Goal: Task Accomplishment & Management: Use online tool/utility

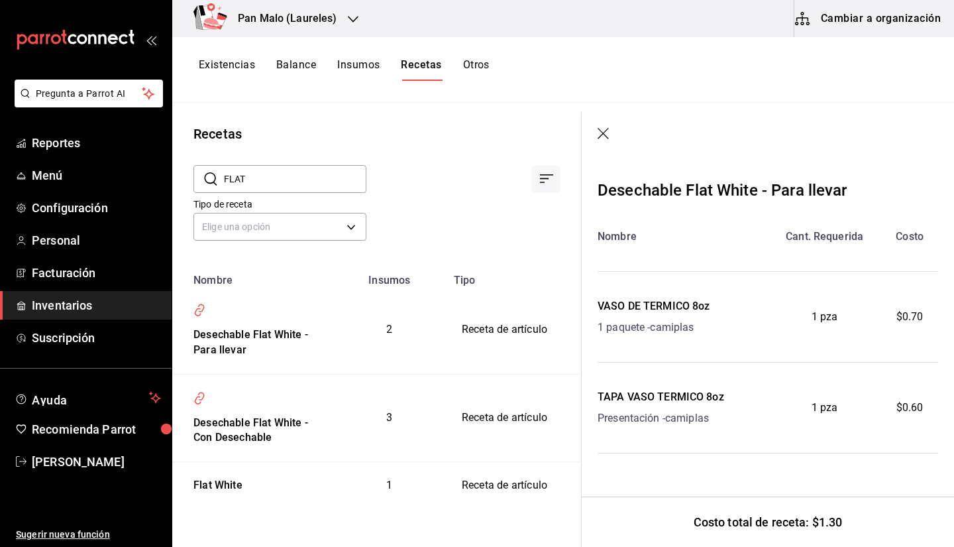
click at [617, 121] on header at bounding box center [768, 134] width 372 height 45
click at [605, 129] on icon "button" at bounding box center [604, 134] width 13 height 13
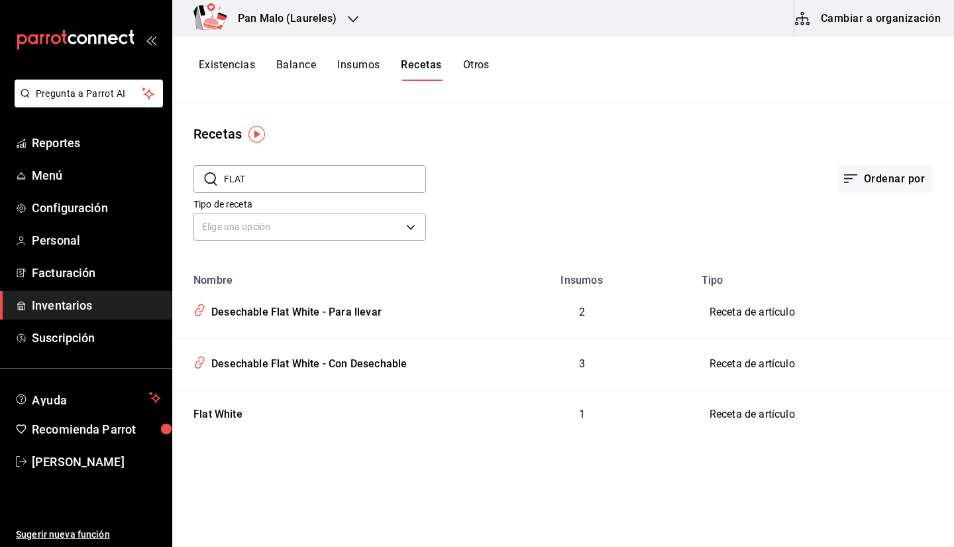
click at [225, 68] on button "Existencias" at bounding box center [227, 69] width 56 height 23
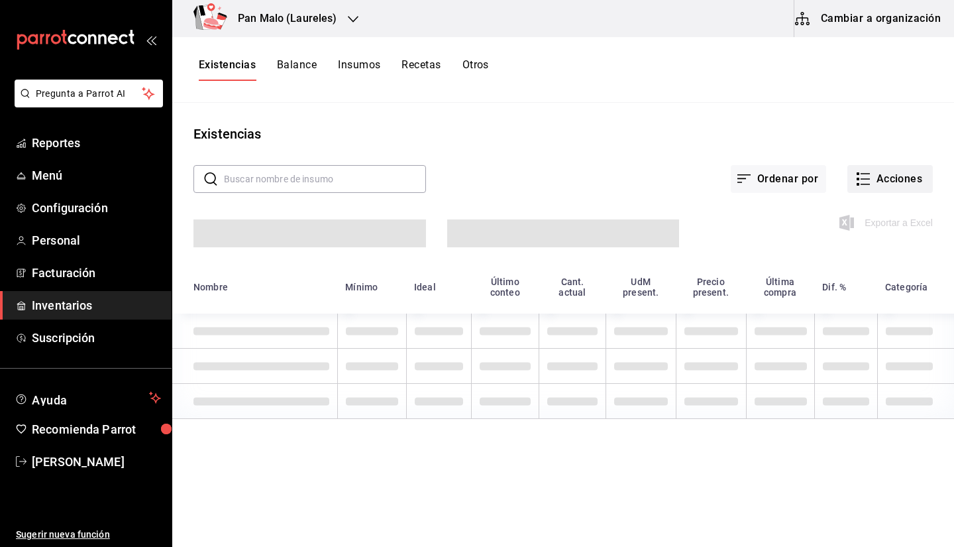
click at [882, 174] on button "Acciones" at bounding box center [889, 179] width 85 height 28
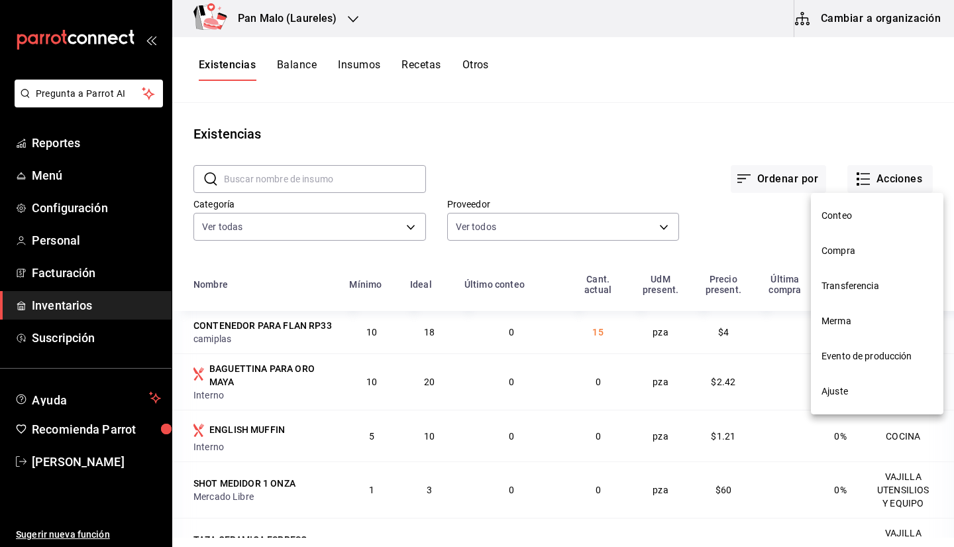
click at [827, 248] on span "Compra" at bounding box center [876, 251] width 111 height 14
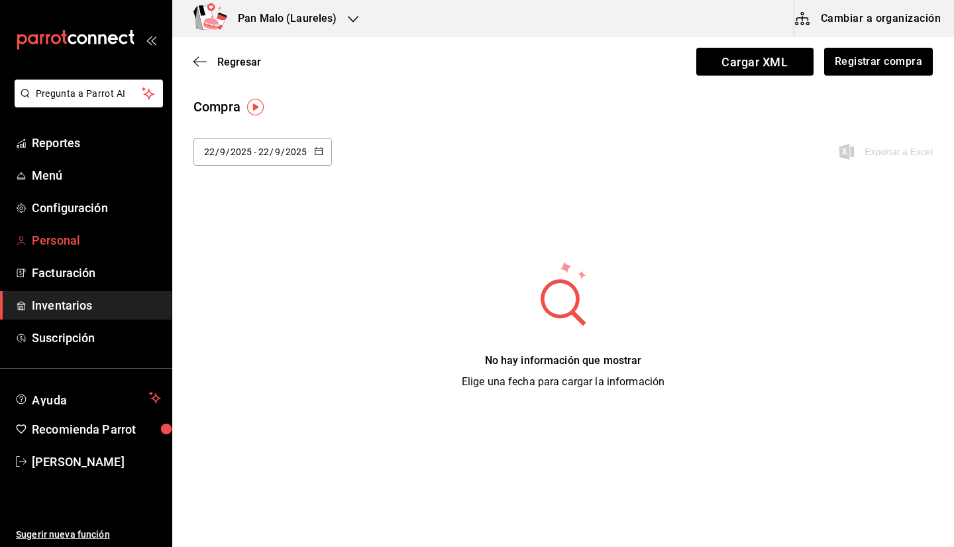
click at [66, 242] on span "Personal" at bounding box center [96, 240] width 129 height 18
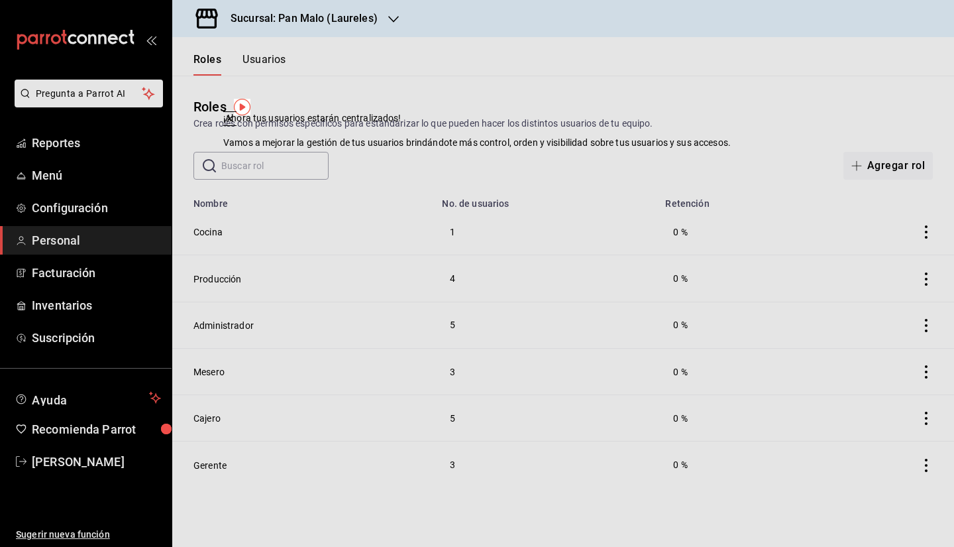
click at [633, 162] on div "​ ​ Agregar rol" at bounding box center [563, 166] width 782 height 28
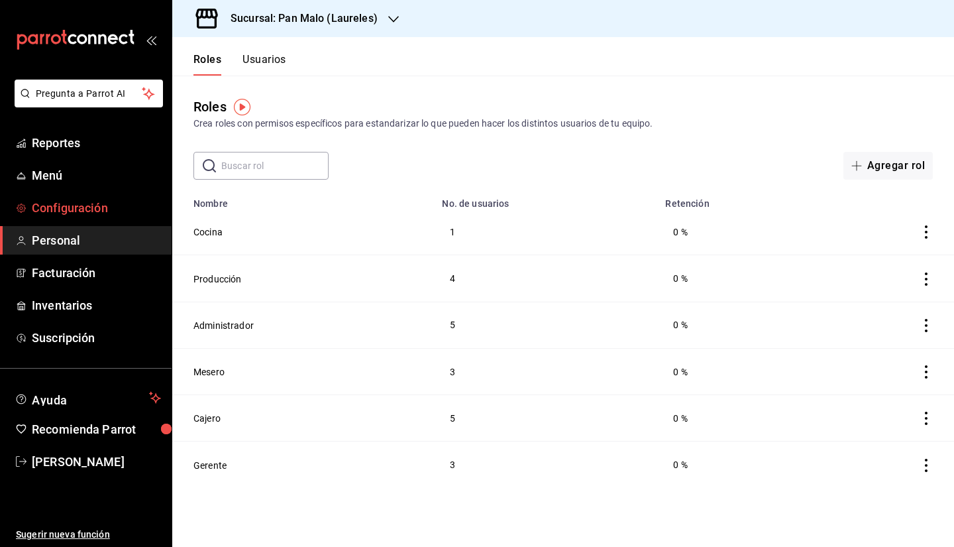
click at [66, 212] on span "Configuración" at bounding box center [96, 208] width 129 height 18
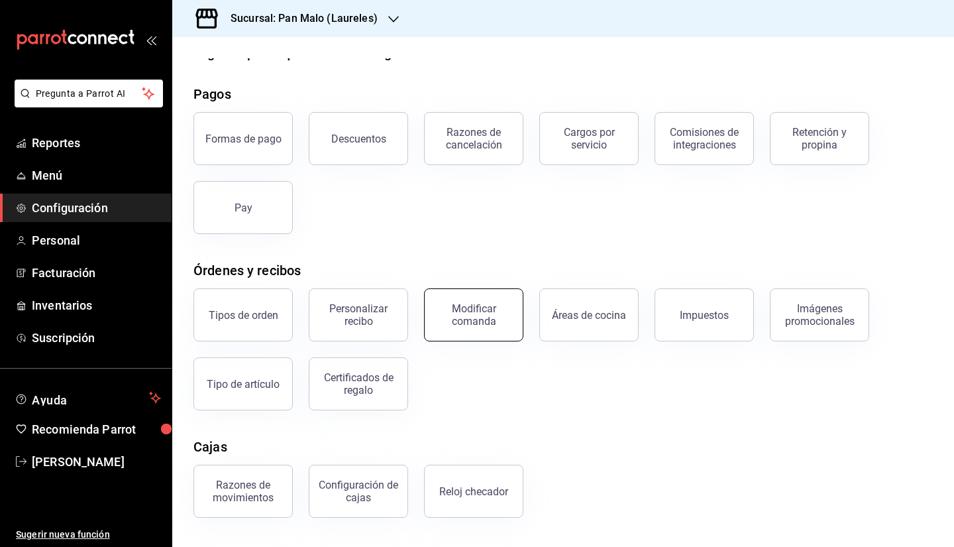
scroll to position [26, 0]
click at [344, 372] on div "Certificados de regalo" at bounding box center [358, 383] width 82 height 25
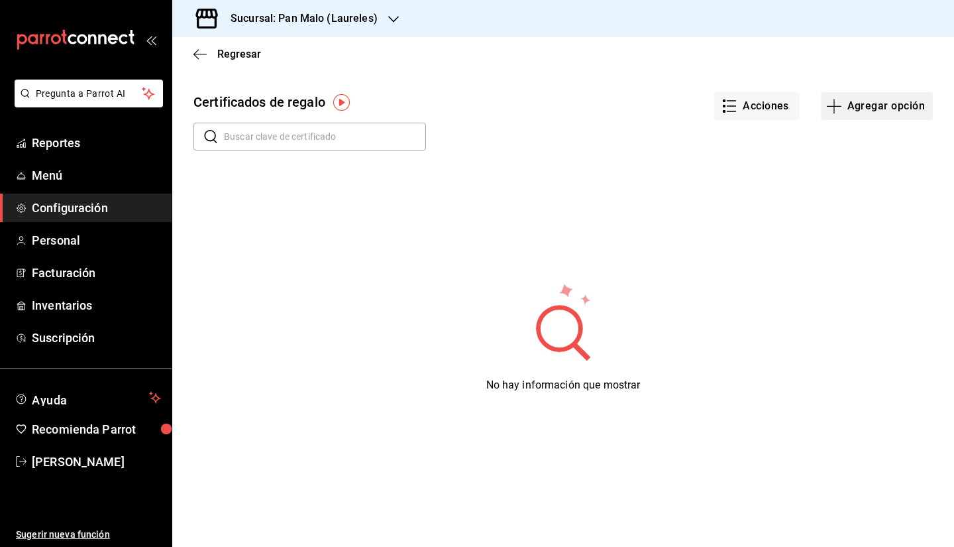
click at [863, 114] on button "Agregar opción" at bounding box center [877, 106] width 112 height 28
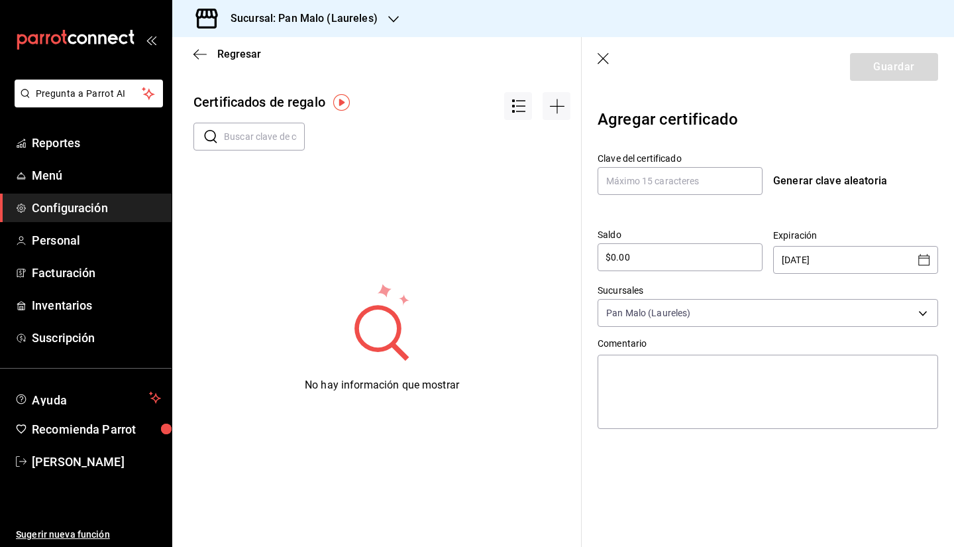
click at [705, 262] on input "$0.00" at bounding box center [680, 257] width 165 height 16
click at [678, 263] on input "$0.00" at bounding box center [680, 257] width 165 height 16
click at [801, 181] on div "Generar clave aleatoria" at bounding box center [855, 181] width 165 height 16
type input "EOUVG60PS3IZ6AY"
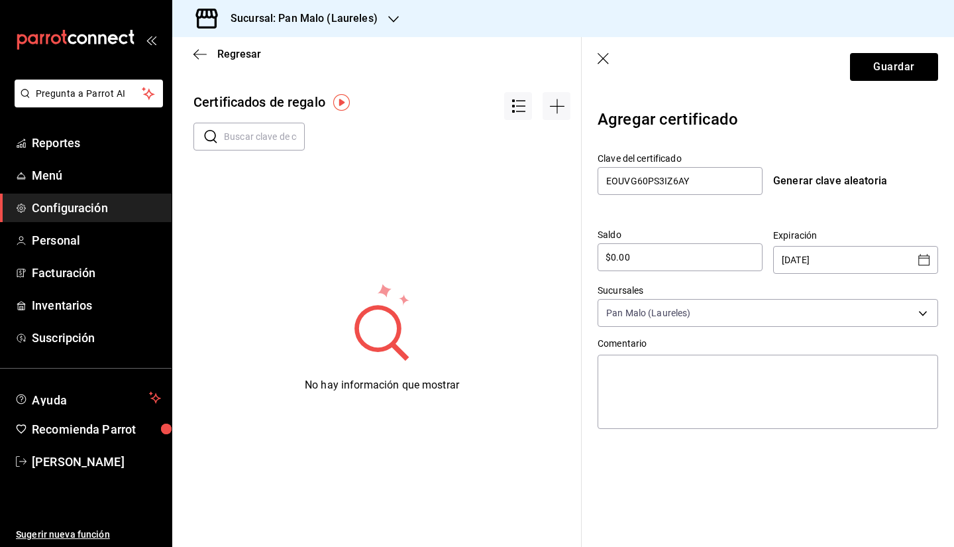
click at [676, 260] on input "$0.00" at bounding box center [680, 257] width 165 height 16
click at [729, 317] on body "Pregunta a Parrot AI Reportes Menú Configuración Personal Facturación Inventari…" at bounding box center [477, 273] width 954 height 547
click at [719, 313] on div at bounding box center [477, 273] width 954 height 547
click at [696, 398] on textarea at bounding box center [768, 391] width 340 height 74
click at [609, 61] on icon "button" at bounding box center [604, 59] width 13 height 13
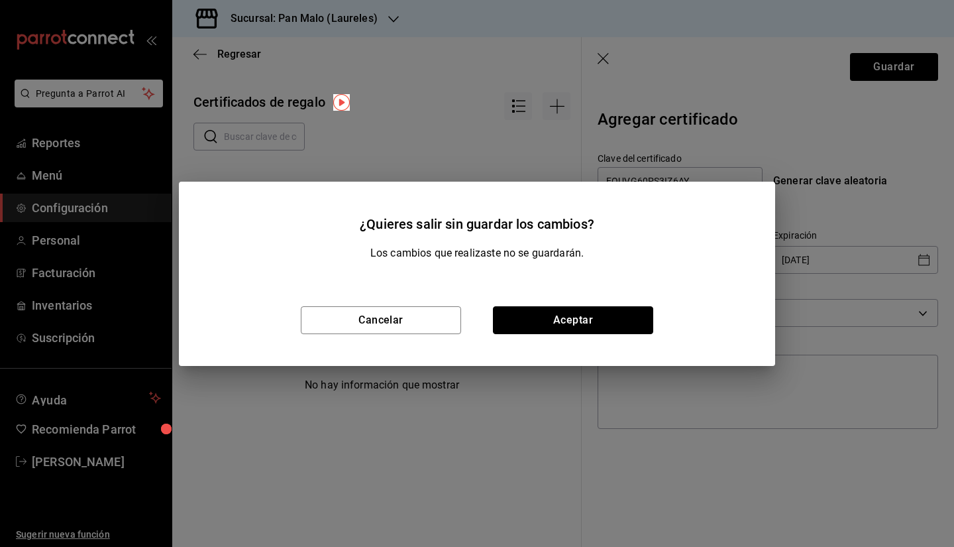
click at [532, 333] on button "Aceptar" at bounding box center [573, 320] width 160 height 28
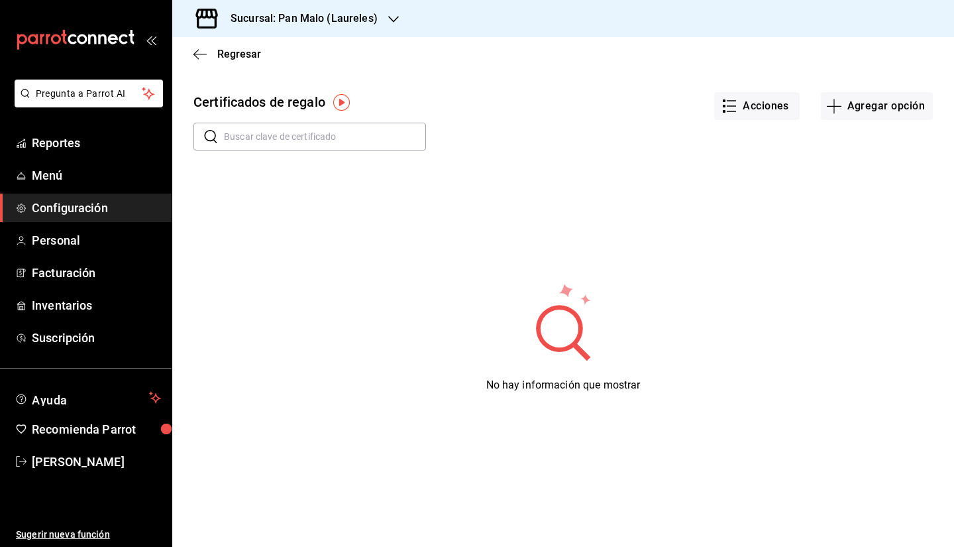
click at [183, 46] on div "Regresar" at bounding box center [563, 54] width 782 height 34
click at [213, 58] on span "Regresar" at bounding box center [227, 54] width 68 height 13
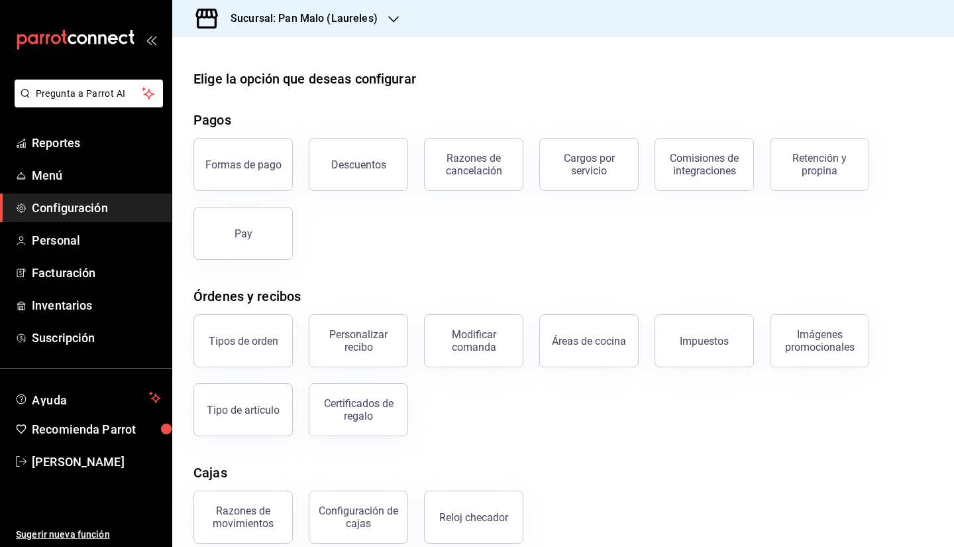
click at [513, 68] on main "Elige la opción que deseas configurar Pagos Formas de pago Descuentos Razones d…" at bounding box center [563, 354] width 782 height 635
click at [103, 294] on link "Inventarios" at bounding box center [86, 305] width 172 height 28
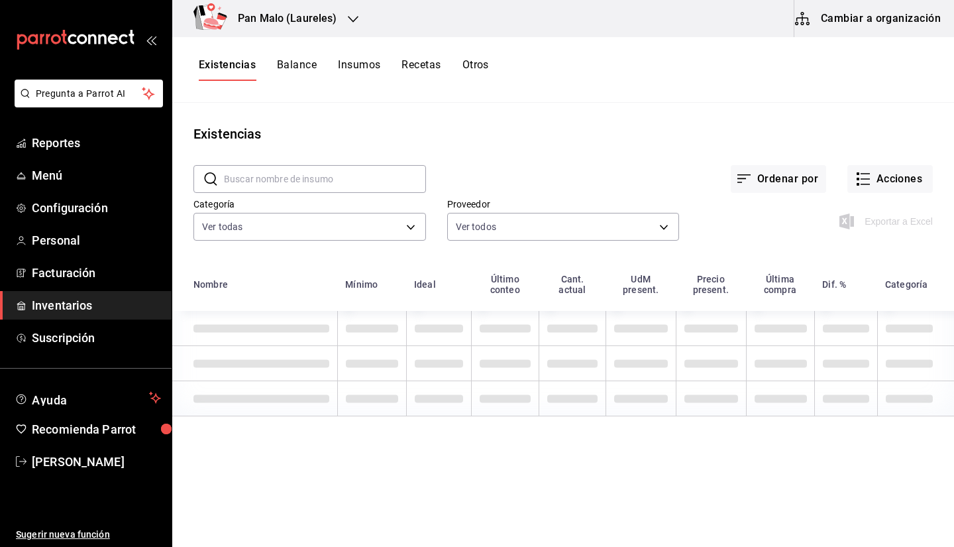
click at [886, 17] on button "Cambiar a organización" at bounding box center [868, 18] width 149 height 37
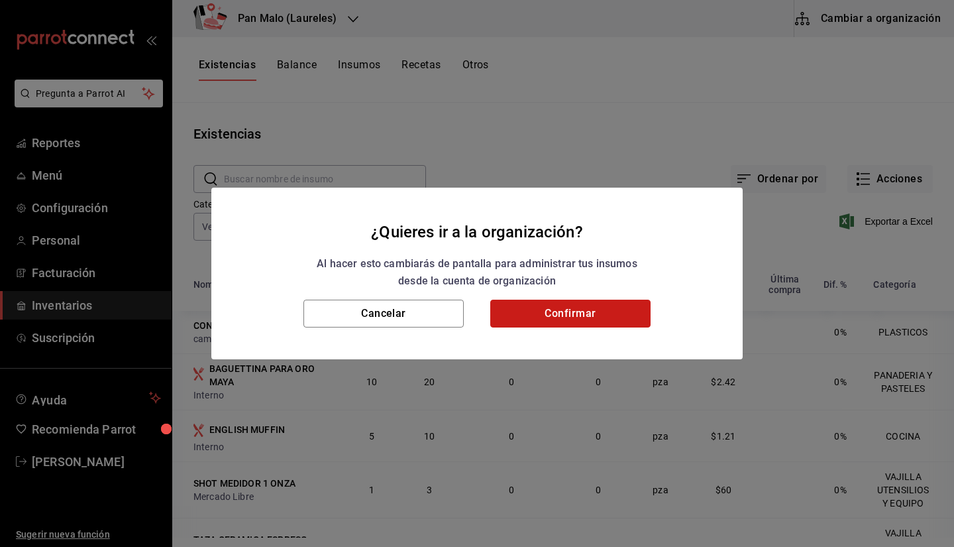
click at [606, 313] on button "Confirmar" at bounding box center [570, 313] width 160 height 28
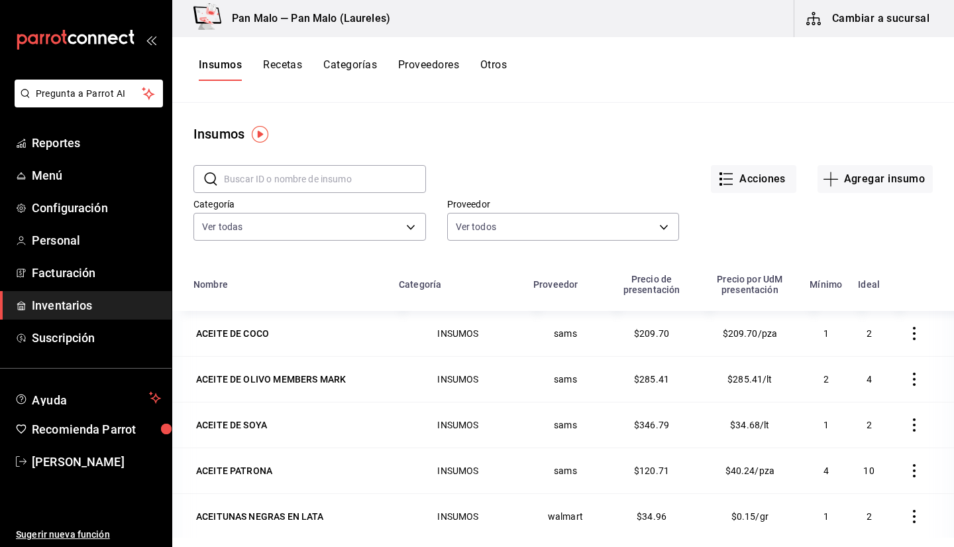
click at [506, 73] on button "Otros" at bounding box center [493, 69] width 26 height 23
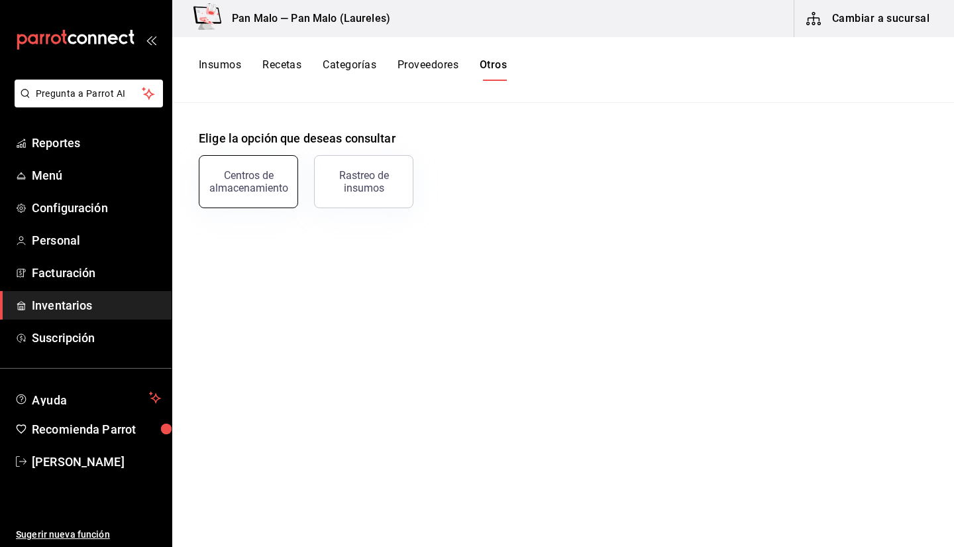
click at [253, 193] on button "Centros de almacenamiento" at bounding box center [248, 181] width 99 height 53
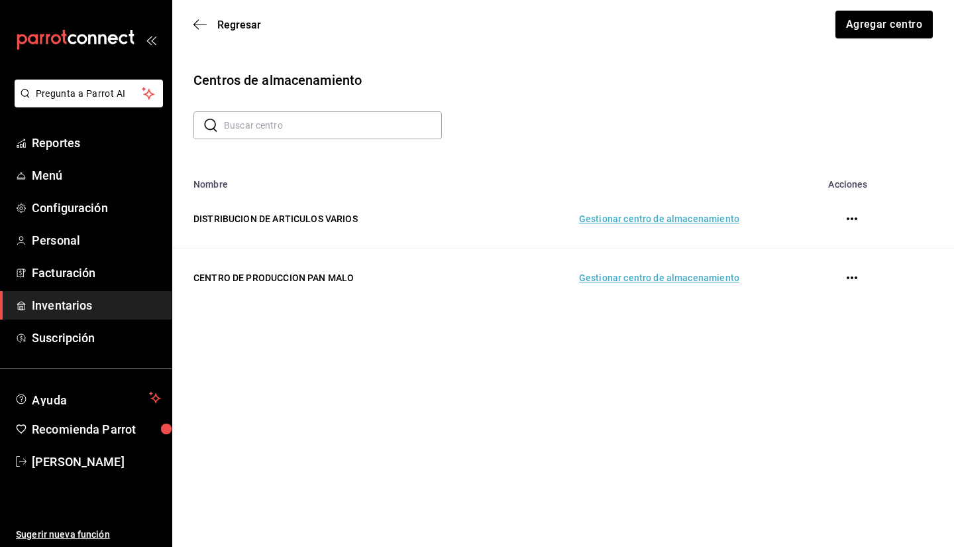
click at [684, 282] on td "Gestionar centro de almacenamiento" at bounding box center [612, 277] width 285 height 59
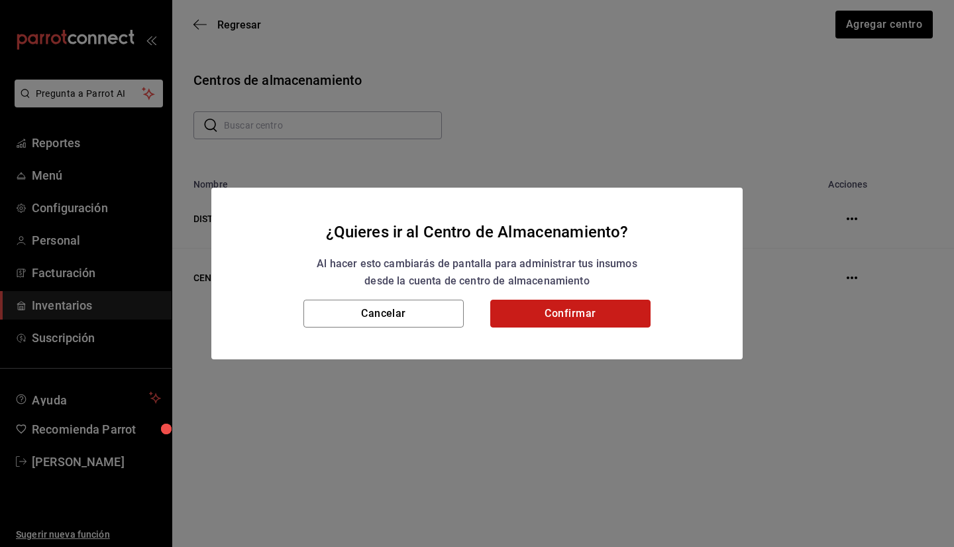
click at [568, 323] on button "Confirmar" at bounding box center [570, 313] width 160 height 28
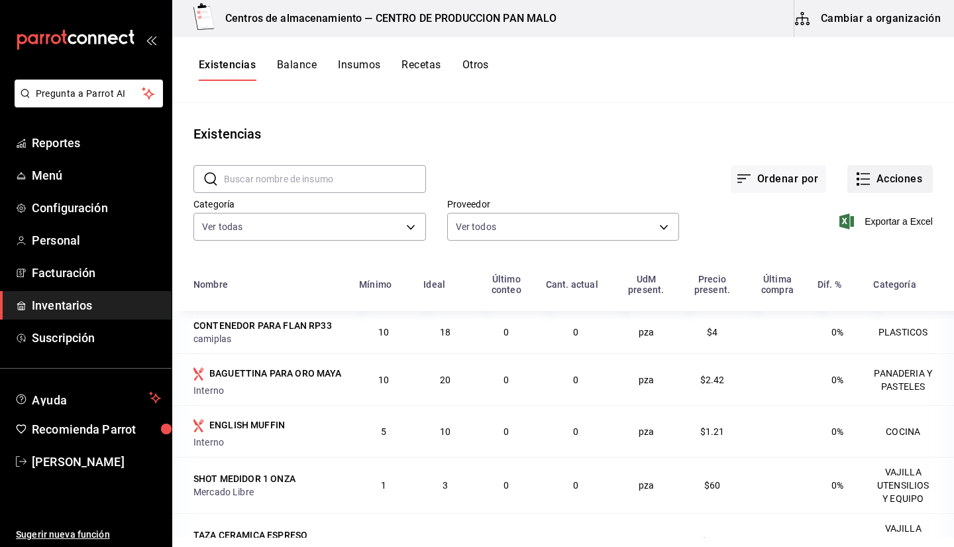
click at [910, 182] on button "Acciones" at bounding box center [889, 179] width 85 height 28
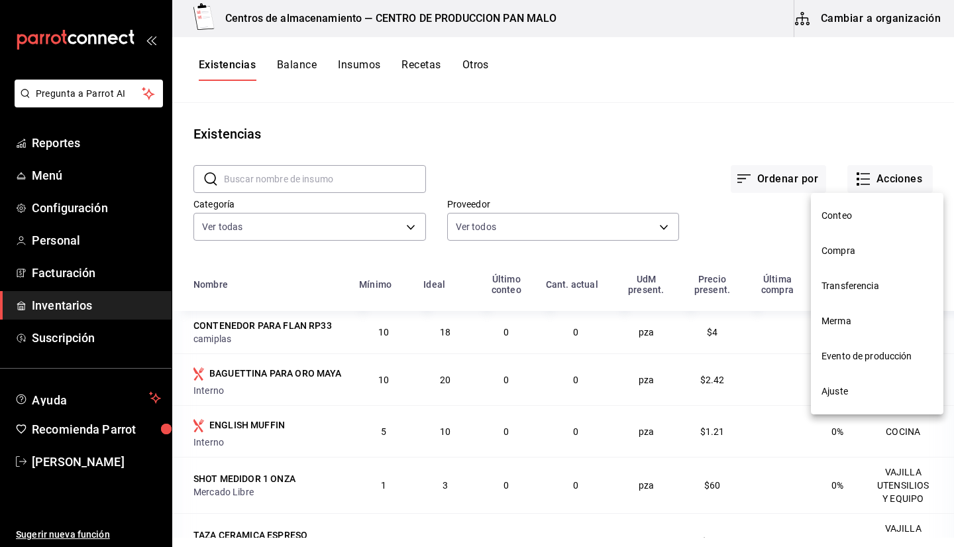
click at [826, 25] on div at bounding box center [477, 273] width 954 height 547
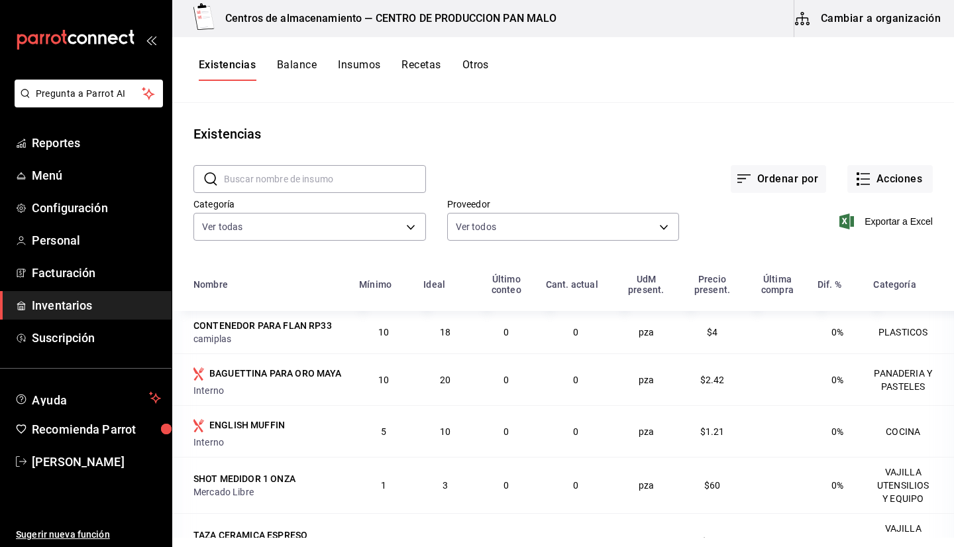
click at [823, 16] on button "Cambiar a organización" at bounding box center [868, 18] width 149 height 37
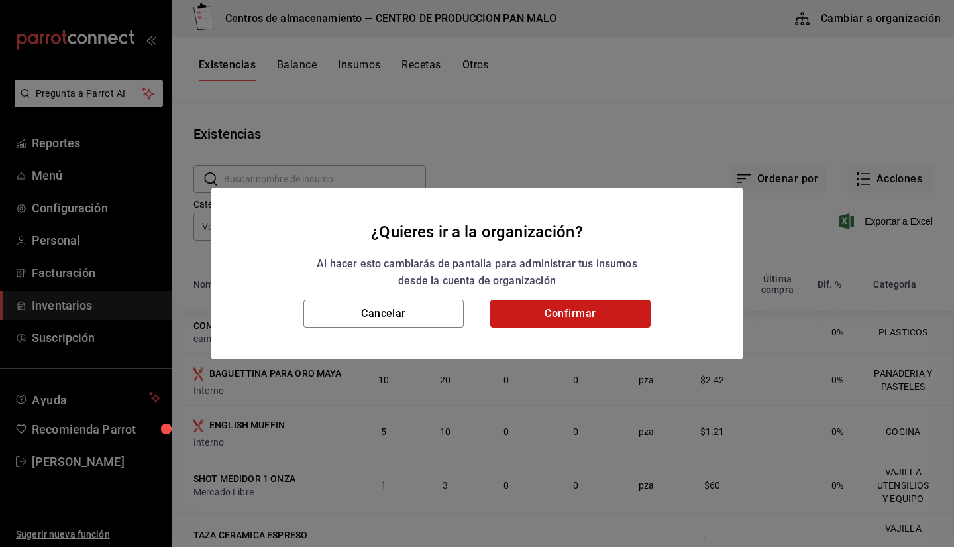
click at [621, 308] on button "Confirmar" at bounding box center [570, 313] width 160 height 28
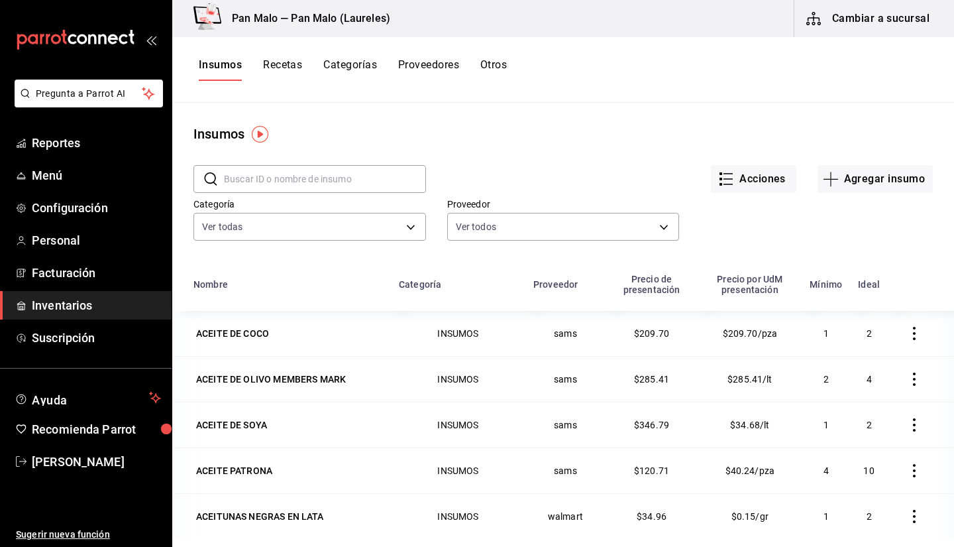
click at [831, 23] on button "Cambiar a sucursal" at bounding box center [868, 18] width 149 height 37
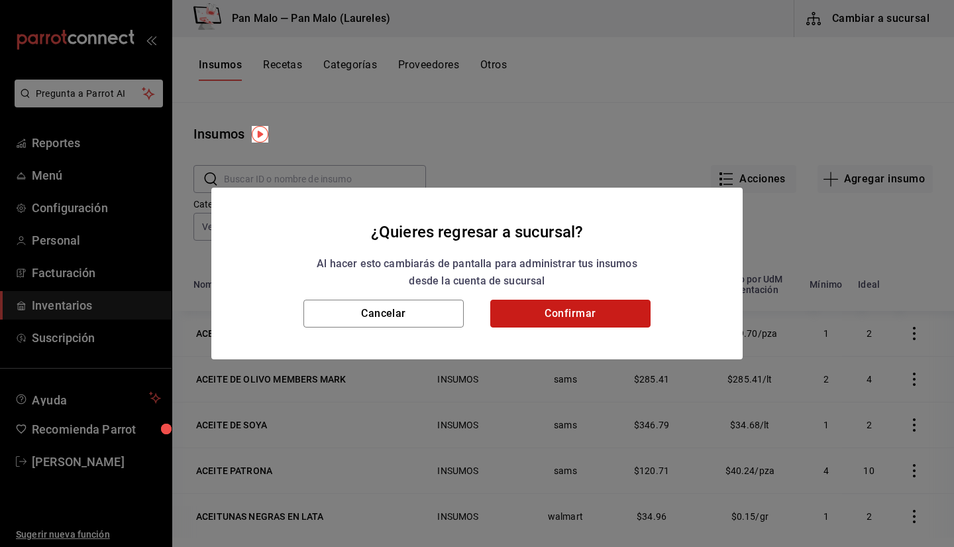
click at [612, 320] on button "Confirmar" at bounding box center [570, 313] width 160 height 28
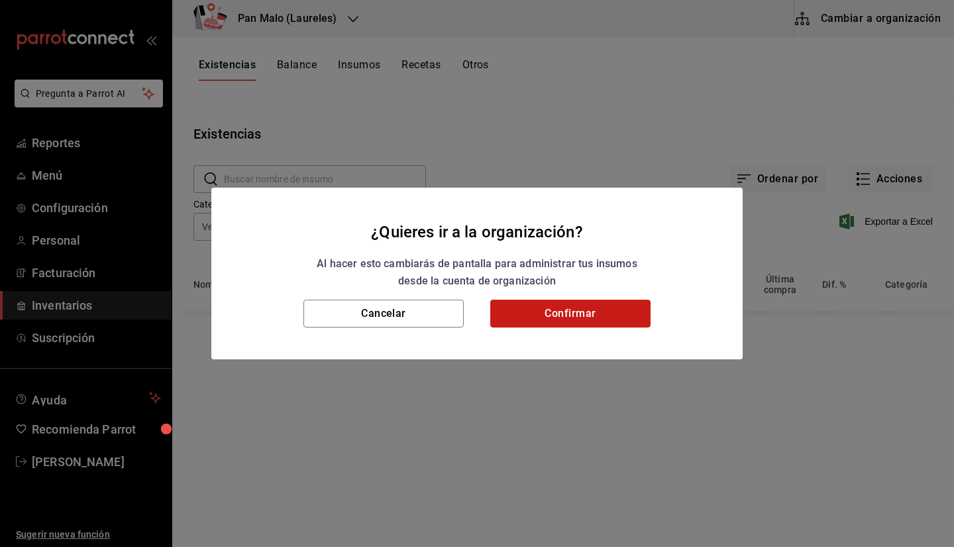
click at [602, 303] on button "Confirmar" at bounding box center [570, 313] width 160 height 28
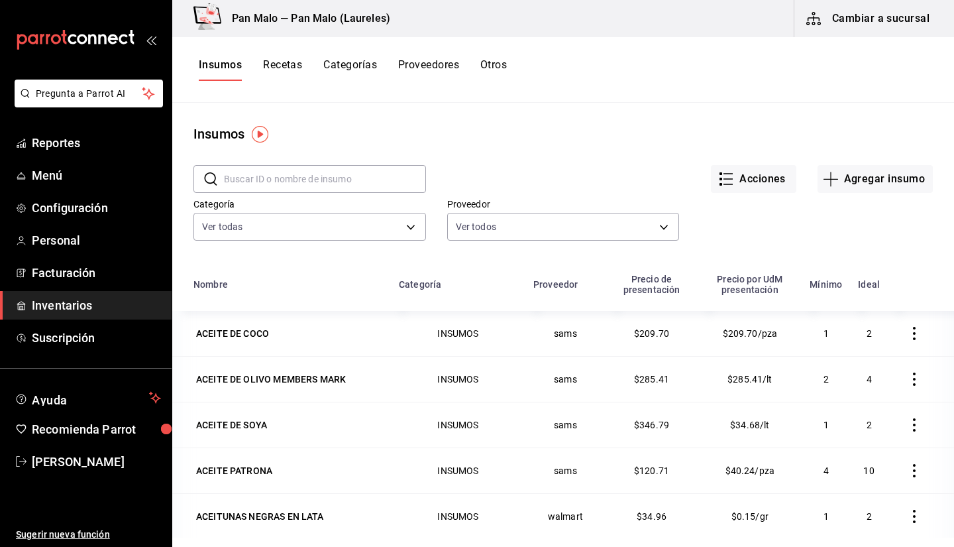
click at [501, 77] on button "Otros" at bounding box center [493, 69] width 26 height 23
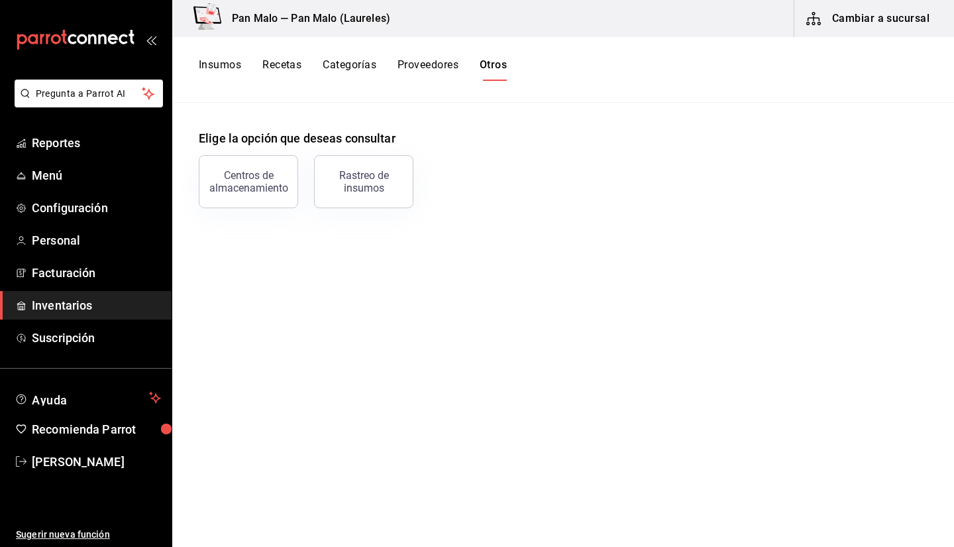
click at [238, 61] on button "Insumos" at bounding box center [220, 69] width 42 height 23
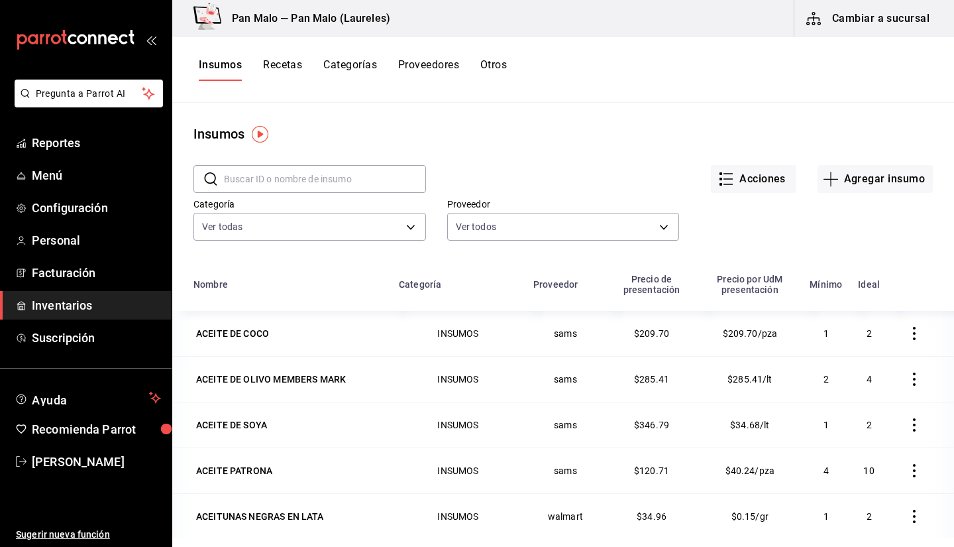
click at [843, 20] on button "Cambiar a sucursal" at bounding box center [868, 18] width 149 height 37
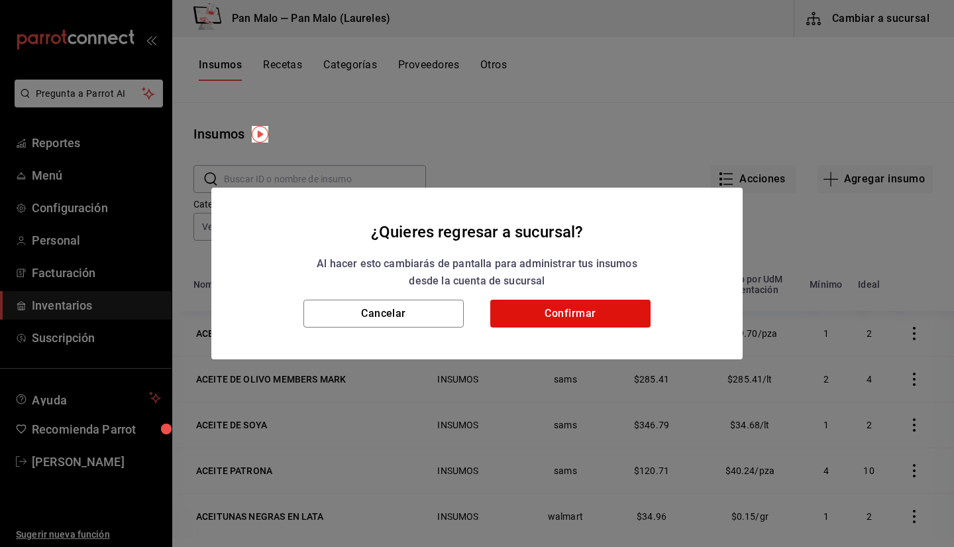
click at [582, 333] on div "Cancelar Confirmar" at bounding box center [476, 329] width 531 height 60
click at [582, 322] on button "Confirmar" at bounding box center [570, 313] width 160 height 28
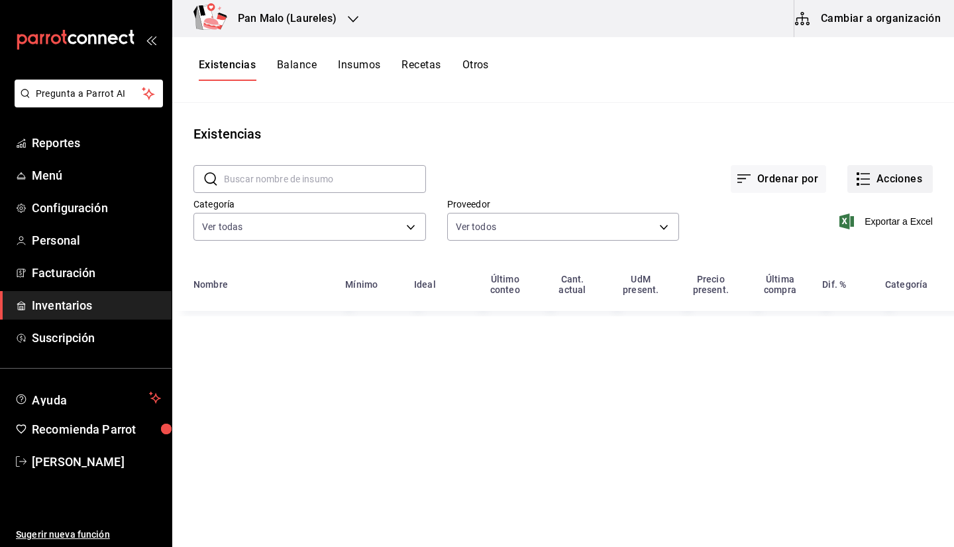
click at [857, 175] on rect "button" at bounding box center [858, 173] width 3 height 3
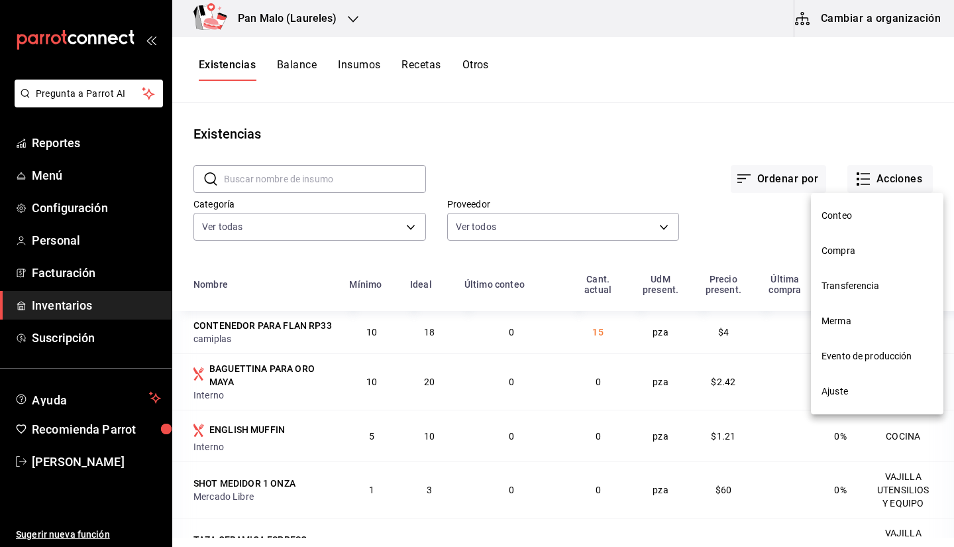
click at [835, 257] on span "Compra" at bounding box center [876, 251] width 111 height 14
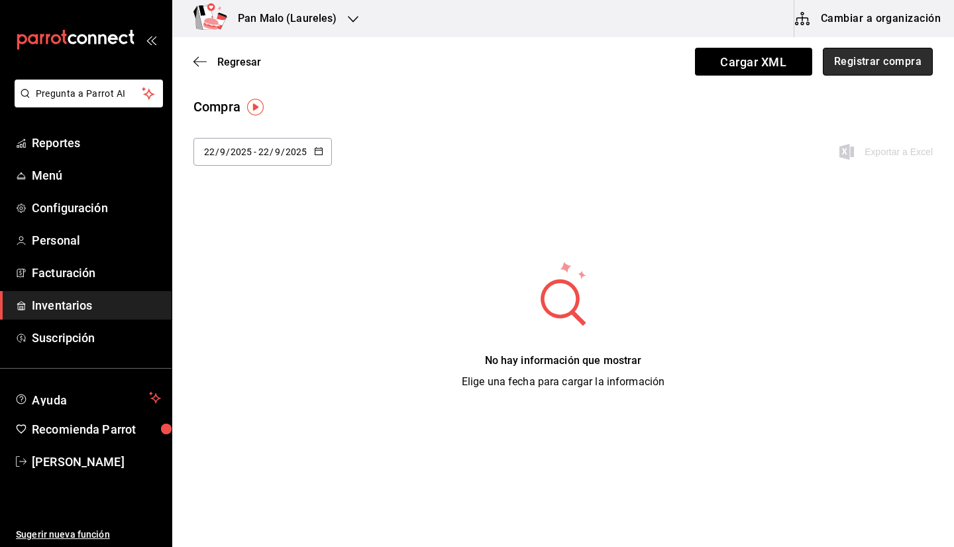
click at [843, 64] on button "Registrar compra" at bounding box center [878, 62] width 110 height 28
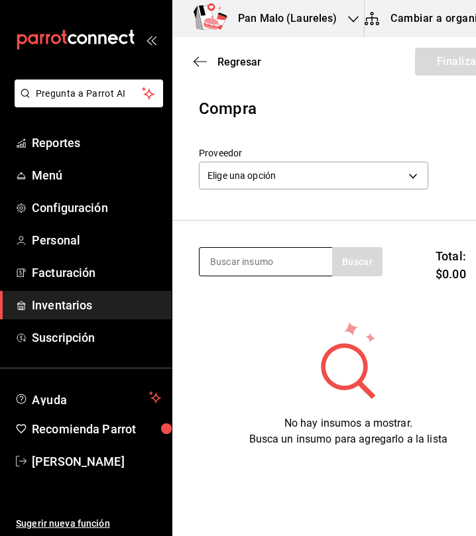
click at [262, 266] on input at bounding box center [265, 262] width 132 height 28
click at [319, 189] on div "Elige una opción default" at bounding box center [313, 173] width 229 height 35
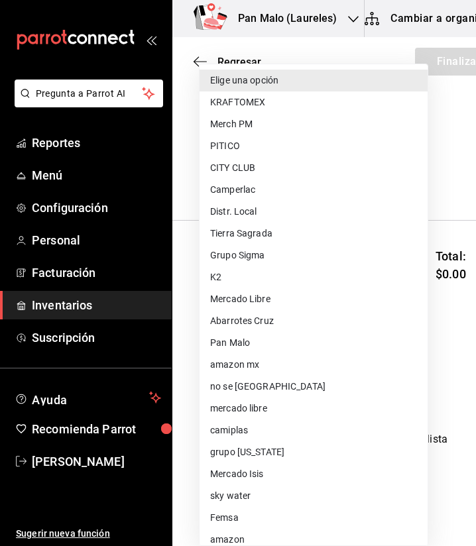
click at [310, 173] on body "Pregunta a Parrot AI Reportes Menú Configuración Personal Facturación Inventari…" at bounding box center [238, 235] width 476 height 471
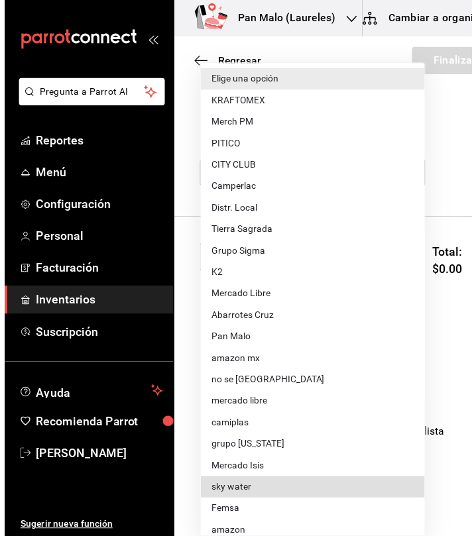
scroll to position [76, 0]
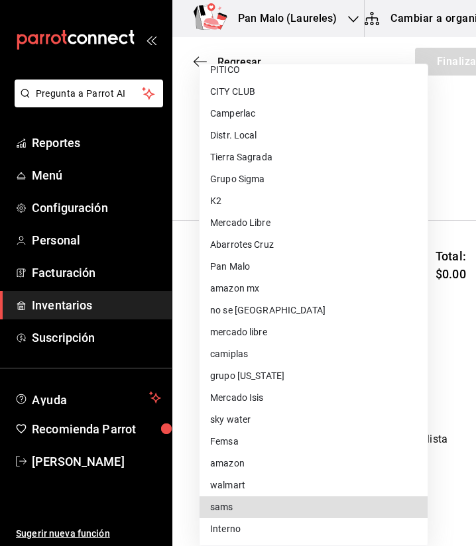
type input "a354c14f-b523-4790-b00e-6b1458811c44"
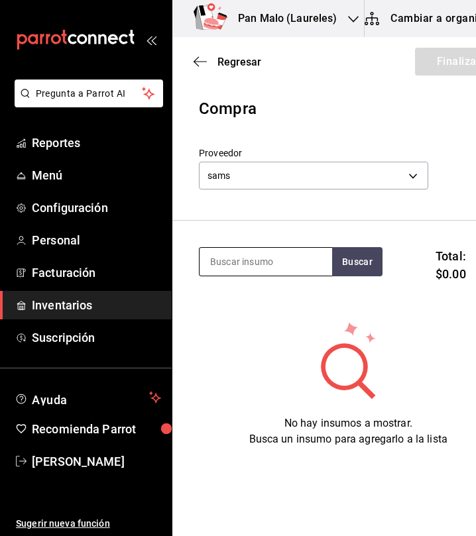
click at [297, 256] on input at bounding box center [265, 262] width 132 height 28
type input "c"
type input "aceite de coco"
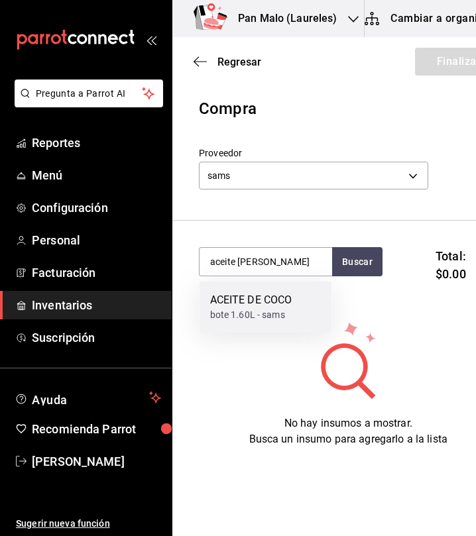
click at [282, 308] on div "bote 1.60L - sams" at bounding box center [251, 315] width 82 height 14
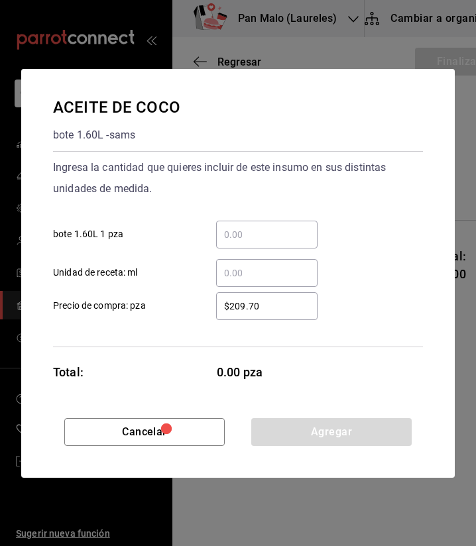
click at [282, 223] on div "​" at bounding box center [266, 235] width 101 height 28
click at [282, 227] on input "​ bote 1.60L 1 pza" at bounding box center [266, 235] width 101 height 16
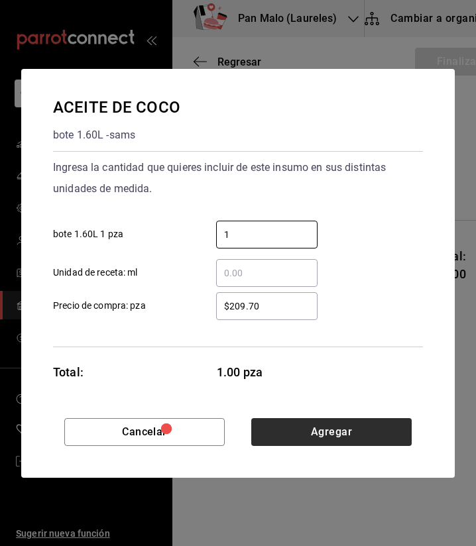
type input "1"
click at [323, 443] on button "Agregar" at bounding box center [331, 432] width 160 height 28
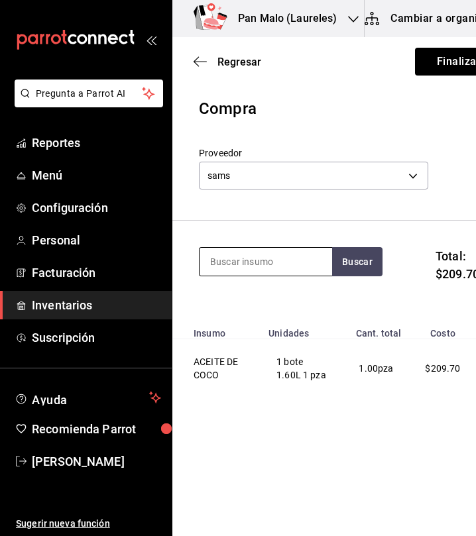
click at [254, 263] on input at bounding box center [265, 262] width 132 height 28
click at [254, 266] on input at bounding box center [265, 262] width 132 height 28
type input "azucar"
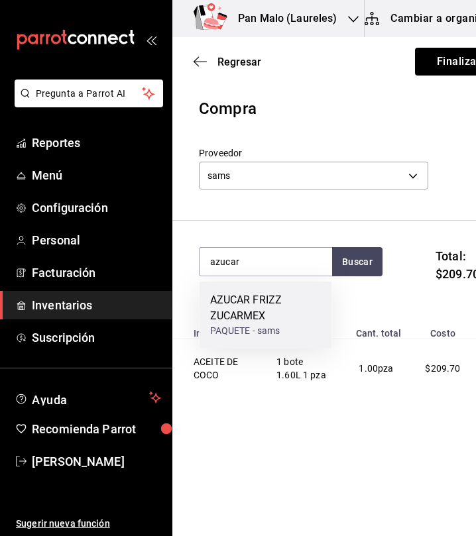
click at [286, 310] on div "AZUCAR FRIZZ ZUCARMEX" at bounding box center [265, 308] width 111 height 32
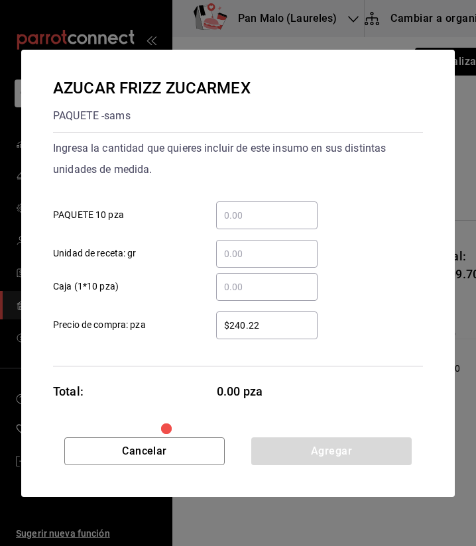
click at [262, 188] on div "Ingresa la cantidad que quieres incluir de este insumo en sus distintas unidade…" at bounding box center [238, 203] width 370 height 130
click at [247, 218] on input "​ PAQUETE 10 pza" at bounding box center [266, 215] width 101 height 16
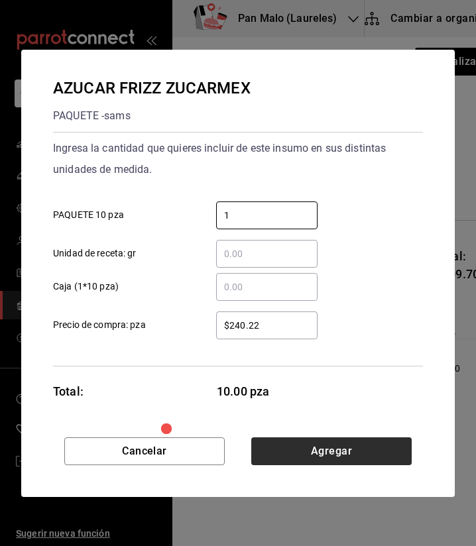
type input "1"
click at [358, 459] on button "Agregar" at bounding box center [331, 451] width 160 height 28
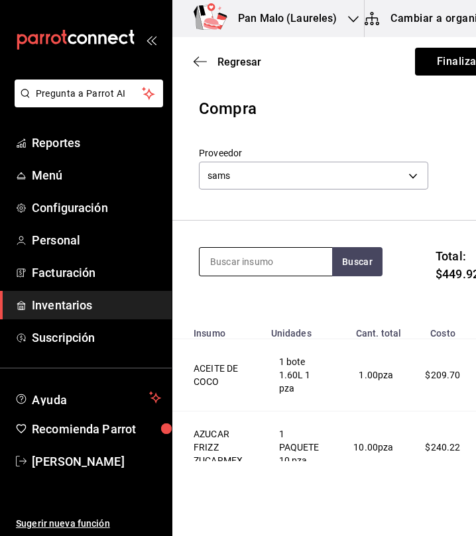
click at [269, 266] on input at bounding box center [265, 262] width 132 height 28
type input "aceite de olivo"
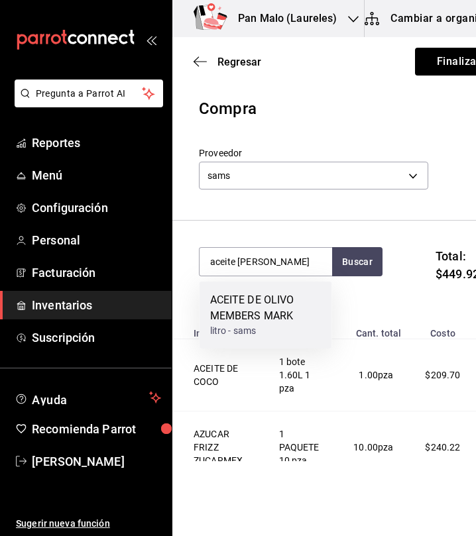
click at [247, 321] on div "ACEITE DE OLIVO MEMBERS MARK" at bounding box center [265, 308] width 111 height 32
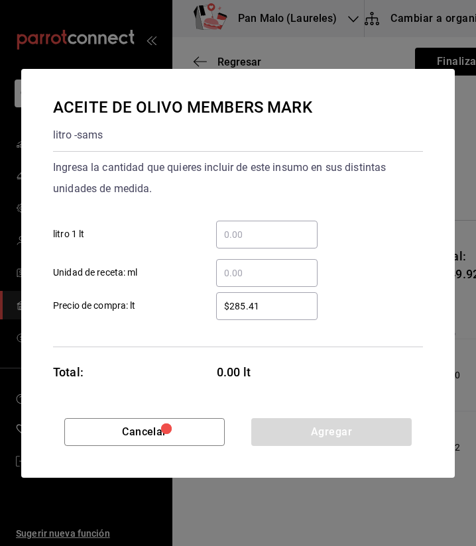
click at [250, 246] on div "​" at bounding box center [266, 235] width 101 height 28
click at [250, 242] on input "​ litro 1 lt" at bounding box center [266, 235] width 101 height 16
click at [268, 235] on input "​ litro 1 lt" at bounding box center [266, 235] width 101 height 16
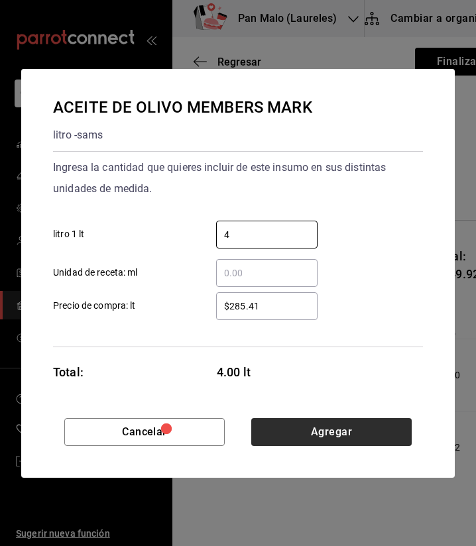
type input "4"
click at [298, 423] on button "Agregar" at bounding box center [331, 432] width 160 height 28
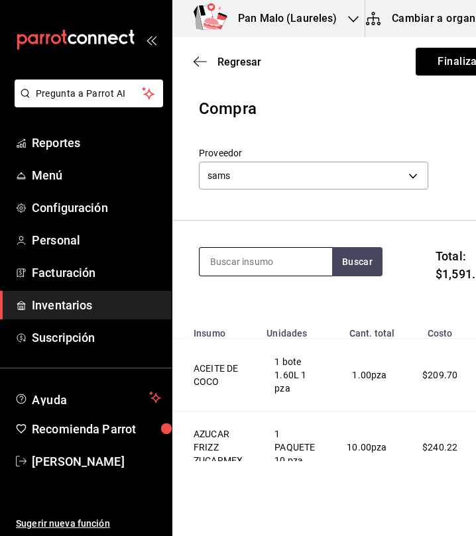
click at [266, 264] on input at bounding box center [265, 262] width 132 height 28
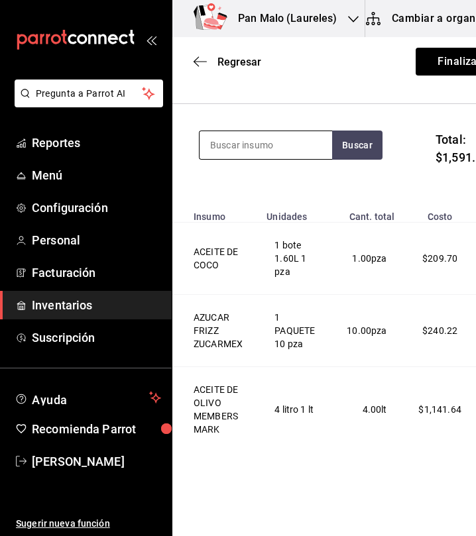
scroll to position [118, 0]
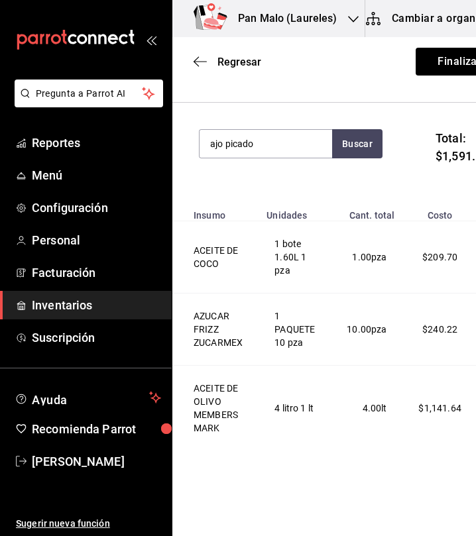
type input "ajo picado"
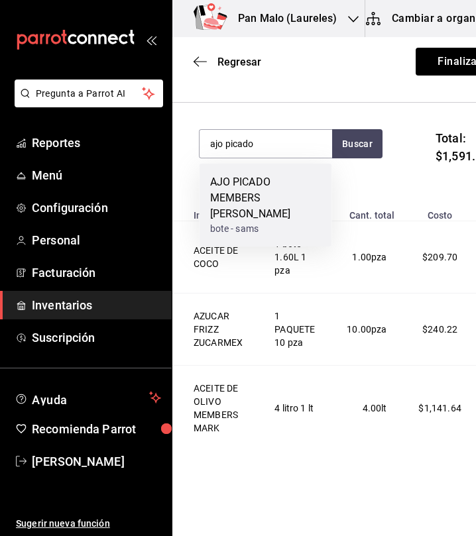
click at [270, 197] on div "AJO PICADO MEMBERS MARK" at bounding box center [265, 198] width 111 height 48
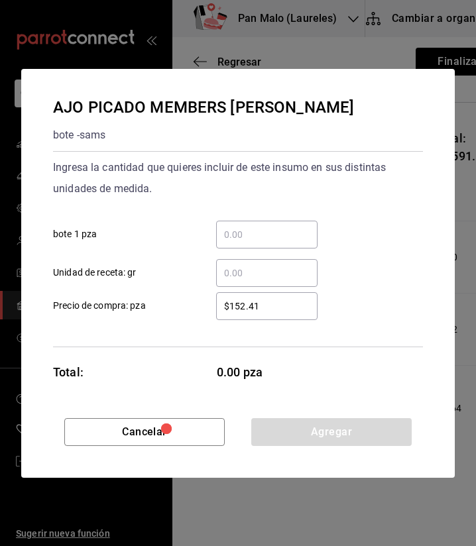
click at [260, 236] on input "​ bote 1 pza" at bounding box center [266, 235] width 101 height 16
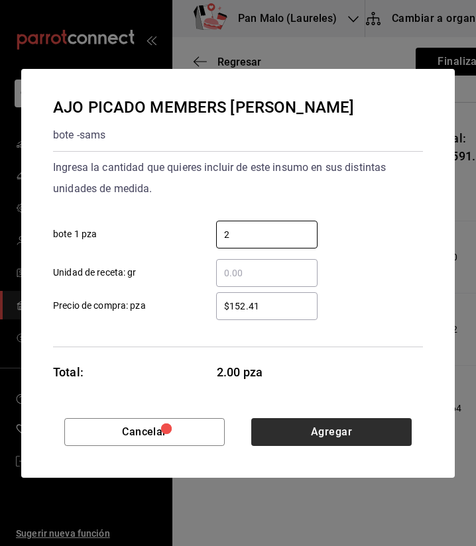
type input "2"
click at [312, 442] on button "Agregar" at bounding box center [331, 432] width 160 height 28
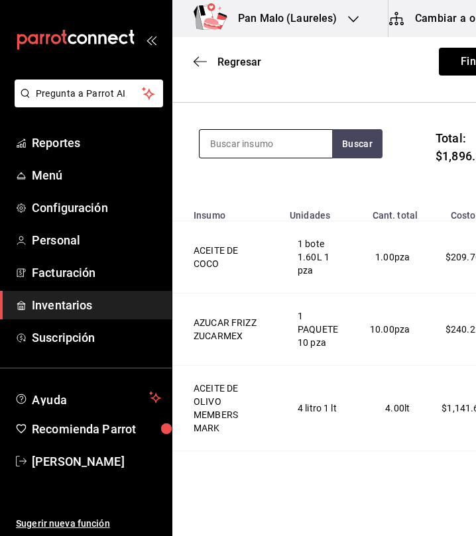
click at [252, 154] on input at bounding box center [265, 144] width 132 height 28
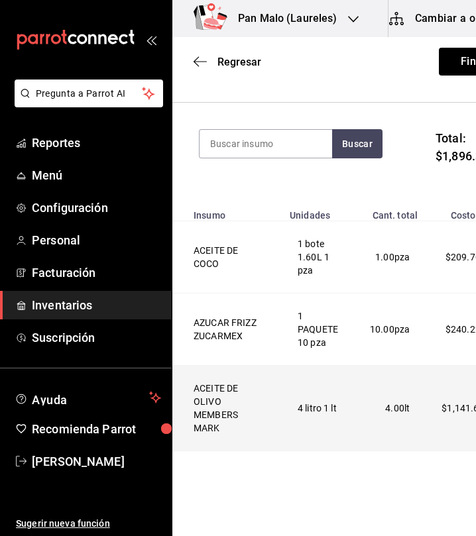
click at [255, 435] on td "ACEITE DE OLIVO MEMBERS MARK" at bounding box center [226, 408] width 109 height 85
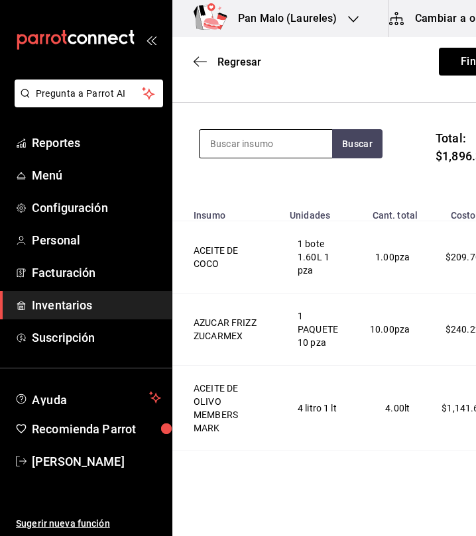
click at [285, 134] on input at bounding box center [265, 144] width 132 height 28
type input "basura"
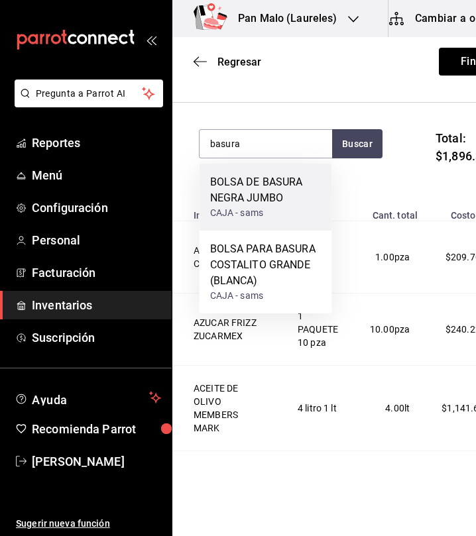
click at [272, 211] on div "CAJA - sams" at bounding box center [265, 213] width 111 height 14
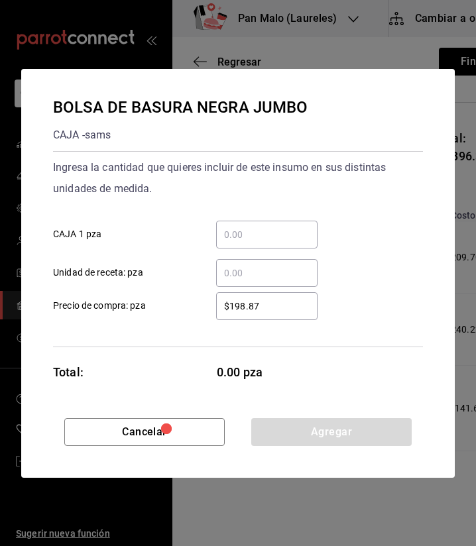
click at [264, 244] on div "​" at bounding box center [266, 235] width 101 height 28
click at [264, 242] on input "​ CAJA 1 pza" at bounding box center [266, 235] width 101 height 16
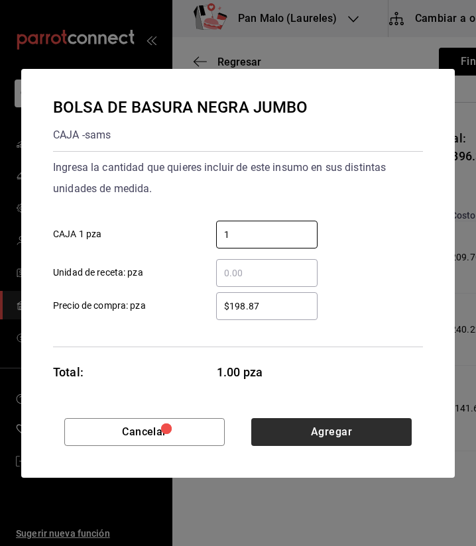
type input "1"
click at [332, 437] on button "Agregar" at bounding box center [331, 432] width 160 height 28
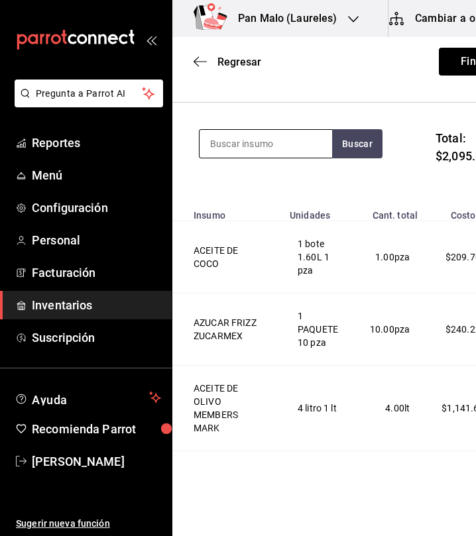
click at [264, 144] on input at bounding box center [265, 144] width 132 height 28
type input "caf"
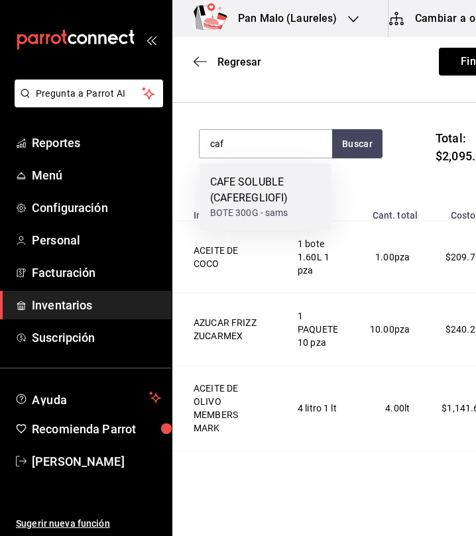
click at [241, 191] on div "CAFE SOLUBLE (CAFEREGLIOFI)" at bounding box center [265, 190] width 111 height 32
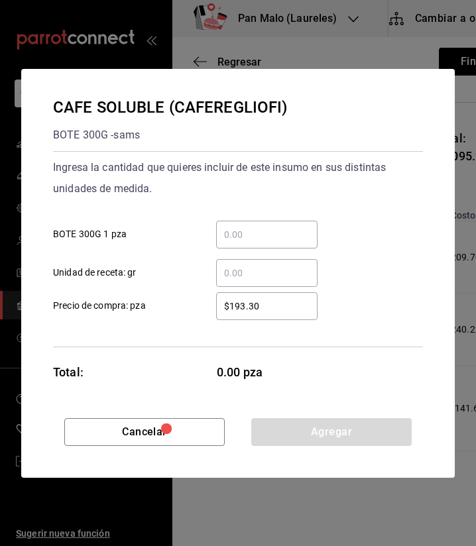
click at [257, 235] on input "​ BOTE 300G 1 pza" at bounding box center [266, 235] width 101 height 16
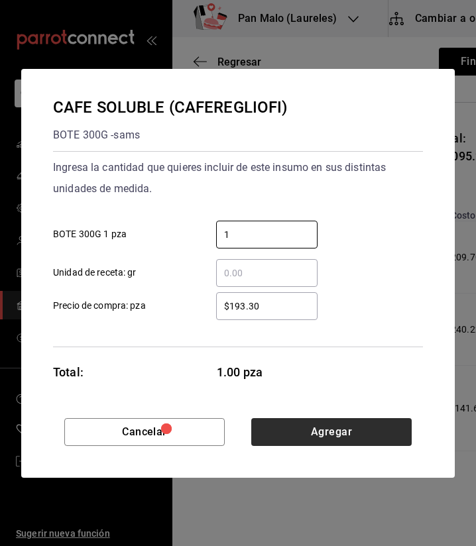
type input "1"
click at [299, 431] on button "Agregar" at bounding box center [331, 432] width 160 height 28
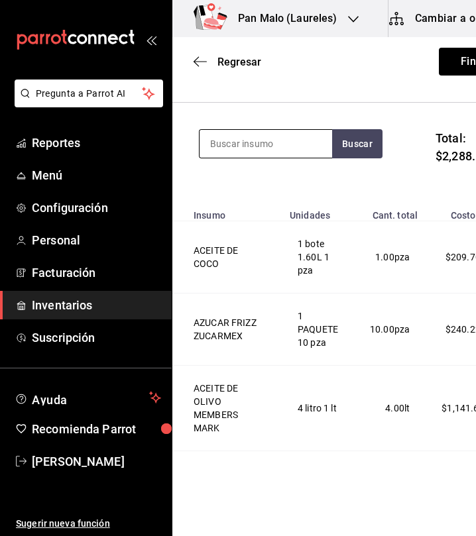
click at [279, 143] on input at bounding box center [265, 144] width 132 height 28
type input "condimento"
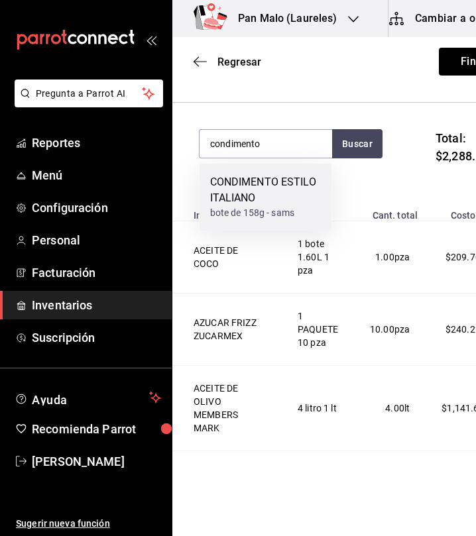
click at [245, 195] on div "CONDIMENTO ESTILO ITALIANO" at bounding box center [265, 190] width 111 height 32
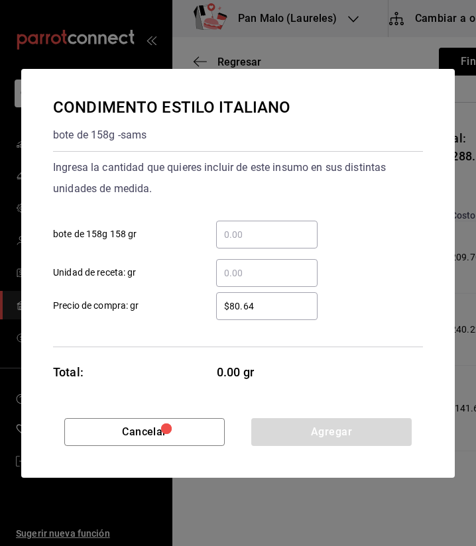
click at [266, 229] on input "​ bote de 158g 158 gr" at bounding box center [266, 235] width 101 height 16
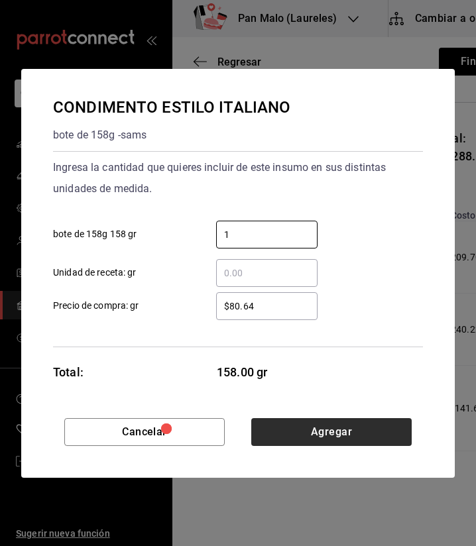
type input "1"
click at [356, 437] on button "Agregar" at bounding box center [331, 432] width 160 height 28
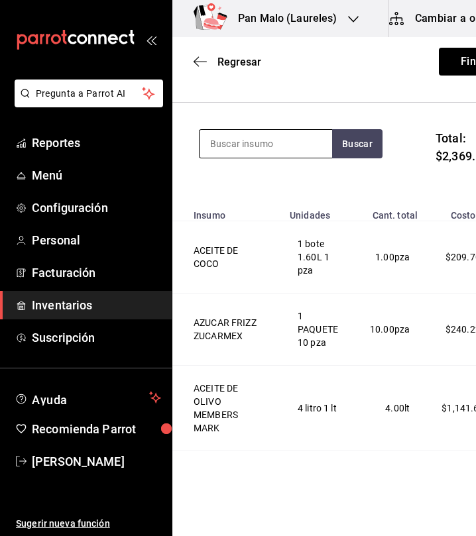
click at [249, 146] on input at bounding box center [265, 144] width 132 height 28
type input "h"
click at [288, 136] on input "jabon axion" at bounding box center [265, 144] width 132 height 28
type input "jabon"
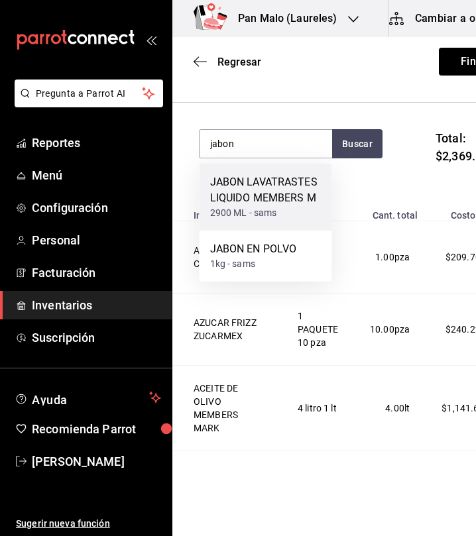
drag, startPoint x: 287, startPoint y: 253, endPoint x: 295, endPoint y: 191, distance: 62.1
click at [295, 191] on div "JABON LAVATRASTES LIQUIDO MEMBERS M 2900 ML - sams JABON EN POLVO 1kg - sams" at bounding box center [265, 223] width 132 height 118
click at [295, 191] on div "JABON LAVATRASTES LIQUIDO MEMBERS M" at bounding box center [265, 190] width 111 height 32
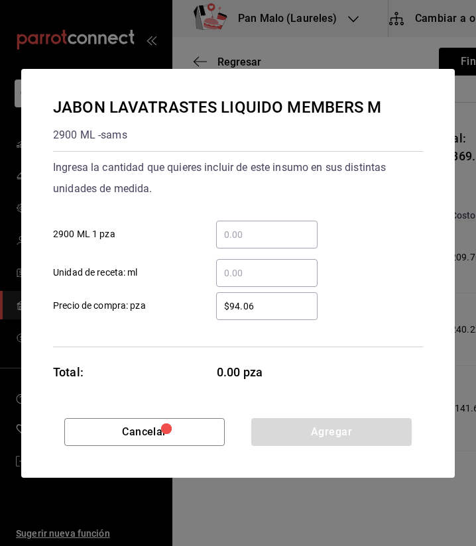
click at [252, 242] on div "​" at bounding box center [266, 235] width 101 height 28
click at [252, 242] on input "​ 2900 ML 1 pza" at bounding box center [266, 235] width 101 height 16
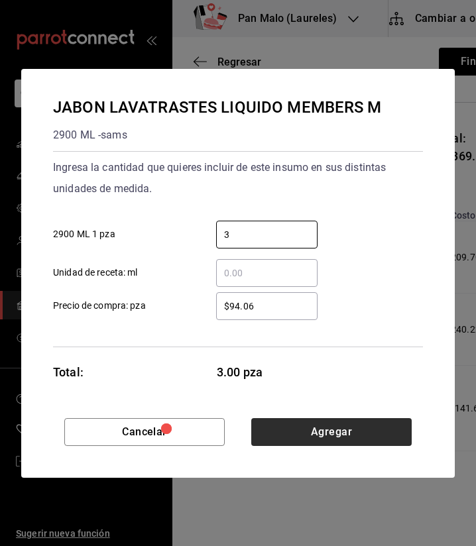
type input "3"
click at [289, 430] on button "Agregar" at bounding box center [331, 432] width 160 height 28
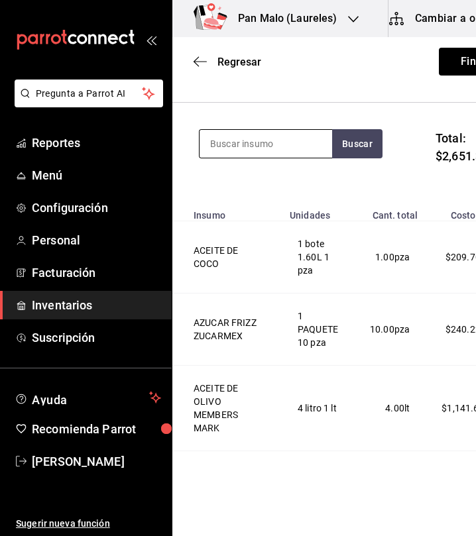
click at [258, 149] on input at bounding box center [265, 144] width 132 height 28
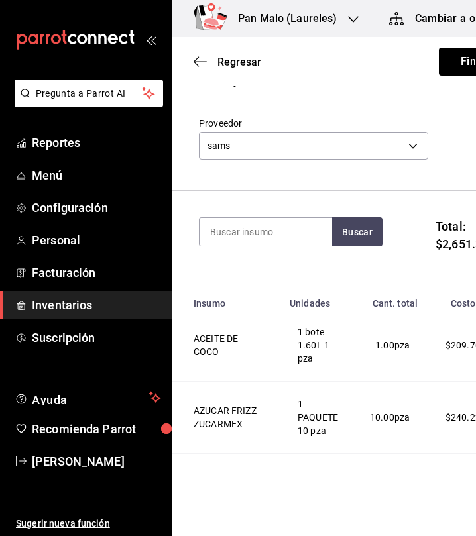
scroll to position [0, 0]
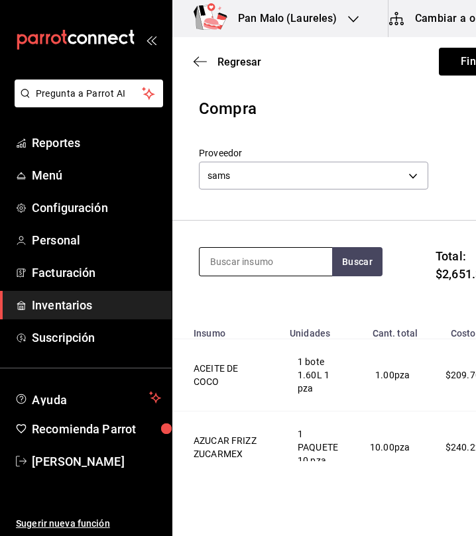
click at [260, 260] on input at bounding box center [265, 262] width 132 height 28
click at [252, 256] on input at bounding box center [265, 262] width 132 height 28
type input "crema de avellana"
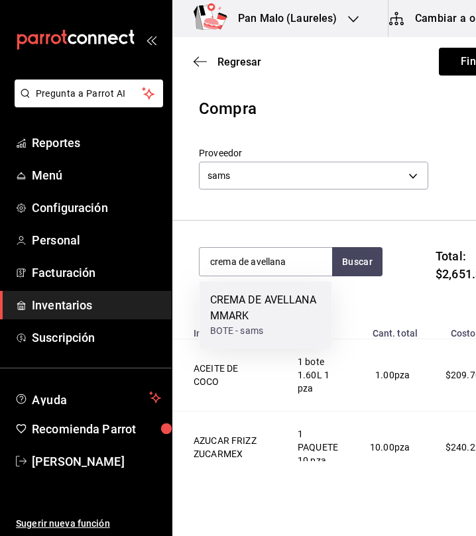
click at [314, 302] on div "CREMA DE AVELLANA MMARK" at bounding box center [265, 308] width 111 height 32
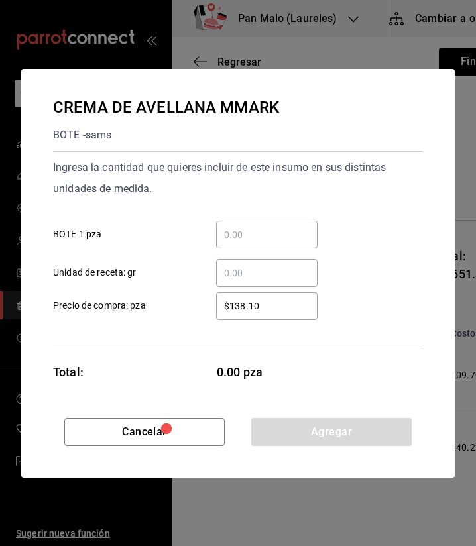
click at [248, 235] on input "​ BOTE 1 pza" at bounding box center [266, 235] width 101 height 16
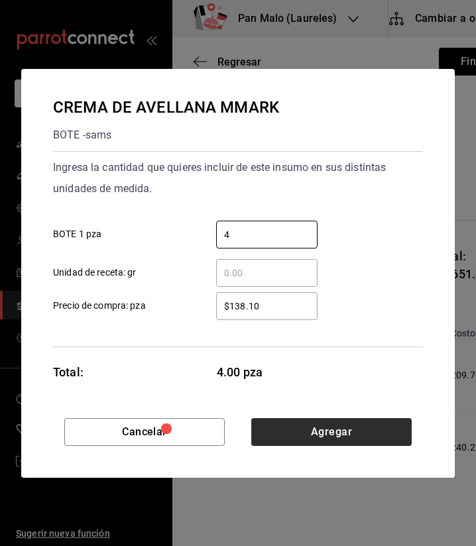
type input "4"
click at [331, 443] on button "Agregar" at bounding box center [331, 432] width 160 height 28
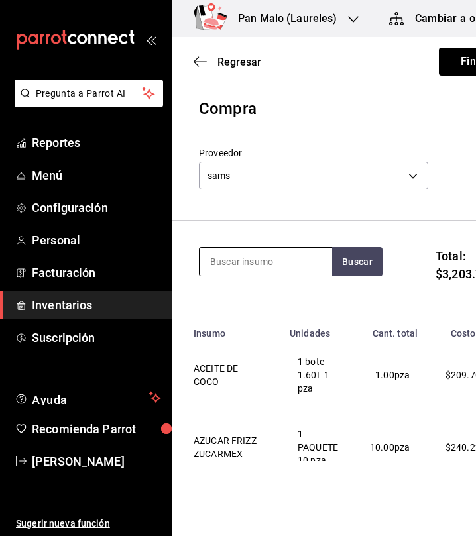
click at [272, 251] on input at bounding box center [265, 262] width 132 height 28
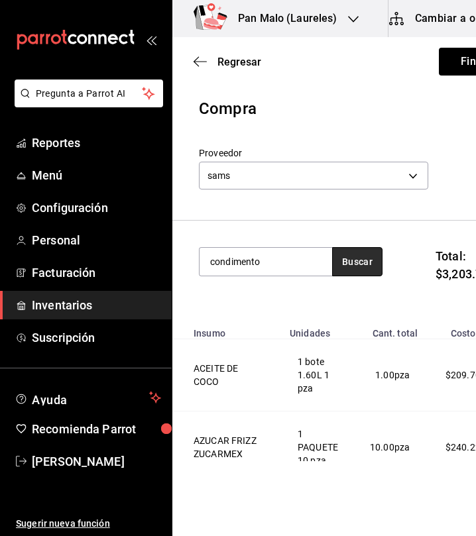
click at [356, 275] on button "Buscar" at bounding box center [357, 261] width 50 height 29
click at [351, 268] on button "Buscar" at bounding box center [357, 261] width 50 height 29
click at [293, 272] on input "condimento" at bounding box center [265, 262] width 132 height 28
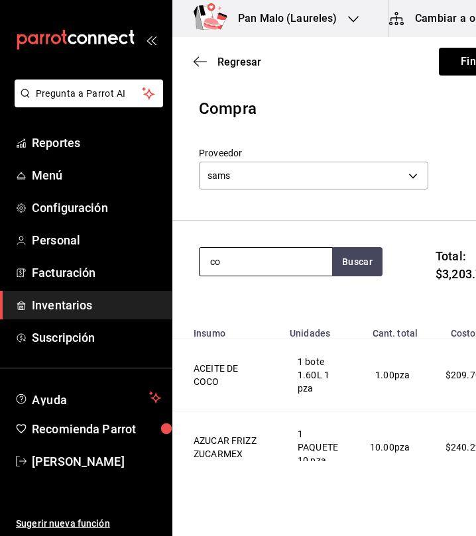
type input "c"
type input "condi"
click at [290, 266] on input "condi" at bounding box center [265, 262] width 132 height 28
click at [263, 262] on input "condi" at bounding box center [265, 262] width 132 height 28
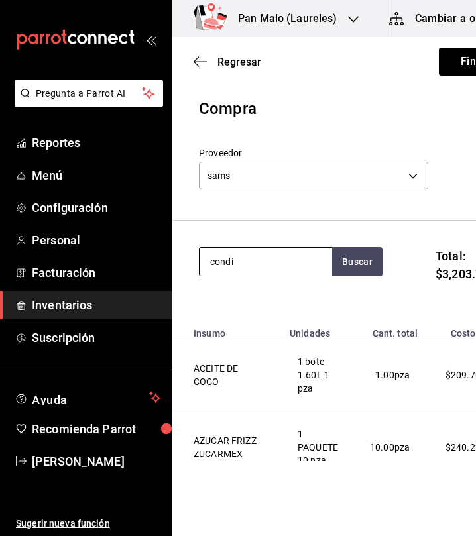
click at [263, 262] on input "condi" at bounding box center [265, 262] width 132 height 28
click at [235, 270] on input at bounding box center [265, 262] width 132 height 28
type input "hershey"
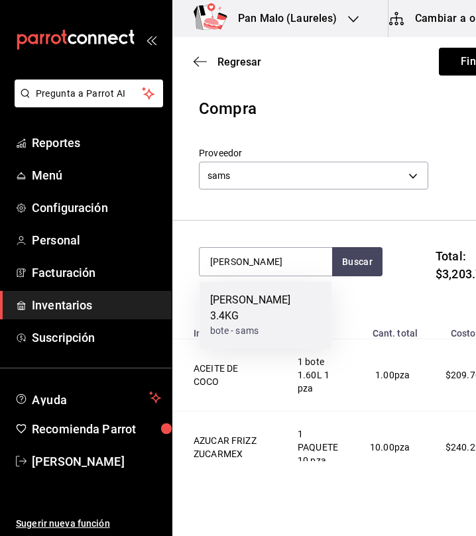
click at [240, 301] on div "JARABE HERSHEYS 3.4KG" at bounding box center [265, 308] width 111 height 32
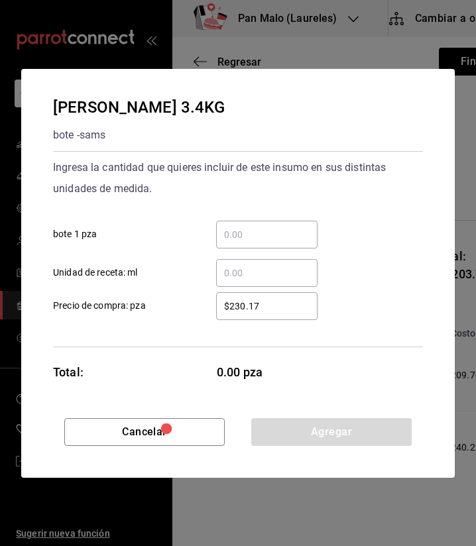
click at [270, 223] on div "​" at bounding box center [266, 235] width 101 height 28
click at [270, 227] on input "​ bote 1 pza" at bounding box center [266, 235] width 101 height 16
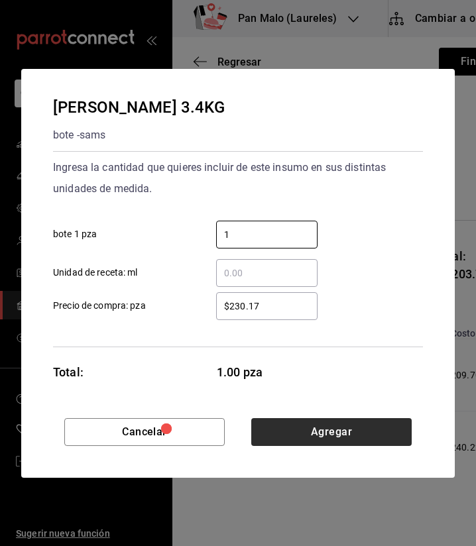
type input "1"
click at [366, 438] on button "Agregar" at bounding box center [331, 432] width 160 height 28
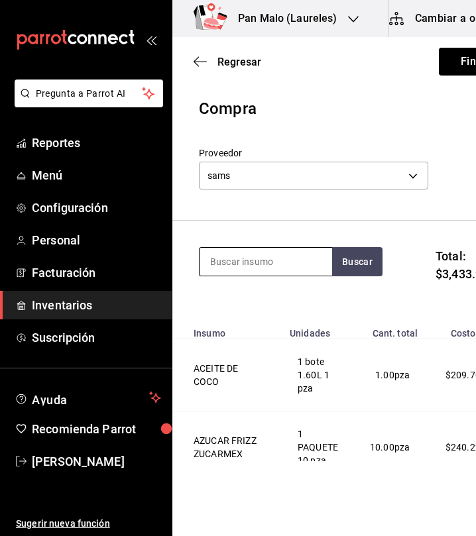
click at [260, 267] on input at bounding box center [265, 262] width 132 height 28
type input "almendra"
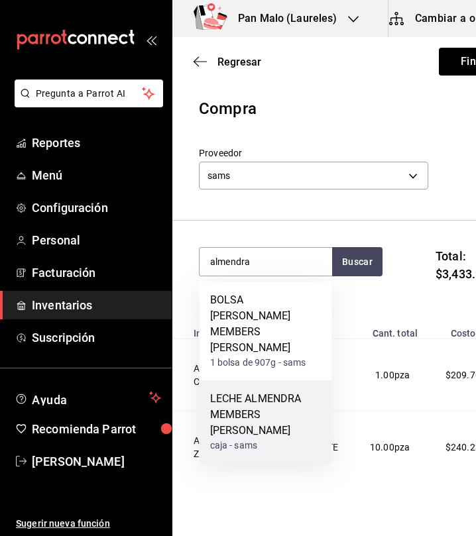
click at [280, 391] on div "LECHE ALMENDRA MEMBERS MARK" at bounding box center [265, 415] width 111 height 48
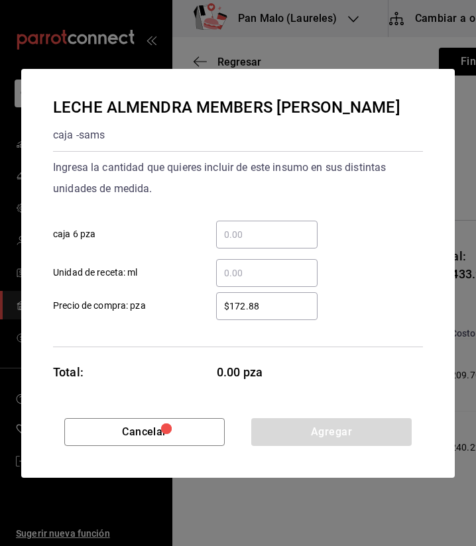
click at [246, 242] on input "​ caja 6 pza" at bounding box center [266, 235] width 101 height 16
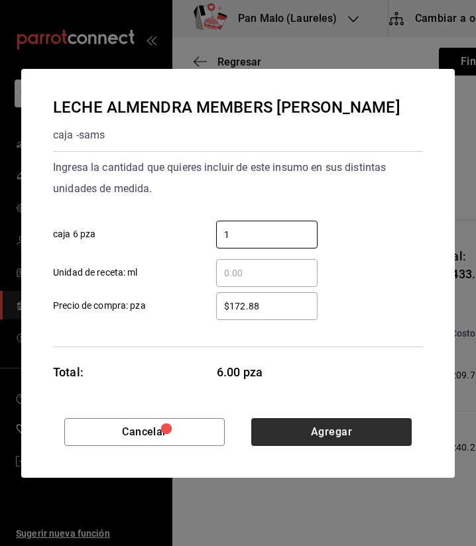
type input "1"
click at [316, 431] on button "Agregar" at bounding box center [331, 432] width 160 height 28
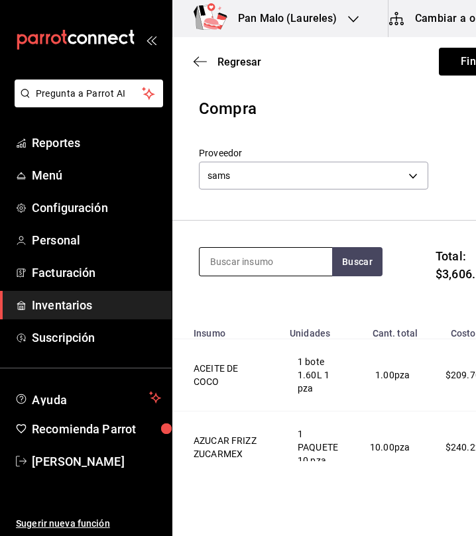
click at [280, 263] on input at bounding box center [265, 262] width 132 height 28
type input "a"
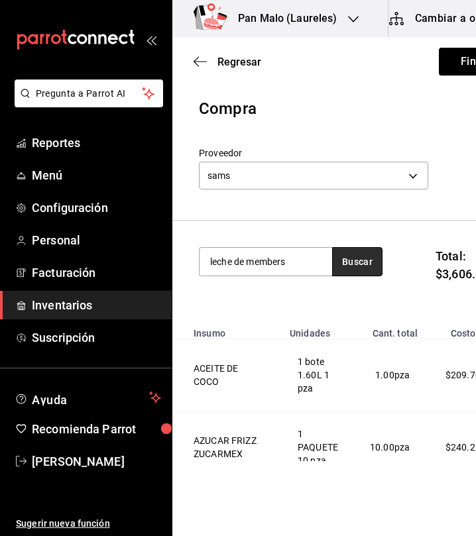
click at [349, 264] on button "Buscar" at bounding box center [357, 261] width 50 height 29
click at [349, 264] on button "button" at bounding box center [357, 261] width 50 height 29
click at [349, 264] on button "Buscar" at bounding box center [357, 261] width 50 height 29
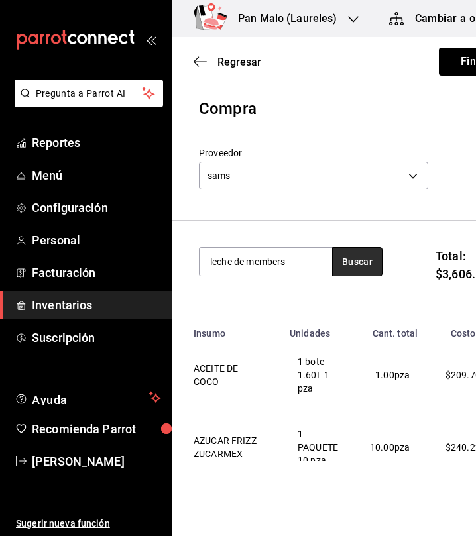
click at [349, 264] on button "Buscar" at bounding box center [357, 261] width 50 height 29
click at [291, 258] on input "leche de members" at bounding box center [265, 262] width 132 height 28
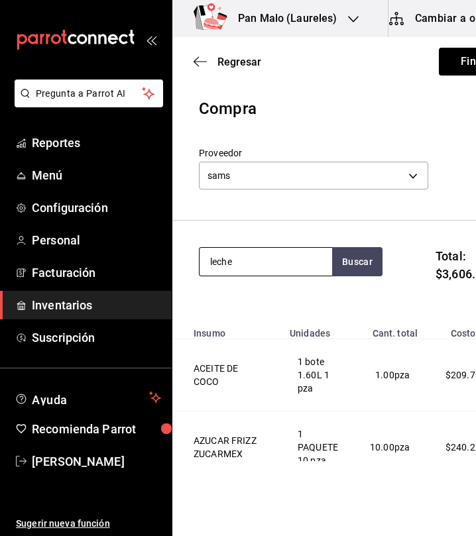
type input "leche"
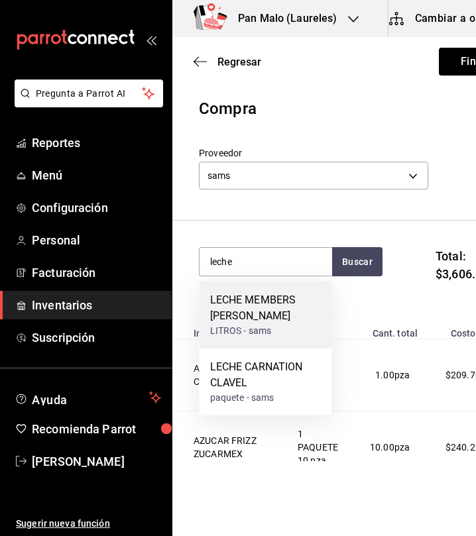
click at [259, 312] on div "LECHE MEMBERS MARK" at bounding box center [265, 308] width 111 height 32
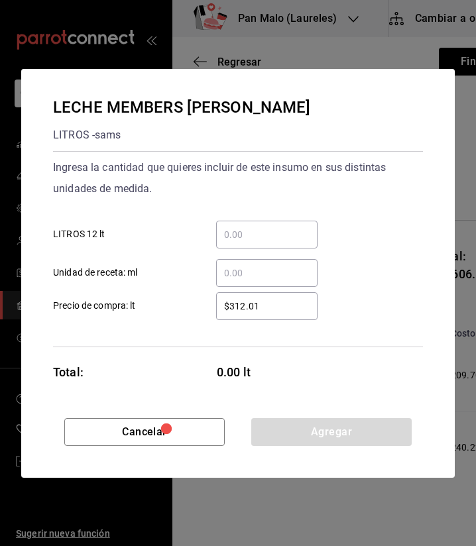
click at [277, 226] on div "​" at bounding box center [266, 235] width 101 height 28
click at [277, 227] on input "​ LITROS 12 lt" at bounding box center [266, 235] width 101 height 16
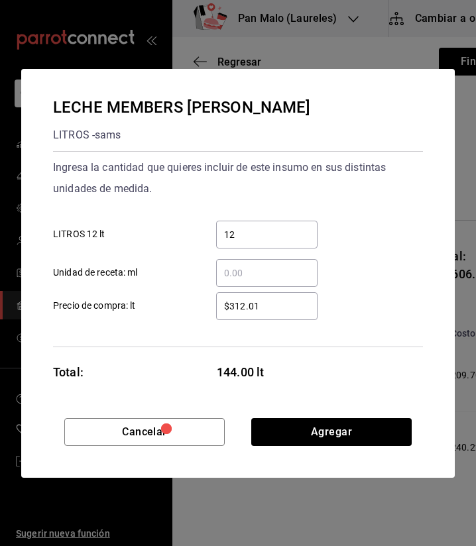
type input "1"
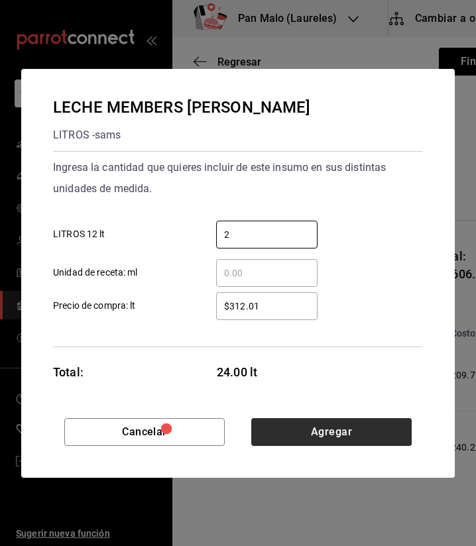
type input "2"
click at [324, 441] on button "Agregar" at bounding box center [331, 432] width 160 height 28
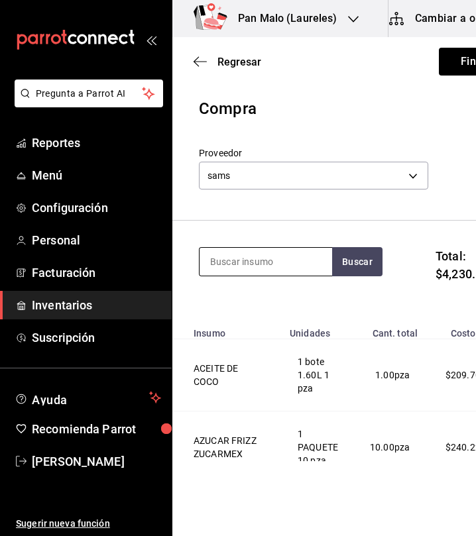
click at [256, 274] on input at bounding box center [265, 262] width 132 height 28
type input "polvo"
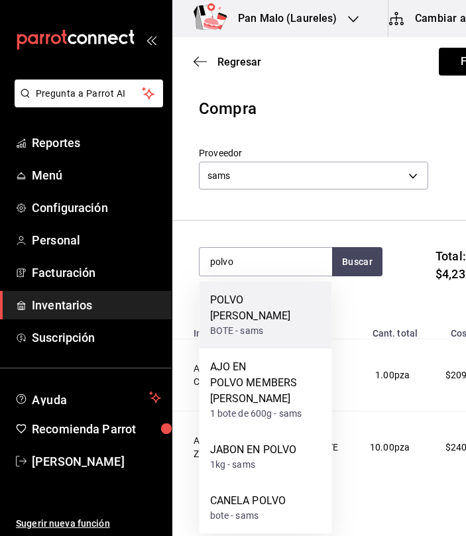
click at [252, 327] on div "BOTE - sams" at bounding box center [265, 331] width 111 height 14
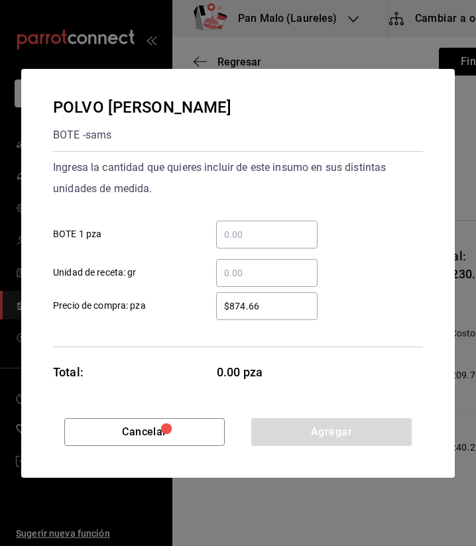
click at [257, 223] on div "​" at bounding box center [266, 235] width 101 height 28
click at [257, 227] on input "​ BOTE 1 pza" at bounding box center [266, 235] width 101 height 16
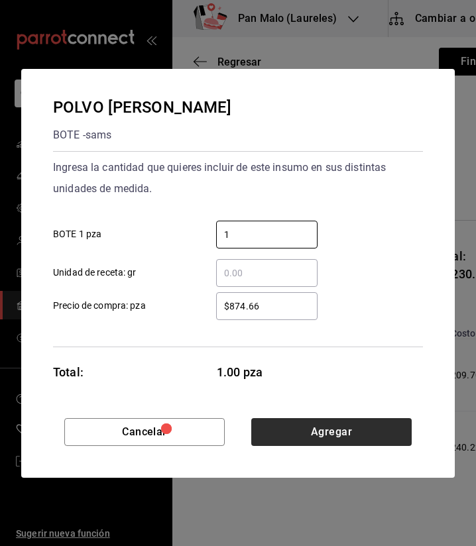
type input "1"
click at [360, 421] on button "Agregar" at bounding box center [331, 432] width 160 height 28
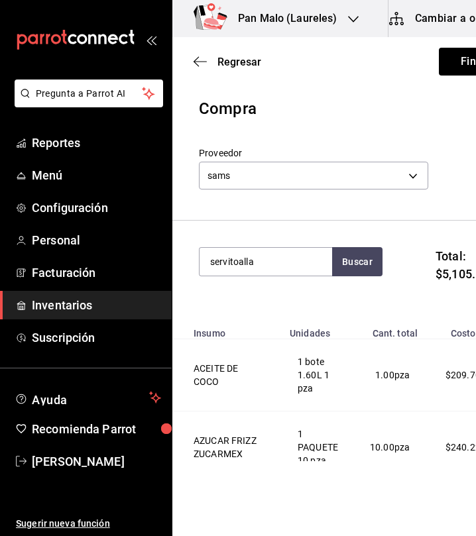
type input "servitoalla"
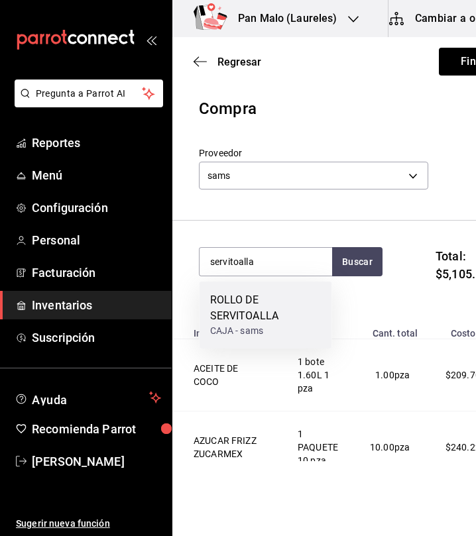
click at [258, 294] on div "ROLLO DE SERVITOALLA" at bounding box center [265, 308] width 111 height 32
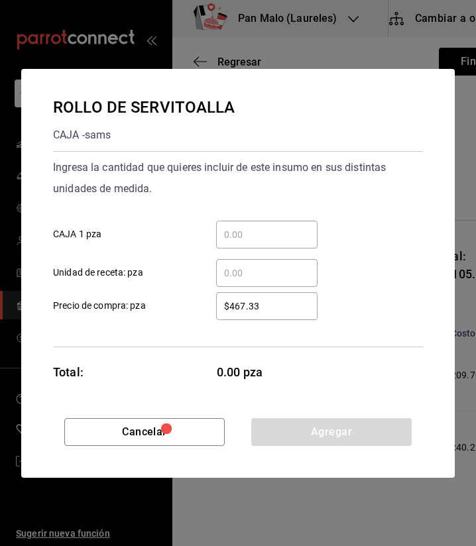
click at [266, 227] on input "​ CAJA 1 pza" at bounding box center [266, 235] width 101 height 16
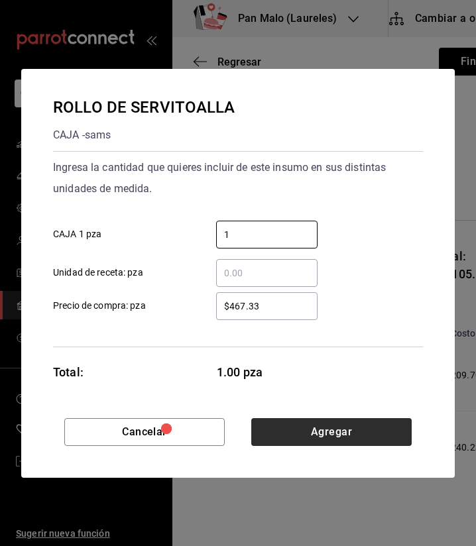
type input "1"
click at [339, 434] on button "Agregar" at bounding box center [331, 432] width 160 height 28
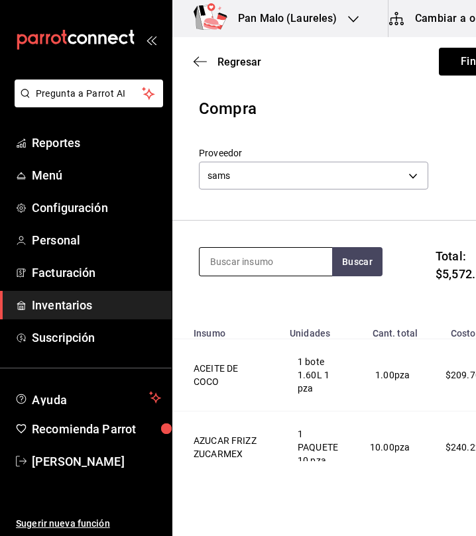
drag, startPoint x: 253, startPoint y: 248, endPoint x: 240, endPoint y: 257, distance: 15.8
click at [240, 257] on input at bounding box center [265, 262] width 132 height 28
type input "j"
type input "h"
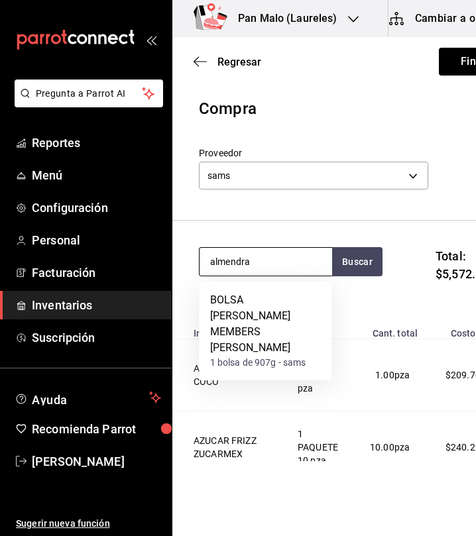
type input "almendra"
drag, startPoint x: 277, startPoint y: 301, endPoint x: 288, endPoint y: 252, distance: 50.3
click at [288, 252] on body "Pregunta a Parrot AI Reportes Menú Configuración Personal Facturación Inventari…" at bounding box center [238, 230] width 476 height 461
click at [288, 252] on input "almendra" at bounding box center [265, 262] width 132 height 28
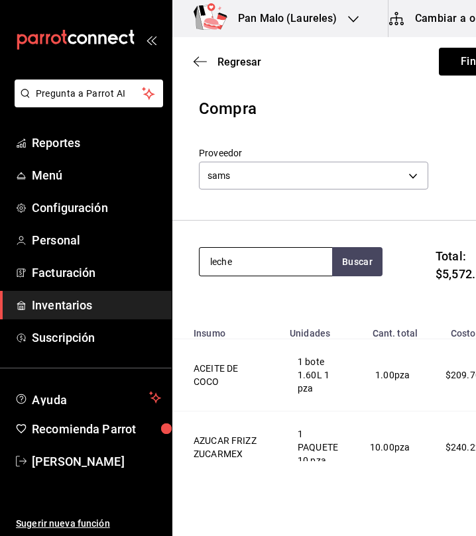
type input "leche"
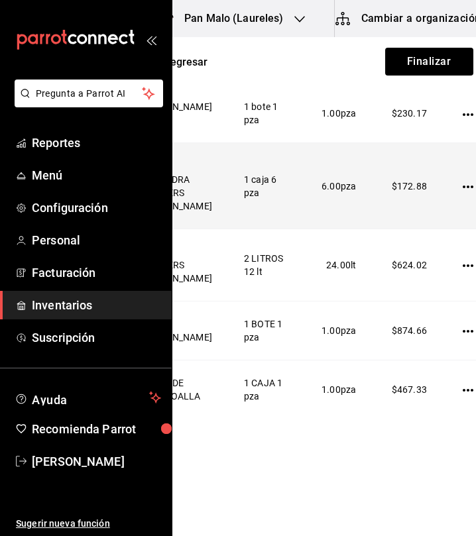
scroll to position [0, 54]
click at [446, 206] on td at bounding box center [470, 185] width 48 height 85
click at [446, 203] on td at bounding box center [470, 185] width 48 height 85
click at [462, 192] on icon "button" at bounding box center [467, 187] width 11 height 11
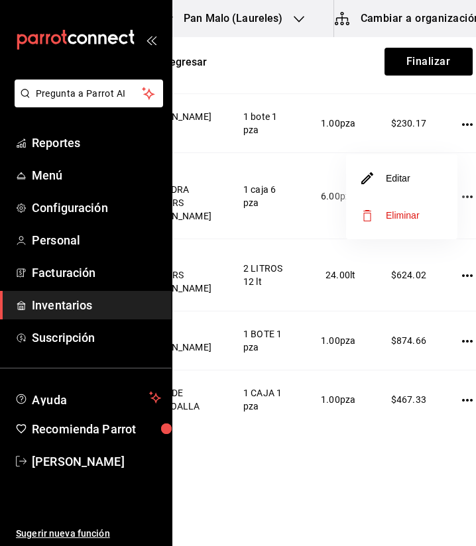
click at [419, 209] on span "Eliminar" at bounding box center [391, 215] width 58 height 16
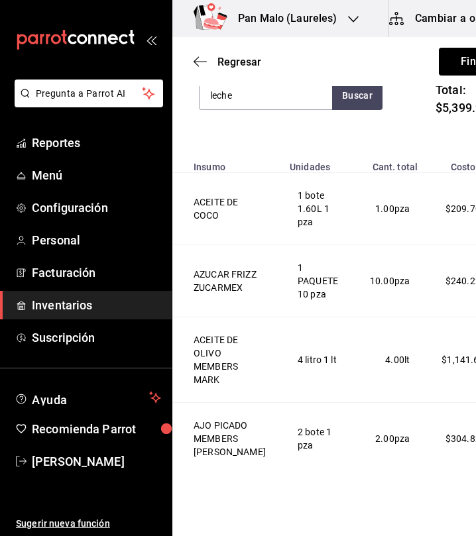
scroll to position [0, 0]
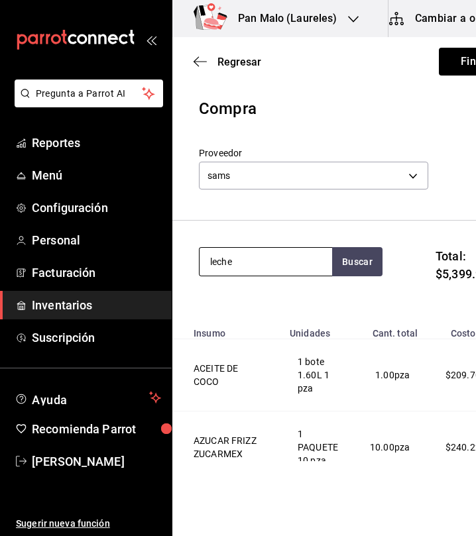
click at [268, 259] on input "leche" at bounding box center [265, 262] width 132 height 28
type input "chai"
click at [277, 248] on input "chai" at bounding box center [265, 262] width 132 height 28
click at [287, 258] on input "chai" at bounding box center [265, 262] width 132 height 28
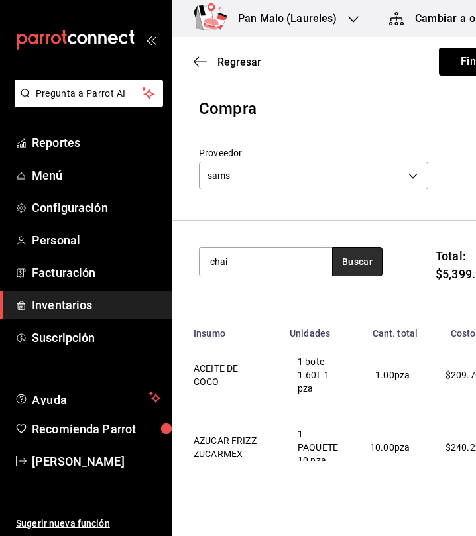
click at [358, 273] on button "Buscar" at bounding box center [357, 261] width 50 height 29
click at [246, 254] on input "chai" at bounding box center [265, 262] width 132 height 28
type input "canela"
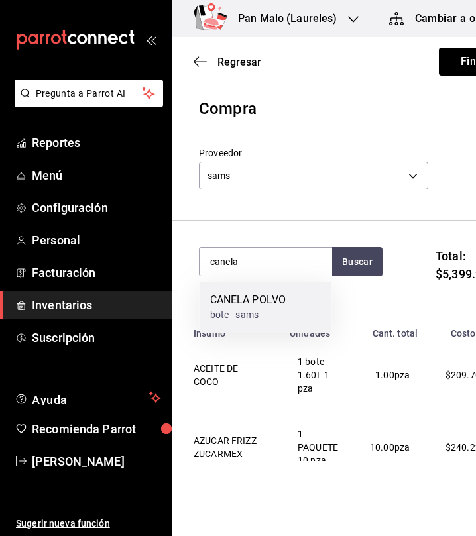
click at [239, 293] on div "CANELA POLVO" at bounding box center [248, 300] width 76 height 16
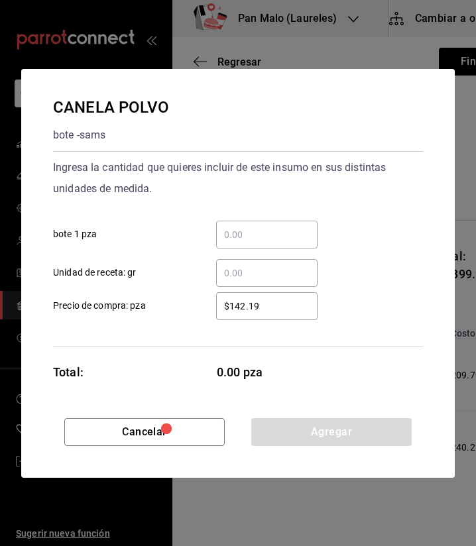
click at [276, 243] on div "​" at bounding box center [266, 235] width 101 height 28
click at [276, 242] on input "​ bote 1 pza" at bounding box center [266, 235] width 101 height 16
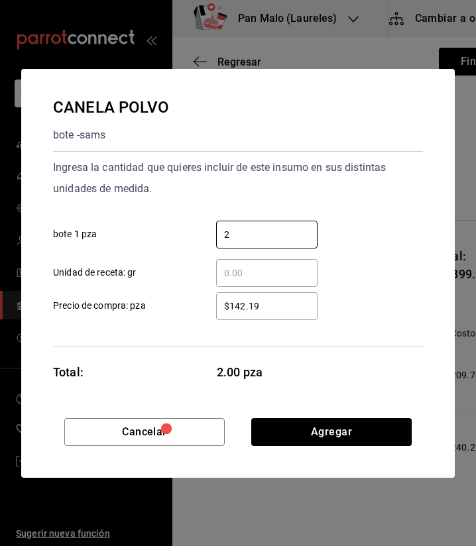
type input "2"
click at [365, 446] on div "Cancelar Agregar" at bounding box center [237, 448] width 433 height 60
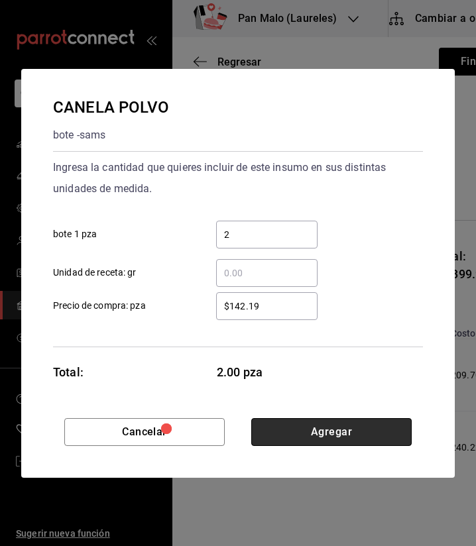
click at [352, 439] on button "Agregar" at bounding box center [331, 432] width 160 height 28
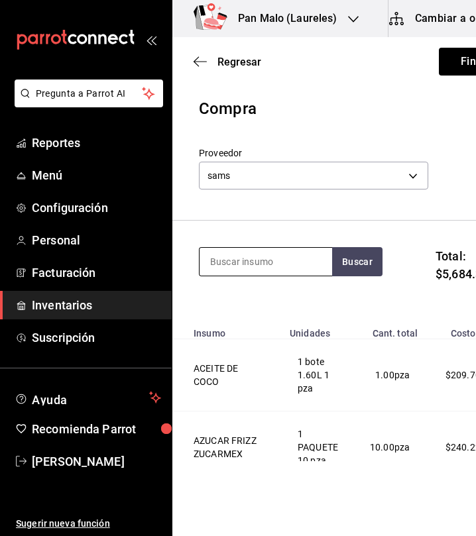
click at [286, 266] on input at bounding box center [265, 262] width 132 height 28
type input "tomate"
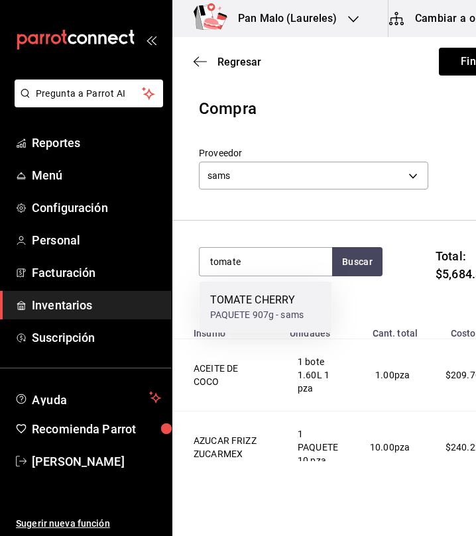
click at [256, 321] on div "PAQUETE 907g - sams" at bounding box center [257, 315] width 94 height 14
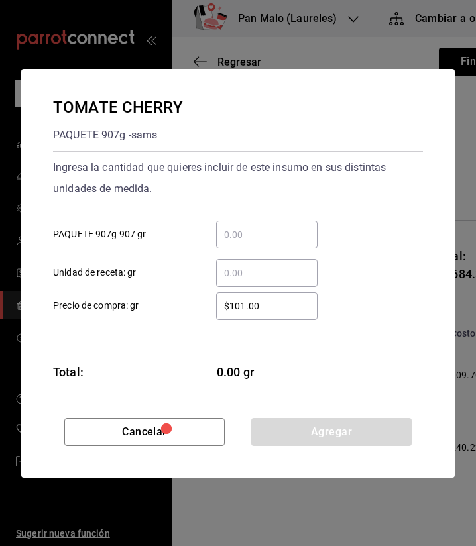
click at [284, 243] on div "​" at bounding box center [266, 235] width 101 height 28
click at [284, 242] on input "​ PAQUETE 907g 907 gr" at bounding box center [266, 235] width 101 height 16
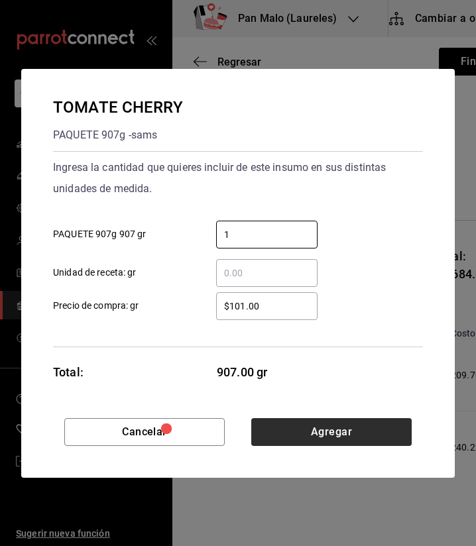
type input "1"
click at [359, 432] on button "Agregar" at bounding box center [331, 432] width 160 height 28
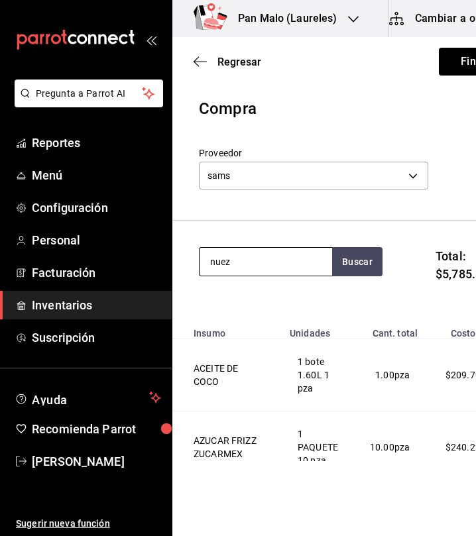
click at [275, 265] on input "nuez" at bounding box center [265, 262] width 132 height 28
type input "n"
type input "mostaza"
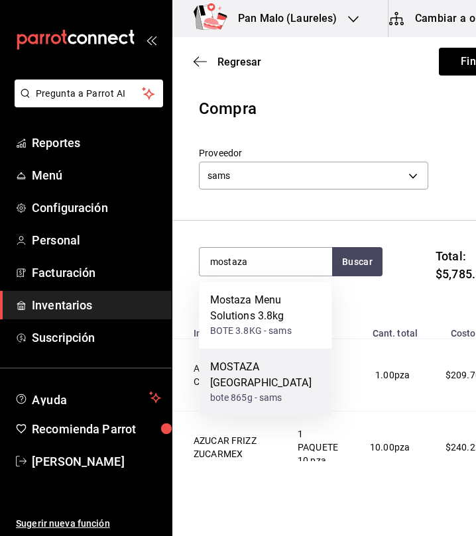
click at [264, 391] on div "bote 865g - sams" at bounding box center [265, 398] width 111 height 14
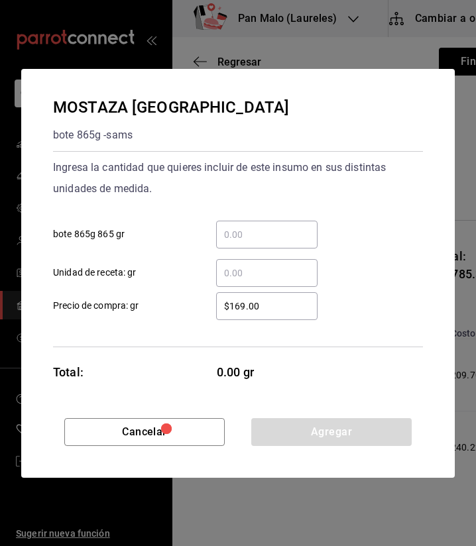
click at [296, 242] on div "​" at bounding box center [266, 235] width 101 height 28
click at [296, 242] on input "​ bote 865g 865 gr" at bounding box center [266, 235] width 101 height 16
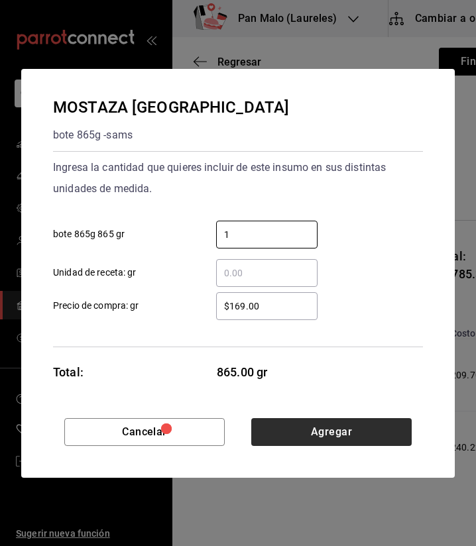
type input "1"
click at [349, 431] on button "Agregar" at bounding box center [331, 432] width 160 height 28
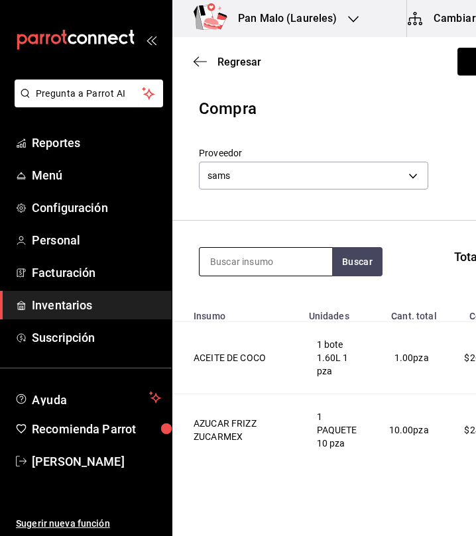
click at [264, 266] on input at bounding box center [265, 262] width 132 height 28
type input "q"
type input "cheddar"
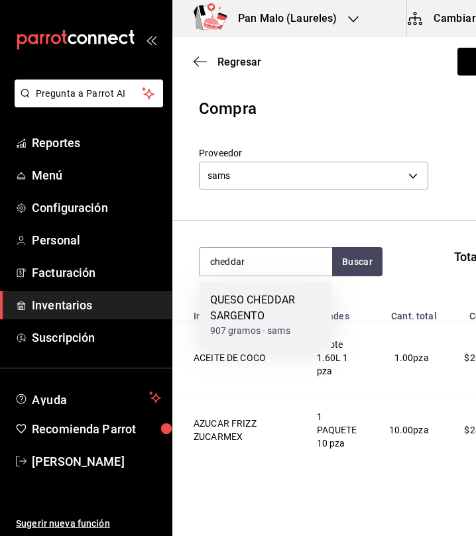
click at [248, 325] on div "907 gramos - sams" at bounding box center [265, 331] width 111 height 14
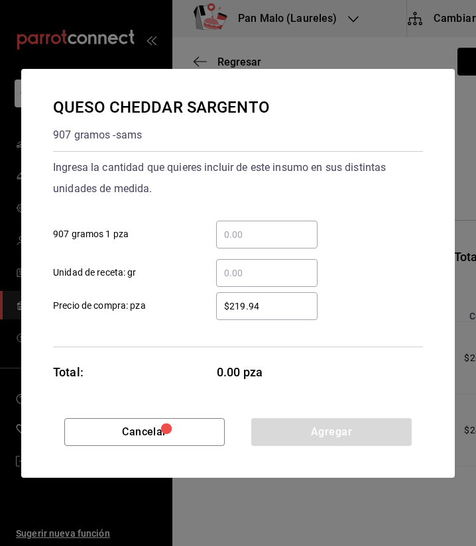
click at [235, 233] on input "​ 907 gramos 1 pza" at bounding box center [266, 235] width 101 height 16
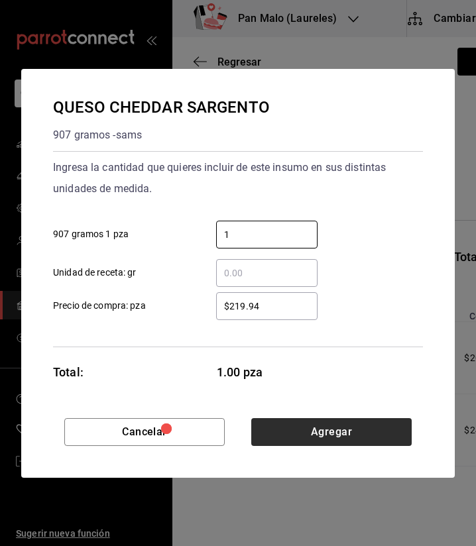
type input "1"
click at [406, 439] on button "Agregar" at bounding box center [331, 432] width 160 height 28
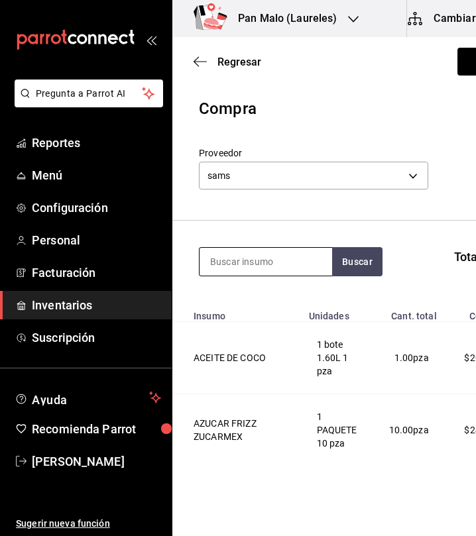
click at [259, 253] on input at bounding box center [265, 262] width 132 height 28
type input "fetta"
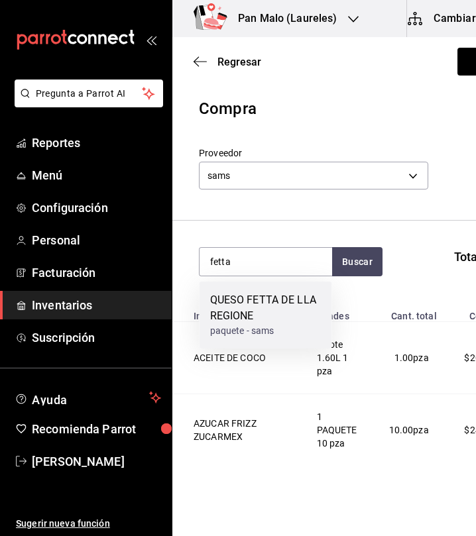
click at [248, 306] on div "QUESO FETTA DE LLA REGIONE" at bounding box center [265, 308] width 111 height 32
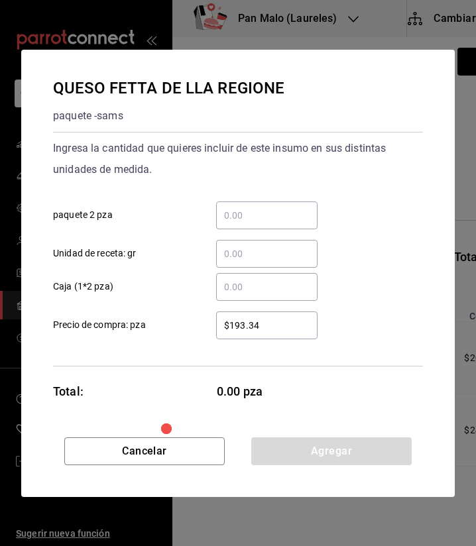
click at [252, 211] on input "​ paquete 2 pza" at bounding box center [266, 215] width 101 height 16
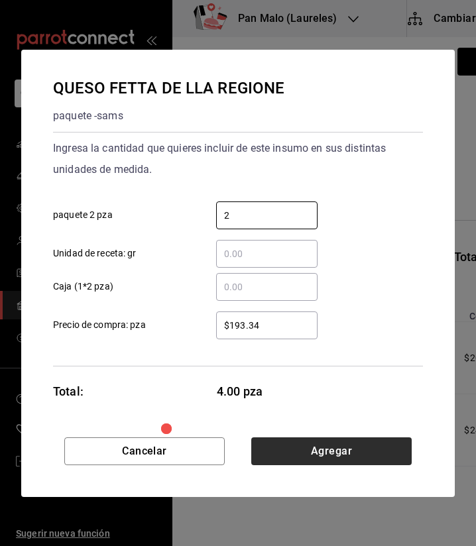
type input "2"
click at [332, 437] on button "Agregar" at bounding box center [331, 451] width 160 height 28
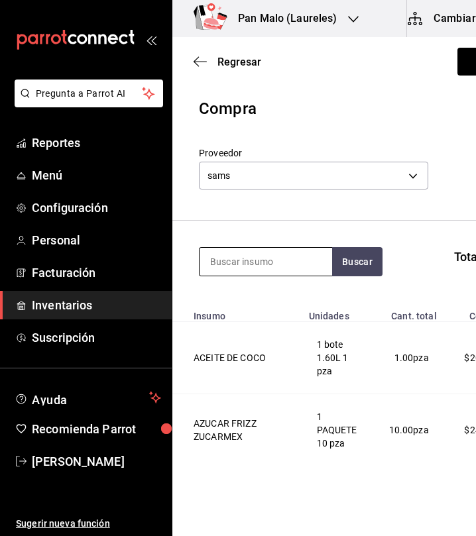
click at [270, 262] on input at bounding box center [265, 262] width 132 height 28
type input "jamon"
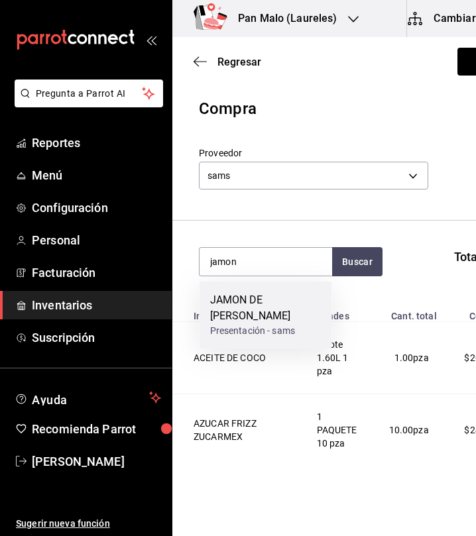
click at [307, 287] on div "JAMON DE PAVO PRODUCCION Presentación - sams" at bounding box center [265, 315] width 132 height 67
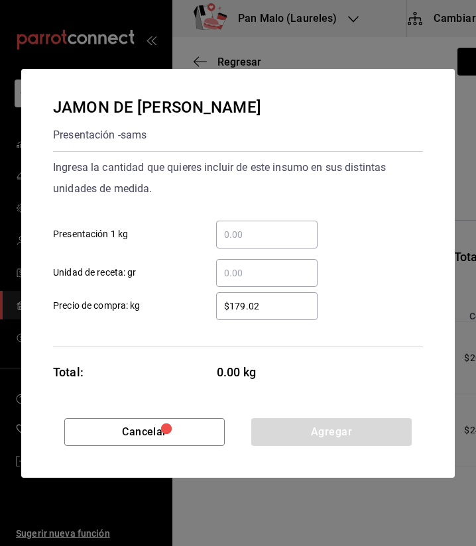
click at [261, 227] on input "​ Presentación 1 kg" at bounding box center [266, 235] width 101 height 16
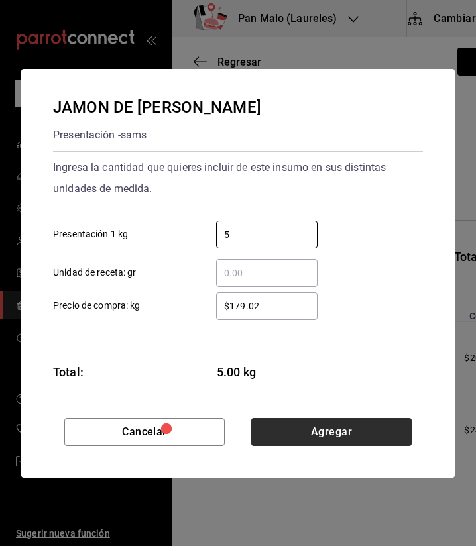
type input "5"
click at [356, 431] on button "Agregar" at bounding box center [331, 432] width 160 height 28
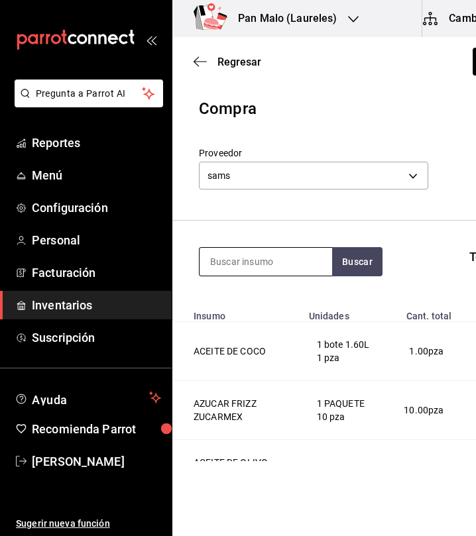
click at [296, 258] on input at bounding box center [265, 262] width 132 height 28
type input "aceite"
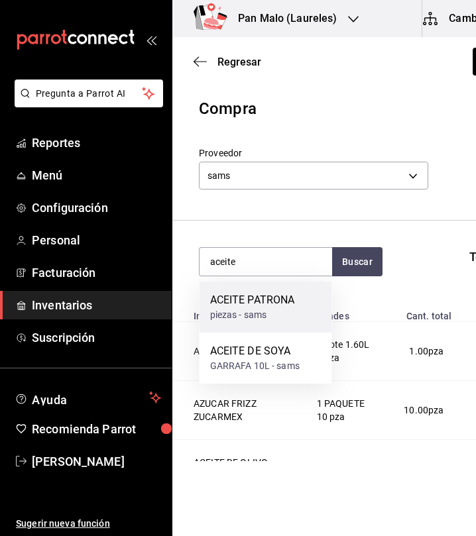
click at [281, 305] on div "ACEITE PATRONA" at bounding box center [252, 300] width 85 height 16
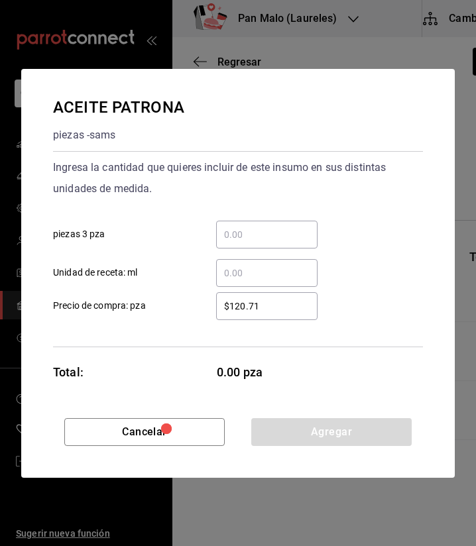
click at [272, 227] on input "​ piezas 3 pza" at bounding box center [266, 235] width 101 height 16
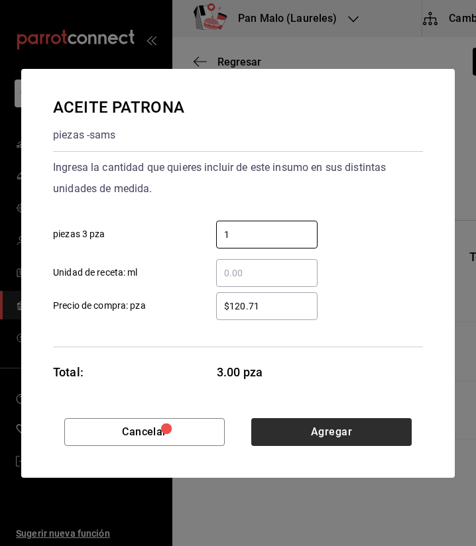
type input "1"
click at [310, 433] on button "Agregar" at bounding box center [331, 432] width 160 height 28
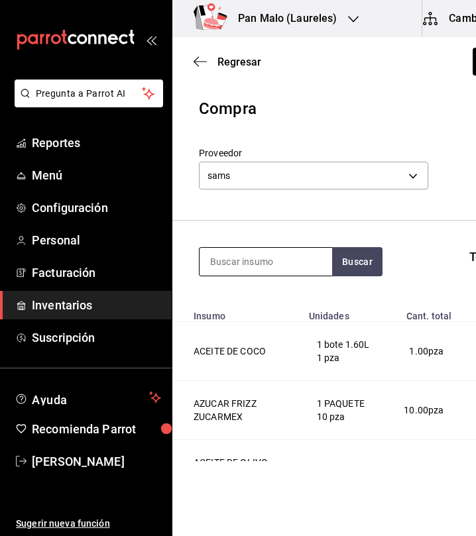
click at [287, 260] on input at bounding box center [265, 262] width 132 height 28
type input "soya"
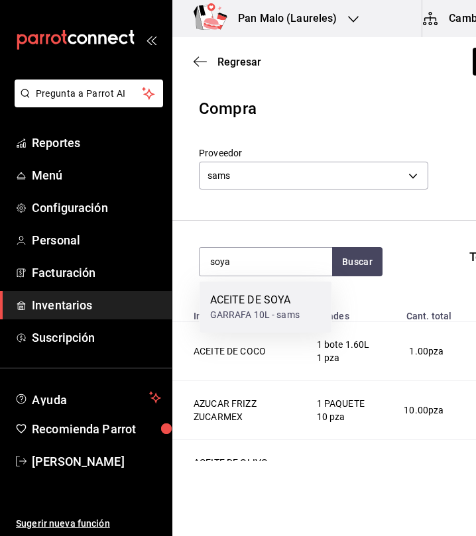
click at [282, 293] on div "ACEITE DE SOYA" at bounding box center [254, 300] width 89 height 16
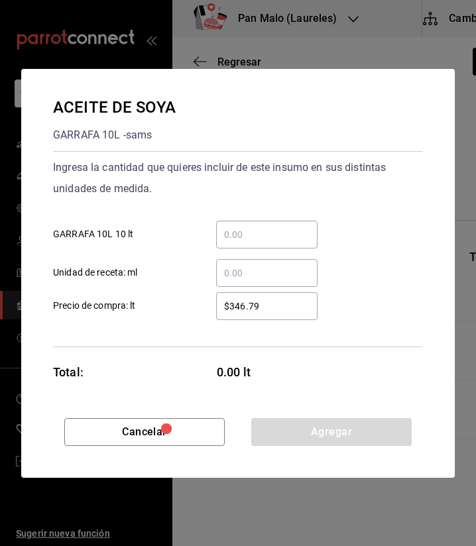
click at [280, 226] on div "​" at bounding box center [266, 235] width 101 height 28
click at [280, 227] on input "​ GARRAFA 10L 10 lt" at bounding box center [266, 235] width 101 height 16
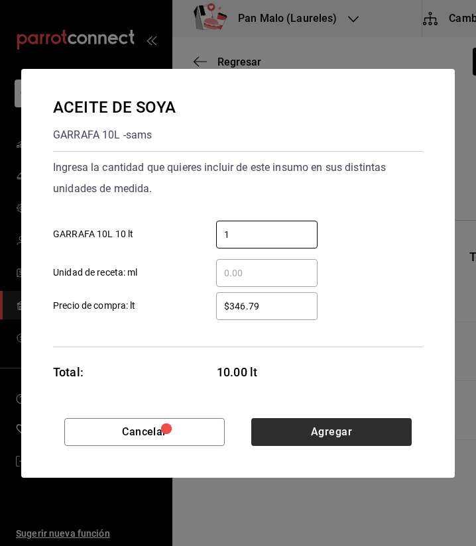
type input "1"
click at [345, 423] on button "Agregar" at bounding box center [331, 432] width 160 height 28
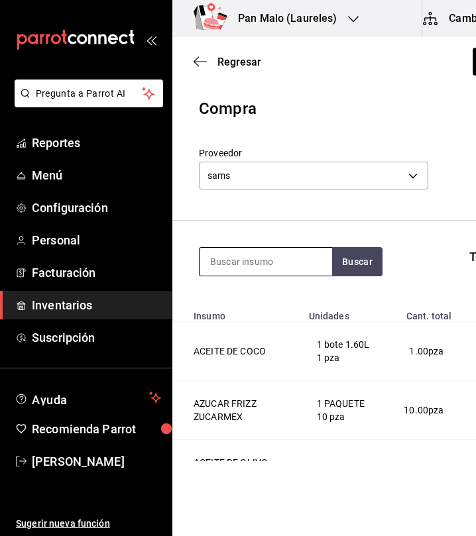
click at [294, 266] on input at bounding box center [265, 262] width 132 height 28
type input "pino"
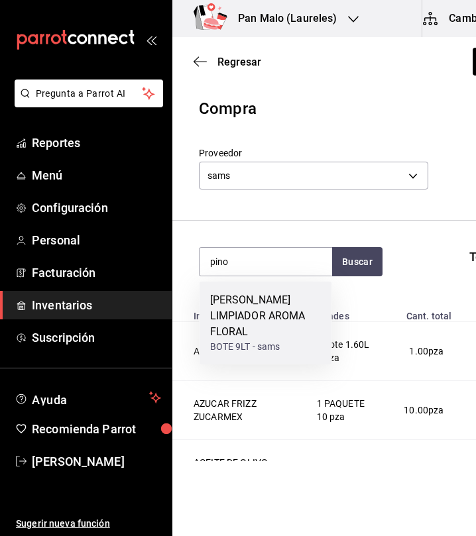
click at [272, 315] on div "PINOL LIMPIADOR AROMA FLORAL" at bounding box center [265, 316] width 111 height 48
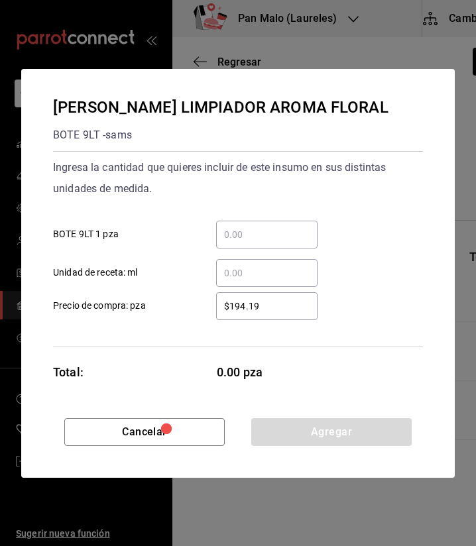
click at [269, 231] on input "​ BOTE 9LT 1 pza" at bounding box center [266, 235] width 101 height 16
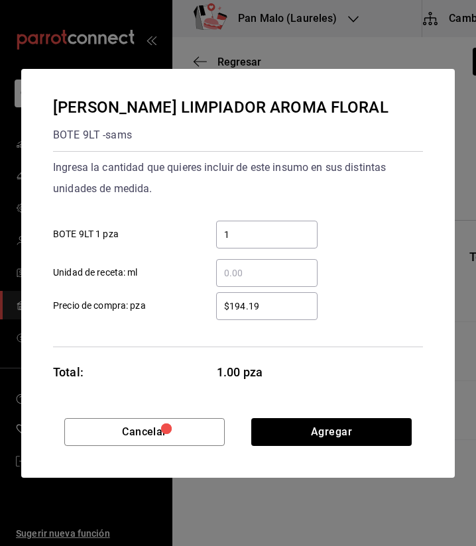
type input "1"
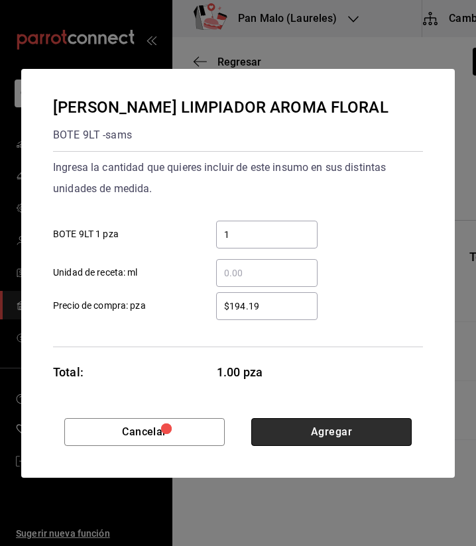
click at [342, 425] on button "Agregar" at bounding box center [331, 432] width 160 height 28
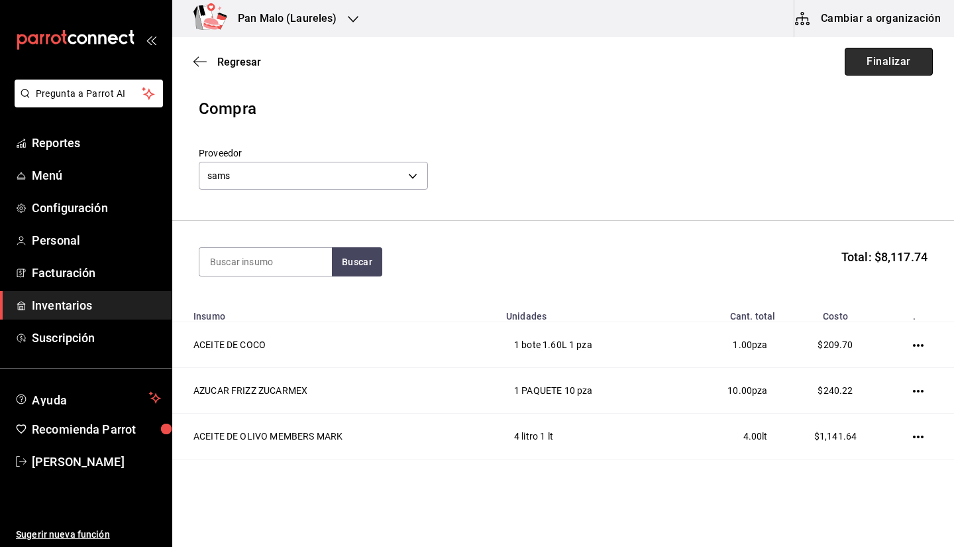
click at [857, 60] on button "Finalizar" at bounding box center [889, 62] width 88 height 28
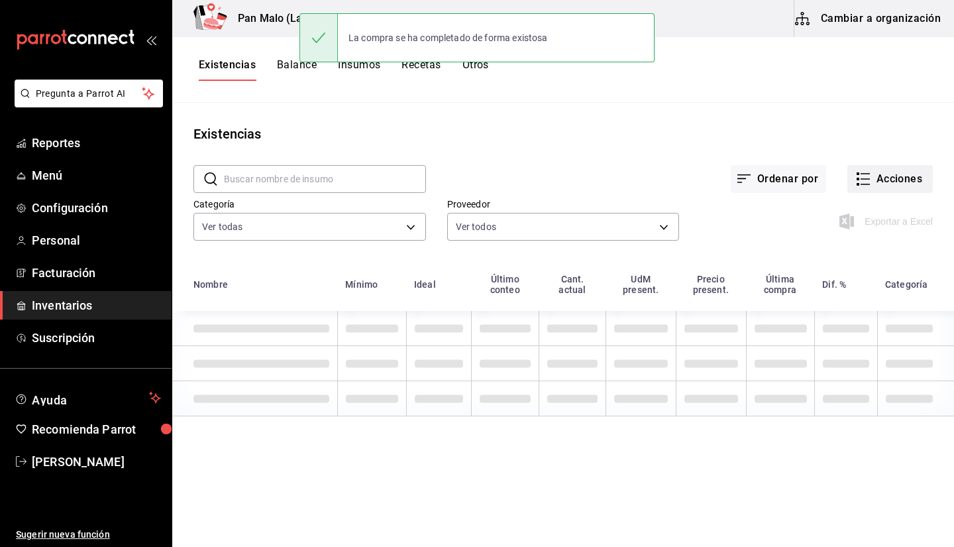
click at [898, 184] on button "Acciones" at bounding box center [889, 179] width 85 height 28
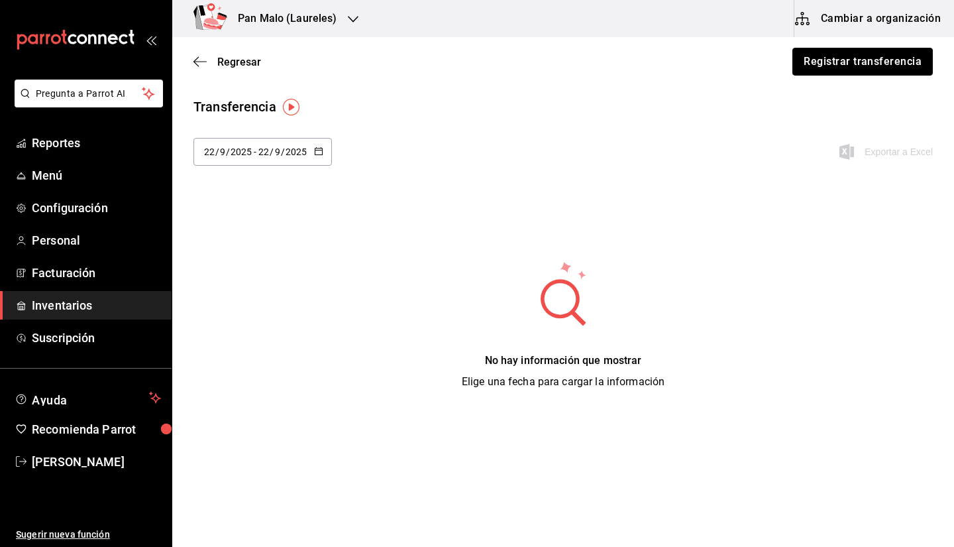
click at [898, 56] on button "Registrar transferencia" at bounding box center [862, 62] width 140 height 28
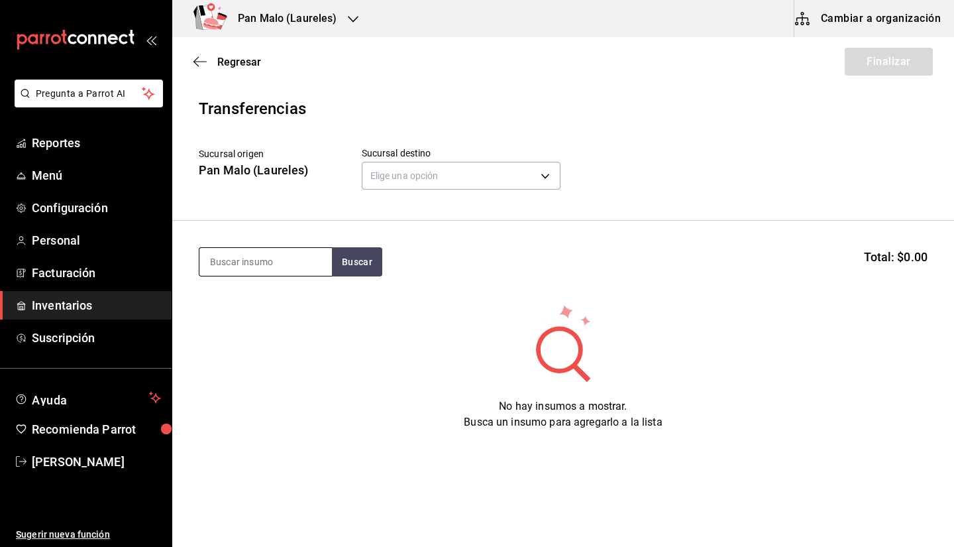
click at [285, 251] on input at bounding box center [265, 262] width 132 height 28
click at [437, 158] on div "Elige una opción default" at bounding box center [461, 173] width 199 height 35
click at [413, 174] on body "Pregunta a Parrot AI Reportes Menú Configuración Personal Facturación Inventari…" at bounding box center [477, 236] width 954 height 472
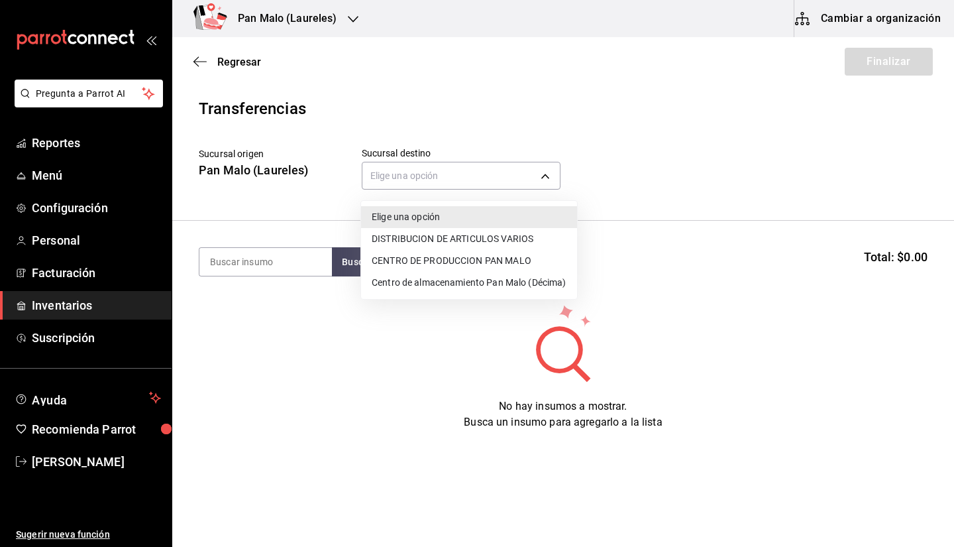
click at [416, 263] on li "CENTRO DE PRODUCCION PAN MALO" at bounding box center [469, 261] width 216 height 22
type input "8a187977-a48d-4bc5-901f-3822dc5f4125"
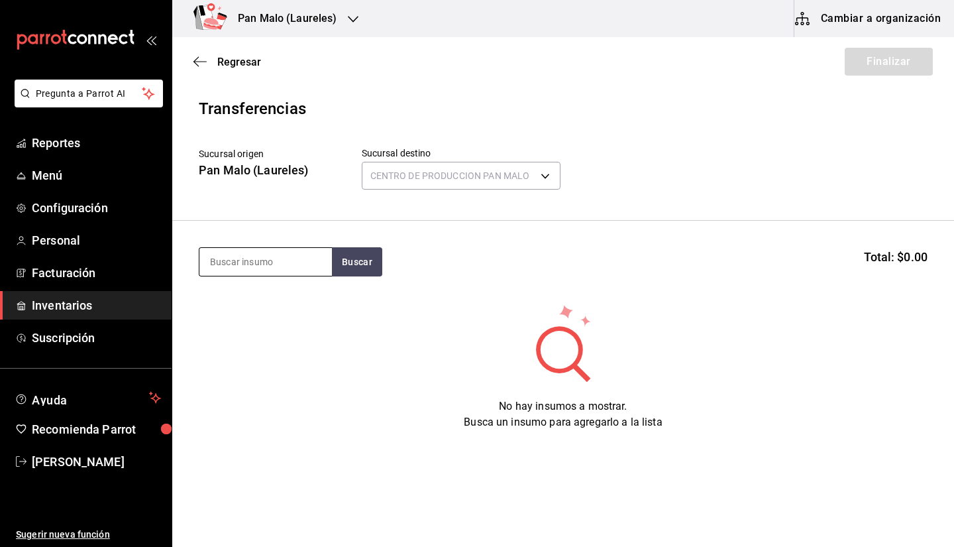
click at [282, 264] on input at bounding box center [265, 262] width 132 height 28
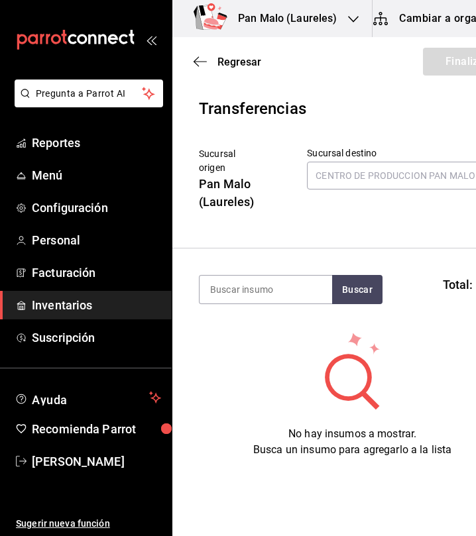
click at [287, 270] on section "Buscar Total: $0.00" at bounding box center [352, 289] width 360 height 82
click at [270, 287] on input at bounding box center [265, 290] width 132 height 28
type input "aceite de coco"
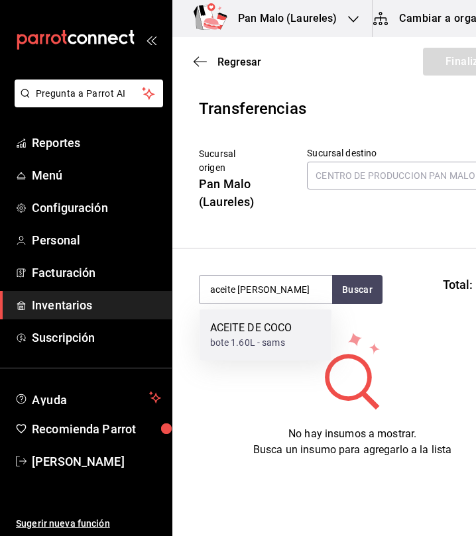
click at [247, 330] on div "ACEITE DE COCO" at bounding box center [251, 328] width 82 height 16
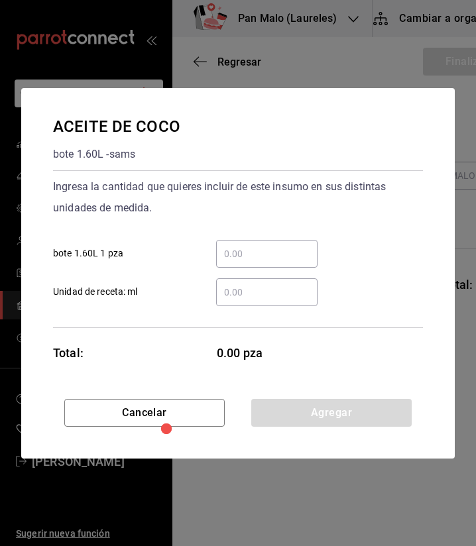
click at [280, 259] on input "​ bote 1.60L 1 pza" at bounding box center [266, 254] width 101 height 16
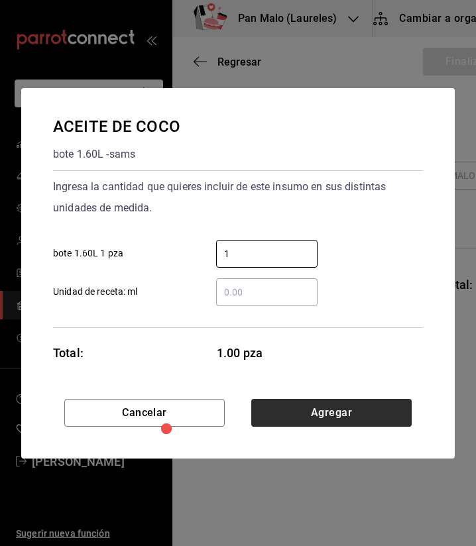
type input "1"
click at [388, 419] on button "Agregar" at bounding box center [331, 413] width 160 height 28
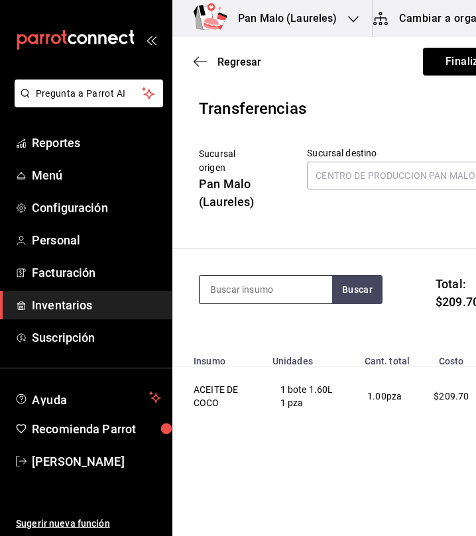
click at [258, 291] on input at bounding box center [265, 290] width 132 height 28
type input "aceite de oli"
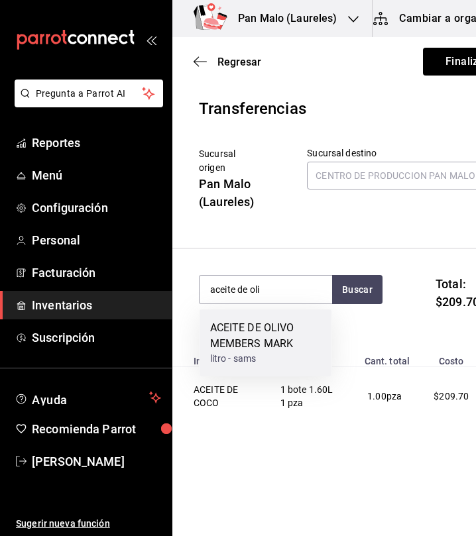
click at [268, 352] on div "litro - sams" at bounding box center [265, 359] width 111 height 14
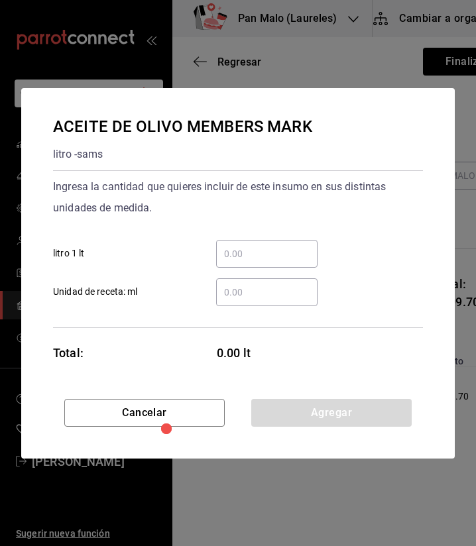
click at [289, 257] on input "​ litro 1 lt" at bounding box center [266, 254] width 101 height 16
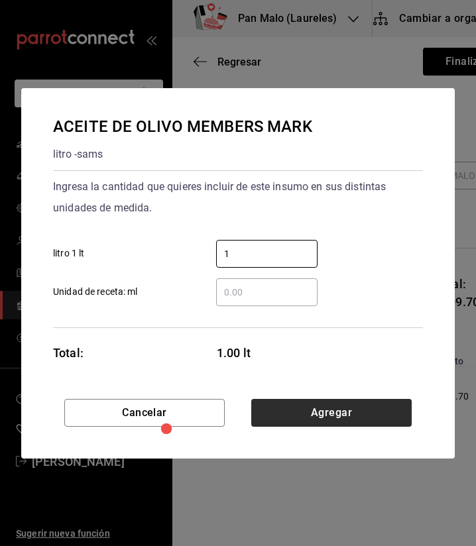
type input "1"
click at [360, 406] on button "Agregar" at bounding box center [331, 413] width 160 height 28
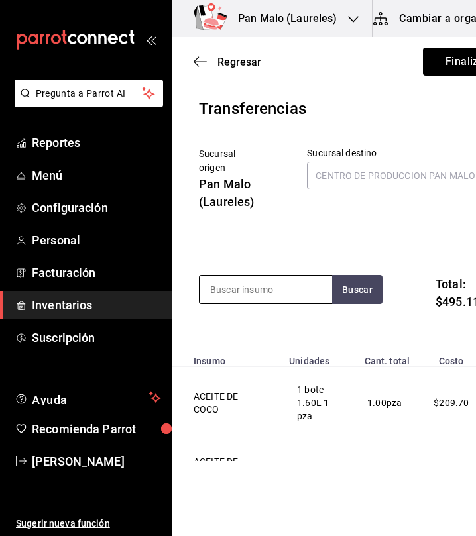
click at [260, 286] on input at bounding box center [265, 290] width 132 height 28
type input "picado"
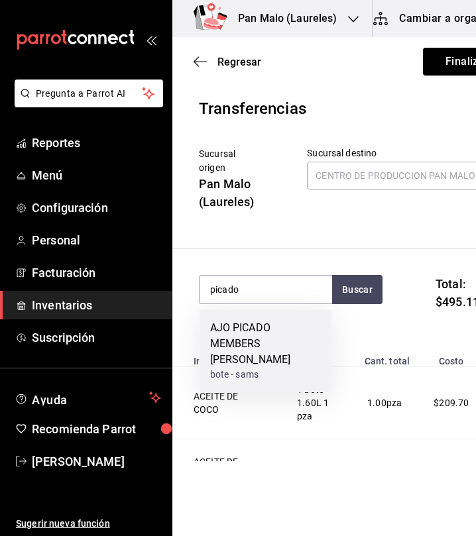
click at [282, 332] on div "AJO PICADO MEMBERS MARK" at bounding box center [265, 344] width 111 height 48
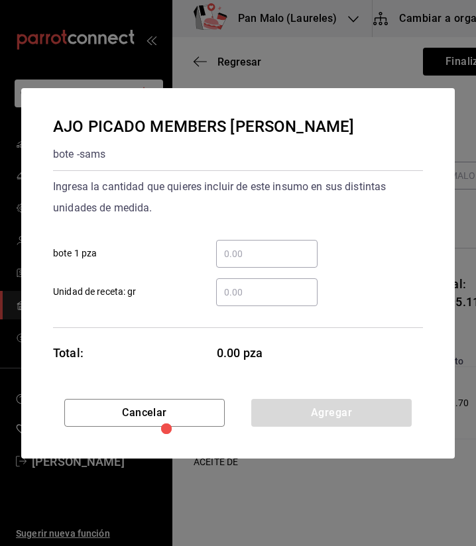
click at [278, 264] on div "​" at bounding box center [266, 254] width 101 height 28
click at [278, 262] on input "​ bote 1 pza" at bounding box center [266, 254] width 101 height 16
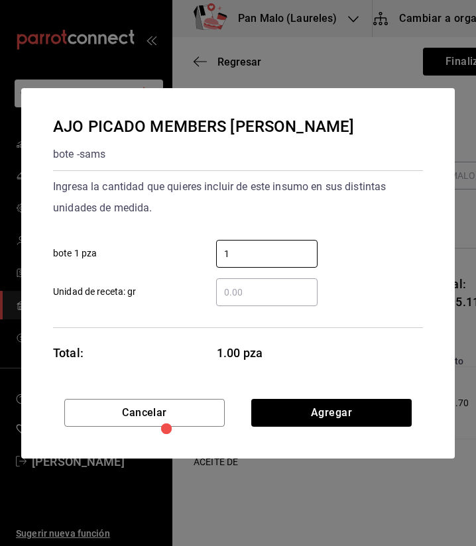
type input "1"
click at [382, 435] on div "Cancelar Agregar" at bounding box center [237, 429] width 433 height 60
click at [384, 430] on div "Cancelar Agregar" at bounding box center [237, 429] width 433 height 60
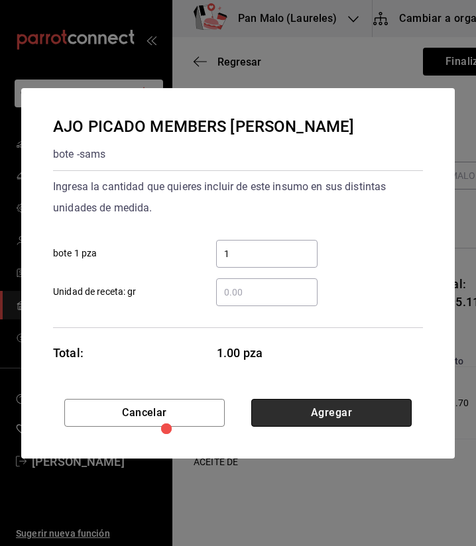
click at [380, 415] on button "Agregar" at bounding box center [331, 413] width 160 height 28
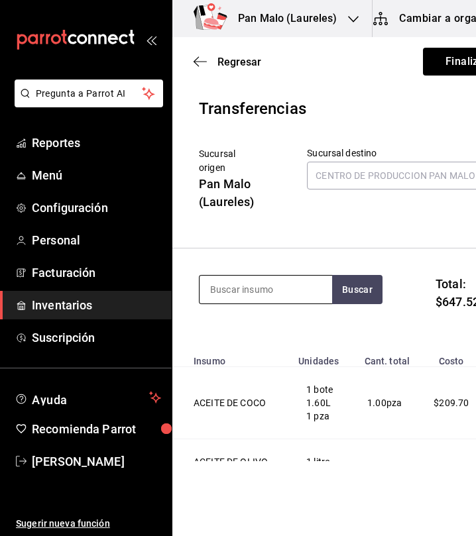
click at [276, 291] on input at bounding box center [265, 290] width 132 height 28
type input "avellana"
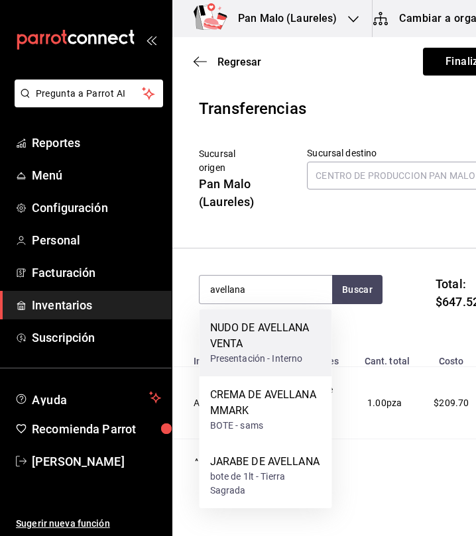
click at [264, 346] on div "NUDO DE AVELLANA VENTA" at bounding box center [265, 336] width 111 height 32
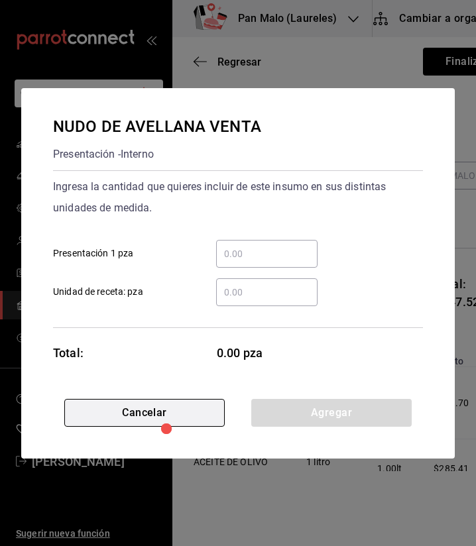
click at [215, 422] on button "Cancelar" at bounding box center [144, 413] width 160 height 28
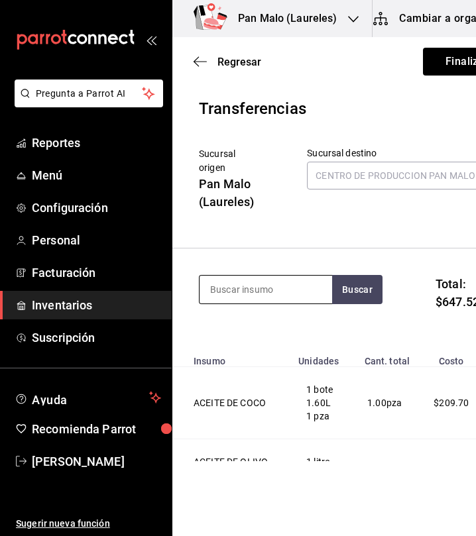
click at [264, 291] on input at bounding box center [265, 290] width 132 height 28
type input "a"
type input "crema de avellana"
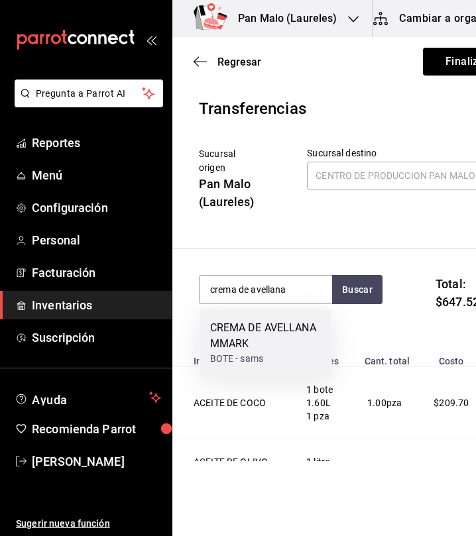
click at [256, 327] on div "CREMA DE AVELLANA MMARK" at bounding box center [265, 336] width 111 height 32
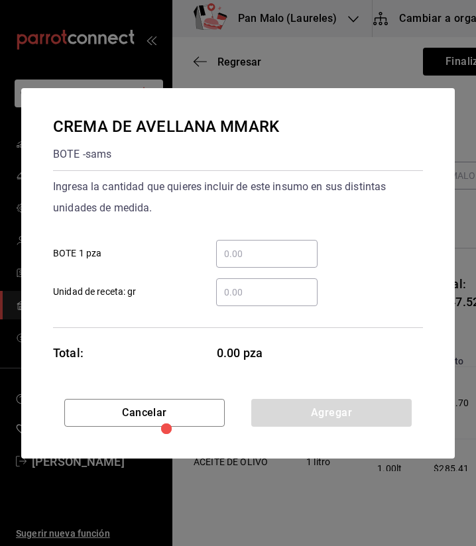
click at [282, 252] on input "​ BOTE 1 pza" at bounding box center [266, 254] width 101 height 16
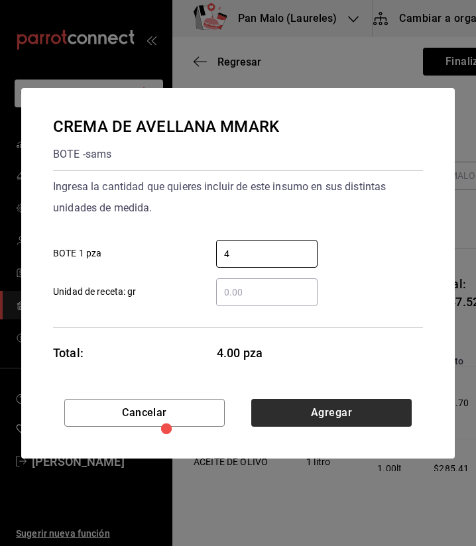
type input "4"
click at [355, 422] on button "Agregar" at bounding box center [331, 413] width 160 height 28
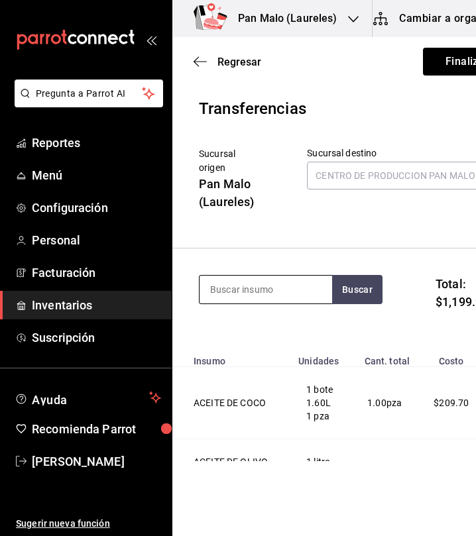
scroll to position [13, 0]
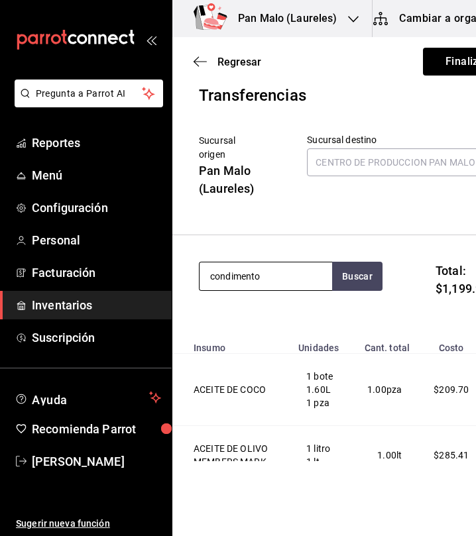
type input "condimento"
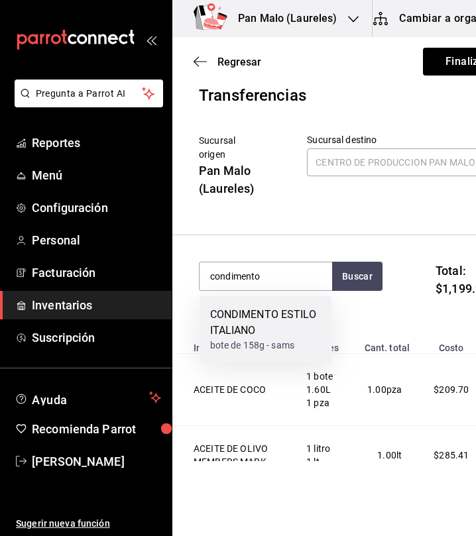
click at [239, 333] on div "CONDIMENTO ESTILO ITALIANO" at bounding box center [265, 323] width 111 height 32
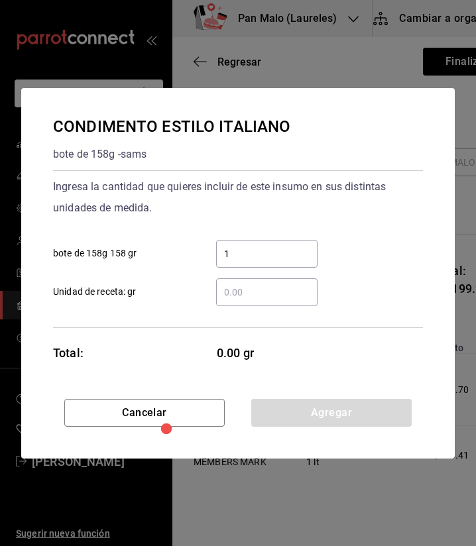
click at [278, 250] on input "1" at bounding box center [266, 254] width 101 height 16
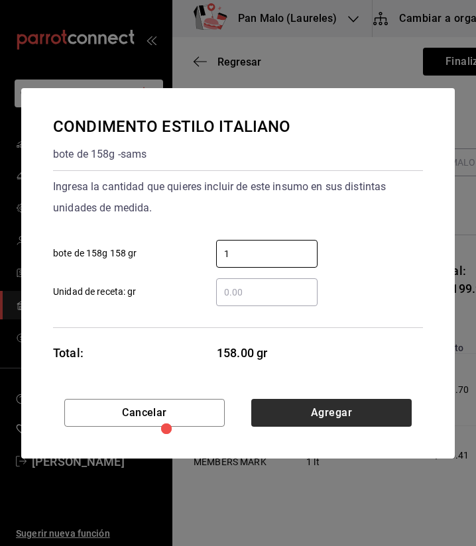
type input "1"
drag, startPoint x: 380, startPoint y: 413, endPoint x: 373, endPoint y: 424, distance: 12.5
click at [373, 424] on button "Agregar" at bounding box center [331, 413] width 160 height 28
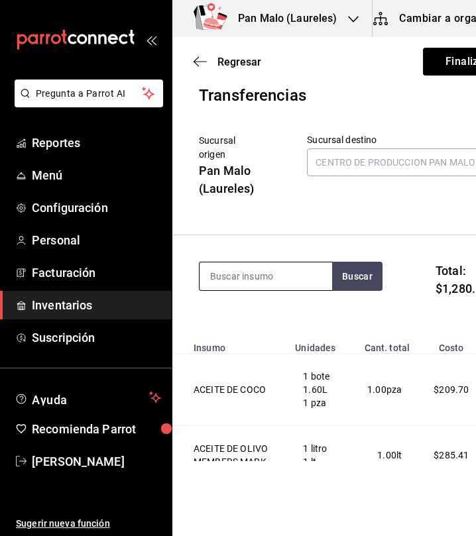
click at [299, 282] on input at bounding box center [265, 276] width 132 height 28
type input "jabon"
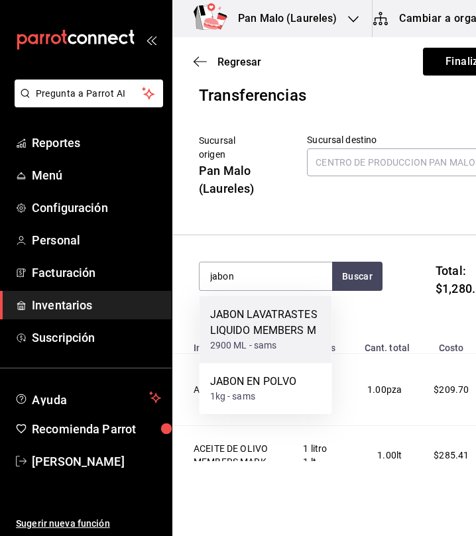
click at [271, 339] on div "2900 ML - sams" at bounding box center [265, 346] width 111 height 14
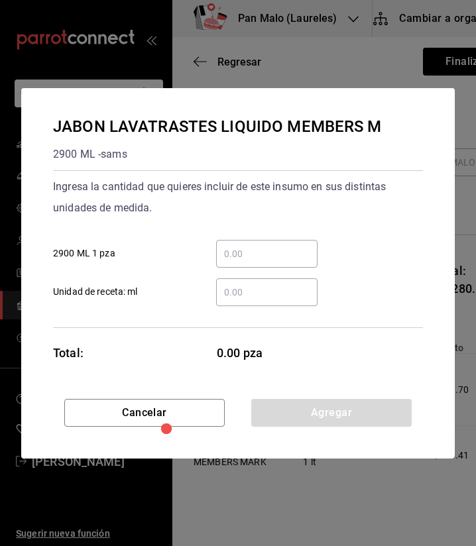
click at [272, 236] on div "​ 2900 ML 1 pza" at bounding box center [232, 248] width 380 height 38
click at [257, 264] on div "​" at bounding box center [266, 254] width 101 height 28
click at [257, 262] on input "​ 2900 ML 1 pza" at bounding box center [266, 254] width 101 height 16
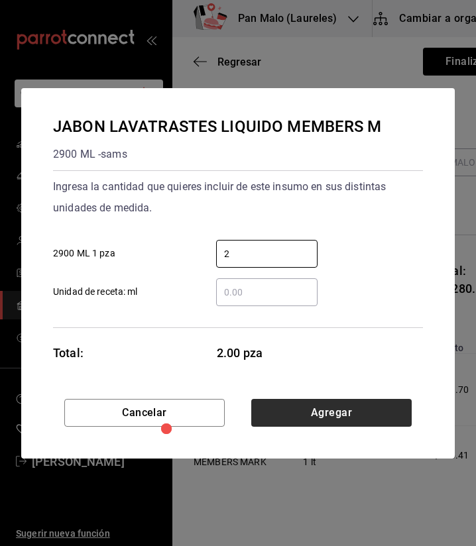
type input "2"
click at [385, 405] on button "Agregar" at bounding box center [331, 413] width 160 height 28
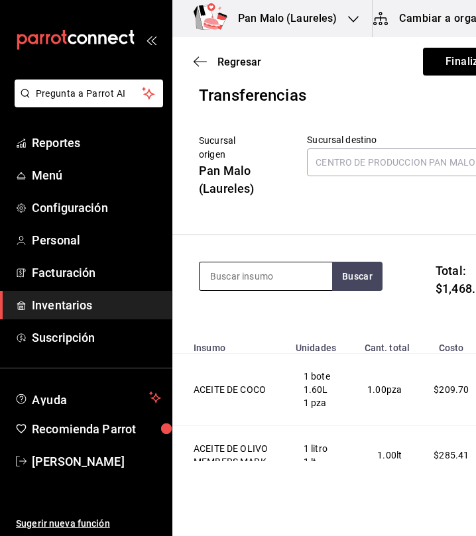
click at [272, 275] on input at bounding box center [265, 276] width 132 height 28
type input "hershey"
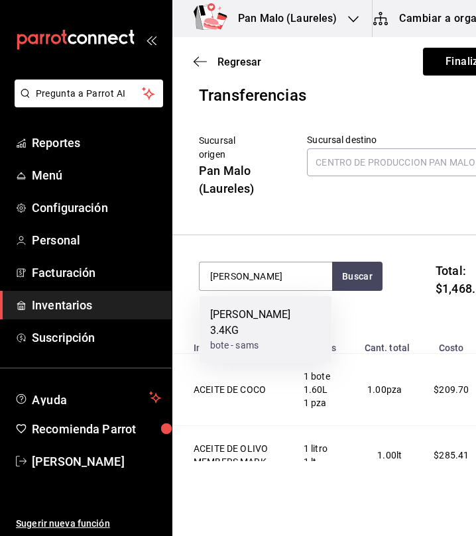
click at [260, 318] on div "JARABE HERSHEYS 3.4KG" at bounding box center [265, 323] width 111 height 32
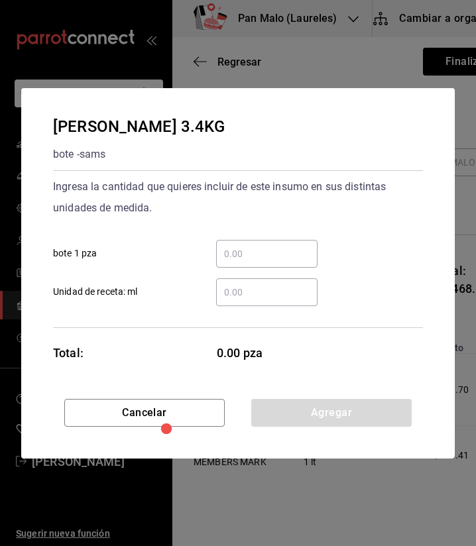
click at [258, 258] on input "​ bote 1 pza" at bounding box center [266, 254] width 101 height 16
type input "1"
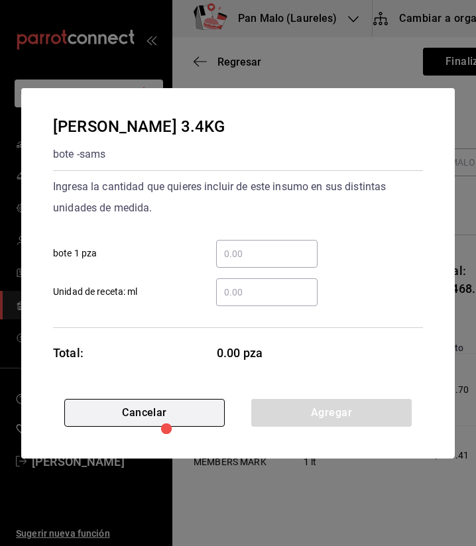
click at [213, 413] on button "Cancelar" at bounding box center [144, 413] width 160 height 28
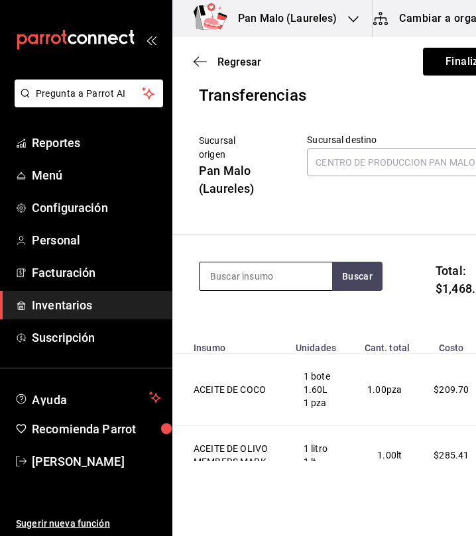
click at [312, 270] on input at bounding box center [265, 276] width 132 height 28
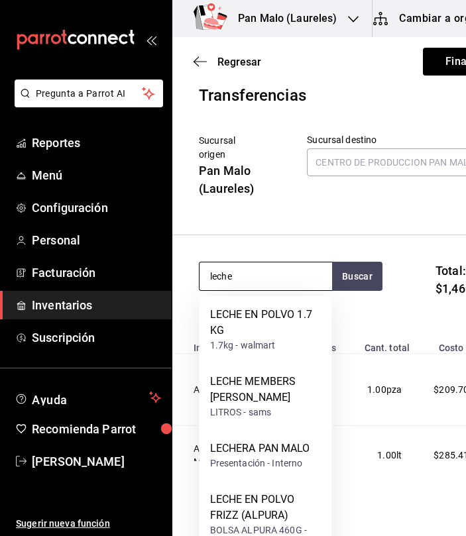
click at [268, 275] on input "leche" at bounding box center [265, 276] width 132 height 28
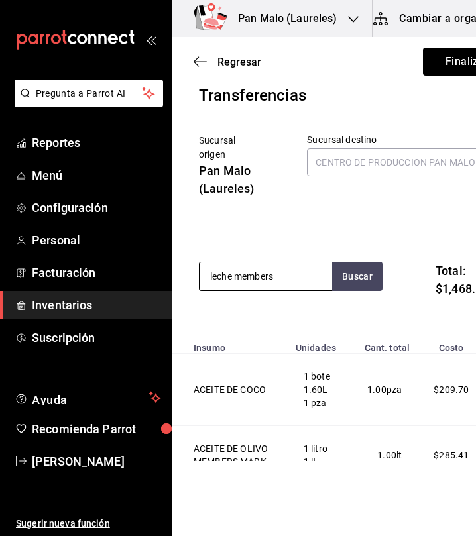
type input "leche members"
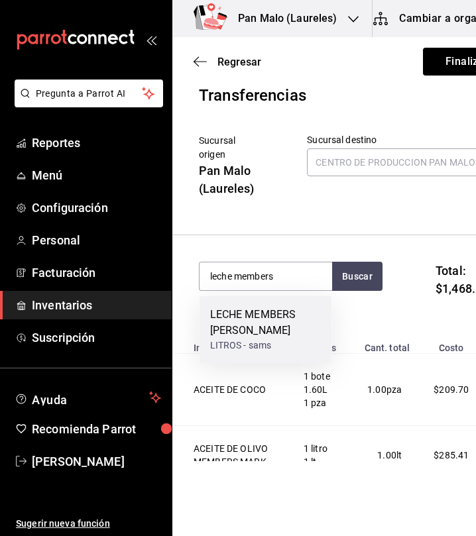
click at [258, 317] on div "LECHE MEMBERS MARK" at bounding box center [265, 323] width 111 height 32
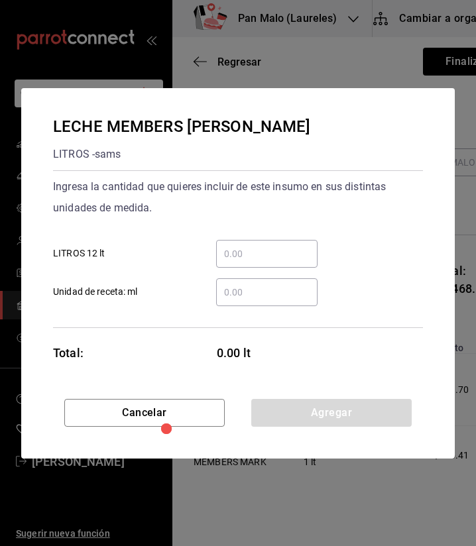
click at [273, 263] on div "​" at bounding box center [266, 254] width 101 height 28
click at [273, 262] on input "​ LITROS 12 lt" at bounding box center [266, 254] width 101 height 16
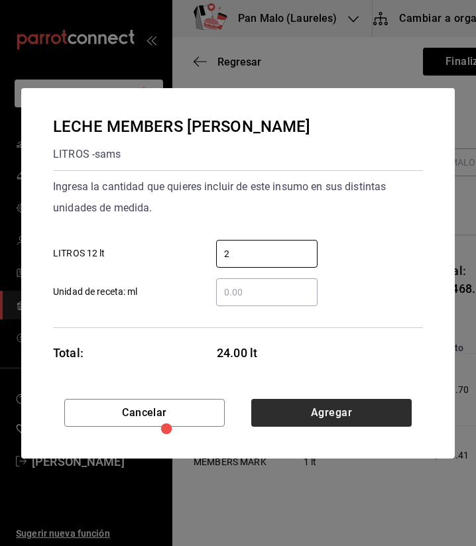
type input "2"
click at [368, 406] on button "Agregar" at bounding box center [331, 413] width 160 height 28
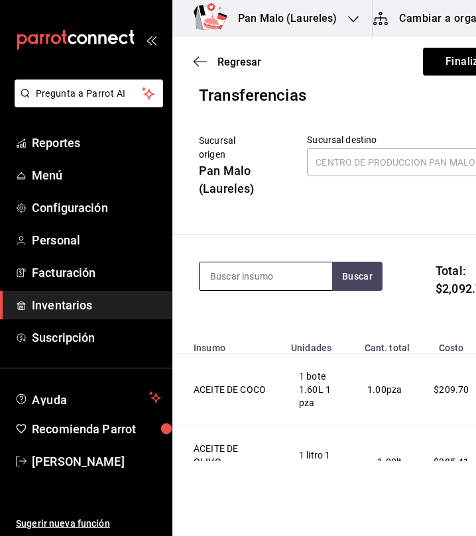
click at [264, 264] on input at bounding box center [265, 276] width 132 height 28
click at [243, 278] on input at bounding box center [265, 276] width 132 height 28
type input "canela"
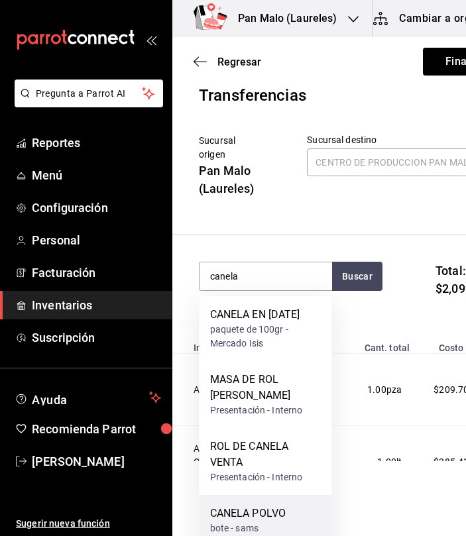
drag, startPoint x: 250, startPoint y: 312, endPoint x: 307, endPoint y: 512, distance: 208.0
click at [307, 512] on div "CANELA EN RAJA paquete de 100gr - Mercado Isis MASA DE ROL DE CANELA Presentaci…" at bounding box center [265, 446] width 132 height 301
click at [286, 524] on div "CANELA POLVO bote - sams" at bounding box center [265, 520] width 132 height 51
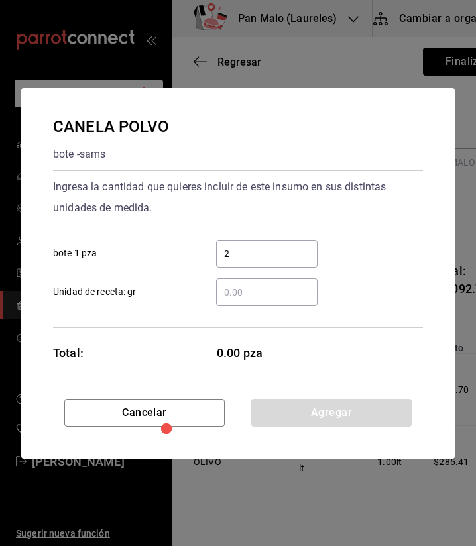
click at [260, 255] on input "2" at bounding box center [266, 254] width 101 height 16
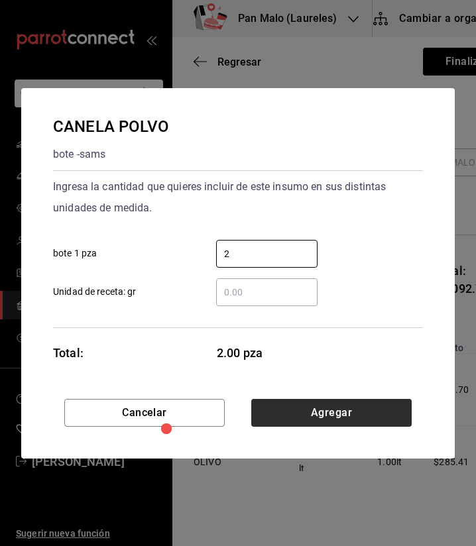
type input "2"
click at [383, 407] on button "Agregar" at bounding box center [331, 413] width 160 height 28
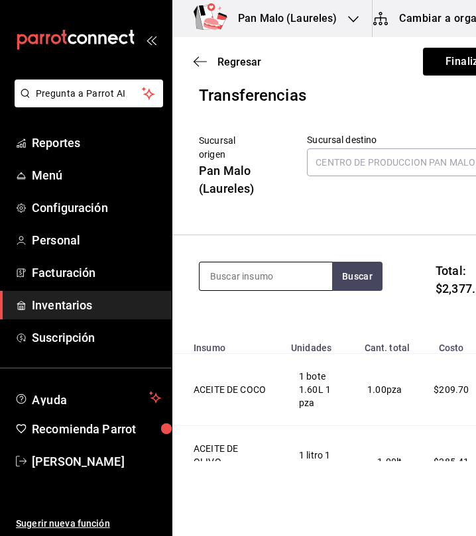
click at [262, 272] on input at bounding box center [265, 276] width 132 height 28
type input "jamon"
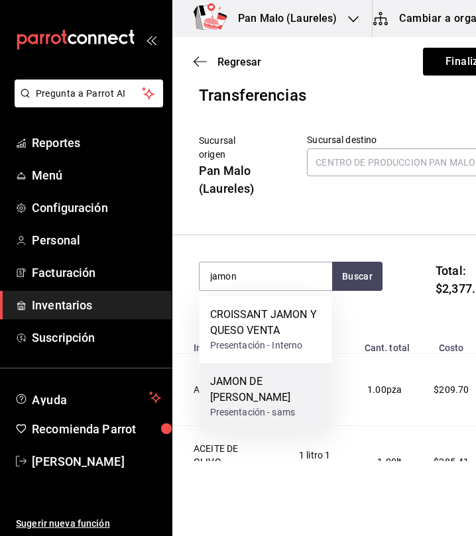
click at [282, 399] on div "JAMON DE PAVO PRODUCCION" at bounding box center [265, 390] width 111 height 32
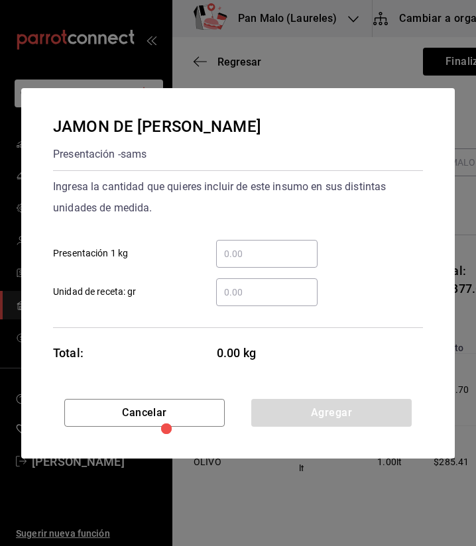
click at [279, 262] on div "​" at bounding box center [266, 254] width 101 height 28
click at [279, 262] on input "​ Presentación 1 kg" at bounding box center [266, 254] width 101 height 16
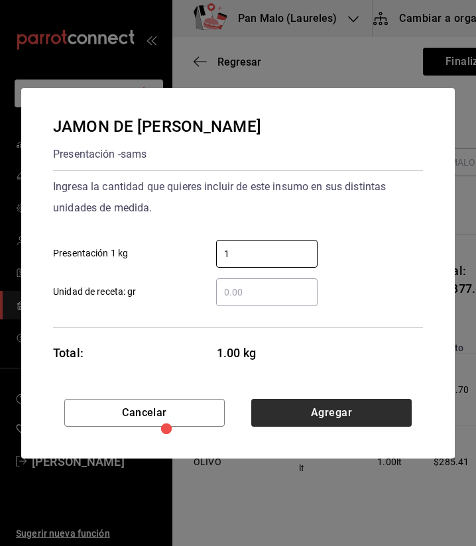
type input "1"
click at [394, 405] on button "Agregar" at bounding box center [331, 413] width 160 height 28
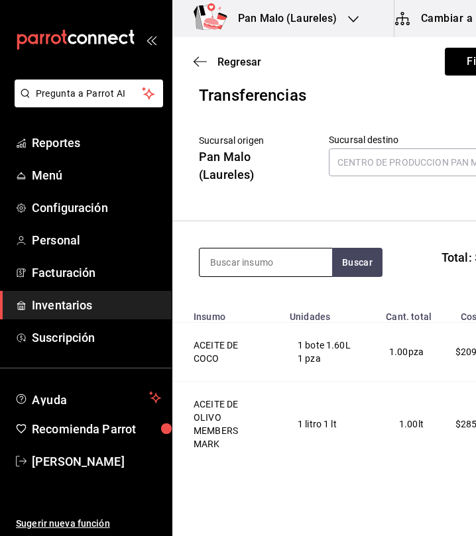
click at [236, 274] on input at bounding box center [265, 262] width 132 height 28
type input "aceite"
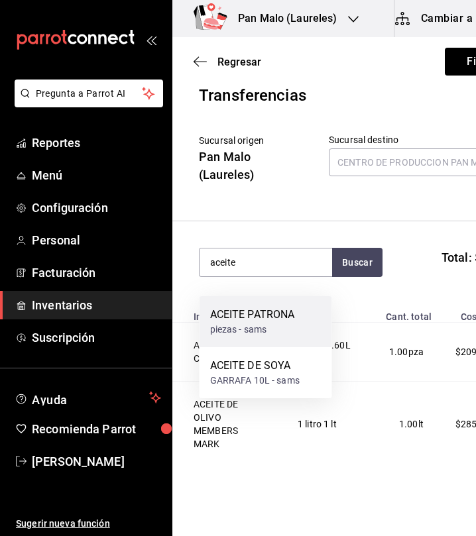
click at [246, 303] on div "ACEITE PATRONA piezas - sams" at bounding box center [265, 321] width 132 height 51
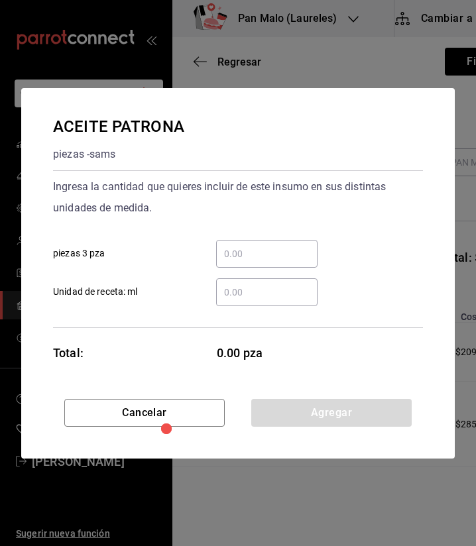
click at [268, 263] on div "​" at bounding box center [266, 254] width 101 height 28
click at [268, 262] on input "​ piezas 3 pza" at bounding box center [266, 254] width 101 height 16
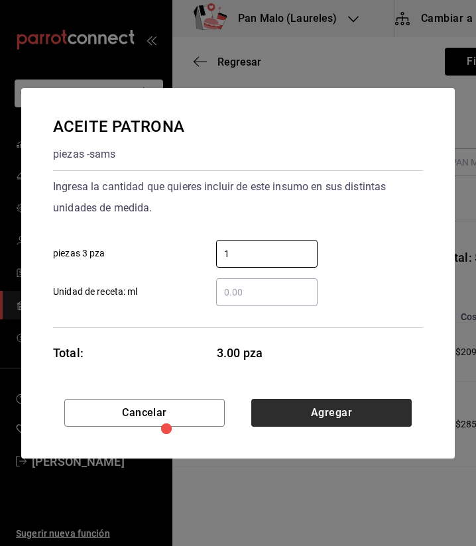
type input "1"
click at [396, 406] on button "Agregar" at bounding box center [331, 413] width 160 height 28
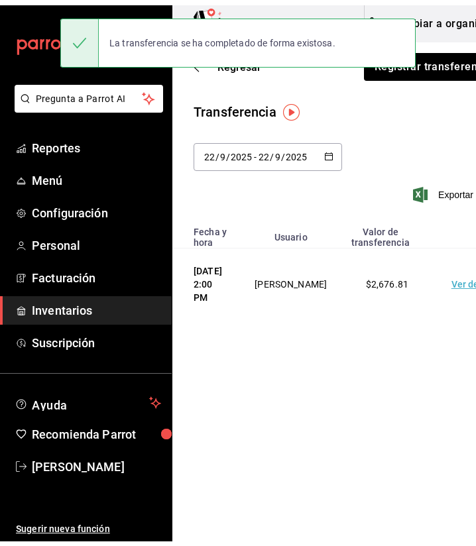
scroll to position [0, 23]
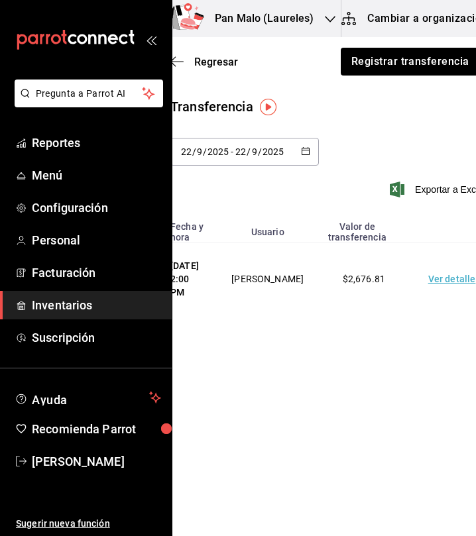
click at [270, 93] on main "Regresar Registrar transferencia Transferencia 2025-09-22 22 / 9 / 2025 - 2025-…" at bounding box center [325, 186] width 352 height 299
click at [181, 64] on icon "button" at bounding box center [176, 62] width 13 height 12
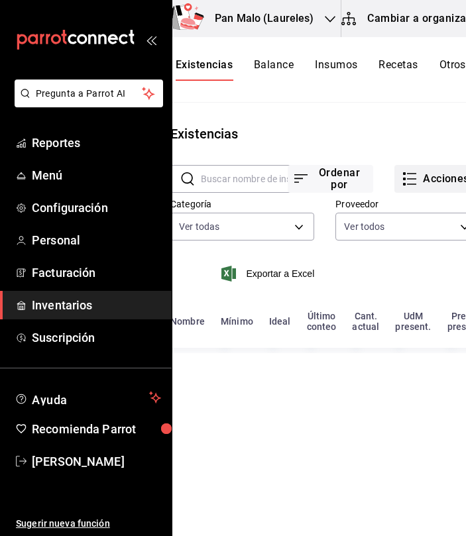
click at [424, 175] on button "Acciones" at bounding box center [436, 179] width 85 height 28
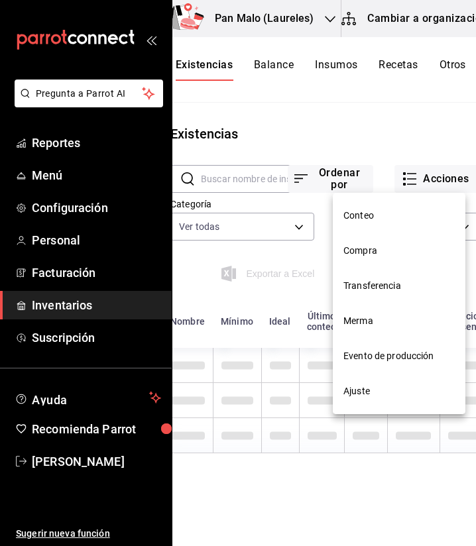
click at [393, 257] on span "Compra" at bounding box center [398, 251] width 111 height 14
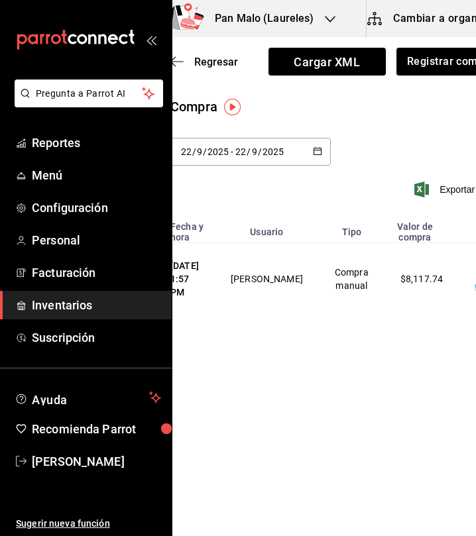
click at [296, 151] on div "2025-09-22 22 / 9 / 2025 - 2025-09-22 22 / 9 / 2025" at bounding box center [250, 152] width 160 height 28
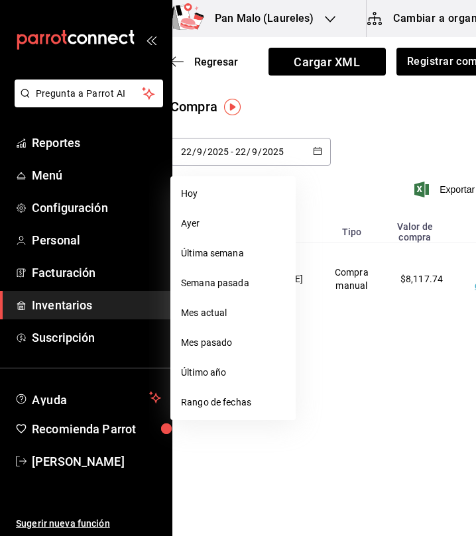
click at [350, 117] on div "Compra 2025-09-22 22 / 9 / 2025 - 2025-09-22 22 / 9 / 2025 Hoy Ayer Última sema…" at bounding box center [337, 155] width 377 height 117
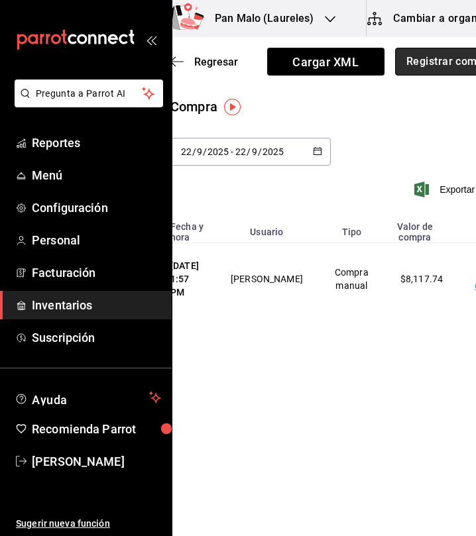
click at [415, 68] on button "Registrar compra" at bounding box center [450, 62] width 110 height 28
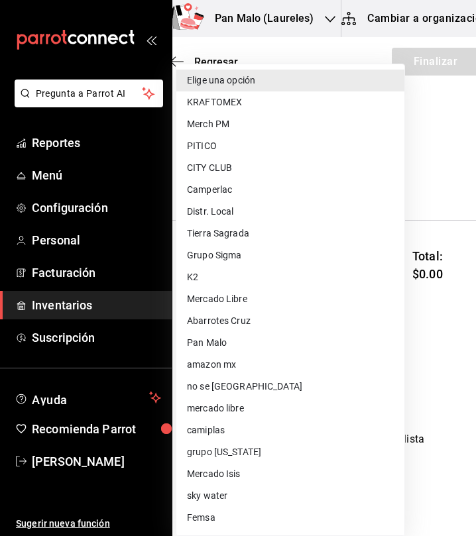
click at [251, 178] on body "Pregunta a Parrot AI Reportes Menú Configuración Personal Facturación Inventari…" at bounding box center [215, 230] width 476 height 461
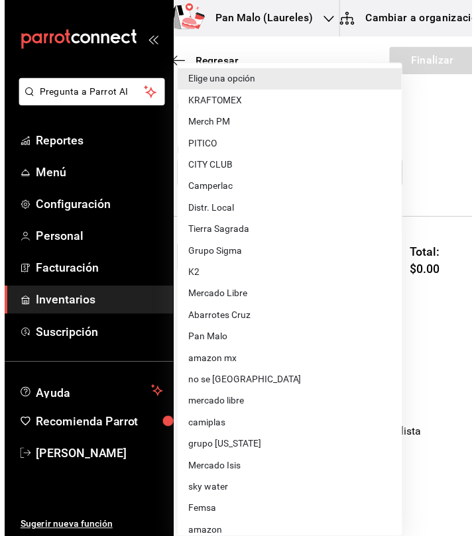
scroll to position [76, 0]
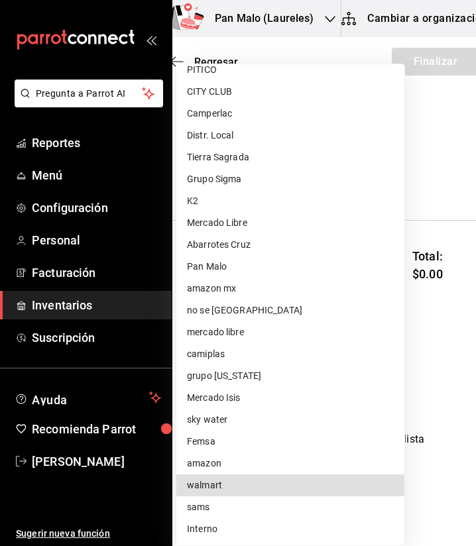
click at [250, 480] on li "walmart" at bounding box center [290, 485] width 228 height 22
type input "308522c8-0057-4993-8dd7-5f75c49b9ee7"
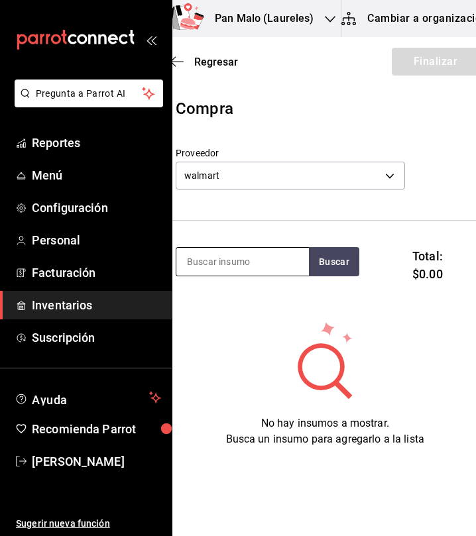
click at [217, 273] on input at bounding box center [242, 262] width 132 height 28
type input "atun"
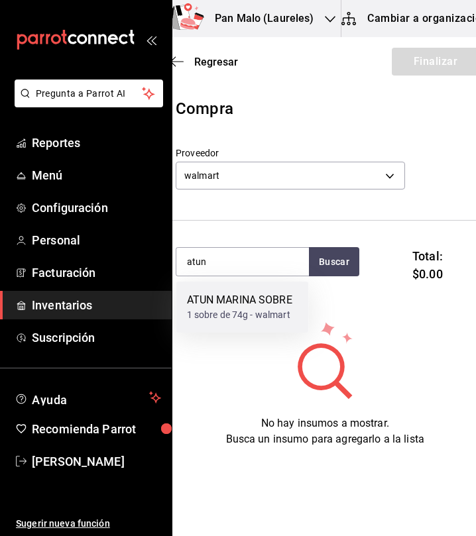
click at [253, 303] on div "ATUN MARINA SOBRE" at bounding box center [239, 300] width 105 height 16
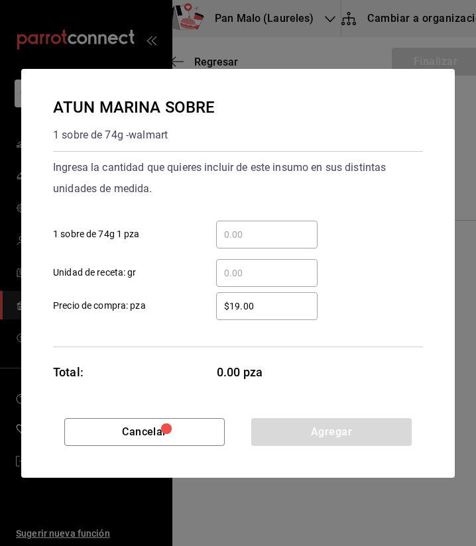
click at [268, 229] on input "​ 1 sobre de 74g 1 pza" at bounding box center [266, 235] width 101 height 16
type input "6"
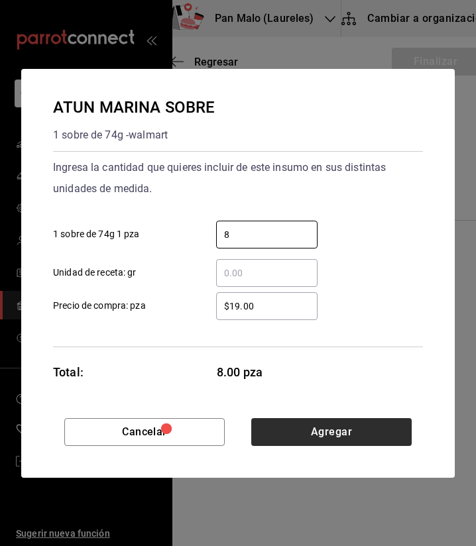
type input "8"
click at [339, 432] on button "Agregar" at bounding box center [331, 432] width 160 height 28
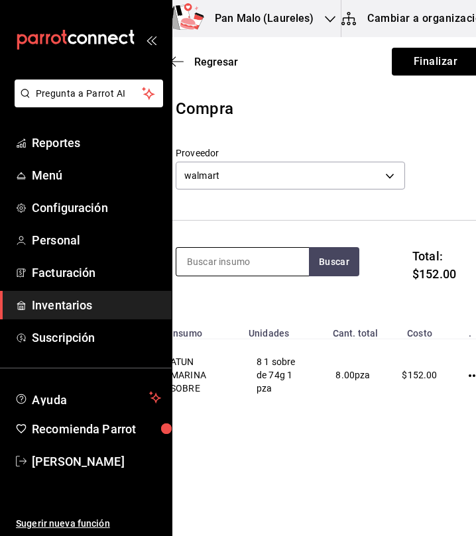
click at [261, 269] on input at bounding box center [242, 262] width 132 height 28
type input "espinaca"
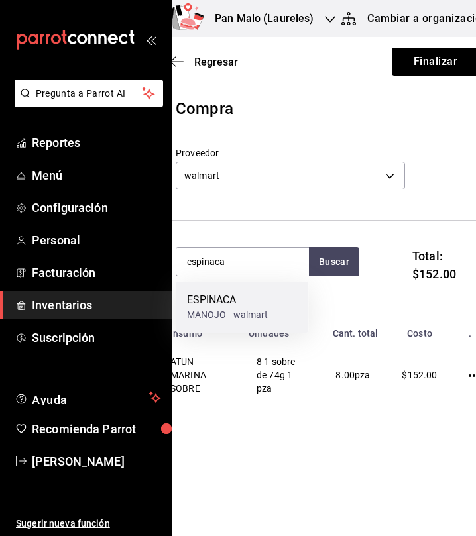
click at [240, 298] on div "ESPINACA" at bounding box center [227, 300] width 81 height 16
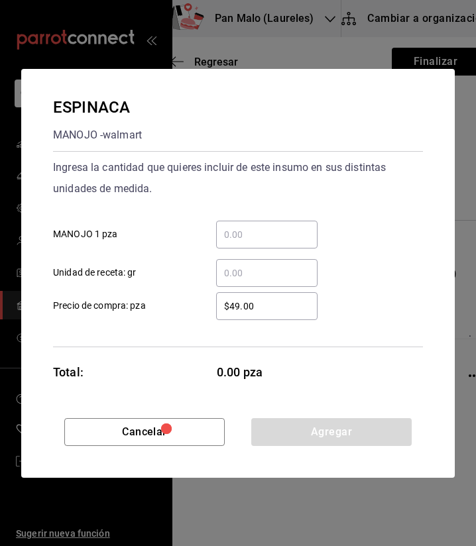
click at [267, 236] on input "​ MANOJO 1 pza" at bounding box center [266, 235] width 101 height 16
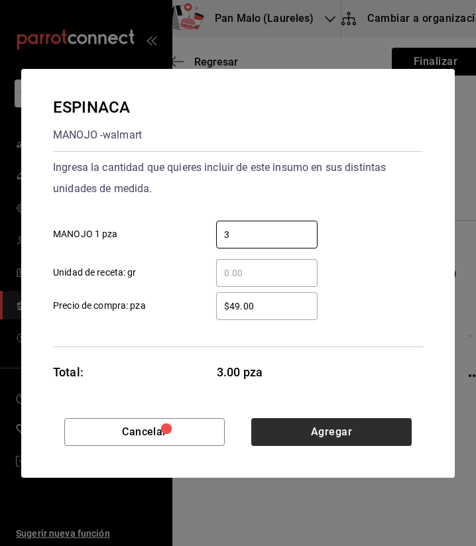
type input "3"
click at [298, 433] on button "Agregar" at bounding box center [331, 432] width 160 height 28
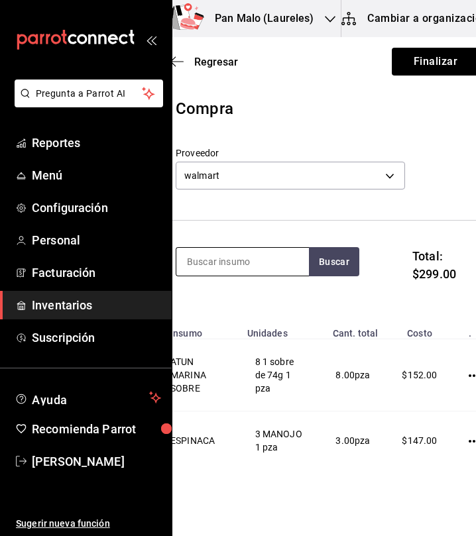
click at [273, 258] on input at bounding box center [242, 262] width 132 height 28
type input "azucar"
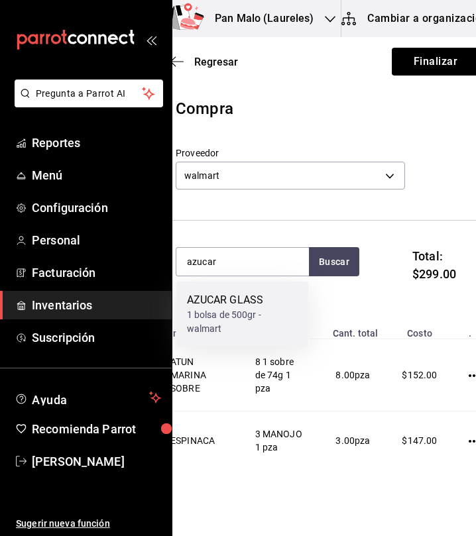
click at [248, 302] on div "AZUCAR GLASS" at bounding box center [242, 300] width 111 height 16
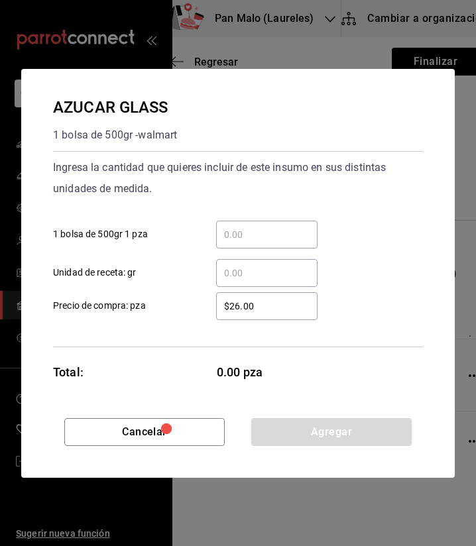
click at [240, 227] on input "​ 1 bolsa de 500gr 1 pza" at bounding box center [266, 235] width 101 height 16
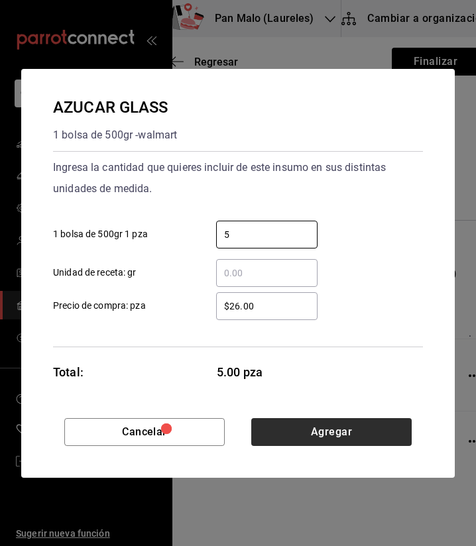
type input "5"
click at [331, 425] on button "Agregar" at bounding box center [331, 432] width 160 height 28
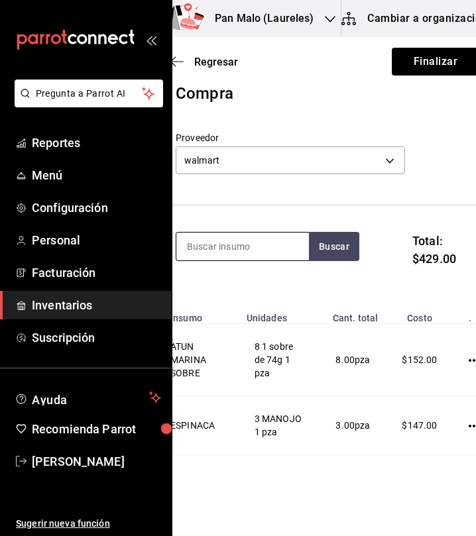
scroll to position [16, 0]
click at [248, 252] on input at bounding box center [242, 246] width 132 height 28
type input "cloro"
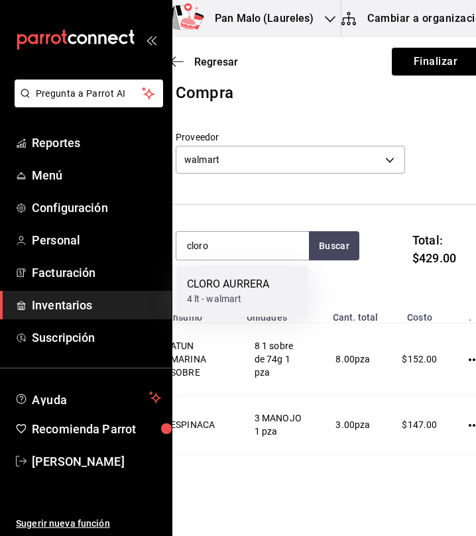
click at [235, 292] on div "4 lt - walmart" at bounding box center [228, 299] width 83 height 14
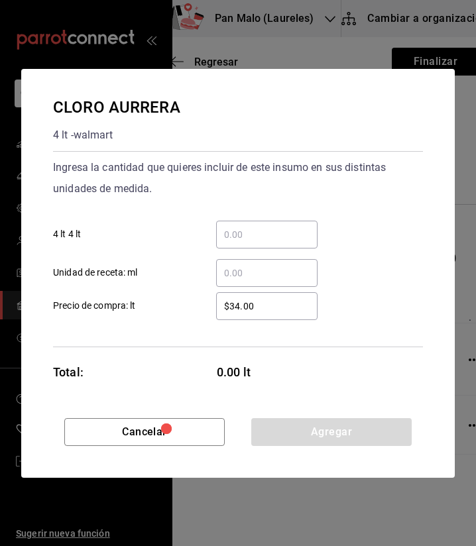
click at [254, 243] on div "​" at bounding box center [266, 235] width 101 height 28
click at [254, 242] on input "​ 4 lt 4 lt" at bounding box center [266, 235] width 101 height 16
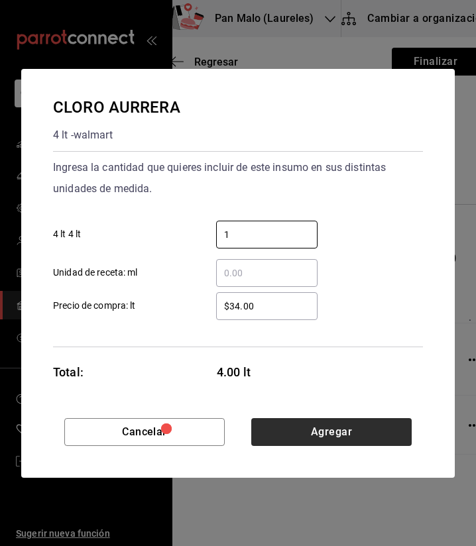
type input "1"
click at [344, 439] on button "Agregar" at bounding box center [331, 432] width 160 height 28
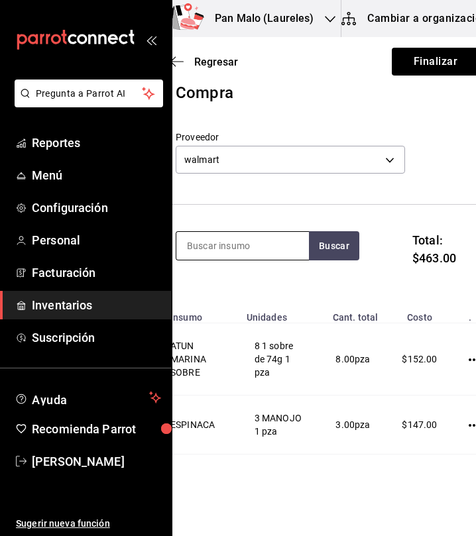
click at [260, 233] on input at bounding box center [242, 246] width 132 height 28
click at [259, 227] on section "Buscar Total: $463.00" at bounding box center [325, 254] width 352 height 99
click at [249, 238] on input at bounding box center [242, 246] width 132 height 28
click at [258, 247] on input at bounding box center [242, 246] width 132 height 28
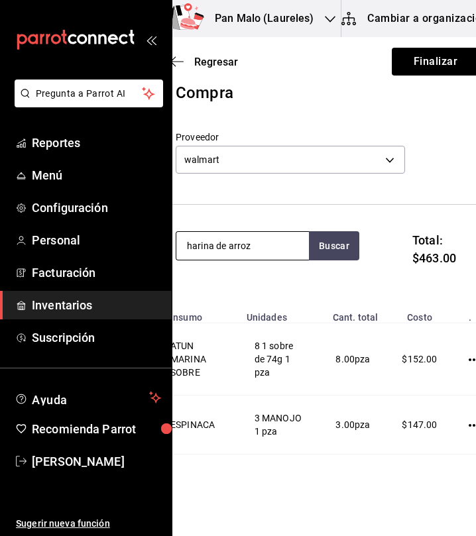
type input "harina de arroz"
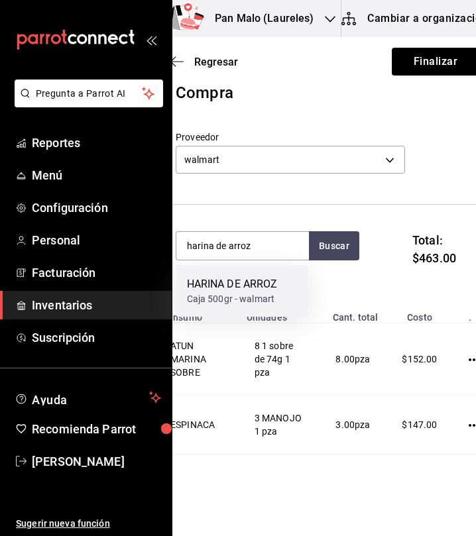
click at [246, 291] on div "HARINA DE ARROZ" at bounding box center [232, 284] width 91 height 16
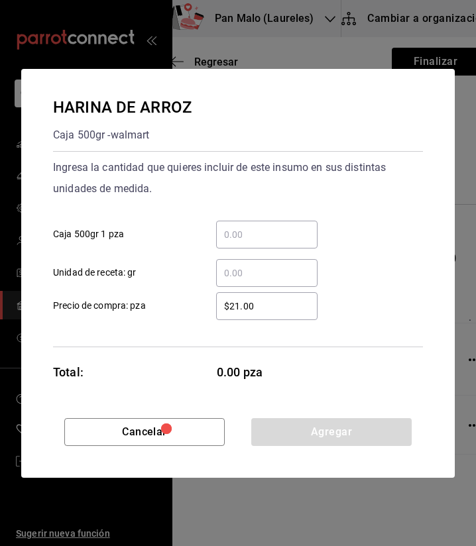
click at [262, 237] on input "​ Caja 500gr 1 pza" at bounding box center [266, 235] width 101 height 16
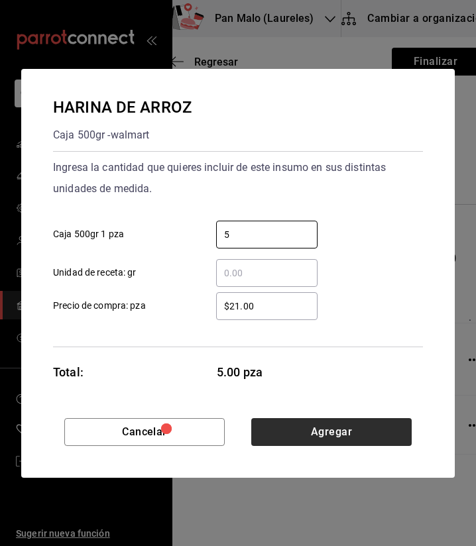
type input "5"
click at [349, 437] on button "Agregar" at bounding box center [331, 432] width 160 height 28
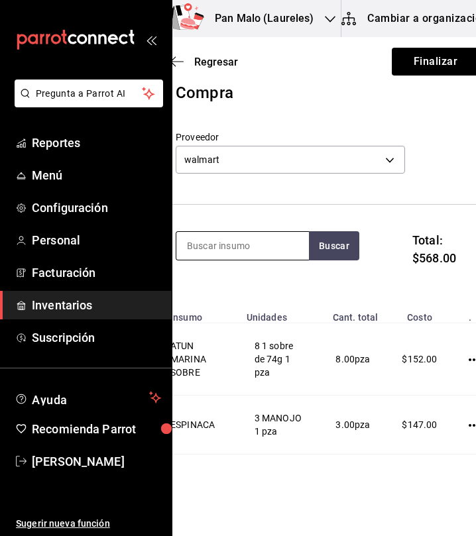
click at [270, 246] on input at bounding box center [242, 246] width 132 height 28
click at [271, 250] on input at bounding box center [242, 246] width 132 height 28
type input "manzana"
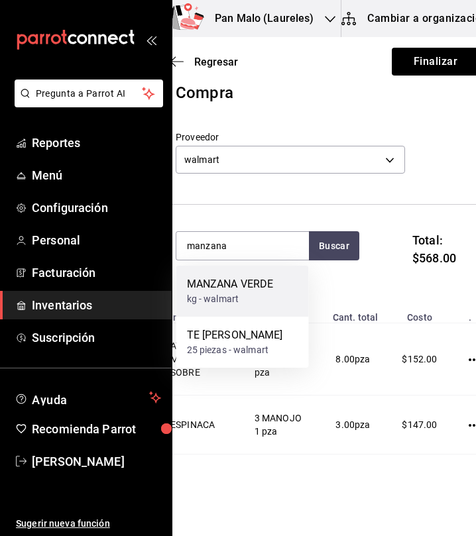
click at [253, 289] on div "MANZANA VERDE" at bounding box center [230, 284] width 87 height 16
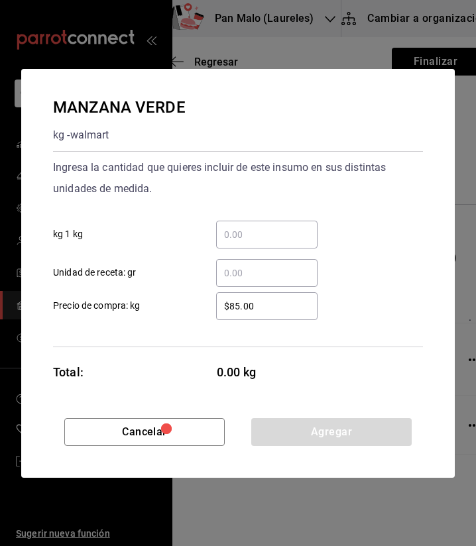
click at [267, 233] on input "​ kg 1 kg" at bounding box center [266, 235] width 101 height 16
type input "1"
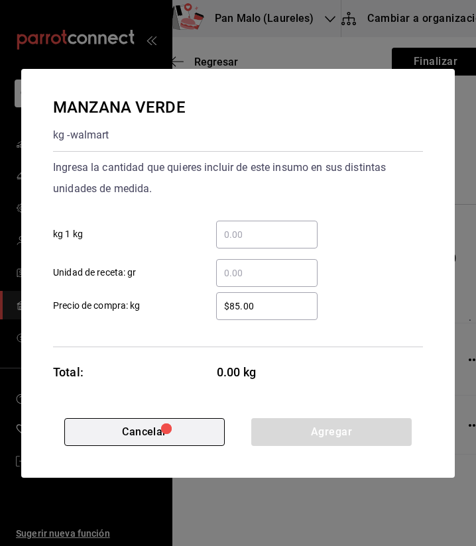
click at [202, 432] on button "Cancelar" at bounding box center [144, 432] width 160 height 28
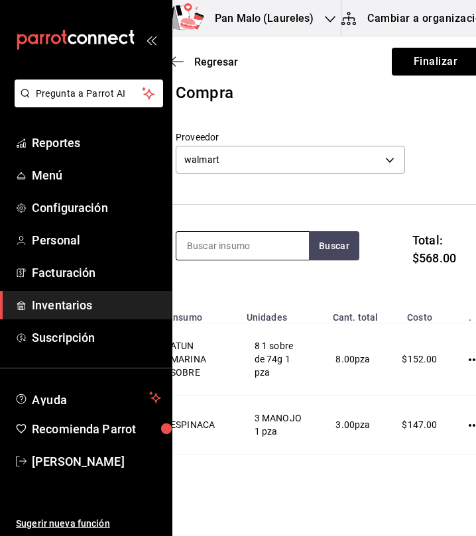
click at [252, 248] on input at bounding box center [242, 246] width 132 height 28
type input "p"
type input "tomate"
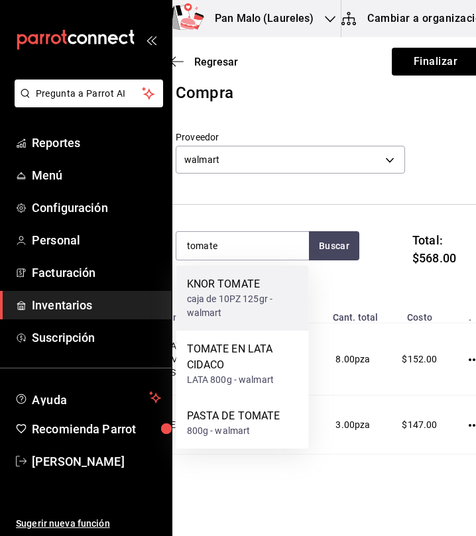
click at [241, 300] on div "caja de 10PZ 125gr - walmart" at bounding box center [242, 306] width 111 height 28
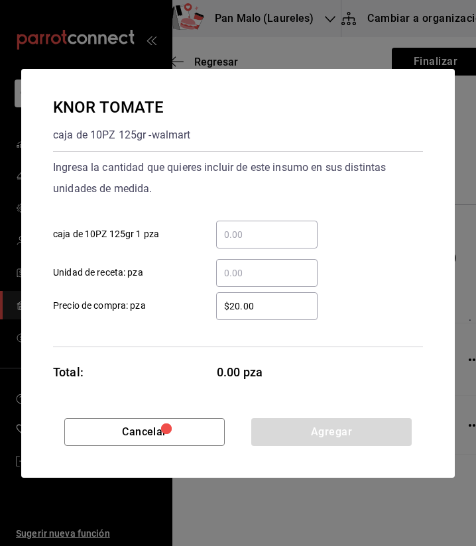
click at [265, 227] on input "​ caja de 10PZ 125gr 1 pza" at bounding box center [266, 235] width 101 height 16
type input "1"
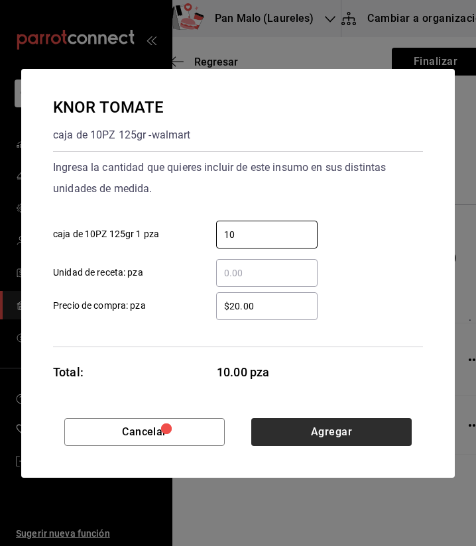
type input "10"
click at [346, 426] on button "Agregar" at bounding box center [331, 432] width 160 height 28
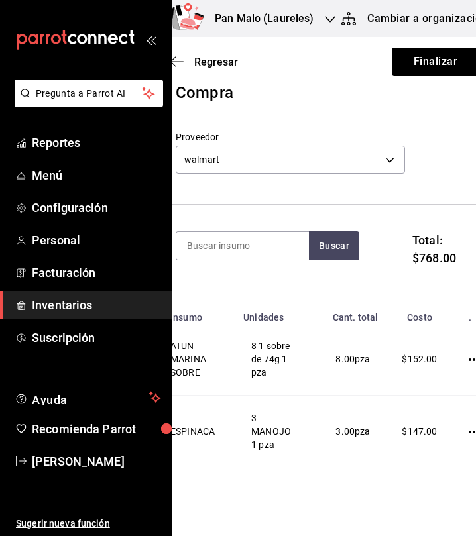
click at [264, 229] on section "Buscar Total: $768.00" at bounding box center [325, 254] width 352 height 99
click at [260, 240] on input at bounding box center [242, 246] width 132 height 28
type input "mandarina"
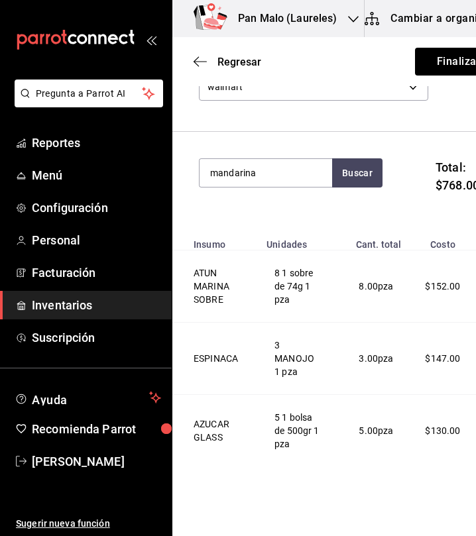
scroll to position [0, 0]
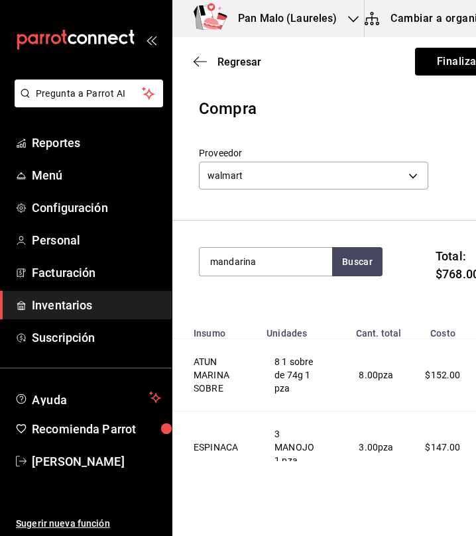
click at [316, 246] on section "mandarina Buscar Total: $768.00" at bounding box center [348, 270] width 352 height 99
click at [289, 272] on input "mandarina" at bounding box center [265, 262] width 132 height 28
click at [378, 252] on button "Buscar" at bounding box center [357, 261] width 50 height 29
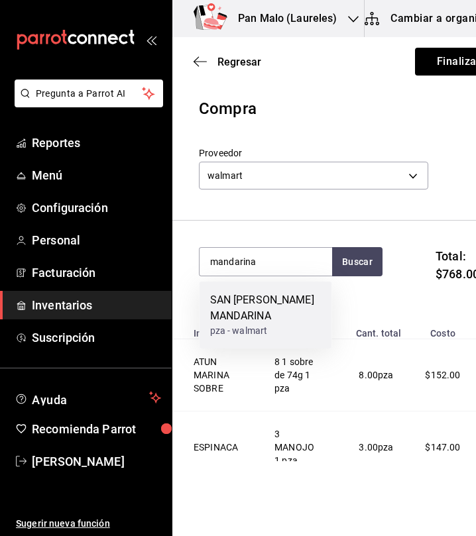
click at [275, 319] on div "SAN PELLEGRINO MANDARINA" at bounding box center [265, 308] width 111 height 32
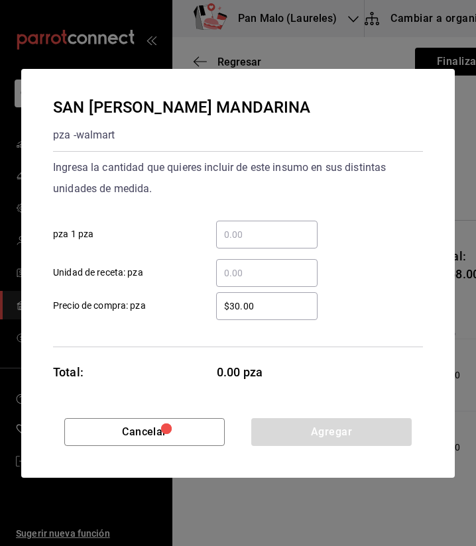
click at [256, 242] on div "​" at bounding box center [266, 235] width 101 height 28
click at [256, 242] on input "​ pza 1 pza" at bounding box center [266, 235] width 101 height 16
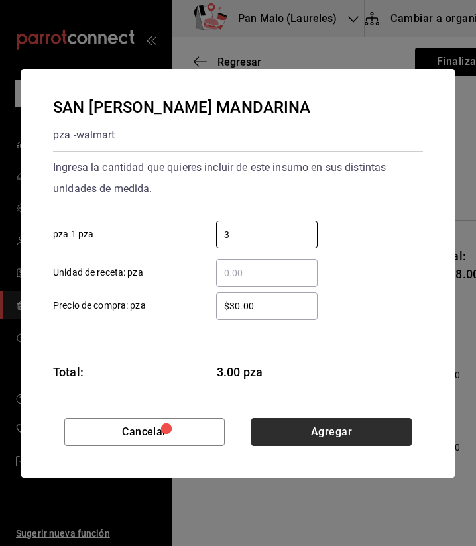
type input "3"
click at [372, 434] on button "Agregar" at bounding box center [331, 432] width 160 height 28
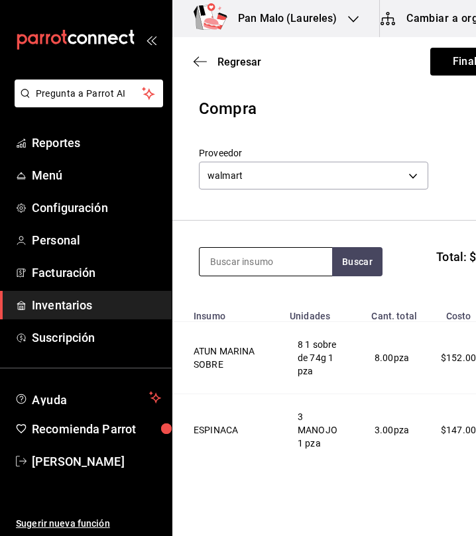
click at [249, 266] on input at bounding box center [265, 262] width 132 height 28
type input "naranj"
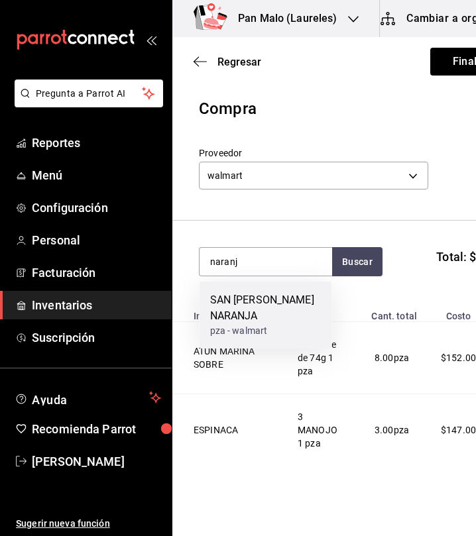
click at [265, 330] on div "pza - walmart" at bounding box center [265, 331] width 111 height 14
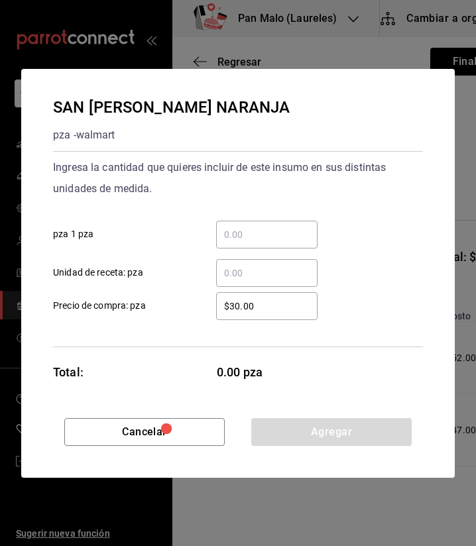
click at [264, 251] on div "​ Unidad de receta: pza" at bounding box center [232, 267] width 380 height 38
click at [252, 246] on div "​" at bounding box center [266, 235] width 101 height 28
click at [252, 242] on input "​ pza 1 pza" at bounding box center [266, 235] width 101 height 16
click at [253, 228] on input "​ pza 1 pza" at bounding box center [266, 235] width 101 height 16
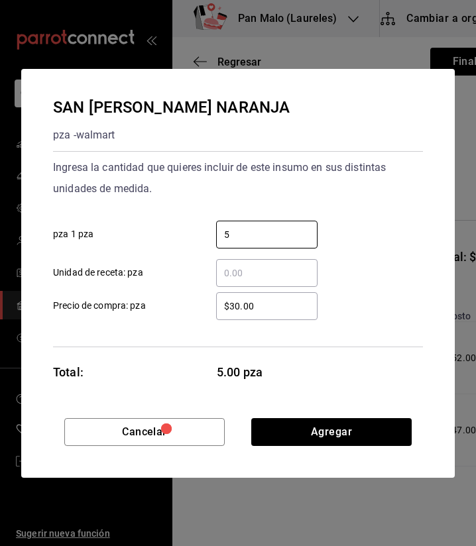
type input "5"
click at [313, 447] on div "Cancelar Agregar" at bounding box center [237, 448] width 433 height 60
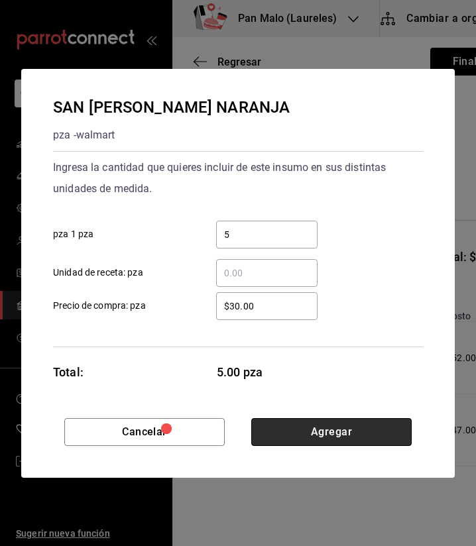
click at [332, 436] on button "Agregar" at bounding box center [331, 432] width 160 height 28
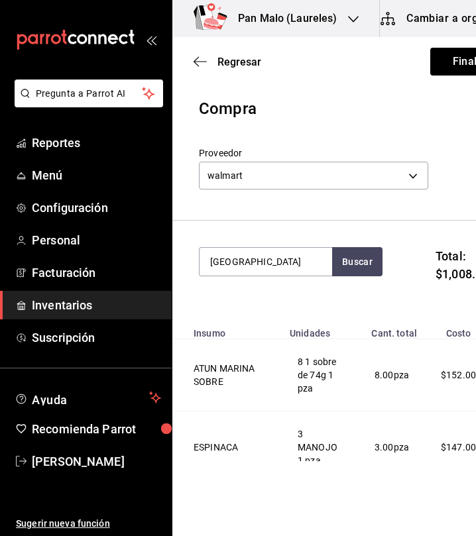
type input "granada"
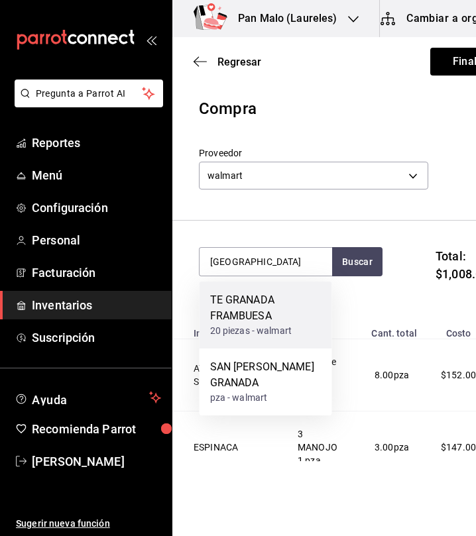
click at [241, 321] on div "TE GRANADA FRAMBUESA" at bounding box center [265, 308] width 111 height 32
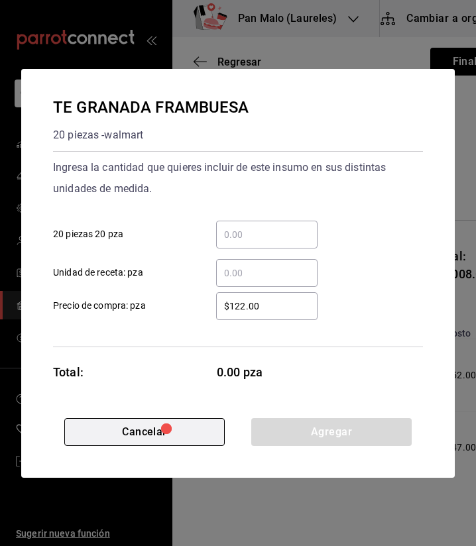
click at [204, 437] on button "Cancelar" at bounding box center [144, 432] width 160 height 28
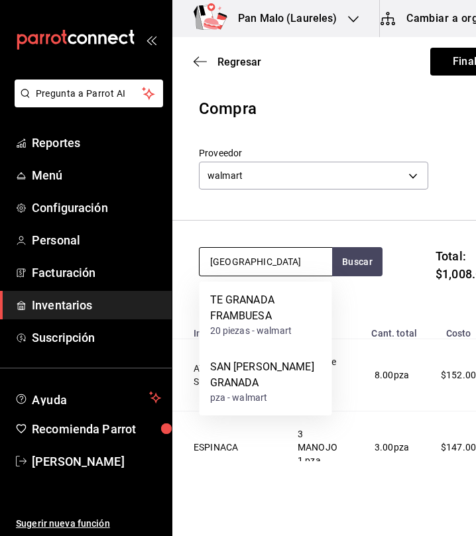
type input "granada"
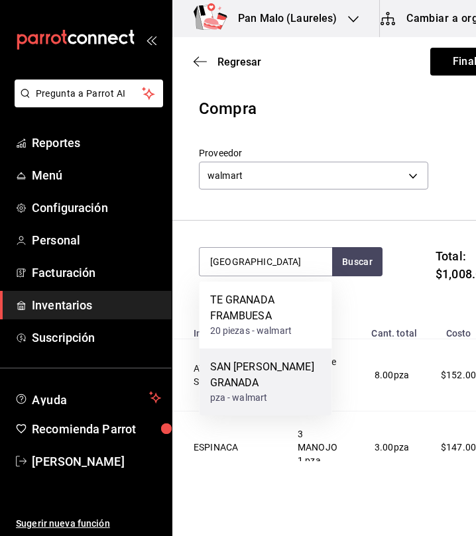
click at [252, 370] on div "SAN PELLEGRINO GRANADA" at bounding box center [265, 375] width 111 height 32
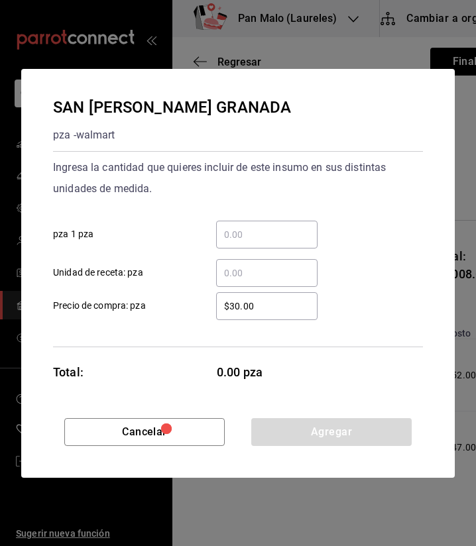
click at [264, 233] on input "​ pza 1 pza" at bounding box center [266, 235] width 101 height 16
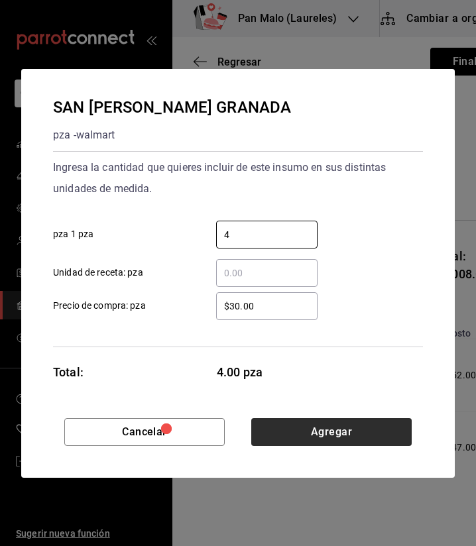
type input "4"
click at [363, 437] on button "Agregar" at bounding box center [331, 432] width 160 height 28
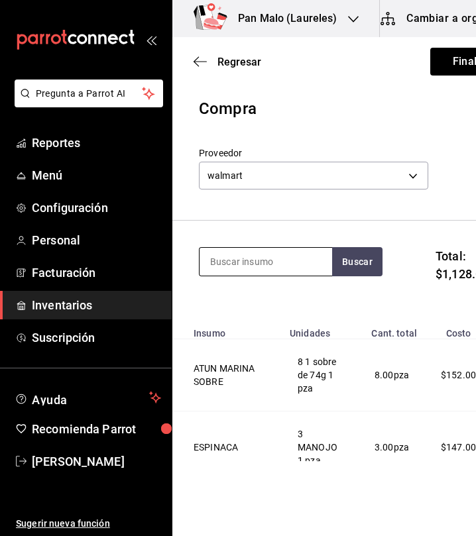
click at [297, 262] on input at bounding box center [265, 262] width 132 height 28
type input "alfalfa"
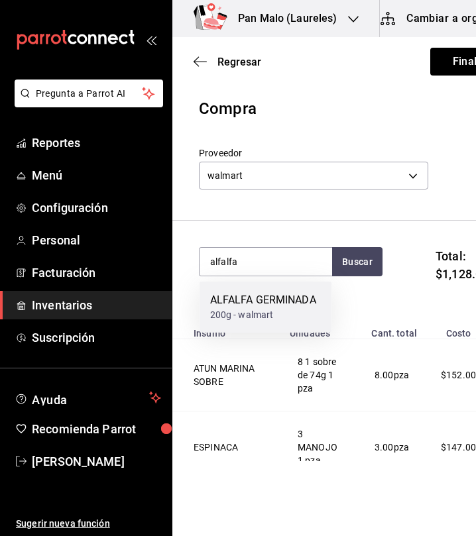
click at [305, 301] on div "ALFALFA GERMINADA" at bounding box center [263, 300] width 106 height 16
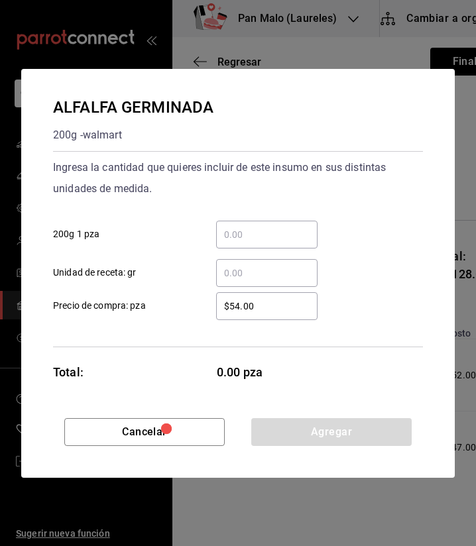
click at [245, 237] on input "​ 200g 1 pza" at bounding box center [266, 235] width 101 height 16
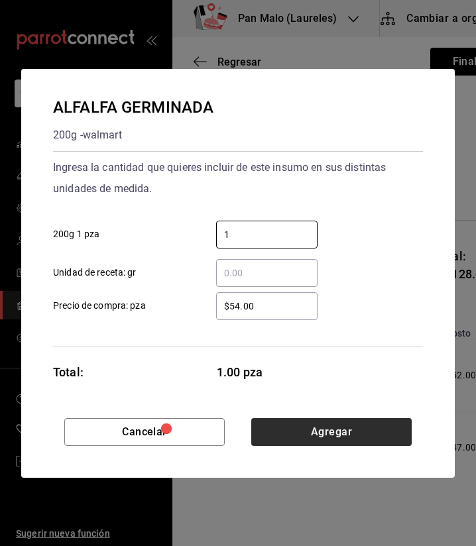
type input "1"
click at [288, 427] on button "Agregar" at bounding box center [331, 432] width 160 height 28
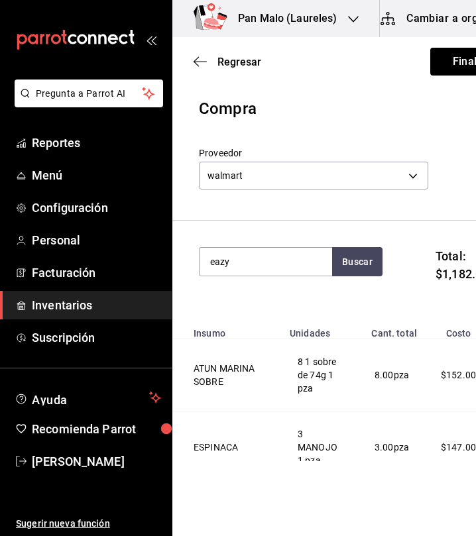
type input "eazy"
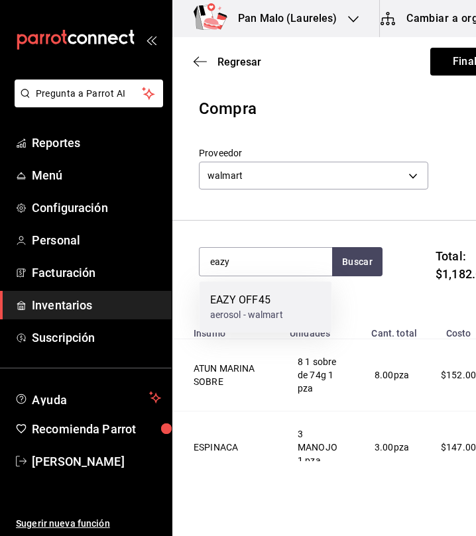
click at [235, 305] on div "EAZY OFF45" at bounding box center [246, 300] width 73 height 16
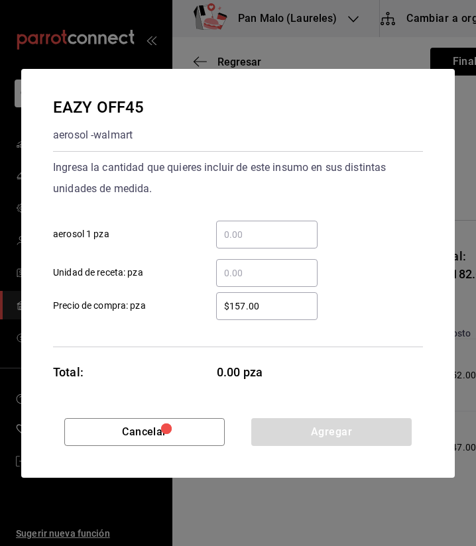
click at [282, 233] on input "​ aerosol 1 pza" at bounding box center [266, 235] width 101 height 16
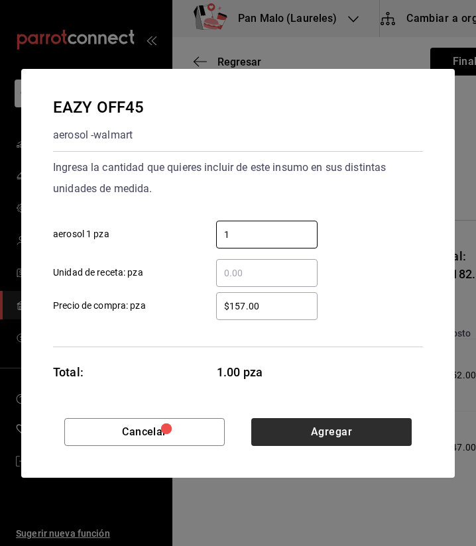
type input "1"
click at [374, 426] on button "Agregar" at bounding box center [331, 432] width 160 height 28
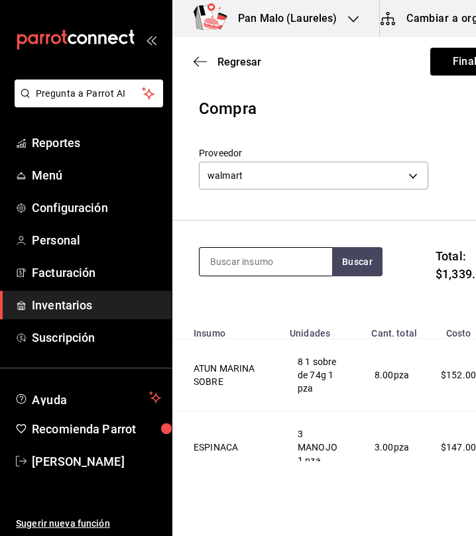
click at [271, 260] on input at bounding box center [265, 262] width 132 height 28
type input "c"
type input "chorizo"
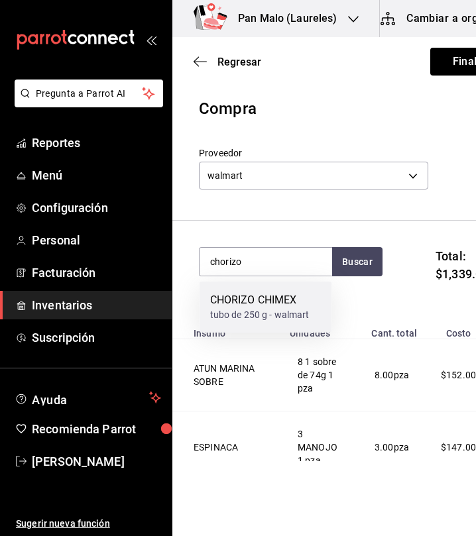
click at [253, 328] on div "CHORIZO CHIMEX tubo de 250 g - walmart" at bounding box center [265, 307] width 132 height 51
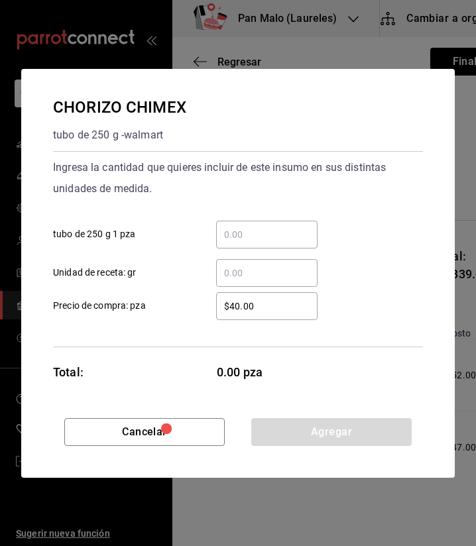
click at [258, 248] on div "​" at bounding box center [266, 235] width 101 height 28
click at [258, 242] on input "​ tubo de 250 g 1 pza" at bounding box center [266, 235] width 101 height 16
click at [232, 227] on input "​ tubo de 250 g 1 pza" at bounding box center [266, 235] width 101 height 16
type input "1"
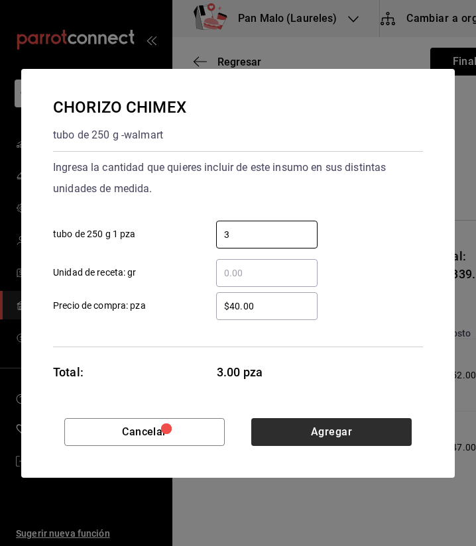
type input "3"
click at [335, 433] on button "Agregar" at bounding box center [331, 432] width 160 height 28
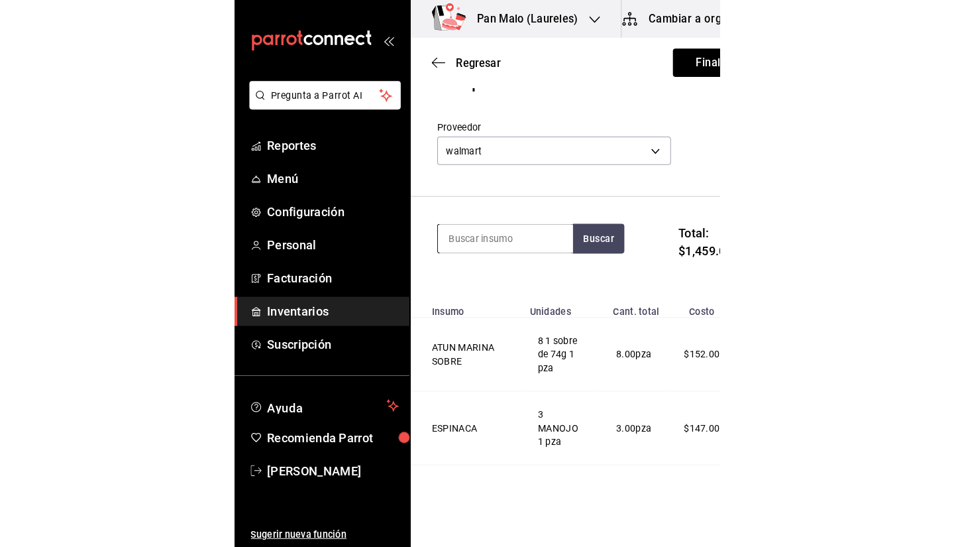
scroll to position [28, 0]
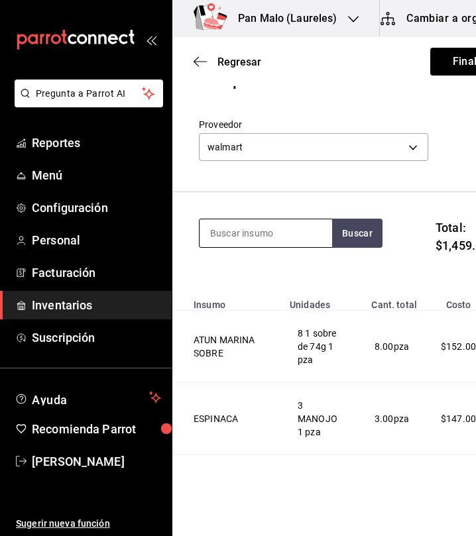
click at [263, 238] on input at bounding box center [265, 233] width 132 height 28
type input "monk fruit"
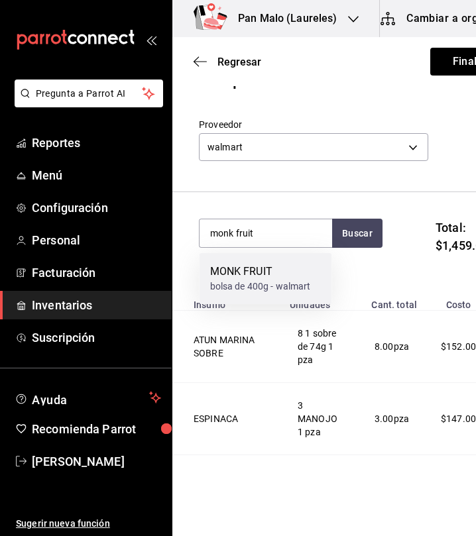
click at [246, 284] on div "bolsa de 400g - walmart" at bounding box center [260, 287] width 101 height 14
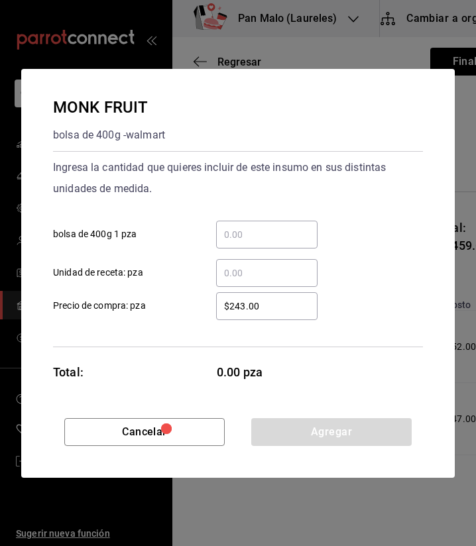
click at [256, 228] on input "​ bolsa de 400g 1 pza" at bounding box center [266, 235] width 101 height 16
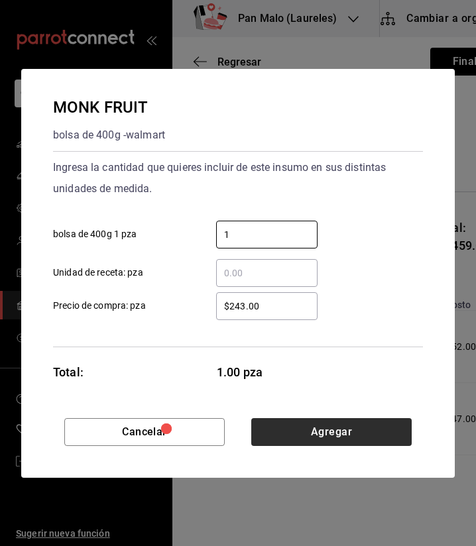
type input "1"
click at [330, 422] on button "Agregar" at bounding box center [331, 432] width 160 height 28
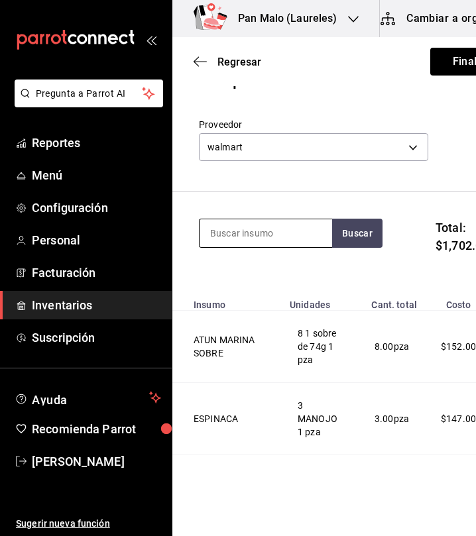
click at [282, 247] on div at bounding box center [265, 233] width 133 height 29
click at [292, 236] on input at bounding box center [265, 233] width 132 height 28
type input "k"
type input "pollo"
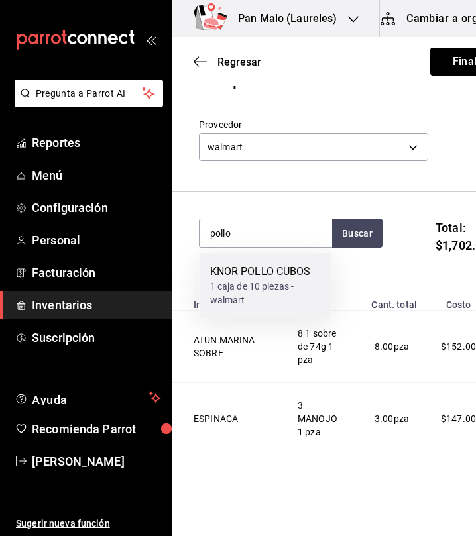
click at [266, 279] on div "KNOR POLLO CUBOS" at bounding box center [265, 272] width 111 height 16
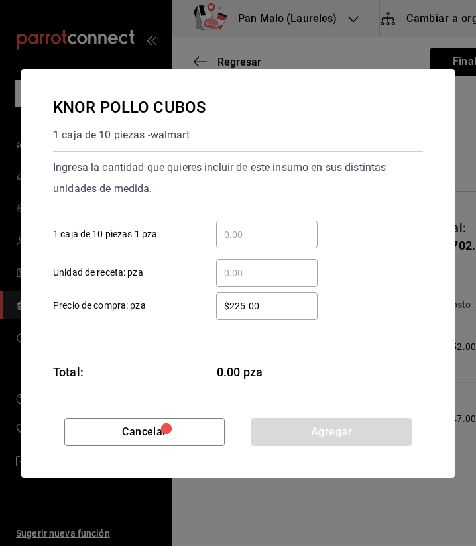
click at [266, 240] on input "​ 1 caja de 10 piezas 1 pza" at bounding box center [266, 235] width 101 height 16
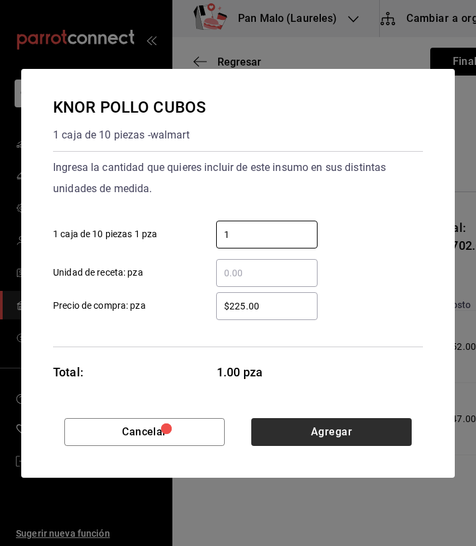
type input "1"
click at [335, 430] on button "Agregar" at bounding box center [331, 432] width 160 height 28
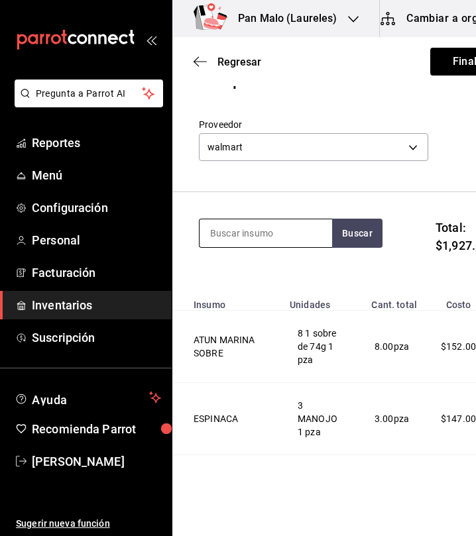
click at [249, 237] on input at bounding box center [265, 233] width 132 height 28
type input "p"
type input "alpura polvo"
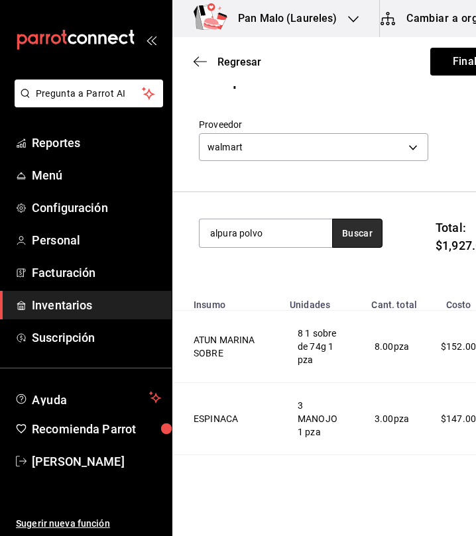
click at [369, 244] on button "Buscar" at bounding box center [357, 233] width 50 height 29
drag, startPoint x: 369, startPoint y: 244, endPoint x: 375, endPoint y: 233, distance: 12.2
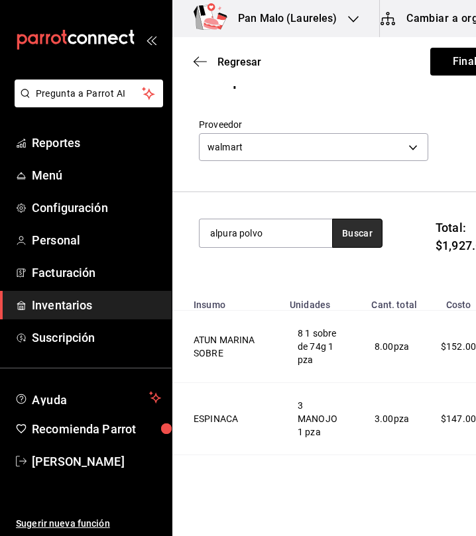
click at [375, 233] on button "Buscar" at bounding box center [357, 233] width 50 height 29
click at [378, 231] on button "Buscar" at bounding box center [357, 233] width 50 height 29
click at [303, 237] on input "alpura polvo" at bounding box center [265, 233] width 132 height 28
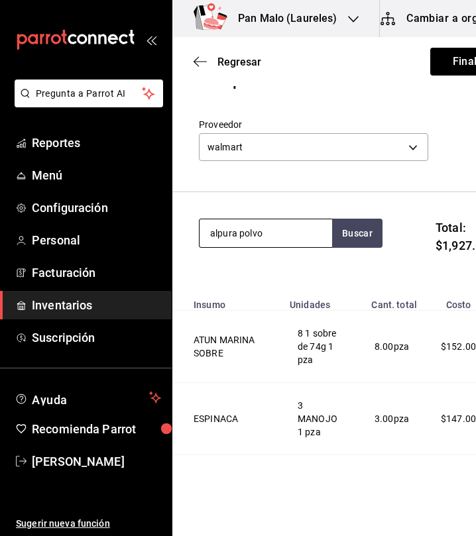
click at [303, 237] on input "alpura polvo" at bounding box center [265, 233] width 132 height 28
type input "c"
type input "leche en polvo"
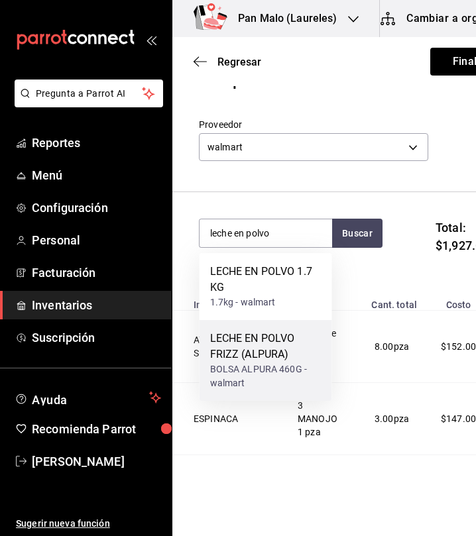
click at [278, 360] on div "LECHE EN POLVO FRIZZ (ALPURA)" at bounding box center [265, 347] width 111 height 32
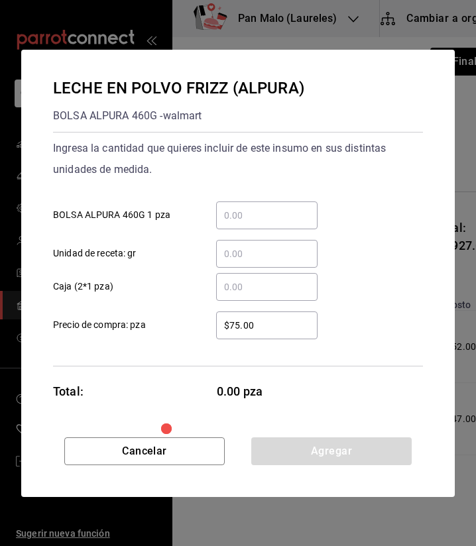
click at [268, 219] on input "​ BOLSA ALPURA 460G 1 pza" at bounding box center [266, 215] width 101 height 16
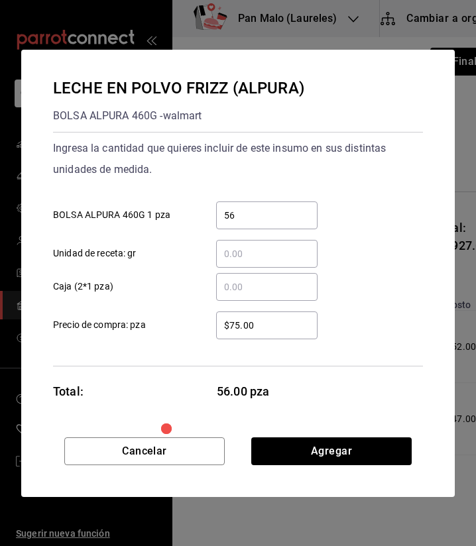
type input "5"
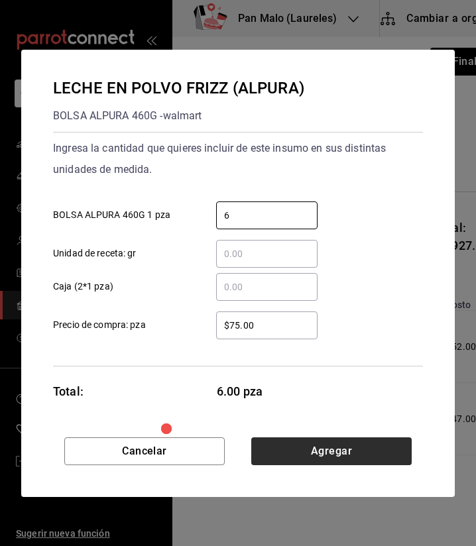
type input "6"
click at [339, 449] on button "Agregar" at bounding box center [331, 451] width 160 height 28
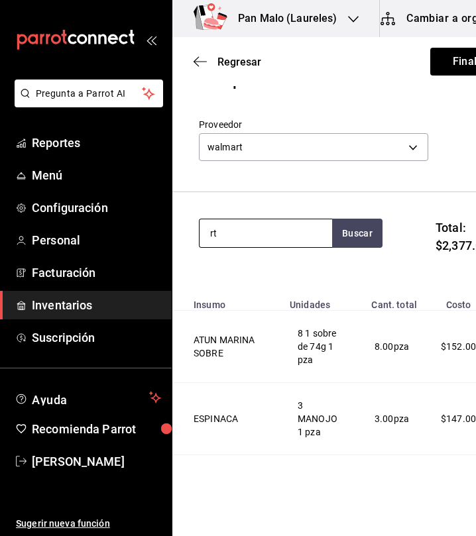
type input "r"
type input "tocino chime"
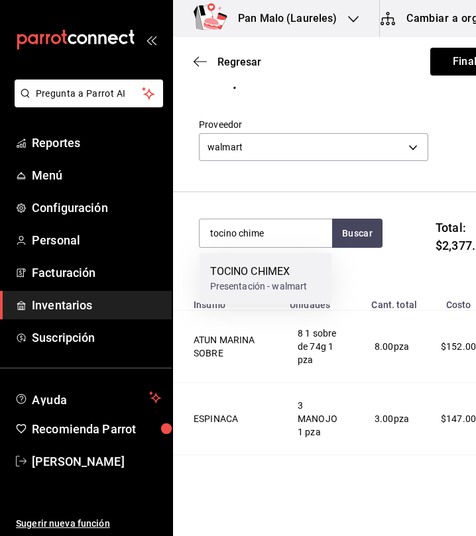
click at [266, 291] on div "Presentación - walmart" at bounding box center [258, 287] width 97 height 14
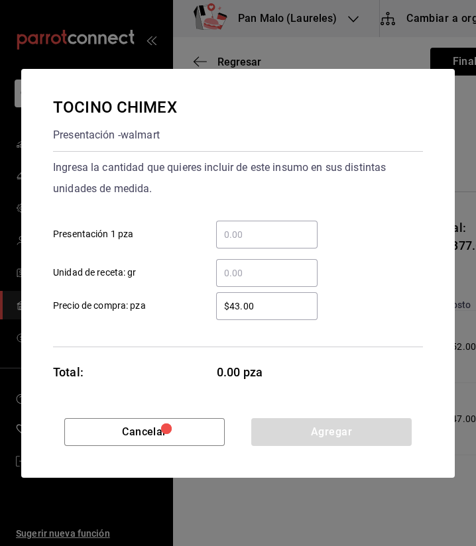
click at [270, 240] on input "​ Presentación 1 pza" at bounding box center [266, 235] width 101 height 16
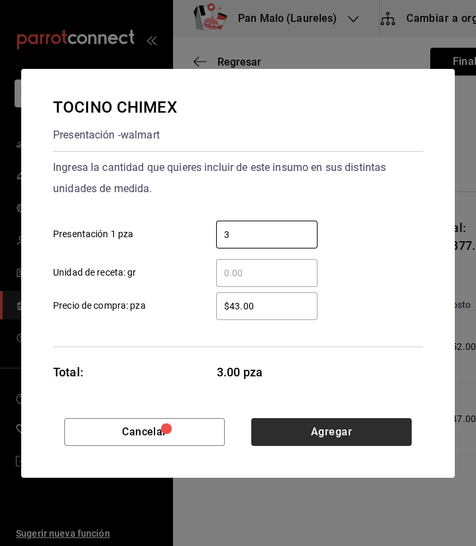
type input "3"
click at [337, 433] on button "Agregar" at bounding box center [331, 432] width 160 height 28
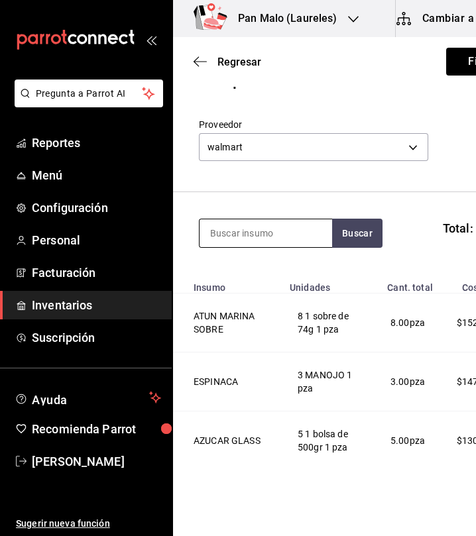
click at [273, 234] on input at bounding box center [265, 233] width 132 height 28
click at [270, 235] on input at bounding box center [265, 233] width 132 height 28
type input "tortil"
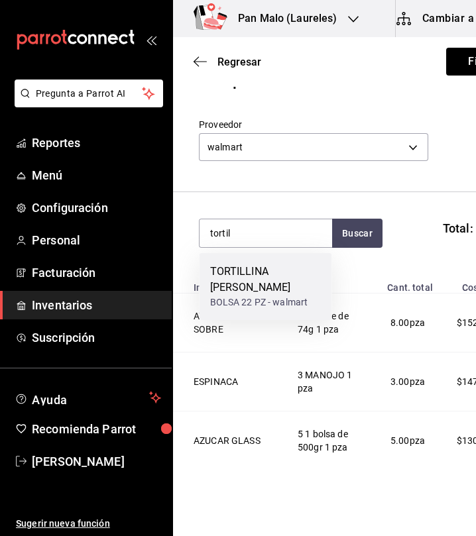
click at [305, 293] on div "TORTILLINA TIA ROSA BOLSA 22 PZ - walmart" at bounding box center [265, 286] width 132 height 67
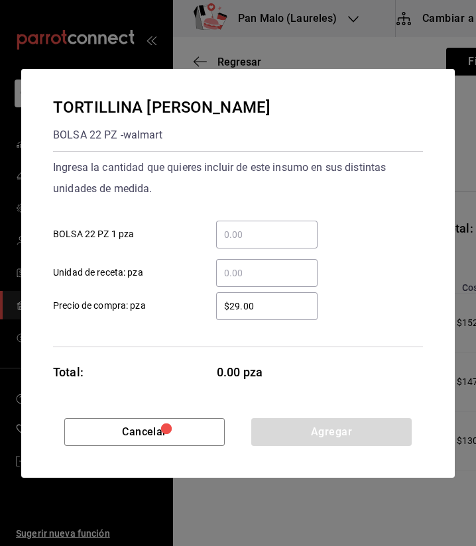
click at [265, 238] on input "​ BOLSA 22 PZ 1 pza" at bounding box center [266, 235] width 101 height 16
type input "2"
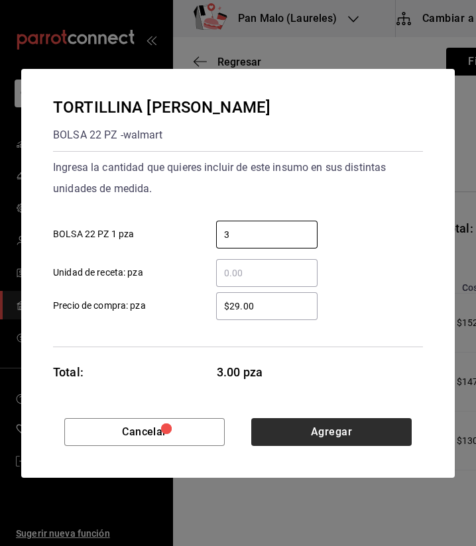
type input "3"
click at [372, 444] on button "Agregar" at bounding box center [331, 432] width 160 height 28
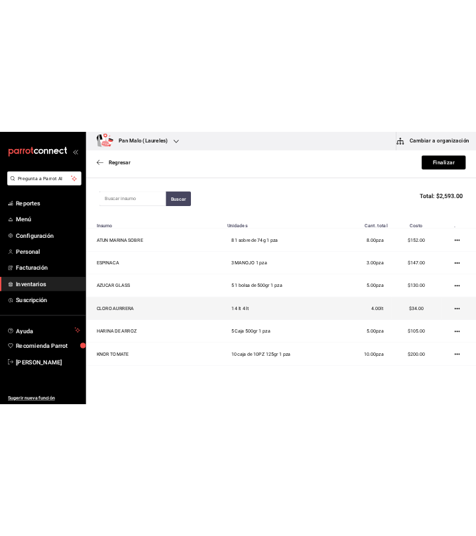
scroll to position [127, 0]
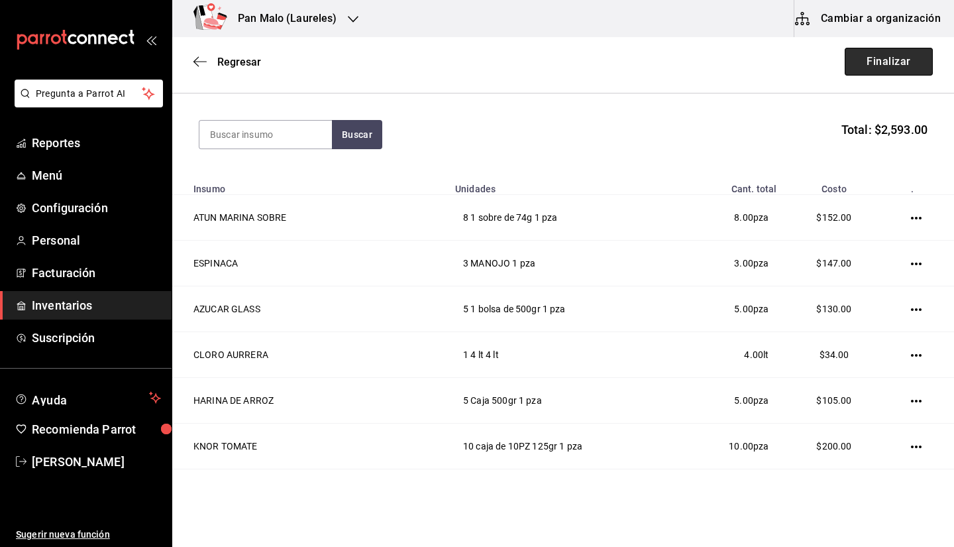
click at [872, 64] on button "Finalizar" at bounding box center [889, 62] width 88 height 28
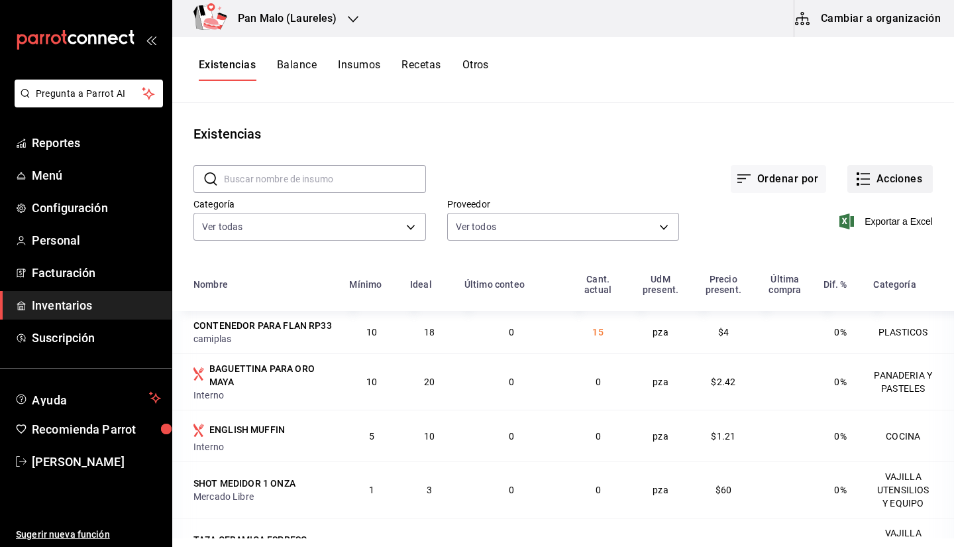
click at [884, 180] on button "Acciones" at bounding box center [889, 179] width 85 height 28
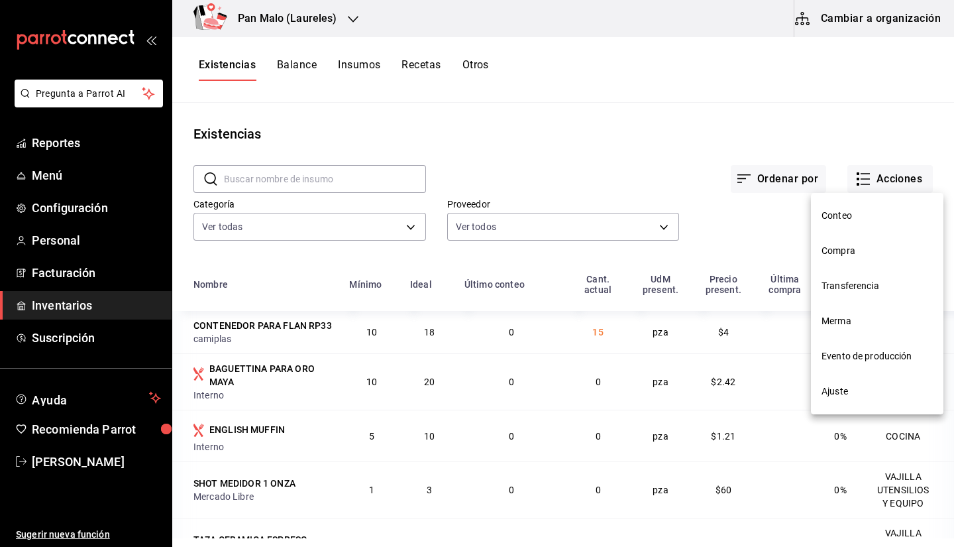
click at [840, 282] on span "Transferencia" at bounding box center [876, 286] width 111 height 14
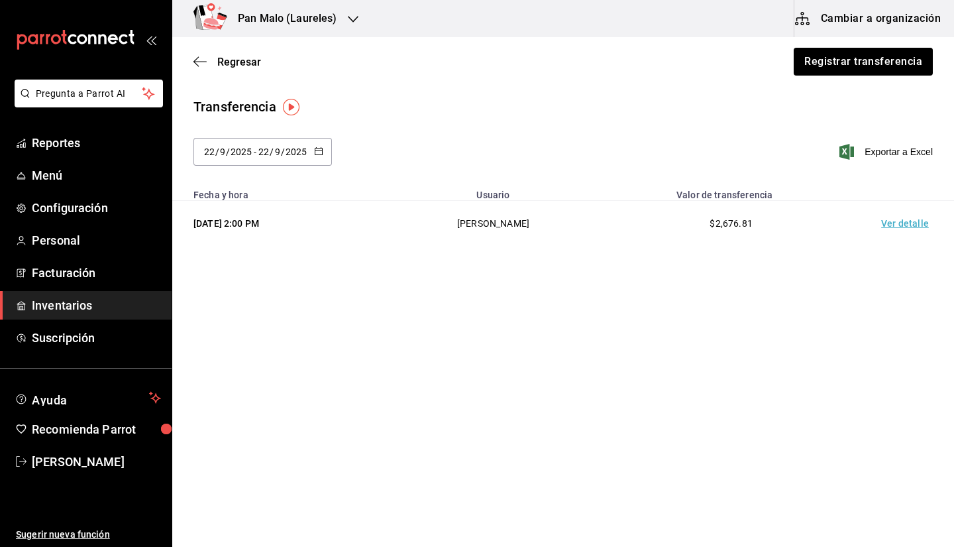
click at [860, 87] on main "Regresar Registrar transferencia Transferencia 2025-09-22 22 / 9 / 2025 - 2025-…" at bounding box center [563, 152] width 782 height 230
click at [841, 72] on button "Registrar transferencia" at bounding box center [862, 62] width 140 height 28
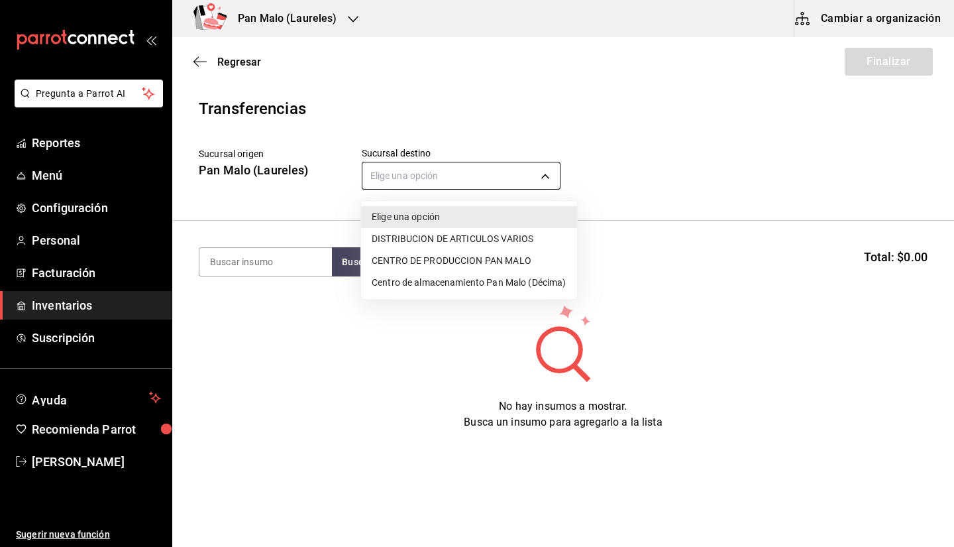
click at [433, 185] on body "Pregunta a Parrot AI Reportes Menú Configuración Personal Facturación Inventari…" at bounding box center [477, 236] width 954 height 472
click at [431, 259] on li "CENTRO DE PRODUCCION PAN MALO" at bounding box center [469, 261] width 216 height 22
type input "8a187977-a48d-4bc5-901f-3822dc5f4125"
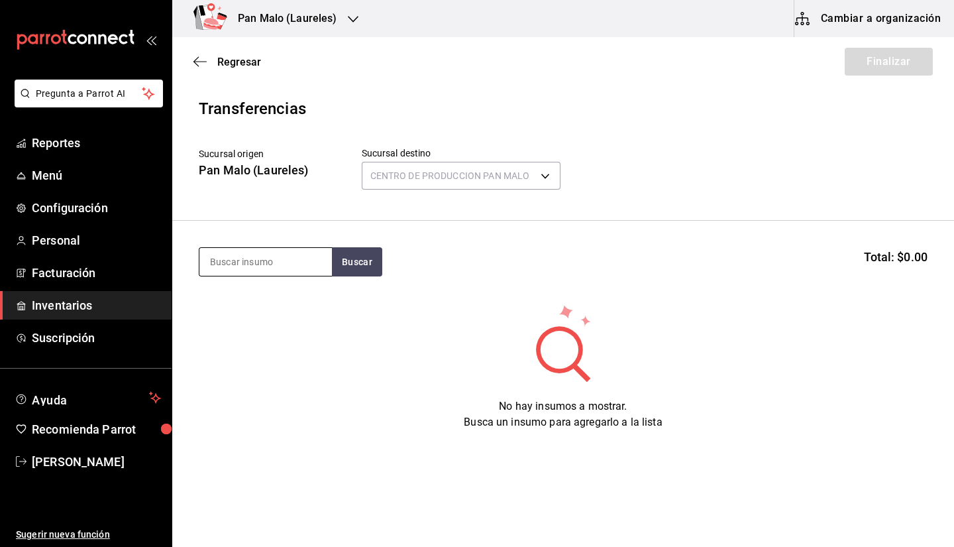
click at [291, 260] on input at bounding box center [265, 262] width 132 height 28
click at [295, 252] on input at bounding box center [265, 262] width 132 height 28
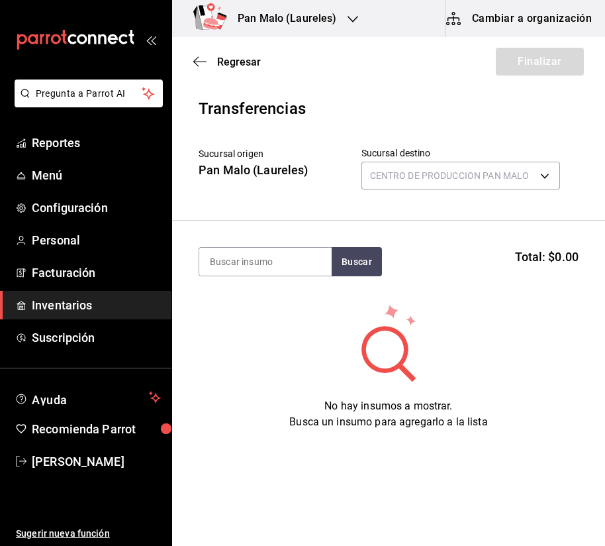
click at [369, 242] on section "Buscar Total: $0.00" at bounding box center [388, 262] width 433 height 82
click at [297, 258] on input at bounding box center [265, 262] width 132 height 28
click at [255, 265] on input at bounding box center [265, 262] width 132 height 28
type input "HARINA DE ARROZ"
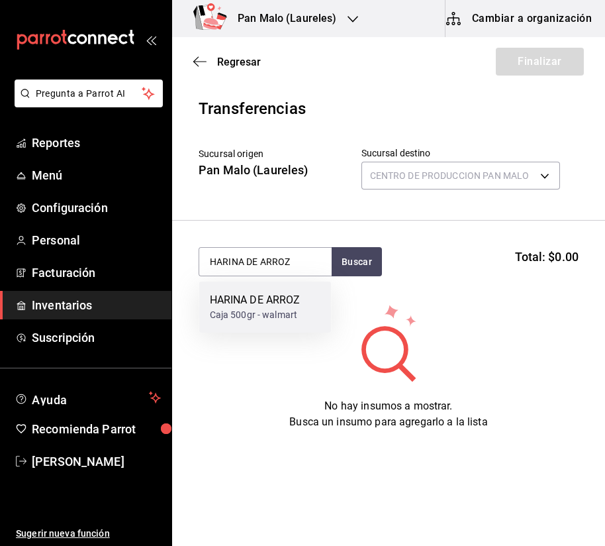
click at [289, 301] on div "HARINA DE ARROZ" at bounding box center [255, 300] width 91 height 16
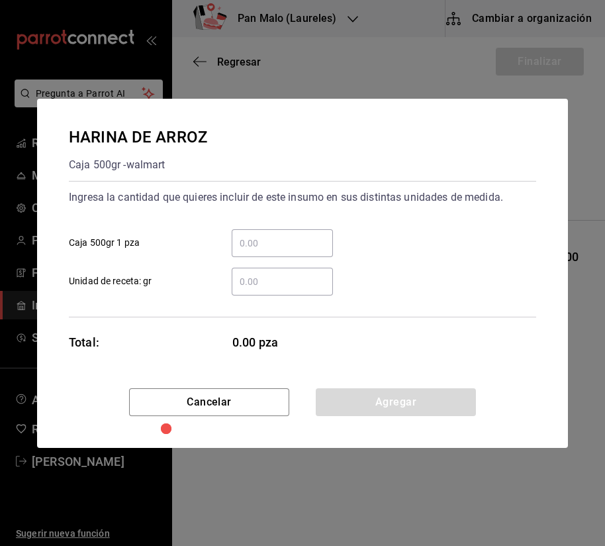
click at [313, 249] on input "​ Caja 500gr 1 pza" at bounding box center [282, 243] width 101 height 16
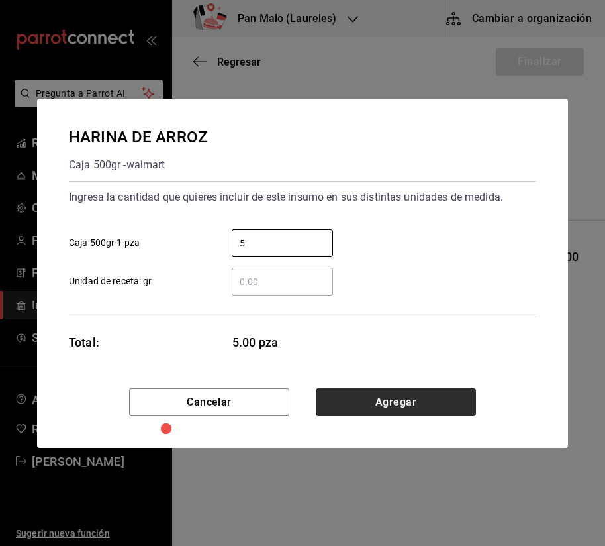
type input "5"
click at [438, 391] on button "Agregar" at bounding box center [396, 402] width 160 height 28
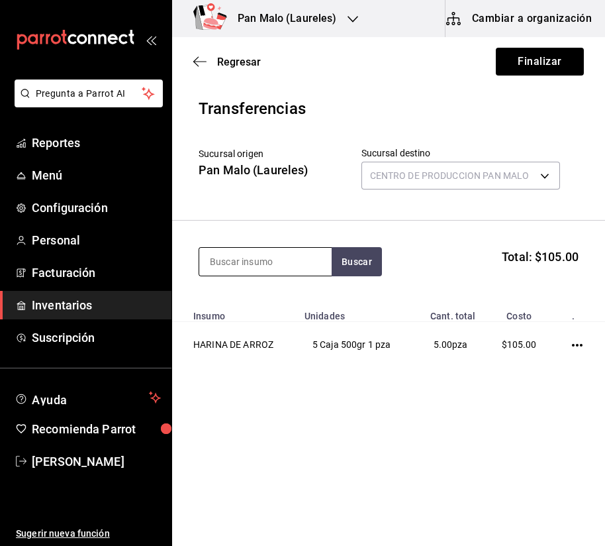
click at [288, 266] on input at bounding box center [265, 262] width 132 height 28
click at [268, 252] on input at bounding box center [265, 262] width 132 height 28
click at [258, 256] on input at bounding box center [265, 262] width 132 height 28
type input "EAZY"
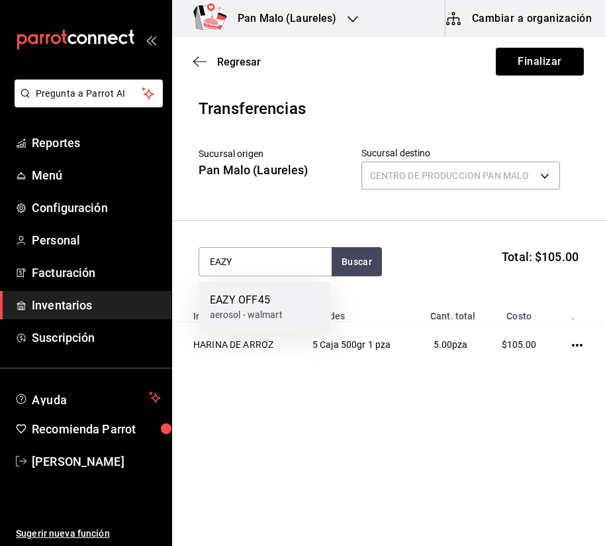
click at [272, 297] on div "EAZY OFF45" at bounding box center [246, 300] width 73 height 16
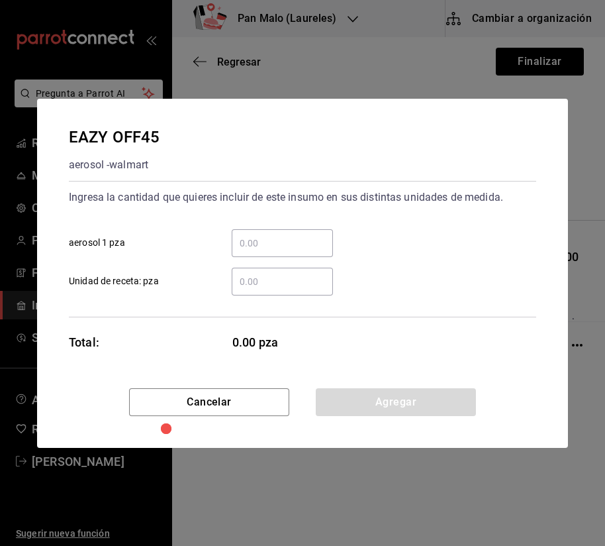
click at [246, 229] on div "​" at bounding box center [282, 243] width 101 height 28
click at [246, 235] on input "​ aerosol 1 pza" at bounding box center [282, 243] width 101 height 16
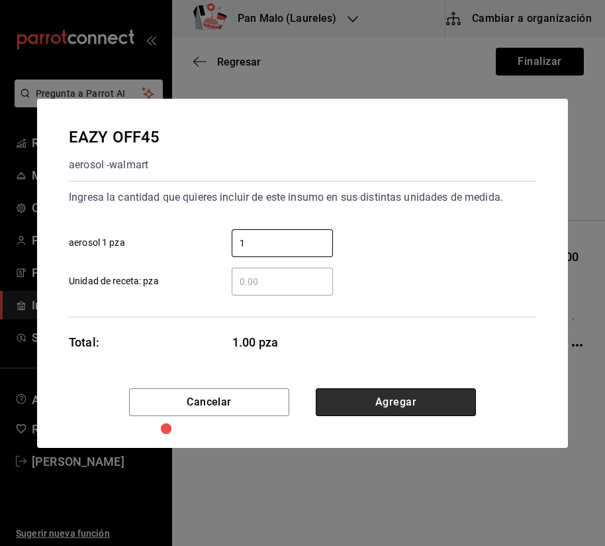
click at [451, 402] on button "Agregar" at bounding box center [396, 402] width 160 height 28
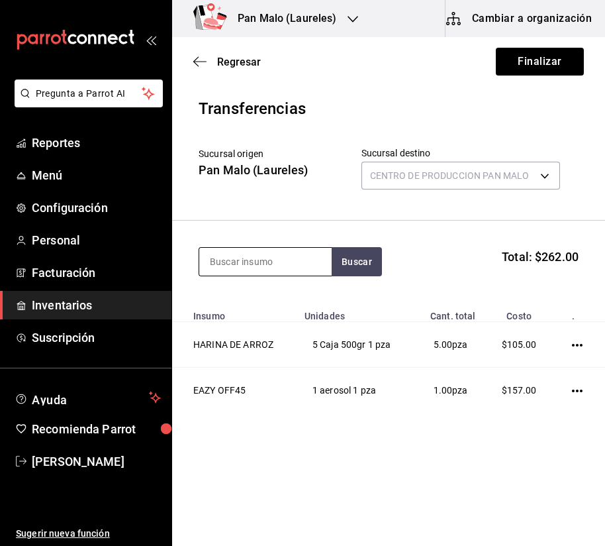
click at [230, 258] on input at bounding box center [265, 262] width 132 height 28
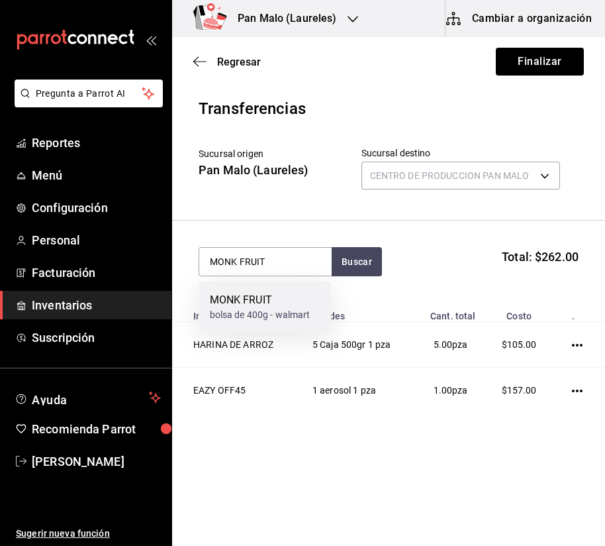
click at [302, 293] on div "MONK FRUIT" at bounding box center [260, 300] width 101 height 16
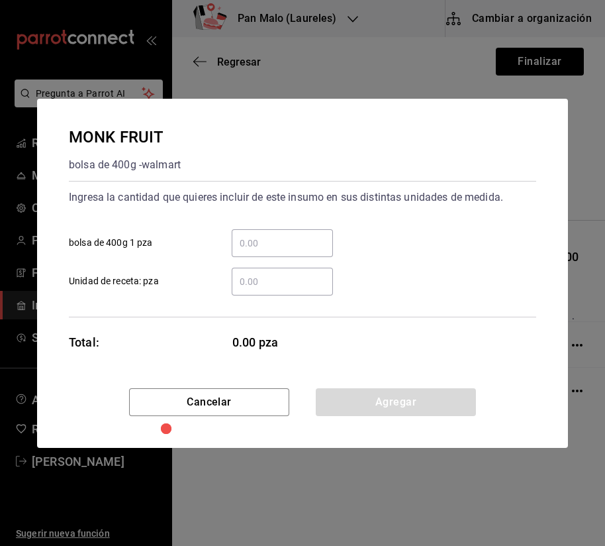
click at [308, 232] on div "​" at bounding box center [282, 243] width 101 height 28
click at [308, 235] on input "​ bolsa de 400g 1 pza" at bounding box center [282, 243] width 101 height 16
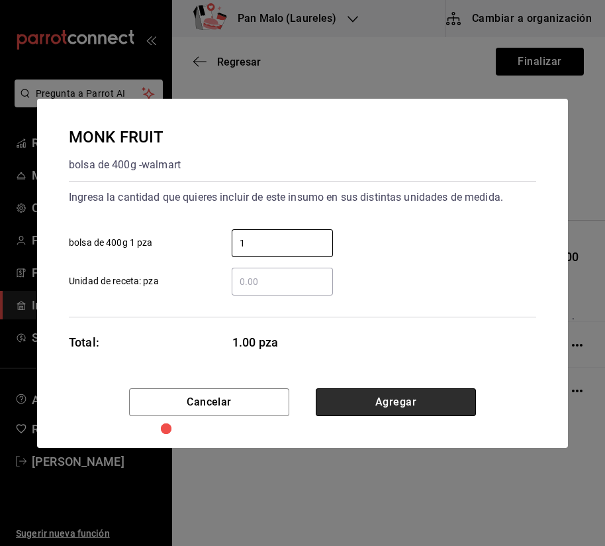
click at [428, 393] on button "Agregar" at bounding box center [396, 402] width 160 height 28
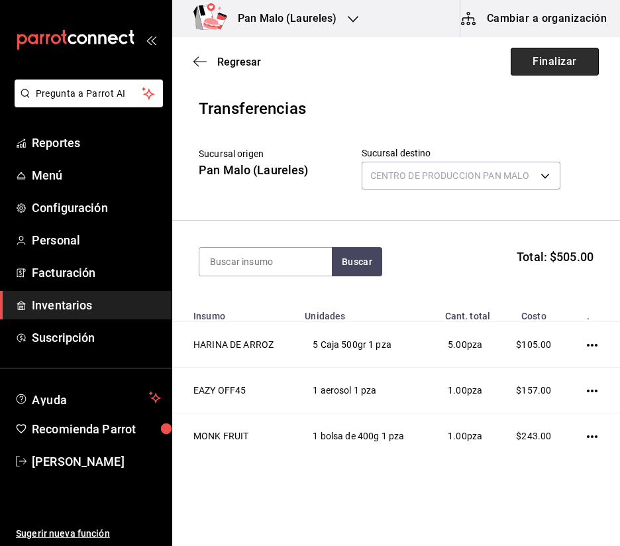
click at [517, 70] on button "Finalizar" at bounding box center [555, 62] width 88 height 28
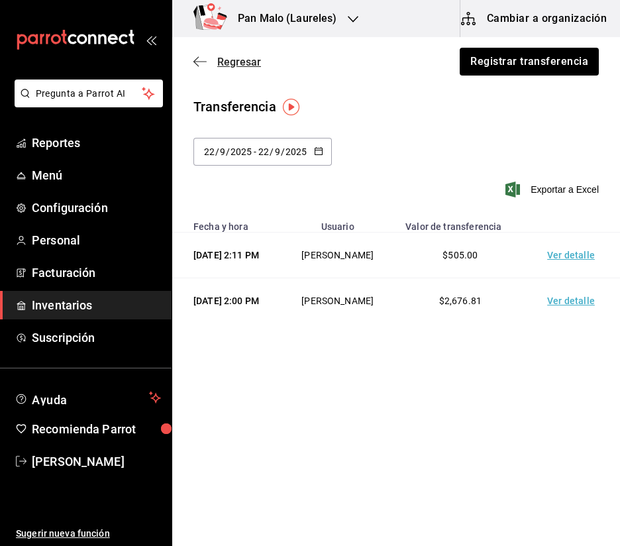
click at [208, 60] on span "Regresar" at bounding box center [227, 62] width 68 height 13
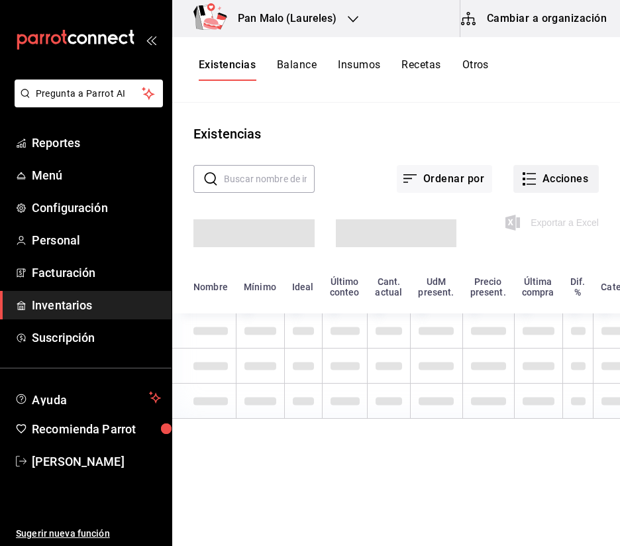
click at [532, 175] on icon "button" at bounding box center [529, 179] width 16 height 16
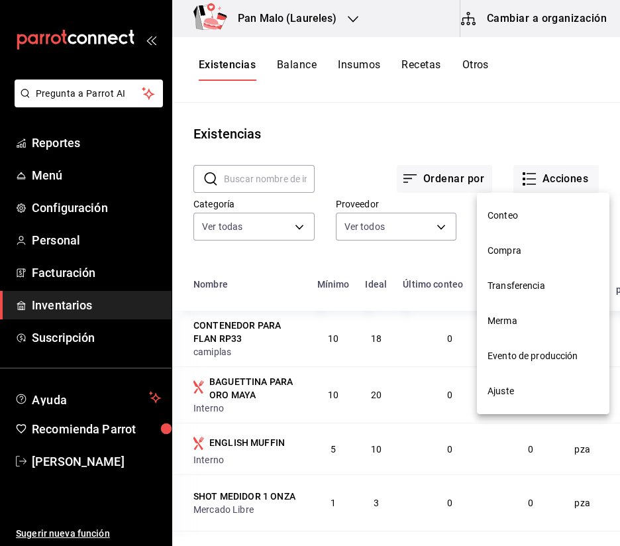
click at [530, 250] on span "Compra" at bounding box center [543, 251] width 111 height 14
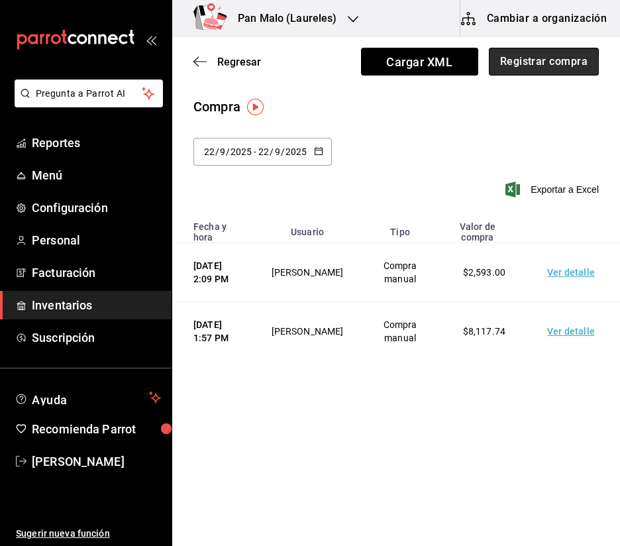
click at [512, 65] on button "Registrar compra" at bounding box center [544, 62] width 110 height 28
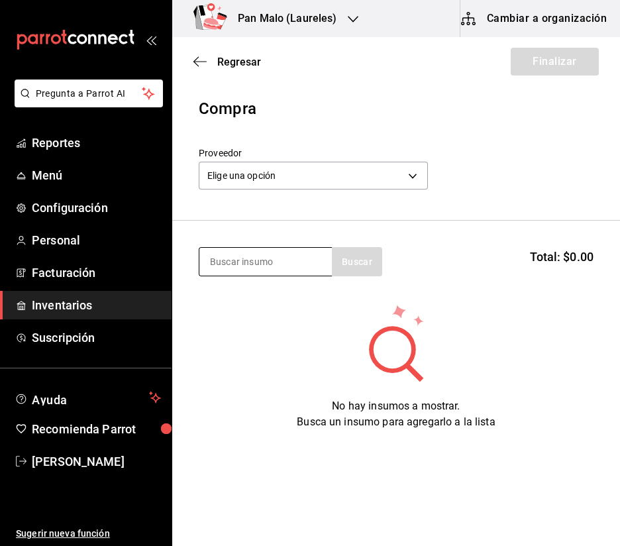
click at [288, 268] on input at bounding box center [265, 262] width 132 height 28
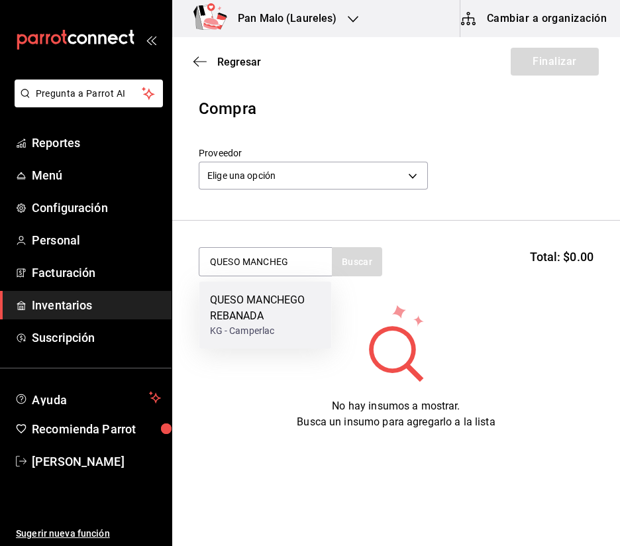
click at [296, 311] on div "QUESO MANCHEGO REBANADA" at bounding box center [265, 308] width 111 height 32
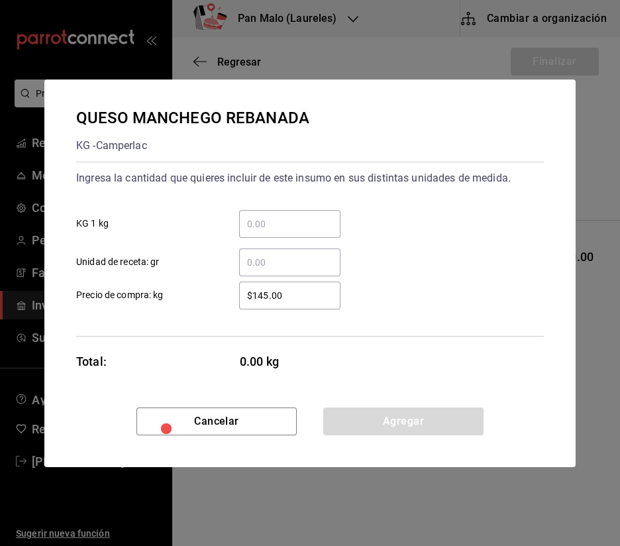
click at [293, 236] on div "​" at bounding box center [289, 224] width 101 height 28
click at [293, 232] on input "​ KG 1 kg" at bounding box center [289, 224] width 101 height 16
click at [305, 217] on input "​ KG 1 kg" at bounding box center [289, 224] width 101 height 16
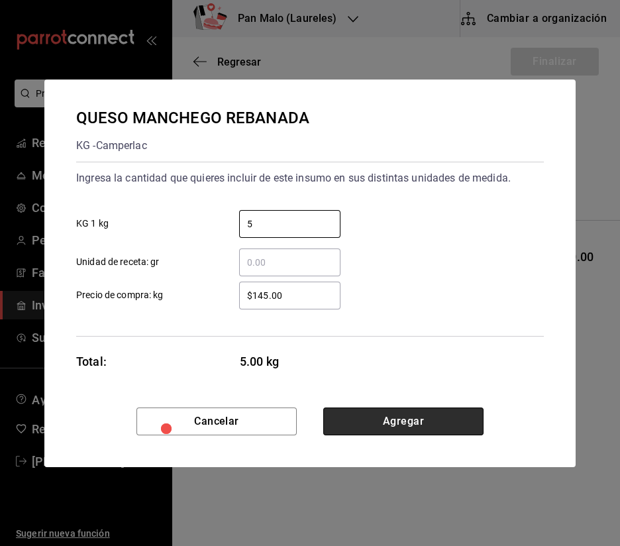
click at [384, 426] on button "Agregar" at bounding box center [403, 421] width 160 height 28
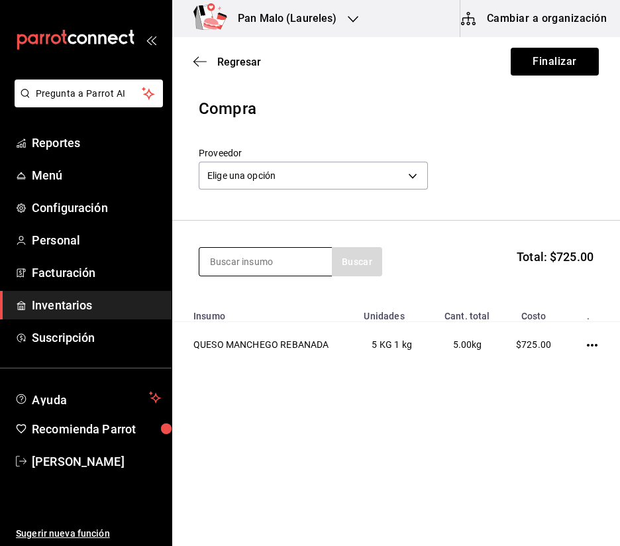
click at [236, 260] on input at bounding box center [265, 262] width 132 height 28
click at [314, 256] on input "MOZARELLA" at bounding box center [265, 262] width 132 height 28
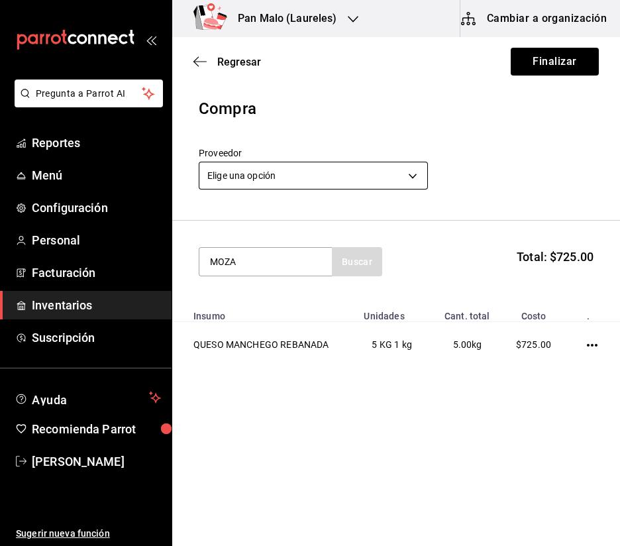
click at [314, 183] on body "Pregunta a Parrot AI Reportes Menú Configuración Personal Facturación Inventari…" at bounding box center [310, 235] width 620 height 471
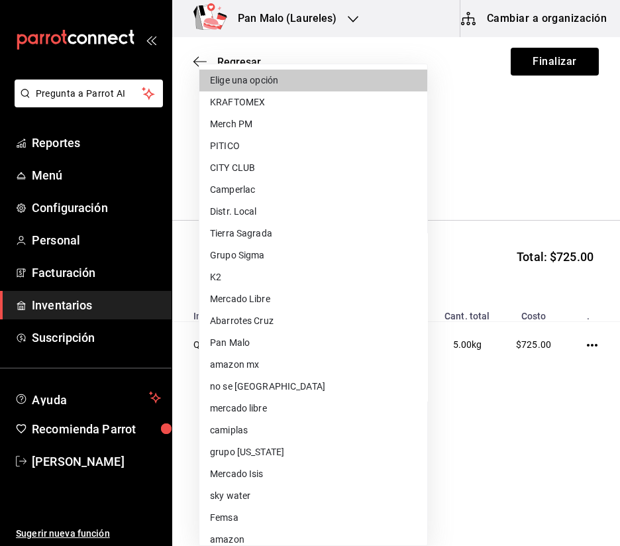
click at [276, 193] on li "Camperlac" at bounding box center [313, 190] width 228 height 22
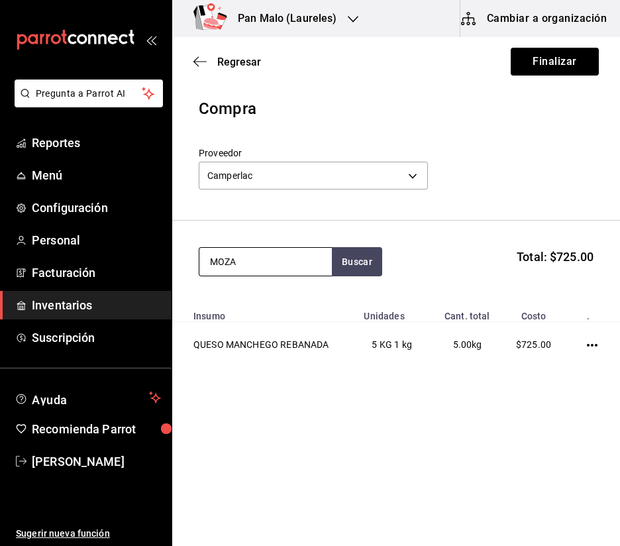
click at [248, 264] on input "MOZA" at bounding box center [265, 262] width 132 height 28
click at [354, 264] on button "Buscar" at bounding box center [357, 261] width 50 height 29
click at [266, 258] on input "MOZA" at bounding box center [265, 262] width 132 height 28
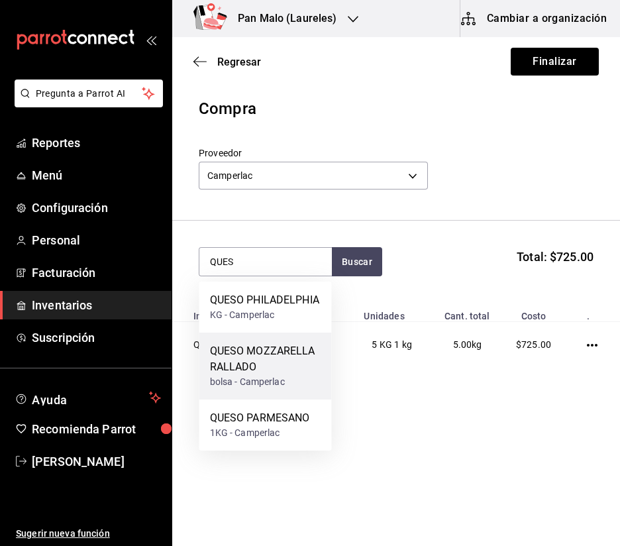
click at [256, 384] on div "bolsa - Camperlac" at bounding box center [265, 382] width 111 height 14
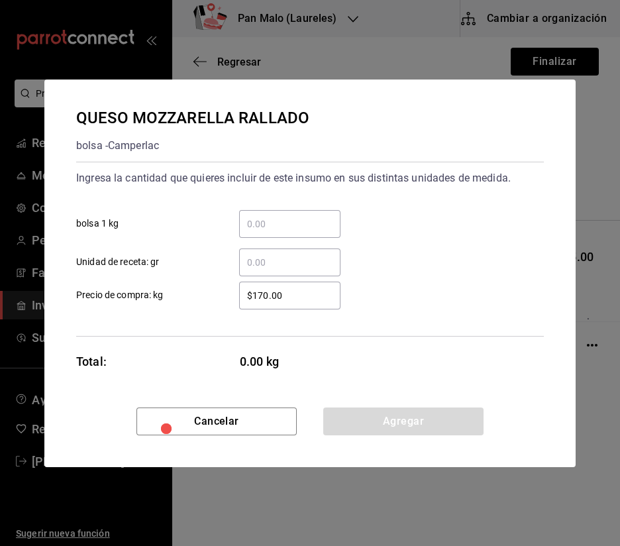
click at [281, 200] on div "​ bolsa 1 kg" at bounding box center [305, 218] width 478 height 38
click at [266, 214] on div "​" at bounding box center [289, 224] width 101 height 28
click at [266, 216] on input "​ bolsa 1 kg" at bounding box center [289, 224] width 101 height 16
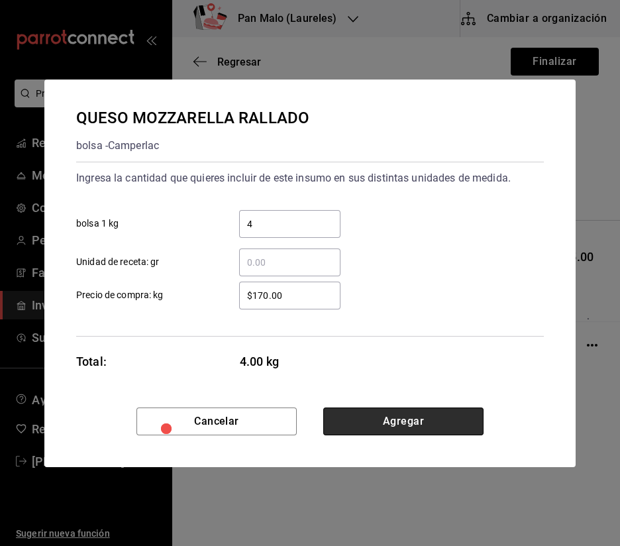
click at [412, 415] on button "Agregar" at bounding box center [403, 421] width 160 height 28
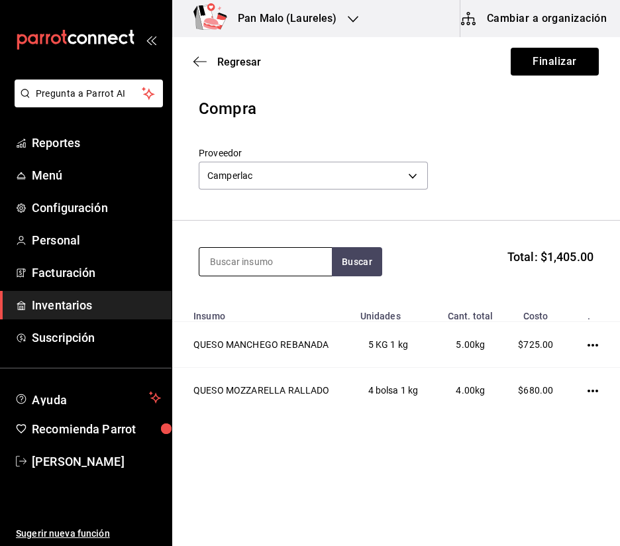
click at [246, 258] on input at bounding box center [265, 262] width 132 height 28
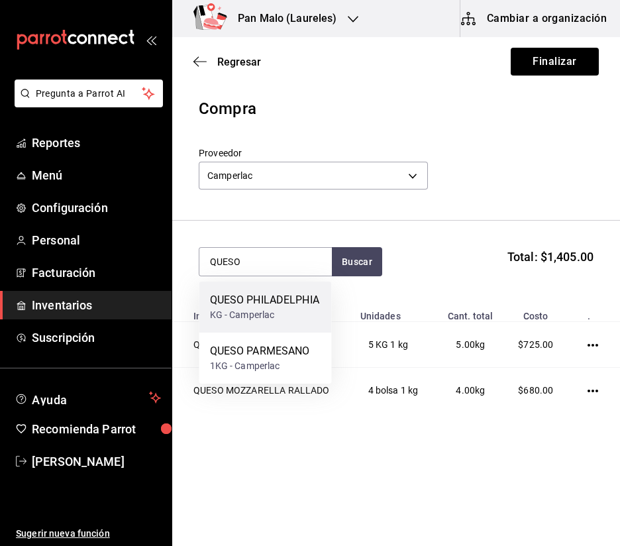
click at [284, 295] on div "QUESO PHILADELPHIA" at bounding box center [264, 300] width 109 height 16
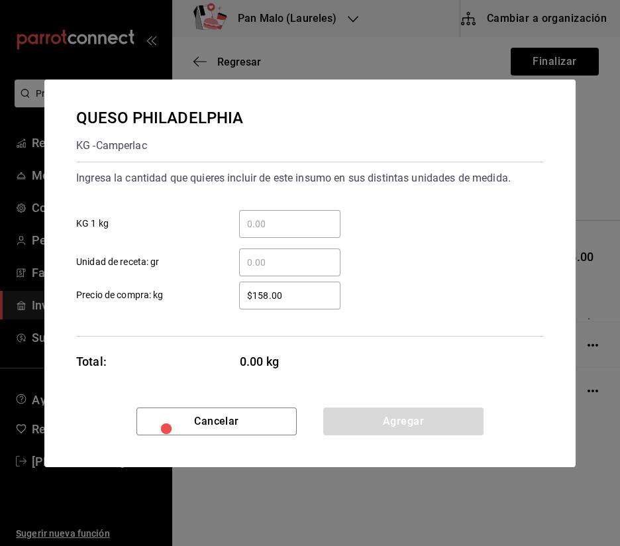
click at [285, 216] on input "​ KG 1 kg" at bounding box center [289, 224] width 101 height 16
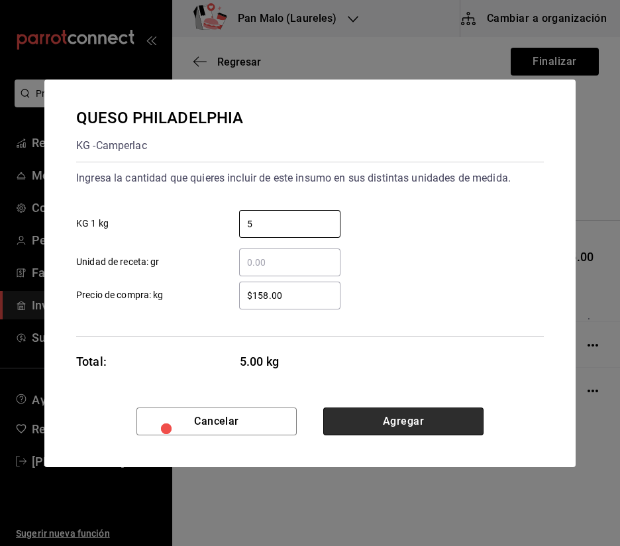
click at [403, 425] on button "Agregar" at bounding box center [403, 421] width 160 height 28
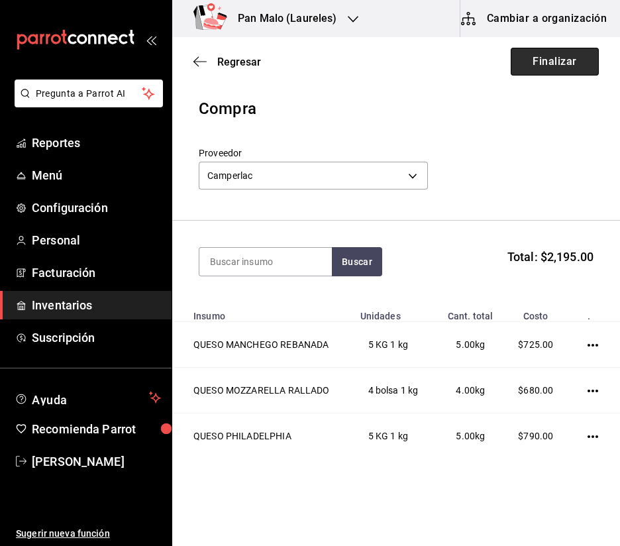
click at [547, 64] on button "Finalizar" at bounding box center [555, 62] width 88 height 28
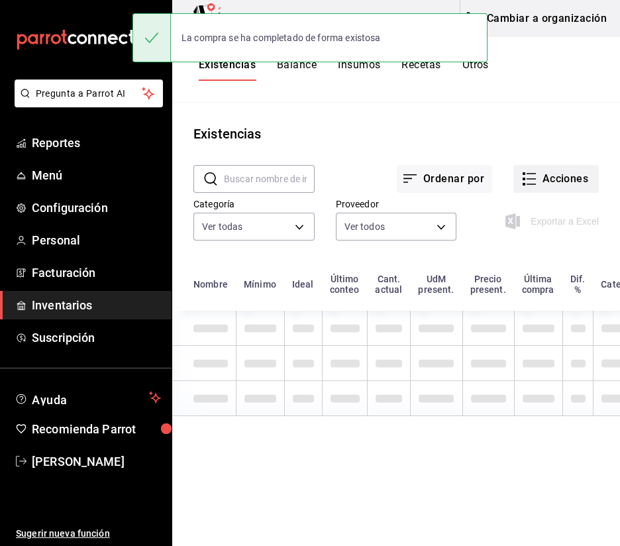
click at [547, 166] on button "Acciones" at bounding box center [555, 179] width 85 height 28
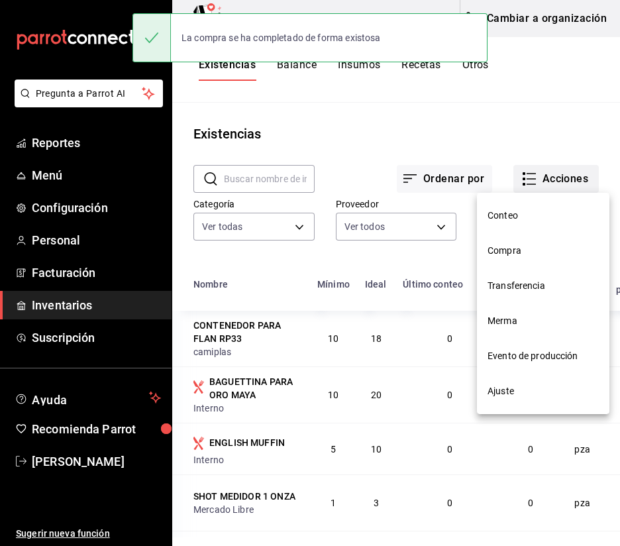
click at [547, 166] on div at bounding box center [310, 273] width 620 height 546
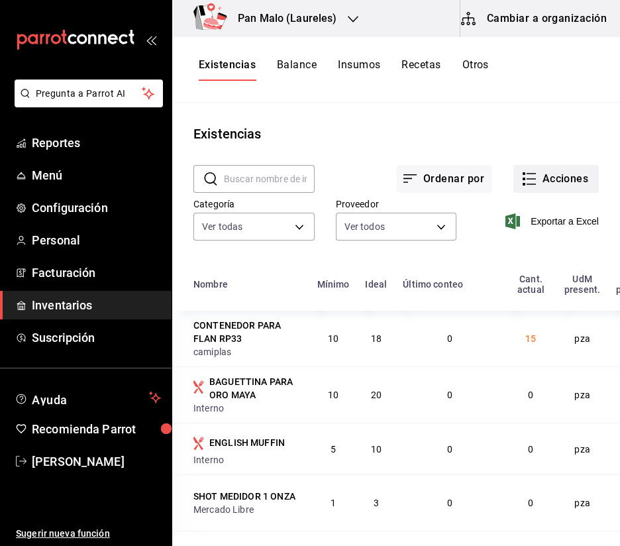
click at [548, 176] on button "Acciones" at bounding box center [555, 179] width 85 height 28
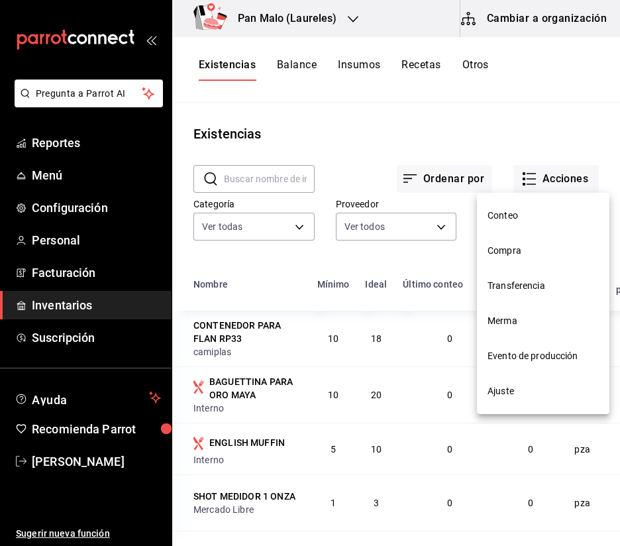
click at [496, 264] on li "Compra" at bounding box center [543, 250] width 132 height 35
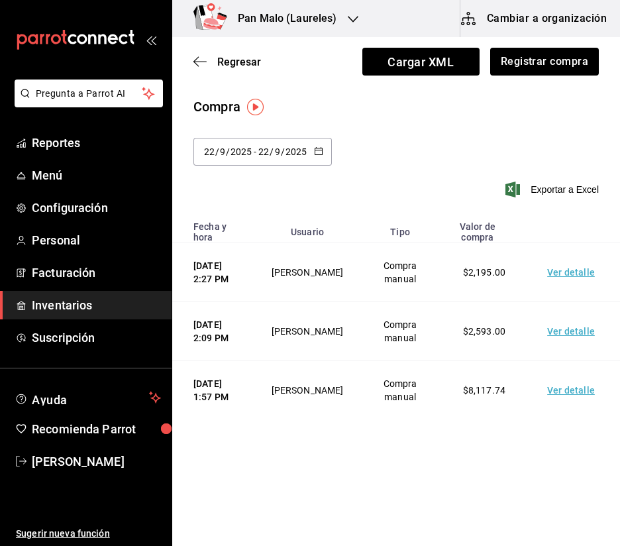
click at [516, 78] on div "Regresar Cargar XML Registrar compra" at bounding box center [396, 61] width 448 height 49
click at [490, 56] on div "Cargar XML Registrar compra" at bounding box center [480, 62] width 236 height 28
click at [495, 58] on button "Registrar compra" at bounding box center [544, 62] width 110 height 28
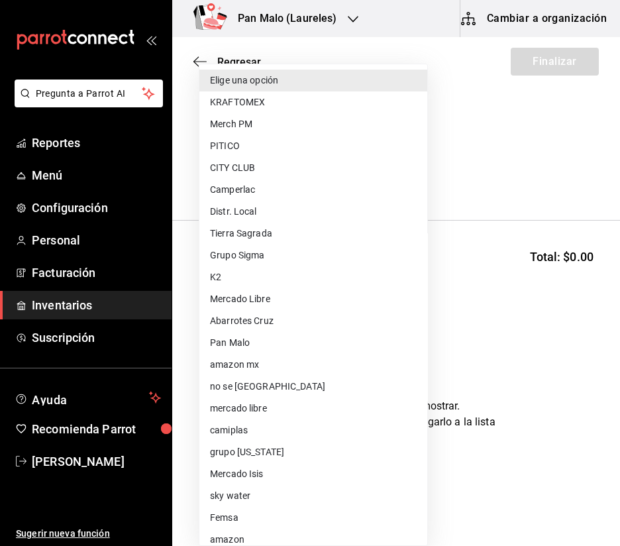
click at [340, 178] on body "Pregunta a Parrot AI Reportes Menú Configuración Personal Facturación Inventari…" at bounding box center [310, 235] width 620 height 471
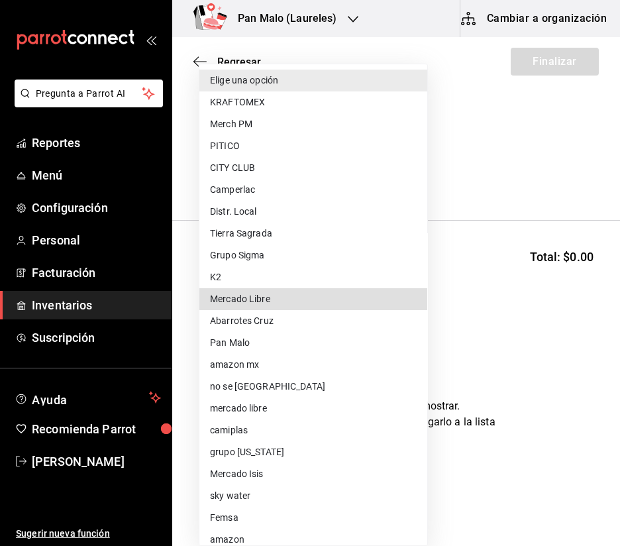
click at [248, 463] on li "Mercado Isis" at bounding box center [313, 474] width 228 height 22
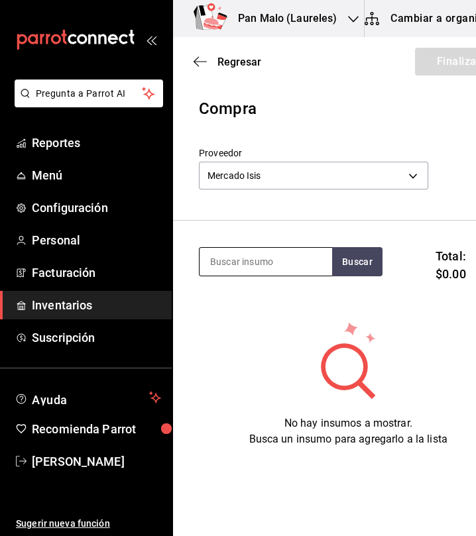
click at [288, 266] on input at bounding box center [265, 262] width 132 height 28
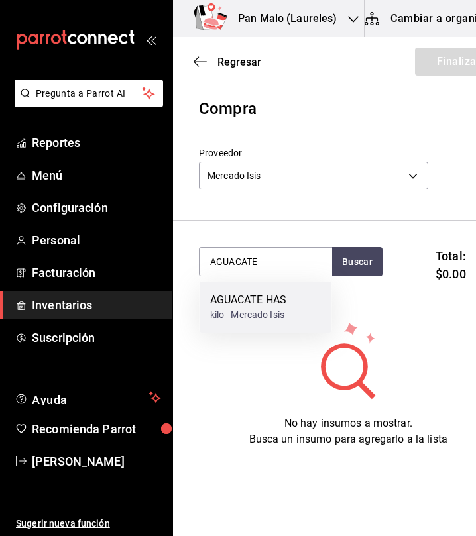
click at [265, 305] on div "AGUACATE HAS" at bounding box center [248, 300] width 77 height 16
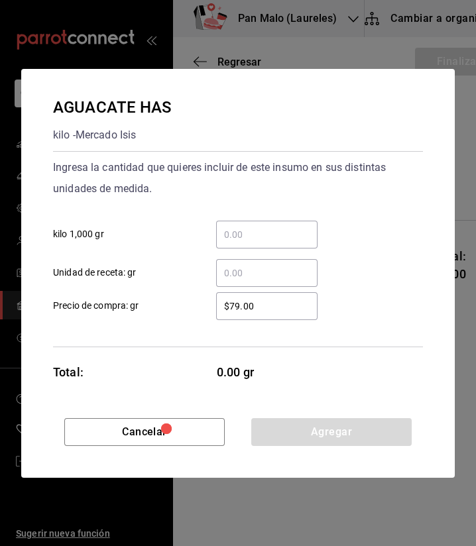
click at [287, 224] on div "​" at bounding box center [266, 235] width 101 height 28
click at [287, 227] on input "​ kilo 1,000 gr" at bounding box center [266, 235] width 101 height 16
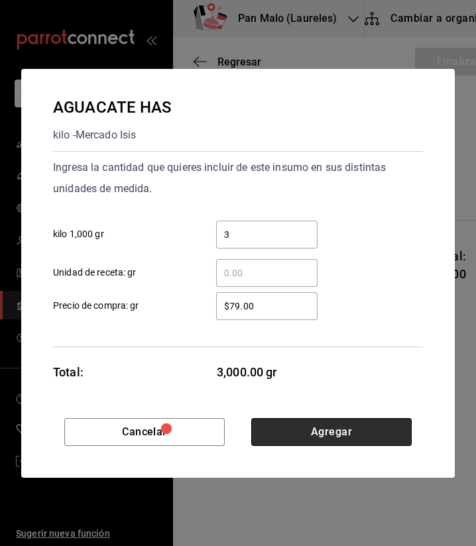
click at [302, 432] on button "Agregar" at bounding box center [331, 432] width 160 height 28
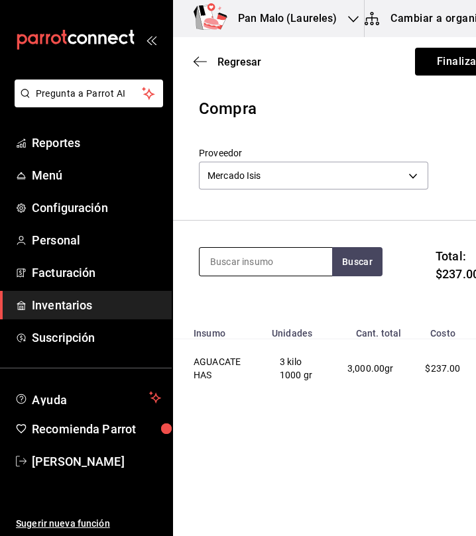
click at [268, 269] on input at bounding box center [265, 262] width 132 height 28
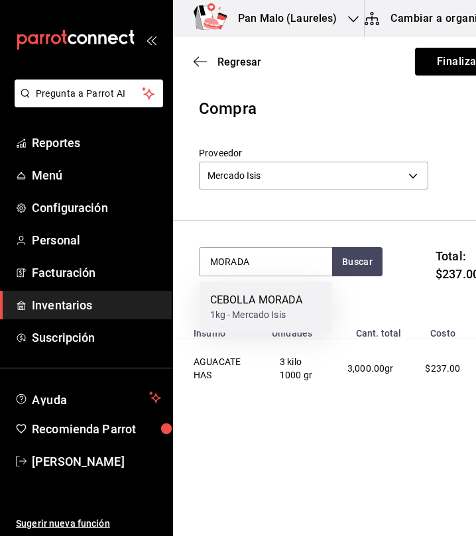
click at [268, 304] on div "CEBOLLA MORADA" at bounding box center [256, 300] width 93 height 16
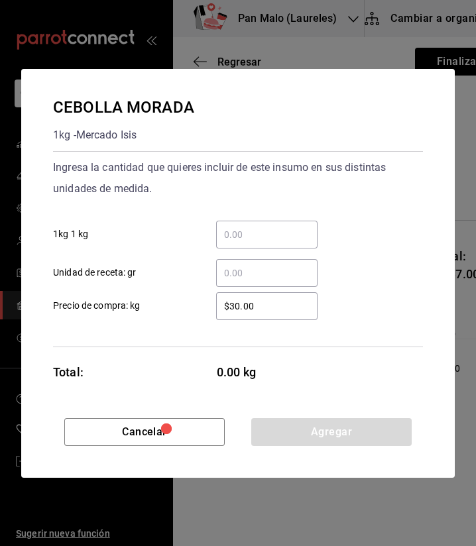
click at [281, 229] on input "​ 1kg 1 kg" at bounding box center [266, 235] width 101 height 16
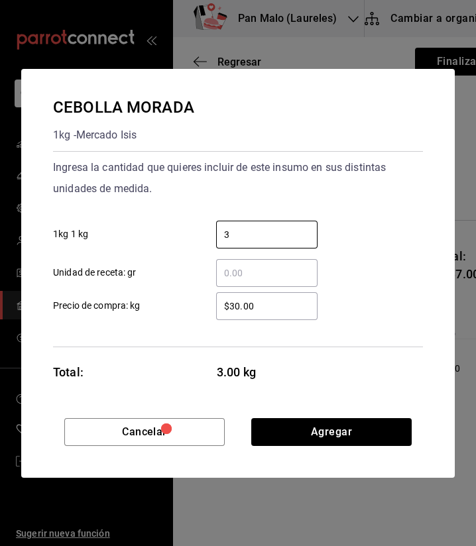
click at [235, 270] on input "​ Unidad de receta: gr" at bounding box center [266, 273] width 101 height 16
click at [234, 269] on input "​ Unidad de receta: gr" at bounding box center [266, 273] width 101 height 16
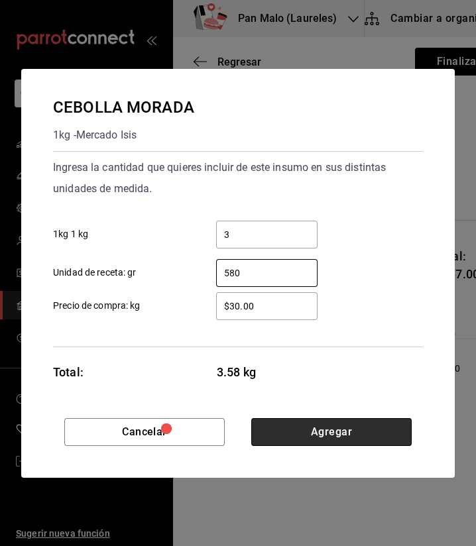
click at [318, 426] on button "Agregar" at bounding box center [331, 432] width 160 height 28
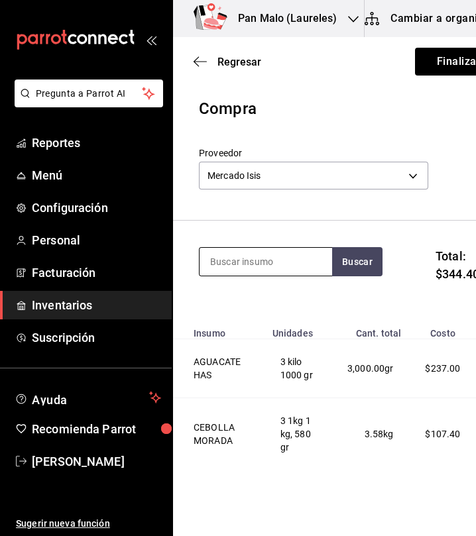
click at [238, 260] on input at bounding box center [265, 262] width 132 height 28
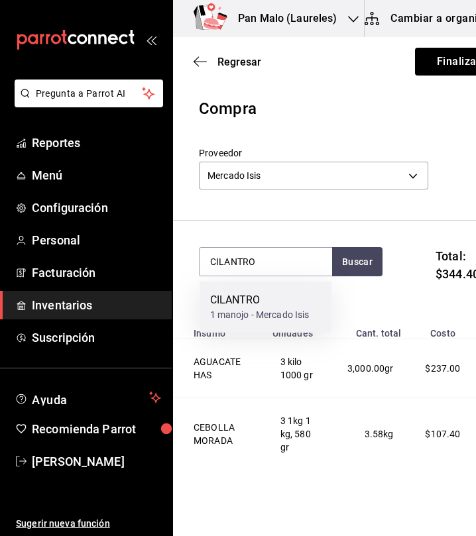
click at [270, 307] on div "CILANTRO" at bounding box center [259, 300] width 99 height 16
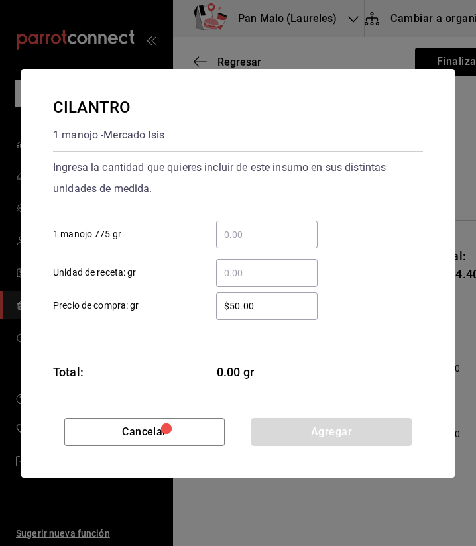
click at [278, 231] on input "​ 1 manojo 775 gr" at bounding box center [266, 235] width 101 height 16
click at [238, 266] on input "​ Unidad de receta: gr" at bounding box center [266, 273] width 101 height 16
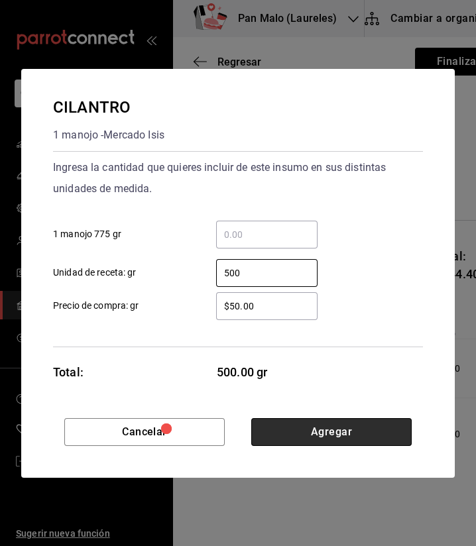
click at [307, 430] on button "Agregar" at bounding box center [331, 432] width 160 height 28
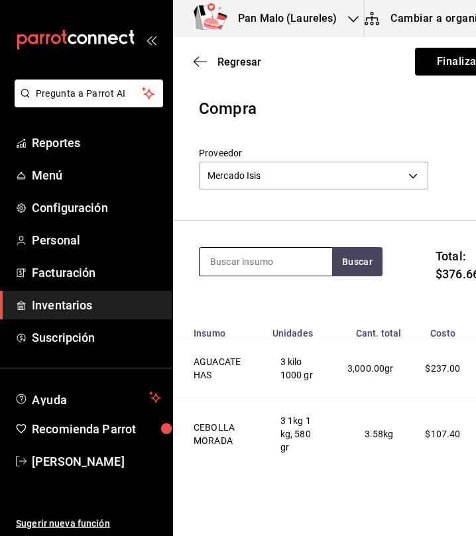
click at [240, 268] on input at bounding box center [265, 262] width 132 height 28
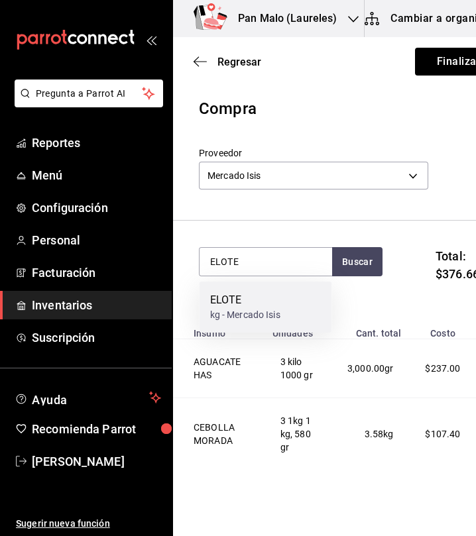
click at [235, 297] on div "ELOTE" at bounding box center [245, 300] width 70 height 16
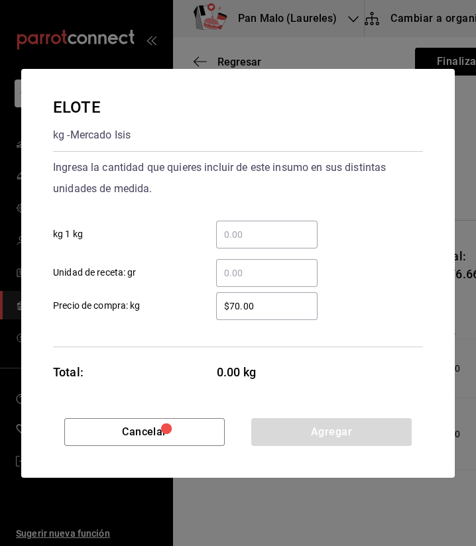
click at [250, 236] on input "​ kg 1 kg" at bounding box center [266, 235] width 101 height 16
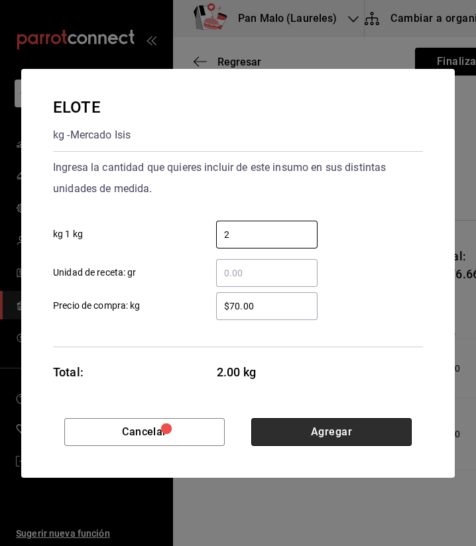
click at [335, 439] on button "Agregar" at bounding box center [331, 432] width 160 height 28
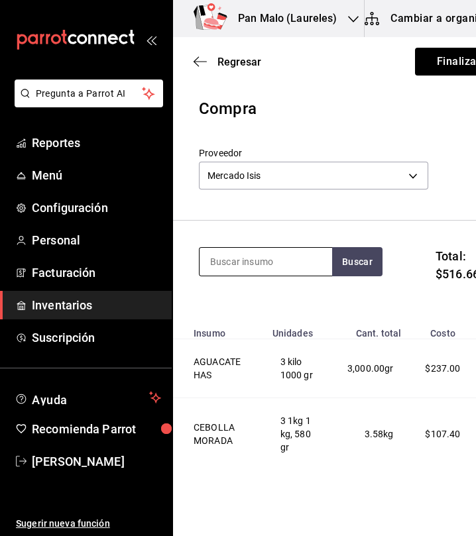
click at [242, 255] on input at bounding box center [265, 262] width 132 height 28
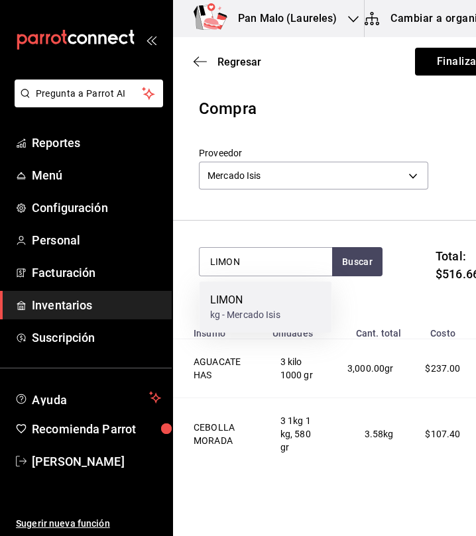
click at [236, 312] on div "kg - Mercado Isis" at bounding box center [245, 315] width 70 height 14
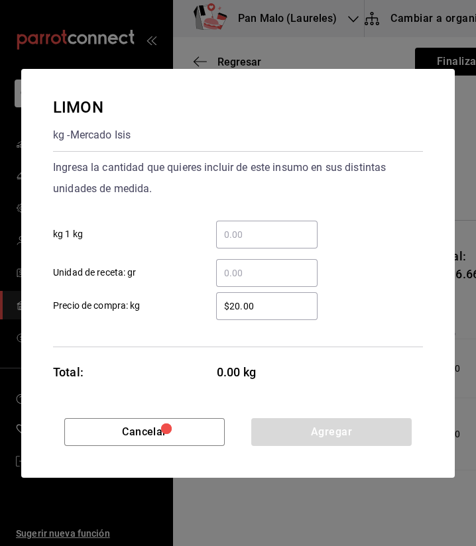
click at [236, 238] on input "​ kg 1 kg" at bounding box center [266, 235] width 101 height 16
click at [272, 270] on input "​ Unidad de receta: gr" at bounding box center [266, 273] width 101 height 16
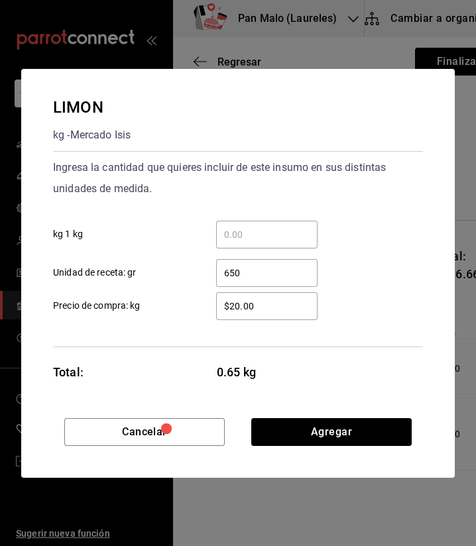
drag, startPoint x: 301, startPoint y: 432, endPoint x: 555, endPoint y: 266, distance: 303.5
click at [476, 266] on html "Pregunta a Parrot AI Reportes Menú Configuración Personal Facturación Inventari…" at bounding box center [238, 235] width 476 height 471
click at [285, 240] on input "​ kg 1 kg" at bounding box center [266, 235] width 101 height 16
drag, startPoint x: 309, startPoint y: 432, endPoint x: 311, endPoint y: 335, distance: 96.7
click at [311, 335] on div "LIMON kg - Mercado Isis Ingresa la cantidad que quieres incluir de este insumo …" at bounding box center [237, 273] width 433 height 409
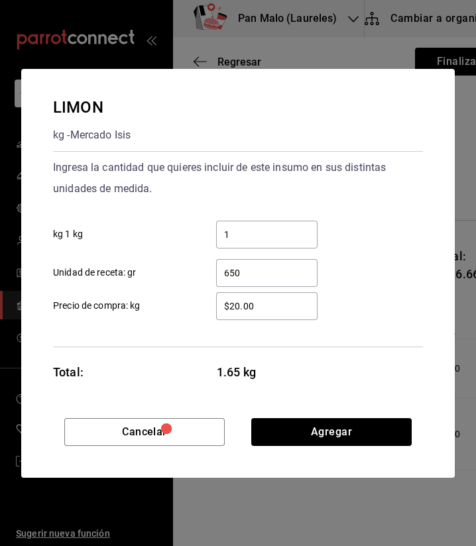
click at [256, 313] on div "$20.00 ​" at bounding box center [266, 306] width 101 height 28
click at [256, 313] on input "$20.00" at bounding box center [266, 306] width 101 height 16
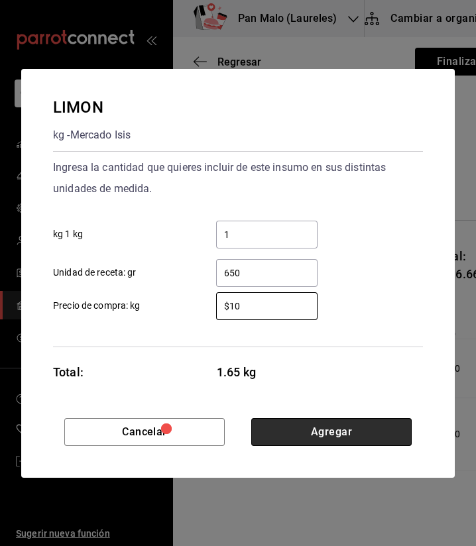
click at [378, 419] on button "Agregar" at bounding box center [331, 432] width 160 height 28
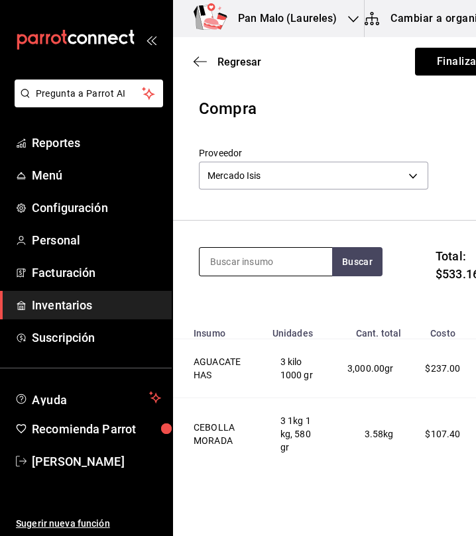
click at [253, 271] on input at bounding box center [265, 262] width 132 height 28
click at [254, 268] on input at bounding box center [265, 262] width 132 height 28
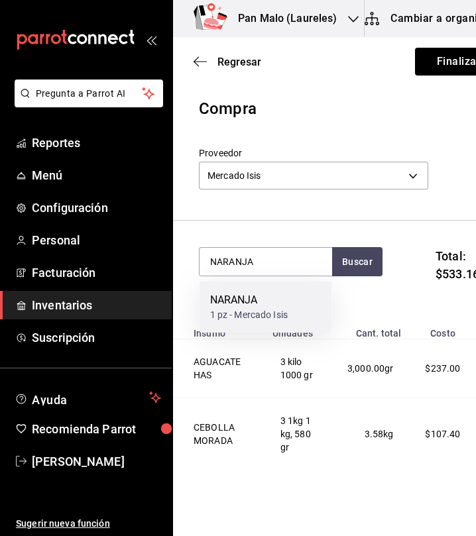
click at [236, 298] on div "NARANJA" at bounding box center [249, 300] width 78 height 16
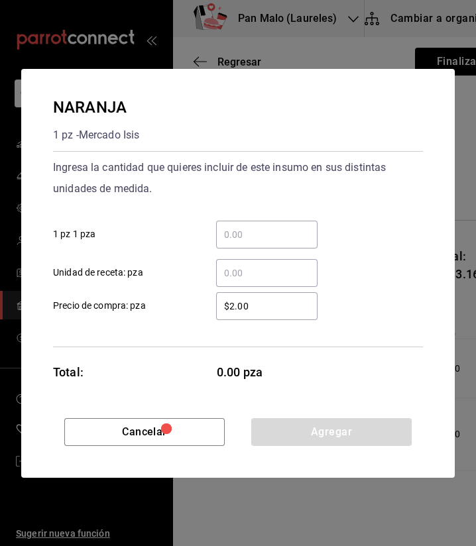
click at [260, 233] on input "​ 1 pz 1 pza" at bounding box center [266, 235] width 101 height 16
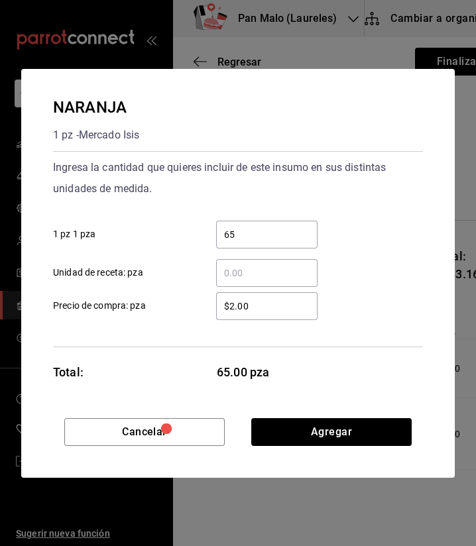
click at [264, 231] on input "65" at bounding box center [266, 235] width 101 height 16
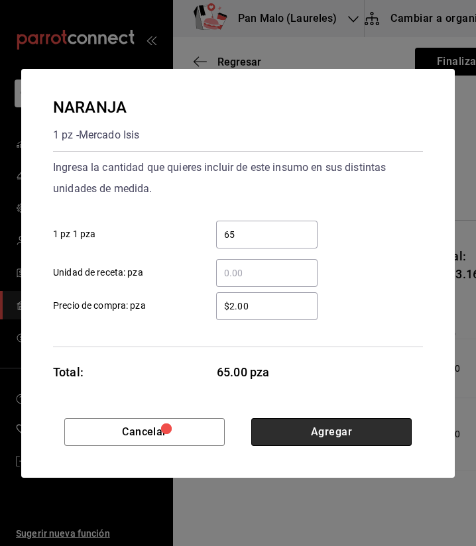
click at [328, 442] on button "Agregar" at bounding box center [331, 432] width 160 height 28
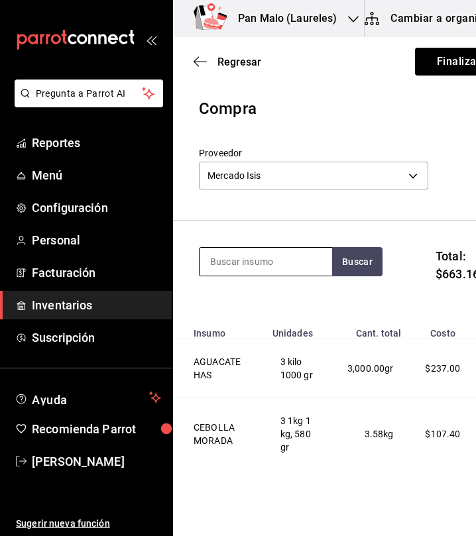
click at [282, 259] on input at bounding box center [265, 262] width 132 height 28
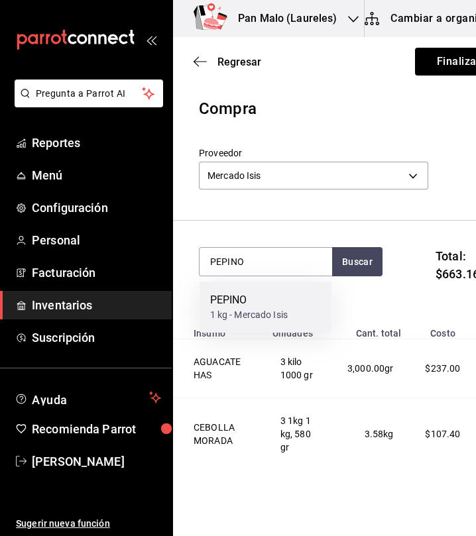
click at [288, 326] on div "PEPINO 1 kg - Mercado Isis" at bounding box center [265, 307] width 132 height 51
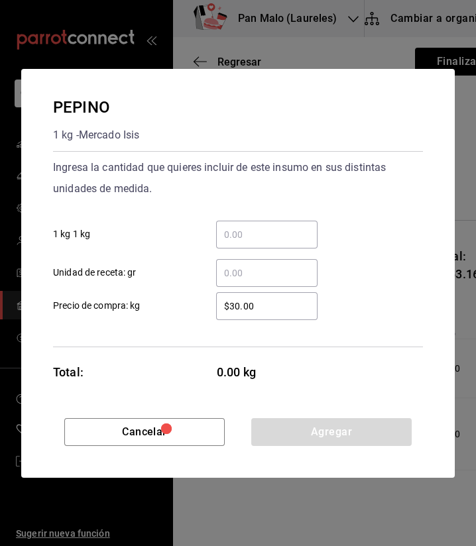
click at [271, 245] on div "​" at bounding box center [266, 235] width 101 height 28
click at [271, 242] on input "​ 1 kg 1 kg" at bounding box center [266, 235] width 101 height 16
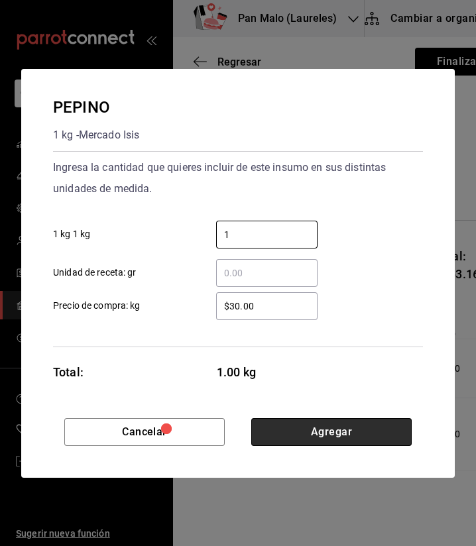
click at [317, 427] on button "Agregar" at bounding box center [331, 432] width 160 height 28
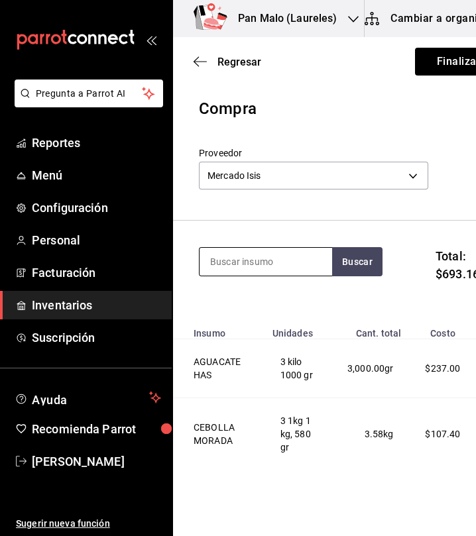
click at [262, 264] on input at bounding box center [265, 262] width 132 height 28
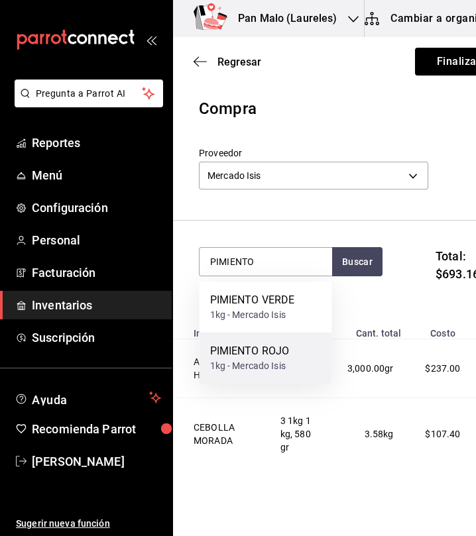
click at [246, 373] on div "PIMIENTO ROJO 1kg - Mercado Isis" at bounding box center [265, 358] width 132 height 51
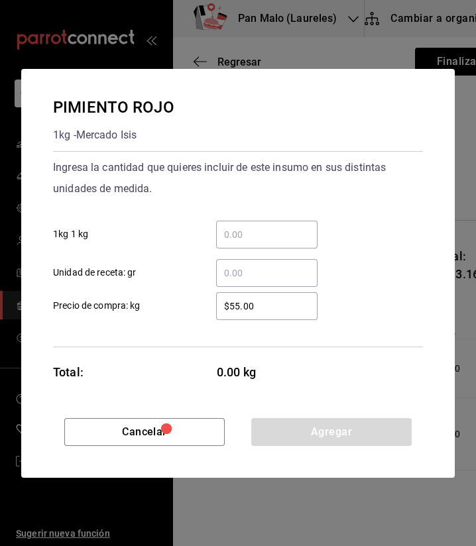
click at [262, 219] on div "​ 1kg 1 kg" at bounding box center [232, 229] width 380 height 38
click at [258, 227] on input "​ 1kg 1 kg" at bounding box center [266, 235] width 101 height 16
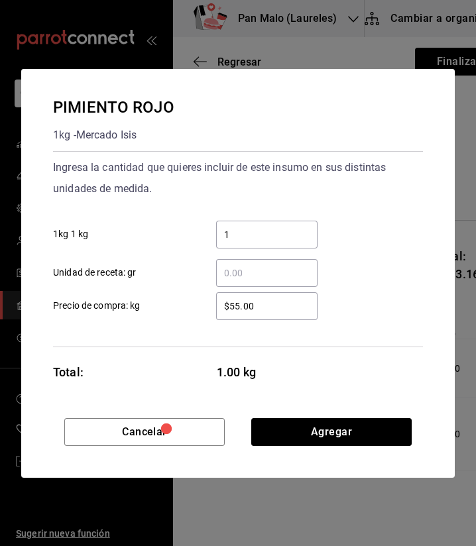
drag, startPoint x: 352, startPoint y: 435, endPoint x: 364, endPoint y: 352, distance: 84.2
click at [364, 352] on div "PIMIENTO ROJO 1kg - Mercado Isis Ingresa la cantidad que quieres incluir de est…" at bounding box center [237, 273] width 433 height 409
click at [231, 237] on input "1" at bounding box center [266, 235] width 101 height 16
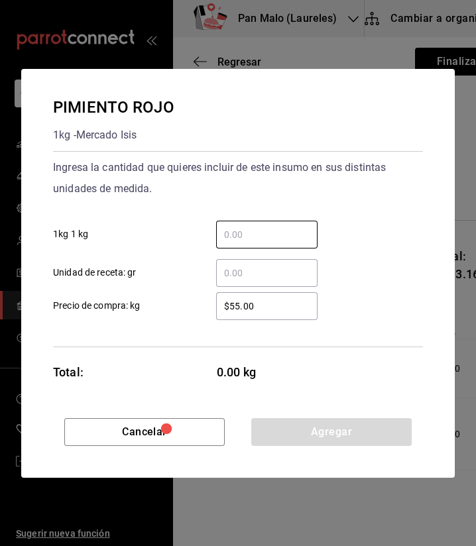
click at [248, 275] on input "​ Unidad de receta: gr" at bounding box center [266, 273] width 101 height 16
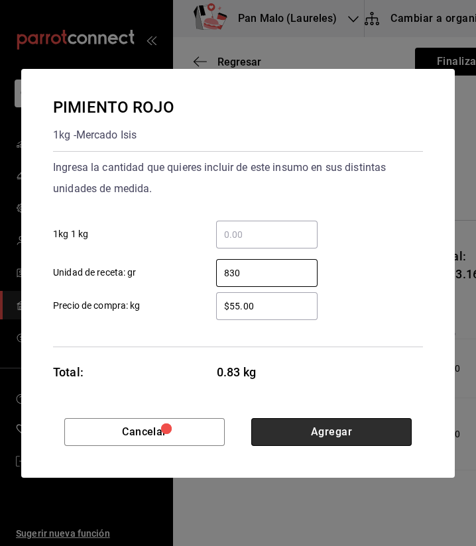
click at [339, 433] on button "Agregar" at bounding box center [331, 432] width 160 height 28
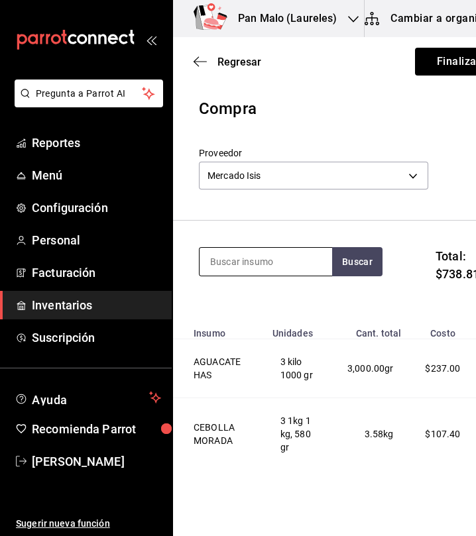
click at [255, 262] on input at bounding box center [265, 262] width 132 height 28
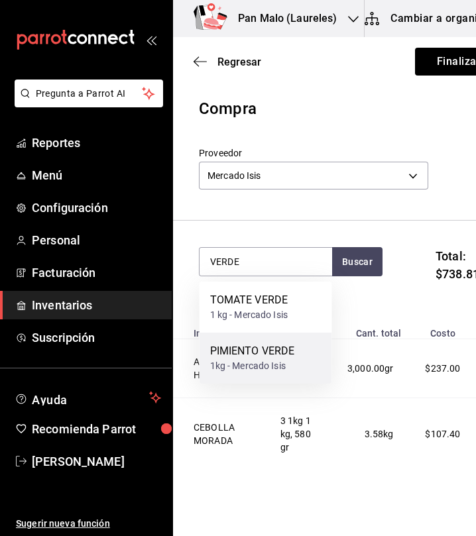
click at [249, 351] on div "PIMIENTO VERDE" at bounding box center [252, 351] width 85 height 16
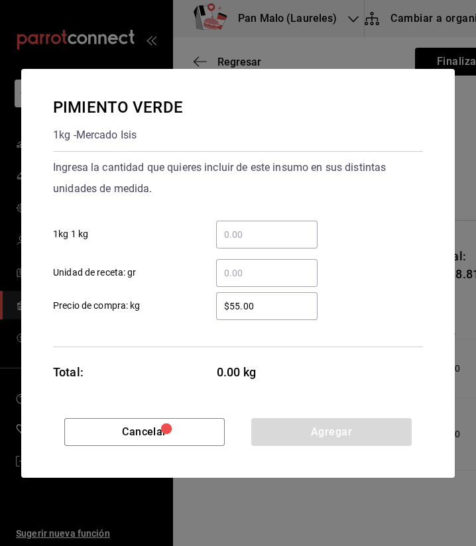
click at [251, 280] on input "​ Unidad de receta: gr" at bounding box center [266, 273] width 101 height 16
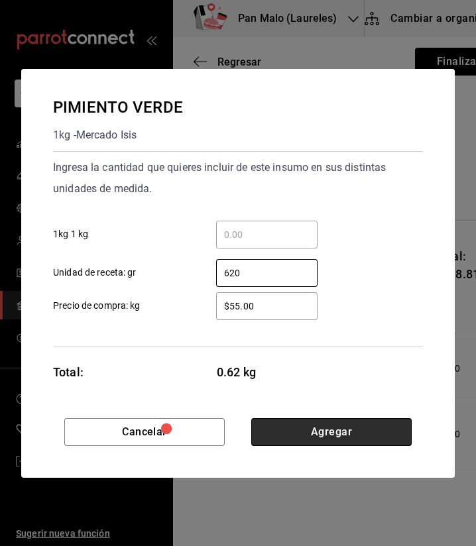
click at [308, 439] on button "Agregar" at bounding box center [331, 432] width 160 height 28
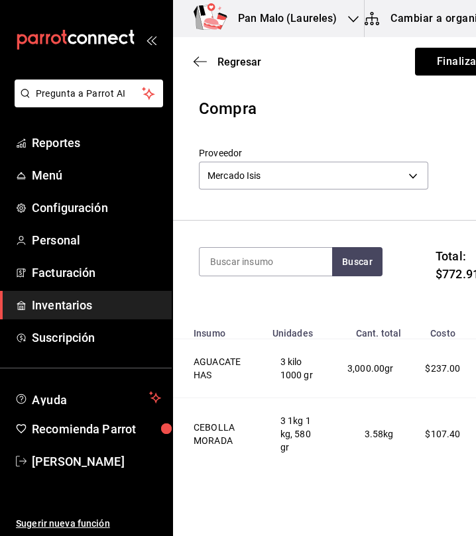
click at [257, 244] on section "Buscar Total: $772.91" at bounding box center [348, 270] width 352 height 99
click at [262, 262] on input at bounding box center [265, 262] width 132 height 28
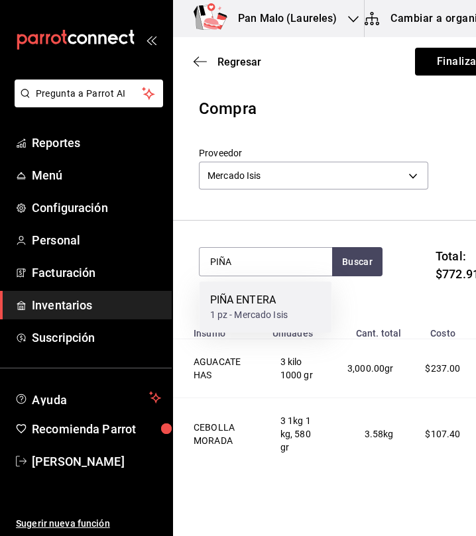
click at [242, 309] on div "1 pz - Mercado Isis" at bounding box center [249, 315] width 78 height 14
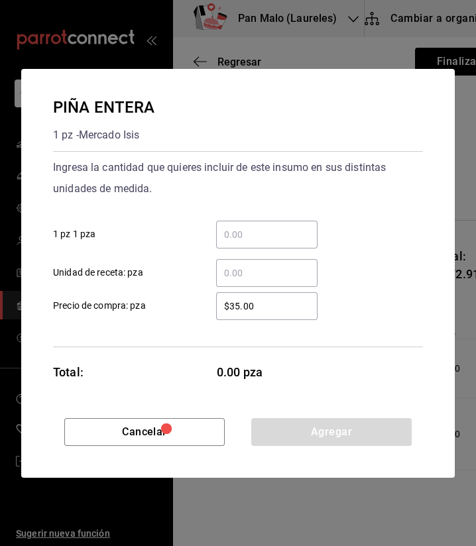
click at [285, 223] on div "​" at bounding box center [266, 235] width 101 height 28
click at [285, 227] on input "​ 1 pz 1 pza" at bounding box center [266, 235] width 101 height 16
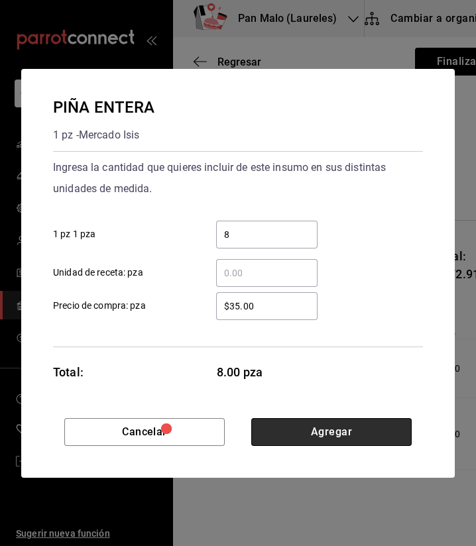
click at [322, 440] on button "Agregar" at bounding box center [331, 432] width 160 height 28
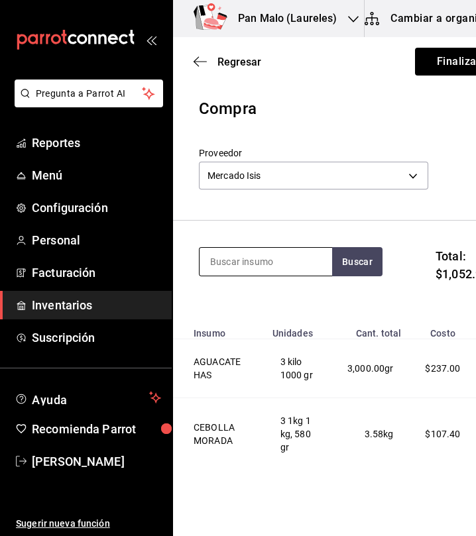
click at [236, 252] on input at bounding box center [265, 262] width 132 height 28
click at [238, 254] on input at bounding box center [265, 262] width 132 height 28
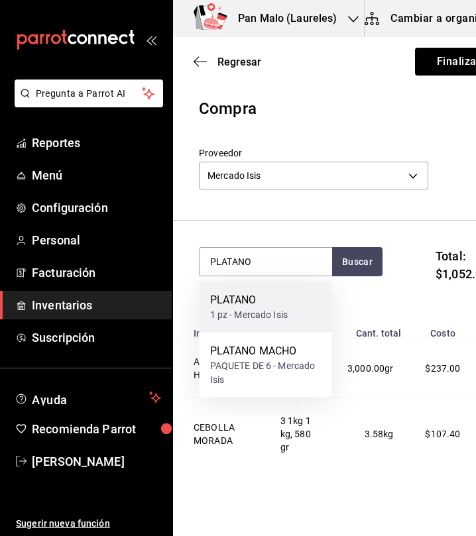
click at [253, 314] on div "1 pz - Mercado Isis" at bounding box center [249, 315] width 78 height 14
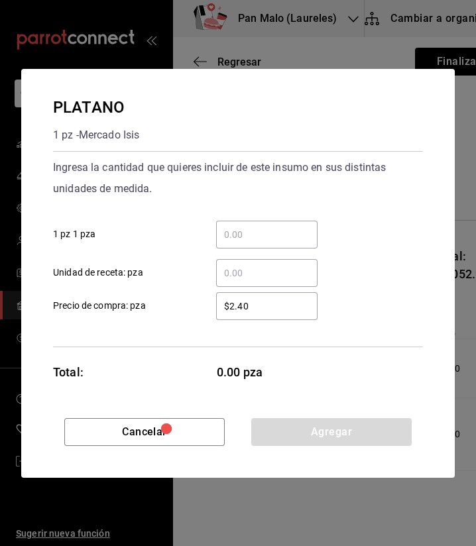
click at [252, 228] on input "​ 1 pz 1 pza" at bounding box center [266, 235] width 101 height 16
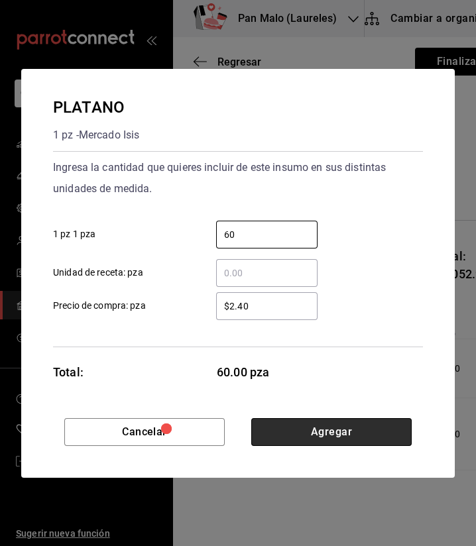
click at [329, 431] on button "Agregar" at bounding box center [331, 432] width 160 height 28
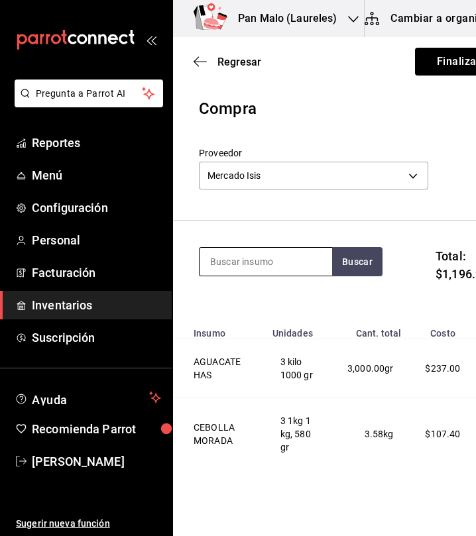
click at [276, 253] on input at bounding box center [265, 262] width 132 height 28
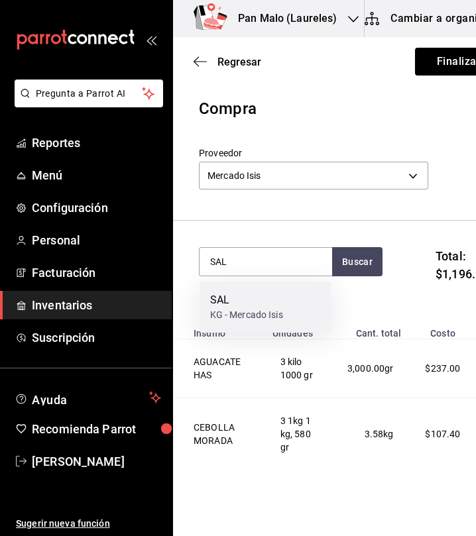
click at [264, 301] on div "SAL" at bounding box center [246, 300] width 73 height 16
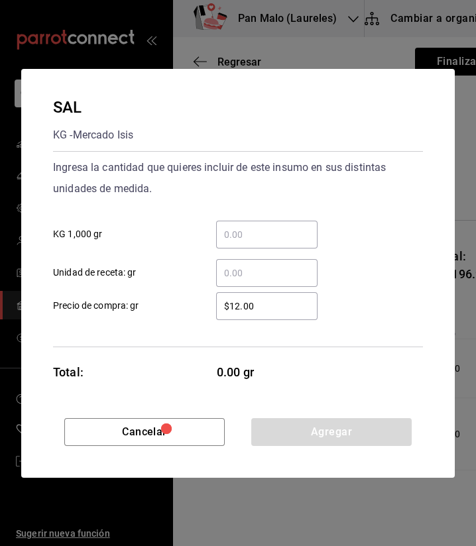
click at [235, 236] on input "​ KG 1,000 gr" at bounding box center [266, 235] width 101 height 16
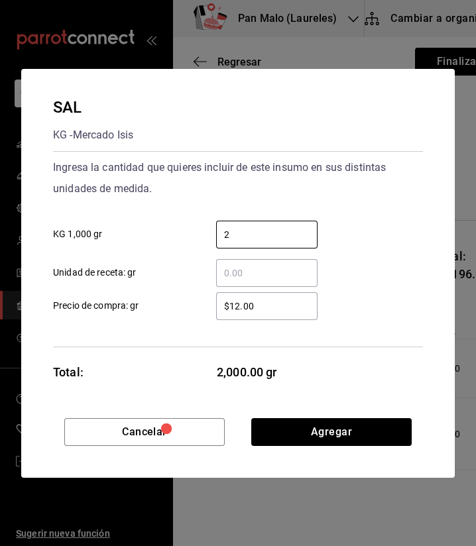
click at [321, 450] on div "Cancelar Agregar" at bounding box center [237, 448] width 433 height 60
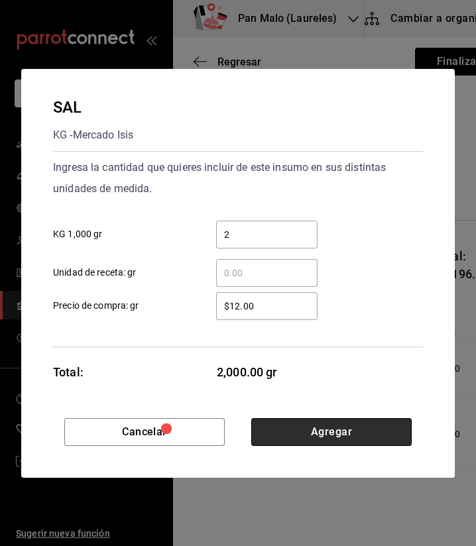
click at [311, 435] on button "Agregar" at bounding box center [331, 432] width 160 height 28
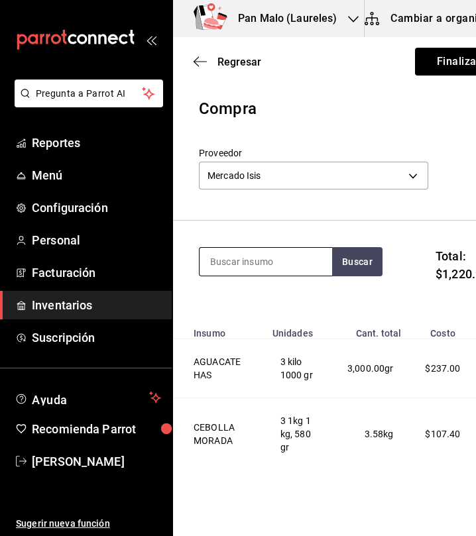
click at [252, 259] on input at bounding box center [265, 262] width 132 height 28
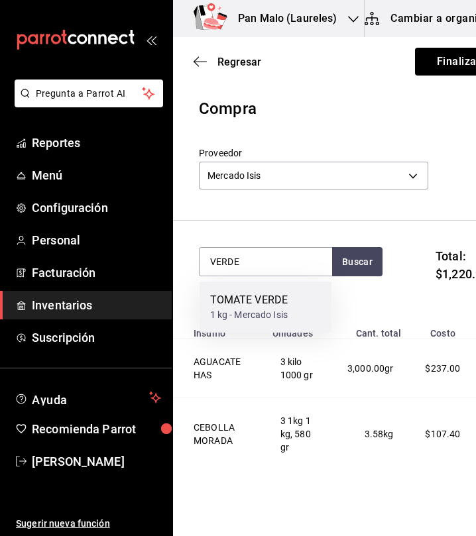
click at [240, 307] on div "TOMATE VERDE" at bounding box center [249, 300] width 78 height 16
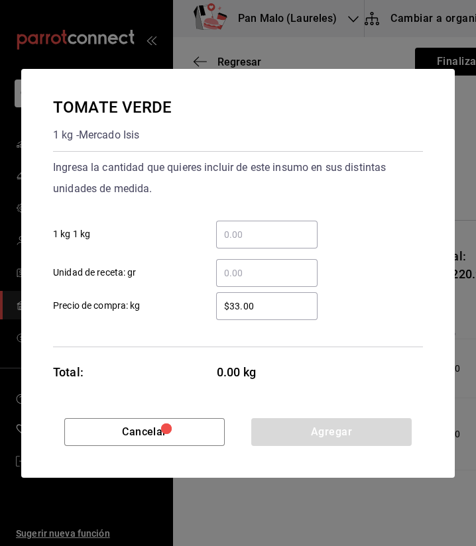
click at [226, 242] on div "​" at bounding box center [266, 235] width 101 height 28
click at [226, 242] on input "​ 1 kg 1 kg" at bounding box center [266, 235] width 101 height 16
click at [268, 268] on input "​ Unidad de receta: gr" at bounding box center [266, 273] width 101 height 16
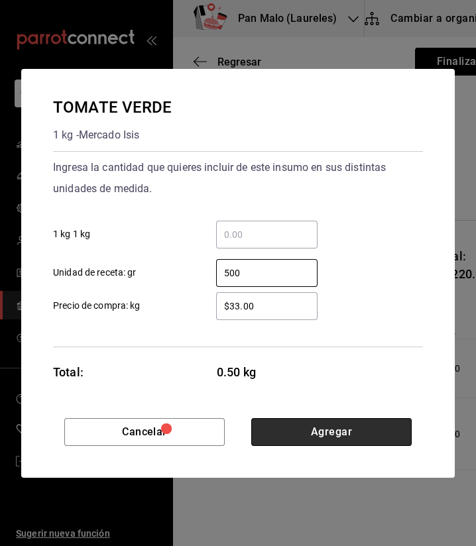
click at [322, 443] on button "Agregar" at bounding box center [331, 432] width 160 height 28
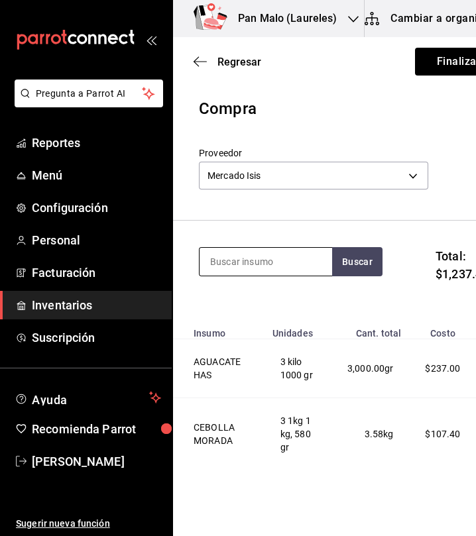
click at [260, 262] on input at bounding box center [265, 262] width 132 height 28
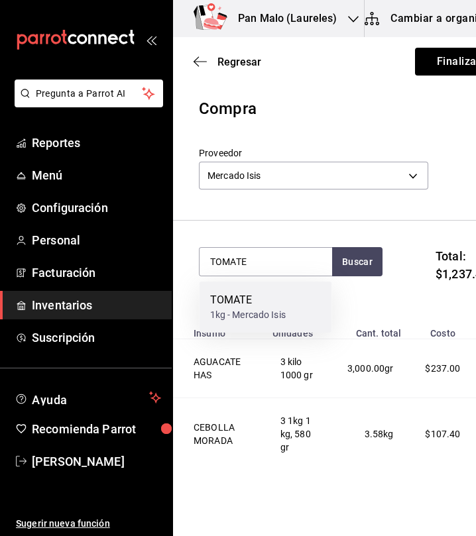
click at [248, 314] on div "1kg - Mercado Isis" at bounding box center [248, 315] width 76 height 14
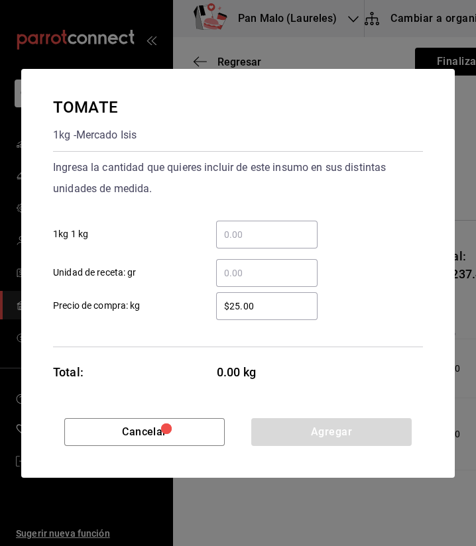
click at [244, 236] on input "​ 1kg 1 kg" at bounding box center [266, 235] width 101 height 16
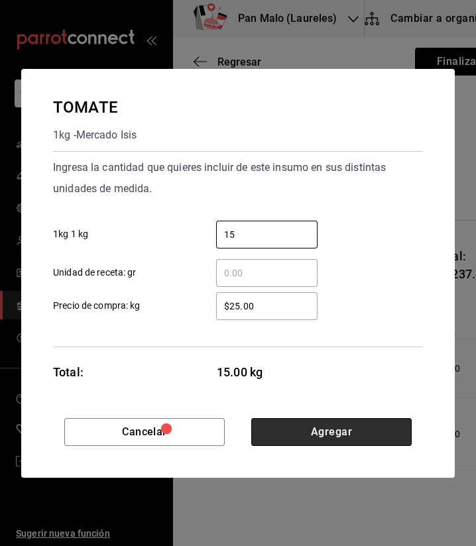
click at [286, 425] on button "Agregar" at bounding box center [331, 432] width 160 height 28
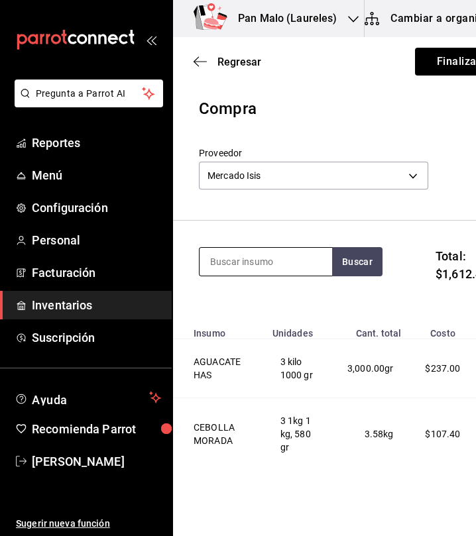
click at [254, 272] on input at bounding box center [265, 262] width 132 height 28
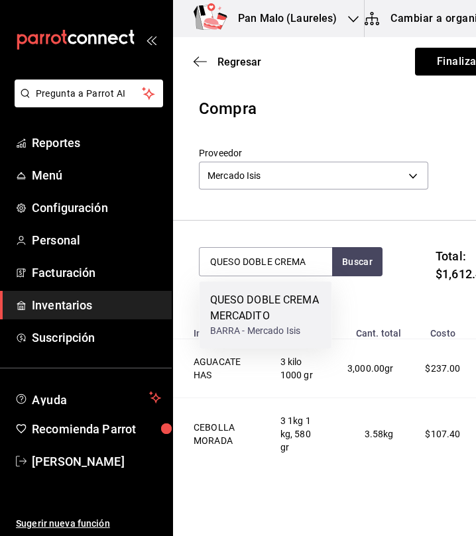
click at [248, 301] on div "QUESO DOBLE CREMA MERCADITO" at bounding box center [265, 308] width 111 height 32
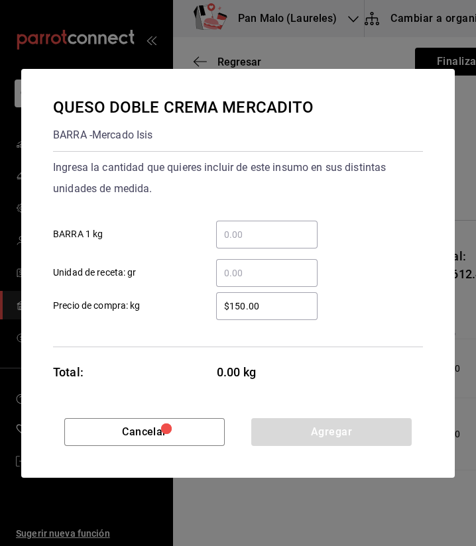
click at [243, 224] on div "​" at bounding box center [266, 235] width 101 height 28
click at [243, 227] on input "​ BARRA 1 kg" at bounding box center [266, 235] width 101 height 16
click at [243, 275] on input "​ Unidad de receta: gr" at bounding box center [266, 273] width 101 height 16
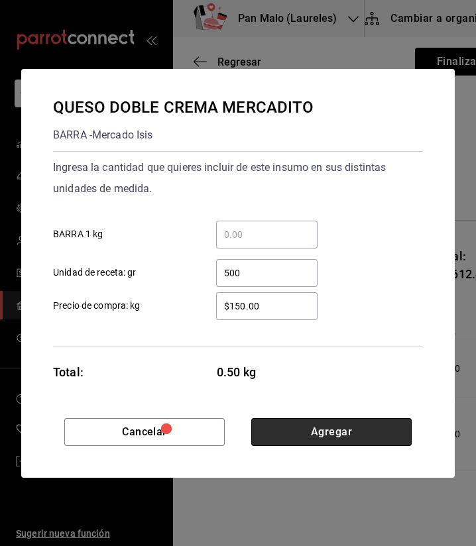
click at [302, 427] on button "Agregar" at bounding box center [331, 432] width 160 height 28
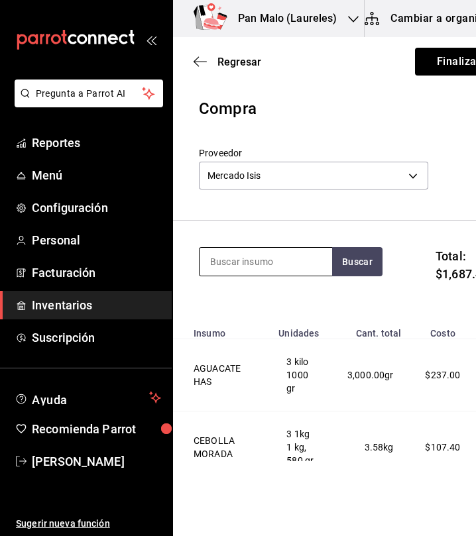
click at [277, 269] on input at bounding box center [265, 262] width 132 height 28
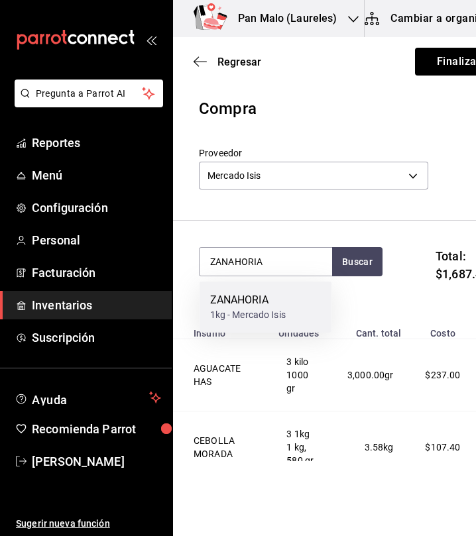
click at [268, 301] on div "ZANAHORIA" at bounding box center [248, 300] width 76 height 16
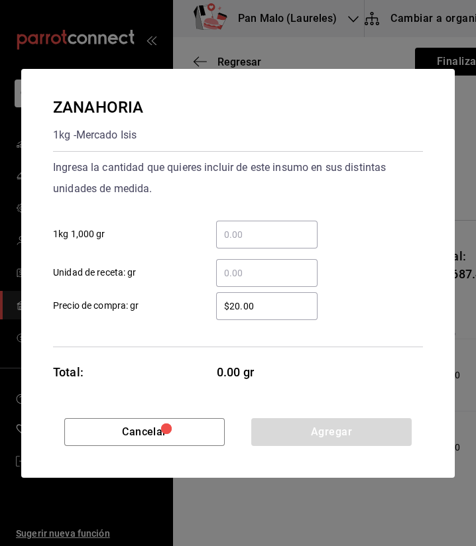
click at [269, 236] on input "​ 1kg 1,000 gr" at bounding box center [266, 235] width 101 height 16
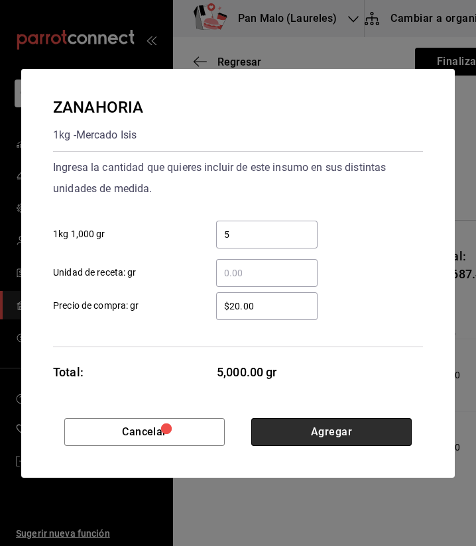
click at [332, 429] on button "Agregar" at bounding box center [331, 432] width 160 height 28
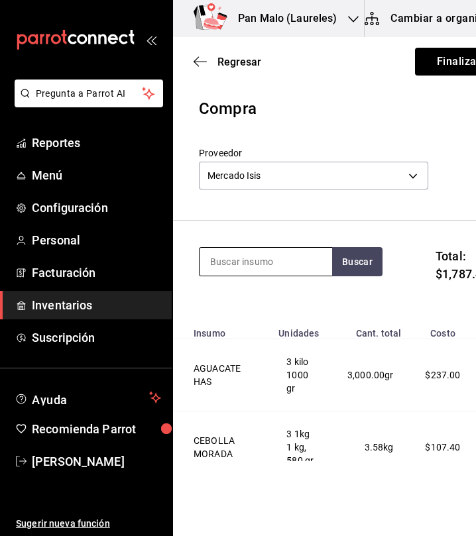
click at [234, 265] on input at bounding box center [265, 262] width 132 height 28
click at [227, 268] on input at bounding box center [265, 262] width 132 height 28
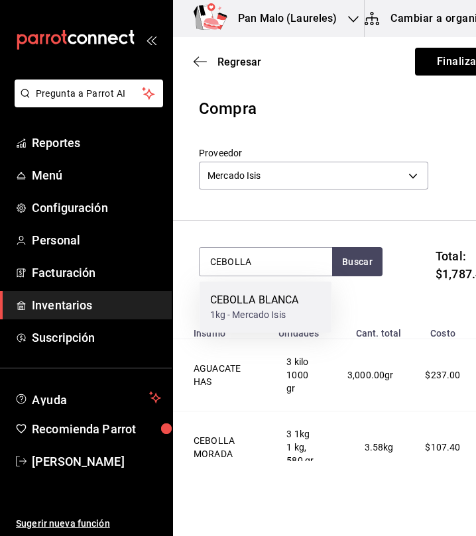
click at [281, 306] on div "CEBOLLA BLANCA" at bounding box center [254, 300] width 89 height 16
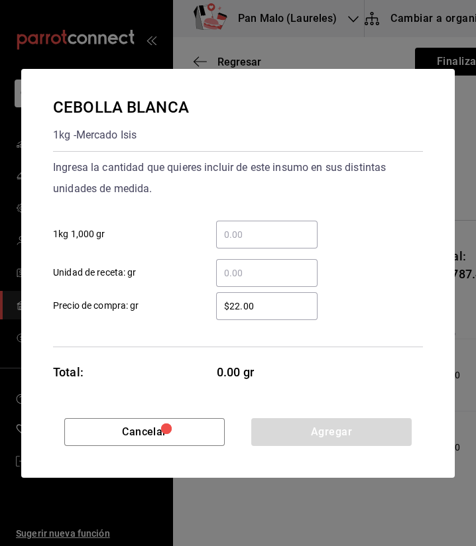
click at [257, 240] on input "​ 1kg 1,000 gr" at bounding box center [266, 235] width 101 height 16
click at [254, 272] on input "​ Unidad de receta: gr" at bounding box center [266, 273] width 101 height 16
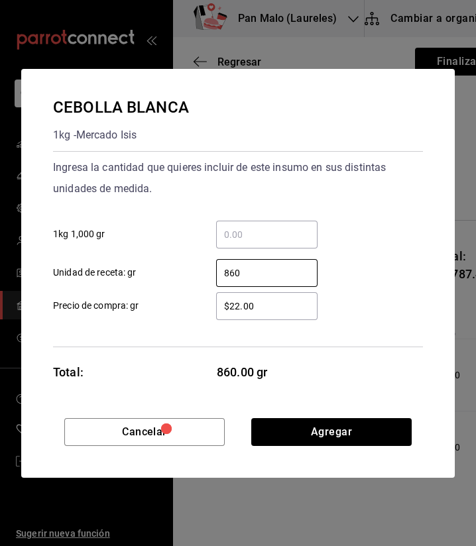
click at [371, 417] on div "CEBOLLA BLANCA 1kg - Mercado Isis Ingresa la cantidad que quieres incluir de es…" at bounding box center [237, 243] width 433 height 349
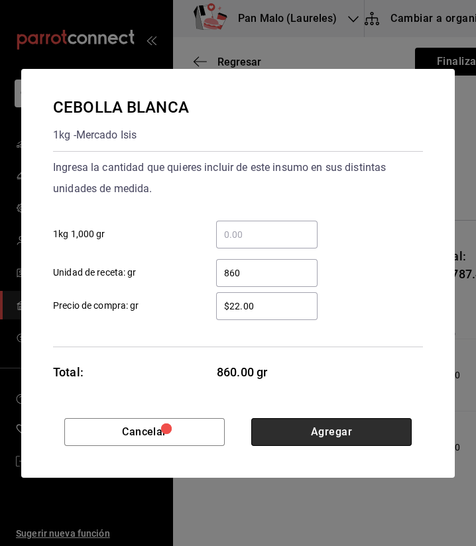
click at [357, 424] on button "Agregar" at bounding box center [331, 432] width 160 height 28
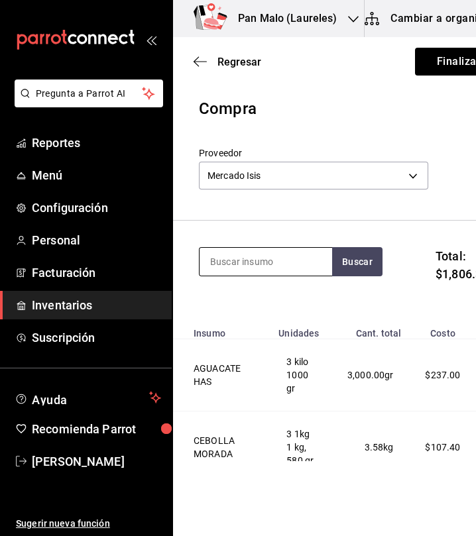
click at [240, 259] on input at bounding box center [265, 262] width 132 height 28
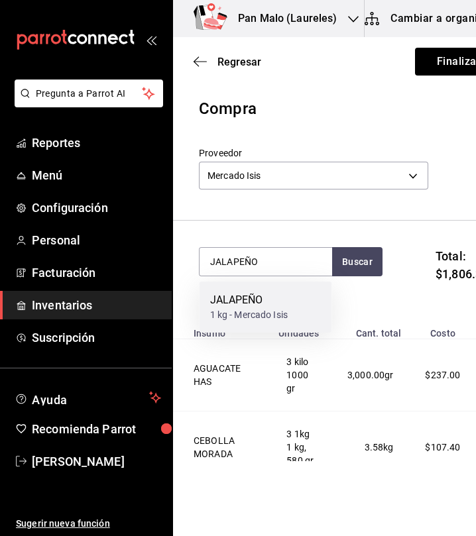
click at [248, 319] on div "1 kg - Mercado Isis" at bounding box center [249, 315] width 78 height 14
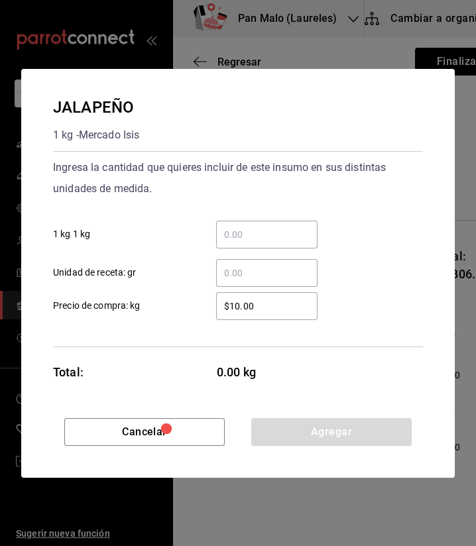
click at [256, 264] on div "​" at bounding box center [266, 273] width 101 height 28
click at [256, 265] on input "​ Unidad de receta: gr" at bounding box center [266, 273] width 101 height 16
click at [256, 276] on input "​ Unidad de receta: gr" at bounding box center [266, 273] width 101 height 16
click at [231, 286] on div "​" at bounding box center [266, 273] width 101 height 28
click at [231, 281] on input "​ Unidad de receta: gr" at bounding box center [266, 273] width 101 height 16
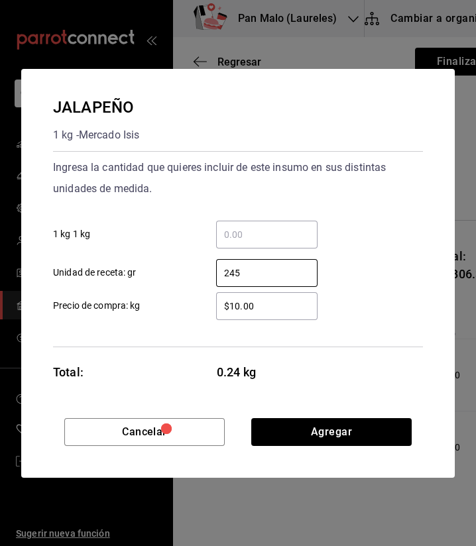
click at [280, 311] on input "$10.00" at bounding box center [266, 306] width 101 height 16
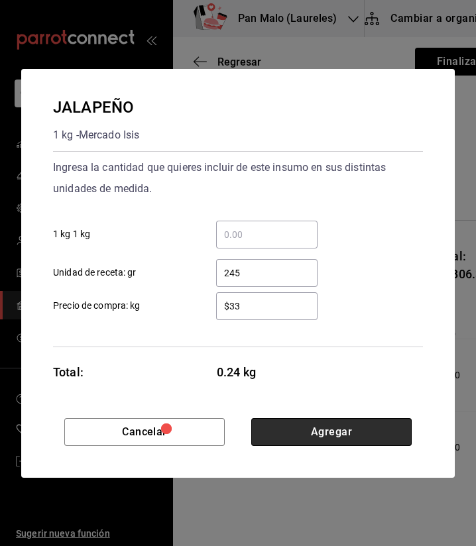
click at [313, 431] on button "Agregar" at bounding box center [331, 432] width 160 height 28
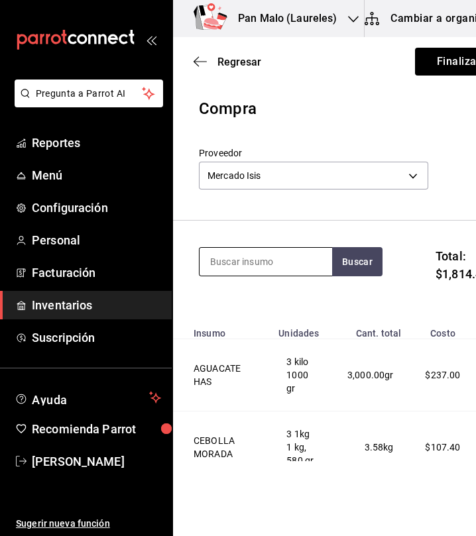
click at [261, 261] on input at bounding box center [265, 262] width 132 height 28
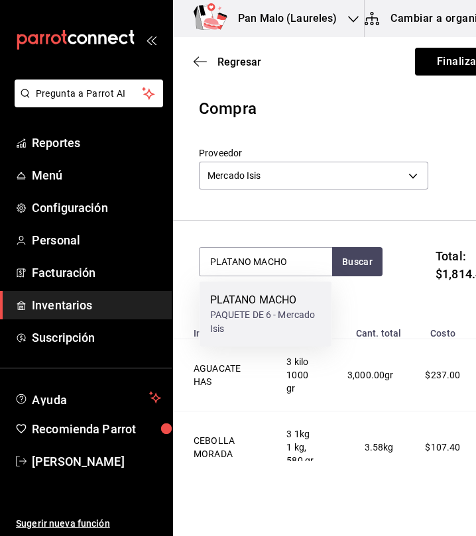
click at [276, 313] on div "PAQUETE DE 6 - Mercado Isis" at bounding box center [265, 322] width 111 height 28
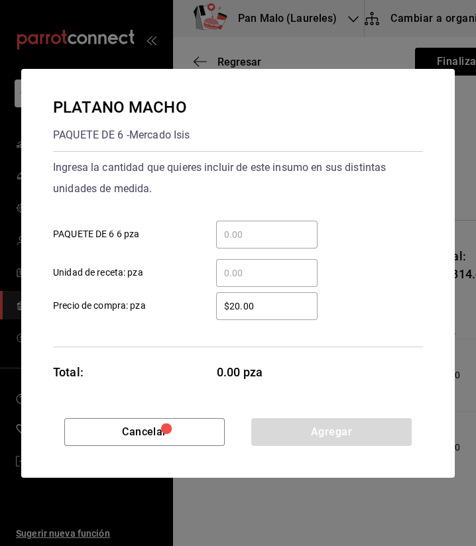
click at [287, 223] on div "​" at bounding box center [266, 235] width 101 height 28
click at [287, 227] on input "​ PAQUETE DE 6 6 pza" at bounding box center [266, 235] width 101 height 16
click at [286, 225] on div "​" at bounding box center [266, 235] width 101 height 28
click at [286, 227] on input "​ PAQUETE DE 6 6 pza" at bounding box center [266, 235] width 101 height 16
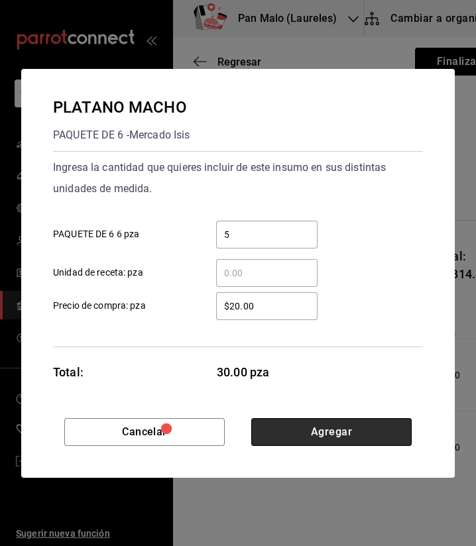
click at [395, 425] on button "Agregar" at bounding box center [331, 432] width 160 height 28
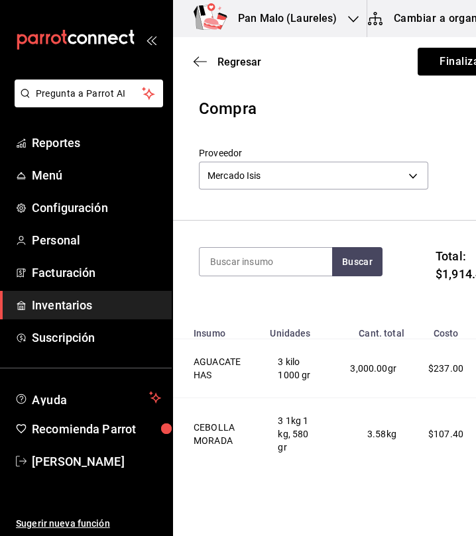
click at [255, 282] on div "Buscar" at bounding box center [290, 270] width 183 height 46
click at [244, 266] on input at bounding box center [265, 262] width 132 height 28
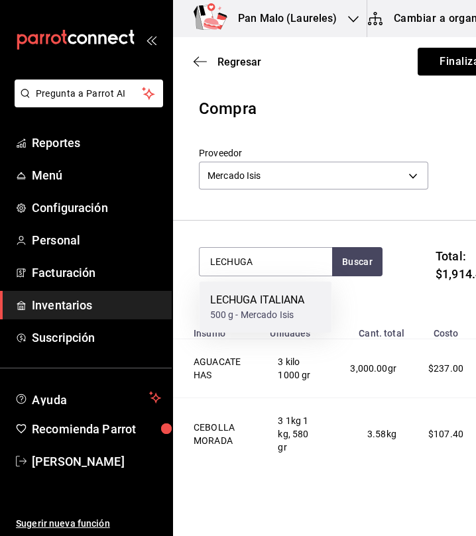
click at [255, 323] on div "LECHUGA ITALIANA 500 g - Mercado Isis" at bounding box center [265, 307] width 132 height 51
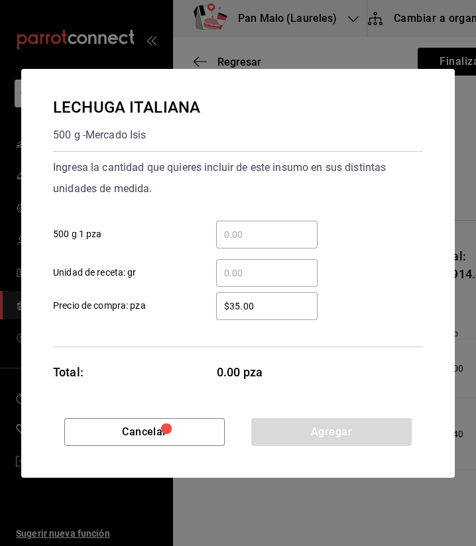
click at [279, 235] on input "​ 500 g 1 pza" at bounding box center [266, 235] width 101 height 16
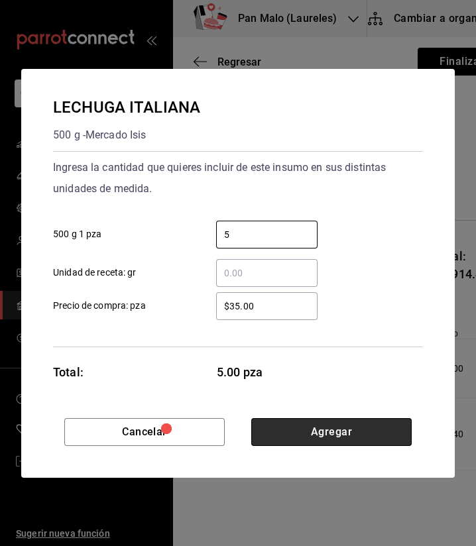
click at [378, 432] on button "Agregar" at bounding box center [331, 432] width 160 height 28
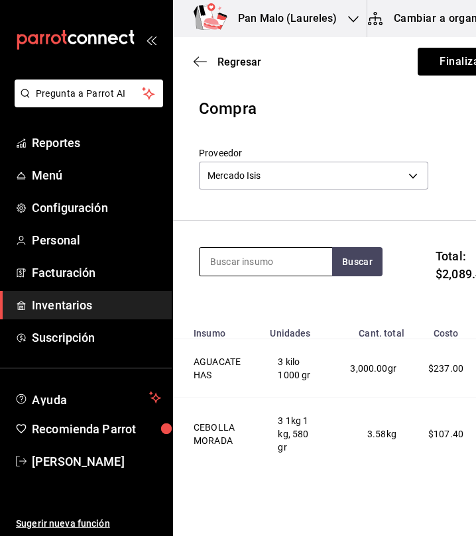
click at [283, 262] on input at bounding box center [265, 262] width 132 height 28
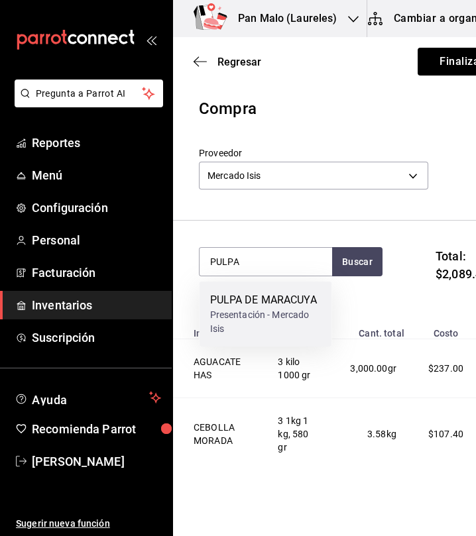
click at [259, 316] on div "Presentación - Mercado Isis" at bounding box center [265, 322] width 111 height 28
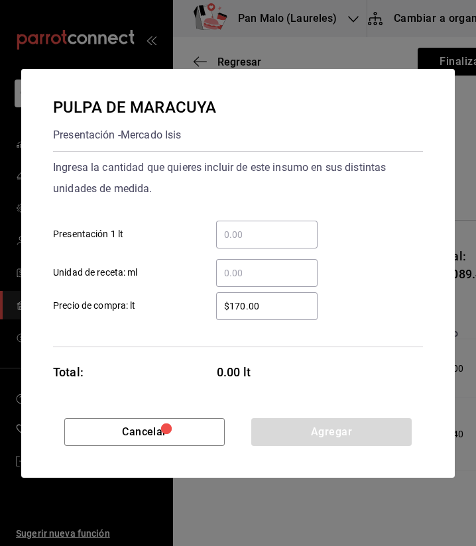
click at [264, 228] on input "​ Presentación 1 lt" at bounding box center [266, 235] width 101 height 16
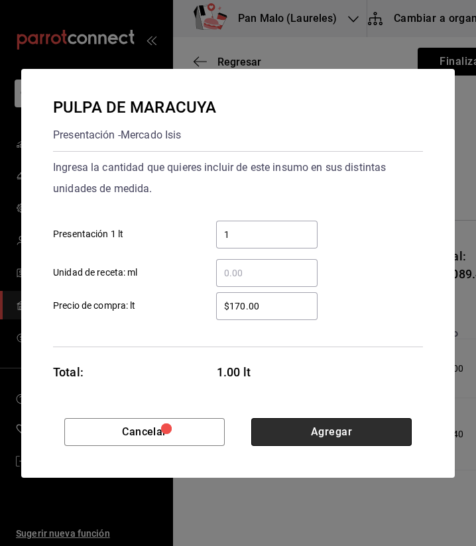
click at [369, 444] on button "Agregar" at bounding box center [331, 432] width 160 height 28
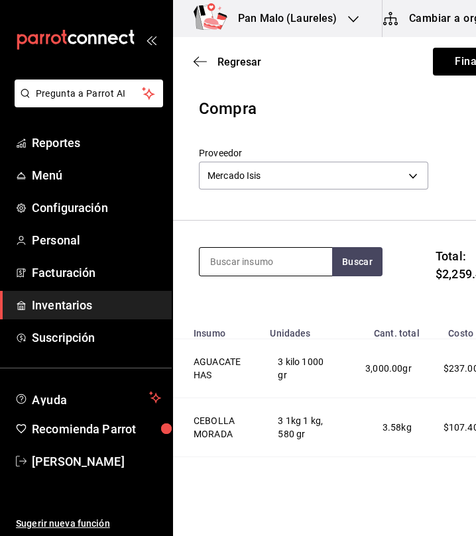
click at [266, 264] on input at bounding box center [265, 262] width 132 height 28
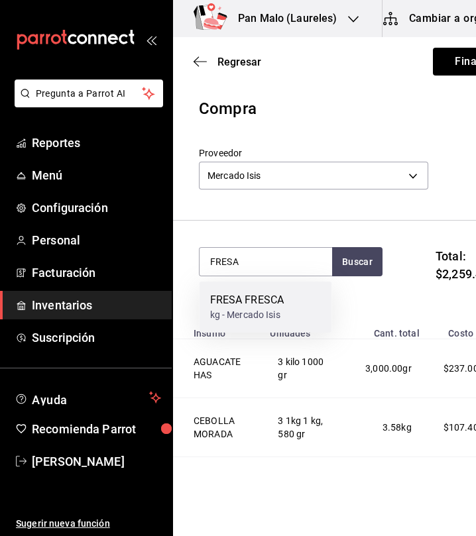
click at [268, 308] on div "kg - Mercado Isis" at bounding box center [247, 315] width 74 height 14
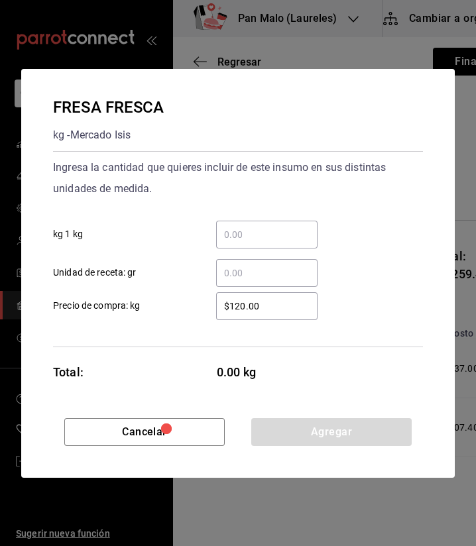
click at [279, 234] on input "​ kg 1 kg" at bounding box center [266, 235] width 101 height 16
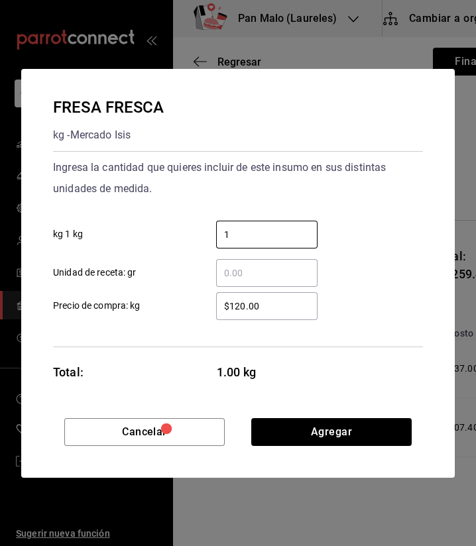
click at [244, 263] on div "​" at bounding box center [266, 273] width 101 height 28
click at [244, 265] on input "​ Unidad de receta: gr" at bounding box center [266, 273] width 101 height 16
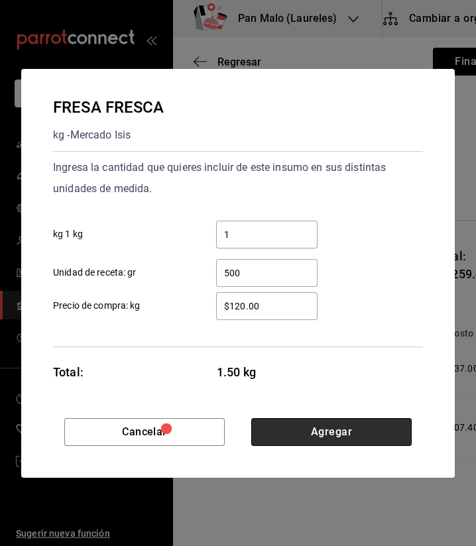
click at [303, 427] on button "Agregar" at bounding box center [331, 432] width 160 height 28
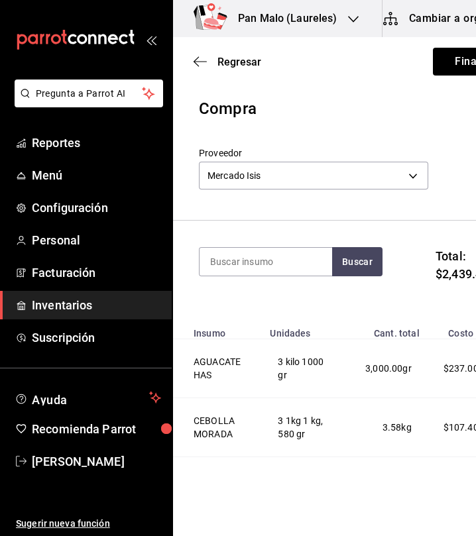
click at [232, 276] on div "Buscar" at bounding box center [290, 270] width 183 height 46
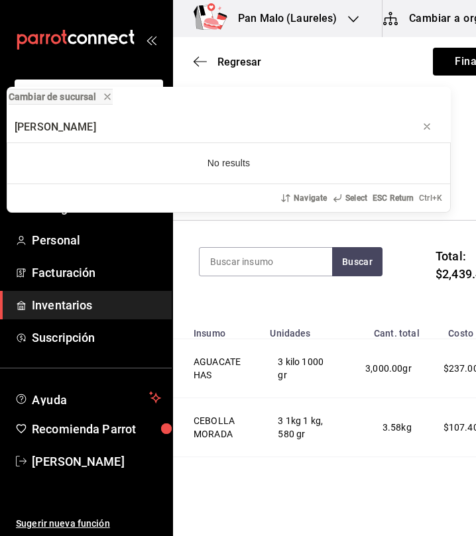
click at [230, 264] on div "Cambiar de sucursal AÑA No results Navigate Select ESC Return Ctrl+ K" at bounding box center [238, 268] width 476 height 536
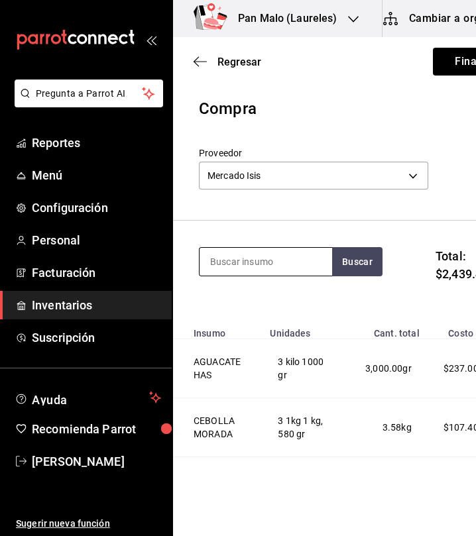
click at [223, 260] on input at bounding box center [265, 262] width 132 height 28
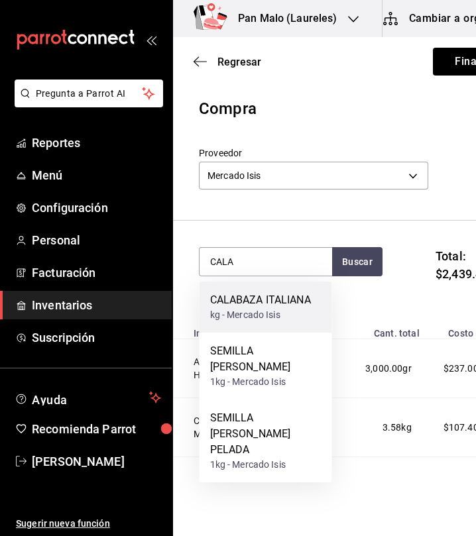
click at [242, 305] on div "CALABAZA ITALIANA" at bounding box center [260, 300] width 101 height 16
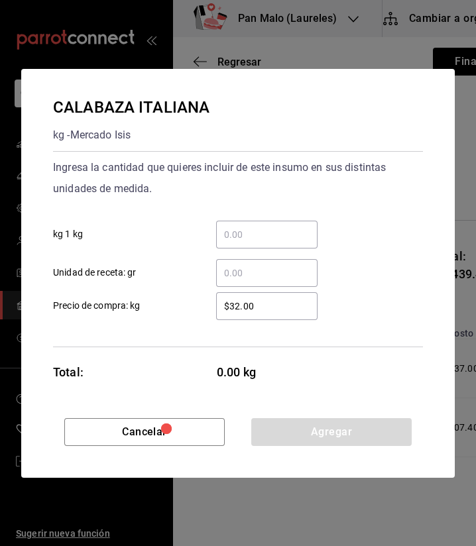
click at [275, 243] on div "​" at bounding box center [266, 235] width 101 height 28
click at [275, 242] on input "​ kg 1 kg" at bounding box center [266, 235] width 101 height 16
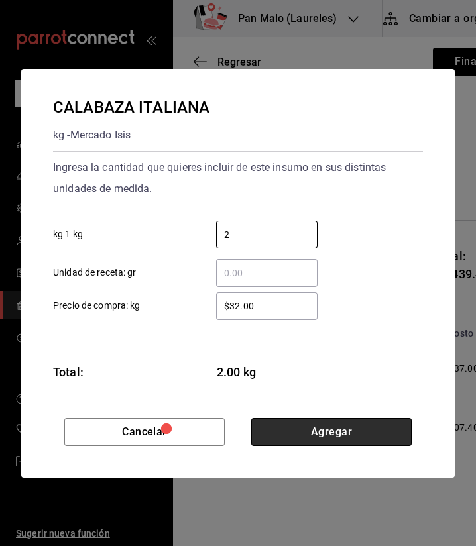
click at [338, 423] on button "Agregar" at bounding box center [331, 432] width 160 height 28
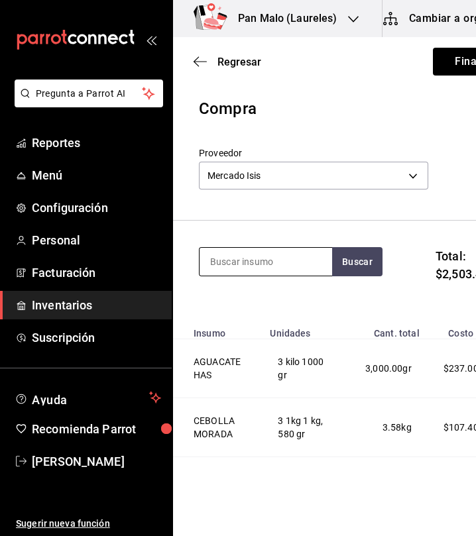
click at [287, 272] on input at bounding box center [265, 262] width 132 height 28
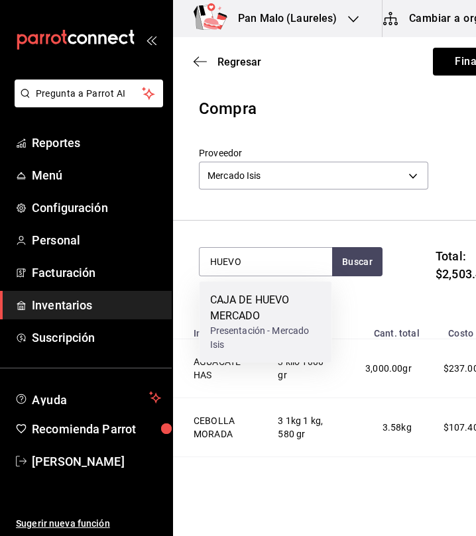
click at [278, 286] on div "CAJA DE HUEVO MERCADO Presentación - Mercado Isis" at bounding box center [265, 322] width 132 height 81
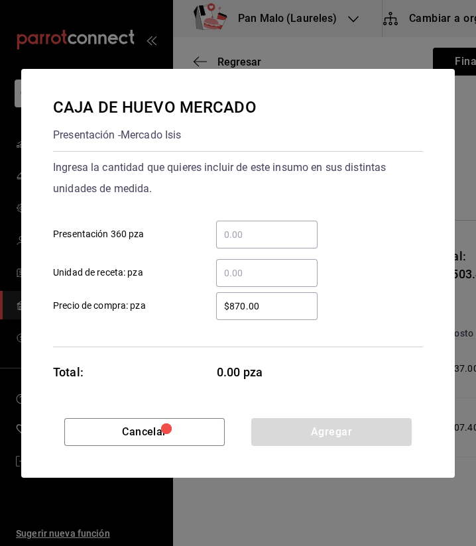
click at [292, 224] on div "​" at bounding box center [266, 235] width 101 height 28
click at [292, 227] on input "​ Presentación 360 pza" at bounding box center [266, 235] width 101 height 16
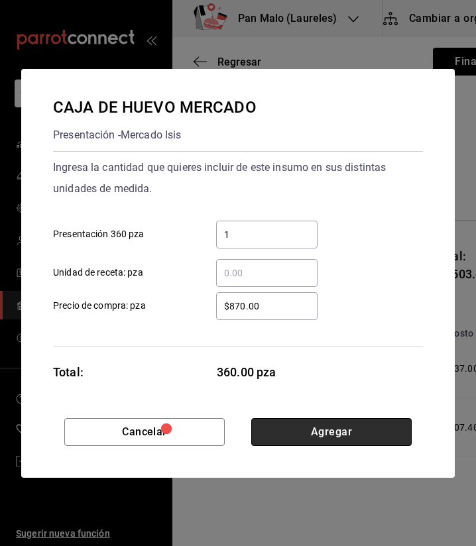
click at [331, 435] on button "Agregar" at bounding box center [331, 432] width 160 height 28
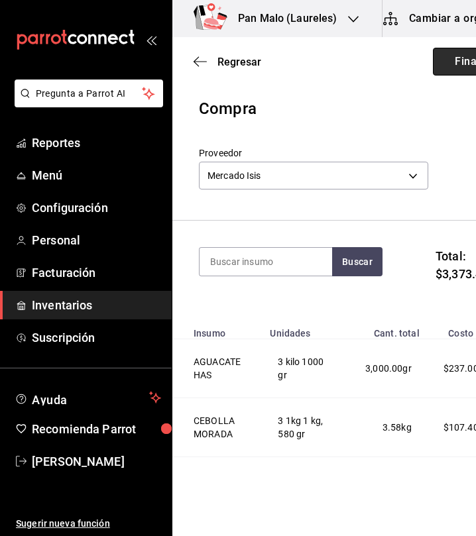
click at [433, 55] on button "Finalizar" at bounding box center [477, 62] width 88 height 28
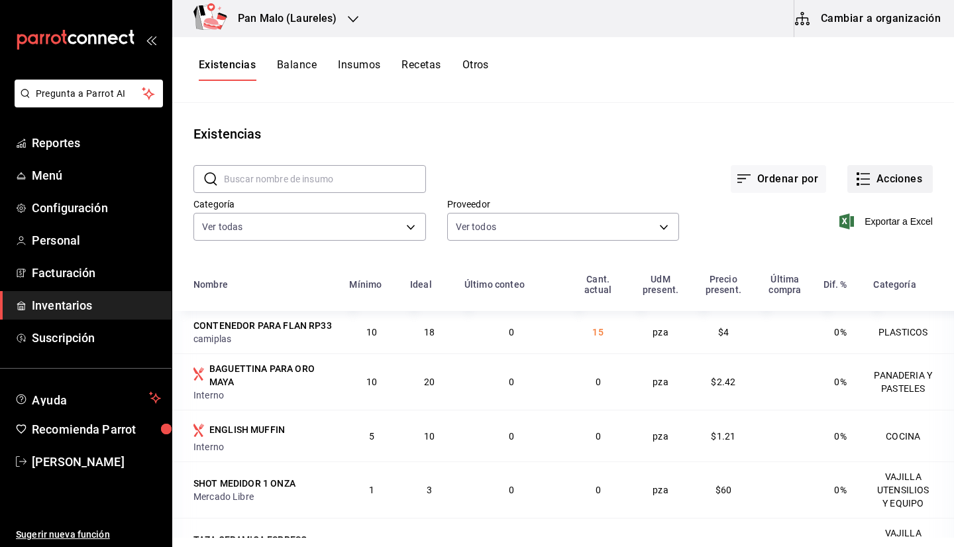
click at [867, 185] on button "Acciones" at bounding box center [889, 179] width 85 height 28
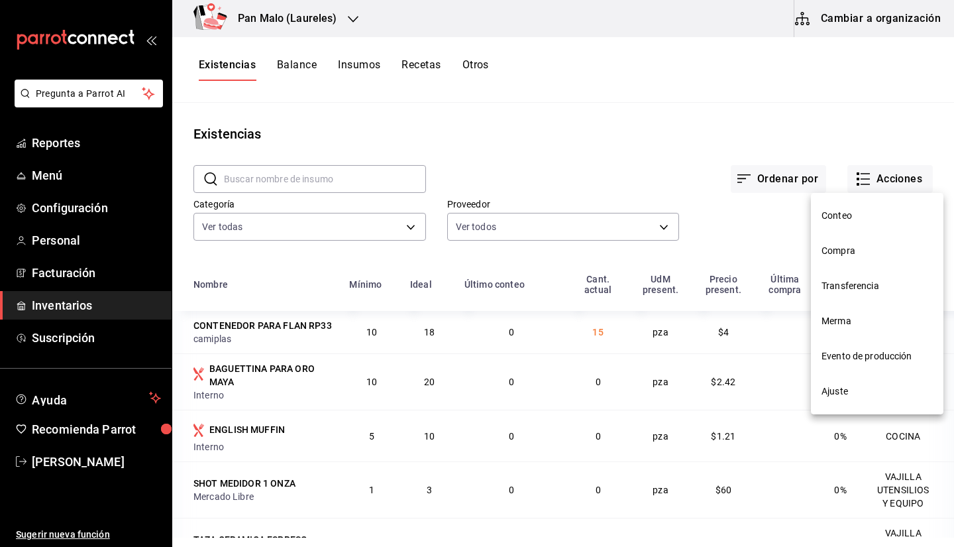
click at [836, 293] on li "Transferencia" at bounding box center [877, 285] width 132 height 35
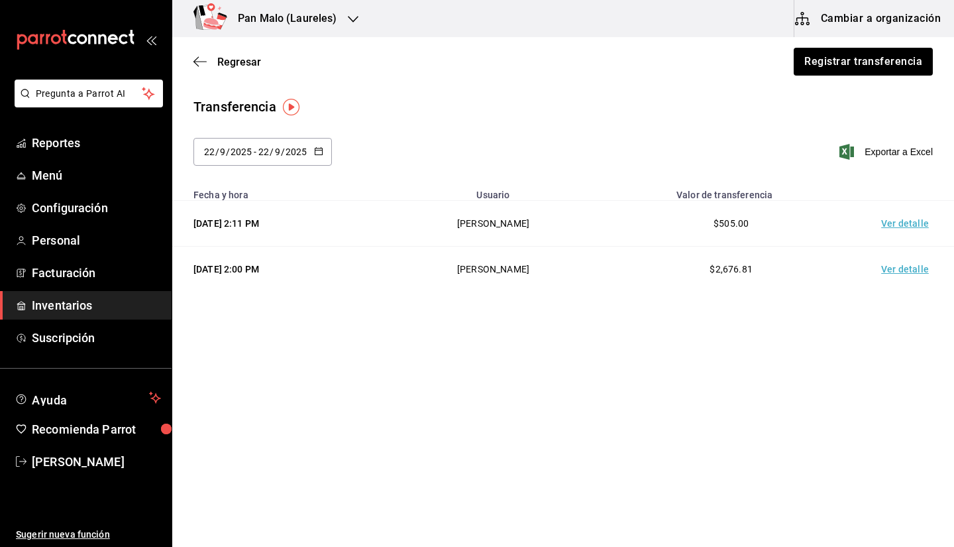
click at [844, 76] on div "Regresar Registrar transferencia" at bounding box center [563, 61] width 782 height 49
click at [817, 52] on button "Registrar transferencia" at bounding box center [862, 62] width 140 height 28
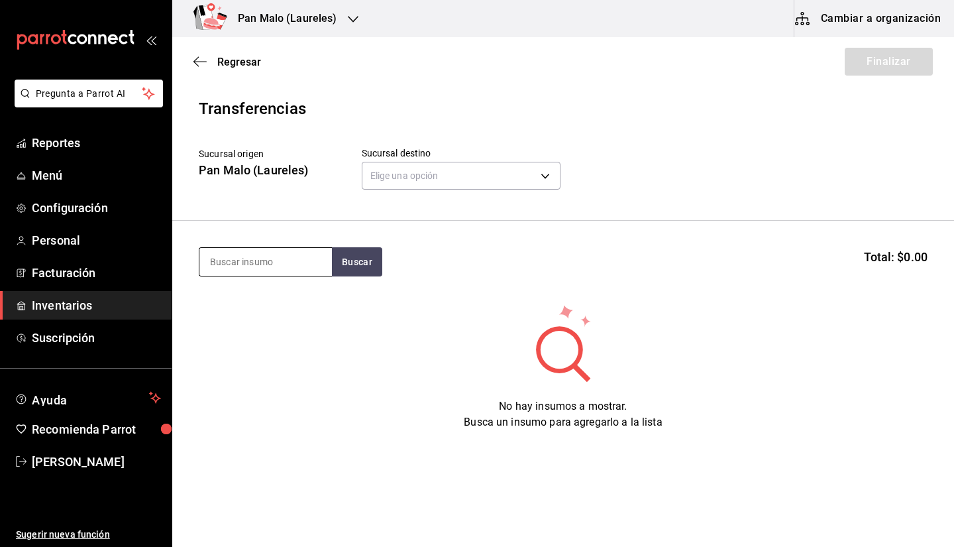
click at [307, 254] on input at bounding box center [265, 262] width 132 height 28
click at [425, 177] on body "Pregunta a Parrot AI Reportes Menú Configuración Personal Facturación Inventari…" at bounding box center [477, 236] width 954 height 472
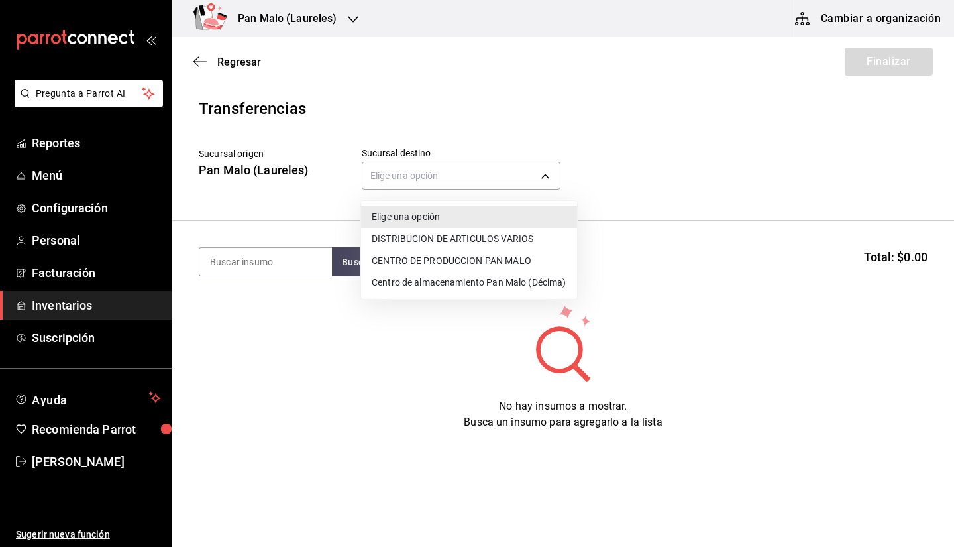
click at [450, 259] on li "CENTRO DE PRODUCCION PAN MALO" at bounding box center [469, 261] width 216 height 22
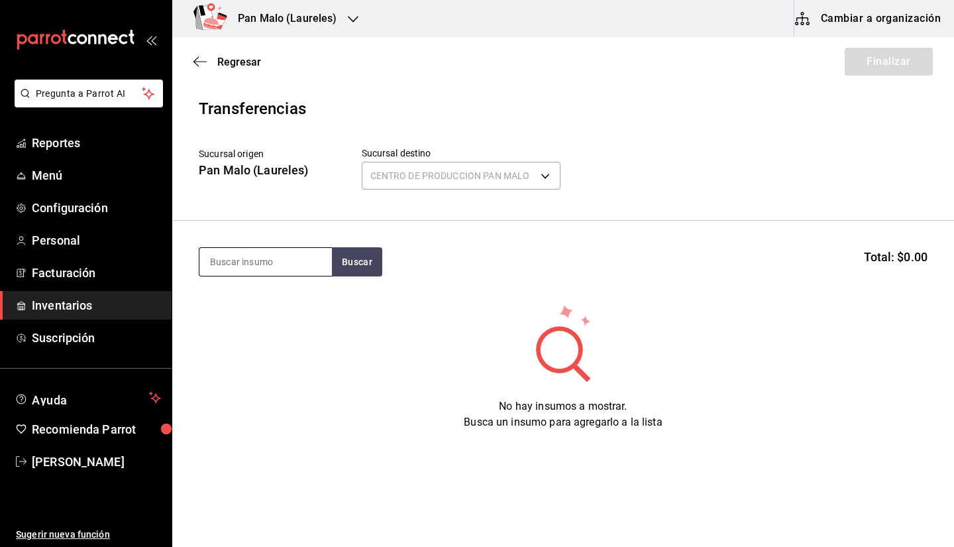
click at [252, 270] on input at bounding box center [265, 262] width 132 height 28
click at [419, 267] on div "HARINA DE ARROZ Buscar Total: $0.00" at bounding box center [563, 261] width 729 height 29
click at [317, 256] on input "HARINA DE ARROZ" at bounding box center [265, 262] width 132 height 28
click at [358, 264] on button "Buscar" at bounding box center [357, 261] width 50 height 29
click at [305, 276] on div "HARINA DE ARROZ" at bounding box center [265, 261] width 133 height 29
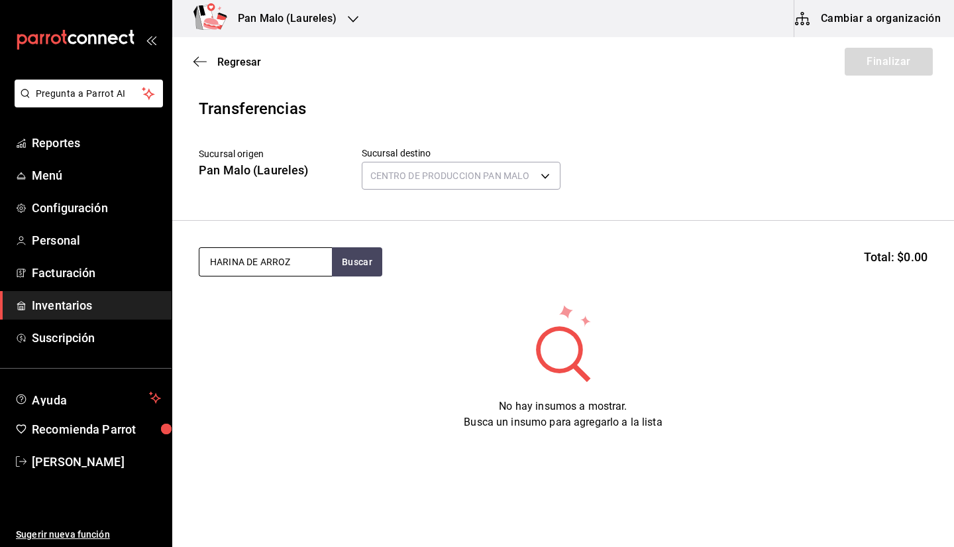
click at [293, 266] on input "HARINA DE ARROZ" at bounding box center [265, 262] width 132 height 28
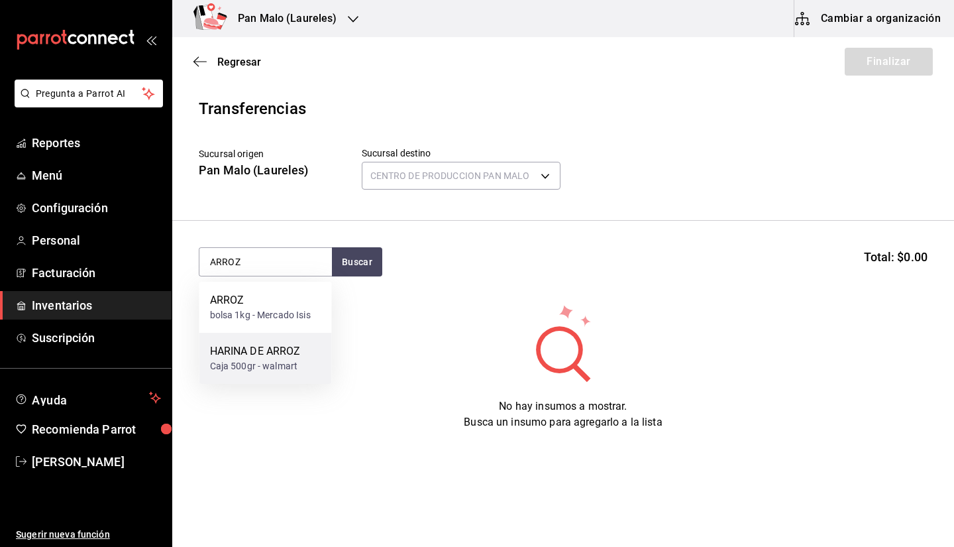
click at [282, 348] on div "HARINA DE ARROZ" at bounding box center [255, 351] width 91 height 16
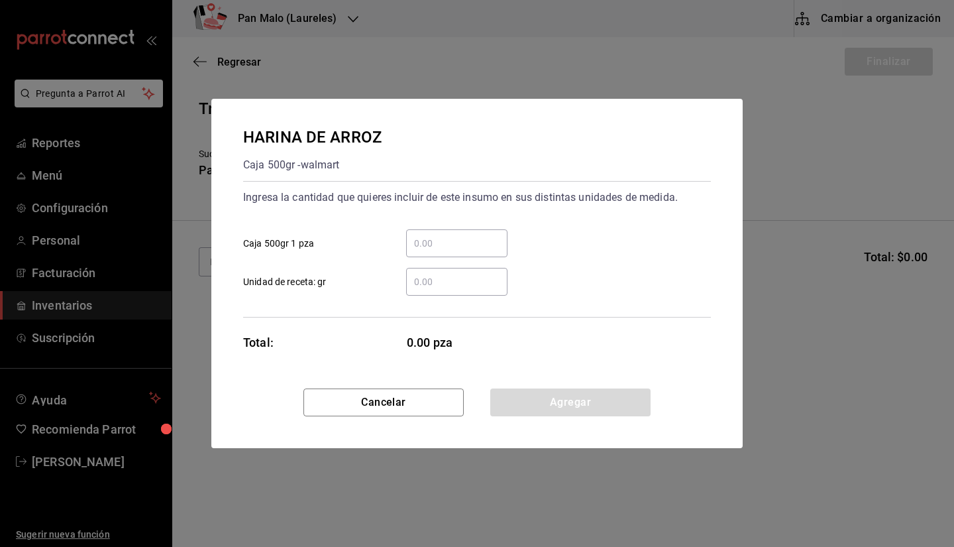
click at [424, 246] on input "​ Caja 500gr 1 pza" at bounding box center [456, 243] width 101 height 16
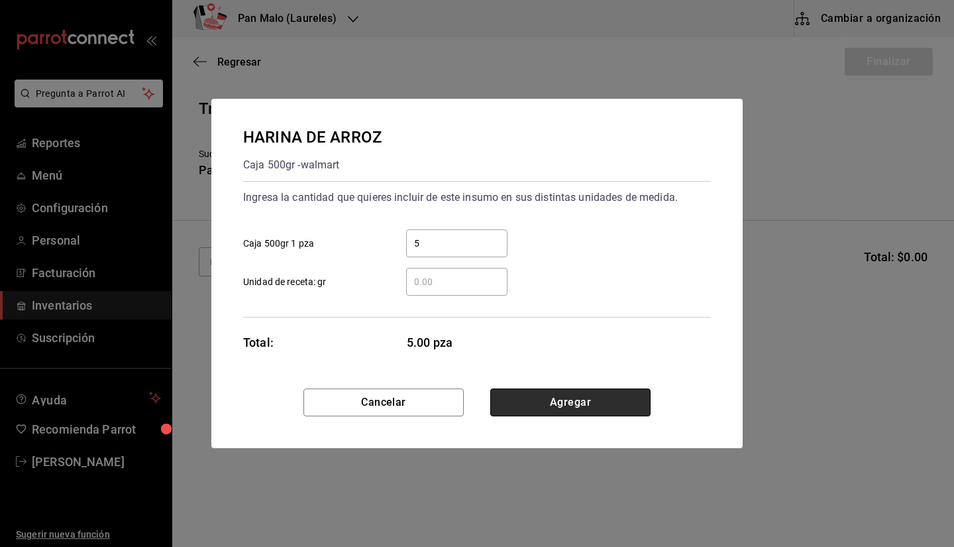
click at [590, 397] on button "Agregar" at bounding box center [570, 402] width 160 height 28
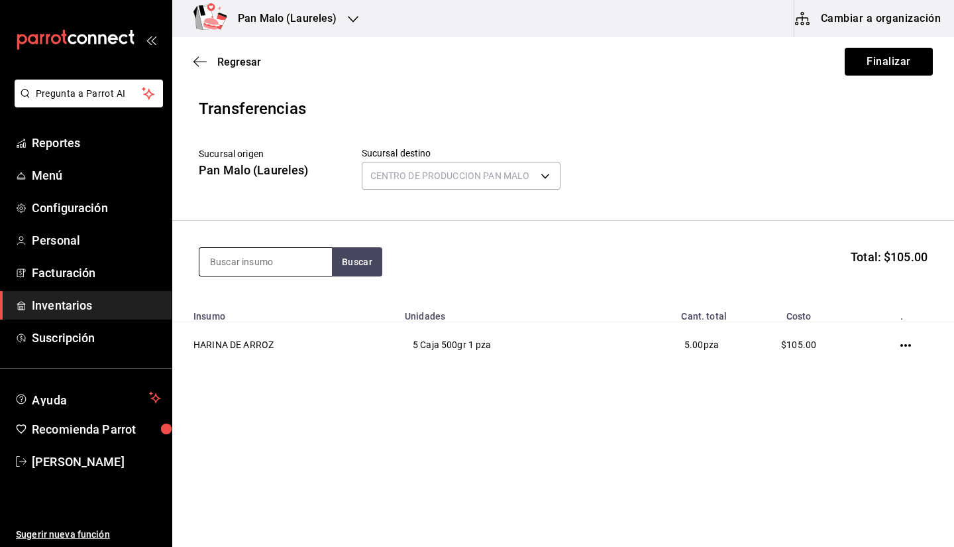
click at [220, 260] on input at bounding box center [265, 262] width 132 height 28
click at [264, 266] on input at bounding box center [265, 262] width 132 height 28
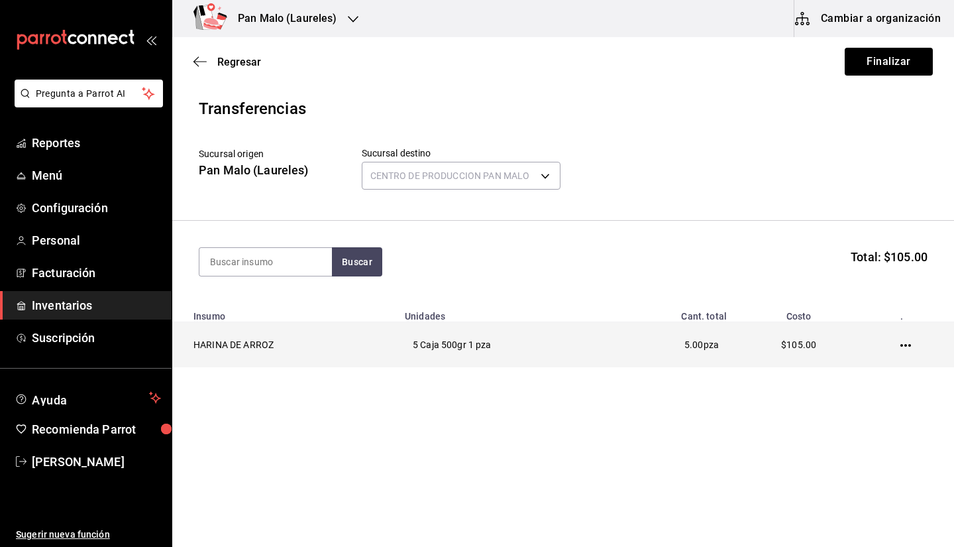
click at [901, 346] on icon "button" at bounding box center [905, 345] width 11 height 3
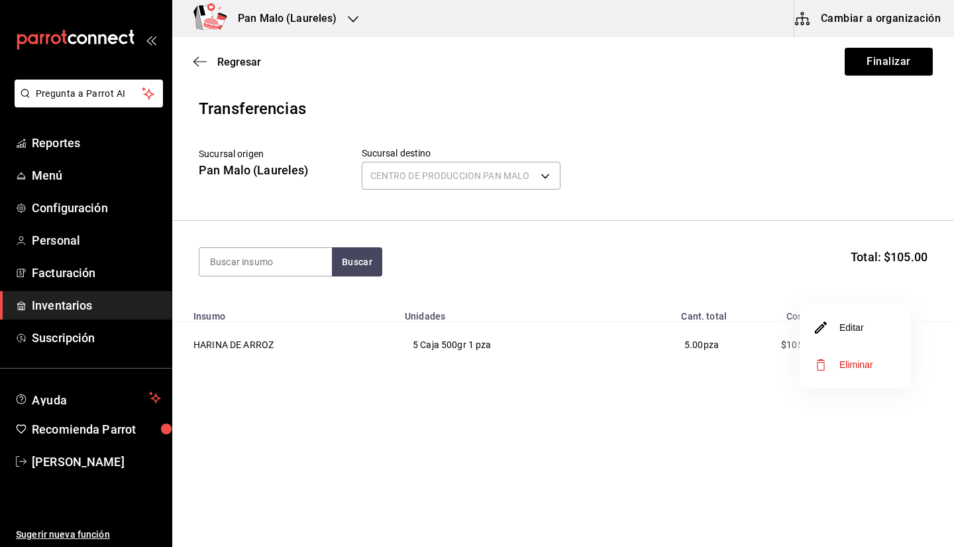
click at [843, 362] on span "Eliminar" at bounding box center [844, 364] width 58 height 16
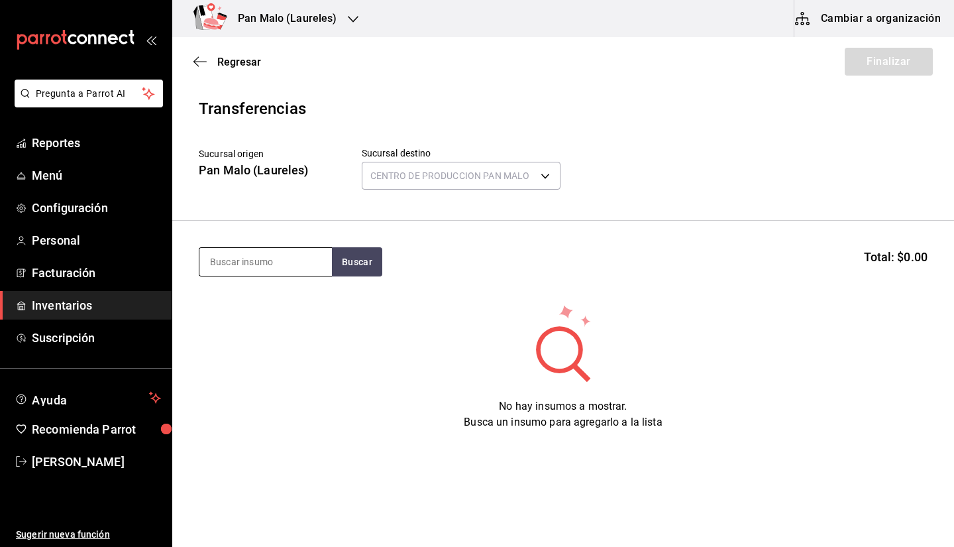
click at [276, 264] on input at bounding box center [265, 262] width 132 height 28
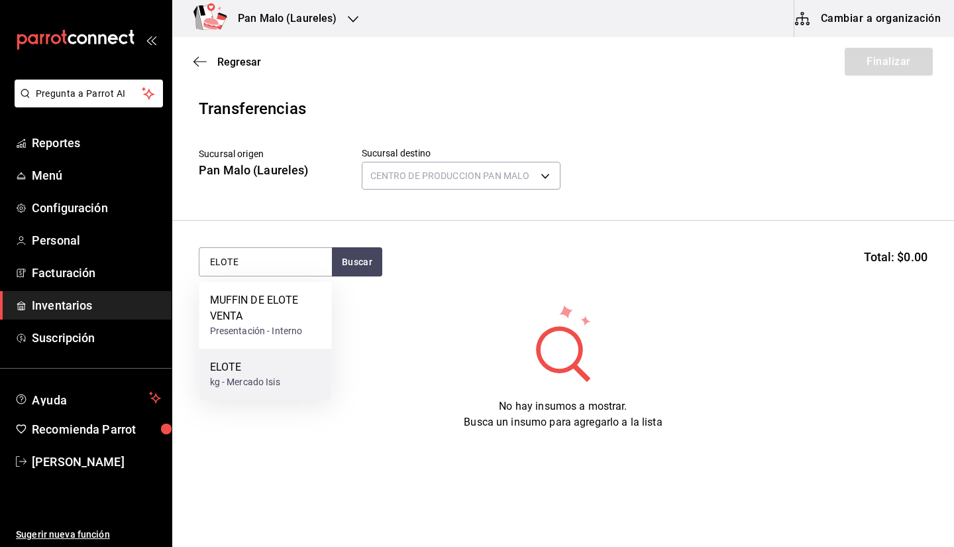
click at [246, 375] on div "kg - Mercado Isis" at bounding box center [245, 382] width 70 height 14
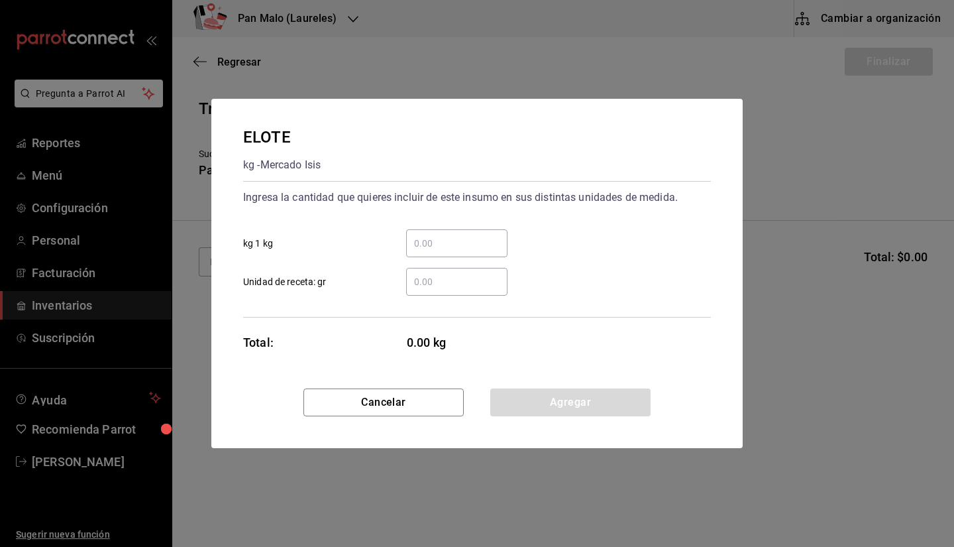
click at [435, 240] on input "​ kg 1 kg" at bounding box center [456, 243] width 101 height 16
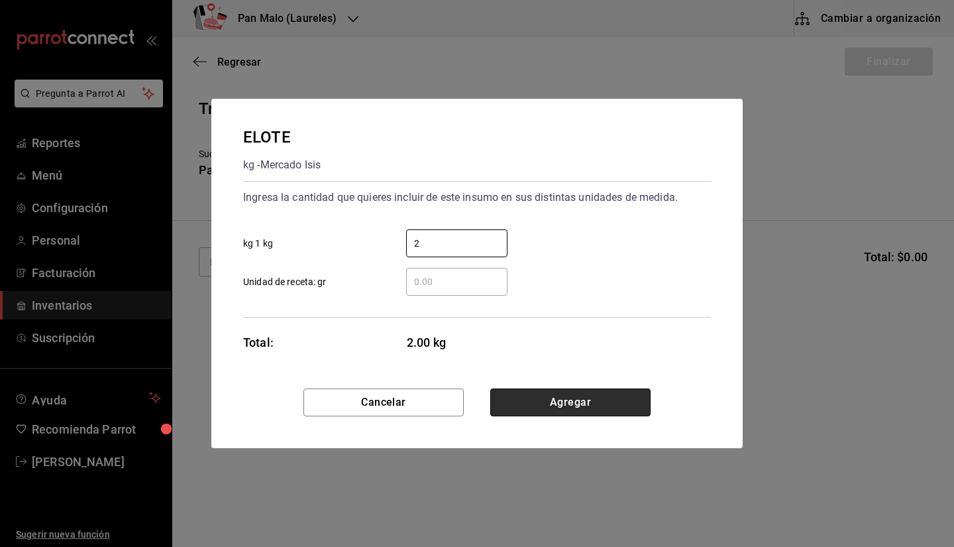
click at [597, 415] on button "Agregar" at bounding box center [570, 402] width 160 height 28
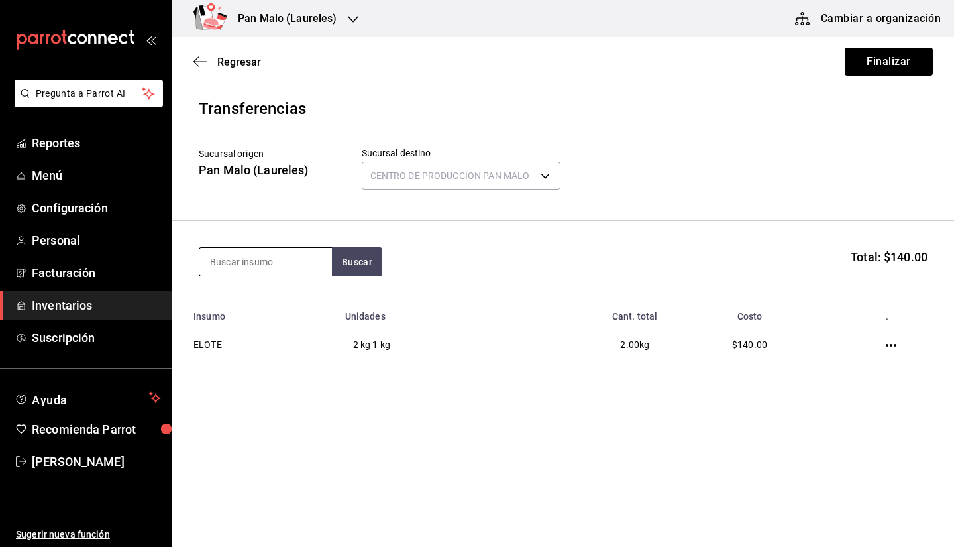
click at [256, 258] on input at bounding box center [265, 262] width 132 height 28
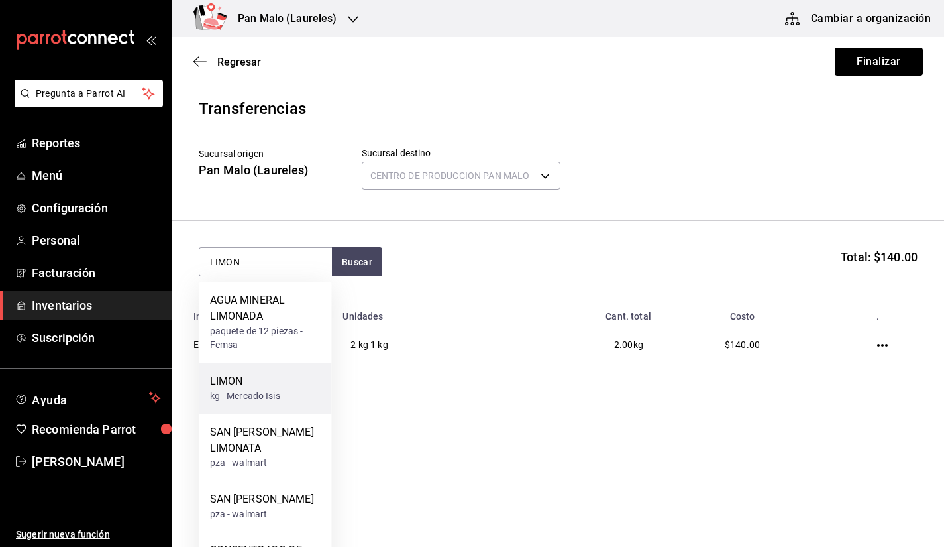
click at [279, 399] on div "kg - Mercado Isis" at bounding box center [245, 396] width 70 height 14
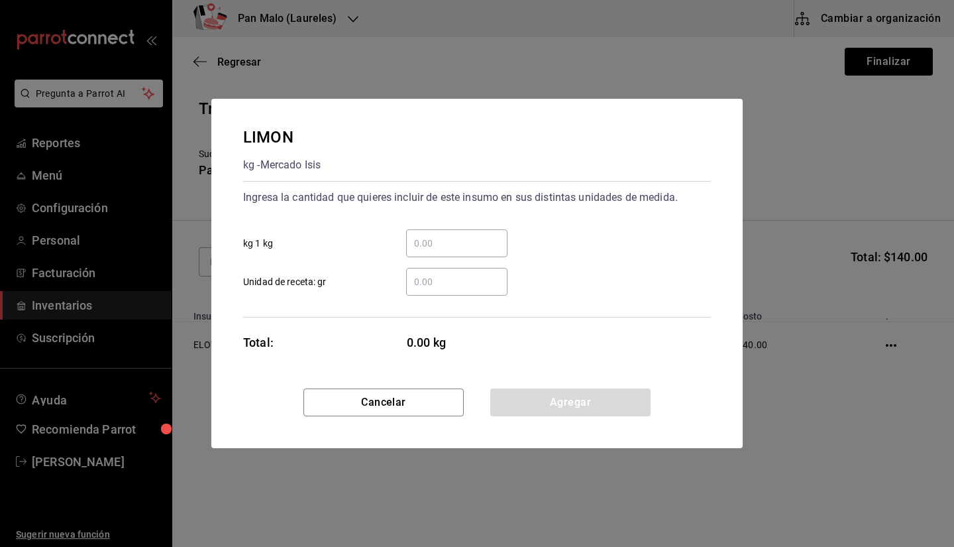
click at [460, 277] on input "​ Unidad de receta: gr" at bounding box center [456, 282] width 101 height 16
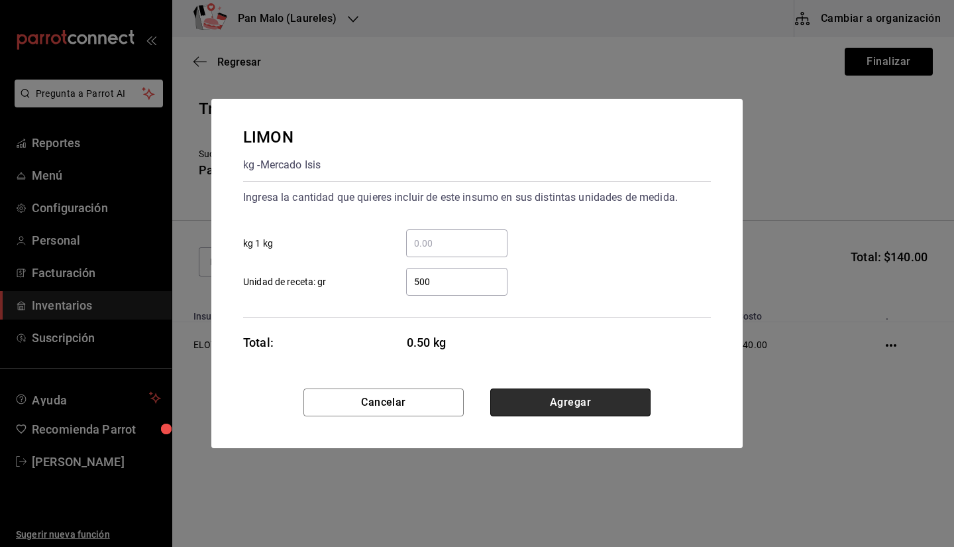
click at [546, 412] on button "Agregar" at bounding box center [570, 402] width 160 height 28
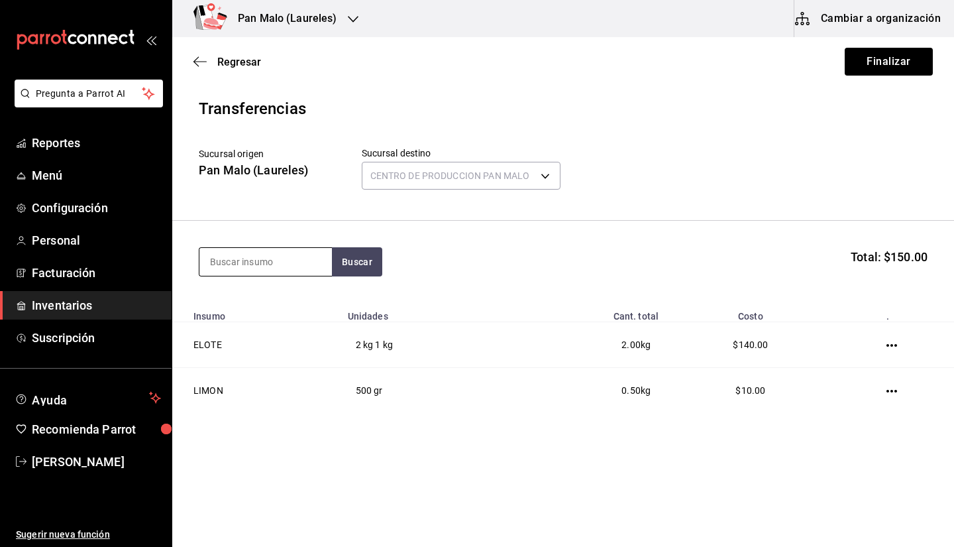
click at [227, 251] on input at bounding box center [265, 262] width 132 height 28
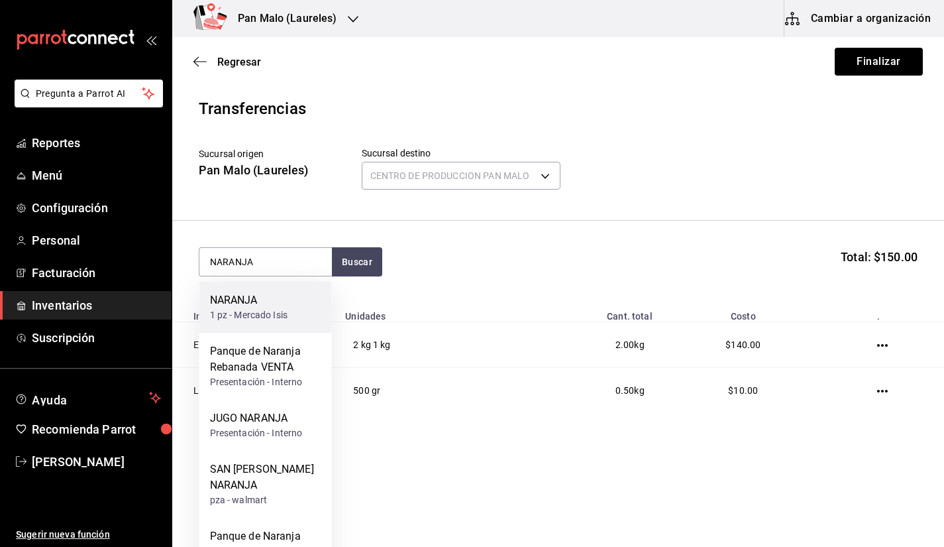
click at [254, 325] on div "NARANJA 1 pz - Mercado Isis" at bounding box center [265, 307] width 132 height 51
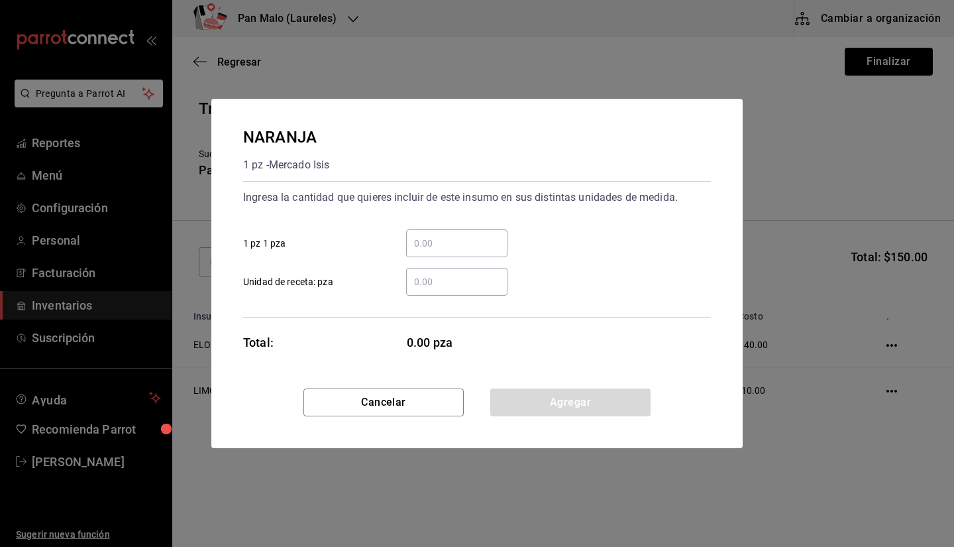
click at [439, 225] on div "​ 1 pz 1 pza" at bounding box center [472, 238] width 478 height 38
click at [429, 262] on div "​ Unidad de receta: pza" at bounding box center [472, 276] width 478 height 38
click at [435, 256] on div "​" at bounding box center [456, 243] width 101 height 28
click at [435, 251] on input "​ 1 pz 1 pza" at bounding box center [456, 243] width 101 height 16
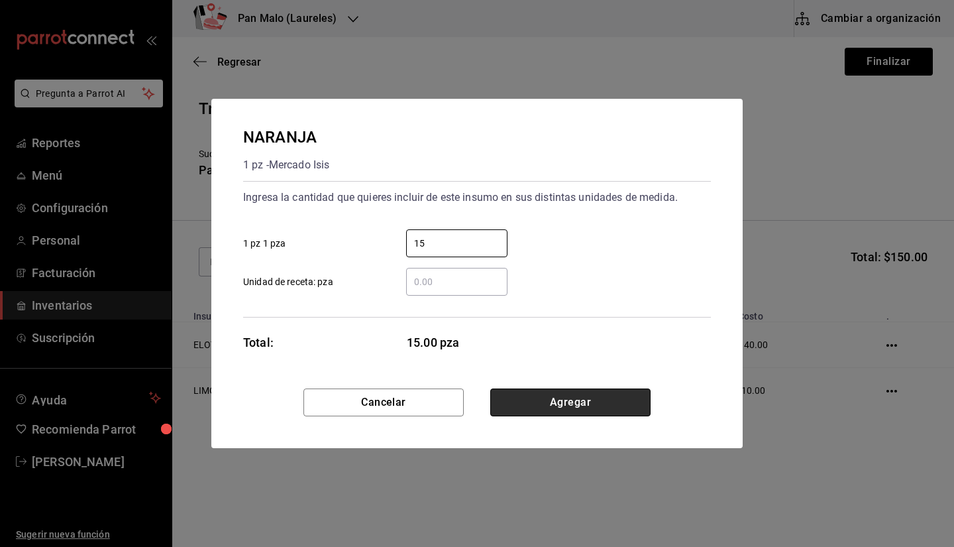
click at [557, 402] on button "Agregar" at bounding box center [570, 402] width 160 height 28
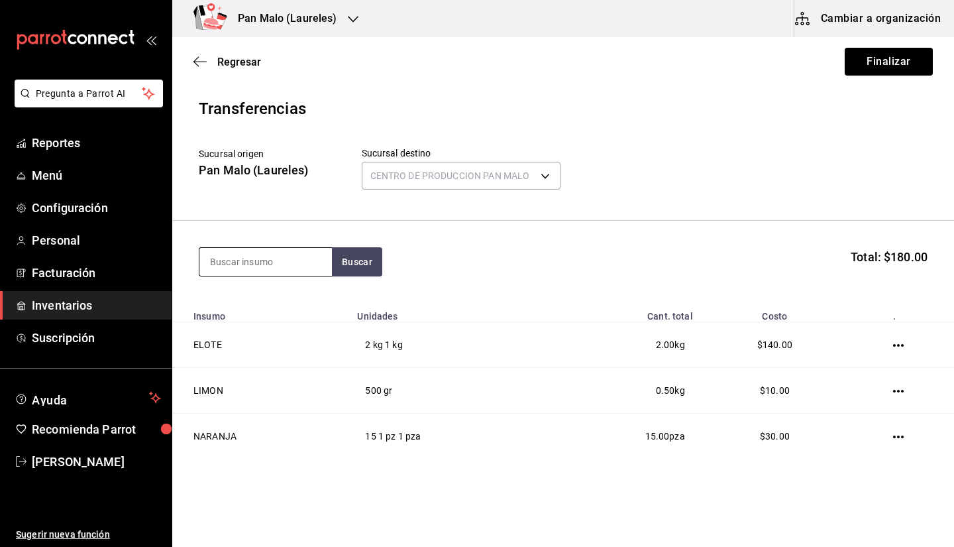
click at [304, 248] on input at bounding box center [265, 262] width 132 height 28
click at [295, 252] on input at bounding box center [265, 262] width 132 height 28
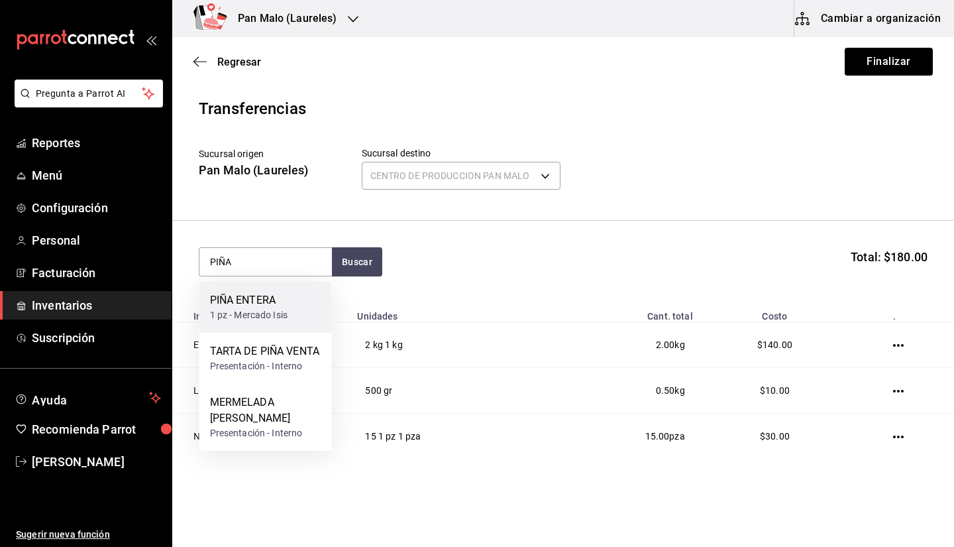
click at [276, 325] on div "PIÑA ENTERA 1 pz - Mercado Isis" at bounding box center [265, 307] width 132 height 51
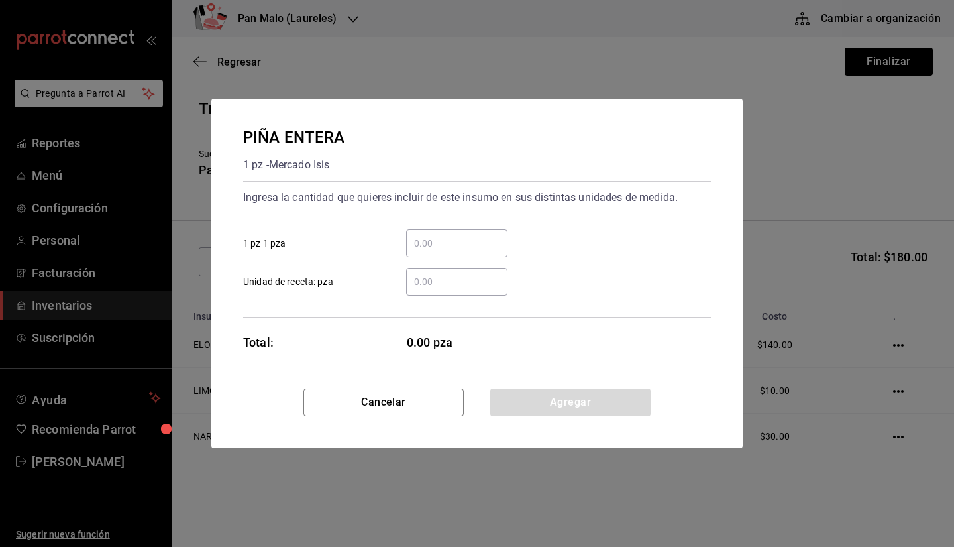
click at [460, 259] on div "​ Unidad de receta: pza" at bounding box center [472, 276] width 478 height 38
click at [434, 250] on input "​ 1 pz 1 pza" at bounding box center [456, 243] width 101 height 16
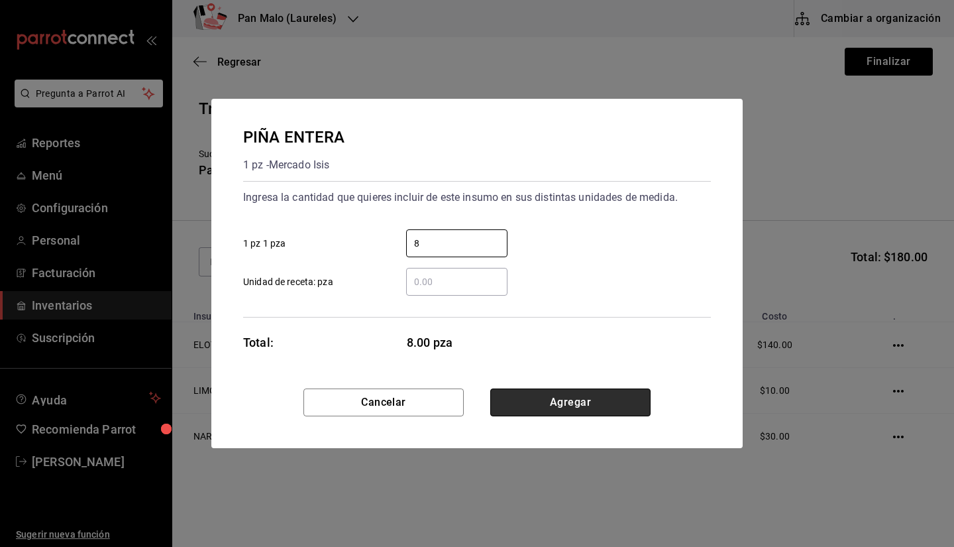
click at [578, 405] on button "Agregar" at bounding box center [570, 402] width 160 height 28
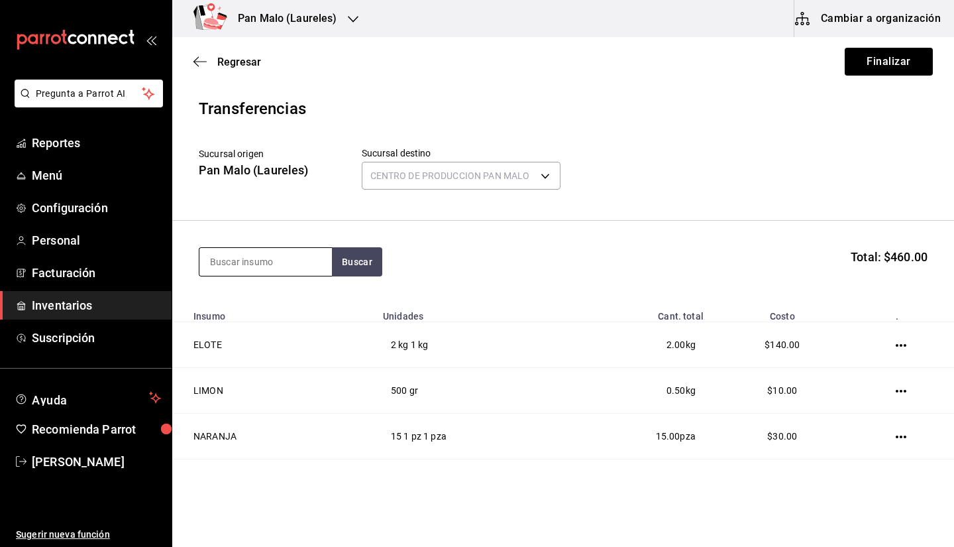
click at [299, 252] on input at bounding box center [265, 262] width 132 height 28
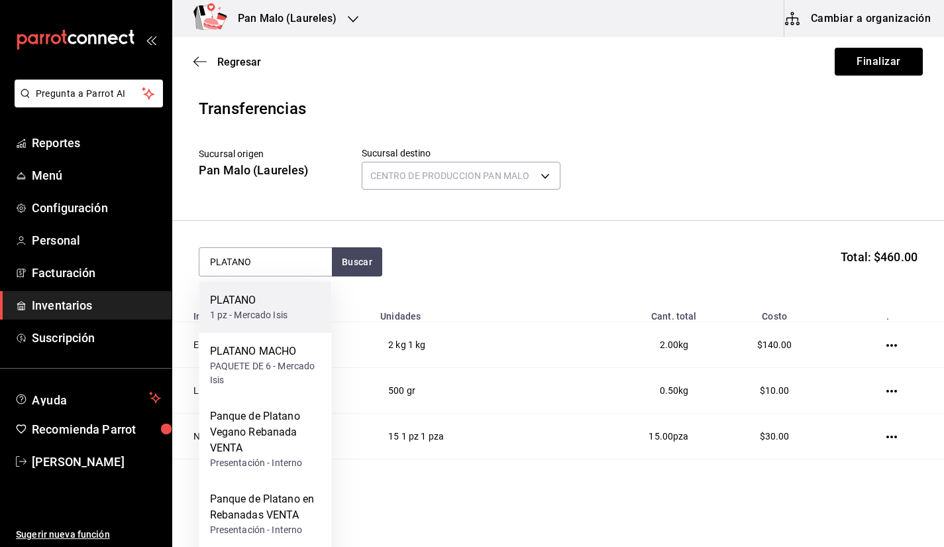
click at [260, 307] on div "PLATANO" at bounding box center [249, 300] width 78 height 16
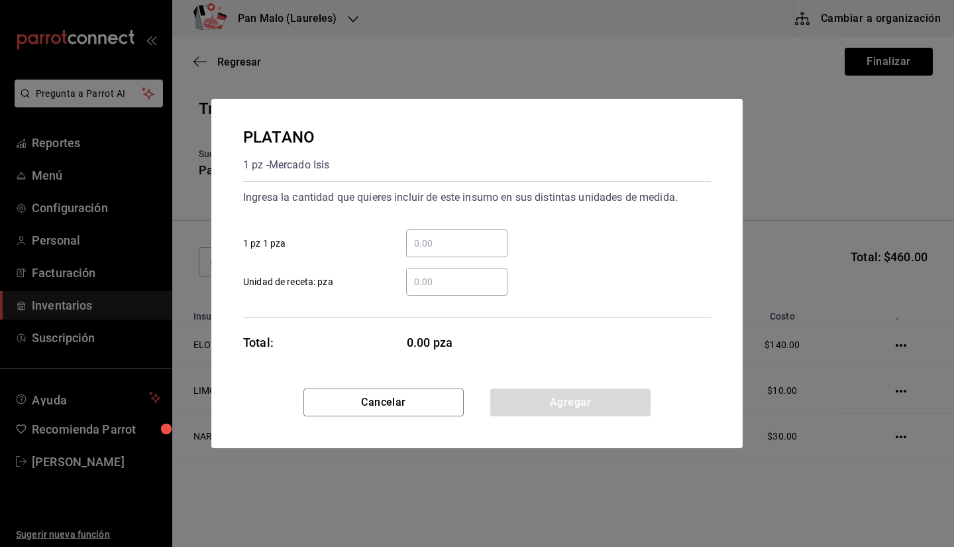
click at [405, 248] on div "​" at bounding box center [446, 243] width 123 height 28
click at [406, 248] on input "​ 1 pz 1 pza" at bounding box center [456, 243] width 101 height 16
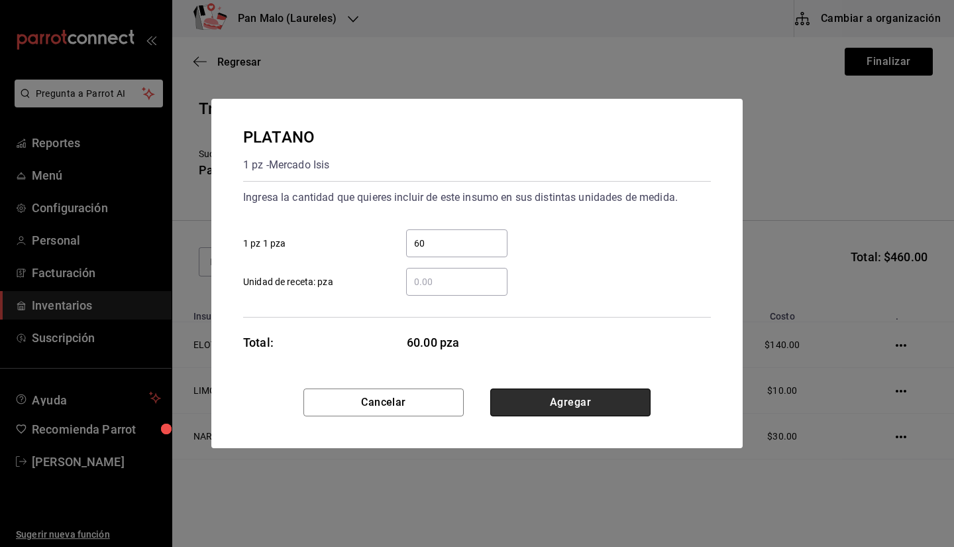
click at [574, 408] on button "Agregar" at bounding box center [570, 402] width 160 height 28
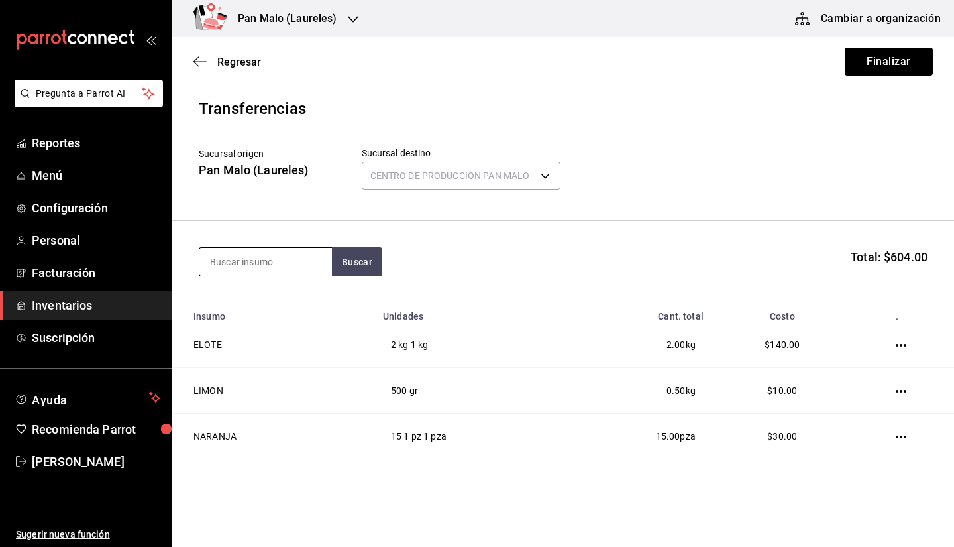
click at [282, 271] on input at bounding box center [265, 262] width 132 height 28
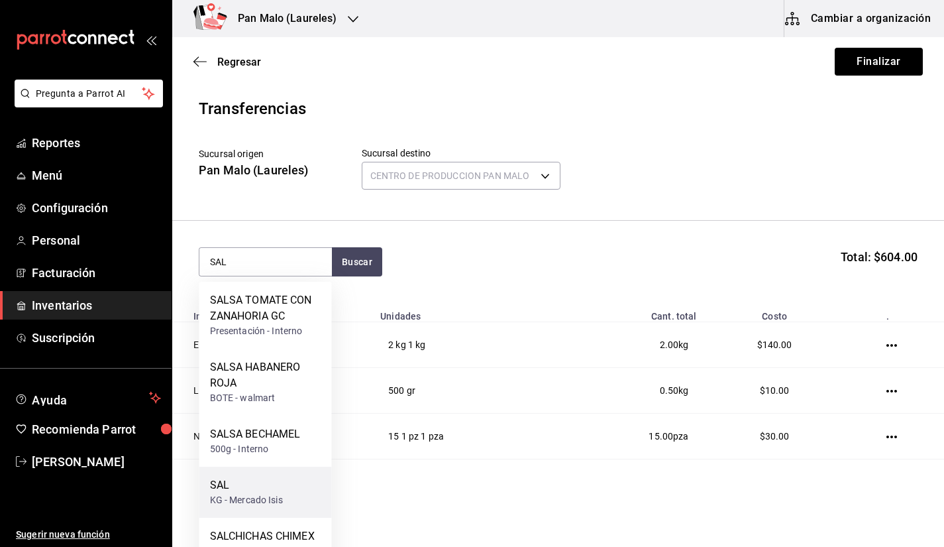
click at [264, 496] on div "KG - Mercado Isis" at bounding box center [246, 500] width 73 height 14
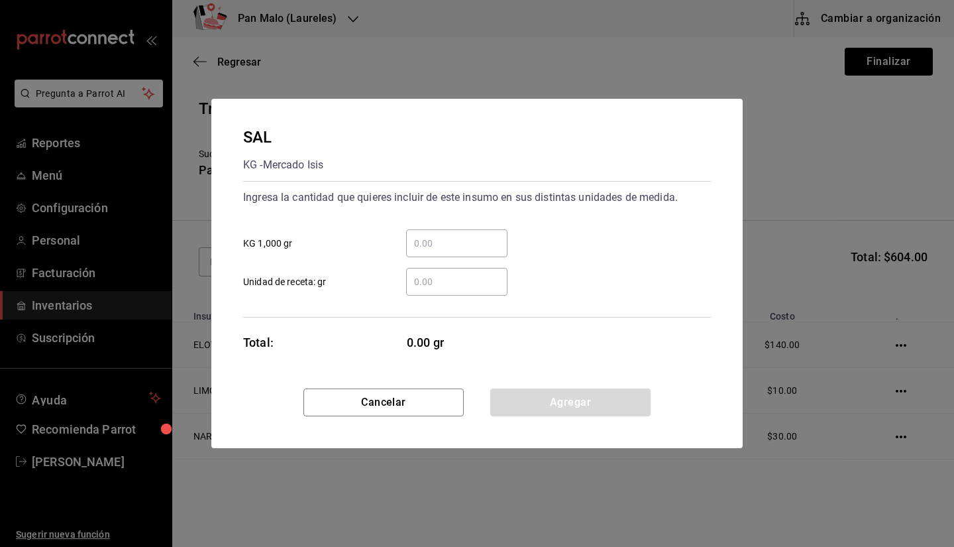
click at [454, 248] on input "​ KG 1,000 gr" at bounding box center [456, 243] width 101 height 16
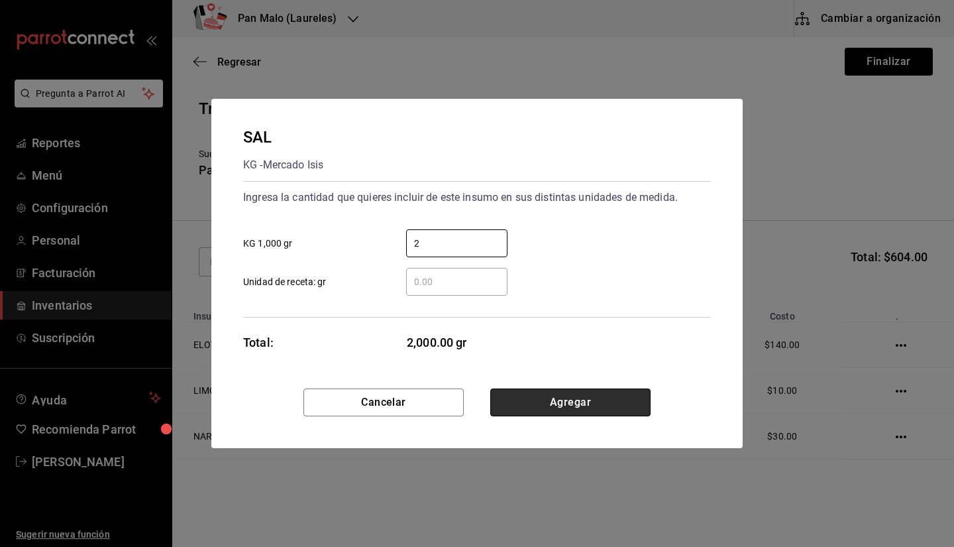
click at [612, 399] on button "Agregar" at bounding box center [570, 402] width 160 height 28
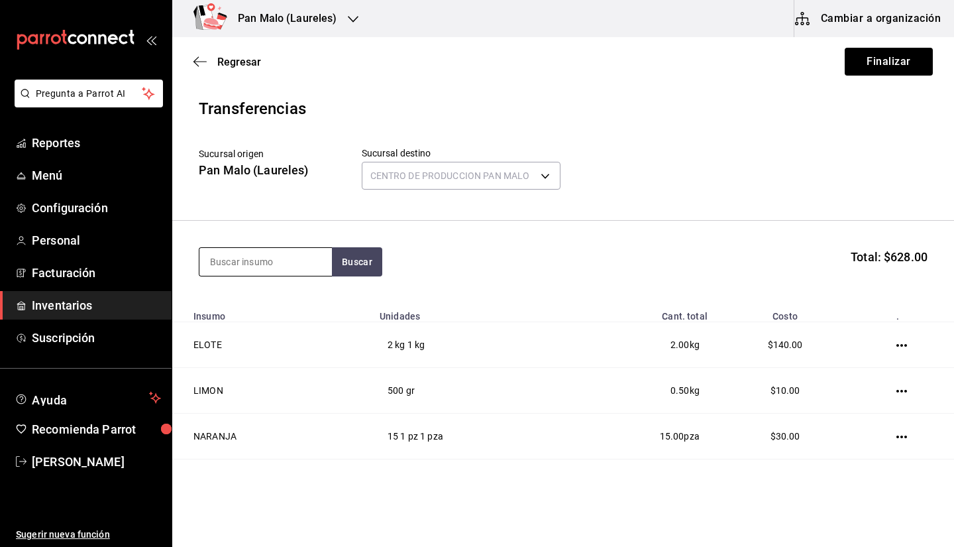
click at [276, 262] on input at bounding box center [265, 262] width 132 height 28
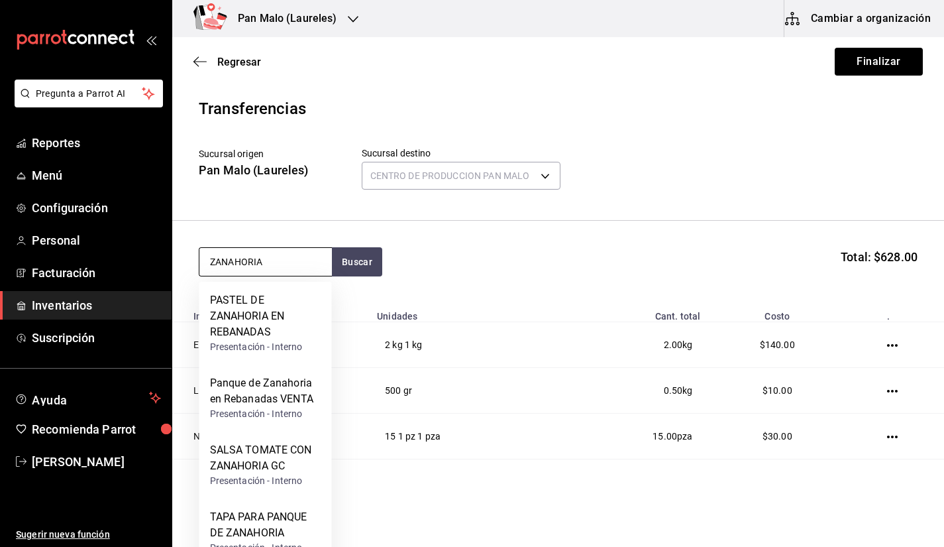
click at [299, 270] on input "ZANAHORIA" at bounding box center [265, 262] width 132 height 28
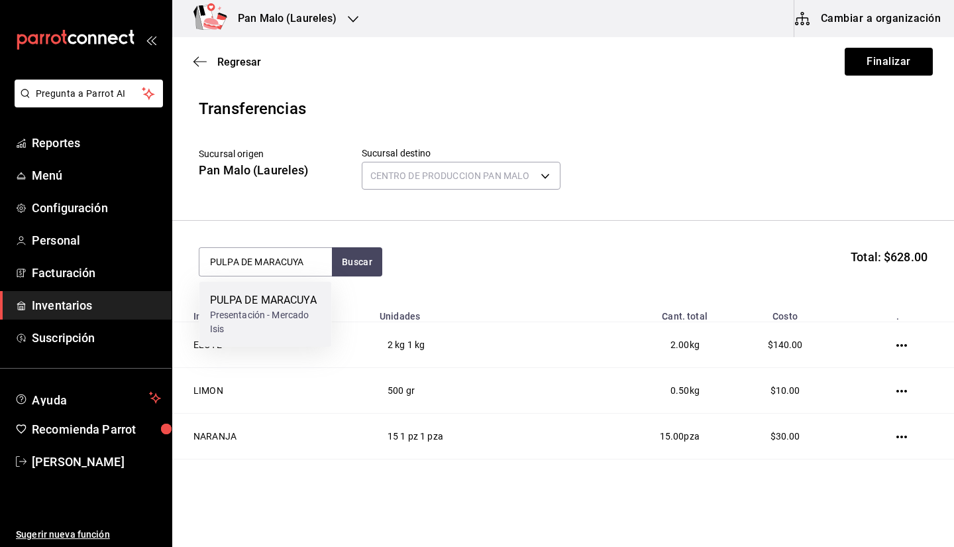
click at [284, 299] on div "PULPA DE MARACUYA" at bounding box center [265, 300] width 111 height 16
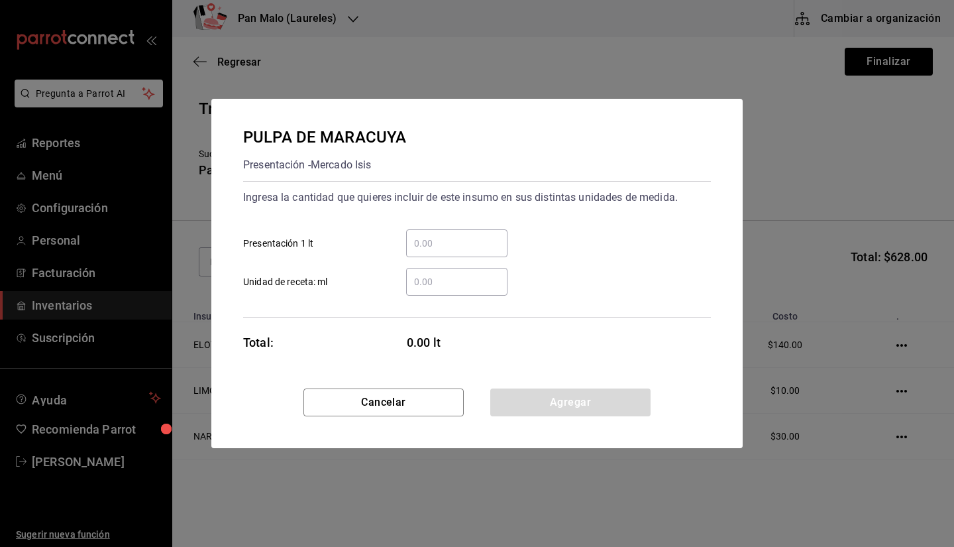
click at [434, 233] on div "​" at bounding box center [456, 243] width 101 height 28
click at [434, 235] on input "​ Presentación 1 lt" at bounding box center [456, 243] width 101 height 16
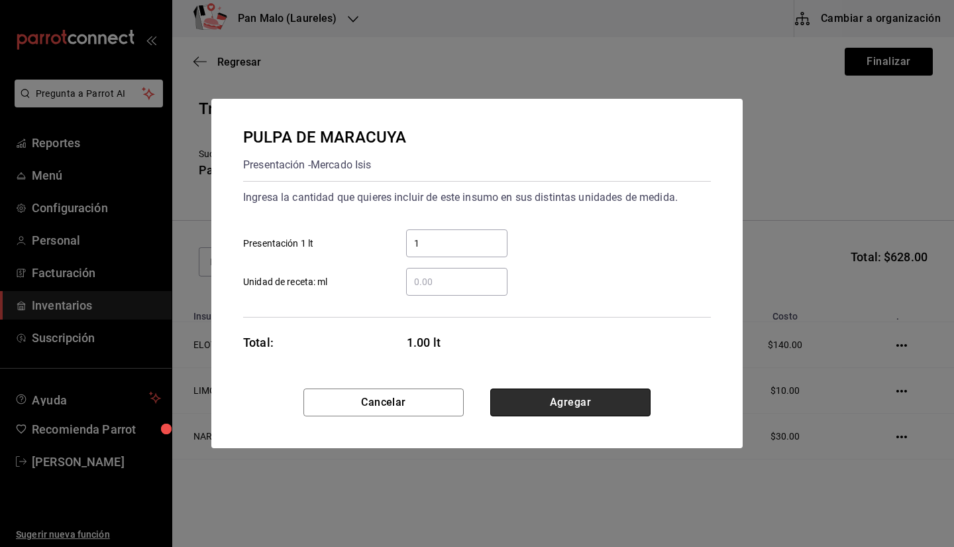
click at [600, 399] on button "Agregar" at bounding box center [570, 402] width 160 height 28
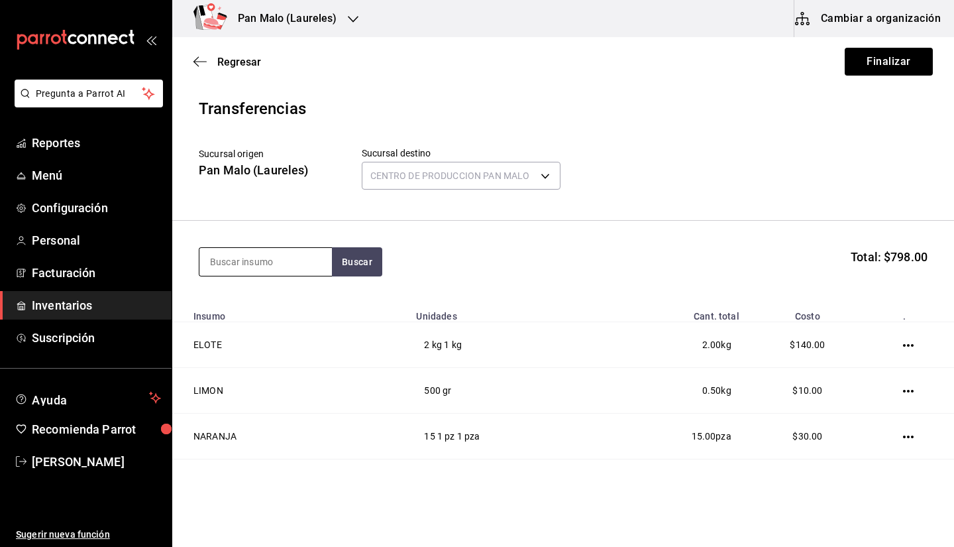
click at [253, 264] on input at bounding box center [265, 262] width 132 height 28
click at [260, 256] on input at bounding box center [265, 262] width 132 height 28
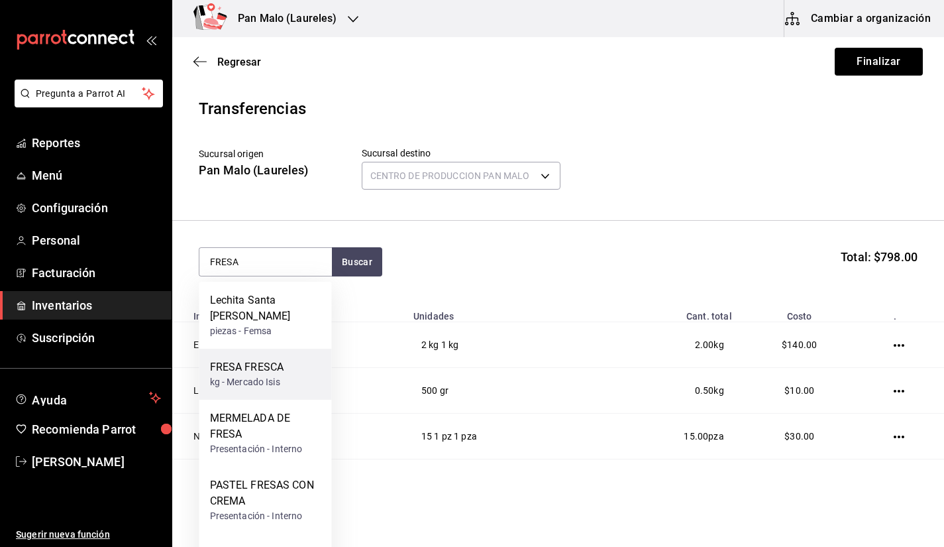
click at [260, 376] on div "kg - Mercado Isis" at bounding box center [247, 382] width 74 height 14
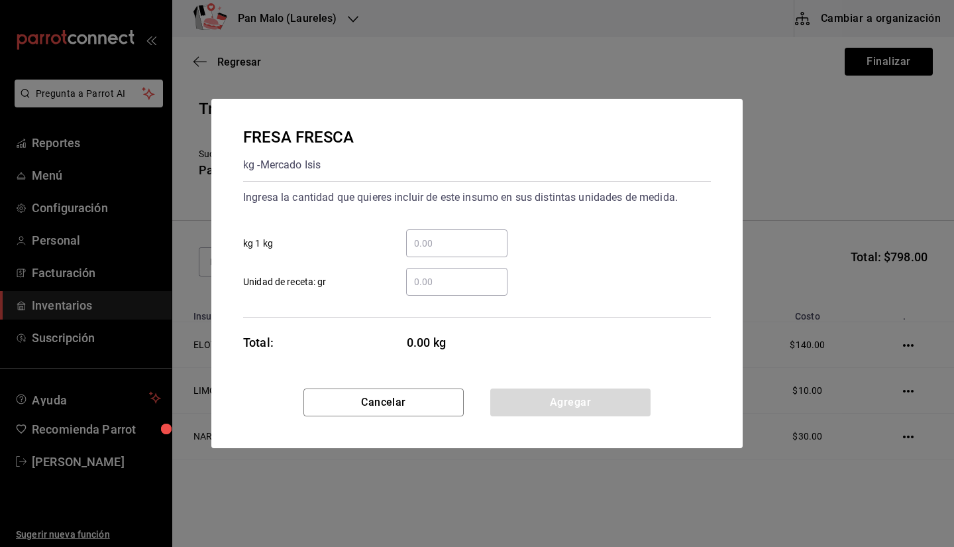
click at [417, 248] on input "​ kg 1 kg" at bounding box center [456, 243] width 101 height 16
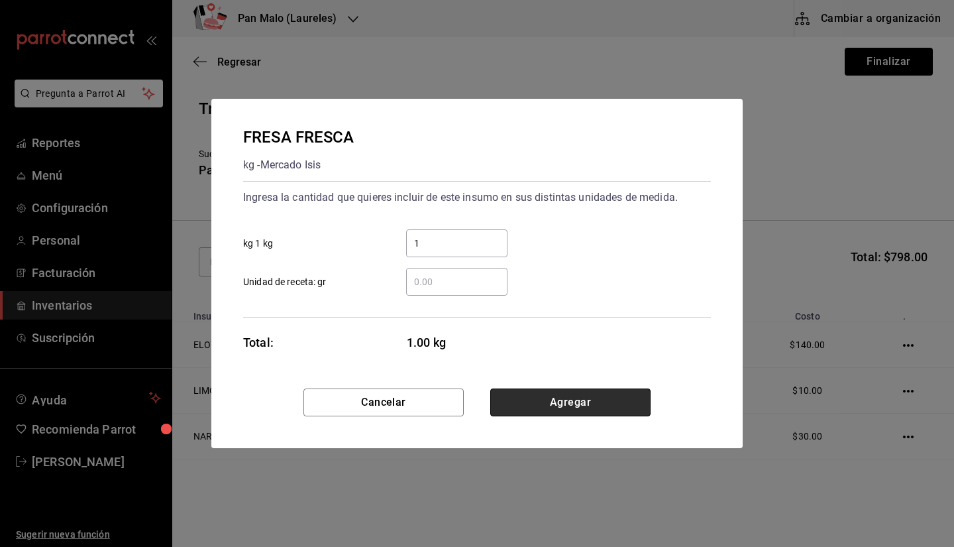
click at [591, 395] on button "Agregar" at bounding box center [570, 402] width 160 height 28
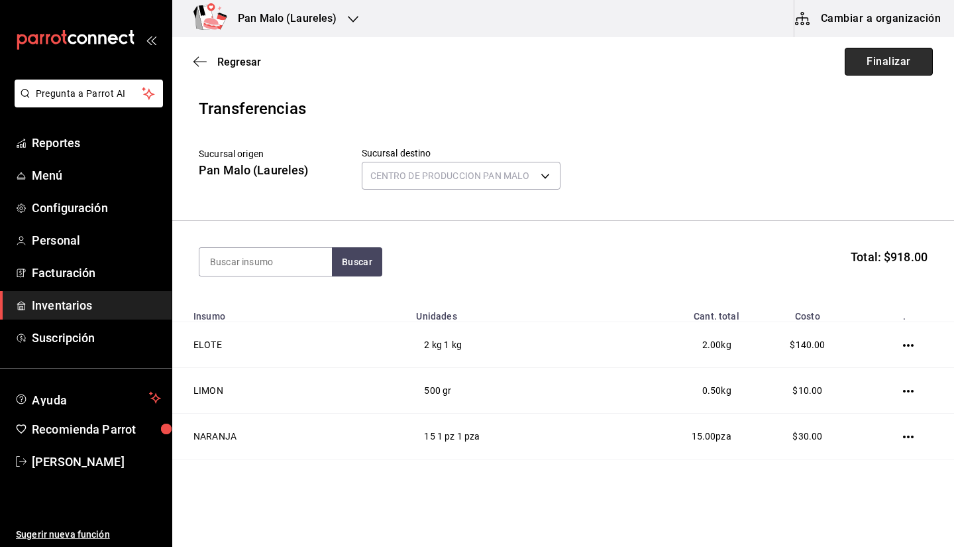
click at [896, 66] on button "Finalizar" at bounding box center [889, 62] width 88 height 28
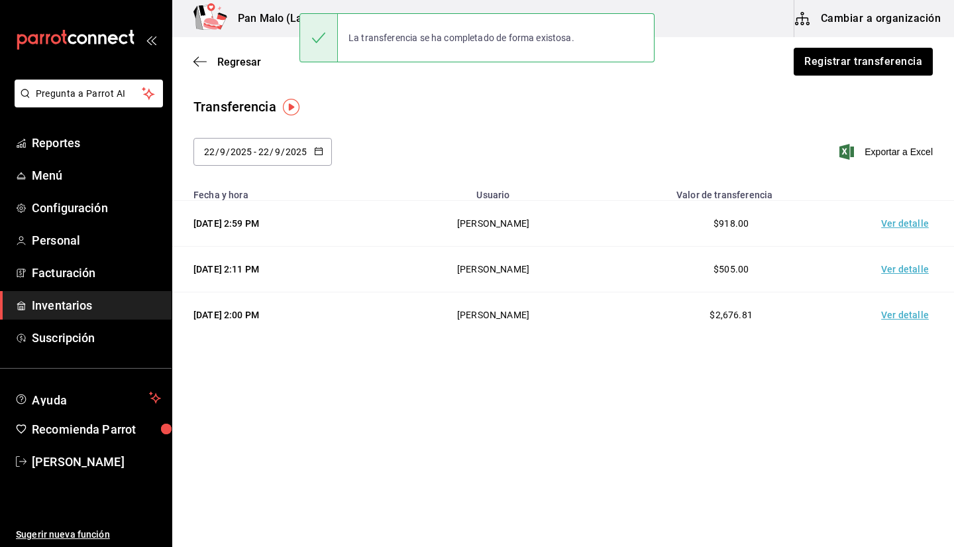
click at [307, 389] on main "Regresar Registrar transferencia Transferencia 2025-09-22 22 / 9 / 2025 - 2025-…" at bounding box center [563, 254] width 782 height 435
click at [844, 31] on button "Cambiar a organización" at bounding box center [868, 18] width 149 height 37
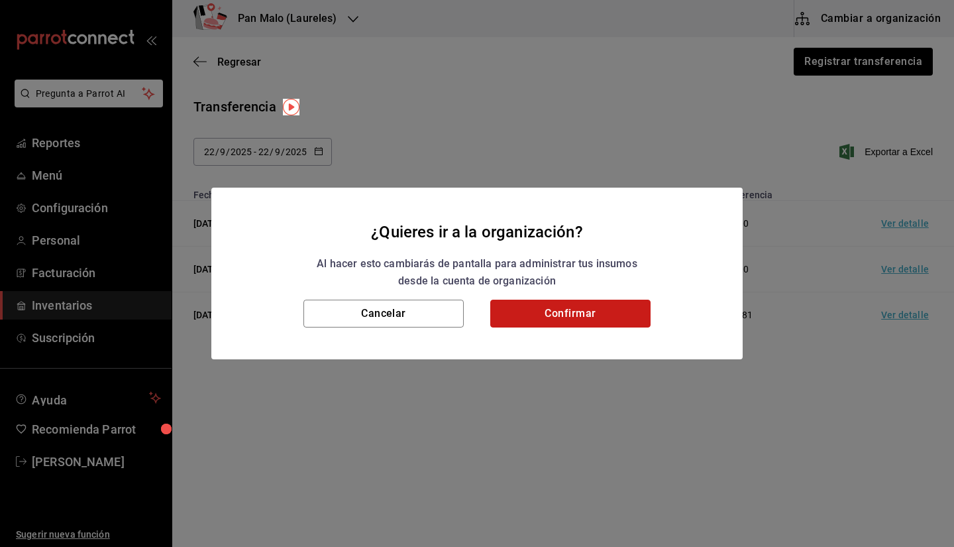
click at [535, 312] on button "Confirmar" at bounding box center [570, 313] width 160 height 28
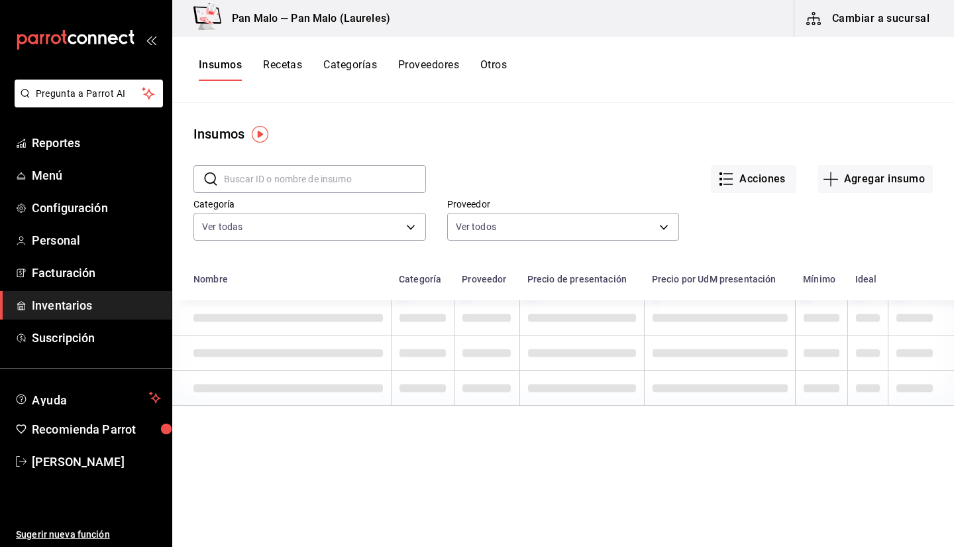
click at [503, 78] on button "Otros" at bounding box center [493, 69] width 26 height 23
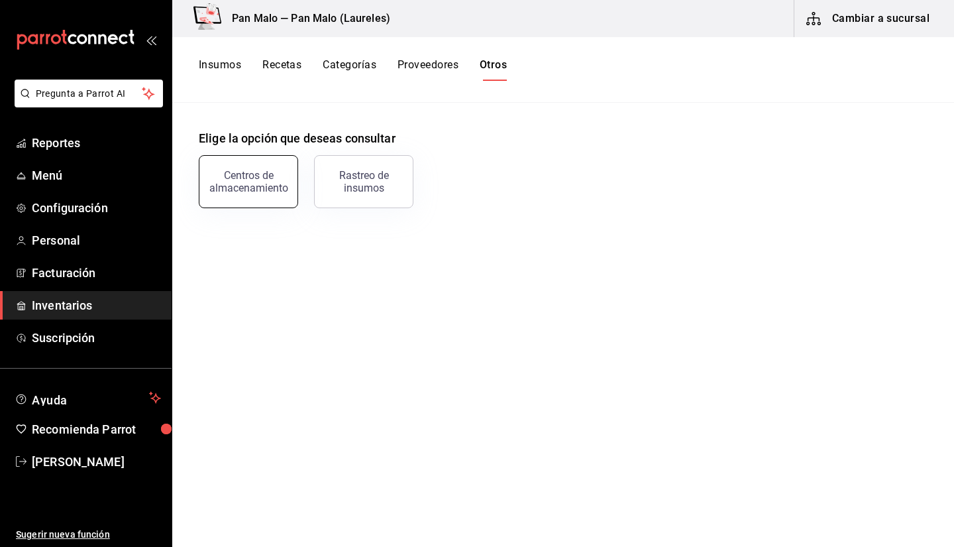
click at [203, 180] on div "Centros de almacenamiento" at bounding box center [240, 173] width 115 height 69
click at [245, 190] on div "Centros de almacenamiento" at bounding box center [248, 181] width 82 height 25
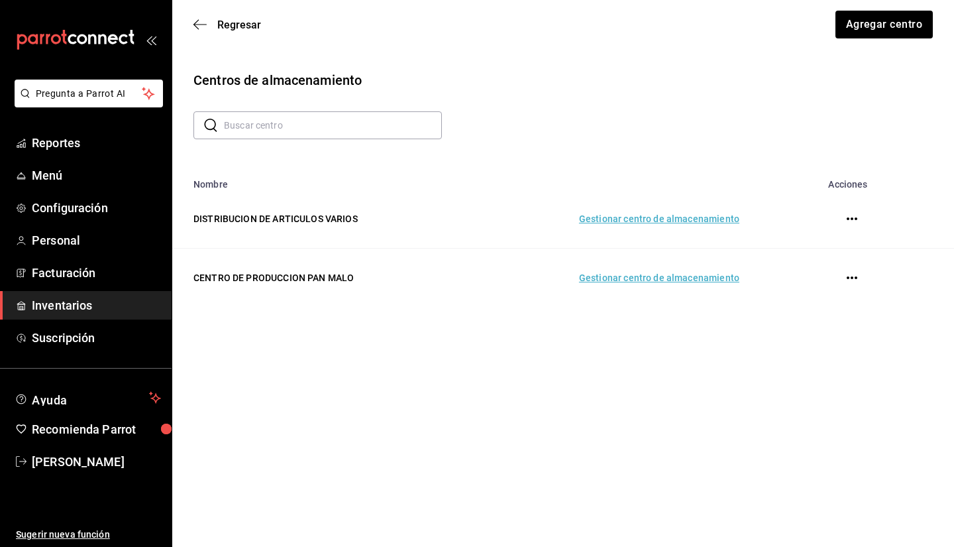
click at [620, 285] on td "Gestionar centro de almacenamiento" at bounding box center [612, 277] width 285 height 59
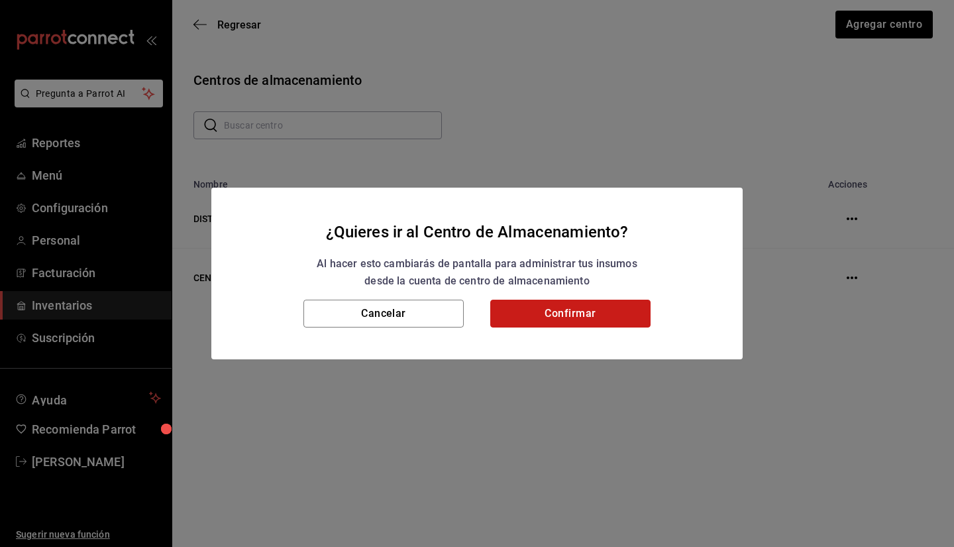
click at [556, 306] on button "Confirmar" at bounding box center [570, 313] width 160 height 28
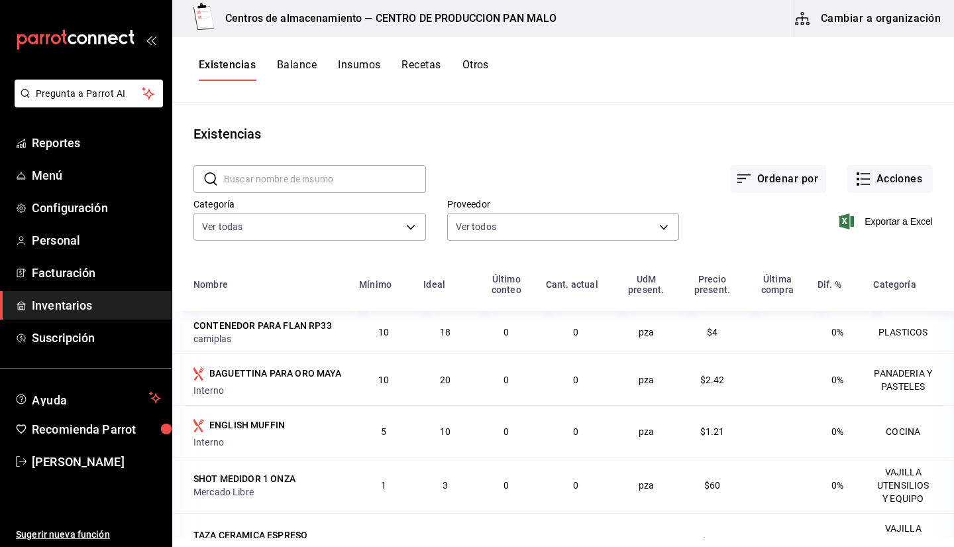
click at [356, 107] on main "Existencias ​ ​ Ordenar por Acciones Categoría Ver todas 582c698c-3cca-49c7-850…" at bounding box center [563, 320] width 782 height 435
click at [629, 217] on body "Pregunta a Parrot AI Reportes Menú Configuración Personal Facturación Inventari…" at bounding box center [477, 268] width 954 height 537
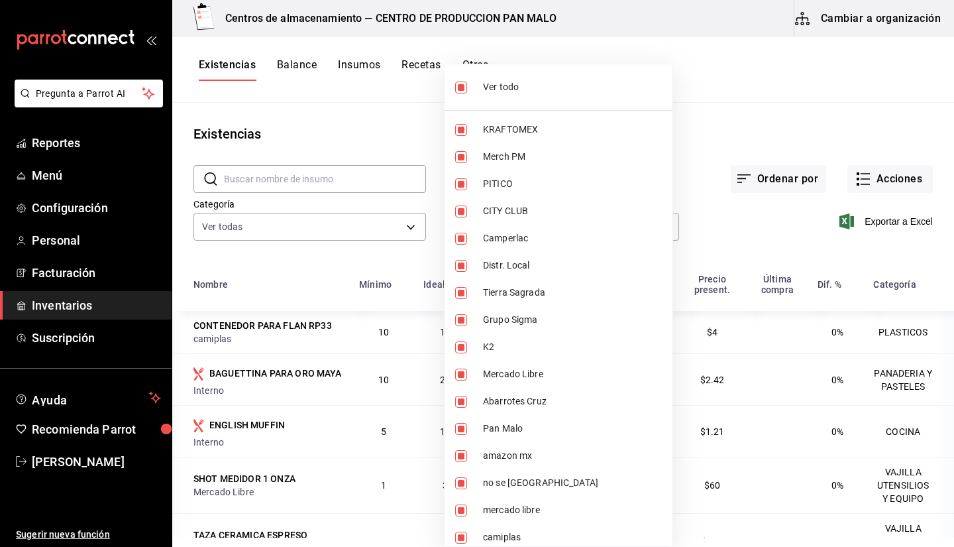
drag, startPoint x: 874, startPoint y: 189, endPoint x: 884, endPoint y: 188, distance: 10.0
click at [884, 188] on div at bounding box center [477, 273] width 954 height 547
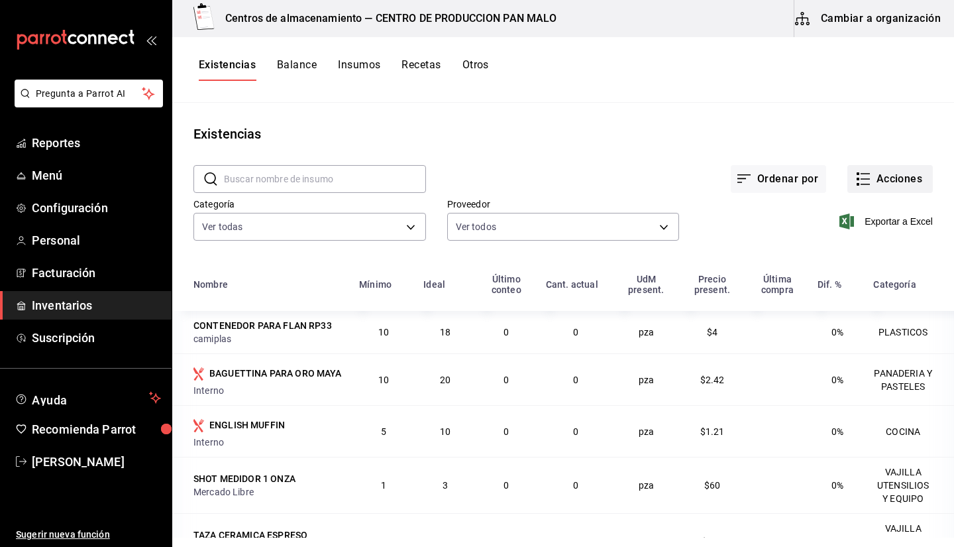
click at [868, 183] on button "Acciones" at bounding box center [889, 179] width 85 height 28
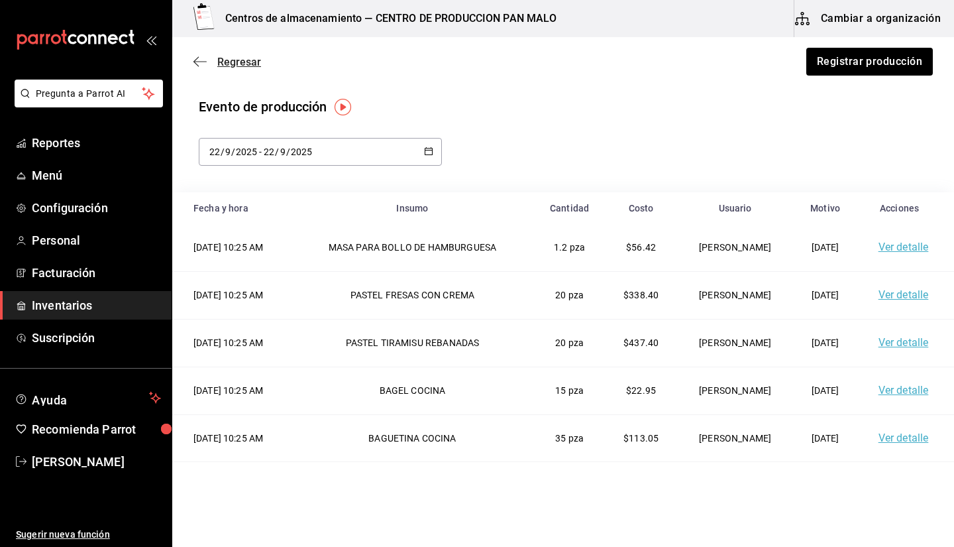
click at [203, 62] on icon "button" at bounding box center [199, 62] width 13 height 12
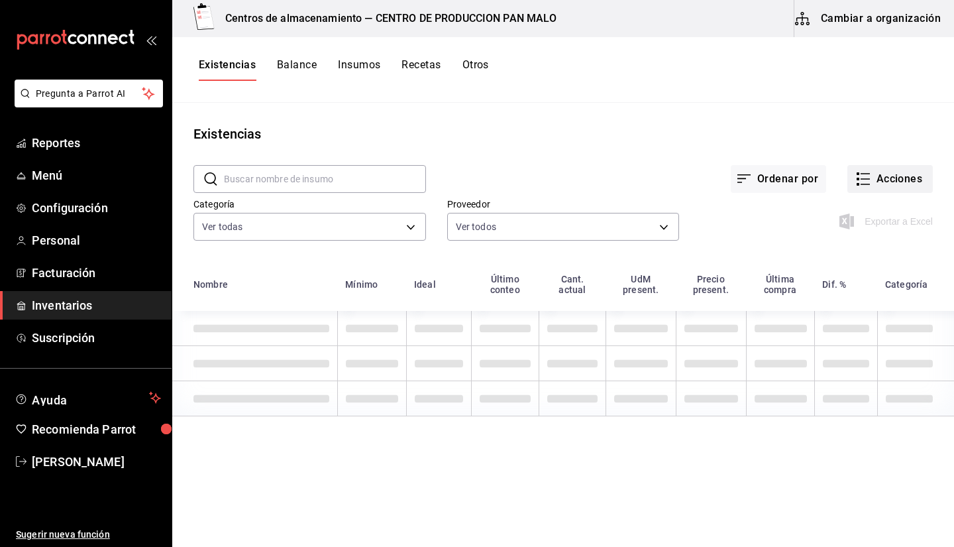
click at [904, 180] on button "Acciones" at bounding box center [889, 179] width 85 height 28
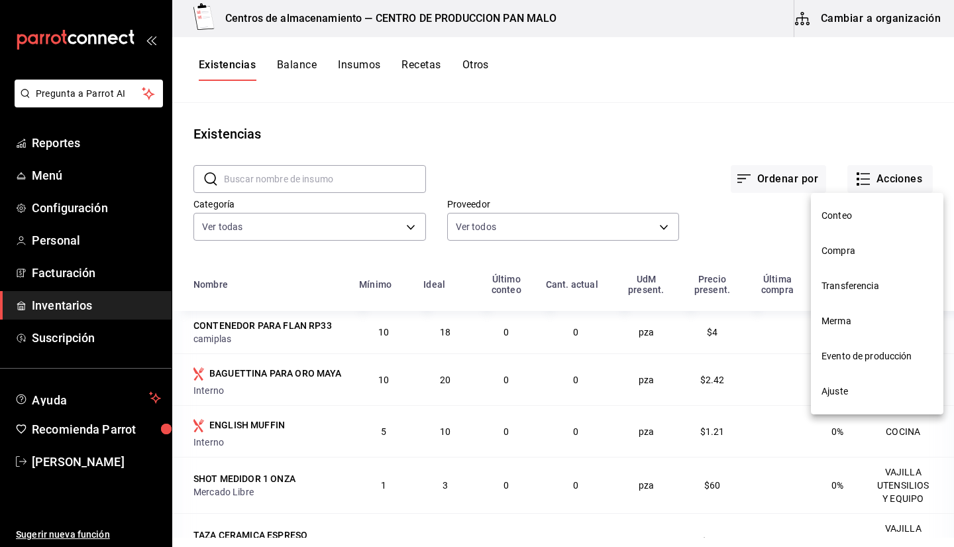
click at [847, 362] on span "Evento de producción" at bounding box center [876, 356] width 111 height 14
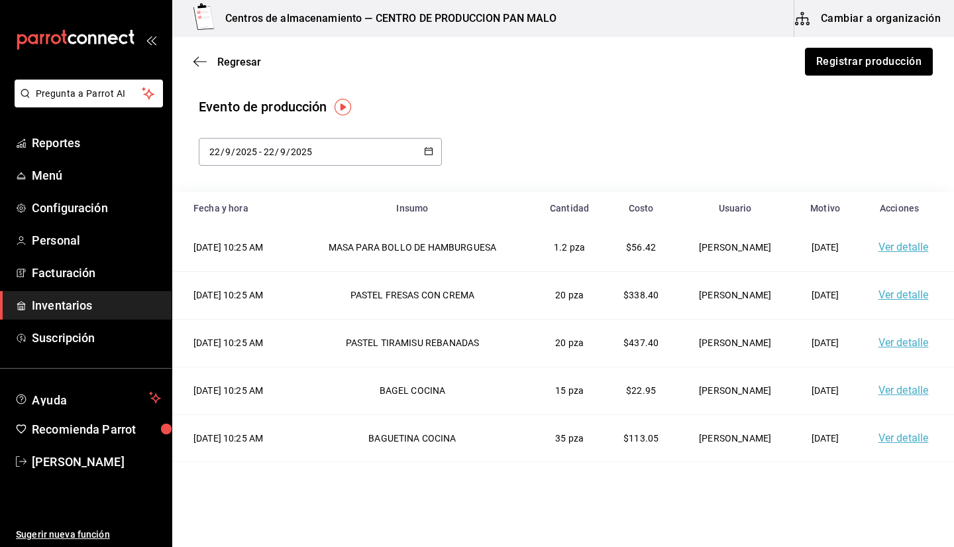
drag, startPoint x: 830, startPoint y: 59, endPoint x: 768, endPoint y: 113, distance: 82.1
click at [768, 113] on main "Regresar Registrar producción Evento de producción 2025-09-22 22 / 9 / 2025 - 2…" at bounding box center [563, 356] width 782 height 638
click at [194, 60] on icon "button" at bounding box center [199, 62] width 13 height 12
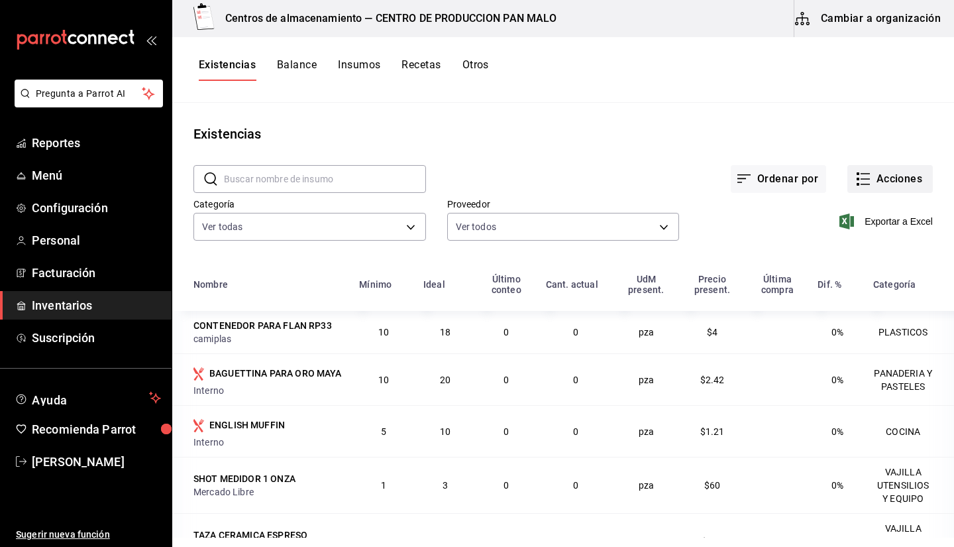
click at [882, 184] on button "Acciones" at bounding box center [889, 179] width 85 height 28
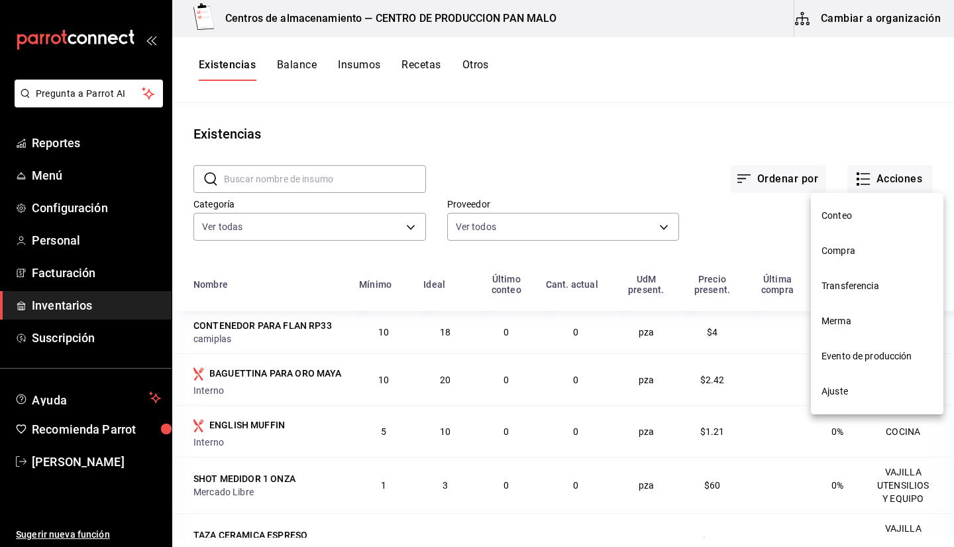
click at [849, 286] on span "Transferencia" at bounding box center [876, 286] width 111 height 14
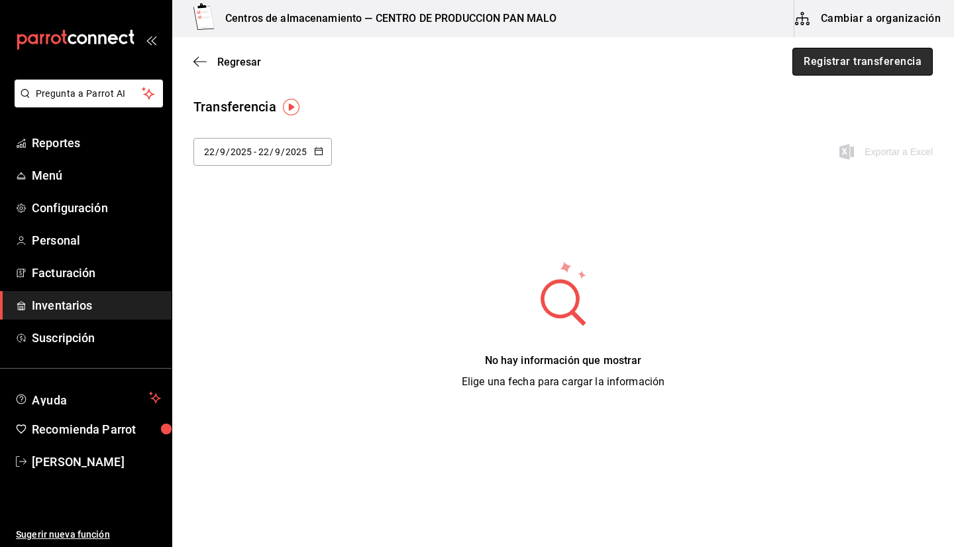
click at [814, 74] on button "Registrar transferencia" at bounding box center [862, 62] width 140 height 28
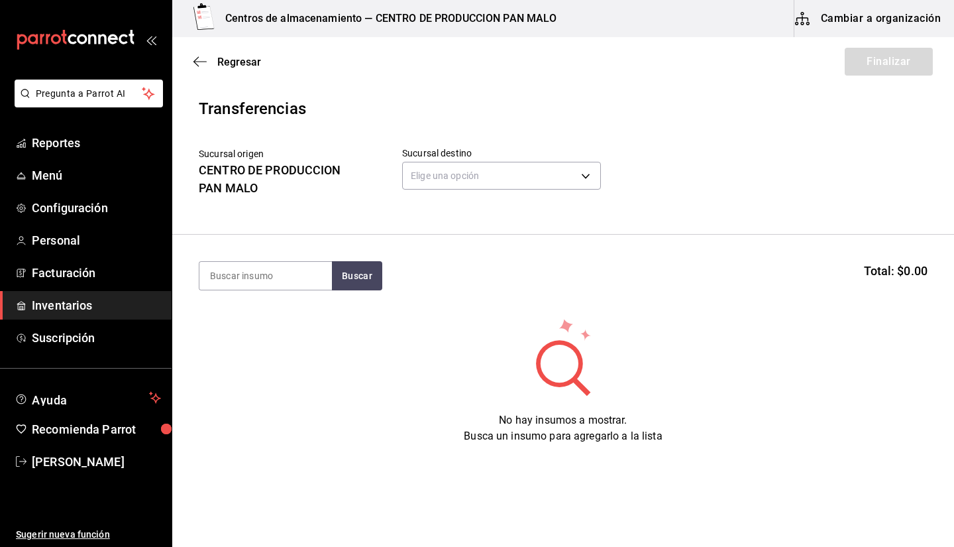
click at [396, 364] on div "No hay insumos a mostrar. Busca un insumo para agregarlo a la lista" at bounding box center [563, 380] width 782 height 127
click at [267, 278] on input at bounding box center [265, 276] width 132 height 28
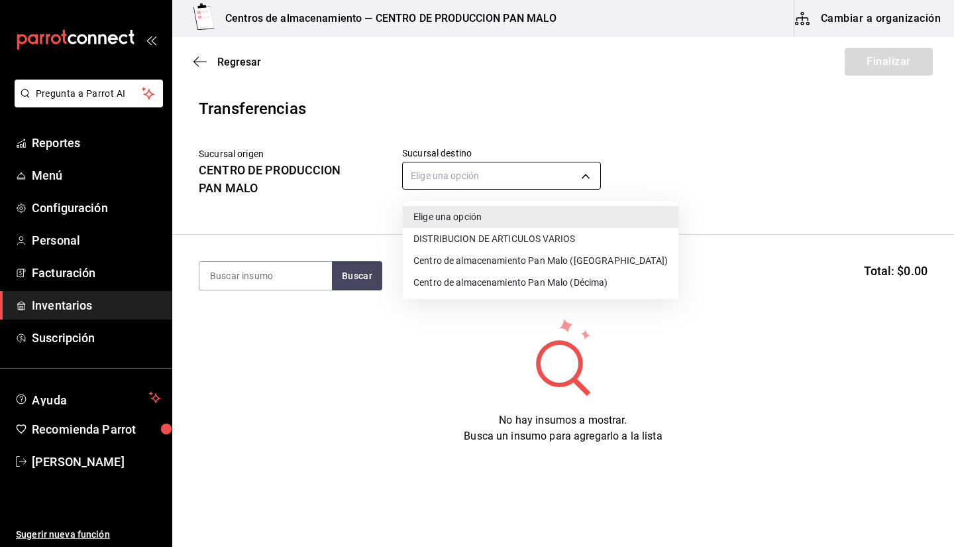
click at [469, 163] on body "Pregunta a Parrot AI Reportes Menú Configuración Personal Facturación Inventari…" at bounding box center [477, 236] width 954 height 472
click at [548, 266] on li "Centro de almacenamiento Pan Malo (Laureles)" at bounding box center [541, 261] width 276 height 22
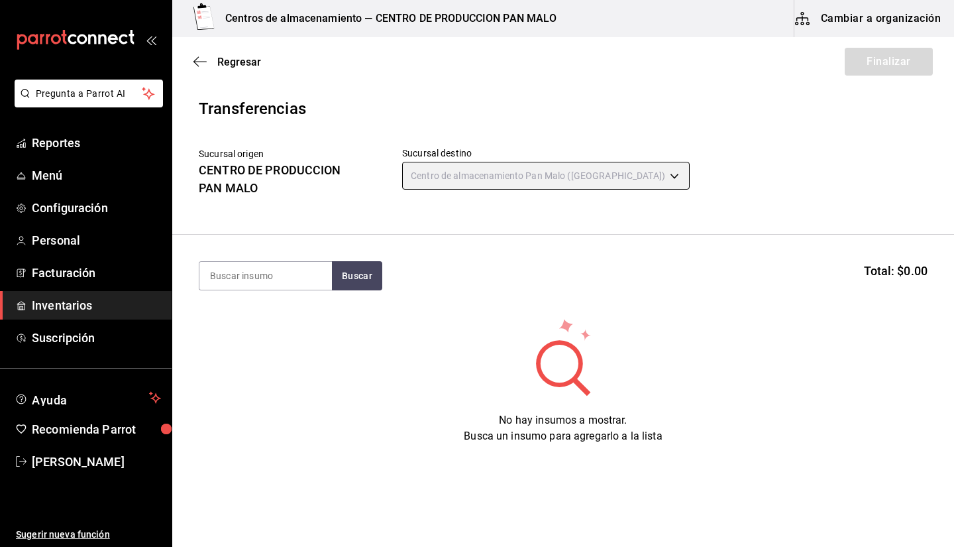
type input "43bf6f0e-6c17-4396-b3d5-f44a28c2c87c"
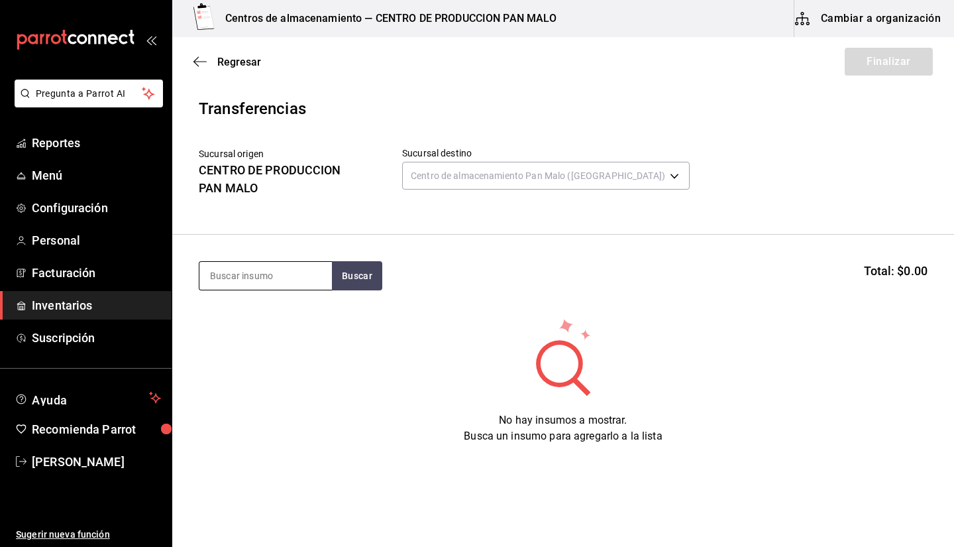
click at [309, 274] on input at bounding box center [265, 276] width 132 height 28
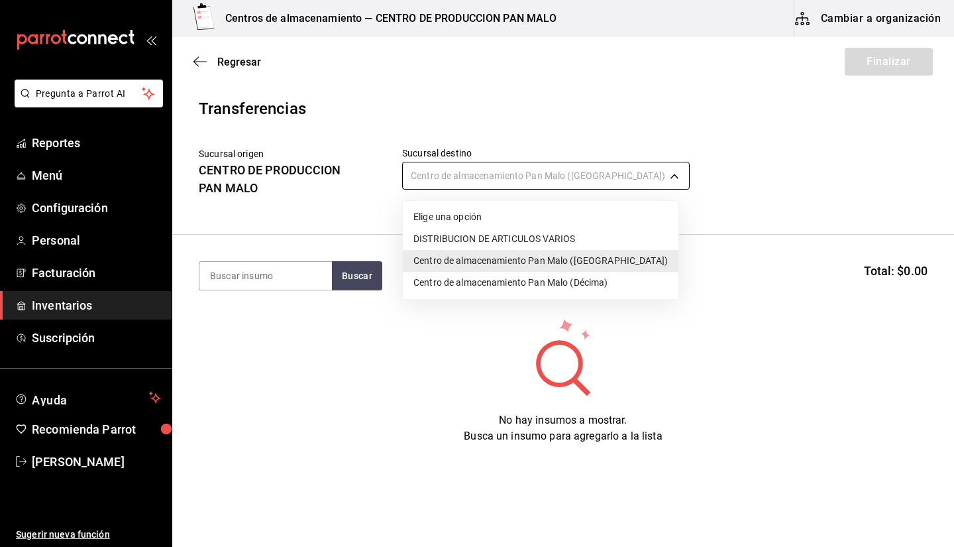
click at [460, 183] on body "Pregunta a Parrot AI Reportes Menú Configuración Personal Facturación Inventari…" at bounding box center [477, 236] width 954 height 472
click at [674, 231] on div at bounding box center [477, 273] width 954 height 547
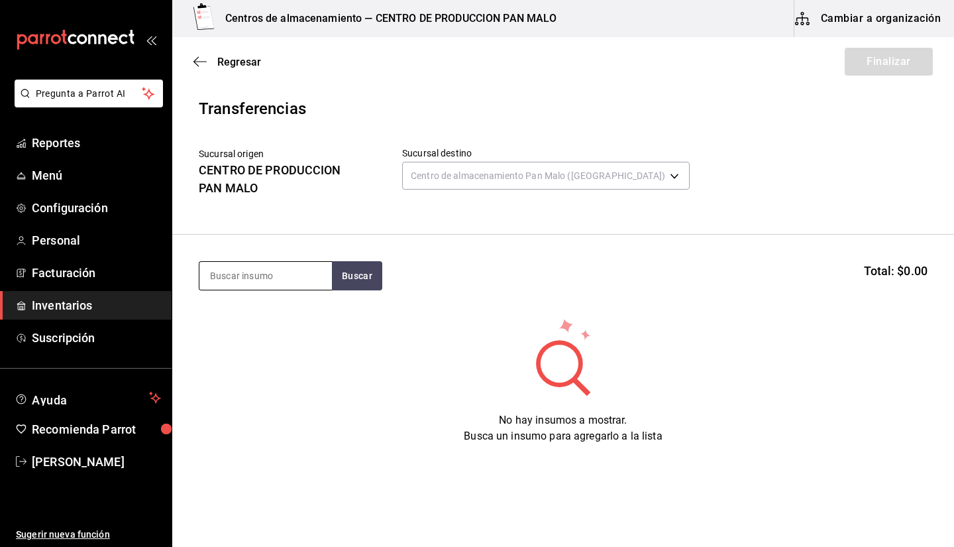
click at [301, 284] on input at bounding box center [265, 276] width 132 height 28
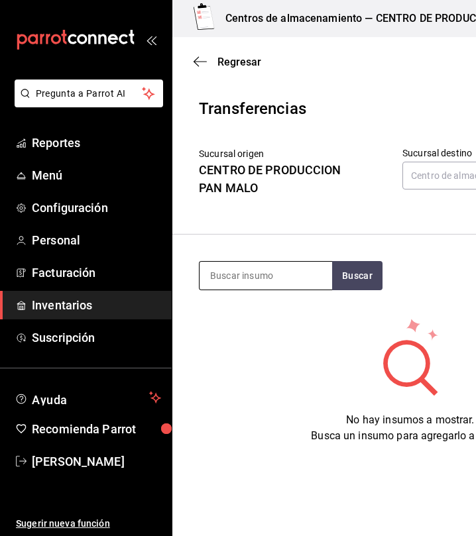
click at [253, 275] on input at bounding box center [265, 276] width 132 height 28
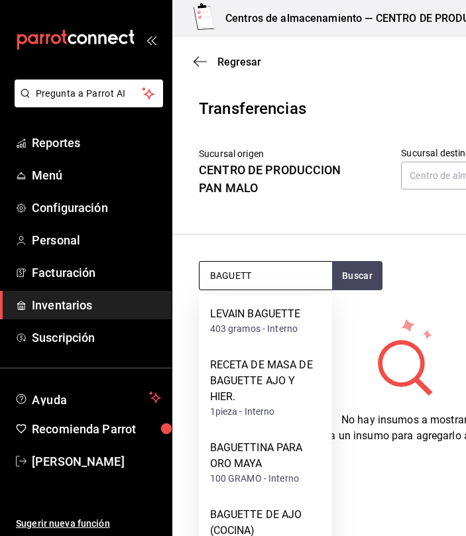
click at [292, 286] on input "BAGUETT" at bounding box center [265, 276] width 132 height 28
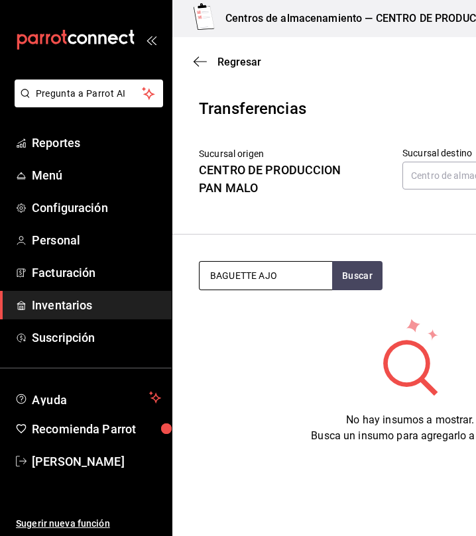
type input "BAGUETTE AJO"
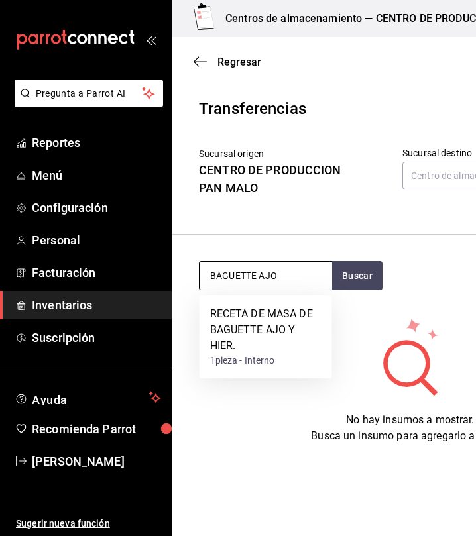
click at [291, 280] on input "BAGUETTE AJO" at bounding box center [265, 276] width 132 height 28
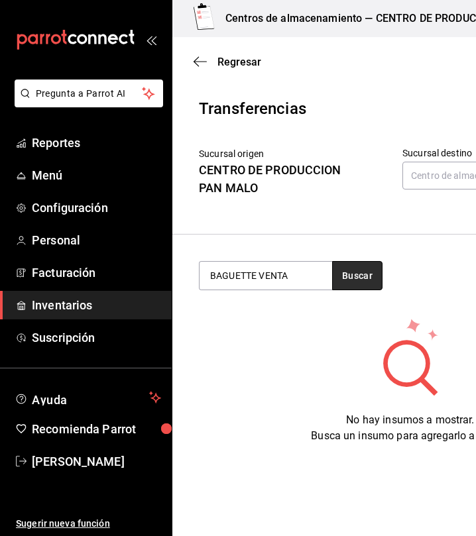
click at [352, 278] on button "Buscar" at bounding box center [357, 275] width 50 height 29
click at [368, 270] on button "Buscar" at bounding box center [357, 275] width 50 height 29
click at [354, 267] on button "Buscar" at bounding box center [357, 275] width 50 height 29
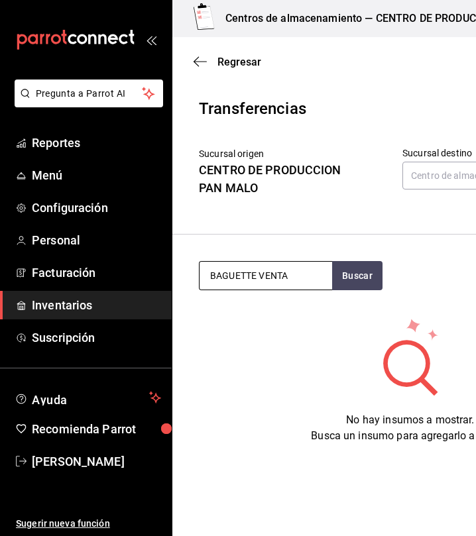
click at [295, 266] on input "BAGUETTE VENTA" at bounding box center [265, 276] width 132 height 28
click at [251, 270] on input "BAGUETTE VENTA" at bounding box center [265, 276] width 132 height 28
click at [303, 281] on input "BAGUETTE VENTA" at bounding box center [265, 276] width 132 height 28
click at [303, 280] on input "BAGUETTE VENTA" at bounding box center [265, 276] width 132 height 28
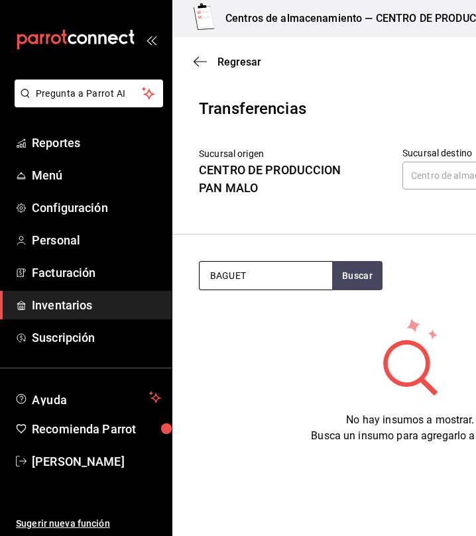
type input "BAGUET"
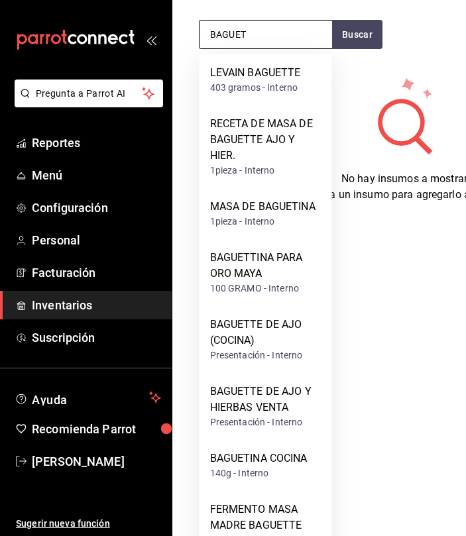
scroll to position [254, 0]
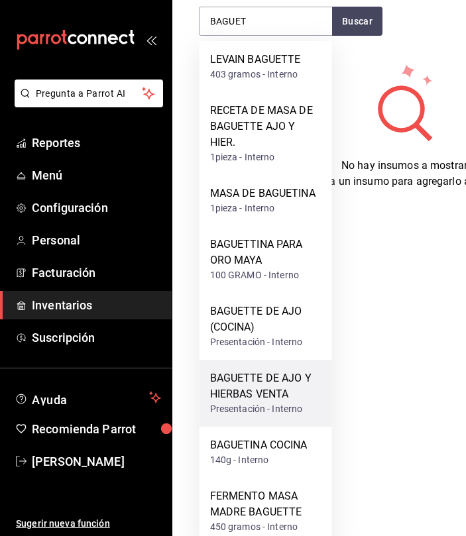
click at [263, 397] on div "BAGUETTE DE AJO Y HIERBAS VENTA" at bounding box center [265, 386] width 111 height 32
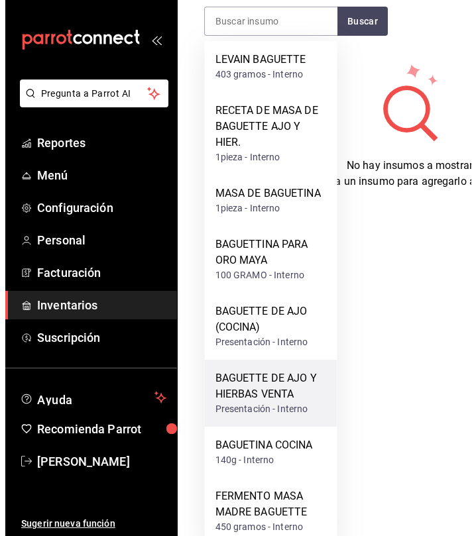
scroll to position [0, 0]
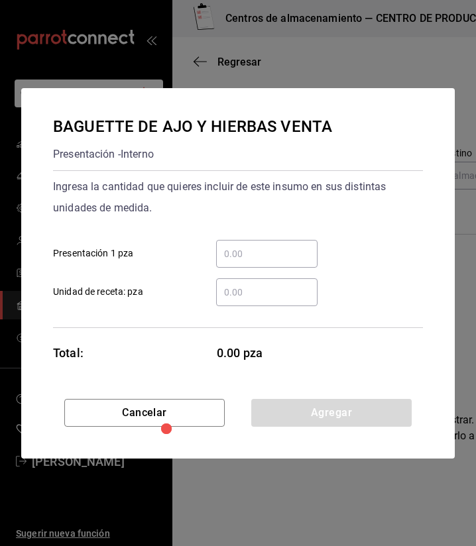
click at [264, 271] on div "​ Unidad de receta: pza" at bounding box center [232, 287] width 380 height 38
click at [252, 258] on input "​ Presentación 1 pza" at bounding box center [266, 254] width 101 height 16
click at [252, 254] on input "​ Presentación 1 pza" at bounding box center [266, 254] width 101 height 16
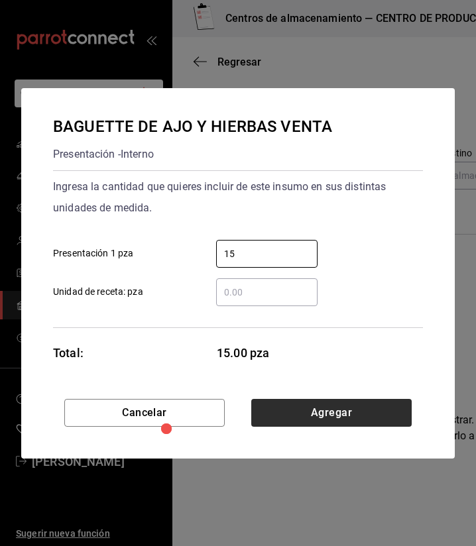
type input "15"
click at [286, 419] on button "Agregar" at bounding box center [331, 413] width 160 height 28
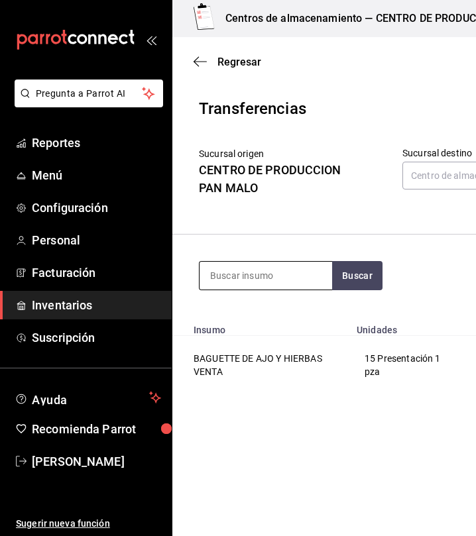
click at [307, 279] on input at bounding box center [265, 276] width 132 height 28
type input "BOLLO DE CARDAMOMO"
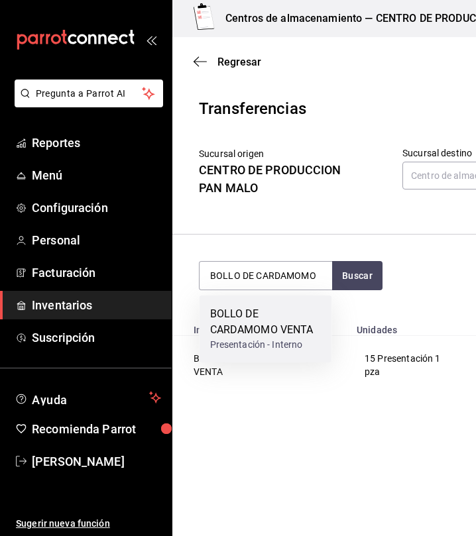
click at [305, 329] on div "BOLLO DE CARDAMOMO VENTA" at bounding box center [265, 322] width 111 height 32
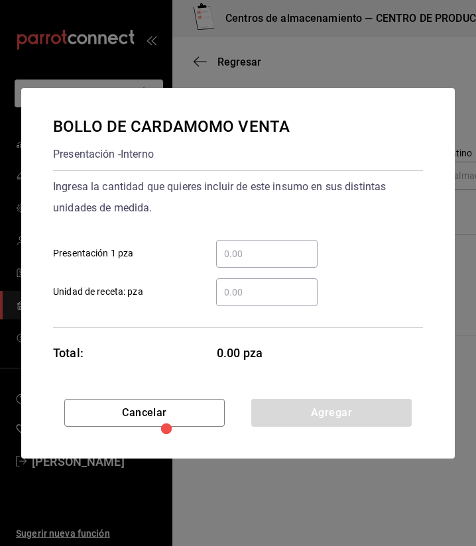
click at [303, 248] on input "​ Presentación 1 pza" at bounding box center [266, 254] width 101 height 16
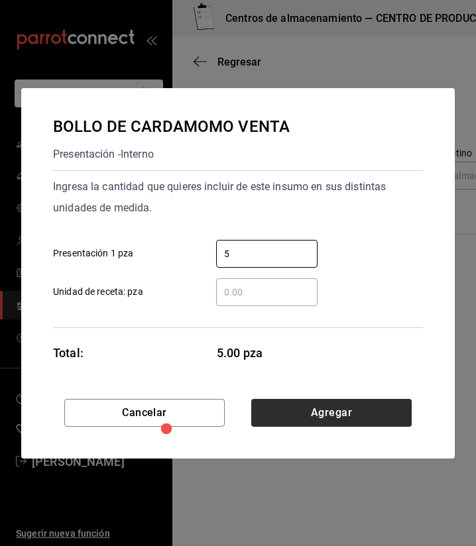
type input "5"
click at [393, 410] on button "Agregar" at bounding box center [331, 413] width 160 height 28
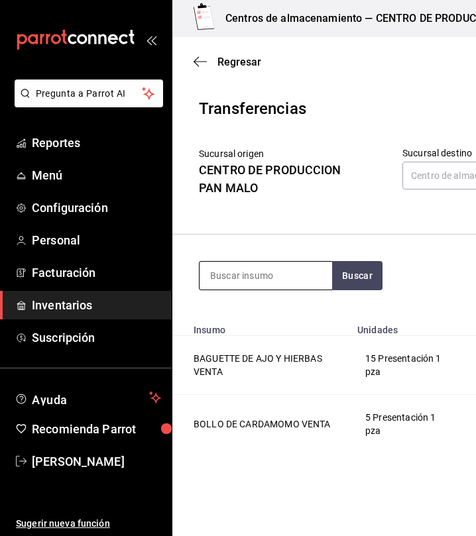
click at [255, 268] on input at bounding box center [265, 276] width 132 height 28
type input "CHOCOLATIN"
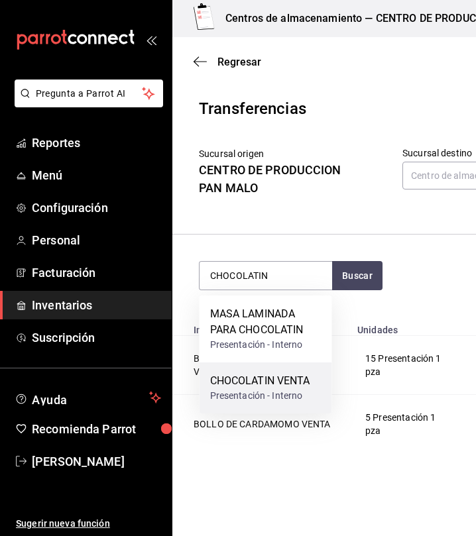
click at [256, 377] on div "CHOCOLATIN VENTA" at bounding box center [260, 381] width 100 height 16
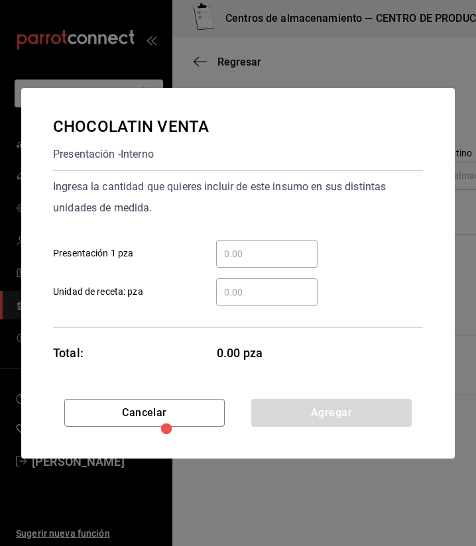
click at [281, 251] on input "​ Presentación 1 pza" at bounding box center [266, 254] width 101 height 16
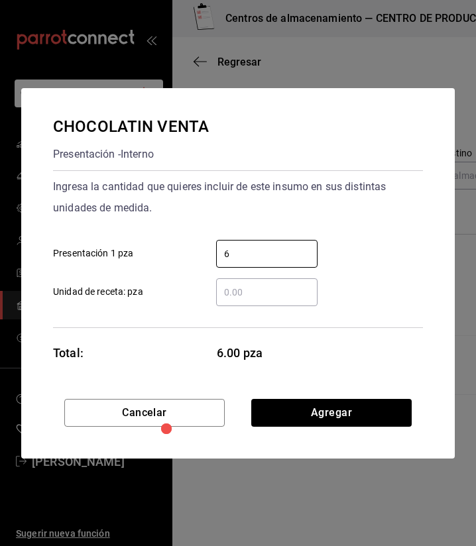
type input "6"
click at [376, 431] on div "Cancelar Agregar" at bounding box center [237, 429] width 433 height 60
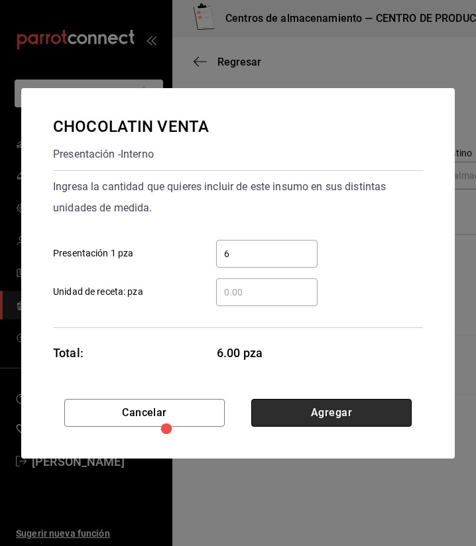
click at [347, 411] on button "Agregar" at bounding box center [331, 413] width 160 height 28
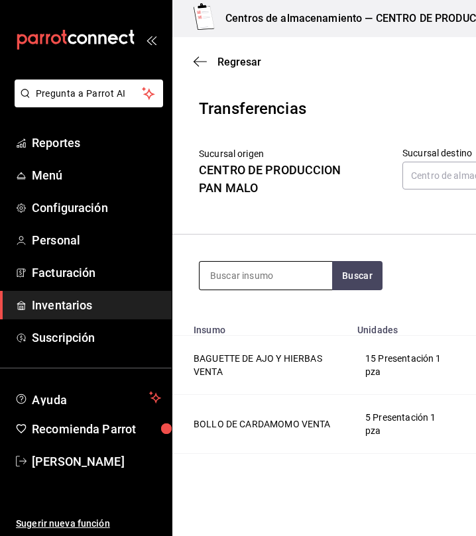
click at [282, 275] on input at bounding box center [265, 276] width 132 height 28
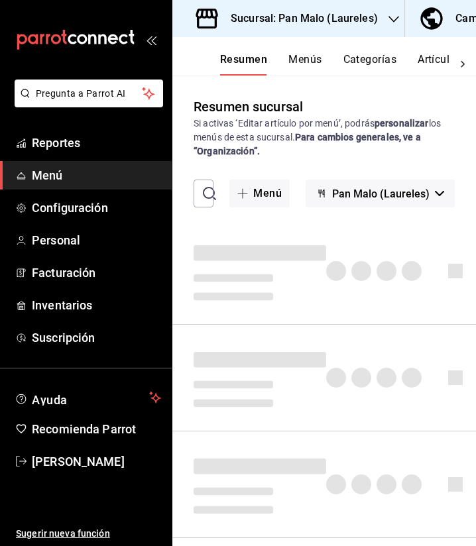
click at [331, 18] on h3 "Sucursal: Pan Malo (Laureles)" at bounding box center [299, 19] width 158 height 16
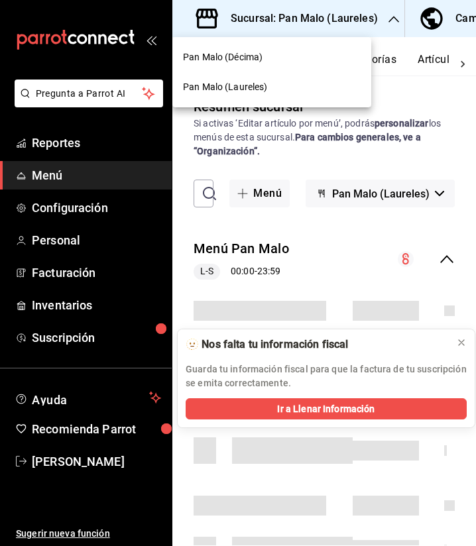
click at [296, 60] on div "Pan Malo (Décima)" at bounding box center [272, 57] width 178 height 14
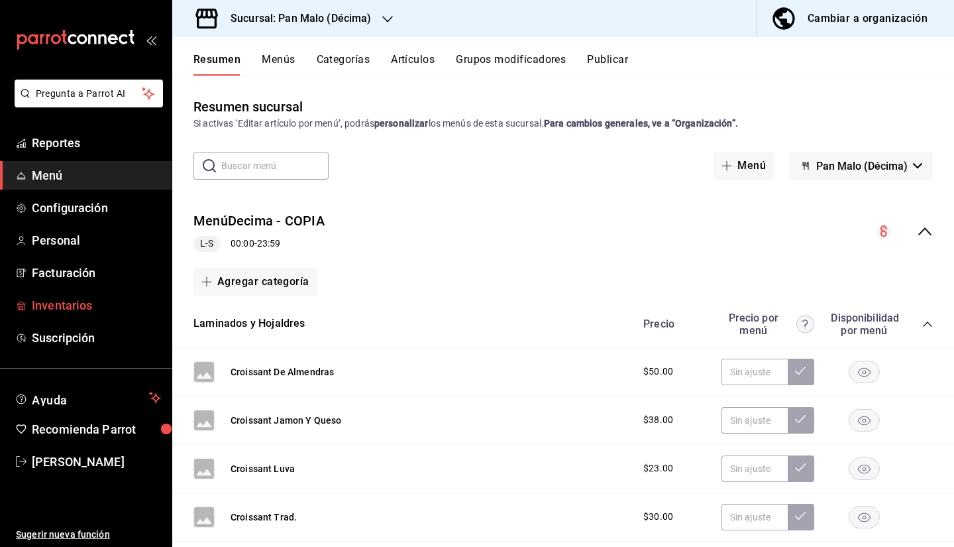
click at [57, 305] on span "Inventarios" at bounding box center [96, 305] width 129 height 18
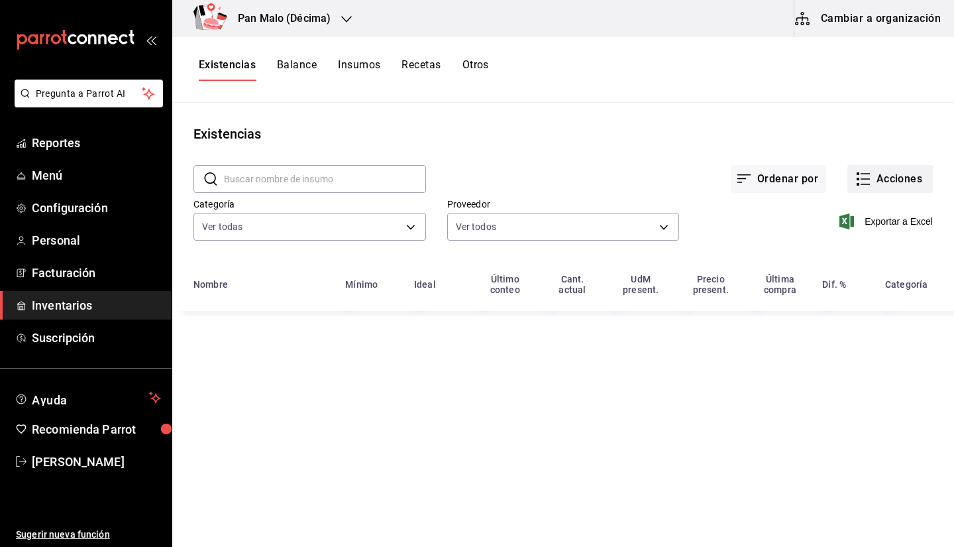
click at [475, 176] on icon "button" at bounding box center [863, 179] width 16 height 16
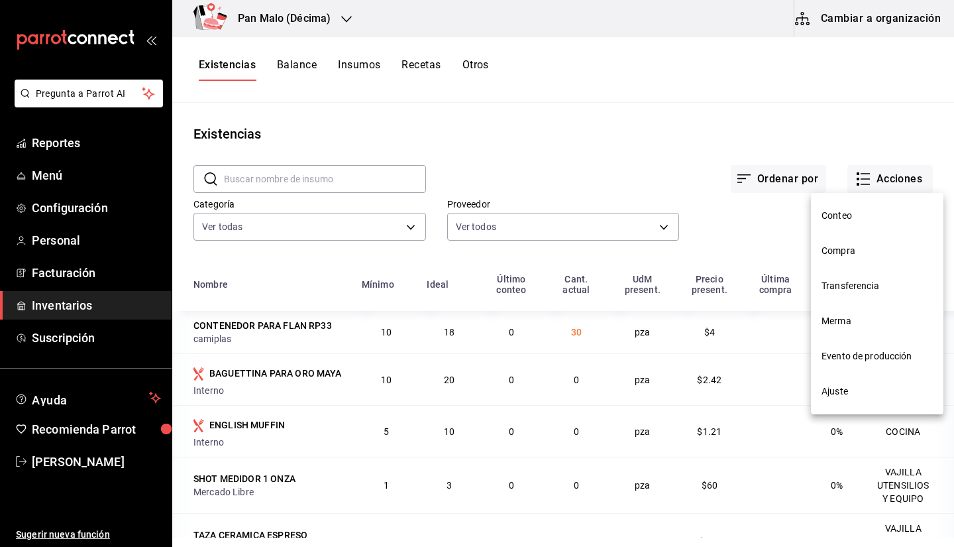
click at [475, 251] on span "Compra" at bounding box center [876, 251] width 111 height 14
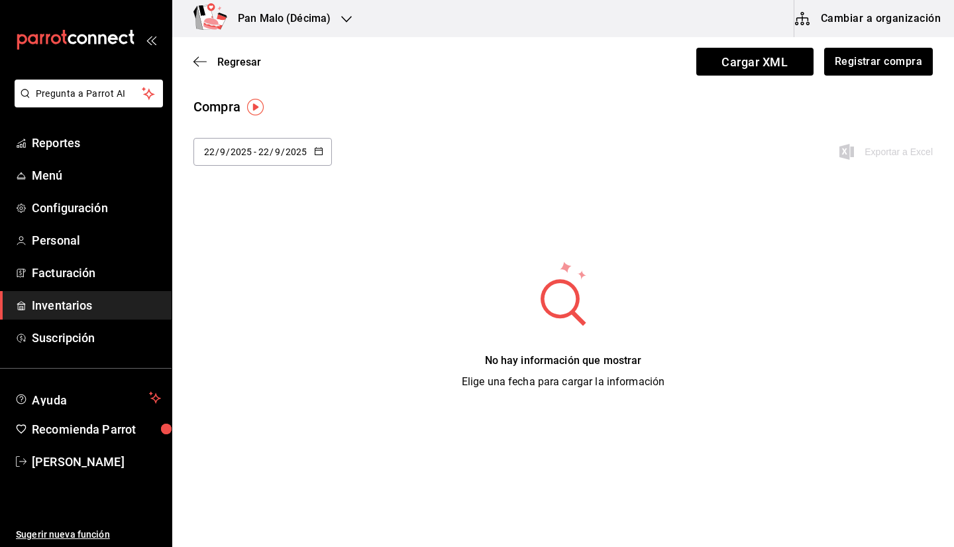
click at [260, 142] on div "[DATE] [DATE] - [DATE] [DATE]" at bounding box center [262, 152] width 138 height 28
click at [475, 68] on button "Registrar compra" at bounding box center [878, 62] width 110 height 28
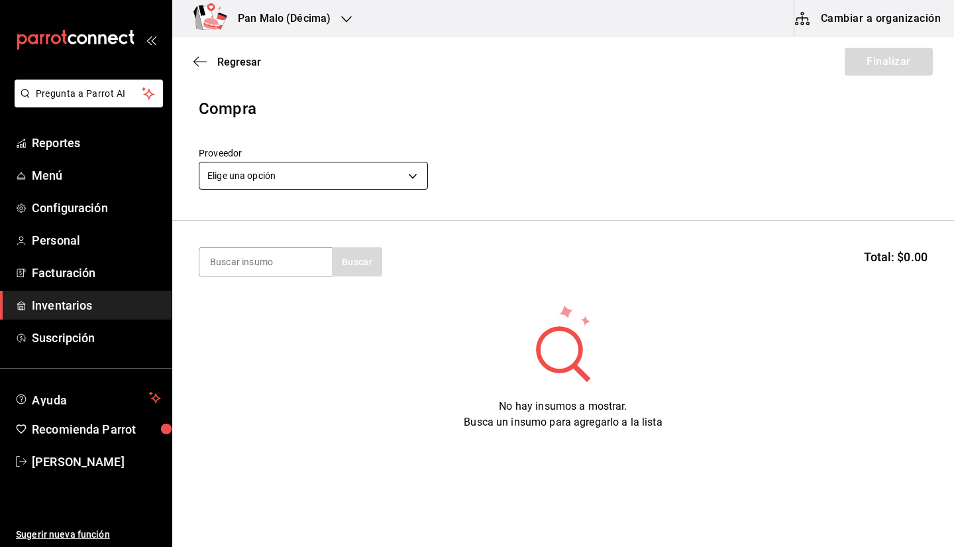
click at [298, 173] on body "Pregunta a Parrot AI Reportes Menú Configuración Personal Facturación Inventari…" at bounding box center [477, 236] width 954 height 472
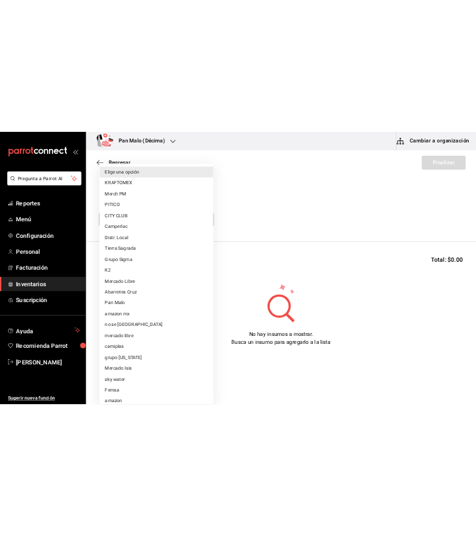
scroll to position [76, 0]
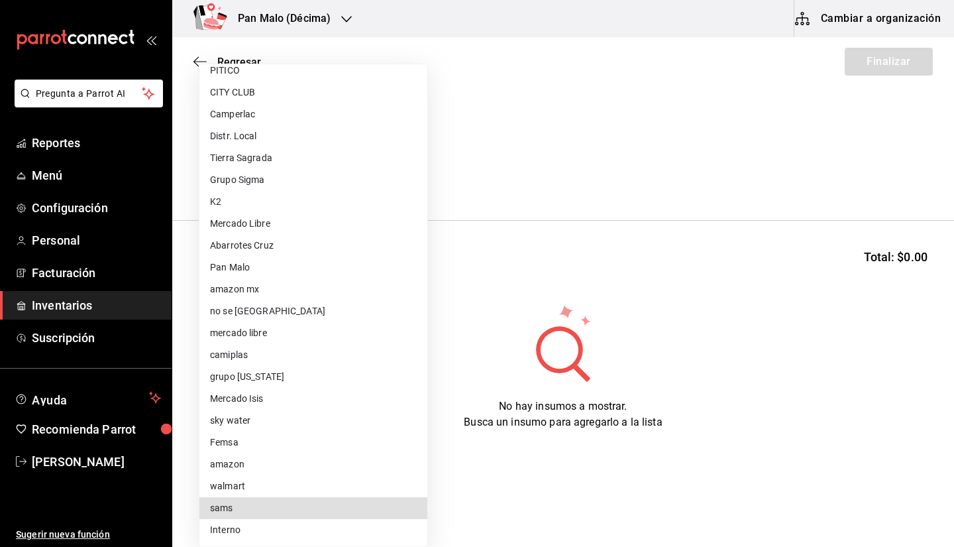
type input "a354c14f-b523-4790-b00e-6b1458811c44"
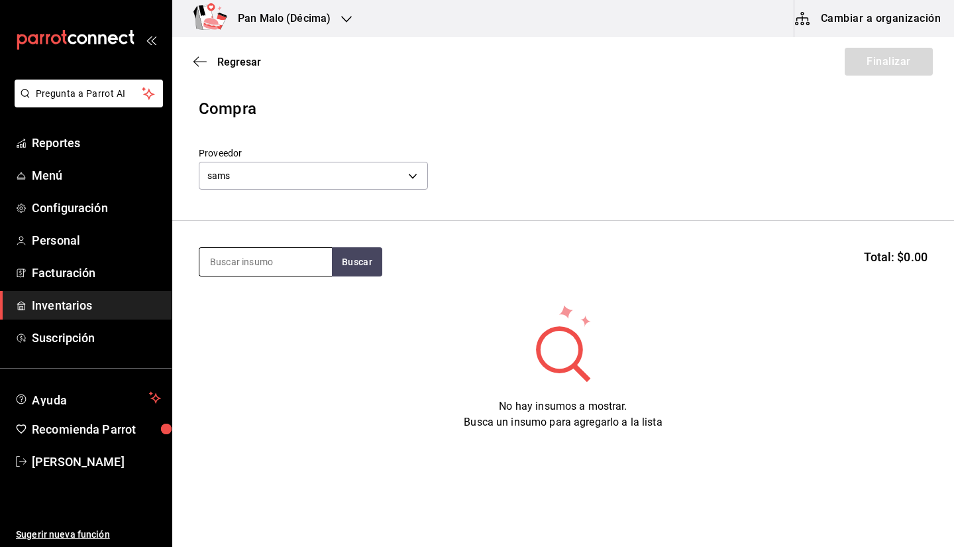
click at [270, 252] on input at bounding box center [265, 262] width 132 height 28
click at [261, 264] on input at bounding box center [265, 262] width 132 height 28
click at [374, 380] on div "No hay insumos a mostrar. Busca un insumo para agregarlo a la lista" at bounding box center [563, 366] width 782 height 127
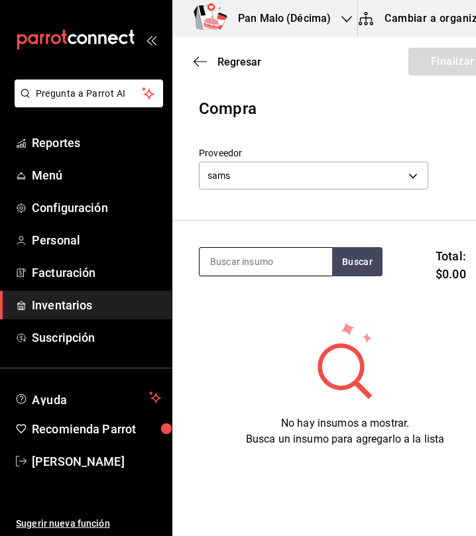
click at [270, 267] on input at bounding box center [265, 262] width 132 height 28
type input "ACEITE DE COCO"
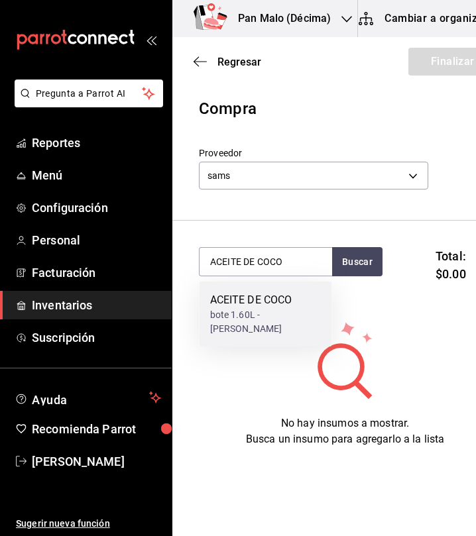
click at [284, 310] on div "bote 1.60L - sams" at bounding box center [265, 322] width 111 height 28
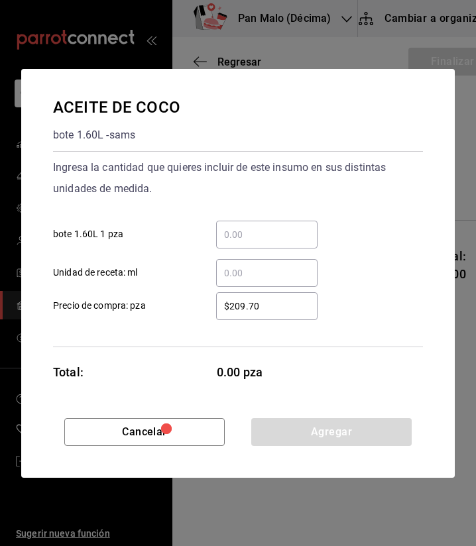
click at [299, 227] on input "​ bote 1.60L 1 pza" at bounding box center [266, 235] width 101 height 16
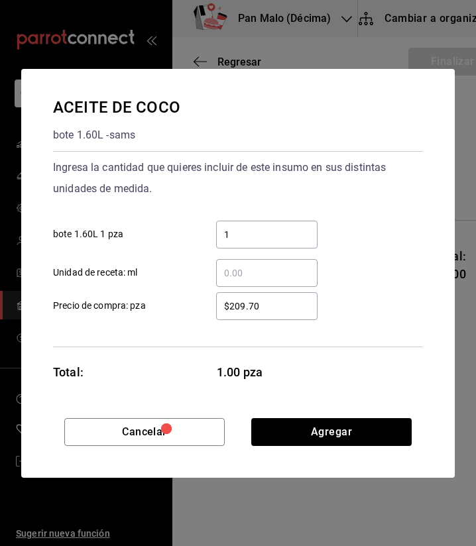
click at [280, 245] on div "1 ​" at bounding box center [266, 235] width 101 height 28
click at [280, 242] on input "1" at bounding box center [266, 235] width 101 height 16
type input "1"
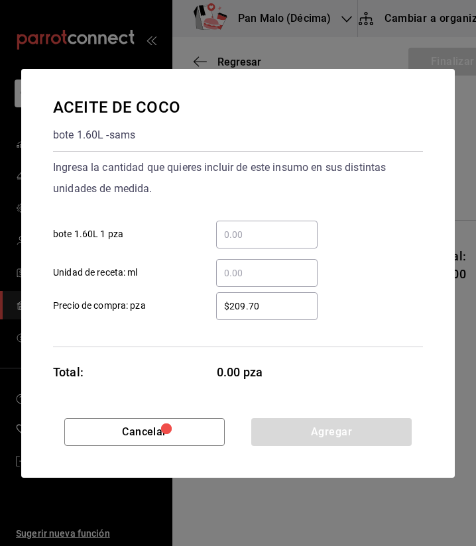
click at [230, 241] on input "​ bote 1.60L 1 pza" at bounding box center [266, 235] width 101 height 16
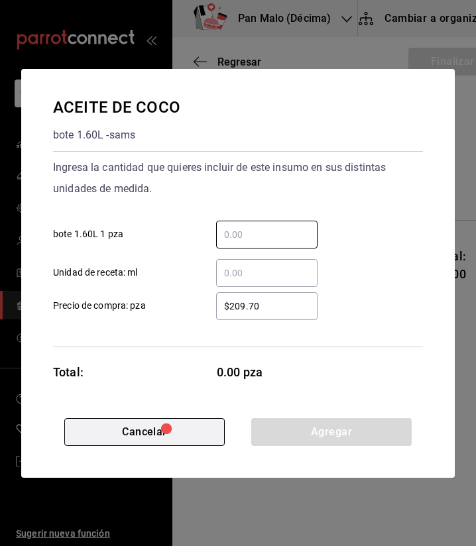
click at [123, 429] on button "Cancelar" at bounding box center [144, 432] width 160 height 28
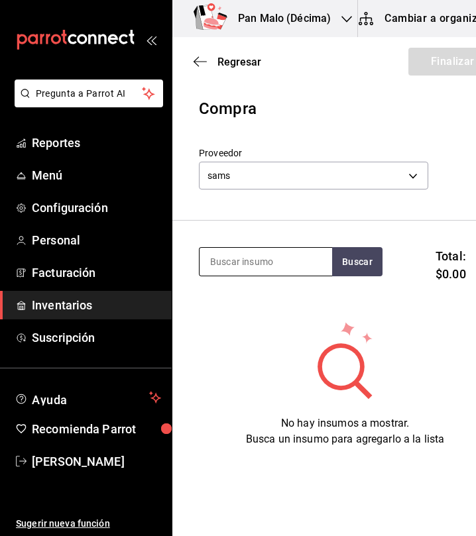
click at [268, 259] on input at bounding box center [265, 262] width 132 height 28
type input "AZUCAR"
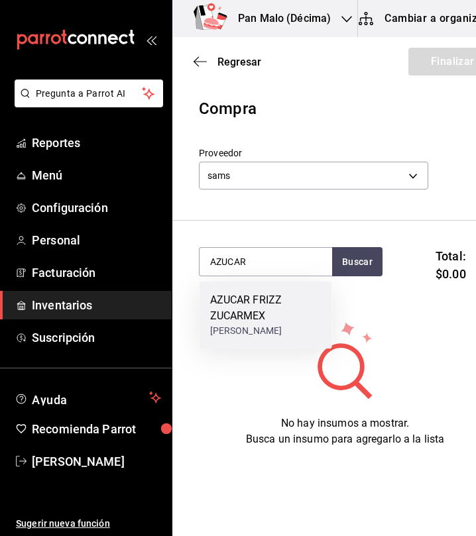
click at [254, 312] on div "AZUCAR FRIZZ ZUCARMEX" at bounding box center [265, 308] width 111 height 32
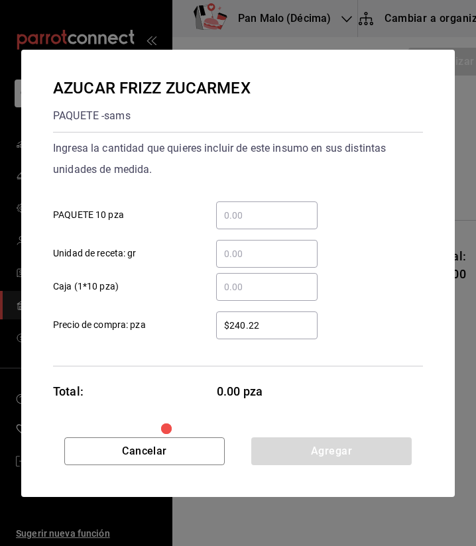
click at [309, 207] on input "​ PAQUETE 10 pza" at bounding box center [266, 215] width 101 height 16
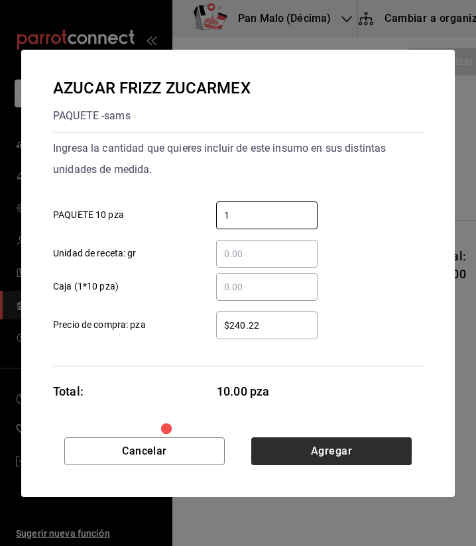
type input "1"
click at [358, 456] on button "Agregar" at bounding box center [331, 451] width 160 height 28
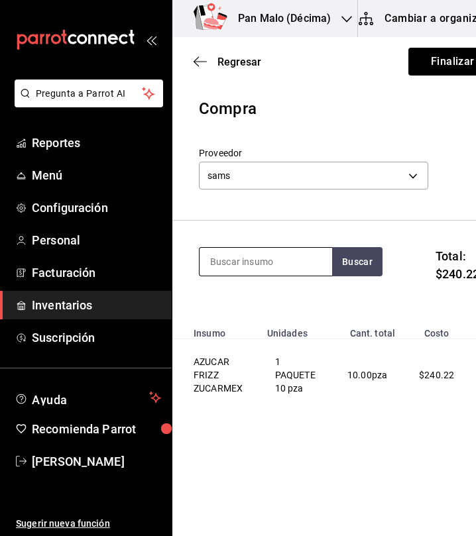
click at [279, 262] on input at bounding box center [265, 262] width 132 height 28
type input "ACEITE DE OLIVO"
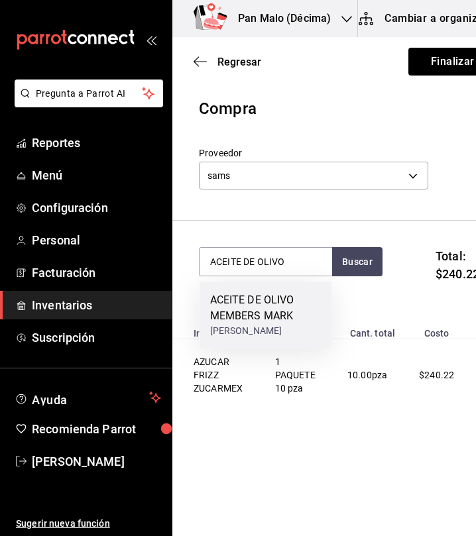
click at [272, 296] on div "ACEITE DE OLIVO MEMBERS MARK" at bounding box center [265, 308] width 111 height 32
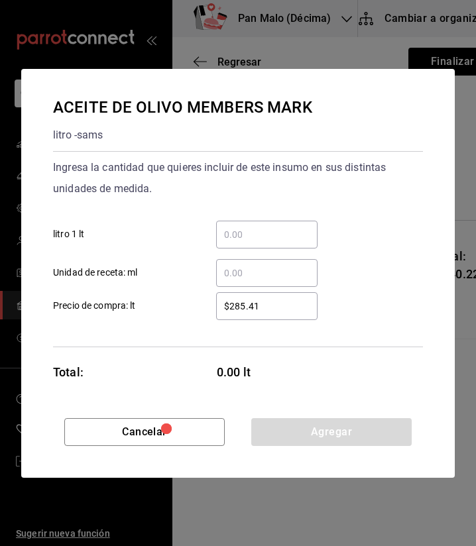
click at [270, 232] on input "​ litro 1 lt" at bounding box center [266, 235] width 101 height 16
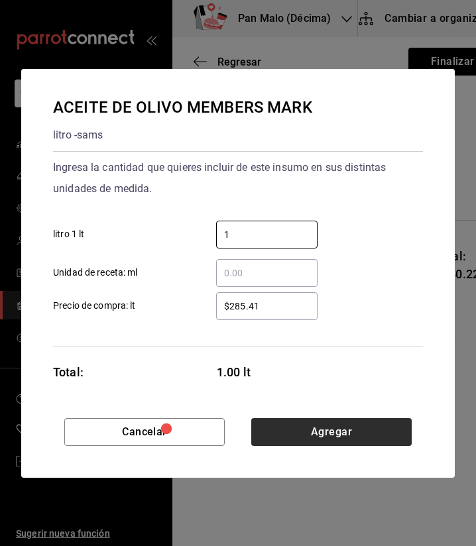
type input "1"
click at [353, 437] on button "Agregar" at bounding box center [331, 432] width 160 height 28
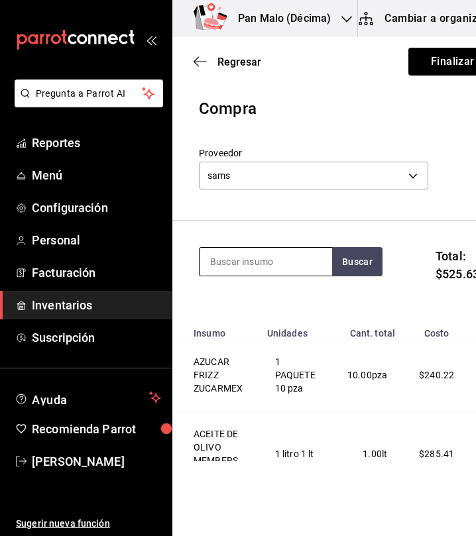
click at [289, 272] on input at bounding box center [265, 262] width 132 height 28
click at [299, 259] on input "JABON AXION" at bounding box center [265, 262] width 132 height 28
type input "JABON LIQUI"
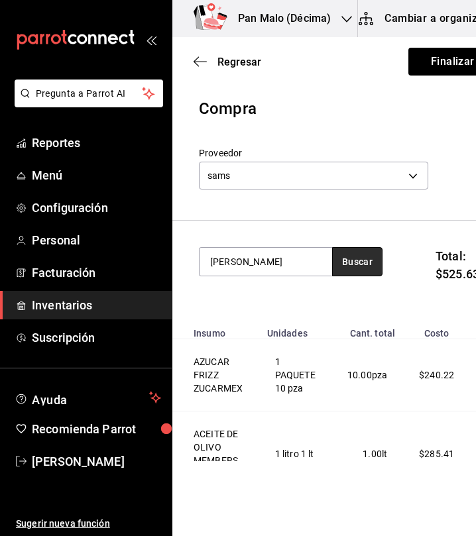
click at [344, 268] on button "Buscar" at bounding box center [357, 261] width 50 height 29
click at [311, 266] on input "JABON LIQUI" at bounding box center [265, 262] width 132 height 28
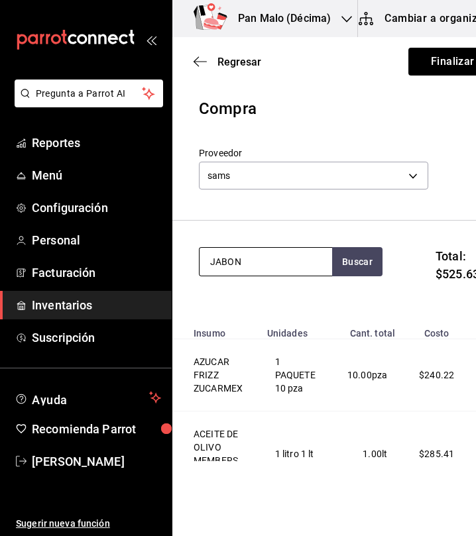
type input "JABON"
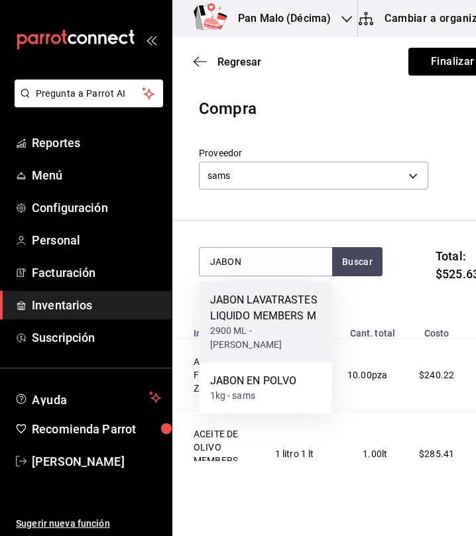
click at [287, 314] on div "JABON LAVATRASTES LIQUIDO MEMBERS M" at bounding box center [265, 308] width 111 height 32
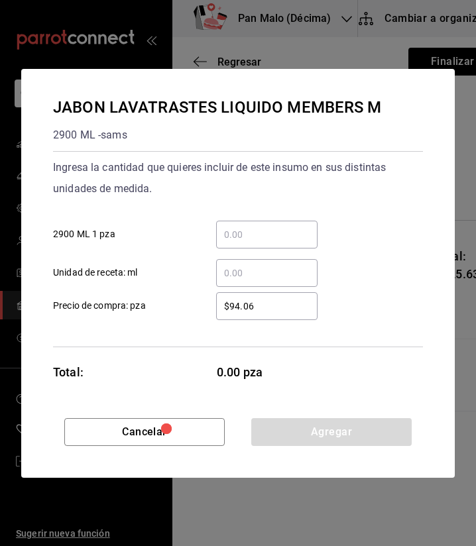
click at [240, 237] on input "​ 2900 ML 1 pza" at bounding box center [266, 235] width 101 height 16
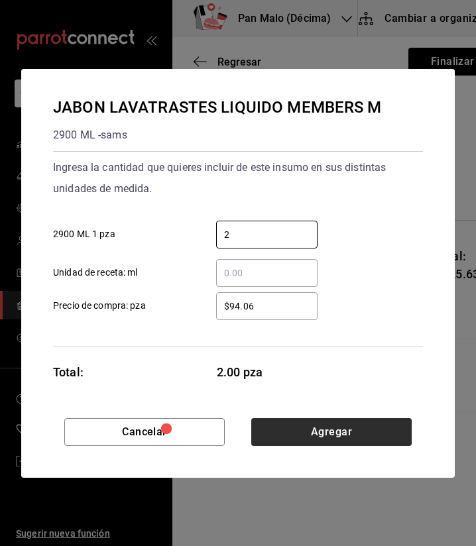
type input "2"
click at [309, 425] on button "Agregar" at bounding box center [331, 432] width 160 height 28
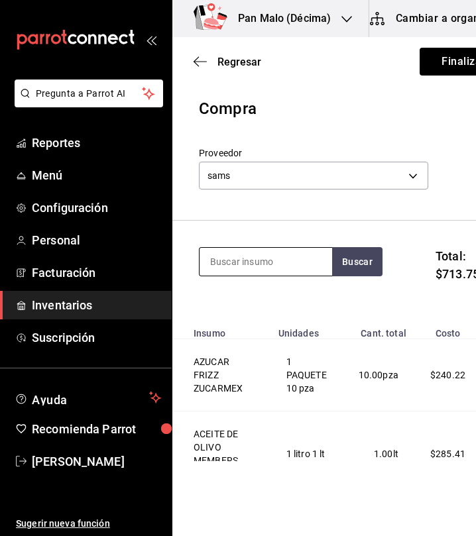
click at [244, 267] on input at bounding box center [265, 262] width 132 height 28
click at [254, 254] on input at bounding box center [265, 262] width 132 height 28
click at [382, 138] on header "Compra Proveedor sams a354c14f-b523-4790-b00e-6b1458811c44" at bounding box center [350, 159] width 356 height 124
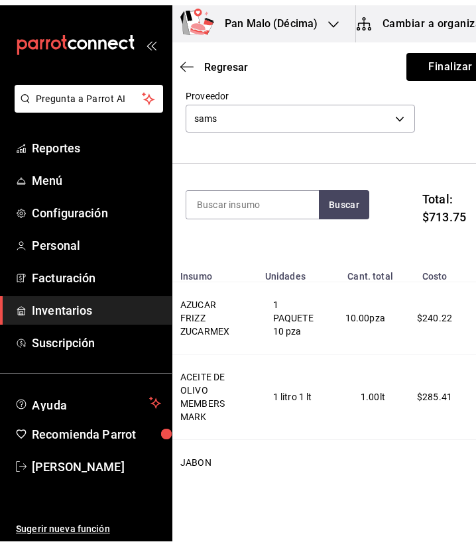
scroll to position [0, 47]
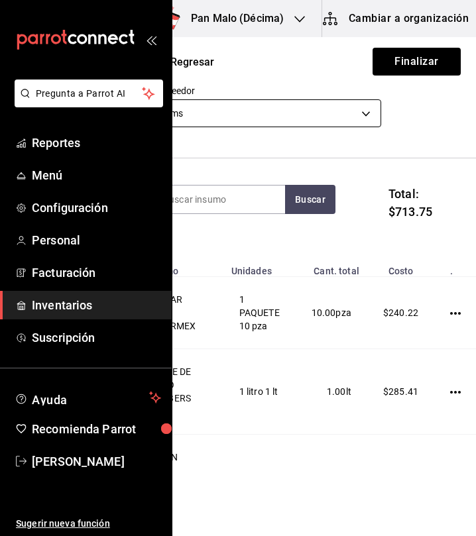
click at [356, 123] on body "Pregunta a Parrot AI Reportes Menú Configuración Personal Facturación Inventari…" at bounding box center [191, 230] width 476 height 461
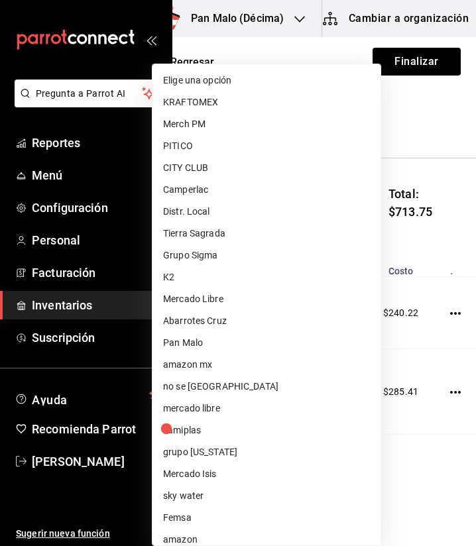
scroll to position [76, 0]
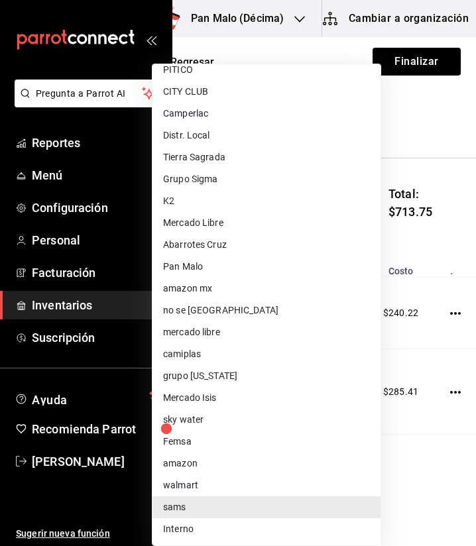
click at [453, 254] on div at bounding box center [238, 273] width 476 height 546
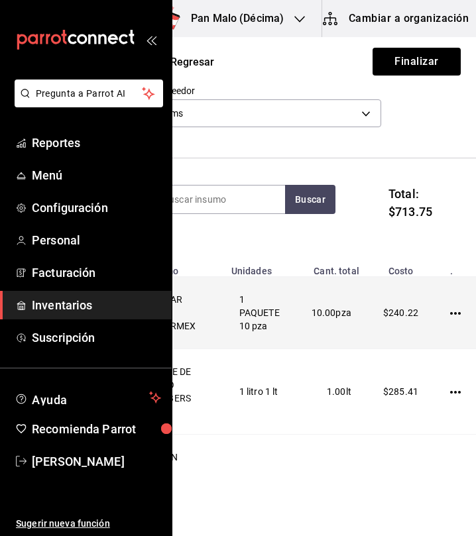
click at [450, 319] on icon "button" at bounding box center [455, 313] width 11 height 11
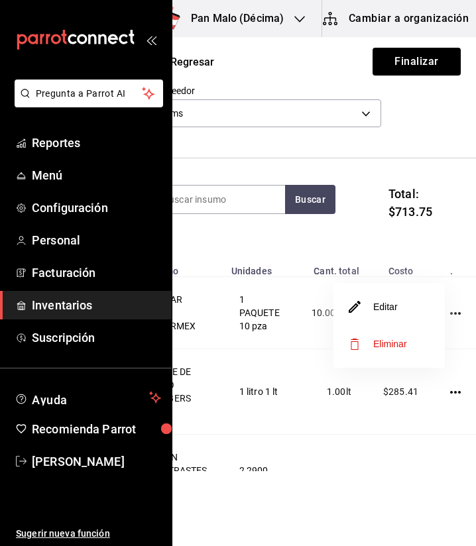
click at [402, 338] on span "Eliminar" at bounding box center [378, 344] width 58 height 16
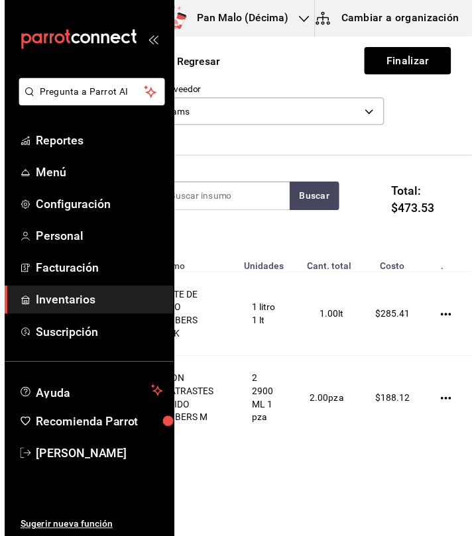
scroll to position [0, 41]
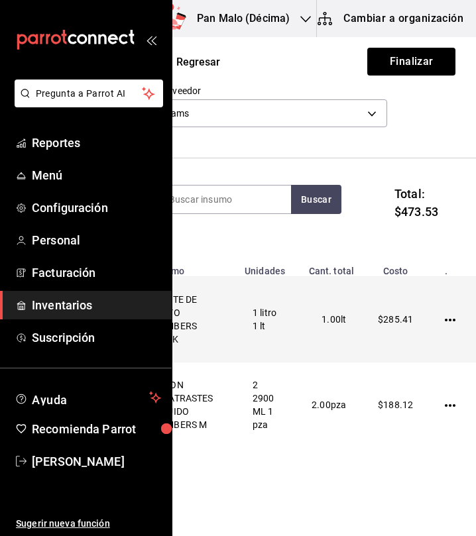
click at [444, 325] on icon "button" at bounding box center [449, 320] width 11 height 11
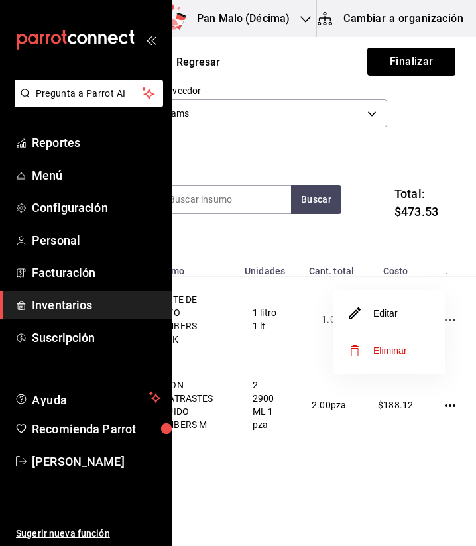
click at [393, 358] on span "Eliminar" at bounding box center [378, 350] width 58 height 16
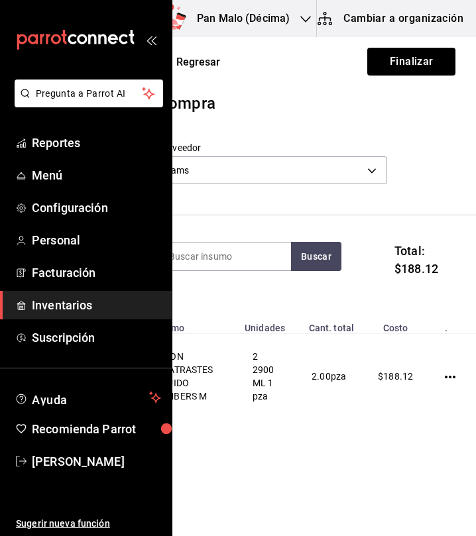
scroll to position [7, 0]
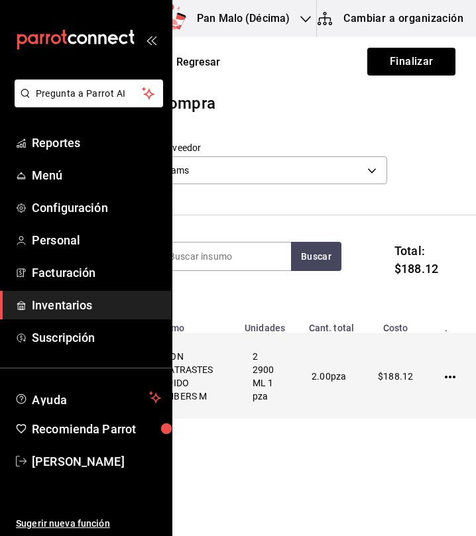
click at [444, 382] on icon "button" at bounding box center [449, 377] width 11 height 11
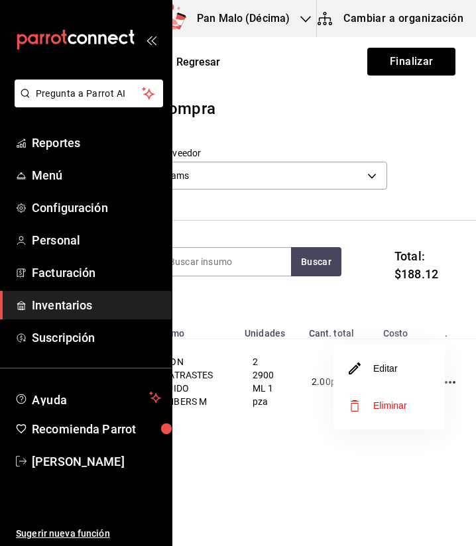
click at [421, 400] on li "Eliminar" at bounding box center [388, 405] width 111 height 37
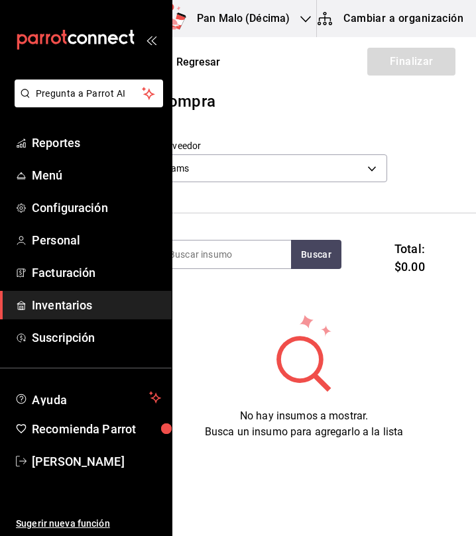
click at [272, 239] on section "Buscar Total: $0.00" at bounding box center [303, 262] width 345 height 99
click at [262, 248] on input at bounding box center [224, 254] width 132 height 28
type input "atun"
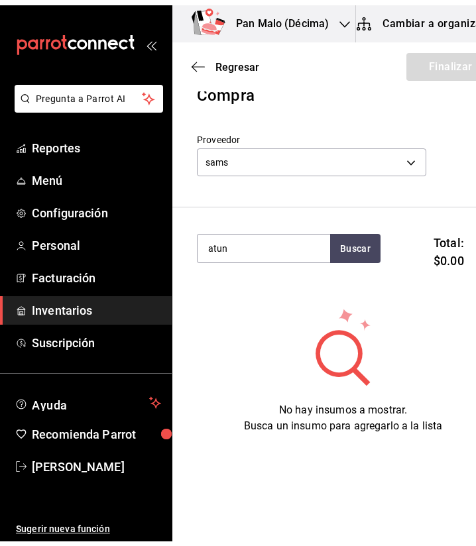
scroll to position [0, 0]
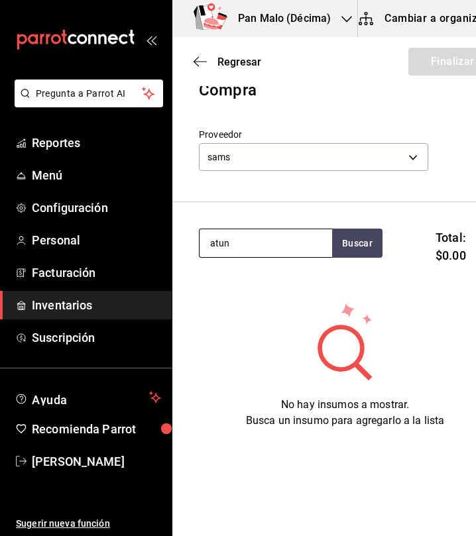
click at [264, 248] on input "atun" at bounding box center [265, 243] width 132 height 28
type input "atun"
click at [296, 246] on input "atun" at bounding box center [265, 243] width 132 height 28
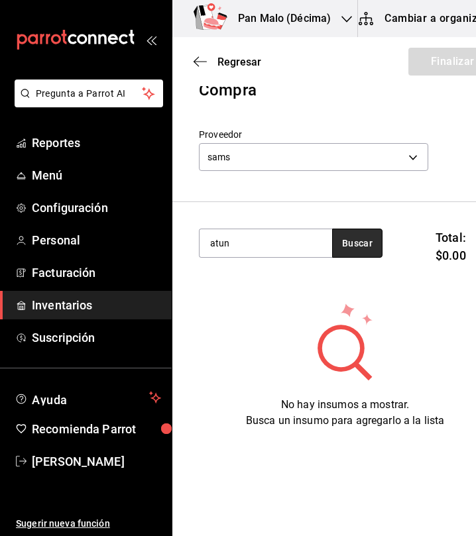
click at [366, 239] on button "Buscar" at bounding box center [357, 243] width 50 height 29
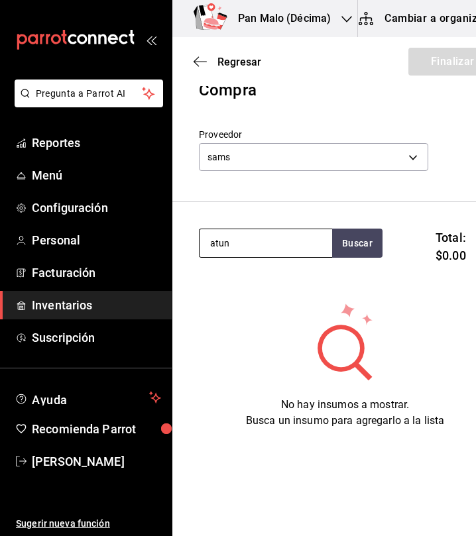
click at [295, 240] on input "atun" at bounding box center [265, 243] width 132 height 28
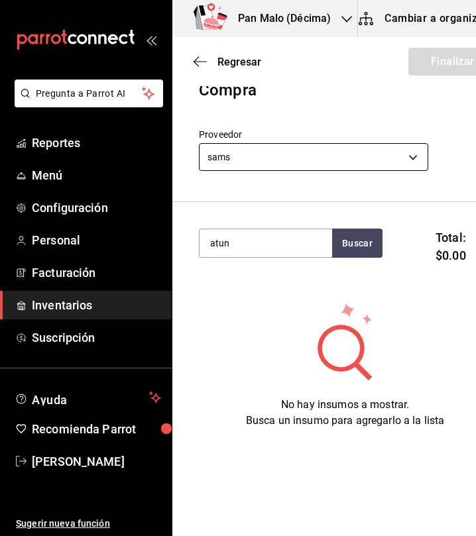
click at [299, 155] on body "Pregunta a Parrot AI Reportes Menú Configuración Personal Facturación Inventari…" at bounding box center [238, 230] width 476 height 461
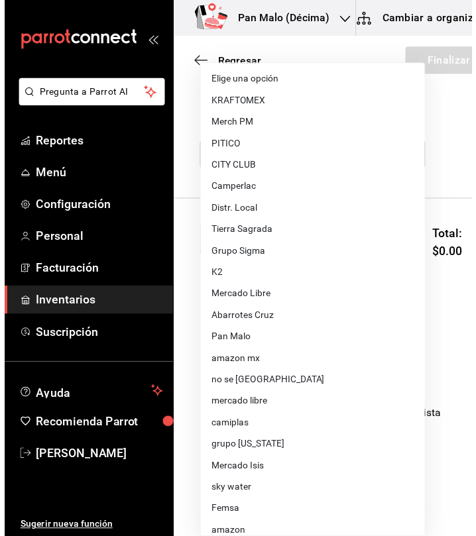
scroll to position [76, 0]
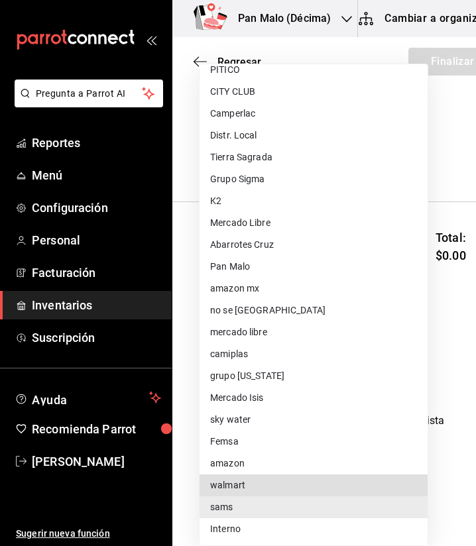
type input "308522c8-0057-4993-8dd7-5f75c49b9ee7"
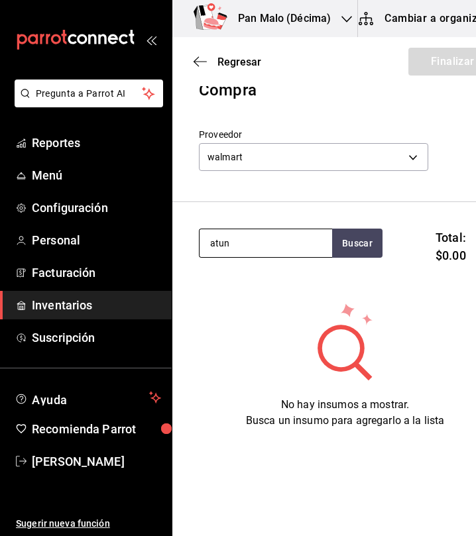
click at [286, 246] on input "atun" at bounding box center [265, 243] width 132 height 28
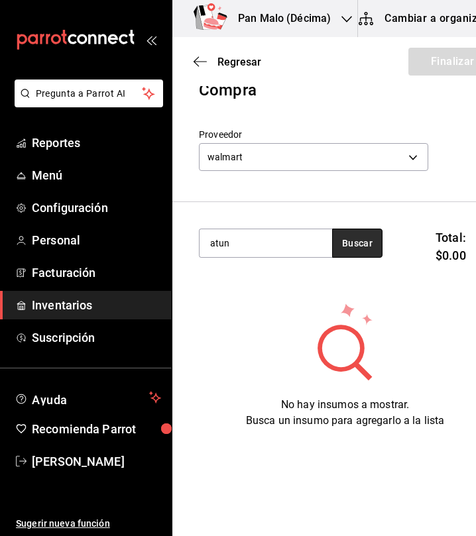
click at [356, 245] on button "Buscar" at bounding box center [357, 243] width 50 height 29
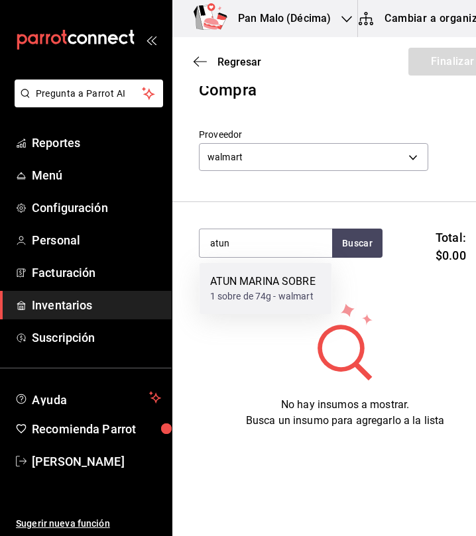
click at [291, 293] on div "1 sobre de 74g - walmart" at bounding box center [262, 296] width 105 height 14
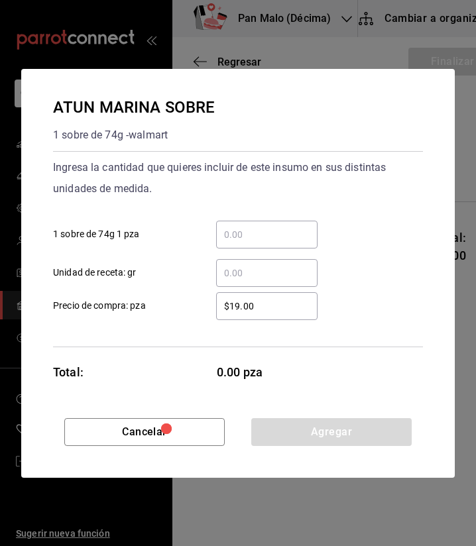
click at [378, 164] on div "Ingresa la cantidad que quieres incluir de este insumo en sus distintas unidade…" at bounding box center [238, 178] width 370 height 42
click at [265, 243] on div "​" at bounding box center [266, 235] width 101 height 28
click at [265, 242] on input "​ 1 sobre de 74g 1 pza" at bounding box center [266, 235] width 101 height 16
type input "5"
type input "4"
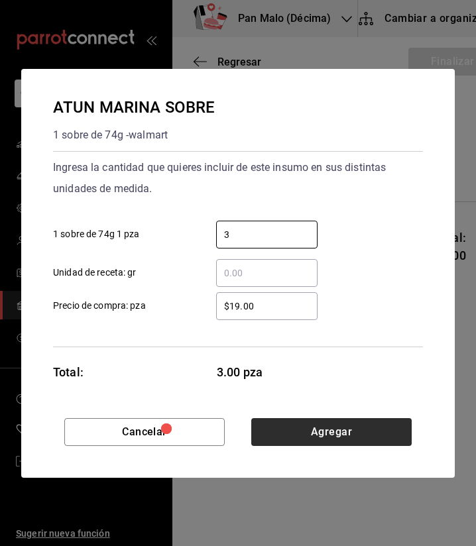
type input "3"
click at [364, 435] on button "Agregar" at bounding box center [331, 432] width 160 height 28
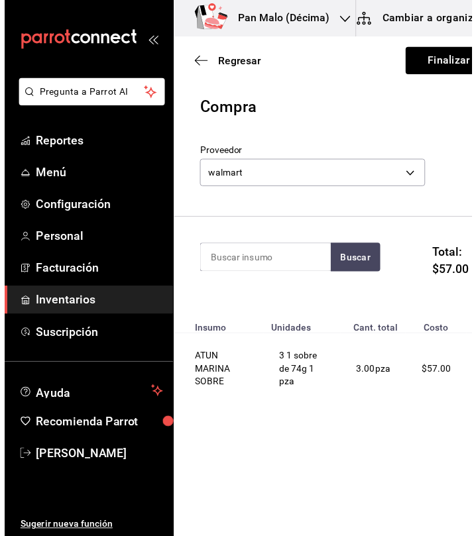
scroll to position [0, 0]
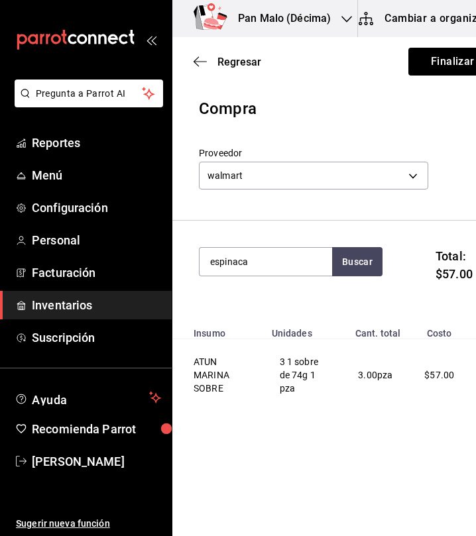
type input "espinaca"
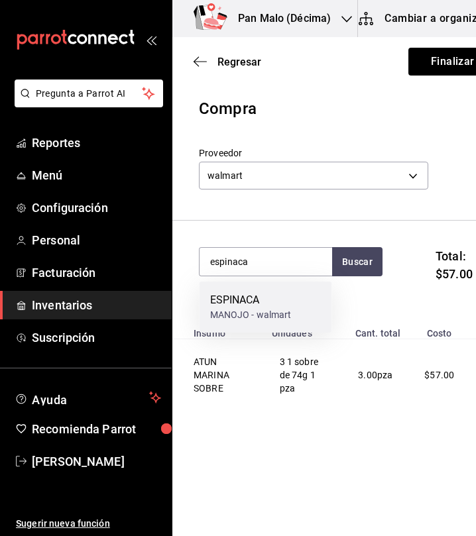
click at [270, 293] on div "ESPINACA" at bounding box center [250, 300] width 81 height 16
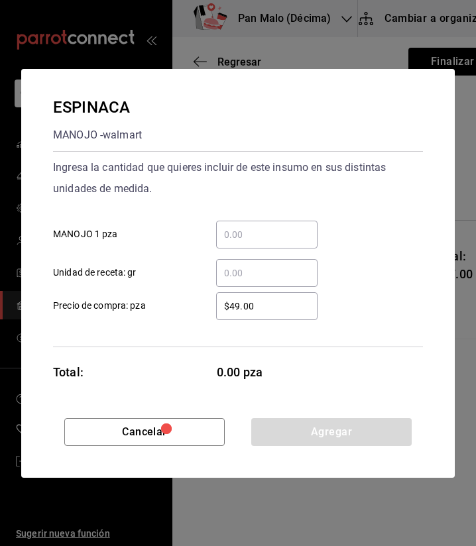
click at [274, 233] on input "​ MANOJO 1 pza" at bounding box center [266, 235] width 101 height 16
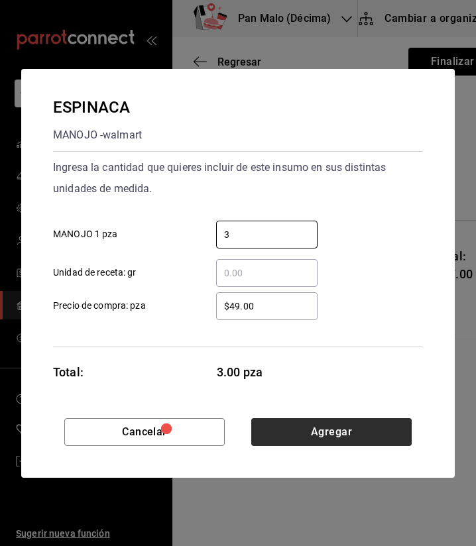
type input "3"
drag, startPoint x: 305, startPoint y: 422, endPoint x: 266, endPoint y: 427, distance: 39.4
click at [266, 427] on button "Agregar" at bounding box center [331, 432] width 160 height 28
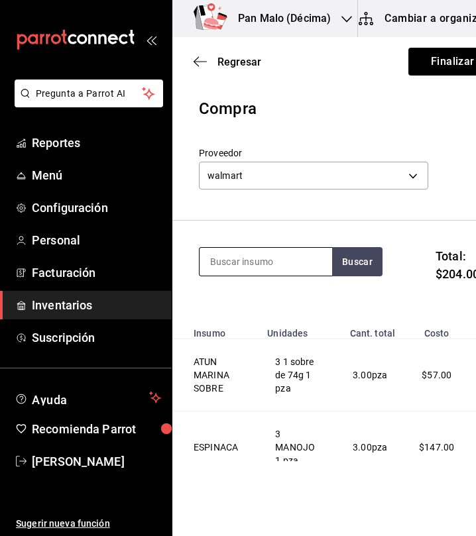
click at [248, 262] on input at bounding box center [265, 262] width 132 height 28
click at [268, 273] on input at bounding box center [265, 262] width 132 height 28
type input "tomate"
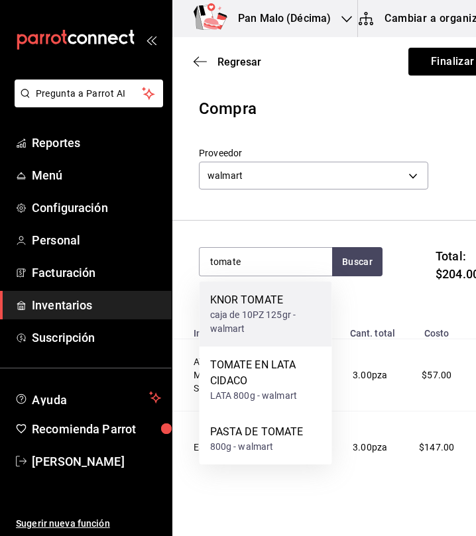
click at [300, 309] on div "caja de 10PZ 125gr - walmart" at bounding box center [265, 322] width 111 height 28
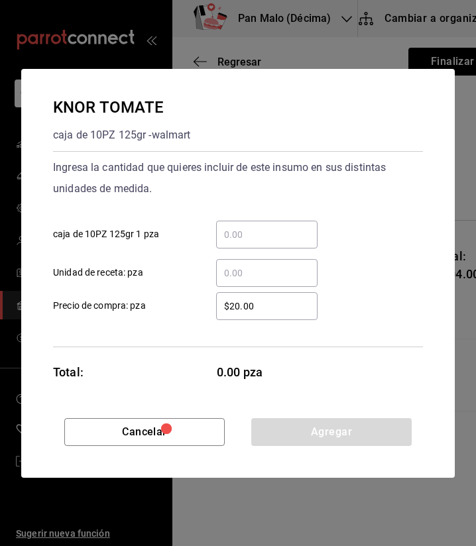
click at [311, 236] on input "​ caja de 10PZ 125gr 1 pza" at bounding box center [266, 235] width 101 height 16
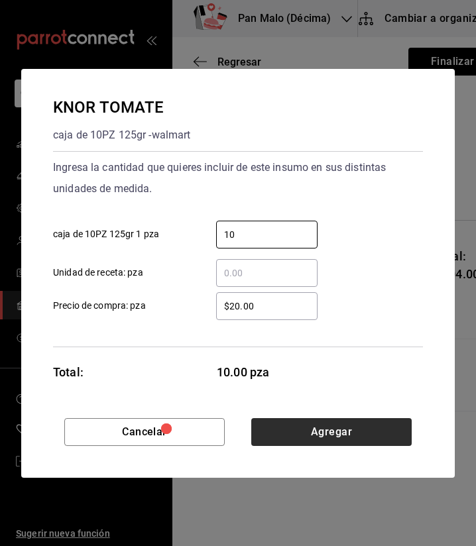
type input "10"
click at [359, 434] on button "Agregar" at bounding box center [331, 432] width 160 height 28
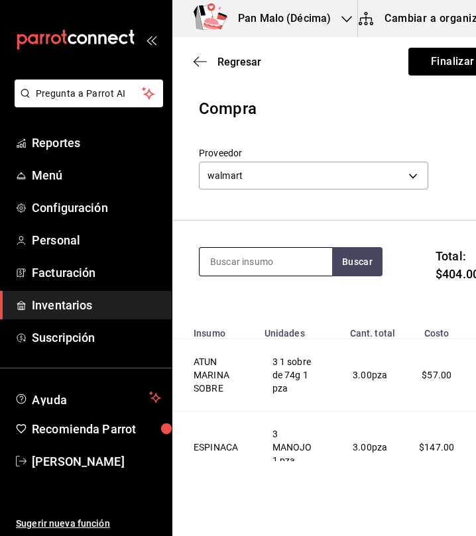
click at [282, 260] on input at bounding box center [265, 262] width 132 height 28
type input "limonata"
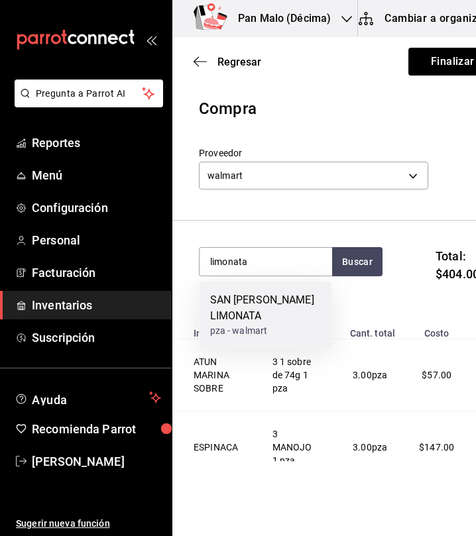
click at [266, 297] on div "SAN PELLEGRINO LIMONATA" at bounding box center [265, 308] width 111 height 32
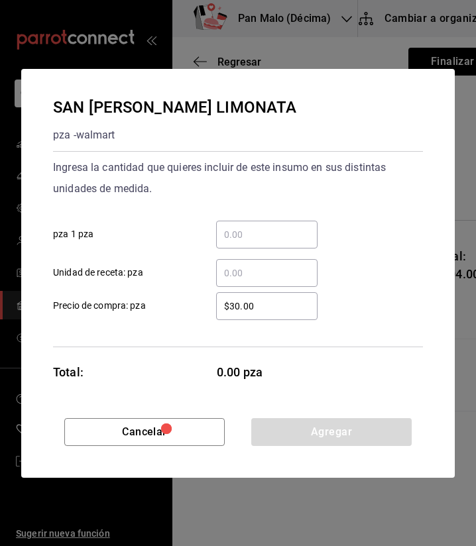
click at [284, 247] on div "​" at bounding box center [266, 235] width 101 height 28
click at [284, 242] on input "​ pza 1 pza" at bounding box center [266, 235] width 101 height 16
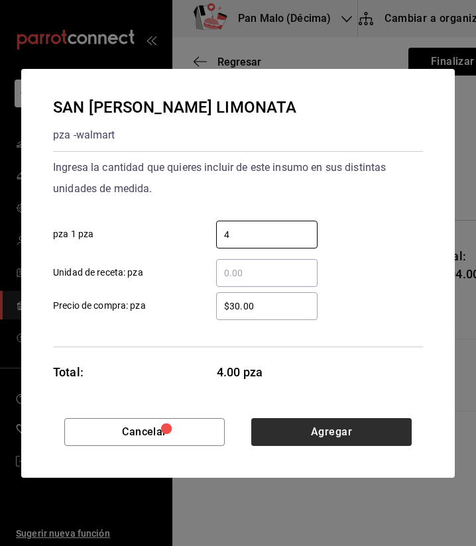
type input "4"
click at [334, 442] on button "Agregar" at bounding box center [331, 432] width 160 height 28
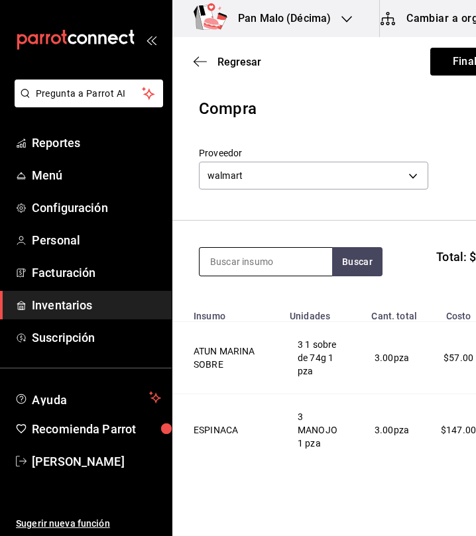
click at [238, 271] on input at bounding box center [265, 262] width 132 height 28
type input "mandarina"
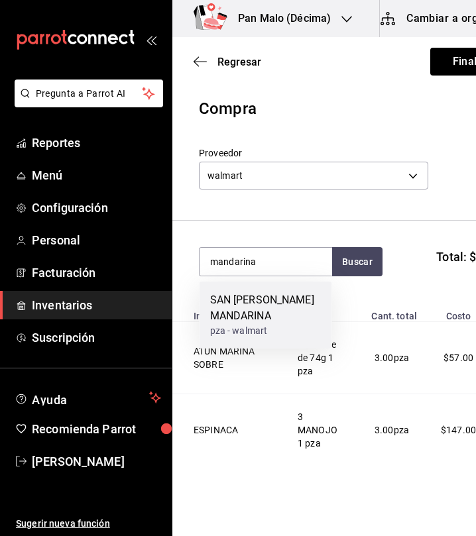
drag, startPoint x: 232, startPoint y: 332, endPoint x: 233, endPoint y: 316, distance: 16.0
click at [233, 316] on div "SAN PELLEGRINO MANDARINA pza - walmart" at bounding box center [265, 315] width 111 height 46
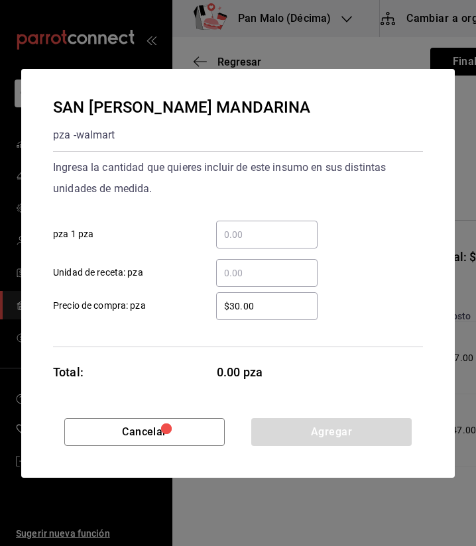
click at [250, 256] on div "​ Unidad de receta: pza" at bounding box center [232, 267] width 380 height 38
click at [264, 231] on input "​ pza 1 pza" at bounding box center [266, 235] width 101 height 16
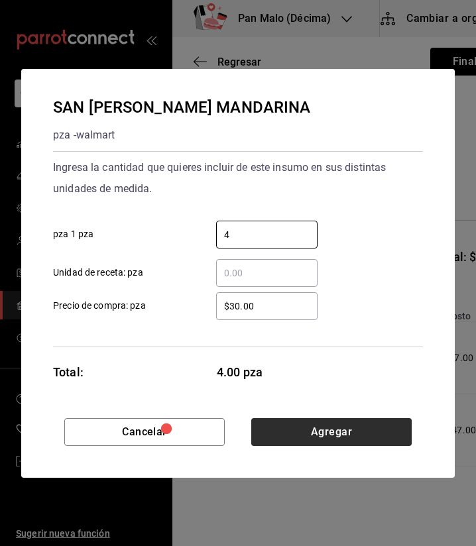
type input "4"
click at [362, 433] on button "Agregar" at bounding box center [331, 432] width 160 height 28
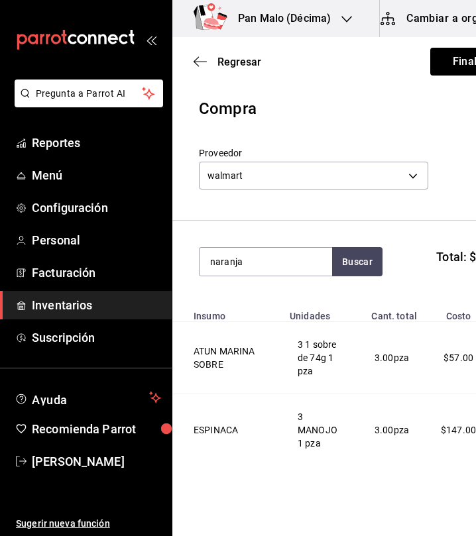
type input "naranja"
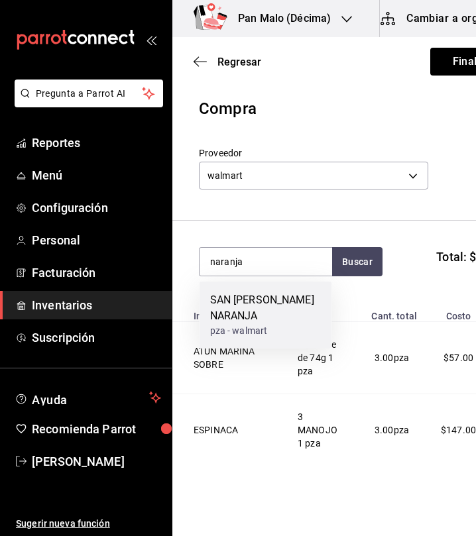
click at [305, 303] on div "SAN PELLEGRINO NARANJA" at bounding box center [265, 308] width 111 height 32
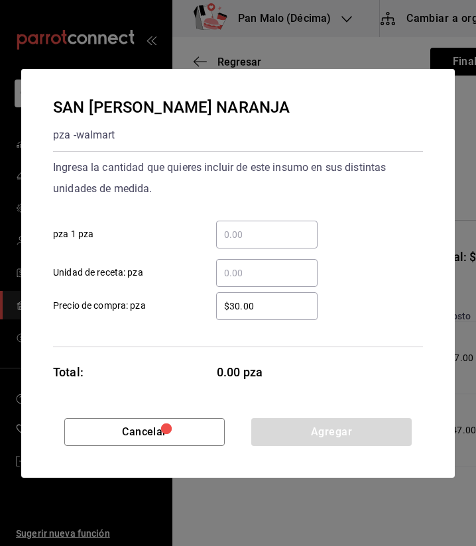
click at [283, 230] on input "​ pza 1 pza" at bounding box center [266, 235] width 101 height 16
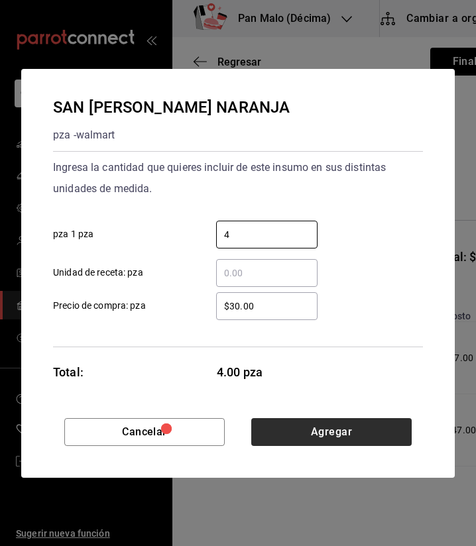
type input "4"
click at [330, 435] on button "Agregar" at bounding box center [331, 432] width 160 height 28
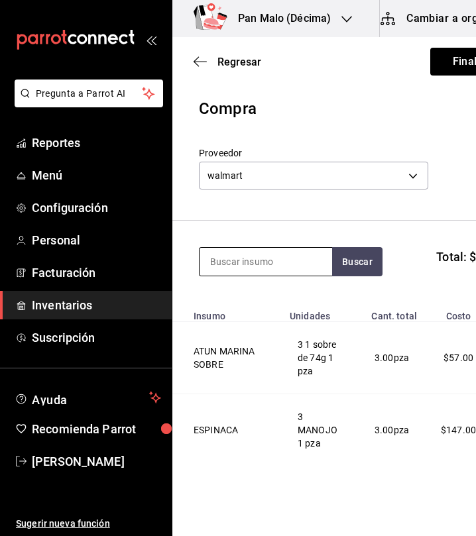
click at [274, 264] on input at bounding box center [265, 262] width 132 height 28
type input "granada"
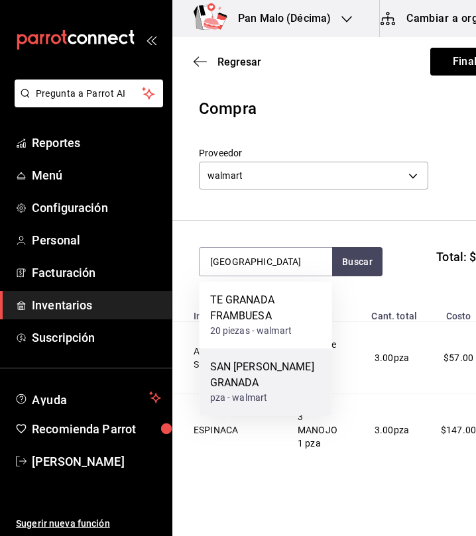
click at [274, 394] on div "pza - walmart" at bounding box center [265, 398] width 111 height 14
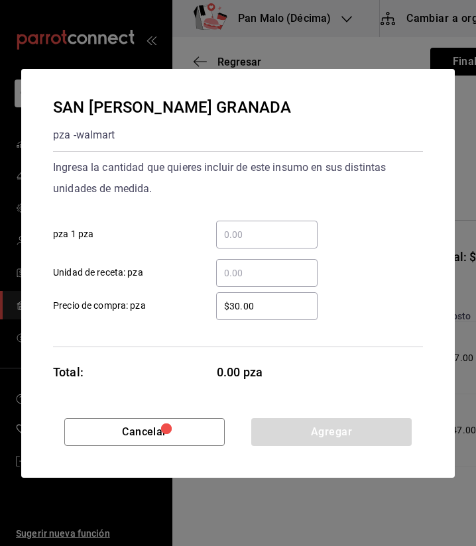
click at [266, 244] on div "​" at bounding box center [266, 235] width 101 height 28
click at [266, 242] on input "​ pza 1 pza" at bounding box center [266, 235] width 101 height 16
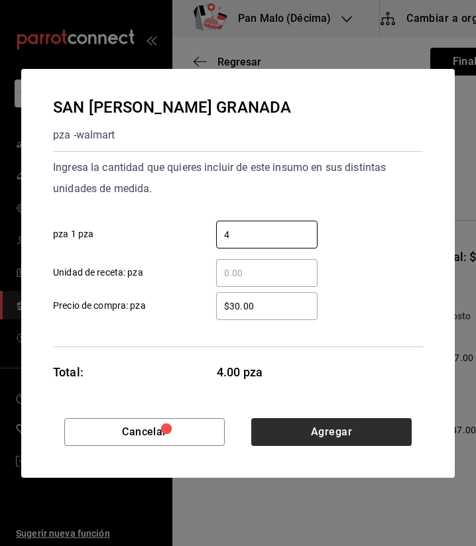
type input "4"
click at [315, 440] on button "Agregar" at bounding box center [331, 432] width 160 height 28
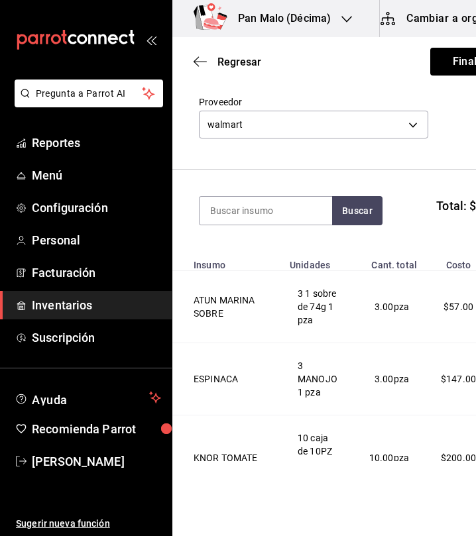
scroll to position [47, 0]
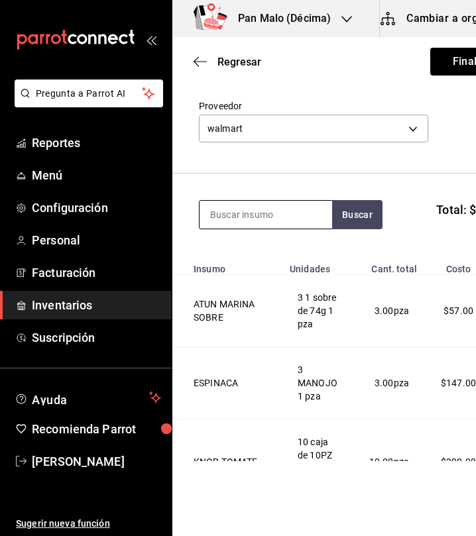
click at [299, 213] on input at bounding box center [265, 215] width 132 height 28
type input "leche"
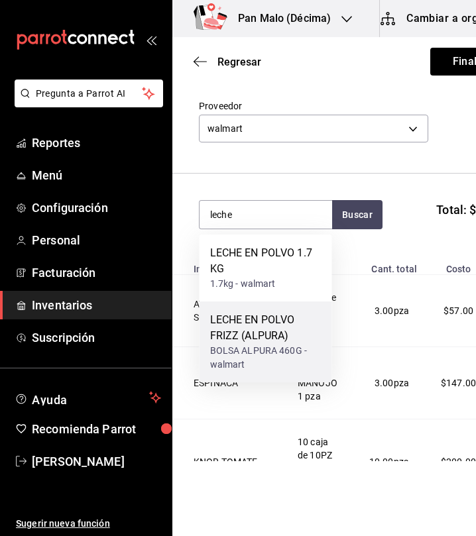
click at [280, 335] on div "LECHE EN POLVO FRIZZ (ALPURA)" at bounding box center [265, 328] width 111 height 32
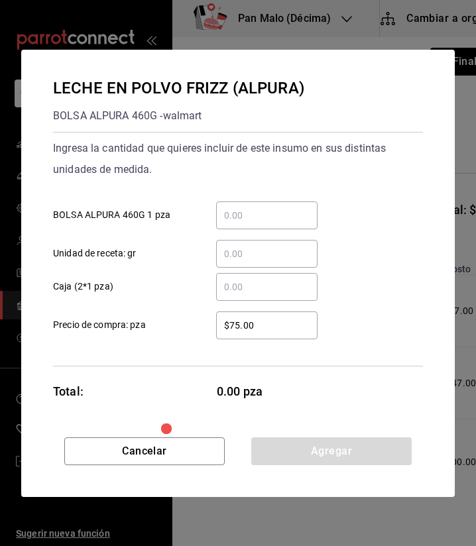
click at [283, 215] on input "​ BOLSA ALPURA 460G 1 pza" at bounding box center [266, 215] width 101 height 16
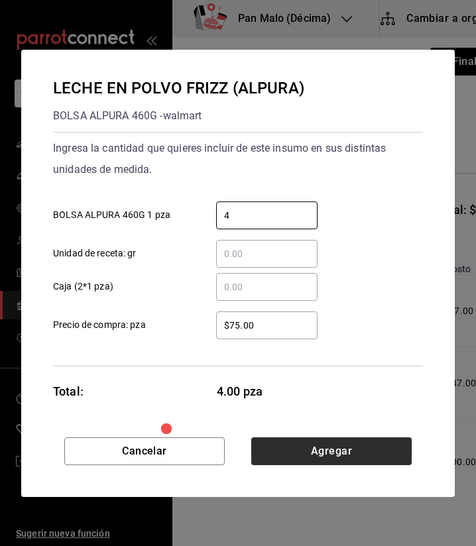
type input "4"
click at [333, 450] on button "Agregar" at bounding box center [331, 451] width 160 height 28
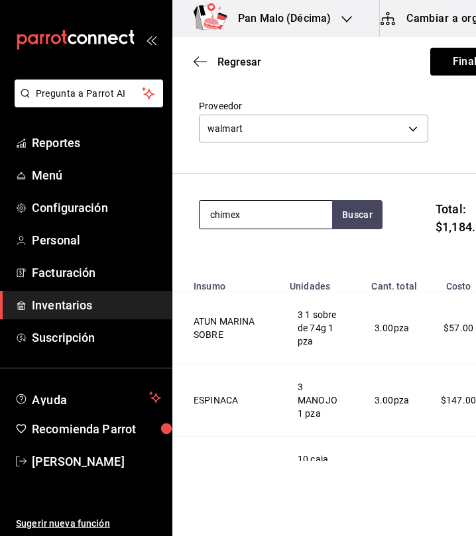
type input "chimex"
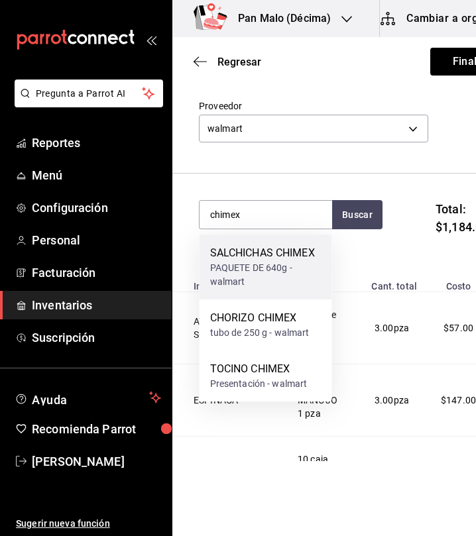
click at [270, 271] on div "PAQUETE DE 640g - walmart" at bounding box center [265, 275] width 111 height 28
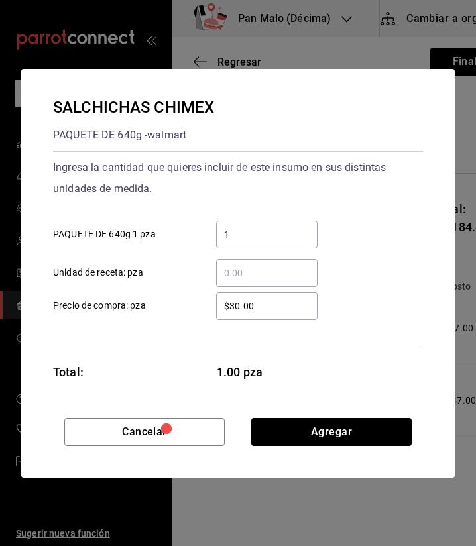
type input "1"
drag, startPoint x: 278, startPoint y: 228, endPoint x: 258, endPoint y: 179, distance: 52.9
click at [258, 179] on div "Ingresa la cantidad que quieres incluir de este insumo en sus distintas unidade…" at bounding box center [238, 178] width 370 height 42
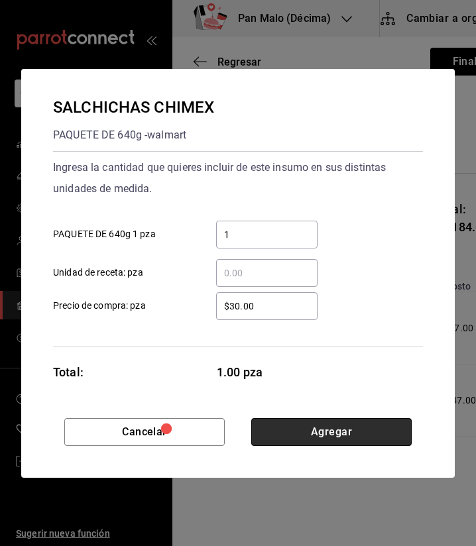
click at [330, 441] on button "Agregar" at bounding box center [331, 432] width 160 height 28
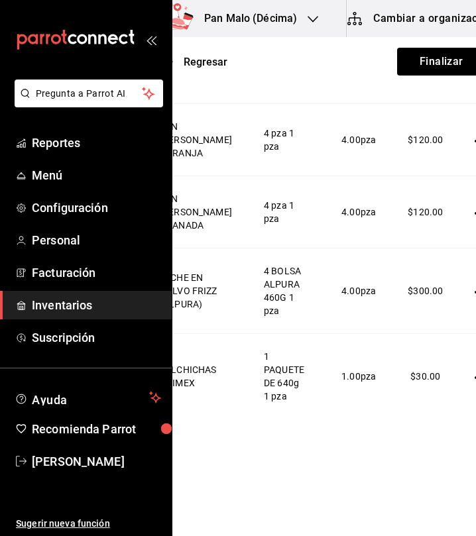
scroll to position [0, 50]
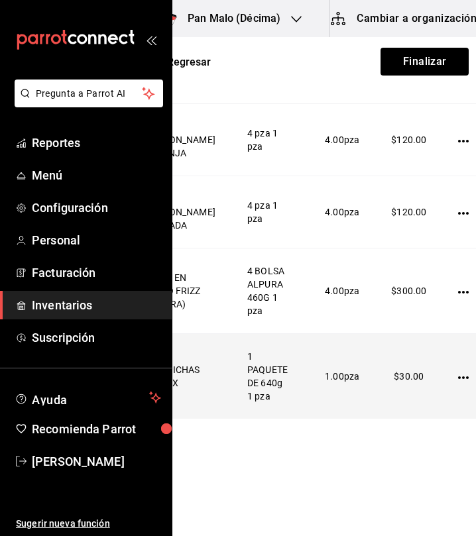
click at [442, 390] on td at bounding box center [466, 376] width 48 height 85
click at [458, 383] on icon "button" at bounding box center [463, 377] width 11 height 11
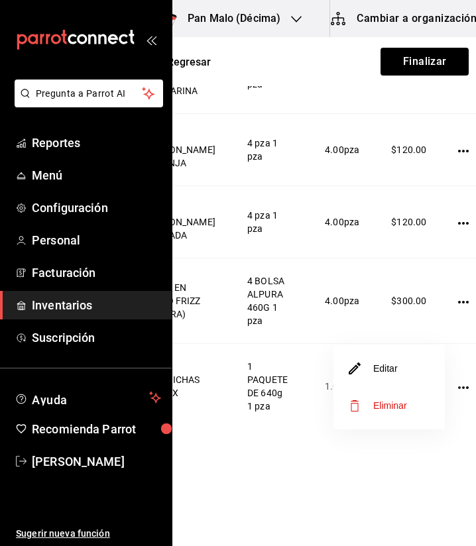
click at [403, 368] on li "Editar" at bounding box center [388, 368] width 111 height 37
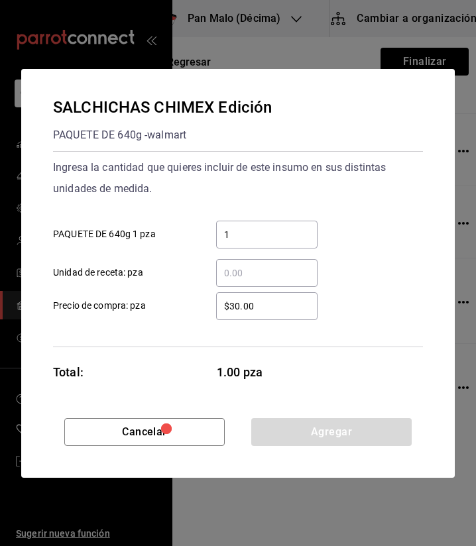
click at [297, 231] on input "1" at bounding box center [266, 235] width 101 height 16
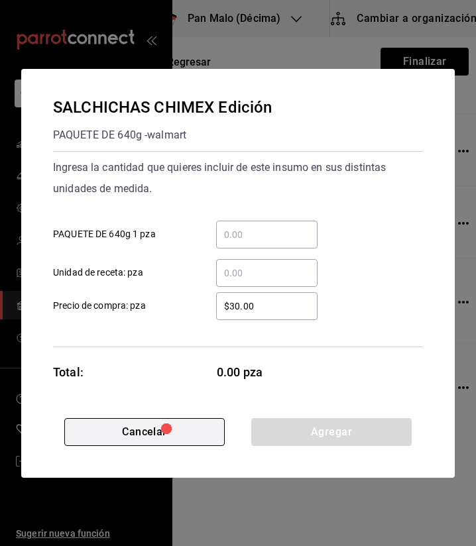
click at [193, 433] on button "Cancelar" at bounding box center [144, 432] width 160 height 28
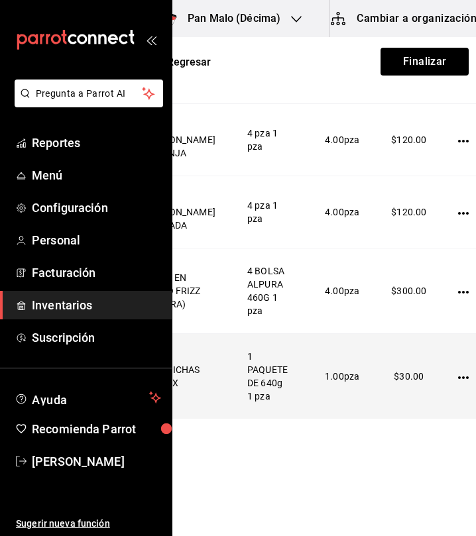
click at [446, 389] on td at bounding box center [466, 376] width 48 height 85
click at [458, 379] on icon "button" at bounding box center [463, 377] width 11 height 3
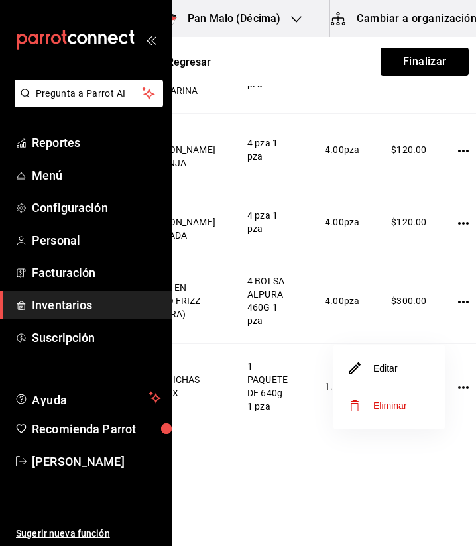
click at [406, 402] on span "Eliminar" at bounding box center [390, 405] width 34 height 11
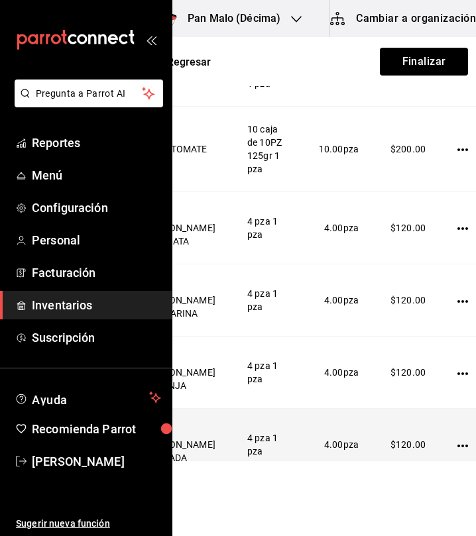
scroll to position [0, 0]
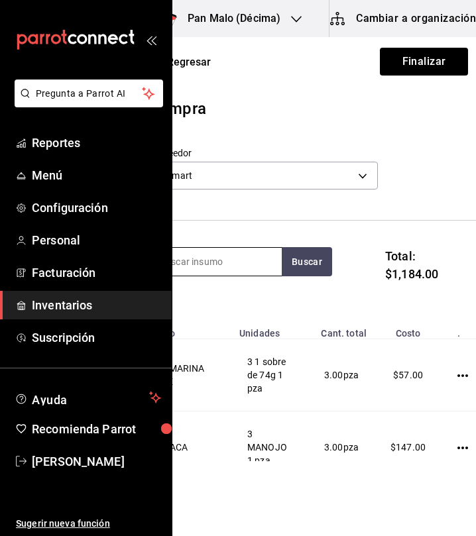
click at [250, 265] on input at bounding box center [215, 262] width 132 height 28
type input "tocino"
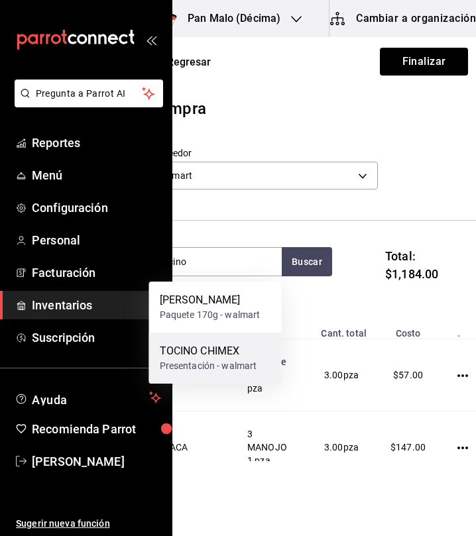
drag, startPoint x: 222, startPoint y: 331, endPoint x: 218, endPoint y: 344, distance: 13.8
click at [218, 344] on div "TOCINO ZWAN Paquete 170g - walmart TOCINO CHIMEX Presentación - walmart" at bounding box center [215, 333] width 132 height 102
click at [218, 344] on div "TOCINO CHIMEX" at bounding box center [208, 351] width 97 height 16
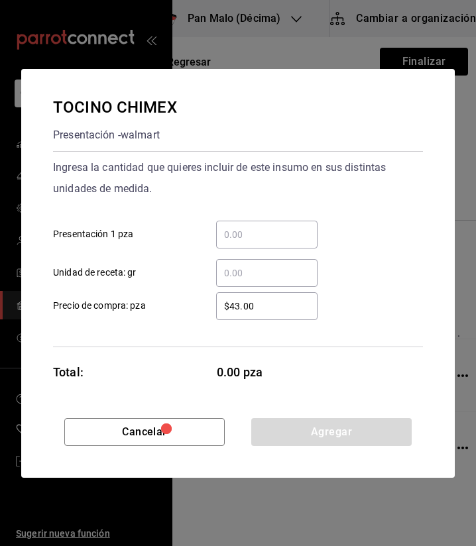
click at [258, 238] on input "​ Presentación 1 pza" at bounding box center [266, 235] width 101 height 16
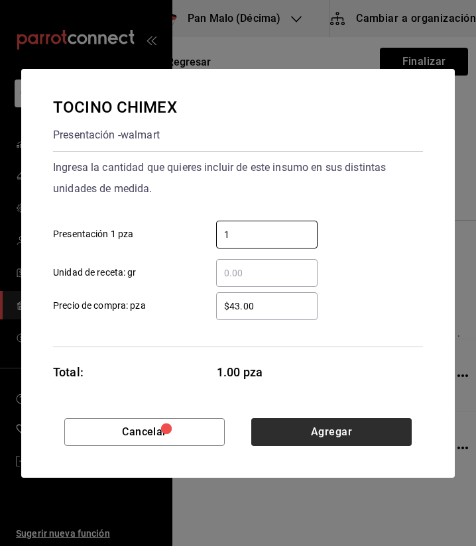
type input "1"
click at [337, 427] on button "Agregar" at bounding box center [331, 432] width 160 height 28
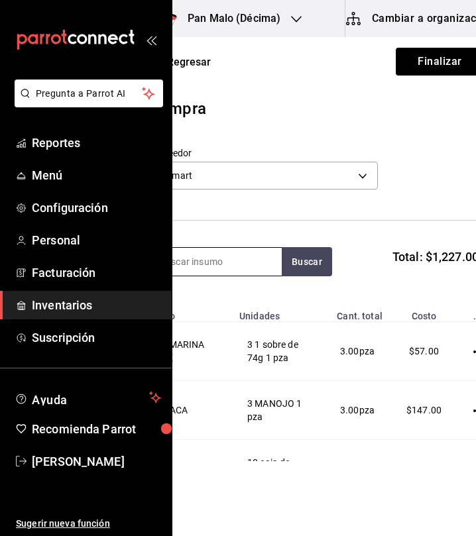
click at [275, 264] on input at bounding box center [215, 262] width 132 height 28
type input "tortill"
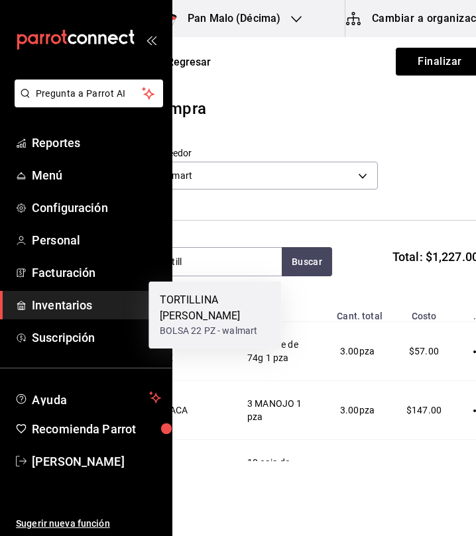
click at [249, 307] on div "TORTILLINA TIA ROSA" at bounding box center [215, 308] width 111 height 32
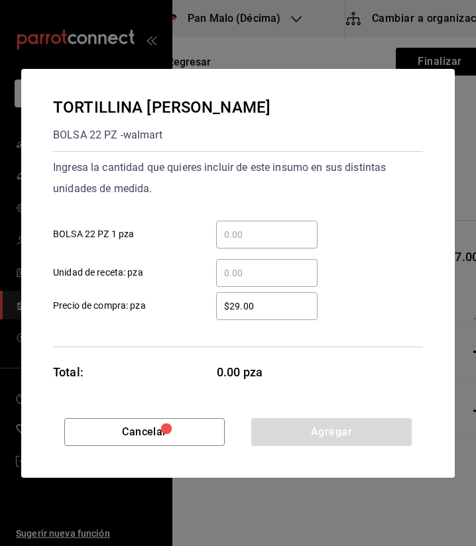
click at [260, 221] on div "​" at bounding box center [266, 235] width 101 height 28
click at [260, 227] on input "​ BOLSA 22 PZ 1 pza" at bounding box center [266, 235] width 101 height 16
click at [260, 232] on input "​ BOLSA 22 PZ 1 pza" at bounding box center [266, 235] width 101 height 16
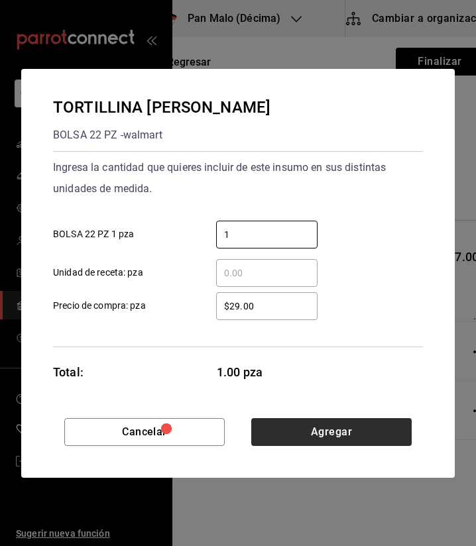
type input "1"
click at [327, 435] on button "Agregar" at bounding box center [331, 432] width 160 height 28
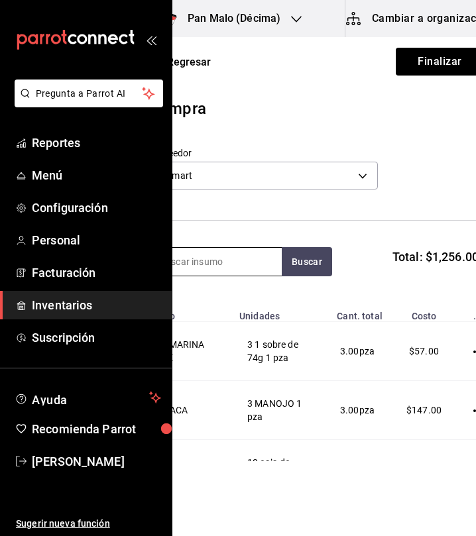
click at [261, 260] on input at bounding box center [215, 262] width 132 height 28
type input "a"
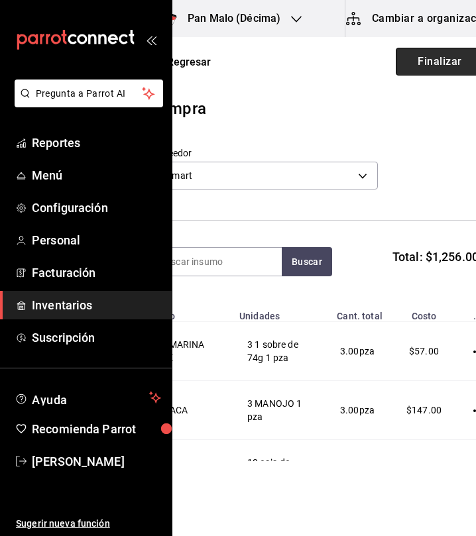
click at [395, 66] on button "Finalizar" at bounding box center [439, 62] width 88 height 28
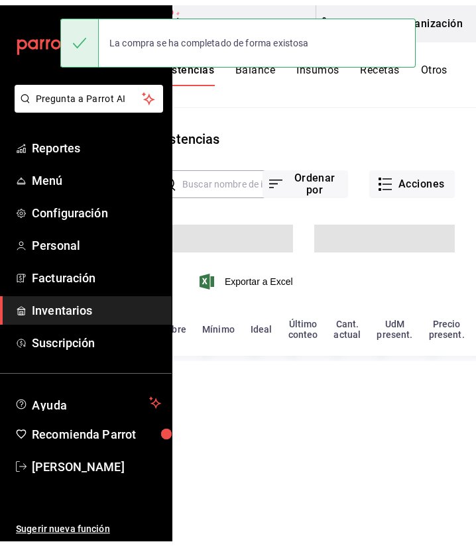
scroll to position [0, 42]
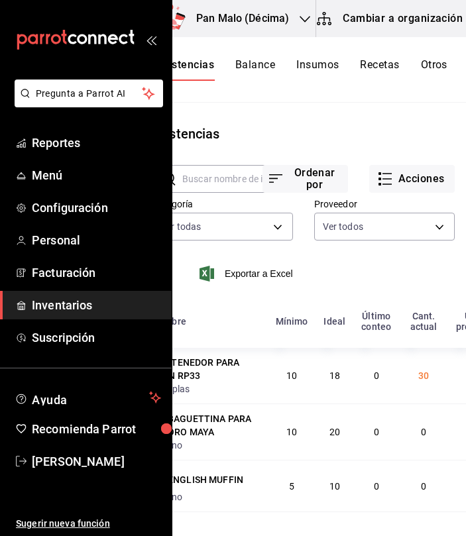
click at [282, 27] on div "Pan Malo (Décima)" at bounding box center [228, 18] width 174 height 37
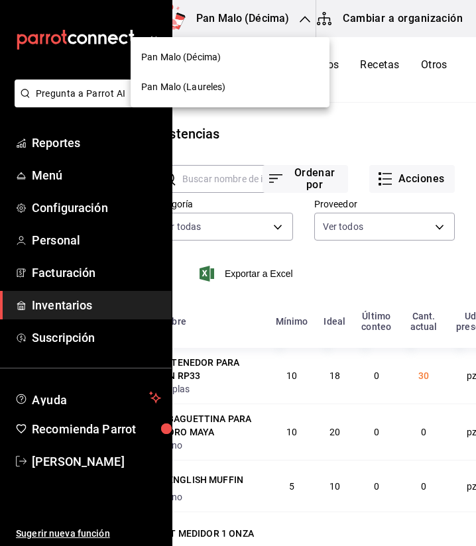
click at [241, 82] on div "Pan Malo (Laureles)" at bounding box center [230, 87] width 178 height 14
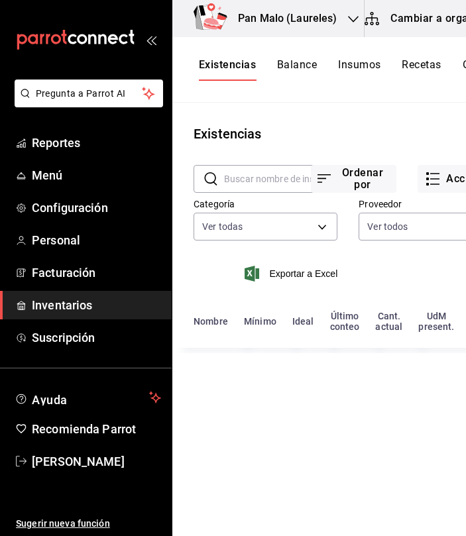
click at [292, 16] on h3 "Pan Malo (Laureles)" at bounding box center [282, 19] width 110 height 16
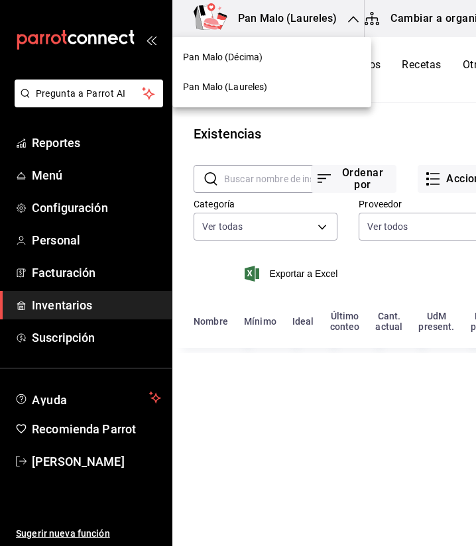
click at [278, 70] on div "Pan Malo (Décima)" at bounding box center [271, 57] width 199 height 30
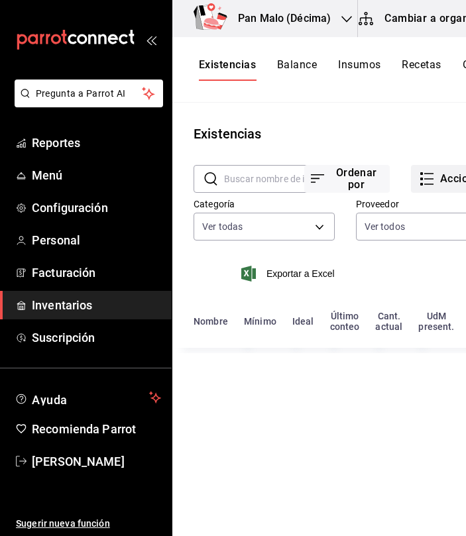
click at [448, 174] on button "Acciones" at bounding box center [453, 179] width 85 height 28
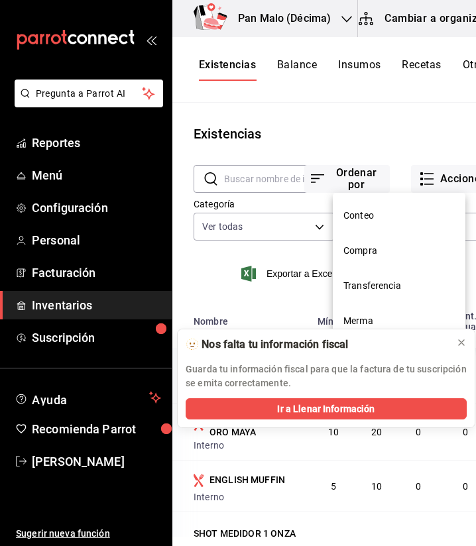
click at [382, 258] on li "Compra" at bounding box center [399, 250] width 132 height 35
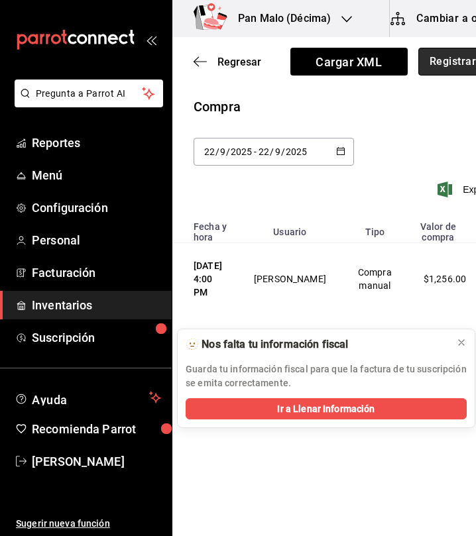
click at [432, 73] on button "Registrar compra" at bounding box center [473, 62] width 110 height 28
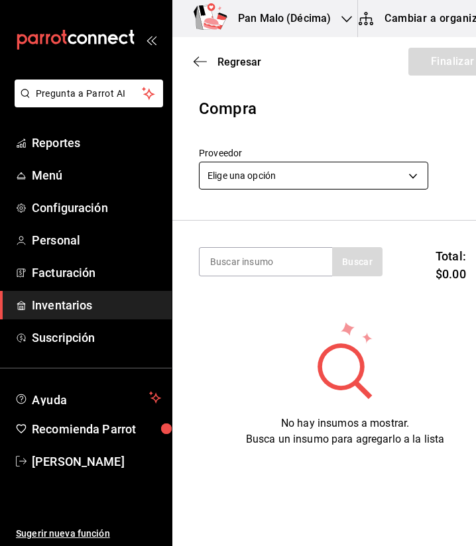
click at [330, 182] on body "Pregunta a Parrot AI Reportes Menú Configuración Personal Facturación Inventari…" at bounding box center [238, 235] width 476 height 471
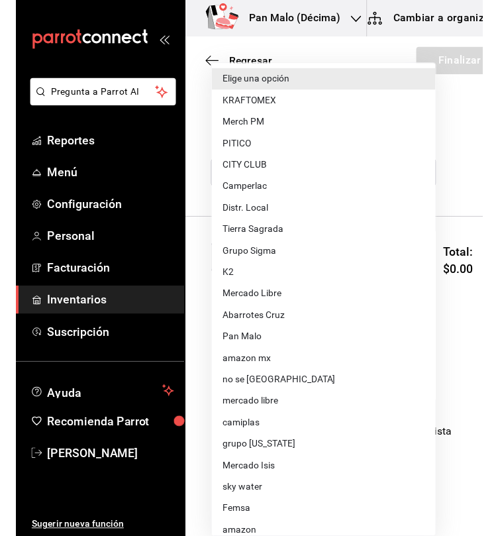
scroll to position [76, 0]
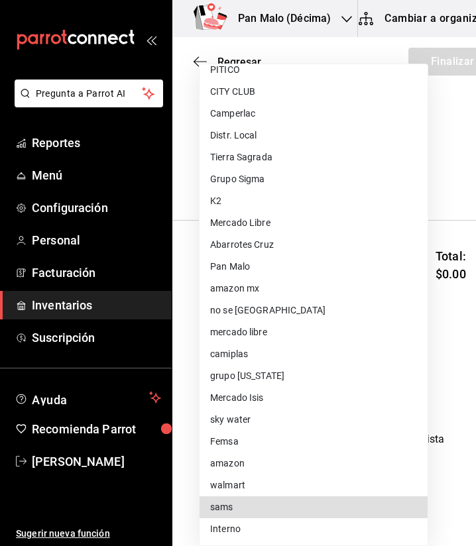
type input "a354c14f-b523-4790-b00e-6b1458811c44"
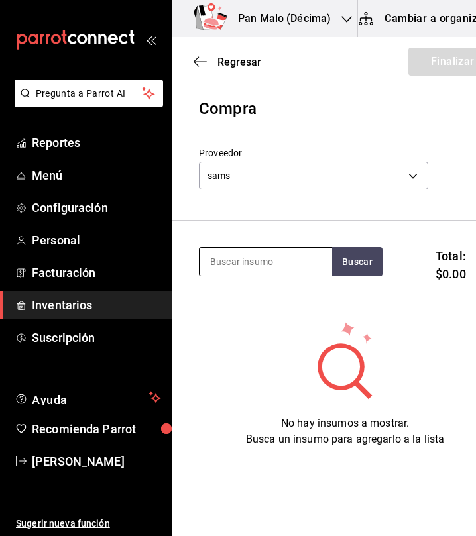
click at [319, 253] on input at bounding box center [265, 262] width 132 height 28
click at [281, 250] on input at bounding box center [265, 262] width 132 height 28
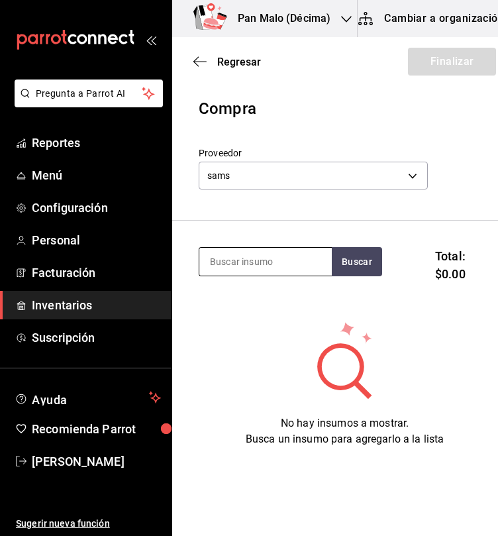
click at [306, 261] on input at bounding box center [265, 262] width 132 height 28
type input "olivo"
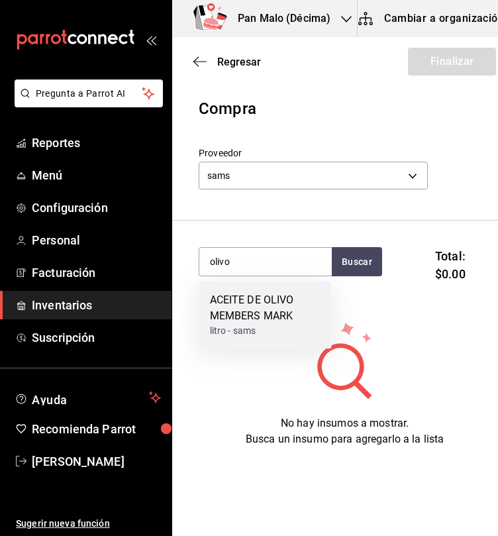
click at [280, 317] on div "ACEITE DE OLIVO MEMBERS MARK" at bounding box center [265, 308] width 111 height 32
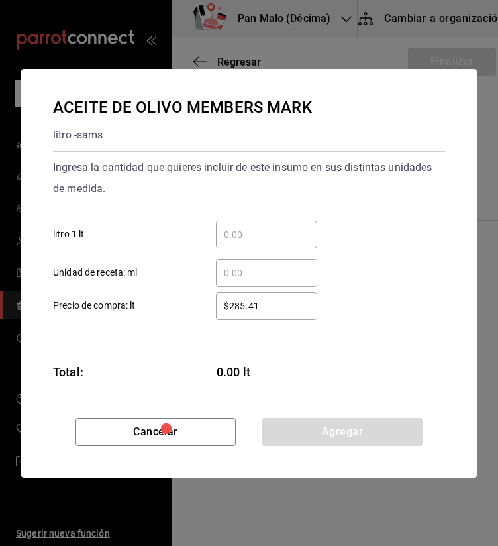
click at [280, 230] on input "​ litro 1 lt" at bounding box center [266, 235] width 101 height 16
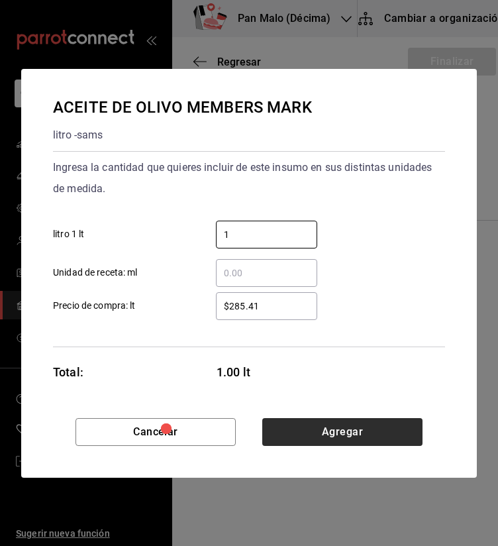
type input "1"
click at [400, 443] on button "Agregar" at bounding box center [342, 432] width 160 height 28
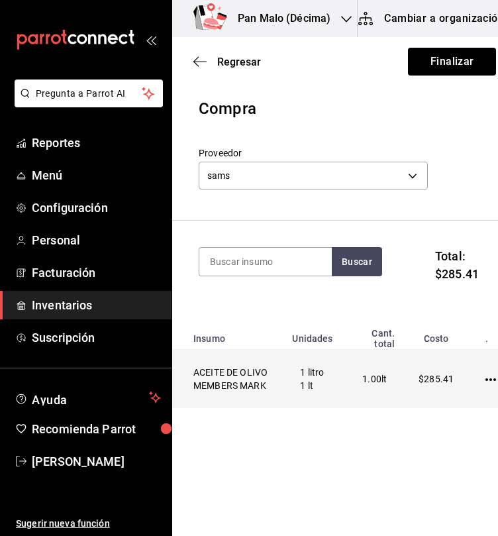
click at [419, 384] on span "$285.41" at bounding box center [436, 379] width 35 height 11
click at [475, 400] on td at bounding box center [494, 379] width 48 height 59
click at [475, 385] on icon "button" at bounding box center [491, 379] width 11 height 11
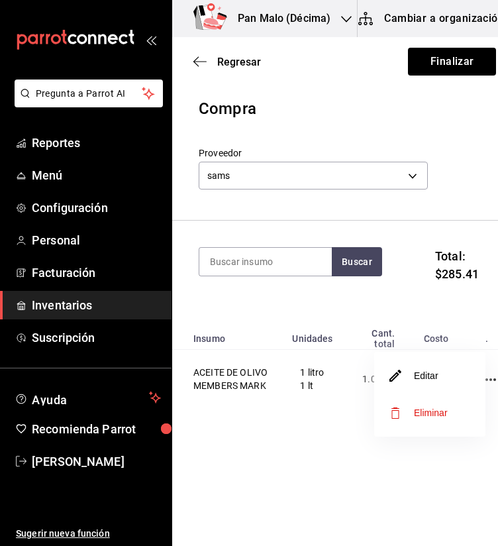
click at [419, 408] on span "Eliminar" at bounding box center [431, 412] width 34 height 11
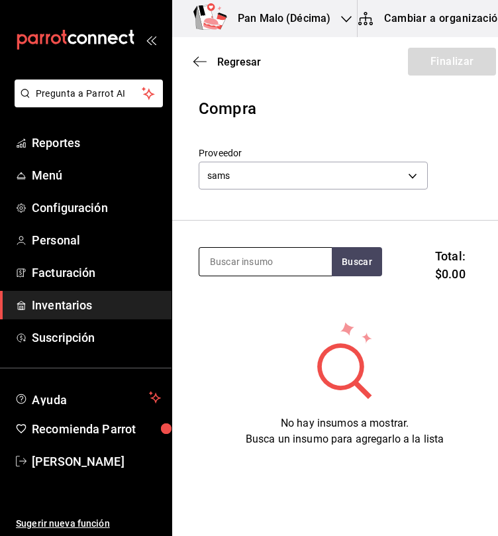
click at [282, 261] on input at bounding box center [265, 262] width 132 height 28
type input "azucar"
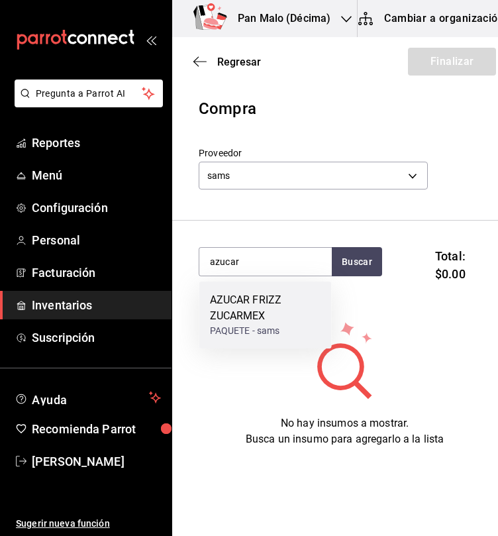
click at [244, 344] on div "AZUCAR FRIZZ ZUCARMEX PAQUETE - sams" at bounding box center [265, 315] width 132 height 67
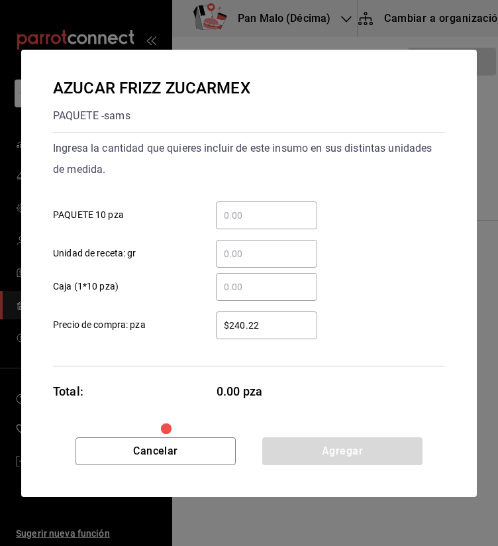
click at [292, 217] on input "​ PAQUETE 10 pza" at bounding box center [266, 215] width 101 height 16
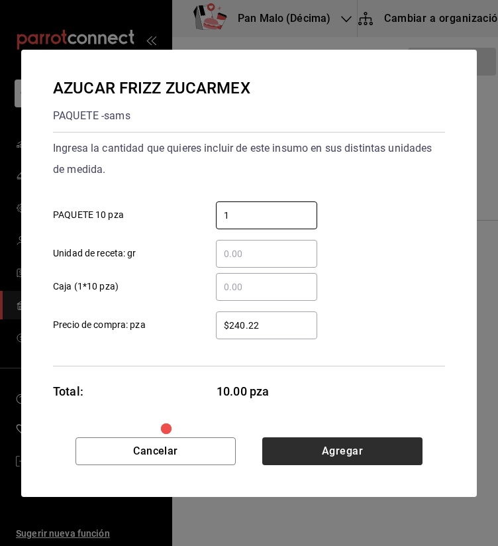
type input "1"
click at [365, 441] on button "Agregar" at bounding box center [342, 451] width 160 height 28
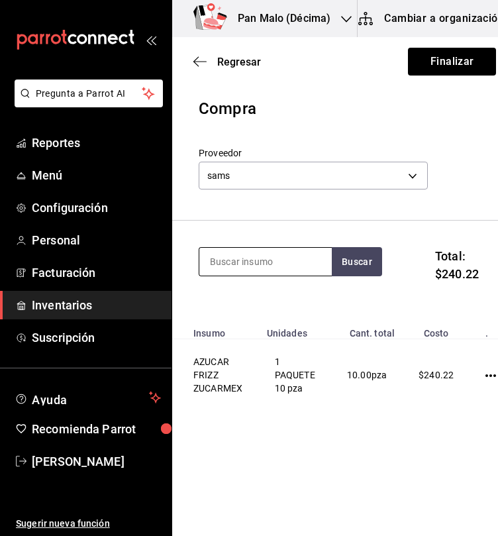
click at [291, 266] on input at bounding box center [265, 262] width 132 height 28
type input "h"
type input "a"
type input "jabon"
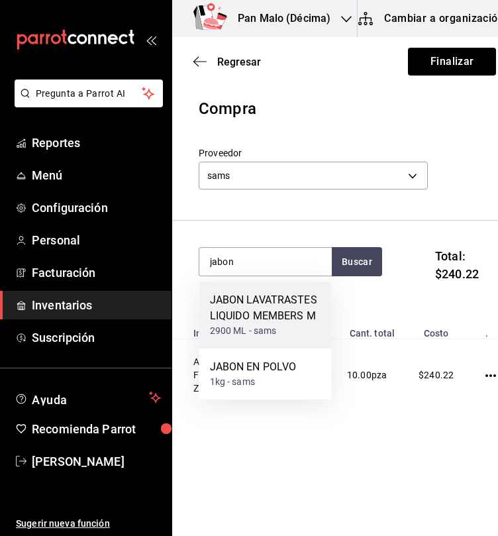
click at [280, 326] on div "2900 ML - sams" at bounding box center [265, 331] width 111 height 14
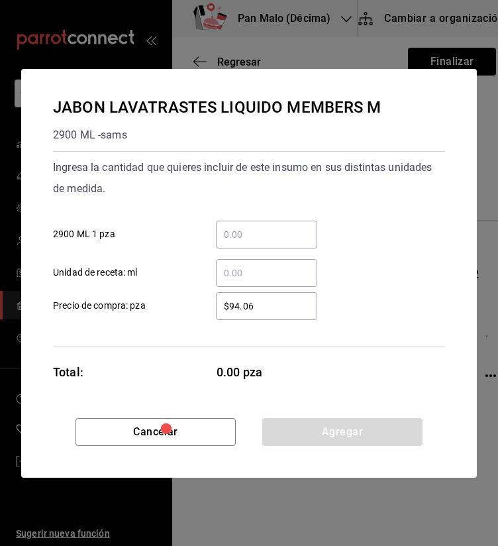
click at [284, 230] on input "​ 2900 ML 1 pza" at bounding box center [266, 235] width 101 height 16
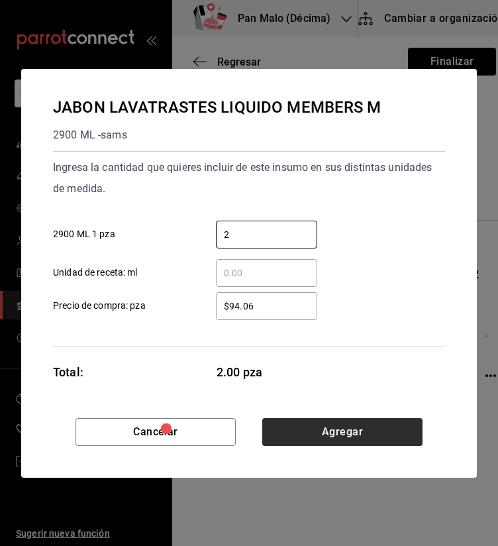
type input "2"
click at [372, 431] on button "Agregar" at bounding box center [342, 432] width 160 height 28
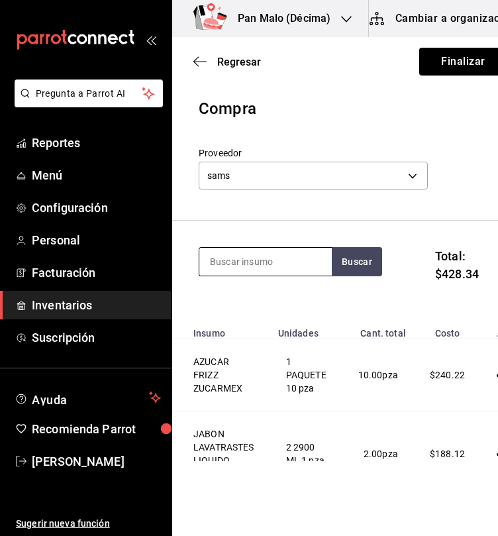
click at [258, 263] on input at bounding box center [265, 262] width 132 height 28
type input "hershey"
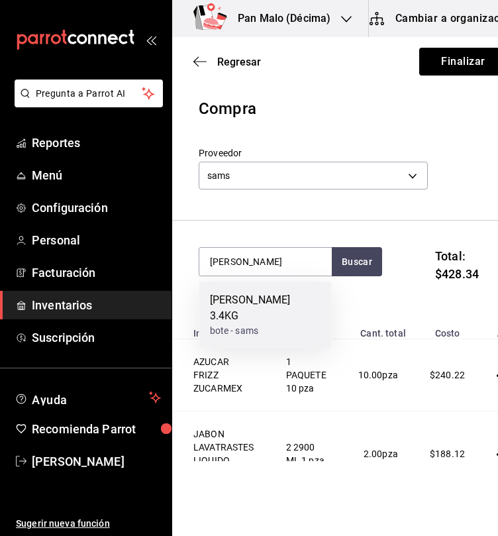
click at [237, 301] on div "JARABE HERSHEYS 3.4KG" at bounding box center [265, 308] width 111 height 32
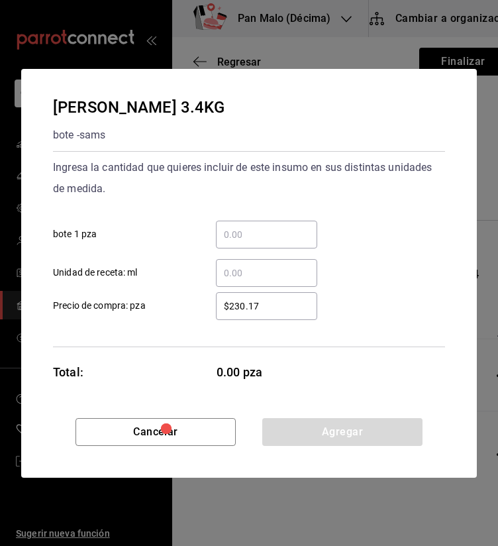
click at [267, 233] on input "​ bote 1 pza" at bounding box center [266, 235] width 101 height 16
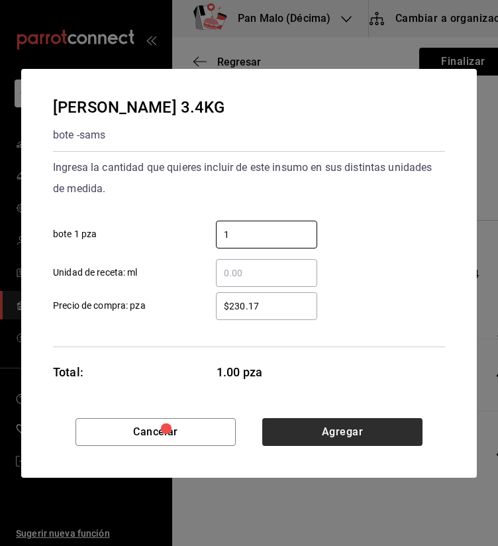
type input "1"
click at [320, 433] on button "Agregar" at bounding box center [342, 432] width 160 height 28
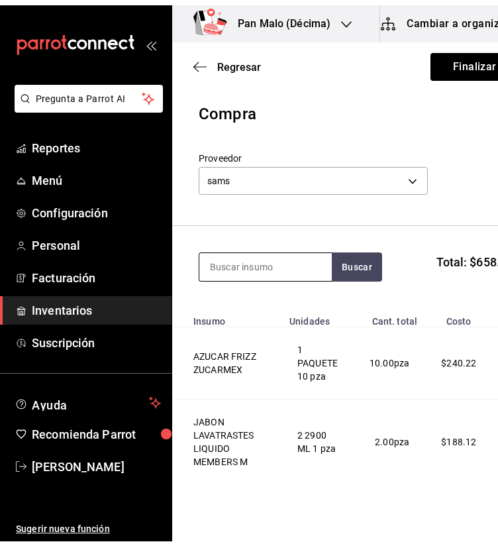
scroll to position [28, 0]
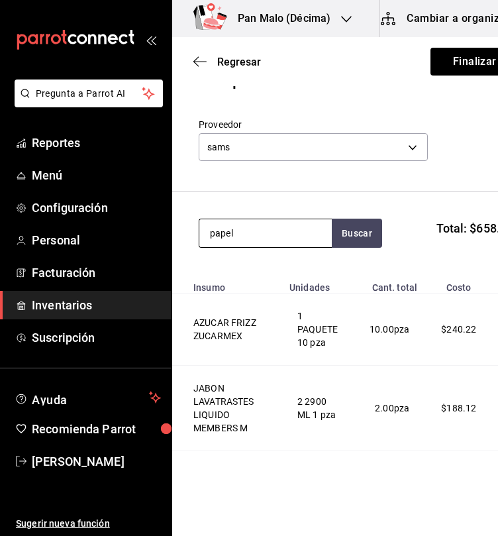
type input "papel"
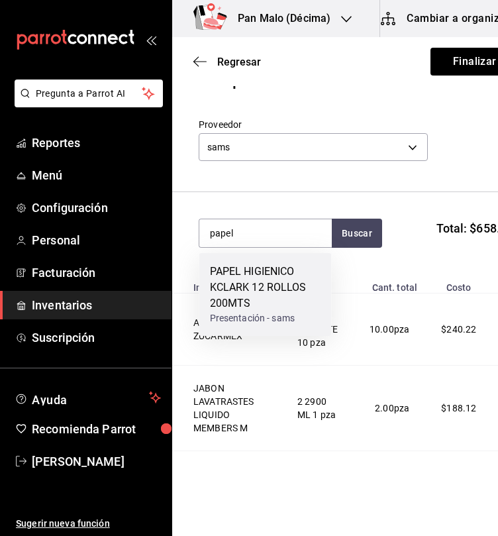
click at [251, 286] on div "PAPEL HIGIENICO KCLARK 12 ROLLOS 200MTS" at bounding box center [265, 288] width 111 height 48
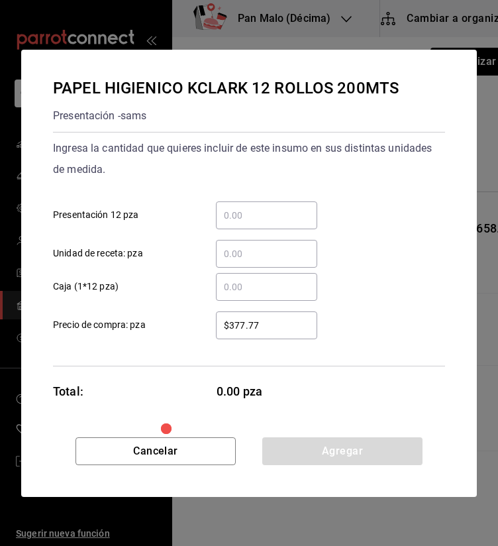
click at [241, 222] on input "​ Presentación 12 pza" at bounding box center [266, 215] width 101 height 16
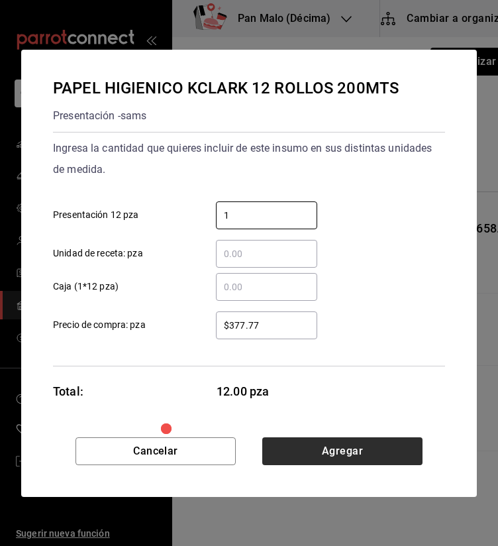
type input "1"
click at [327, 460] on button "Agregar" at bounding box center [342, 451] width 160 height 28
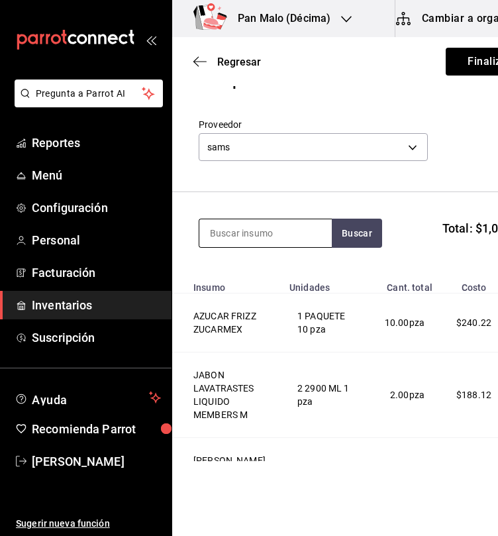
click at [237, 227] on input at bounding box center [265, 233] width 132 height 28
type input "vinagre"
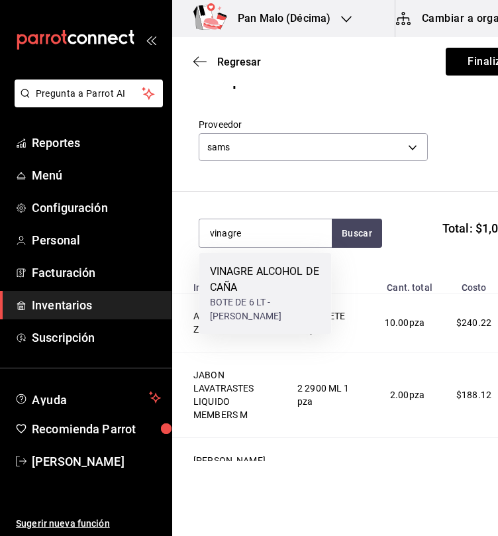
click at [229, 273] on div "VINAGRE ALCOHOL DE CAÑA" at bounding box center [265, 280] width 111 height 32
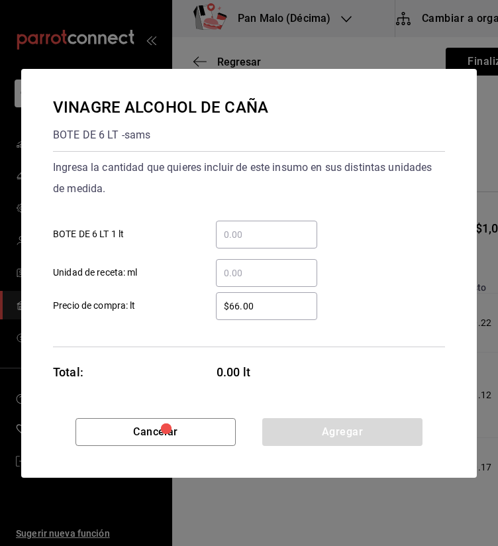
click at [293, 233] on input "​ BOTE DE 6 LT 1 lt" at bounding box center [266, 235] width 101 height 16
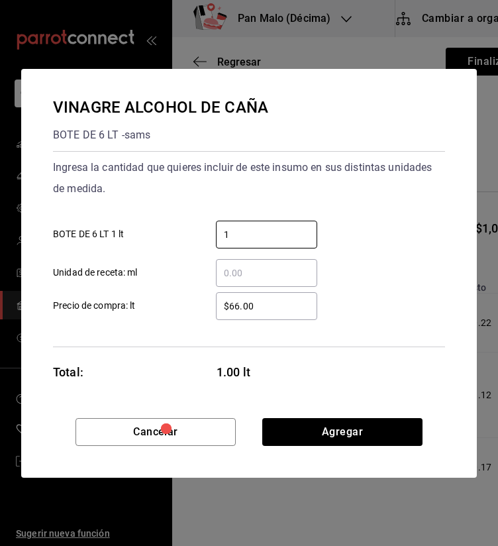
type input "1"
click at [346, 409] on div "VINAGRE ALCOHOL DE CAÑA BOTE DE 6 LT - sams Ingresa la cantidad que quieres inc…" at bounding box center [249, 243] width 456 height 349
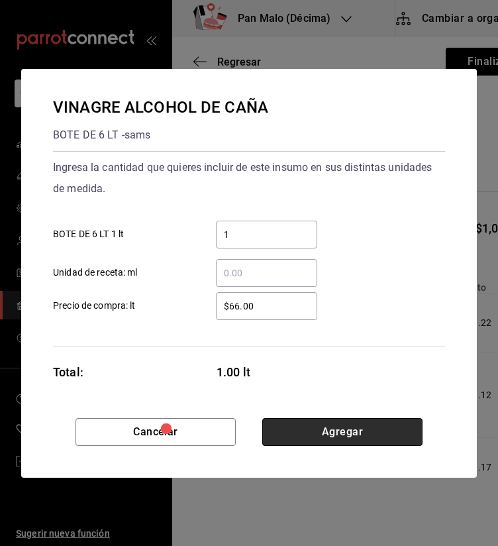
click at [343, 431] on button "Agregar" at bounding box center [342, 432] width 160 height 28
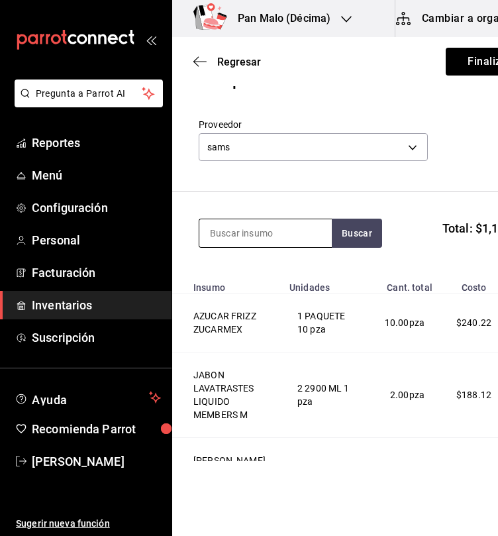
click at [284, 244] on input at bounding box center [265, 233] width 132 height 28
type input "q"
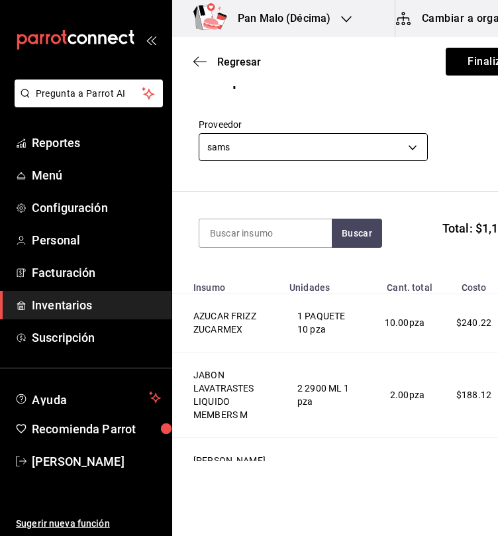
click at [337, 150] on body "Pregunta a Parrot AI Reportes Menú Configuración Personal Facturación Inventari…" at bounding box center [249, 230] width 498 height 461
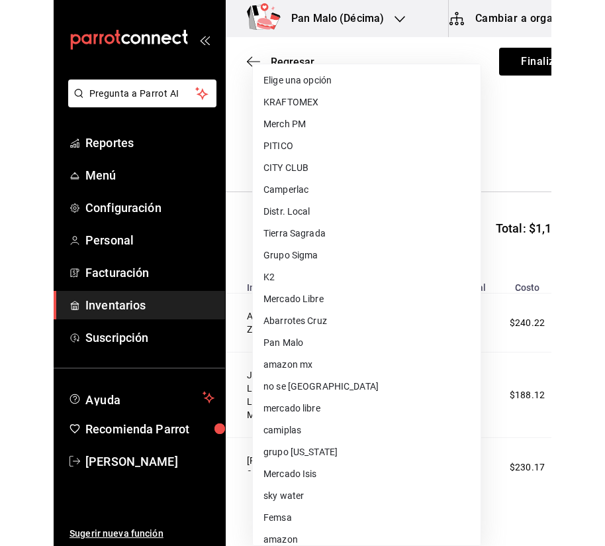
scroll to position [76, 0]
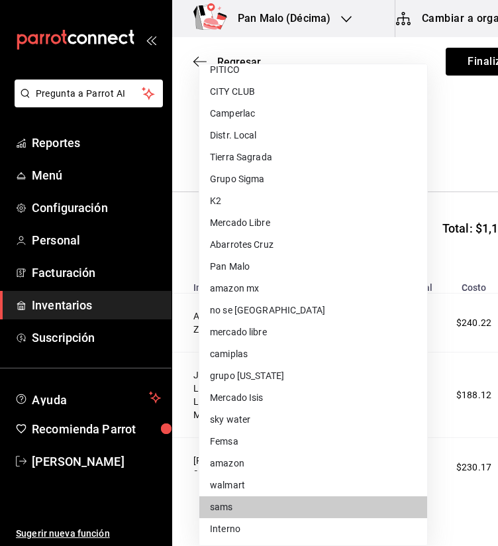
click at [464, 161] on div at bounding box center [249, 273] width 498 height 546
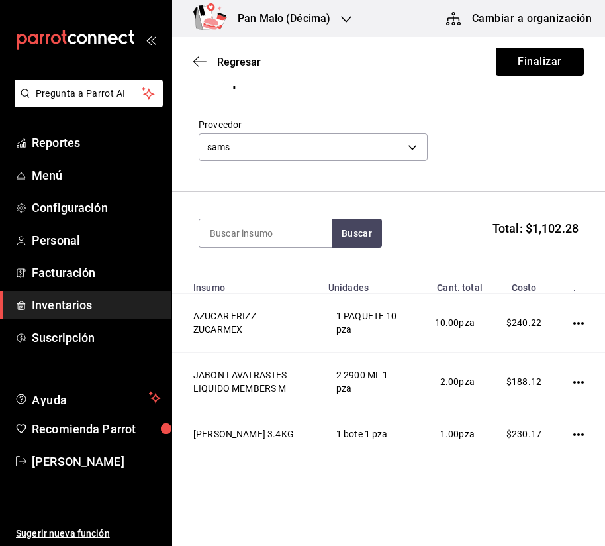
click at [152, 45] on div "mailbox folders" at bounding box center [86, 39] width 172 height 79
click at [153, 40] on icon "open_drawer_menu" at bounding box center [151, 39] width 11 height 11
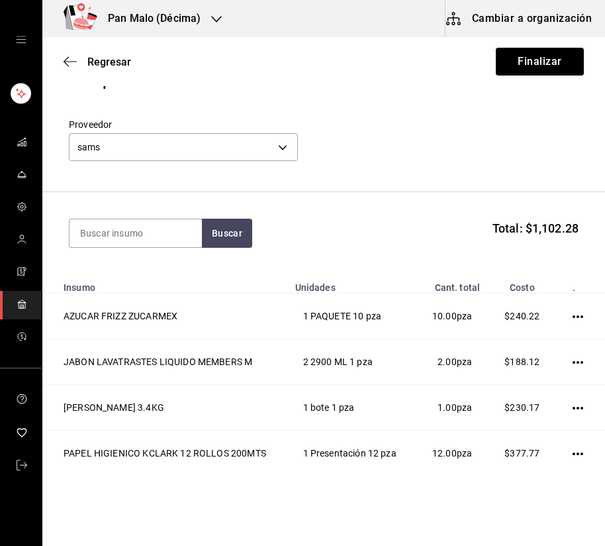
scroll to position [122, 0]
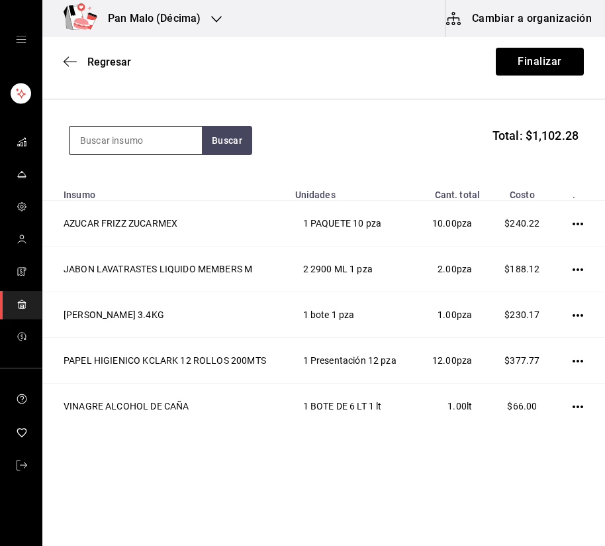
click at [201, 140] on input at bounding box center [136, 141] width 132 height 28
click at [183, 145] on input at bounding box center [136, 141] width 132 height 28
type input "fetta"
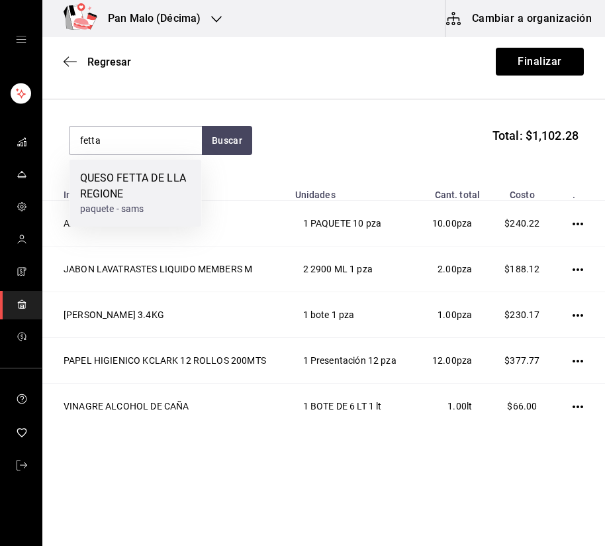
click at [136, 196] on div "QUESO FETTA DE LLA REGIONE" at bounding box center [135, 186] width 111 height 32
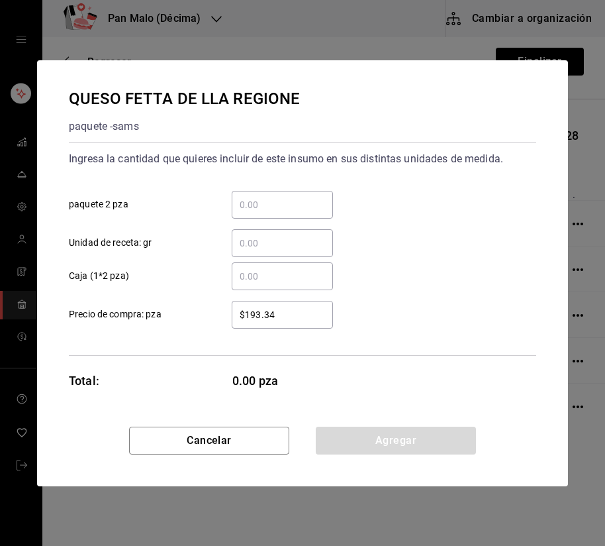
click at [262, 215] on div "​" at bounding box center [282, 205] width 101 height 28
click at [262, 213] on input "​ paquete 2 pza" at bounding box center [282, 205] width 101 height 16
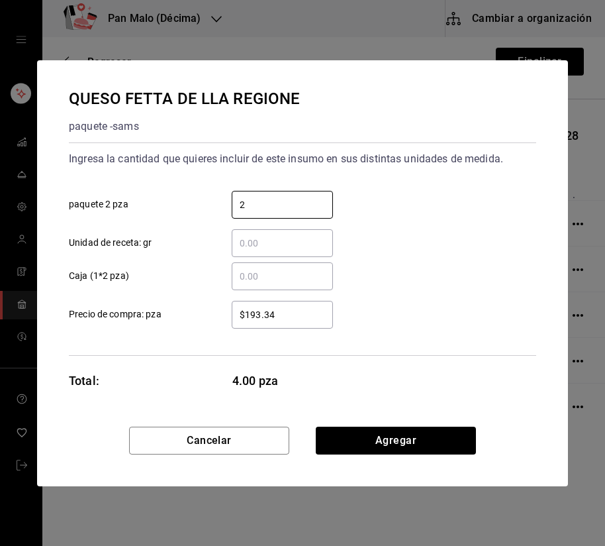
type input "2"
click at [443, 263] on div "​ Caja (1*2 pza)" at bounding box center [297, 271] width 478 height 38
click at [300, 244] on input "​ Unidad de receta: gr" at bounding box center [282, 243] width 101 height 16
click at [268, 198] on input "2" at bounding box center [282, 205] width 101 height 16
click at [261, 249] on input "​ Unidad de receta: gr" at bounding box center [282, 243] width 101 height 16
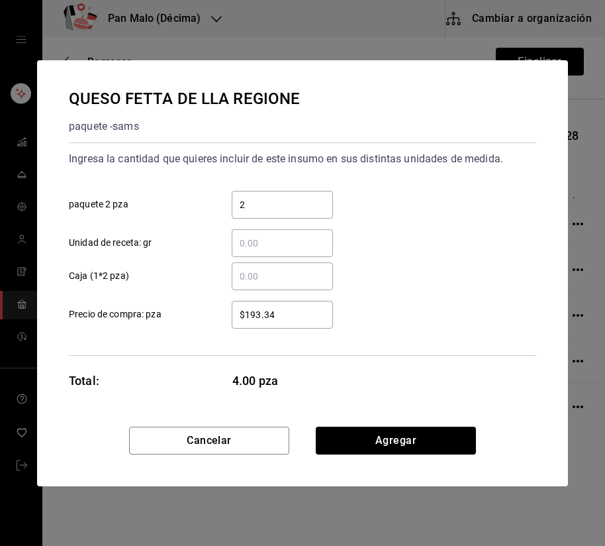
click at [261, 249] on input "​ Unidad de receta: gr" at bounding box center [282, 243] width 101 height 16
type input "1,340"
click at [261, 203] on input "2" at bounding box center [282, 205] width 101 height 16
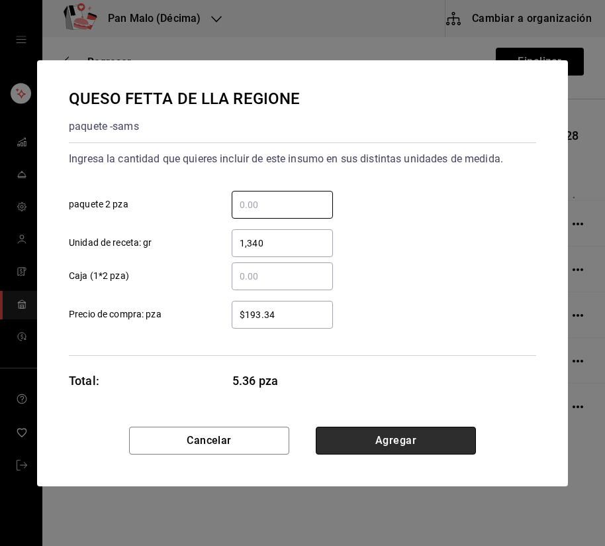
click at [399, 435] on button "Agregar" at bounding box center [396, 441] width 160 height 28
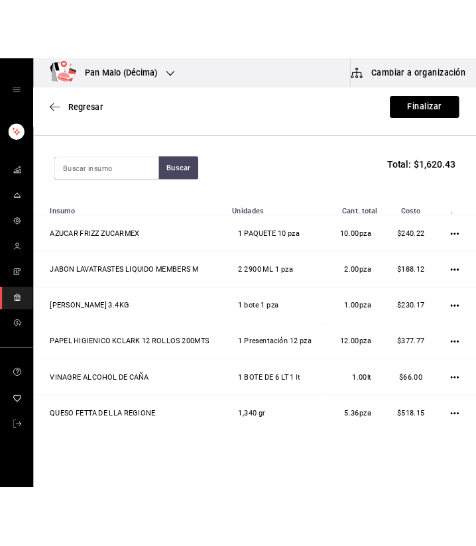
scroll to position [168, 0]
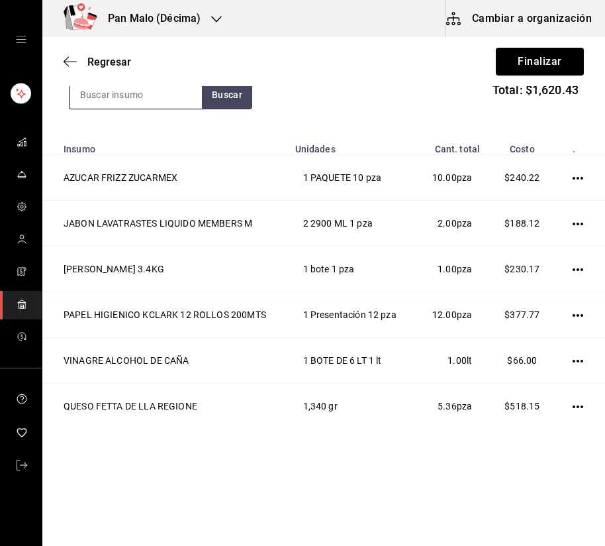
click at [138, 98] on input at bounding box center [136, 95] width 132 height 28
type input "jamon"
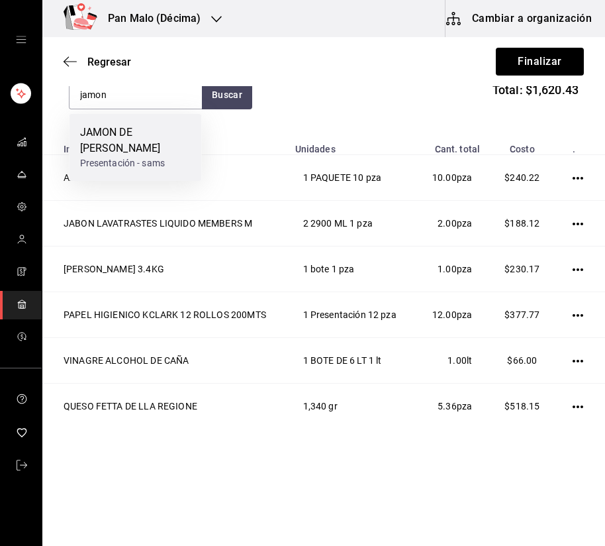
click at [146, 155] on div "JAMON DE PAVO PRODUCCION" at bounding box center [135, 141] width 111 height 32
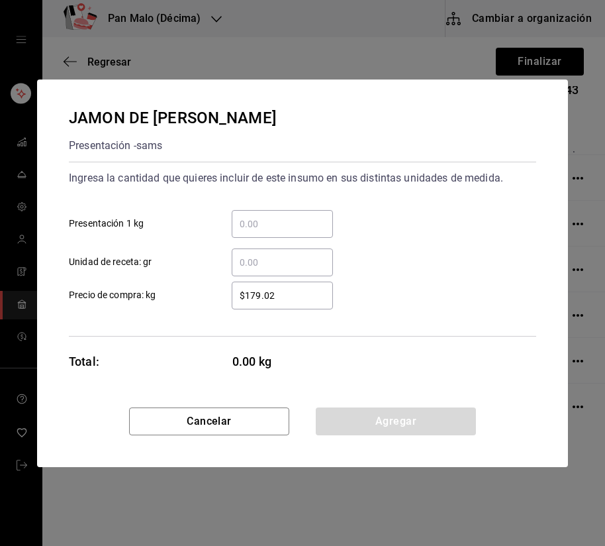
click at [279, 207] on div "​ Presentación 1 kg" at bounding box center [297, 218] width 478 height 38
click at [282, 211] on div "​" at bounding box center [282, 224] width 101 height 28
click at [282, 216] on input "​ Presentación 1 kg" at bounding box center [282, 224] width 101 height 16
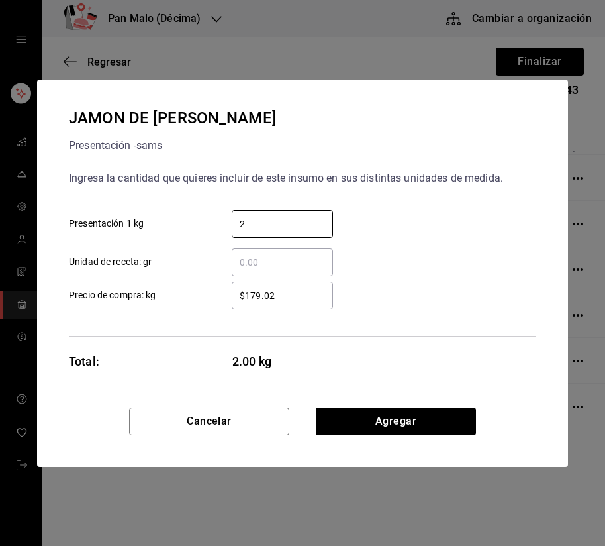
type input "2"
click at [397, 403] on div "JAMON DE PAVO PRODUCCION Presentación - sams Ingresa la cantidad que quieres in…" at bounding box center [302, 243] width 531 height 328
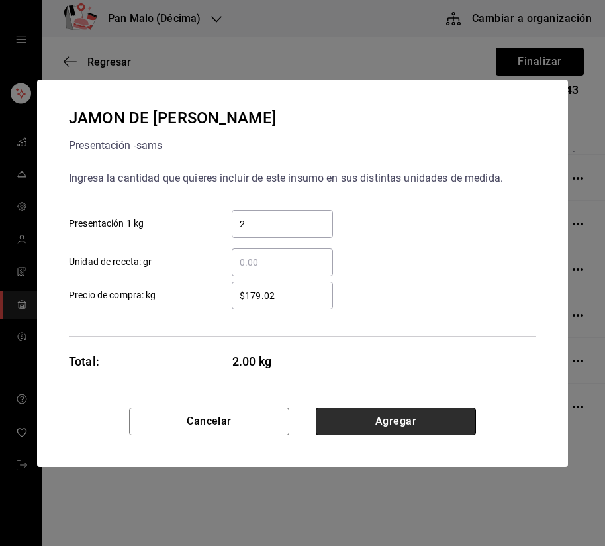
click at [401, 413] on button "Agregar" at bounding box center [396, 421] width 160 height 28
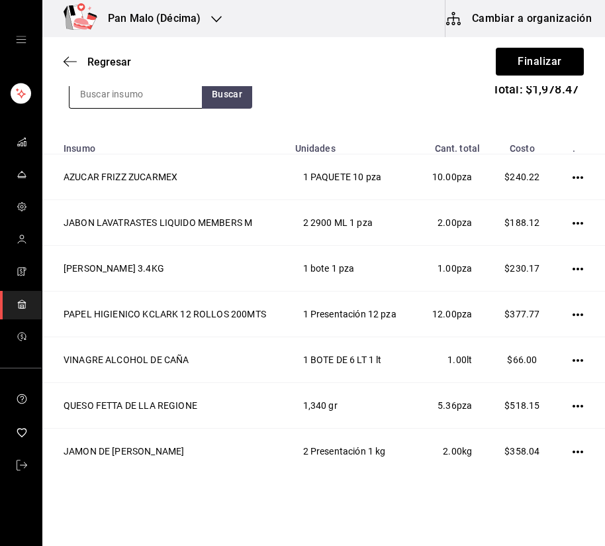
click at [160, 97] on input at bounding box center [136, 94] width 132 height 28
type input "pino"
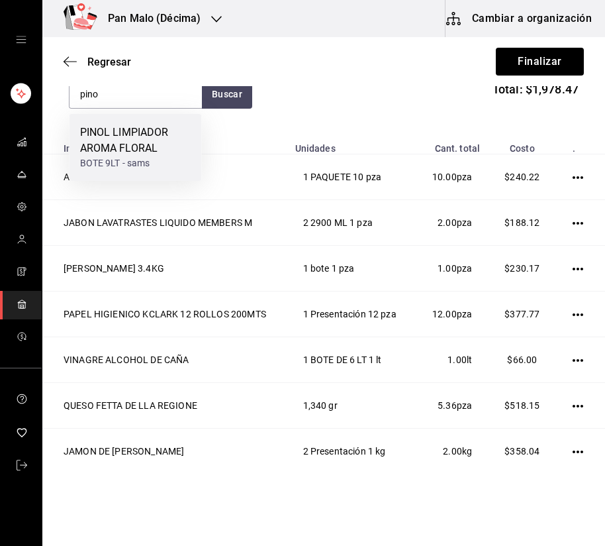
click at [170, 127] on div "PINOL LIMPIADOR AROMA FLORAL" at bounding box center [135, 141] width 111 height 32
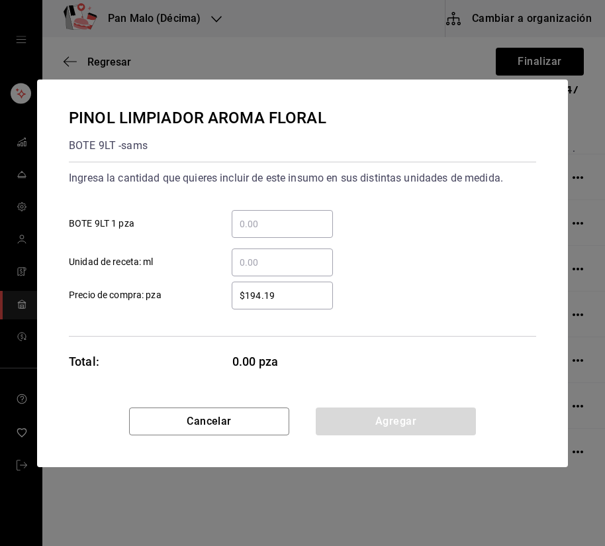
click at [272, 204] on div "​ BOTE 9LT 1 pza" at bounding box center [297, 218] width 478 height 38
click at [275, 229] on input "​ BOTE 9LT 1 pza" at bounding box center [282, 224] width 101 height 16
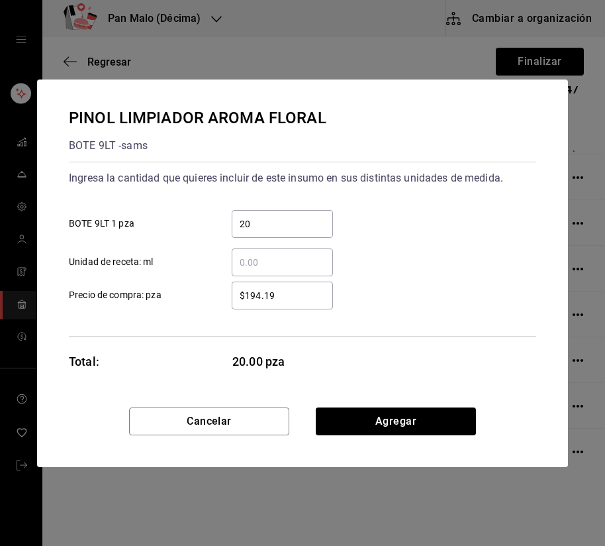
type input "2"
type input "1"
click at [462, 437] on div "Cancelar Agregar" at bounding box center [302, 437] width 531 height 60
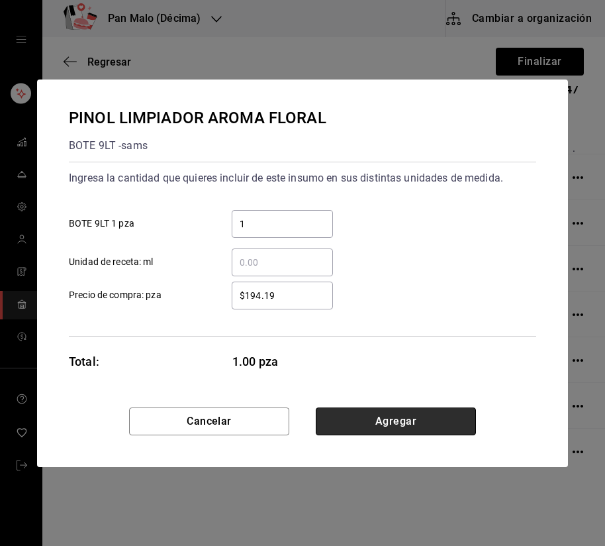
click at [439, 420] on button "Agregar" at bounding box center [396, 421] width 160 height 28
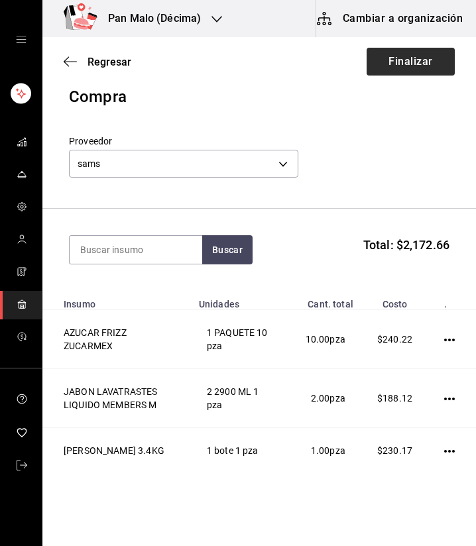
scroll to position [11, 0]
click at [405, 62] on button "Finalizar" at bounding box center [410, 62] width 88 height 28
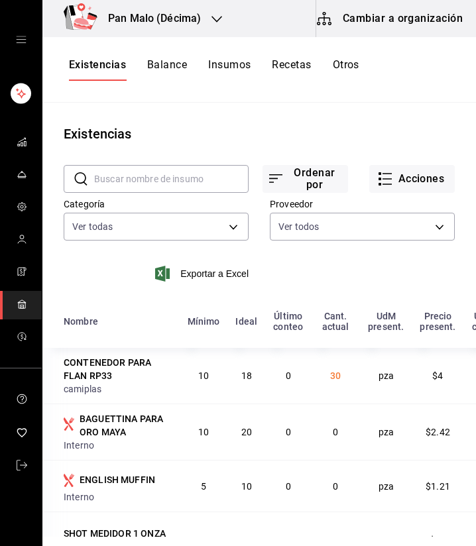
click at [350, 72] on button "Otros" at bounding box center [346, 69] width 26 height 23
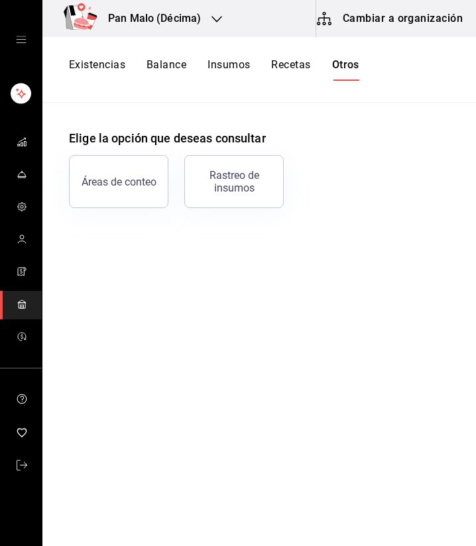
click at [219, 23] on icon "button" at bounding box center [216, 19] width 11 height 11
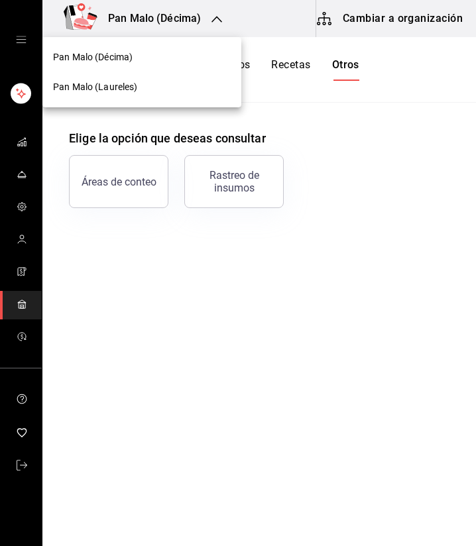
drag, startPoint x: 193, startPoint y: 60, endPoint x: 167, endPoint y: 98, distance: 45.8
click at [167, 98] on nav "Pan Malo (Décima) Pan Malo (Laureles)" at bounding box center [141, 72] width 199 height 70
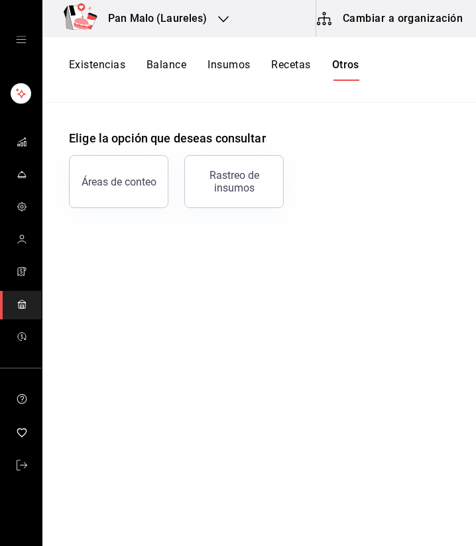
click at [447, 17] on button "Cambiar a organización" at bounding box center [390, 18] width 149 height 37
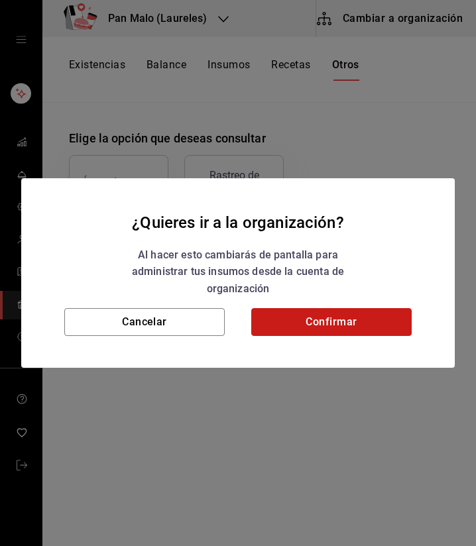
click at [326, 321] on button "Confirmar" at bounding box center [331, 322] width 160 height 28
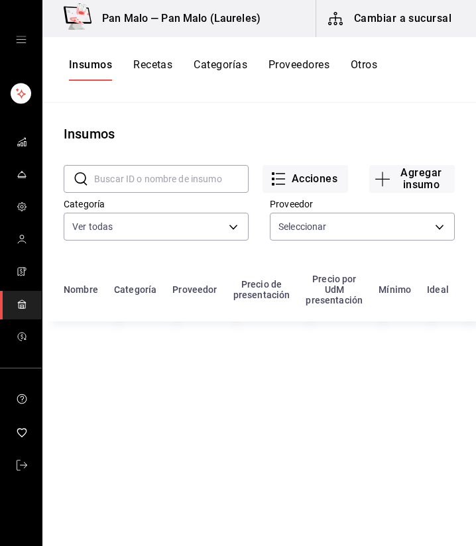
type input "36340c73-94e1-4ffc-8e70-5641b5614b16,62d2566f-a3bd-4000-8dc1-406bdbf1afd5,40f0e…"
click at [376, 67] on button "Otros" at bounding box center [363, 69] width 26 height 23
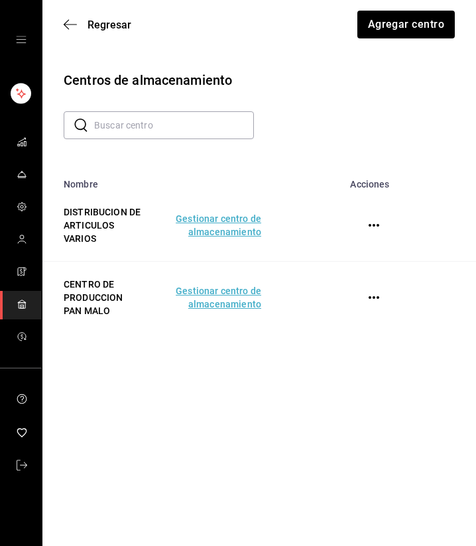
click at [239, 303] on td "Gestionar centro de almacenamiento" at bounding box center [217, 298] width 119 height 72
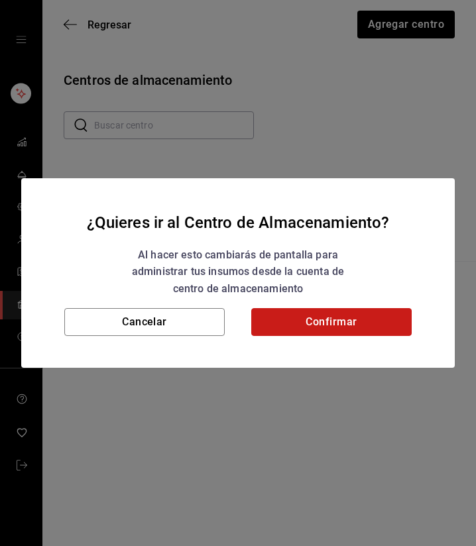
click at [298, 335] on button "Confirmar" at bounding box center [331, 322] width 160 height 28
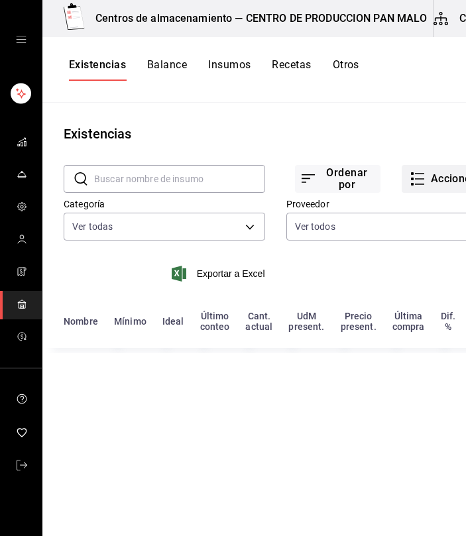
click at [429, 175] on button "Acciones" at bounding box center [443, 179] width 85 height 28
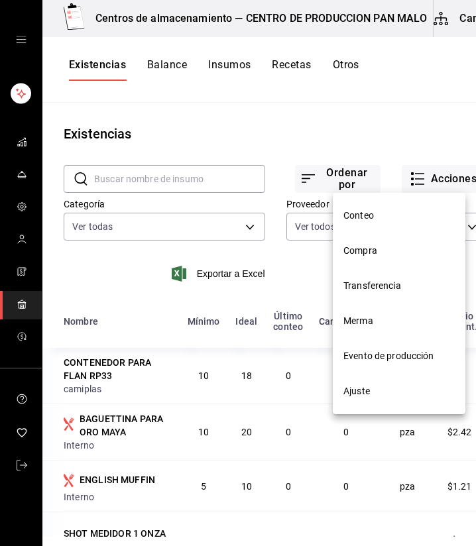
click at [371, 265] on li "Compra" at bounding box center [399, 250] width 132 height 35
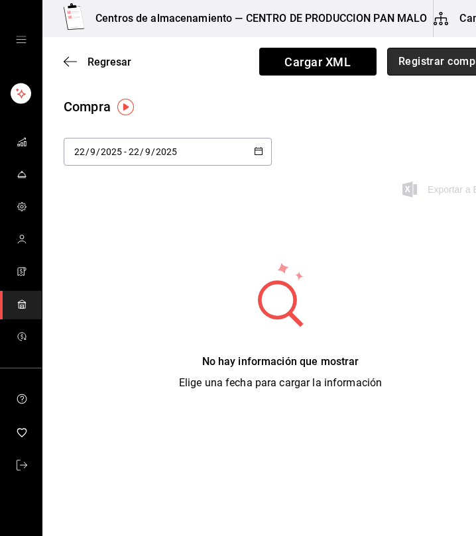
click at [417, 63] on button "Registrar compra" at bounding box center [442, 62] width 110 height 28
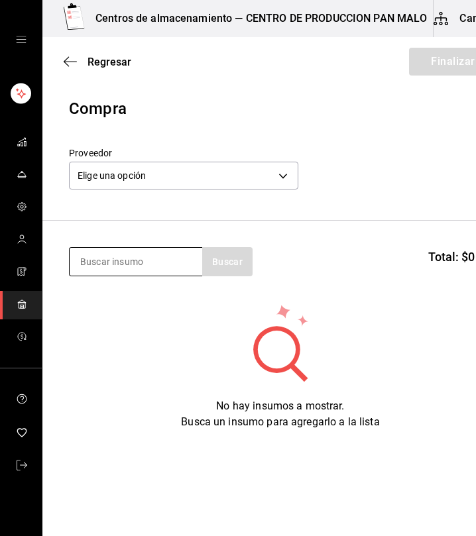
click at [172, 253] on input at bounding box center [136, 262] width 132 height 28
type input "harina"
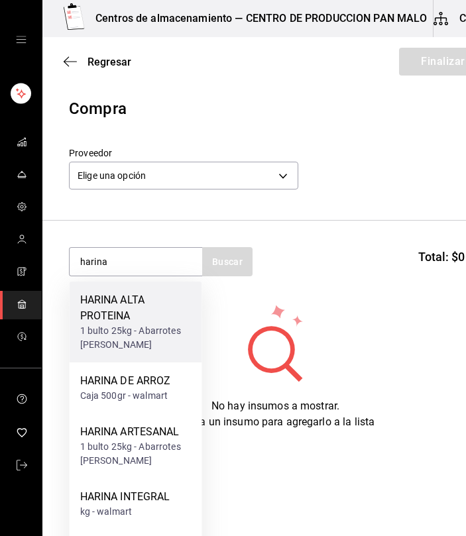
click at [129, 312] on div "HARINA ALTA PROTEINA" at bounding box center [135, 308] width 111 height 32
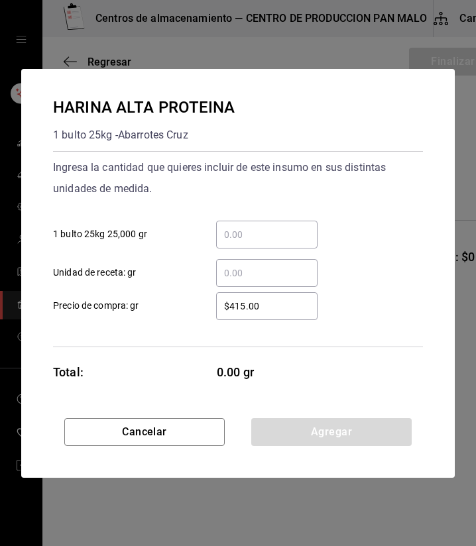
click at [246, 224] on div "​" at bounding box center [266, 235] width 101 height 28
click at [246, 227] on input "​ 1 bulto 25kg 25,000 gr" at bounding box center [266, 235] width 101 height 16
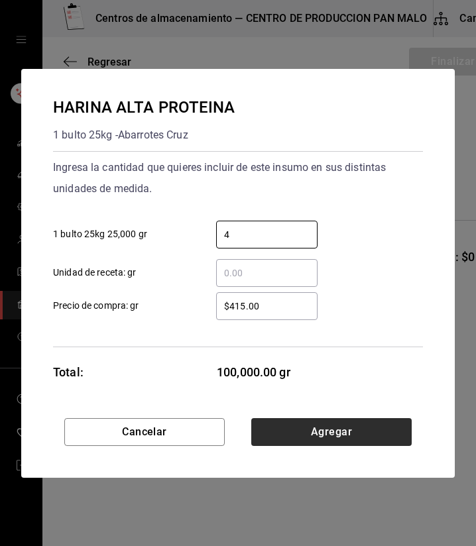
type input "4"
click at [331, 433] on button "Agregar" at bounding box center [331, 432] width 160 height 28
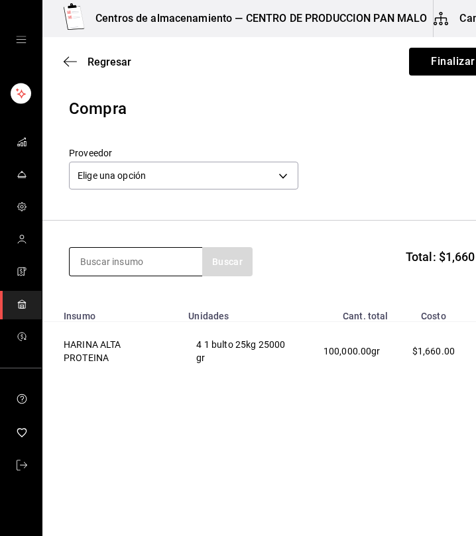
click at [196, 258] on input at bounding box center [136, 262] width 132 height 28
type input "azu"
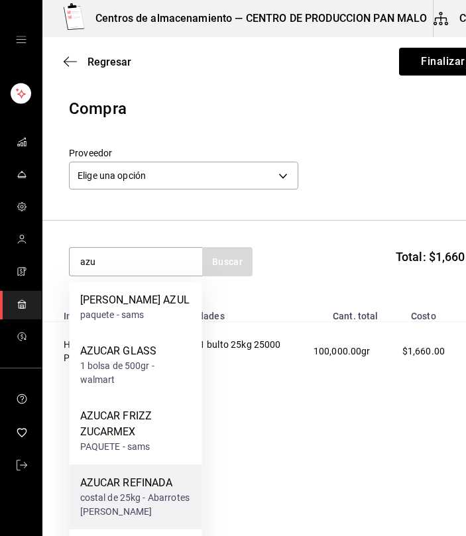
click at [146, 478] on div "AZUCAR REFINADA" at bounding box center [135, 483] width 111 height 16
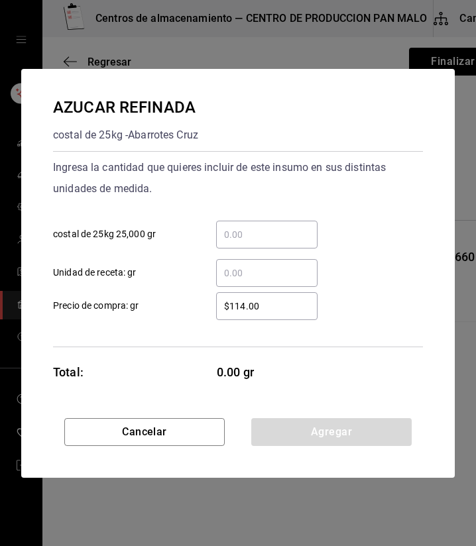
click at [227, 242] on div "​" at bounding box center [266, 235] width 101 height 28
click at [227, 242] on input "​ costal de 25kg 25,000 gr" at bounding box center [266, 235] width 101 height 16
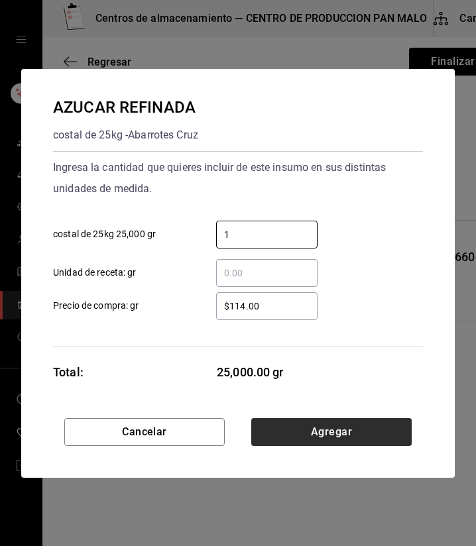
type input "1"
click at [336, 429] on button "Agregar" at bounding box center [331, 432] width 160 height 28
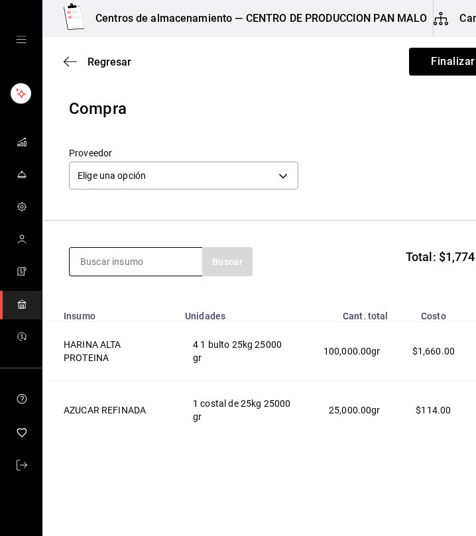
click at [148, 266] on input at bounding box center [136, 262] width 132 height 28
type input "arte"
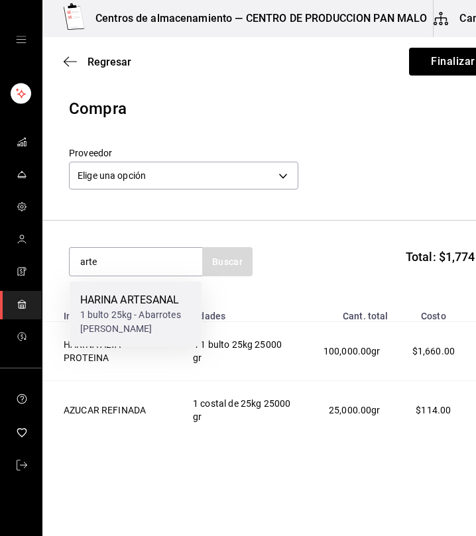
click at [140, 301] on div "HARINA ARTESANAL" at bounding box center [135, 300] width 111 height 16
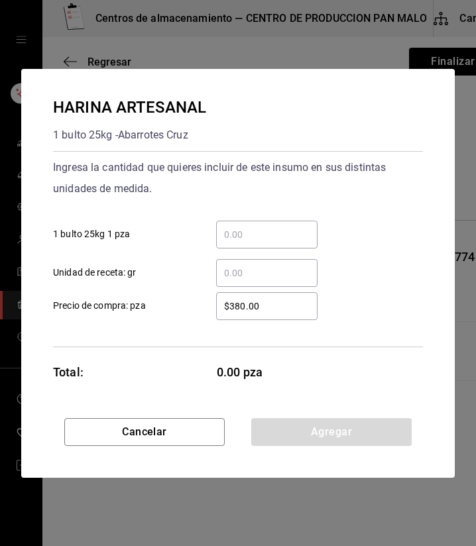
click at [233, 246] on div "​" at bounding box center [266, 235] width 101 height 28
click at [233, 242] on input "​ 1 bulto 25kg 1 pza" at bounding box center [266, 235] width 101 height 16
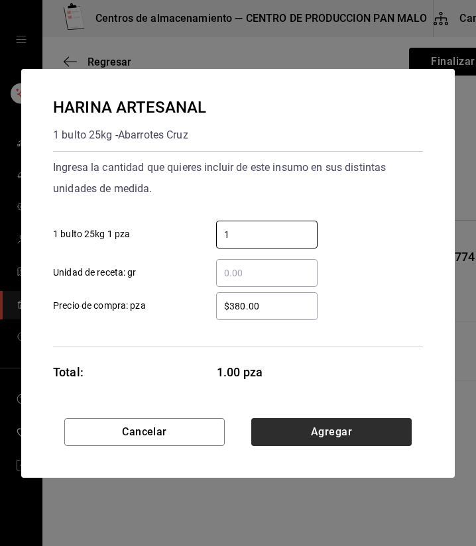
type input "1"
click at [304, 442] on button "Agregar" at bounding box center [331, 432] width 160 height 28
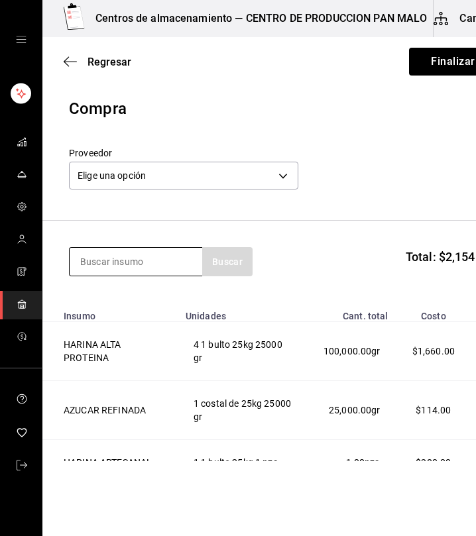
click at [167, 262] on input at bounding box center [136, 262] width 132 height 28
type input "leva"
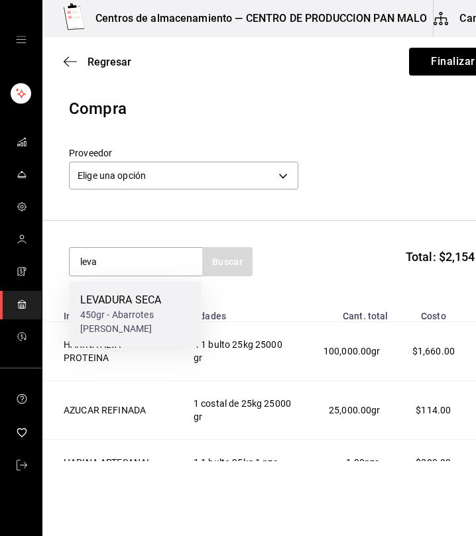
click at [147, 314] on div "450gr - Abarrotes [PERSON_NAME]" at bounding box center [135, 322] width 111 height 28
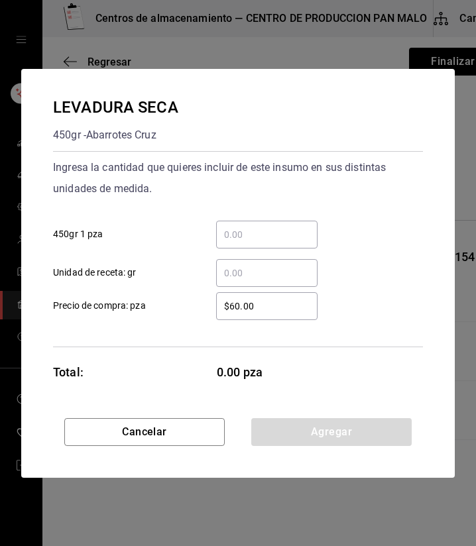
click at [248, 233] on input "​ 450gr 1 pza" at bounding box center [266, 235] width 101 height 16
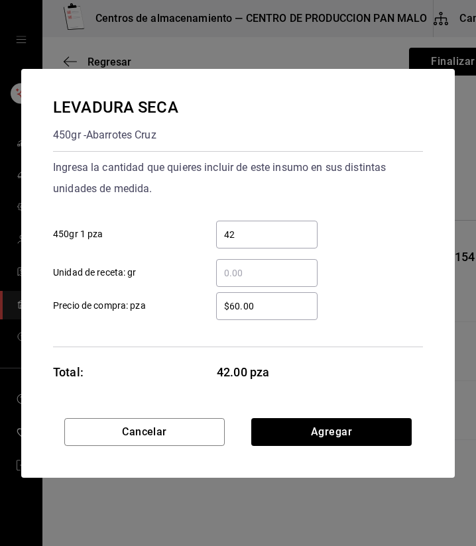
type input "4"
type input "2"
click at [358, 450] on div "Cancelar Agregar" at bounding box center [237, 448] width 433 height 60
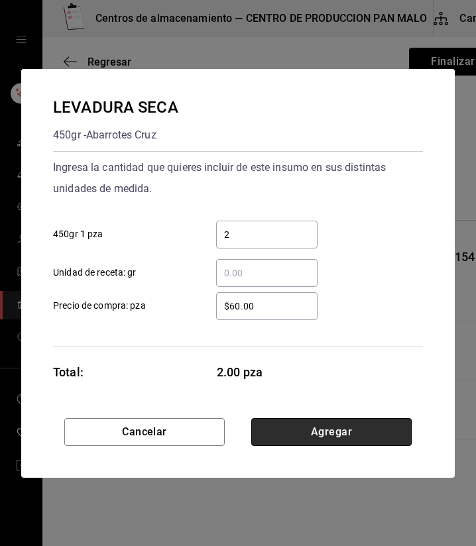
click at [337, 420] on button "Agregar" at bounding box center [331, 432] width 160 height 28
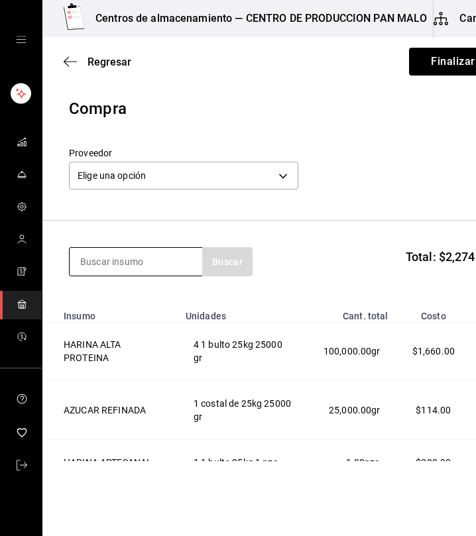
click at [158, 261] on input at bounding box center [136, 262] width 132 height 28
type input "huevo"
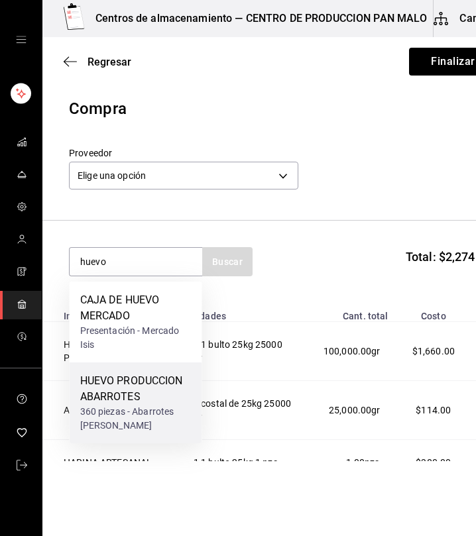
click at [151, 388] on div "HUEVO PRODUCCION ABARROTES" at bounding box center [135, 389] width 111 height 32
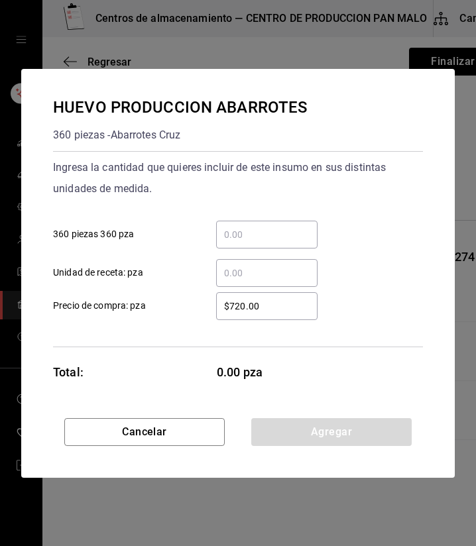
click at [246, 244] on div "​" at bounding box center [266, 235] width 101 height 28
click at [246, 242] on input "​ 360 piezas 360 pza" at bounding box center [266, 235] width 101 height 16
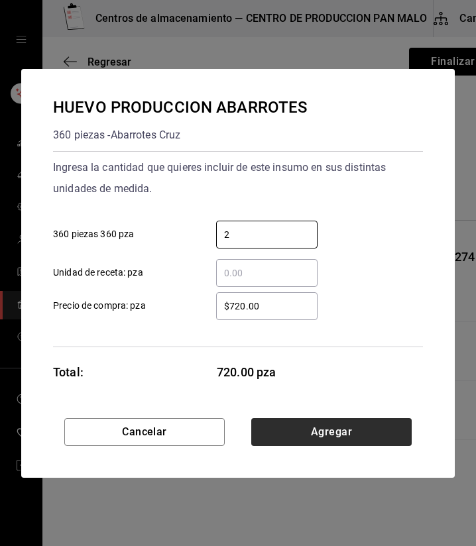
type input "2"
click at [328, 438] on button "Agregar" at bounding box center [331, 432] width 160 height 28
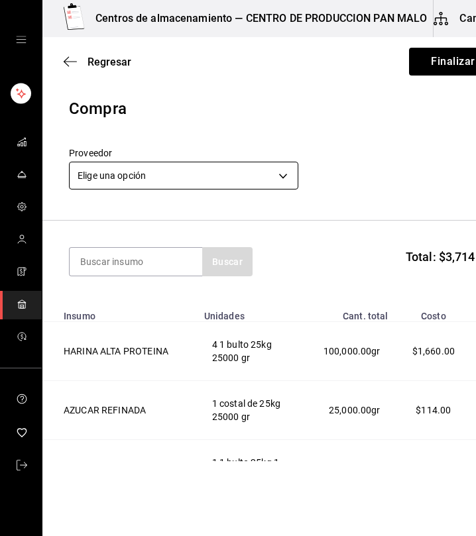
click at [285, 176] on body "Centros de almacenamiento — CENTRO DE PRODUCCION PAN MALO Cambiar a organizació…" at bounding box center [238, 230] width 476 height 461
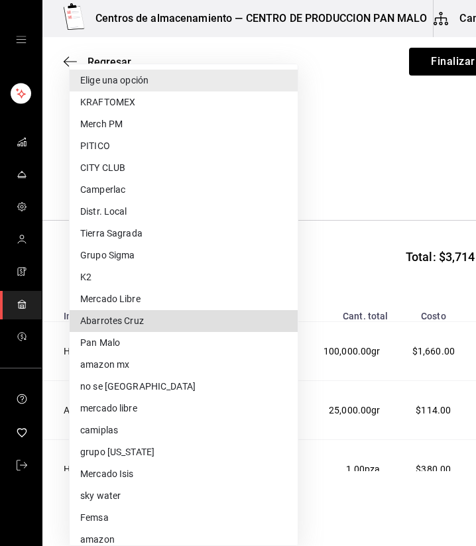
click at [248, 317] on li "Abarrotes Cruz" at bounding box center [184, 321] width 228 height 22
type input "7b391052-05b9-4709-86fd-f586bcdffb43"
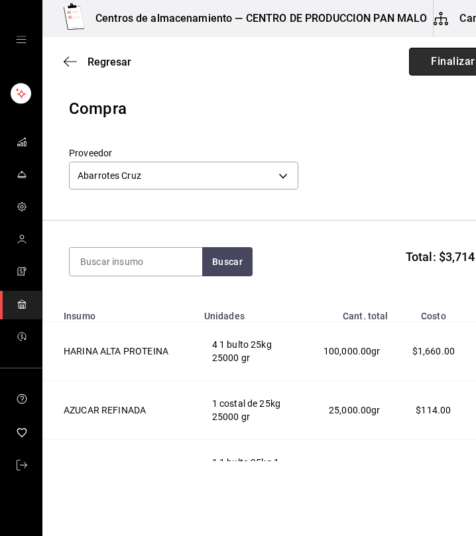
click at [433, 66] on button "Finalizar" at bounding box center [453, 62] width 88 height 28
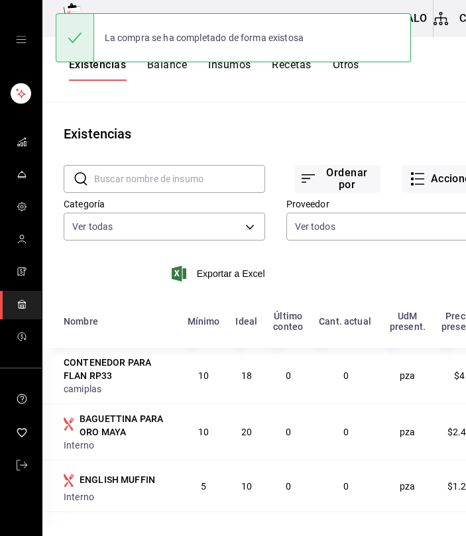
click at [335, 85] on div "Existencias Balance Insumos Recetas Otros" at bounding box center [275, 70] width 466 height 66
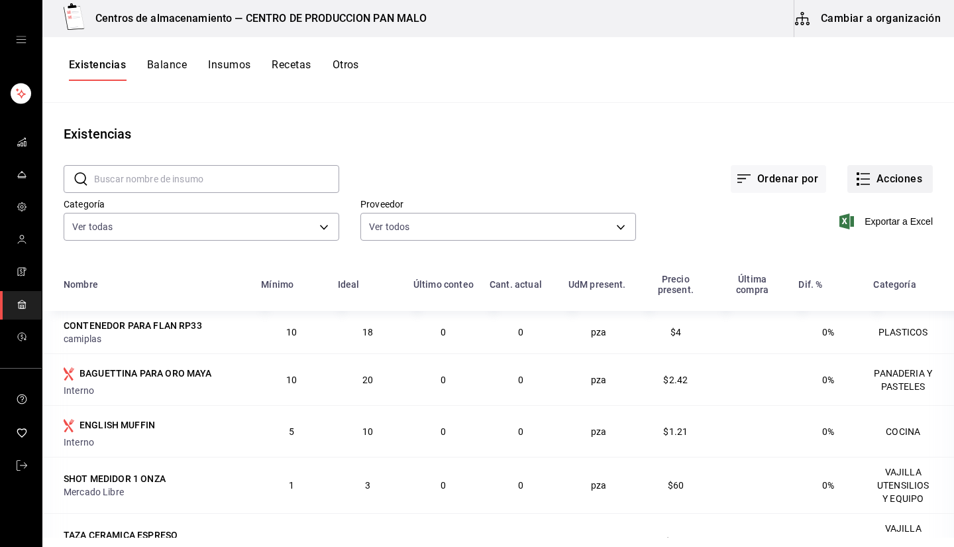
click at [475, 172] on button "Acciones" at bounding box center [889, 179] width 85 height 28
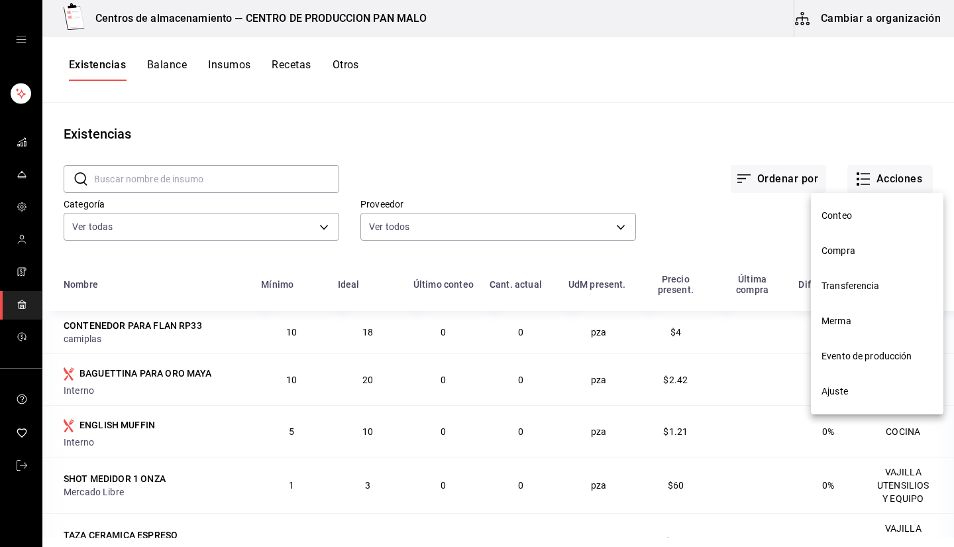
click at [475, 273] on li "Transferencia" at bounding box center [877, 285] width 132 height 35
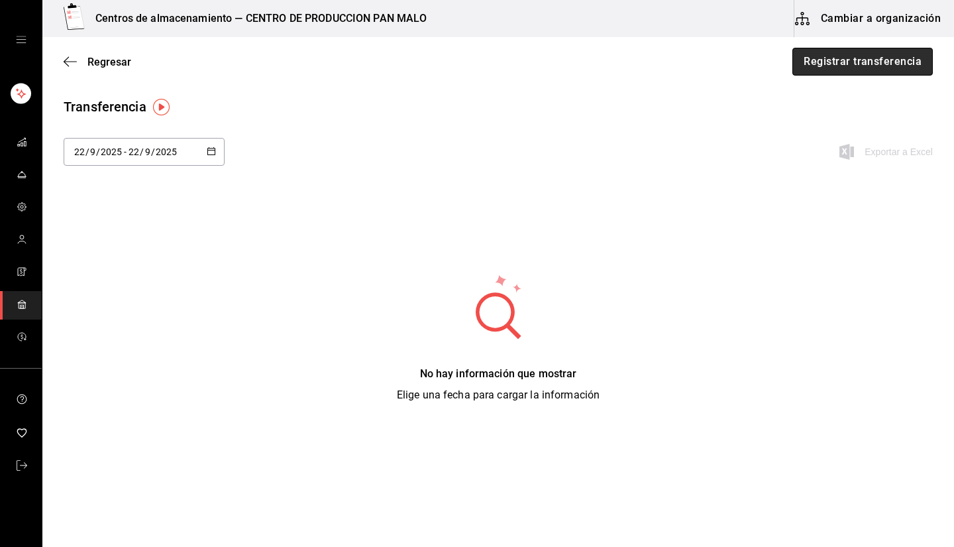
click at [475, 75] on button "Registrar transferencia" at bounding box center [862, 62] width 140 height 28
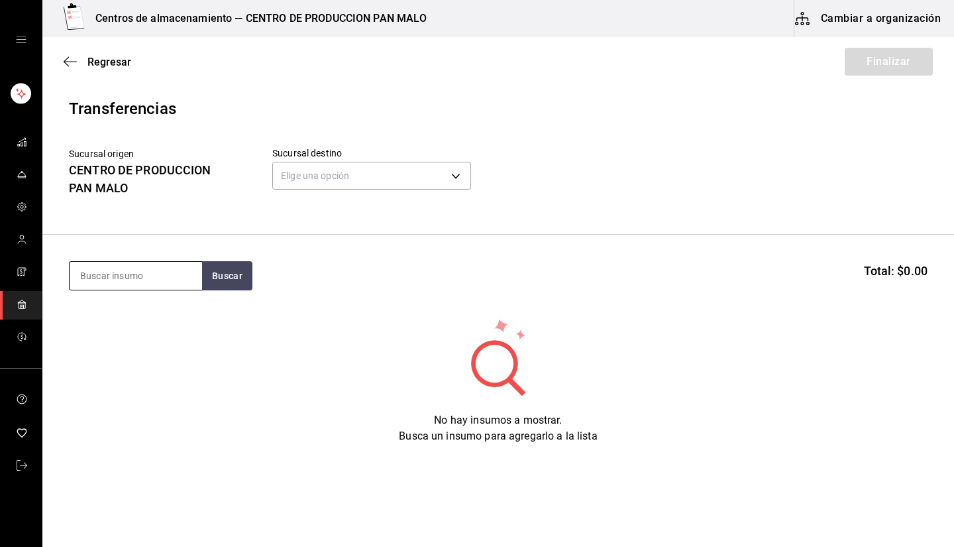
click at [161, 272] on input at bounding box center [136, 276] width 132 height 28
click at [163, 279] on input at bounding box center [136, 276] width 132 height 28
type input "t"
click at [329, 187] on body "Centros de almacenamiento — CENTRO DE PRODUCCION PAN MALO Cambiar a organizació…" at bounding box center [477, 236] width 954 height 472
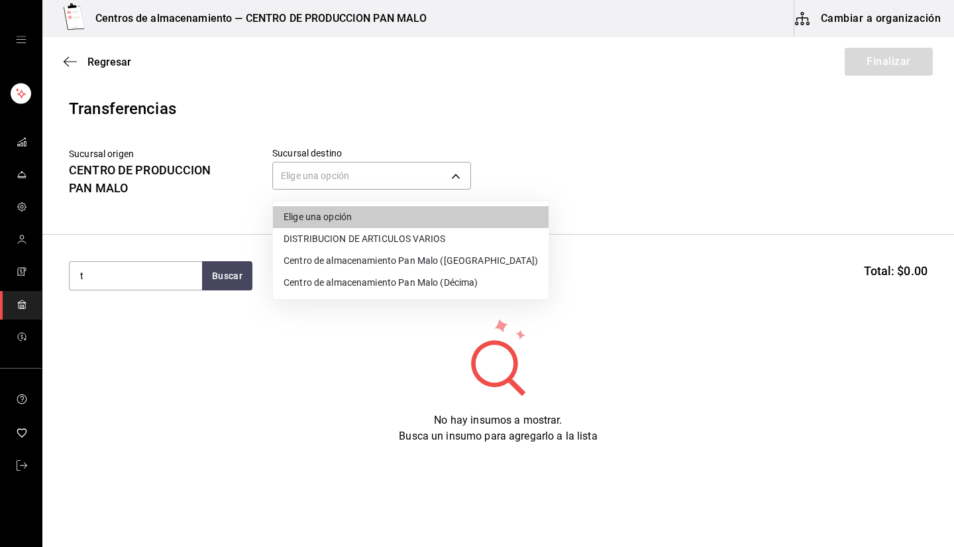
click at [368, 263] on li "Centro de almacenamiento Pan Malo ([GEOGRAPHIC_DATA])" at bounding box center [411, 261] width 276 height 22
type input "43bf6f0e-6c17-4396-b3d5-f44a28c2c87c"
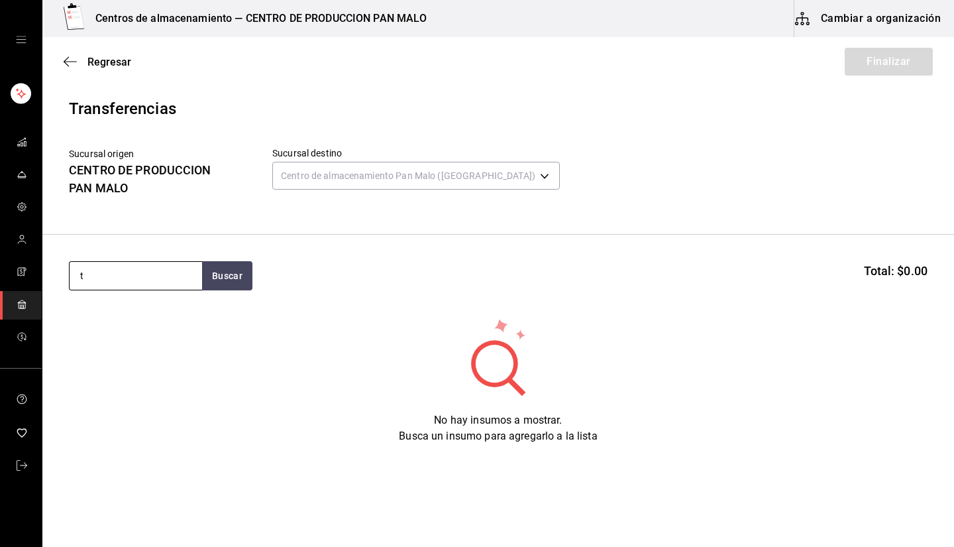
click at [145, 271] on input "t" at bounding box center [136, 276] width 132 height 28
type input "tarta de"
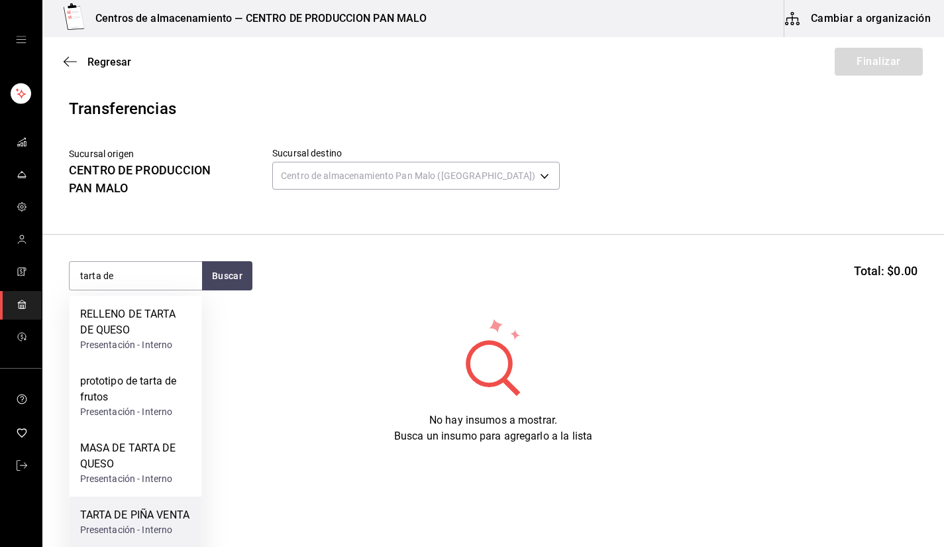
click at [160, 503] on div "TARTA DE PIÑA VENTA Presentación - Interno" at bounding box center [136, 521] width 132 height 51
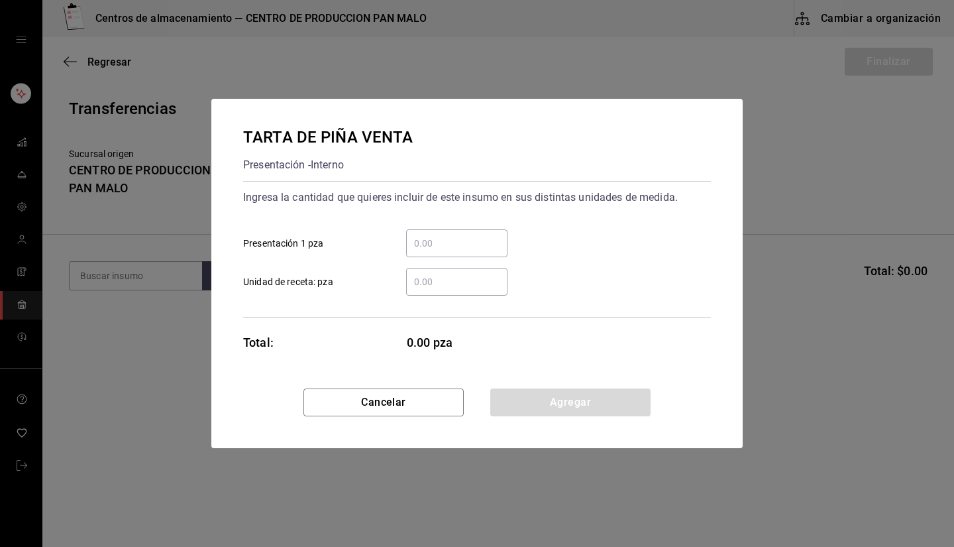
click at [475, 242] on input "​ Presentación 1 pza" at bounding box center [456, 243] width 101 height 16
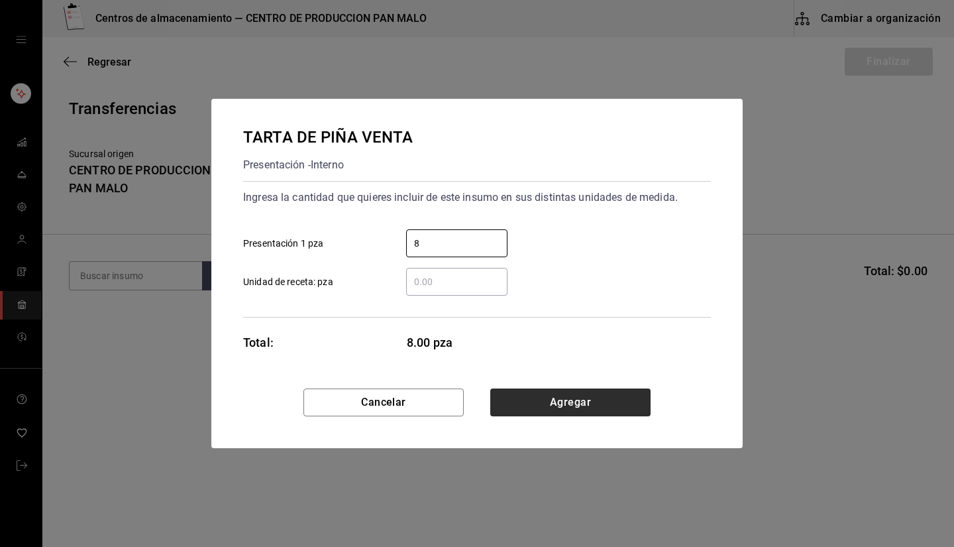
type input "8"
click at [475, 408] on button "Agregar" at bounding box center [570, 402] width 160 height 28
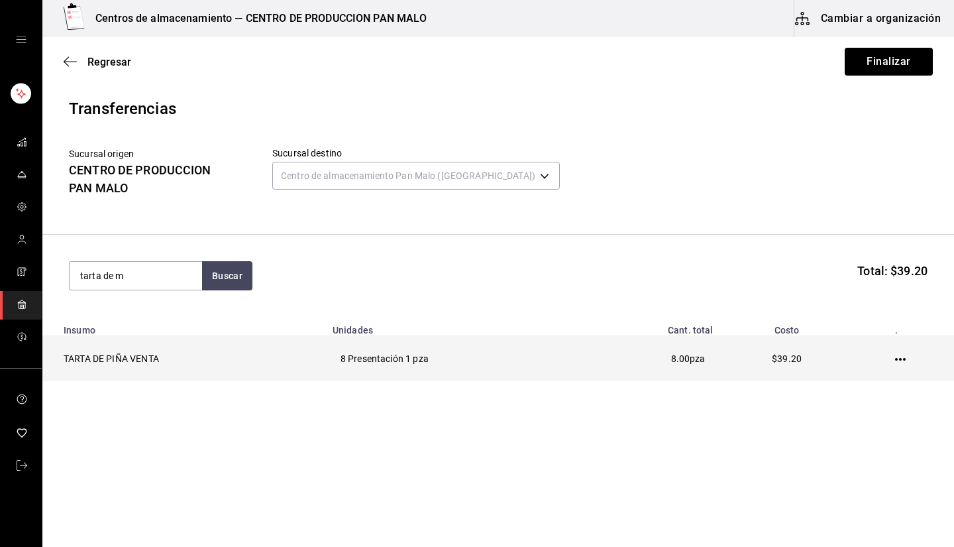
type input "tarta de m"
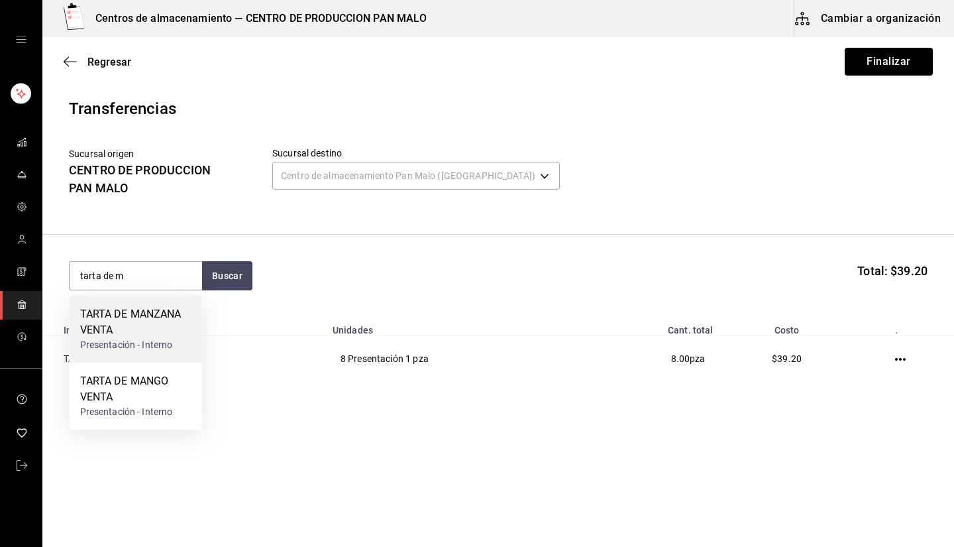
click at [132, 348] on div "Presentación - Interno" at bounding box center [135, 345] width 111 height 14
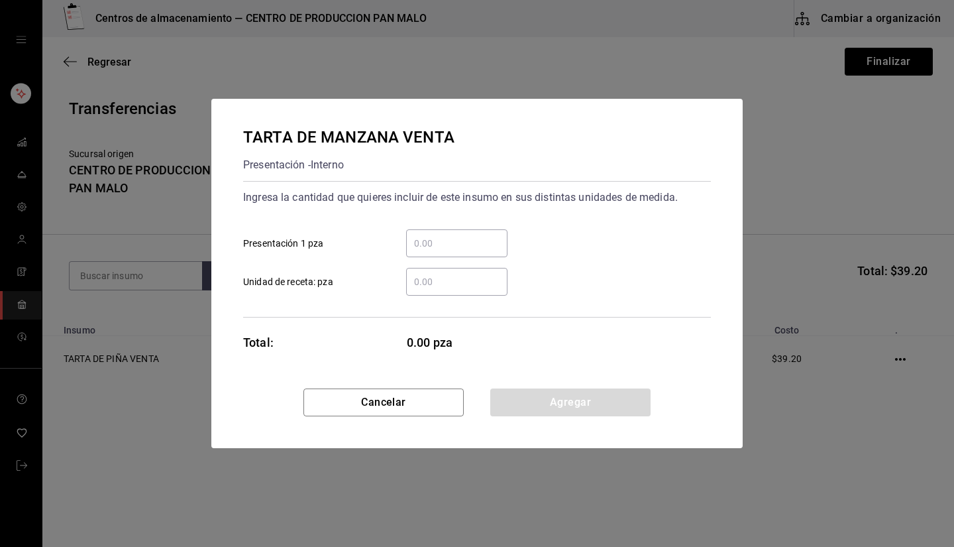
click at [454, 233] on div "​" at bounding box center [456, 243] width 101 height 28
click at [454, 235] on input "​ Presentación 1 pza" at bounding box center [456, 243] width 101 height 16
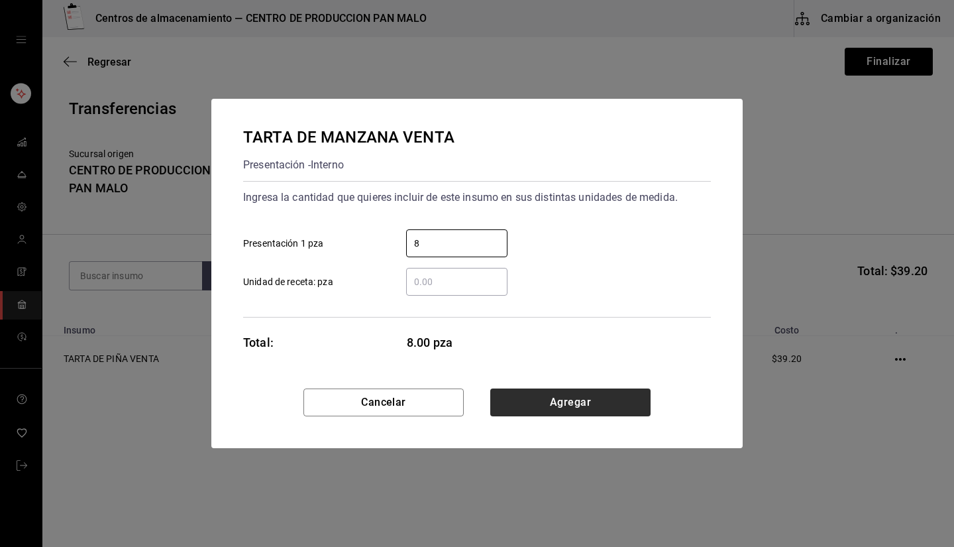
type input "8"
click at [475, 410] on button "Agregar" at bounding box center [570, 402] width 160 height 28
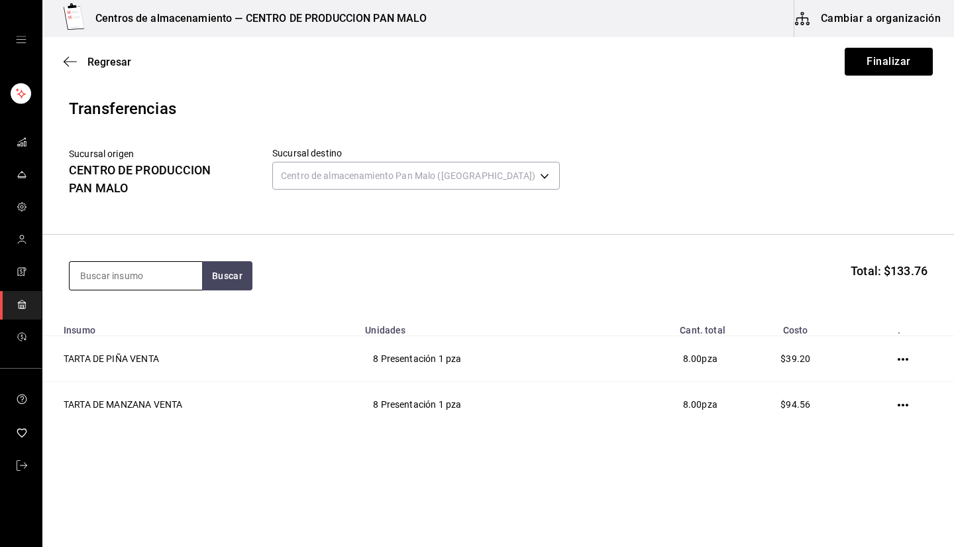
click at [150, 282] on input at bounding box center [136, 276] width 132 height 28
click at [158, 274] on input at bounding box center [136, 276] width 132 height 28
type input "chocolatin"
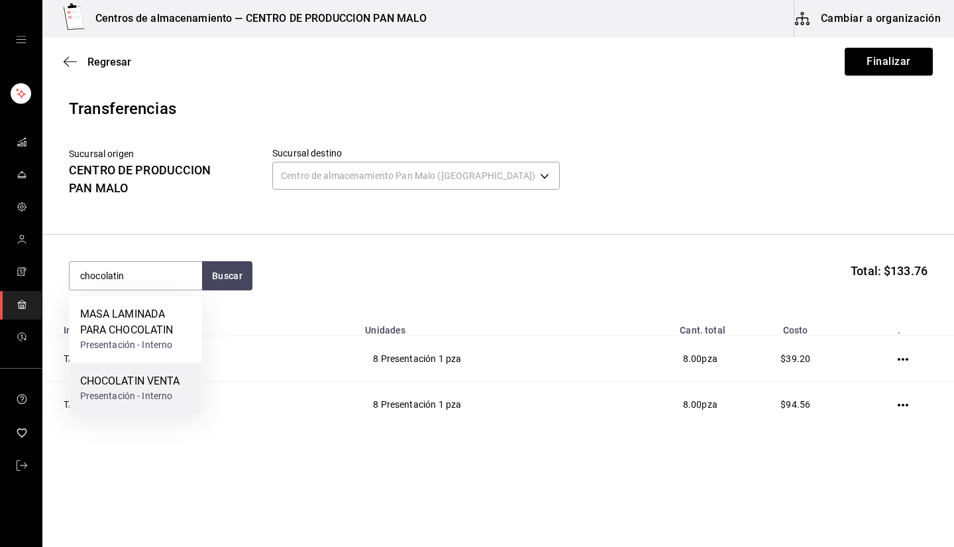
click at [170, 391] on div "Presentación - Interno" at bounding box center [130, 396] width 100 height 14
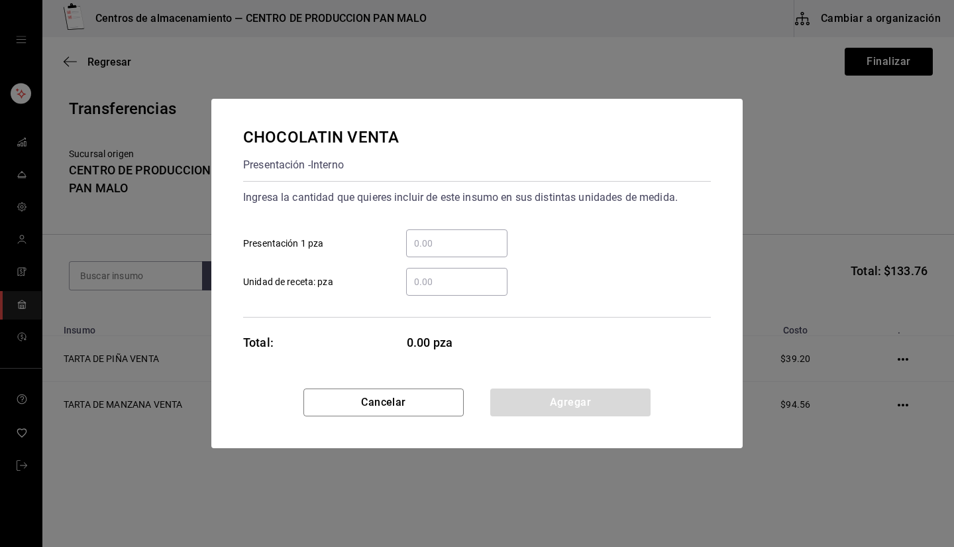
click at [464, 248] on input "​ Presentación 1 pza" at bounding box center [456, 243] width 101 height 16
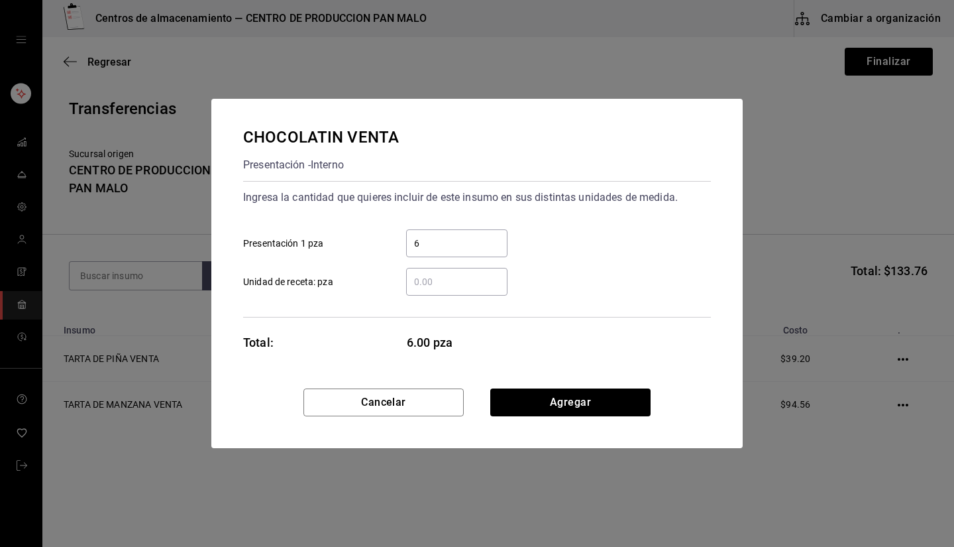
type input "6"
click at [475, 402] on button "Agregar" at bounding box center [570, 402] width 160 height 28
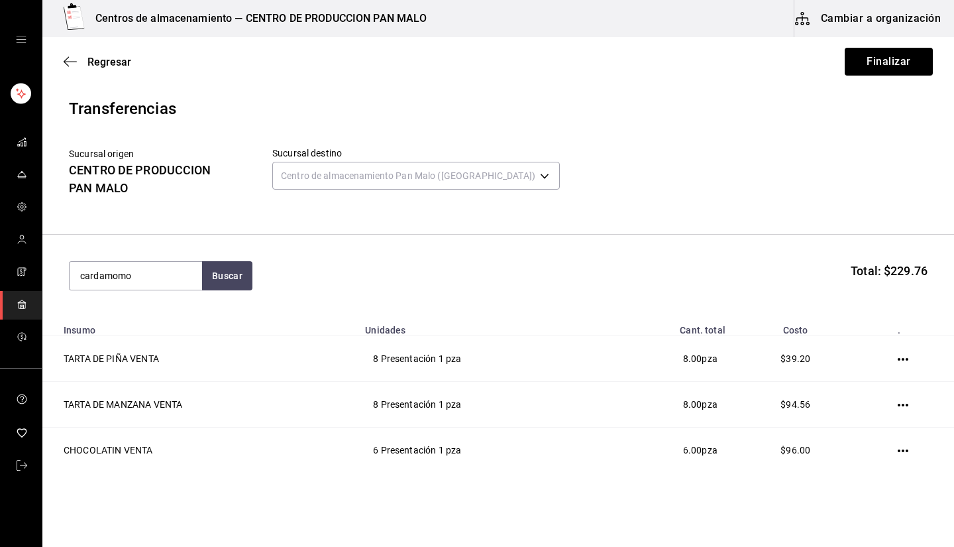
type input "cardamomo"
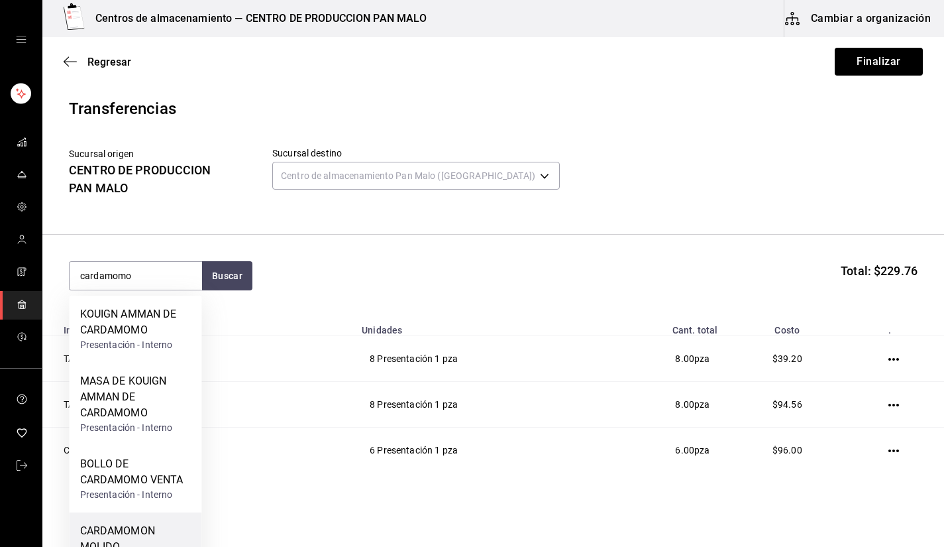
click at [158, 523] on div "CARDAMOMON MOLIDO" at bounding box center [135, 539] width 111 height 32
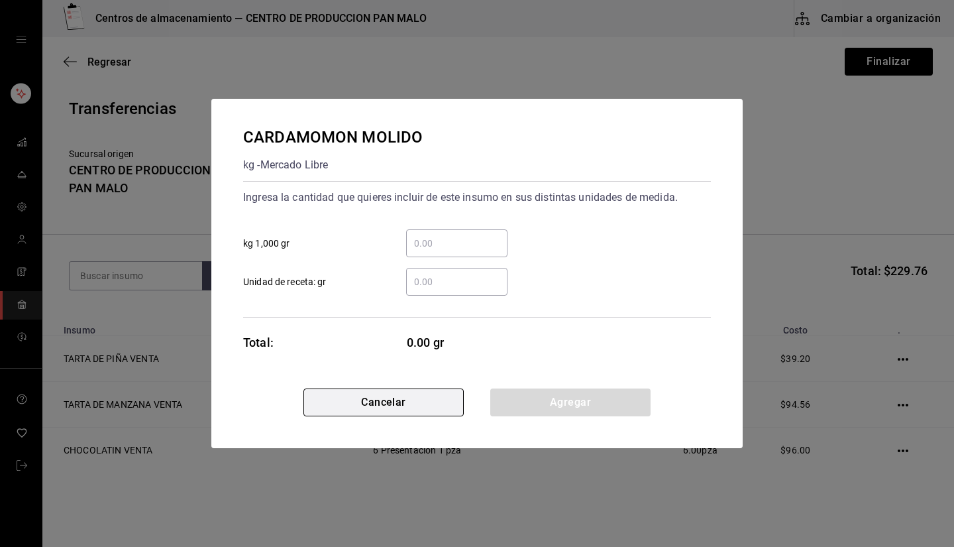
click at [405, 393] on button "Cancelar" at bounding box center [383, 402] width 160 height 28
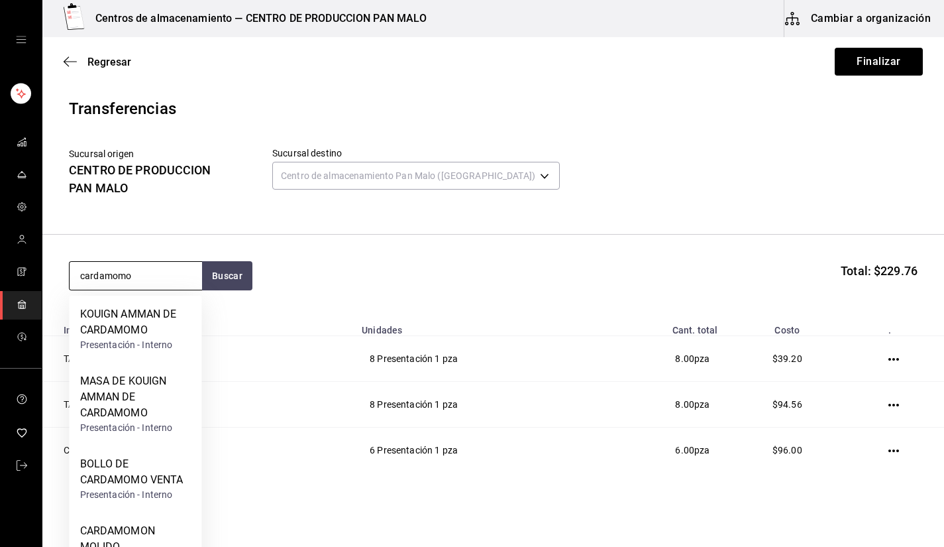
type input "cardamomo"
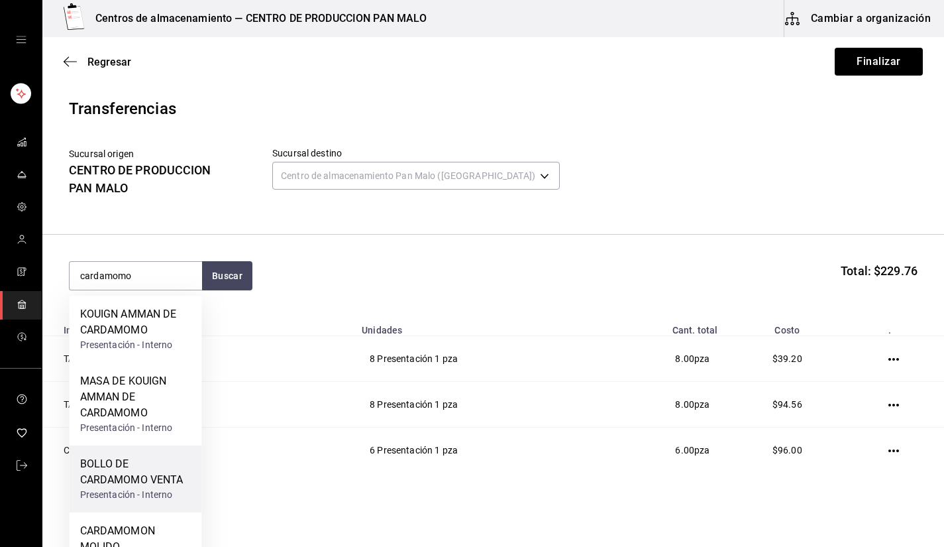
click at [166, 480] on div "BOLLO DE CARDAMOMO VENTA" at bounding box center [135, 472] width 111 height 32
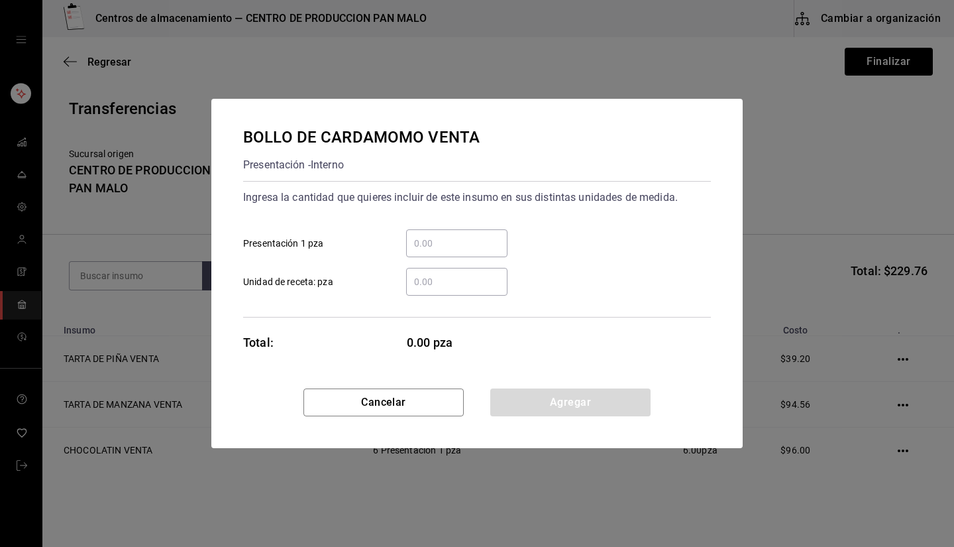
click at [457, 233] on div "​" at bounding box center [456, 243] width 101 height 28
click at [457, 235] on input "​ Presentación 1 pza" at bounding box center [456, 243] width 101 height 16
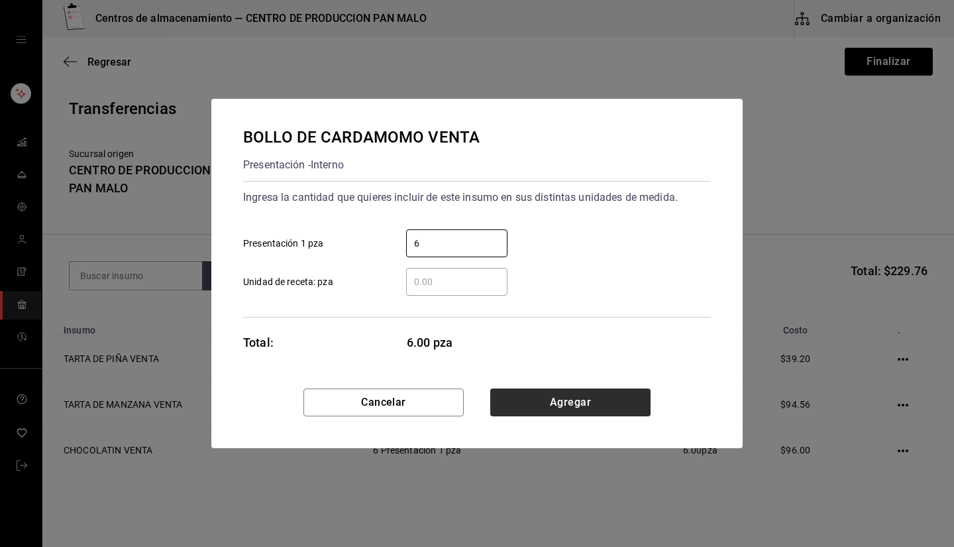
type input "6"
click at [475, 404] on button "Agregar" at bounding box center [570, 402] width 160 height 28
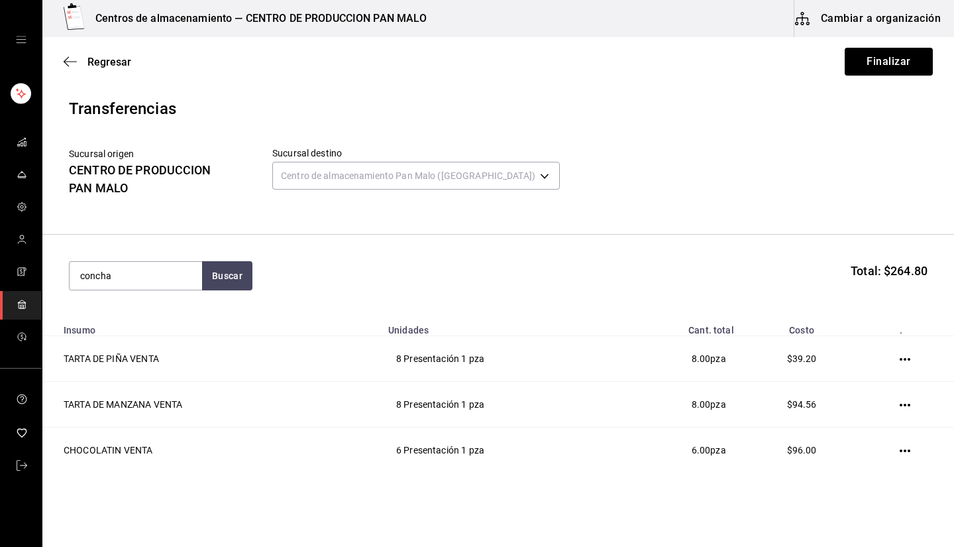
type input "concha"
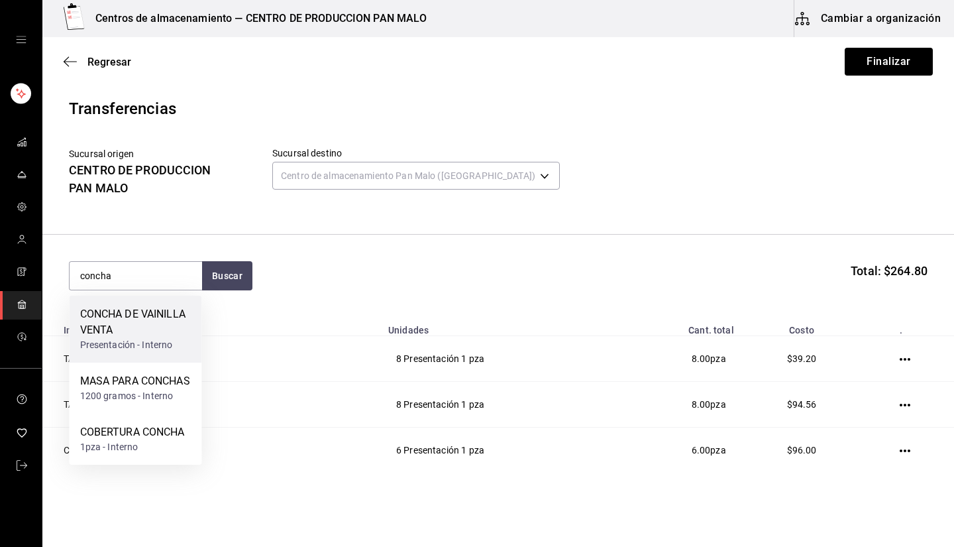
click at [189, 322] on div "CONCHA DE VAINILLA VENTA" at bounding box center [135, 322] width 111 height 32
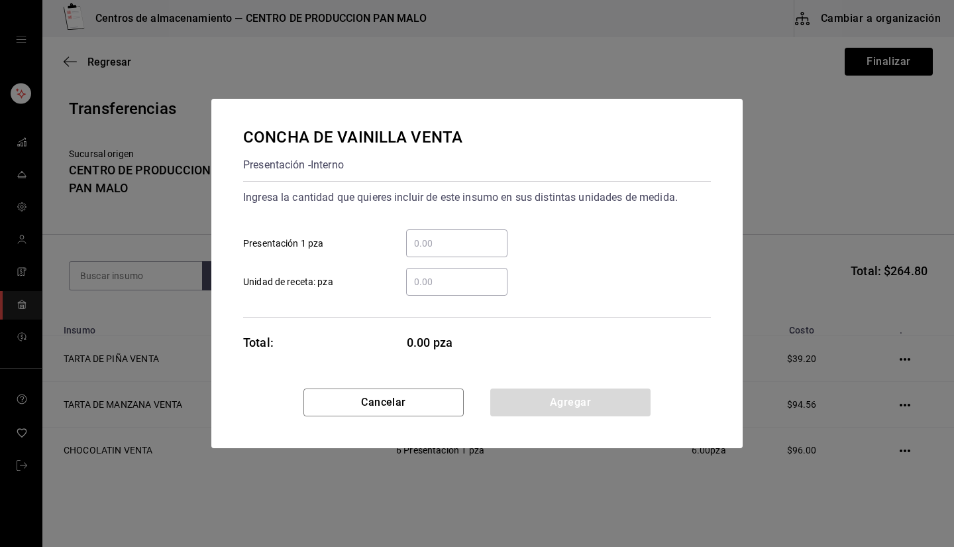
click at [475, 263] on div "​ Unidad de receta: pza" at bounding box center [472, 276] width 478 height 38
click at [460, 236] on input "​ Presentación 1 pza" at bounding box center [456, 243] width 101 height 16
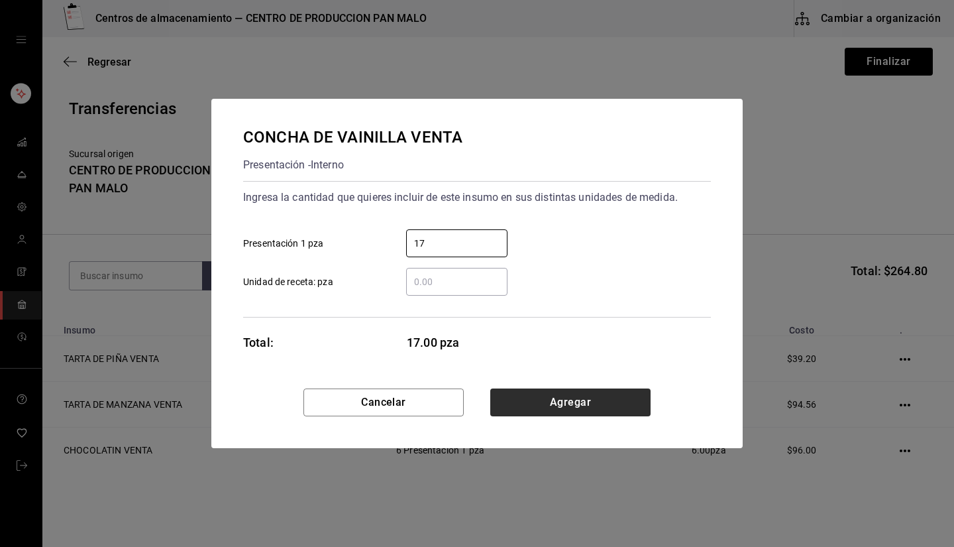
type input "17"
click at [475, 410] on button "Agregar" at bounding box center [570, 402] width 160 height 28
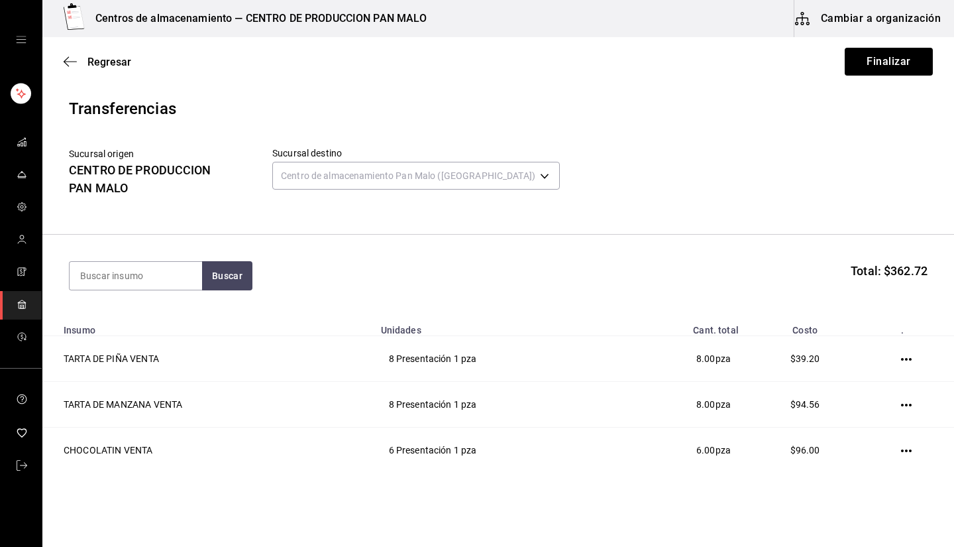
scroll to position [135, 0]
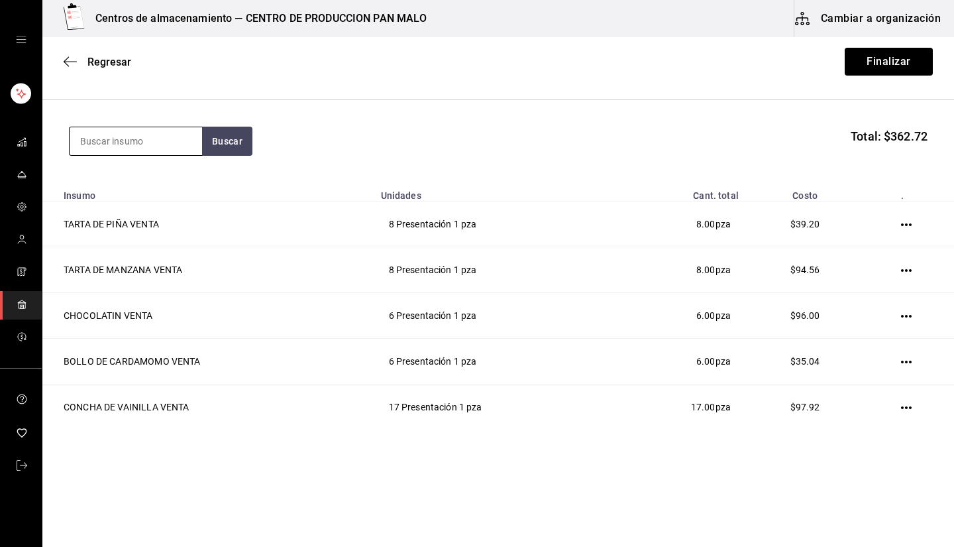
click at [140, 129] on input at bounding box center [136, 141] width 132 height 28
type input "queso"
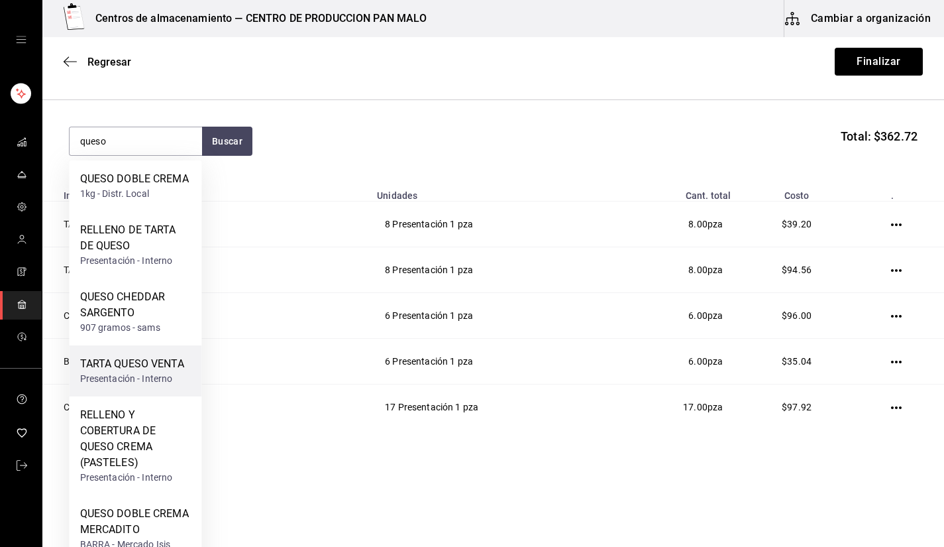
drag, startPoint x: 162, startPoint y: 241, endPoint x: 193, endPoint y: 366, distance: 129.0
click at [193, 366] on div "TARTA QUESO VENTA Presentación - Interno" at bounding box center [136, 370] width 132 height 51
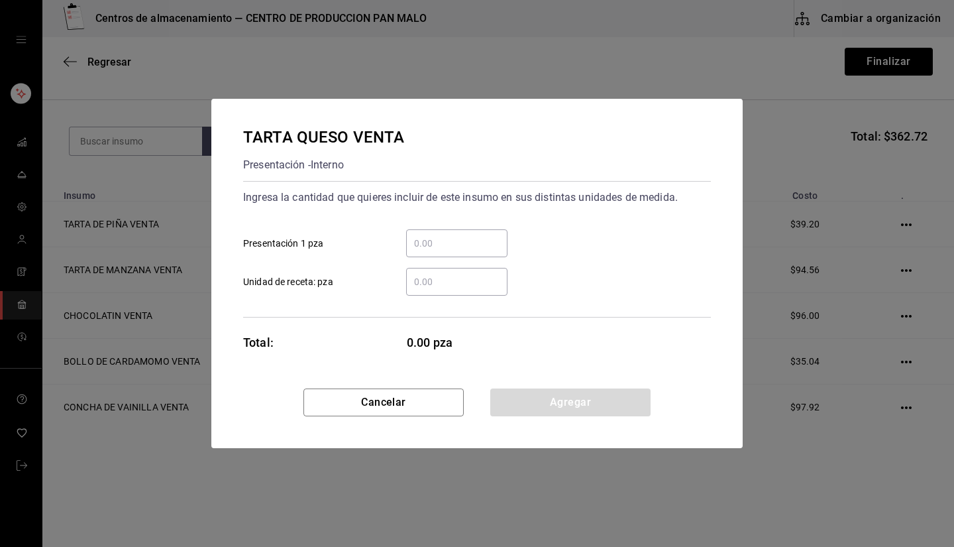
click at [466, 248] on input "​ Presentación 1 pza" at bounding box center [456, 243] width 101 height 16
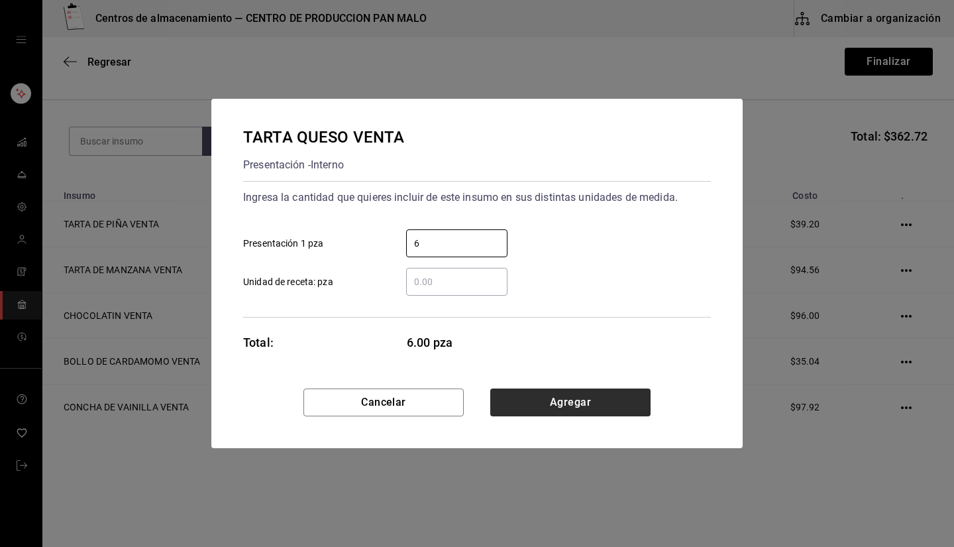
type input "6"
click at [475, 405] on button "Agregar" at bounding box center [570, 402] width 160 height 28
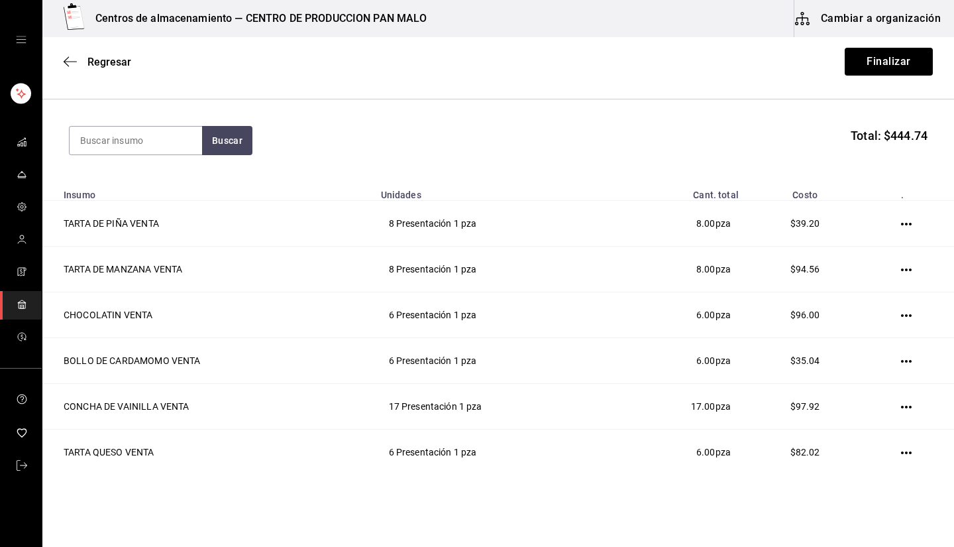
click at [190, 125] on section "Buscar Total: $444.74" at bounding box center [498, 140] width 912 height 82
click at [182, 130] on input at bounding box center [136, 141] width 132 height 28
type input "croissan"
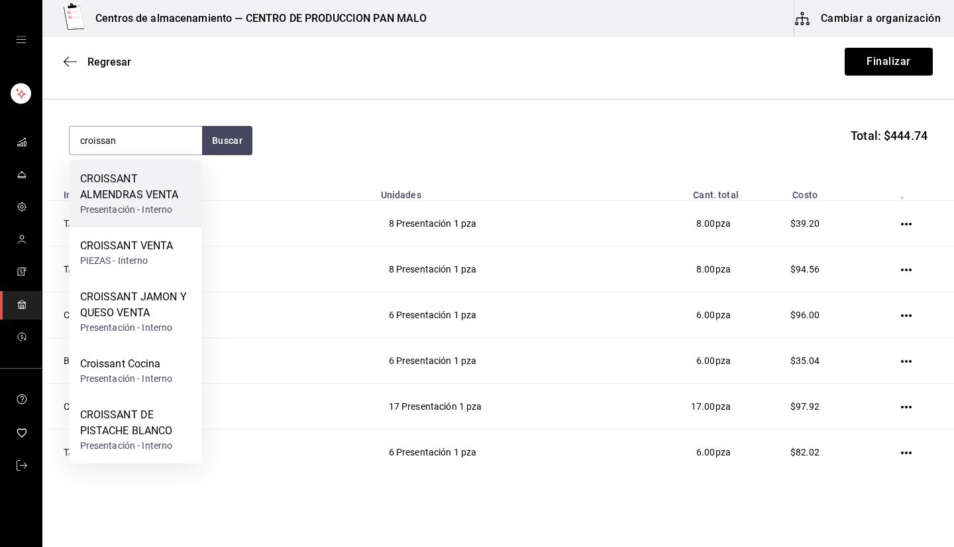
click at [164, 198] on div "CROISSANT ALMENDRAS VENTA" at bounding box center [135, 187] width 111 height 32
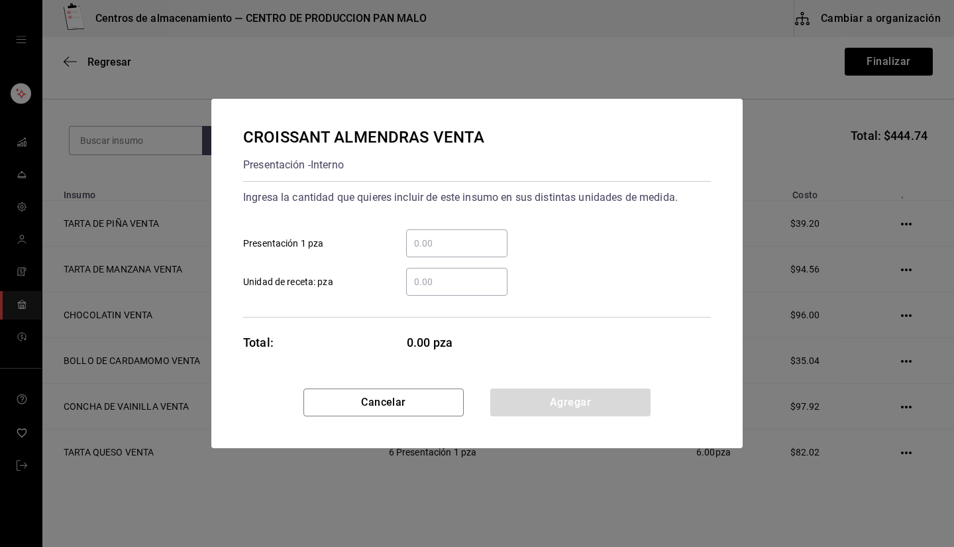
click at [462, 238] on input "​ Presentación 1 pza" at bounding box center [456, 243] width 101 height 16
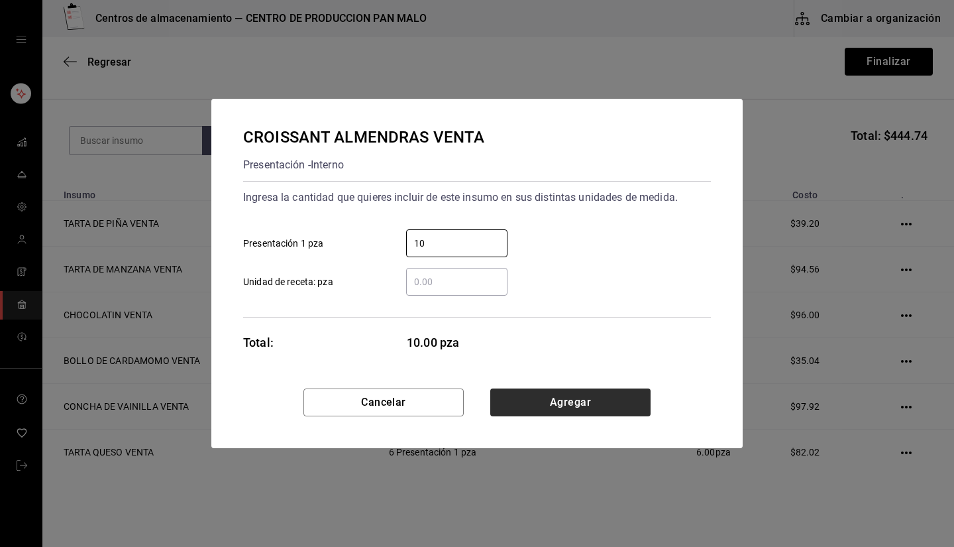
type input "10"
click at [475, 411] on button "Agregar" at bounding box center [570, 402] width 160 height 28
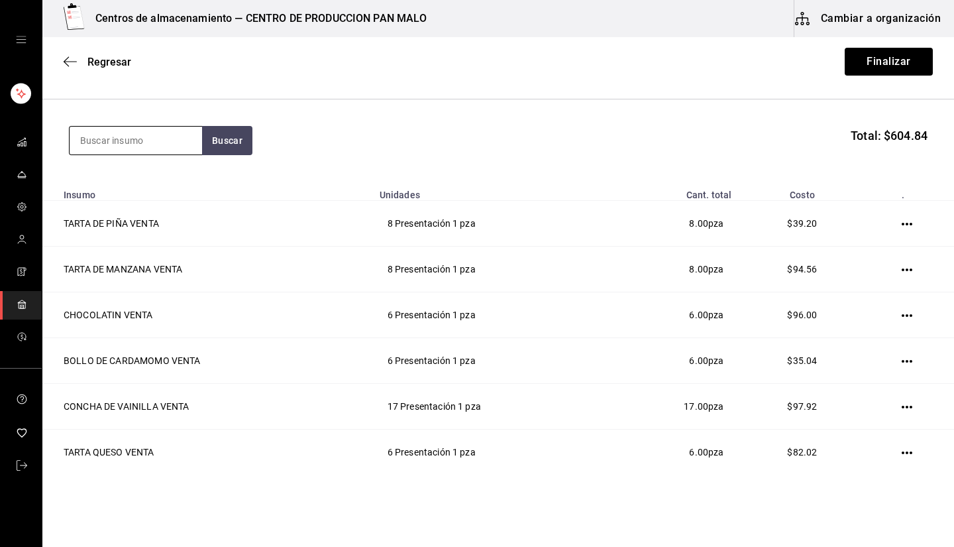
click at [172, 140] on input at bounding box center [136, 141] width 132 height 28
type input "muffin"
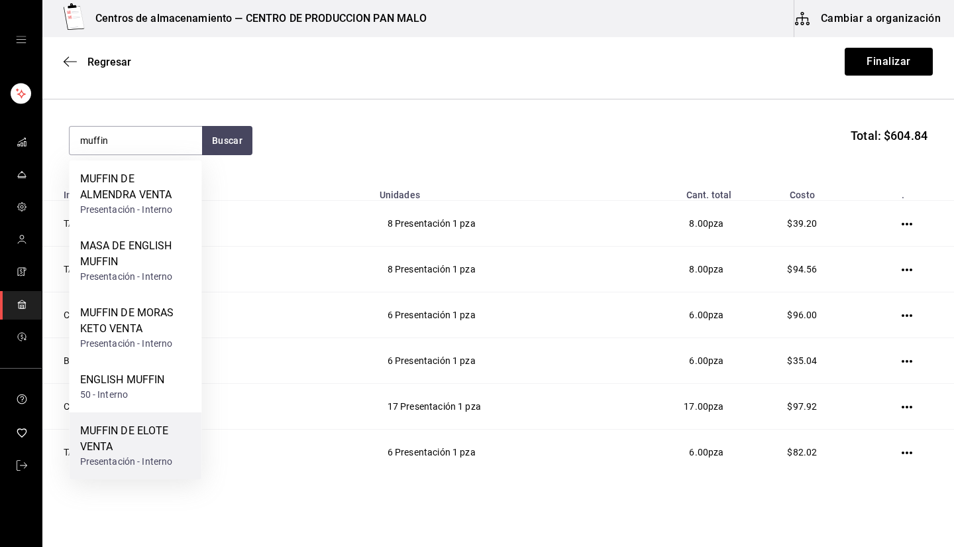
click at [187, 444] on div "MUFFIN DE ELOTE VENTA" at bounding box center [135, 439] width 111 height 32
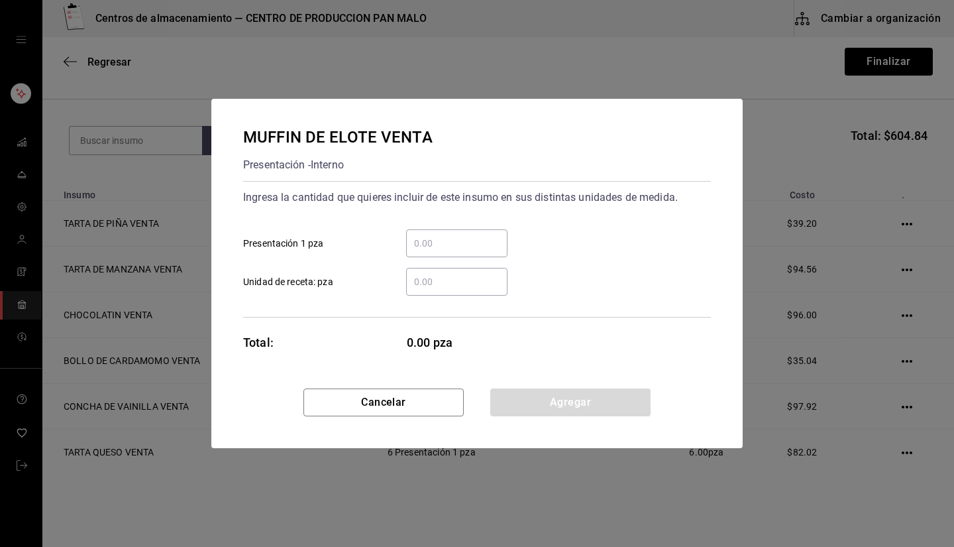
click at [432, 247] on input "​ Presentación 1 pza" at bounding box center [456, 243] width 101 height 16
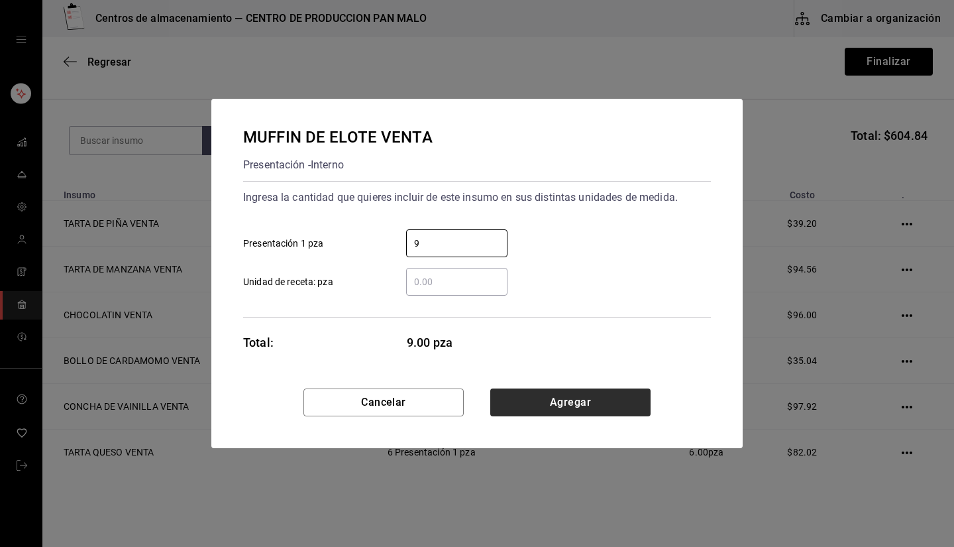
type input "9"
click at [475, 400] on button "Agregar" at bounding box center [570, 402] width 160 height 28
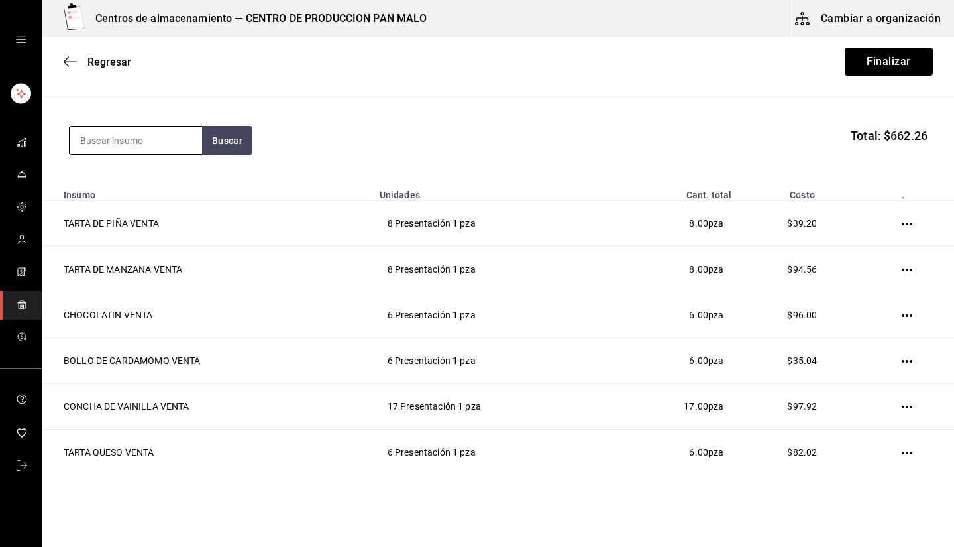
click at [181, 136] on input at bounding box center [136, 141] width 132 height 28
type input "nudo de avellana"
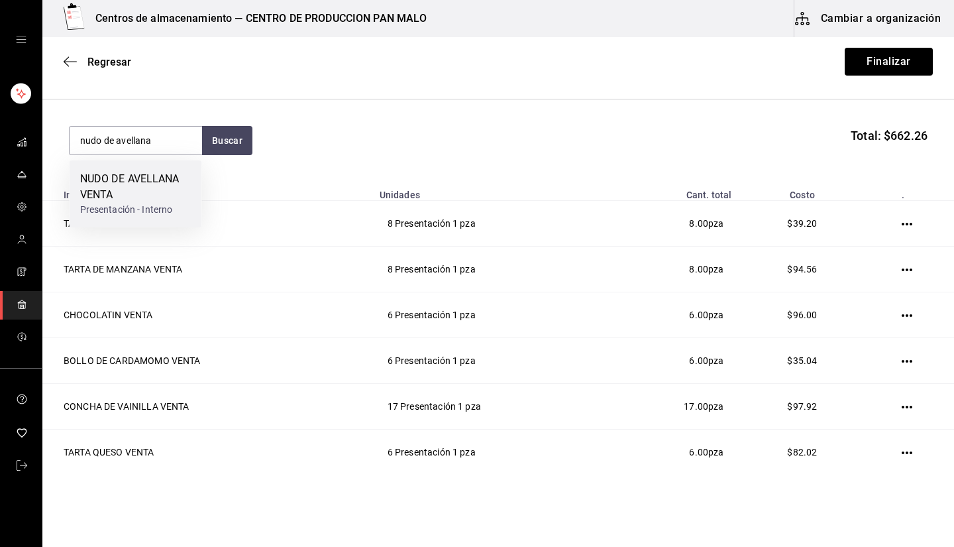
click at [148, 190] on div "NUDO DE AVELLANA VENTA" at bounding box center [135, 187] width 111 height 32
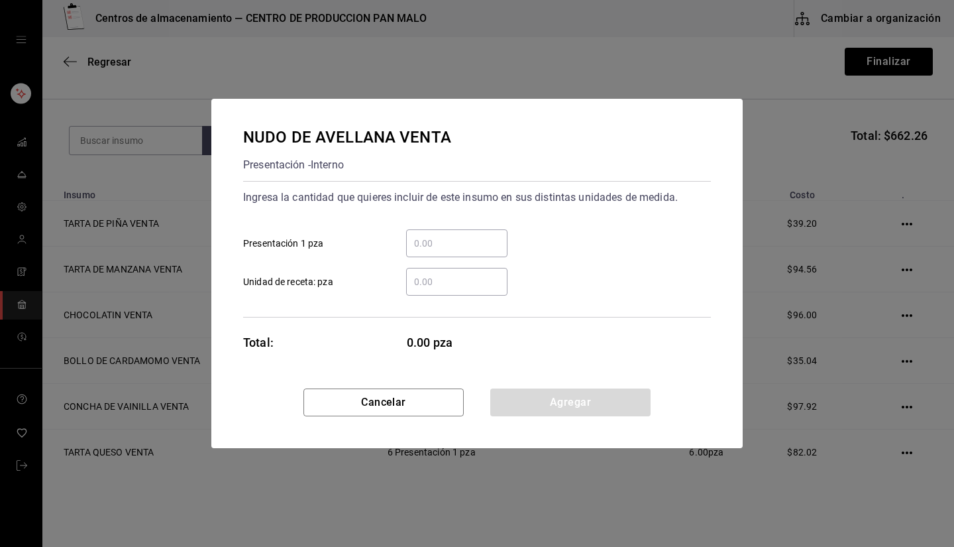
click at [464, 245] on input "​ Presentación 1 pza" at bounding box center [456, 243] width 101 height 16
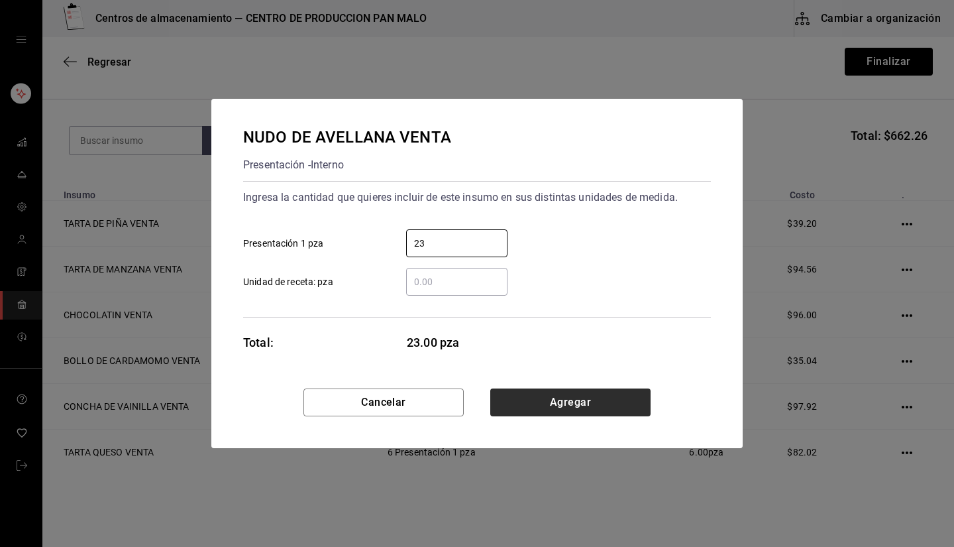
type input "23"
click at [475, 397] on button "Agregar" at bounding box center [570, 402] width 160 height 28
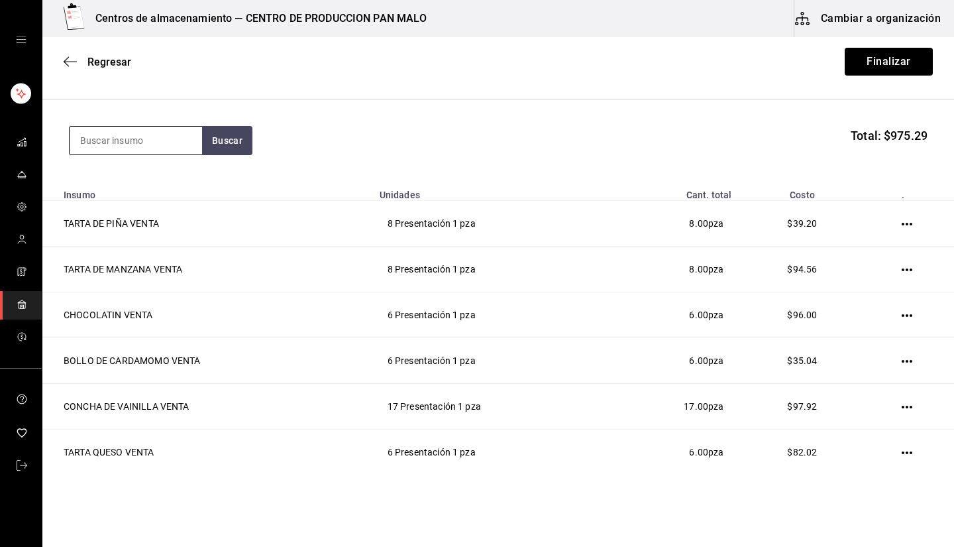
click at [201, 133] on input at bounding box center [136, 141] width 132 height 28
type input "pan de caja de masa madre"
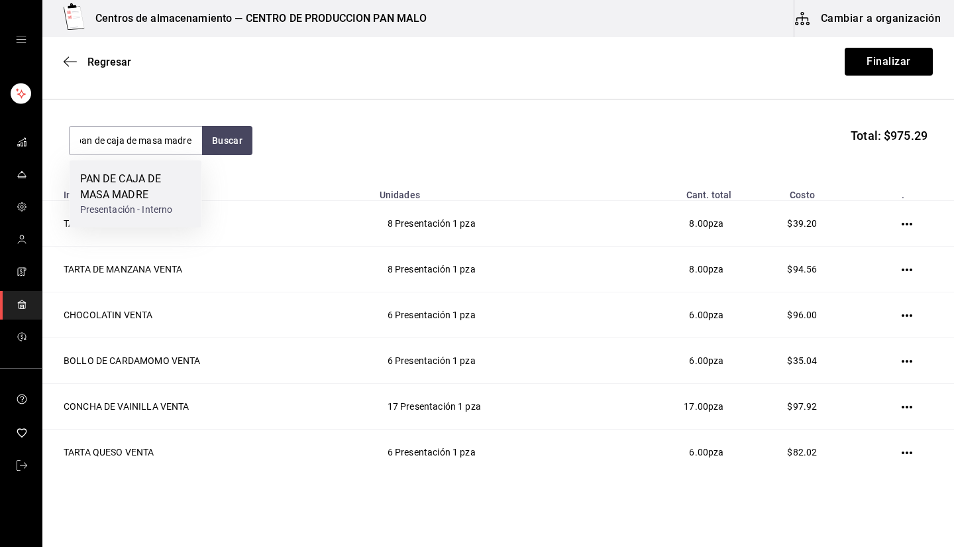
click at [141, 189] on div "PAN DE CAJA DE MASA MADRE" at bounding box center [135, 187] width 111 height 32
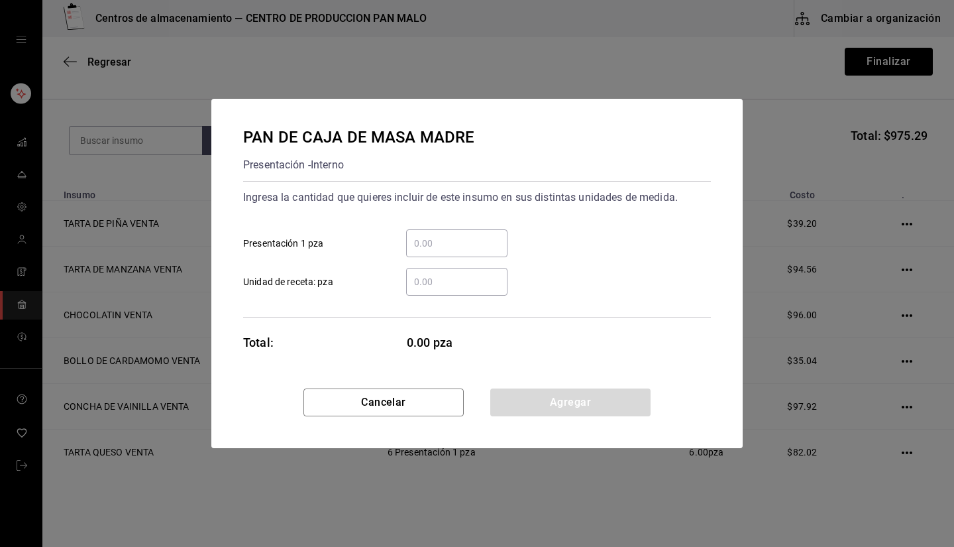
scroll to position [0, 0]
click at [474, 250] on input "​ Presentación 1 pza" at bounding box center [456, 243] width 101 height 16
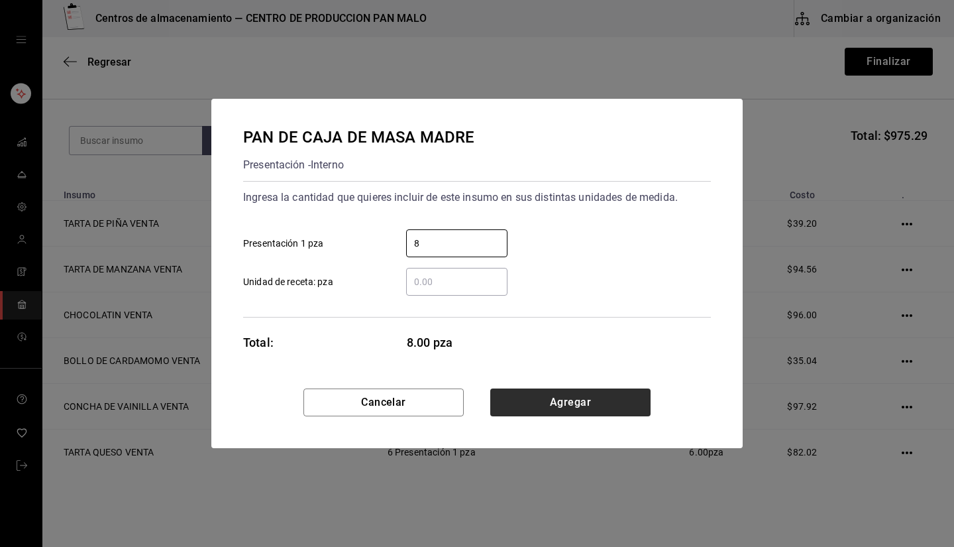
type input "8"
click at [475, 402] on button "Agregar" at bounding box center [570, 402] width 160 height 28
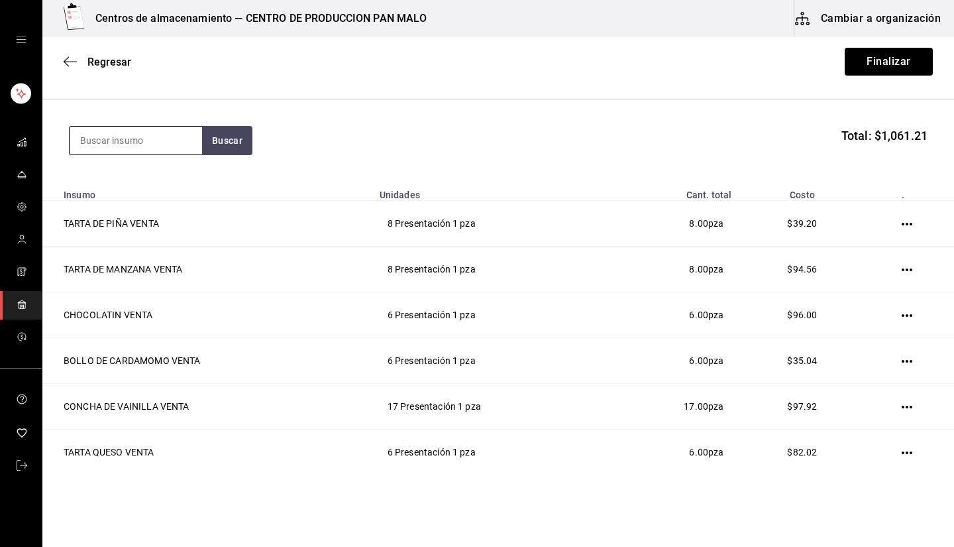
click at [146, 145] on input at bounding box center [136, 141] width 132 height 28
type input "panque de naranja"
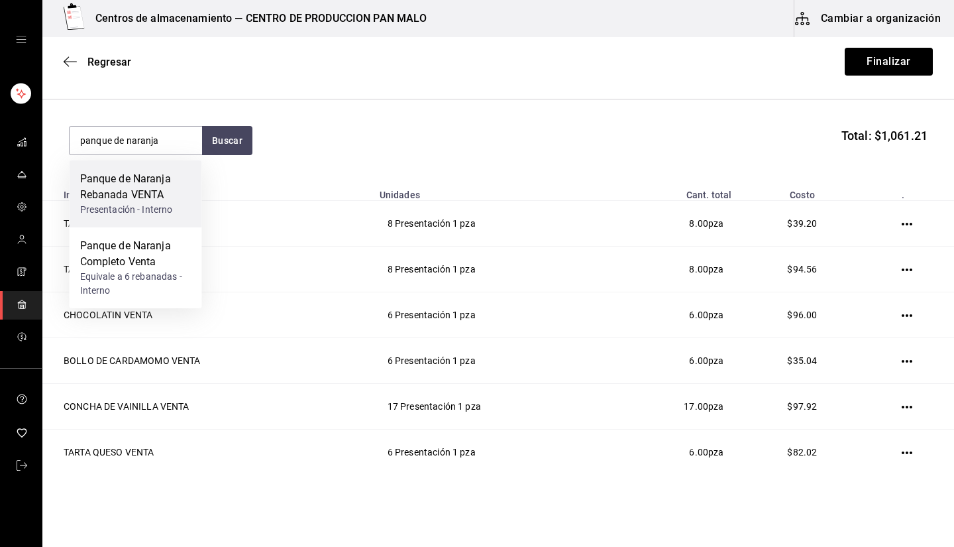
click at [154, 204] on div "Presentación - Interno" at bounding box center [135, 210] width 111 height 14
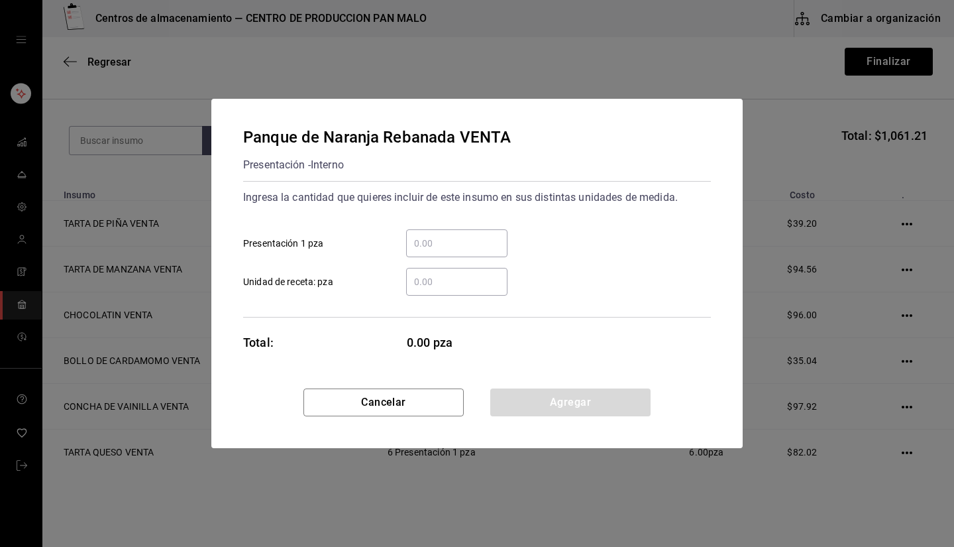
click at [450, 250] on input "​ Presentación 1 pza" at bounding box center [456, 243] width 101 height 16
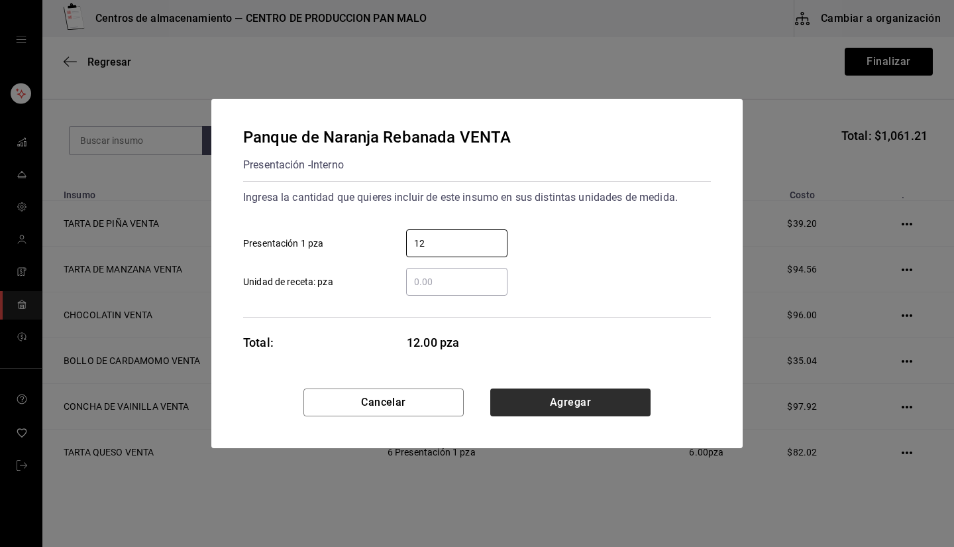
type input "12"
click at [475, 403] on button "Agregar" at bounding box center [570, 402] width 160 height 28
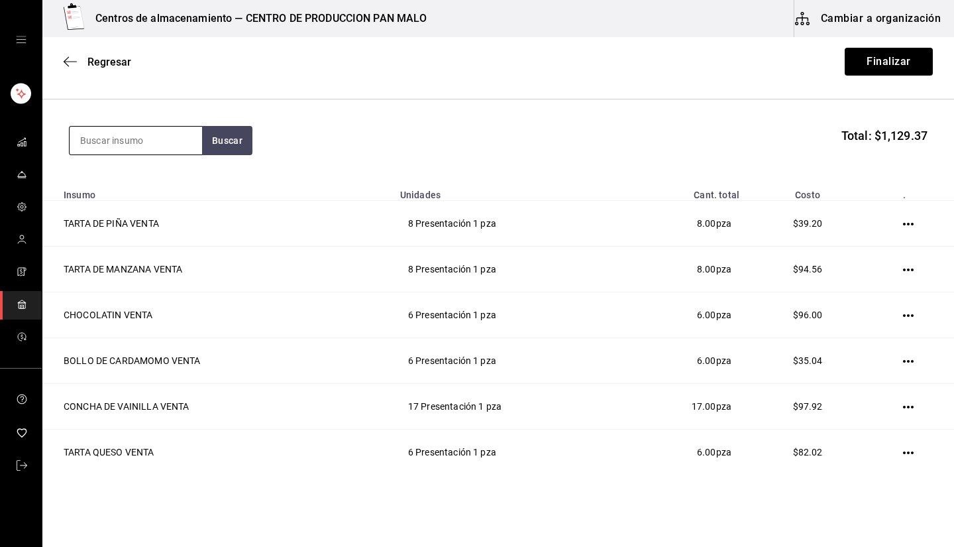
click at [162, 145] on input at bounding box center [136, 141] width 132 height 28
type input "zanahoria"
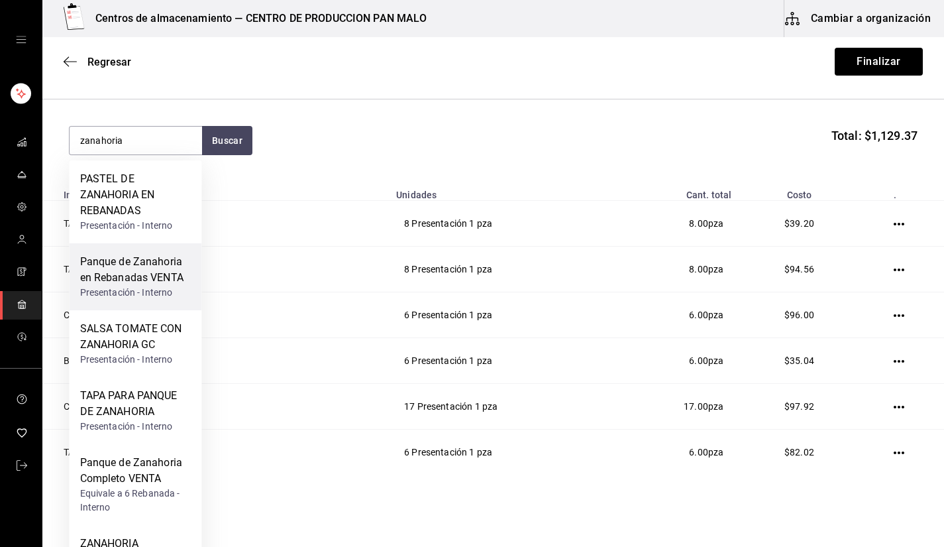
click at [148, 287] on div "Presentación - Interno" at bounding box center [135, 293] width 111 height 14
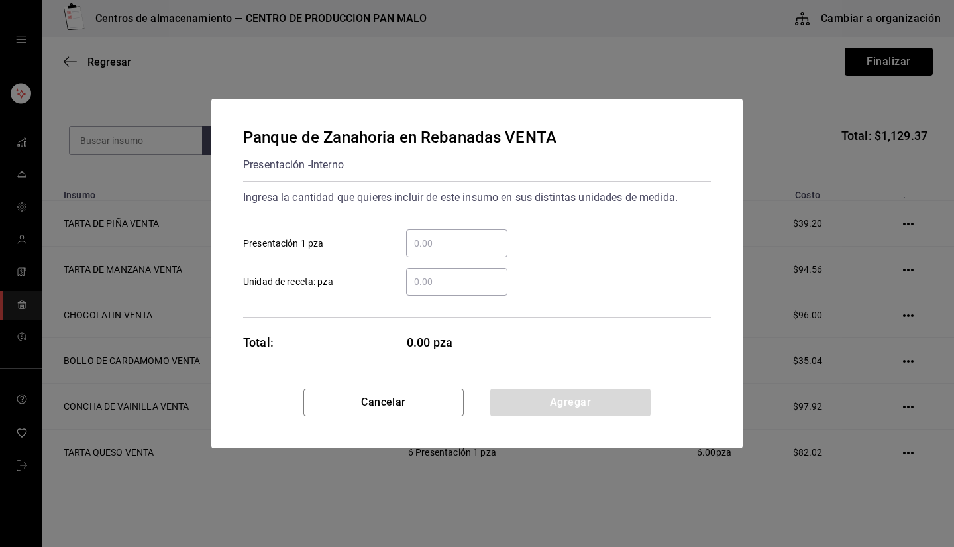
click at [430, 251] on div "​" at bounding box center [456, 243] width 101 height 28
click at [430, 251] on input "​ Presentación 1 pza" at bounding box center [456, 243] width 101 height 16
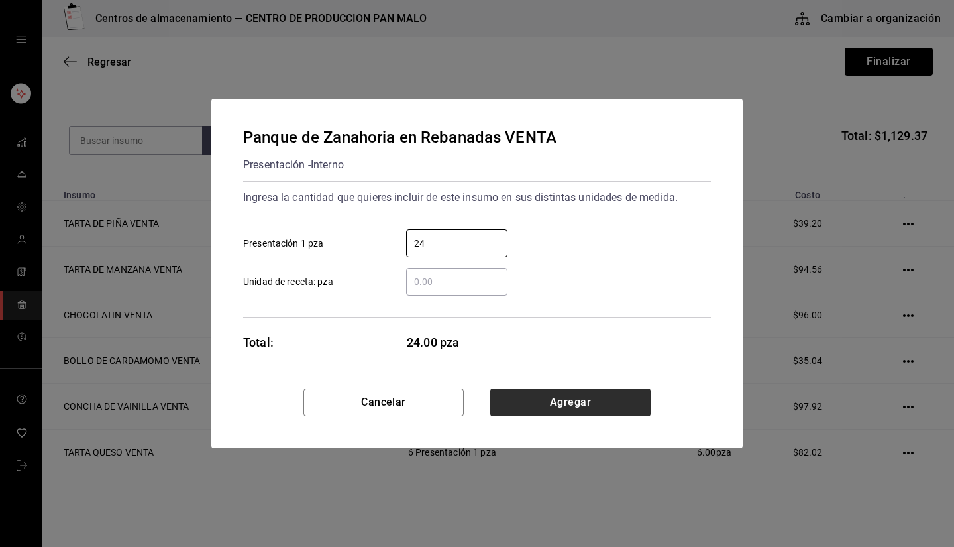
type input "24"
click at [475, 399] on button "Agregar" at bounding box center [570, 402] width 160 height 28
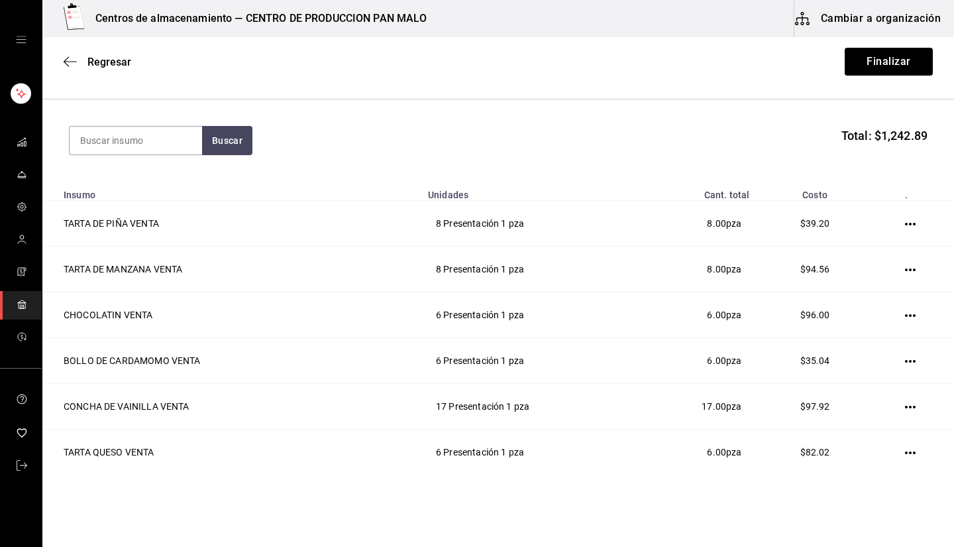
click at [154, 124] on section "Buscar Total: $1,242.89" at bounding box center [498, 140] width 912 height 82
click at [152, 129] on input at bounding box center [136, 141] width 132 height 28
type input "platano"
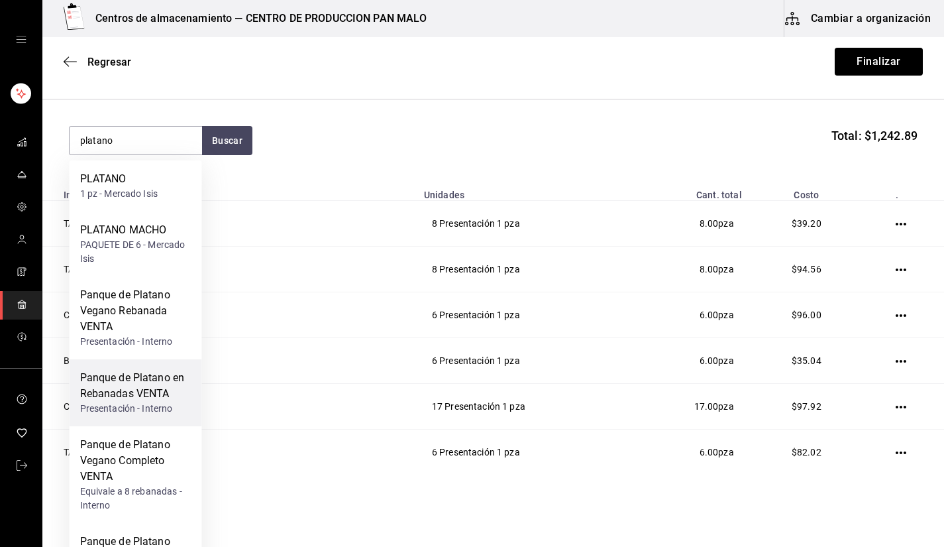
click at [159, 390] on div "Panque de Platano en Rebanadas VENTA" at bounding box center [135, 386] width 111 height 32
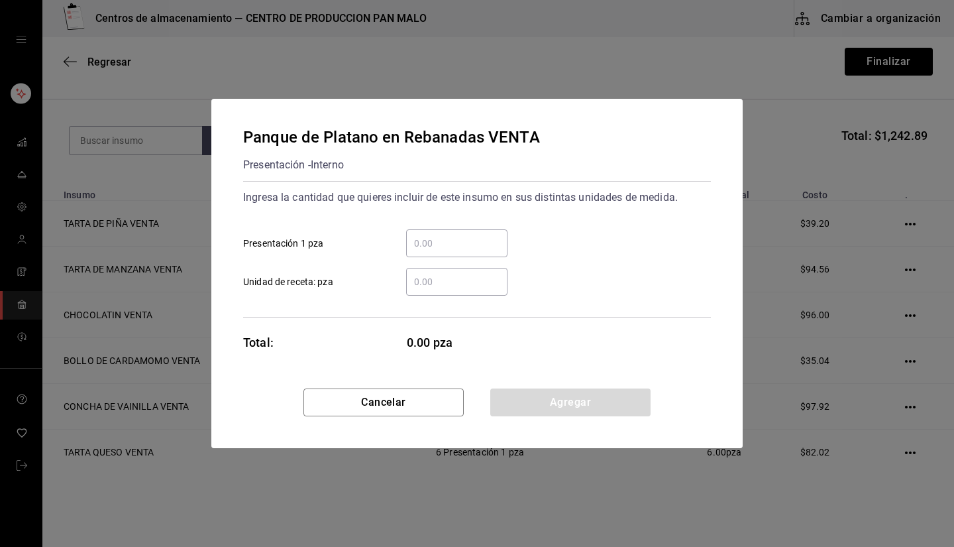
click at [467, 264] on div "​ Unidad de receta: pza" at bounding box center [472, 276] width 478 height 38
click at [467, 261] on div "​ Unidad de receta: pza" at bounding box center [472, 276] width 478 height 38
click at [470, 242] on input "​ Presentación 1 pza" at bounding box center [456, 243] width 101 height 16
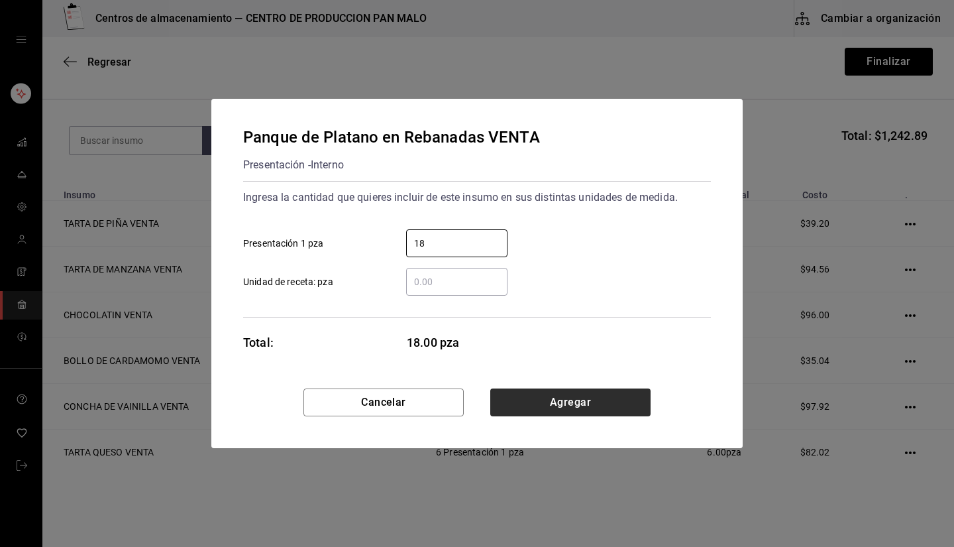
type input "18"
click at [475, 398] on button "Agregar" at bounding box center [570, 402] width 160 height 28
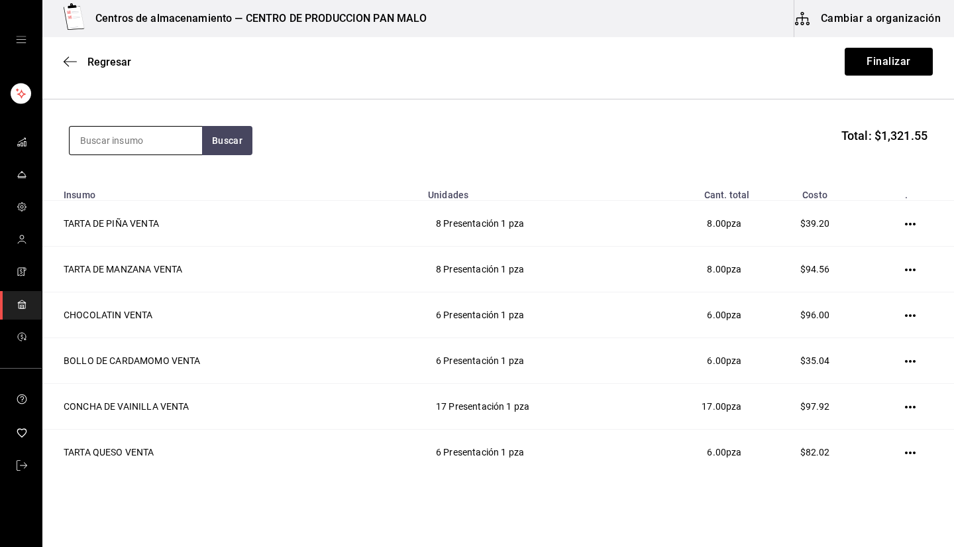
click at [125, 146] on input at bounding box center [136, 141] width 132 height 28
type input "vegano"
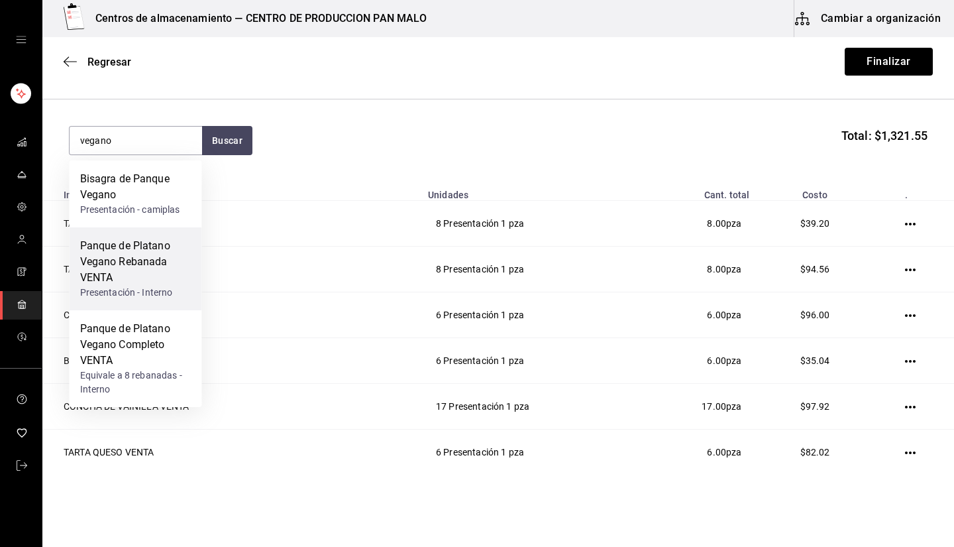
click at [167, 264] on div "Panque de Platano Vegano Rebanada VENTA" at bounding box center [135, 262] width 111 height 48
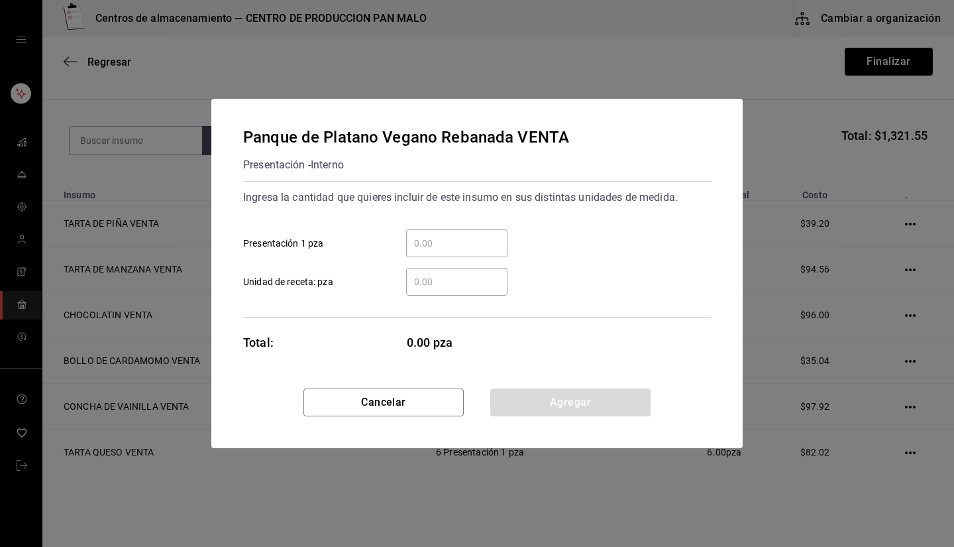
click at [428, 240] on input "​ Presentación 1 pza" at bounding box center [456, 243] width 101 height 16
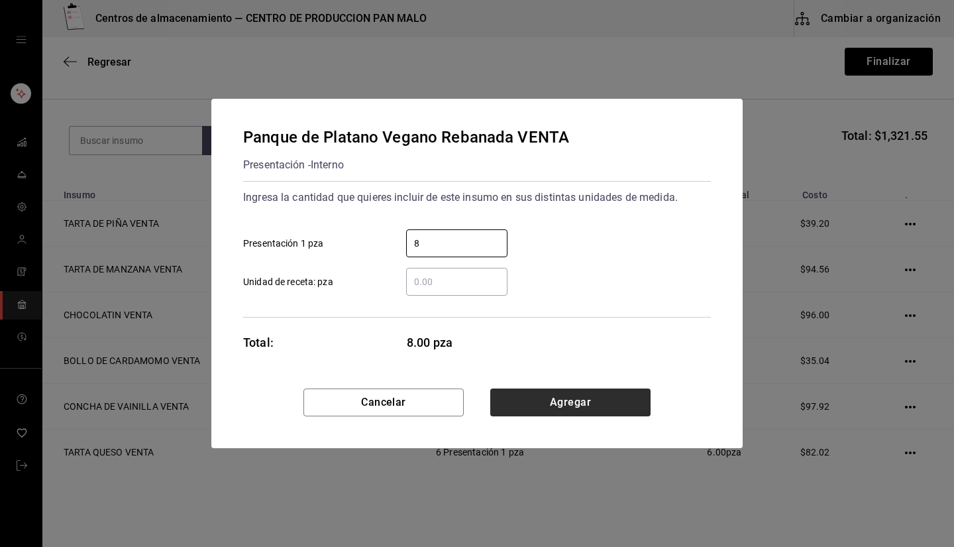
type input "8"
click at [475, 413] on button "Agregar" at bounding box center [570, 402] width 160 height 28
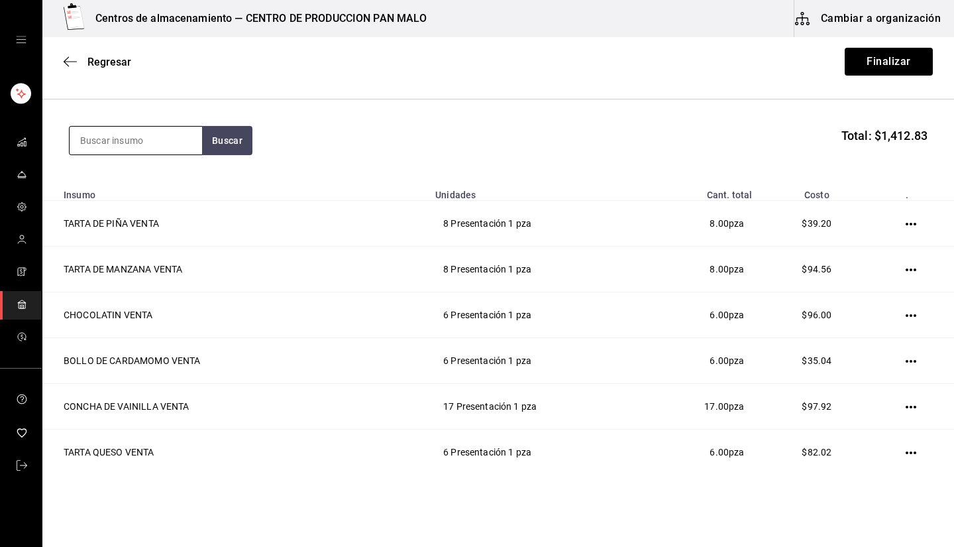
click at [158, 145] on input at bounding box center [136, 141] width 132 height 28
type input "polvoron"
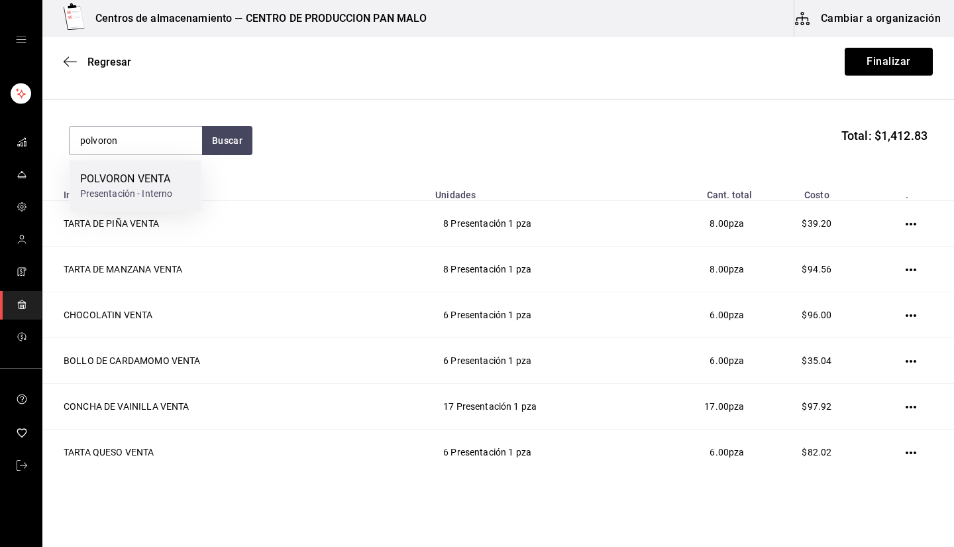
click at [102, 196] on div "Presentación - Interno" at bounding box center [126, 194] width 93 height 14
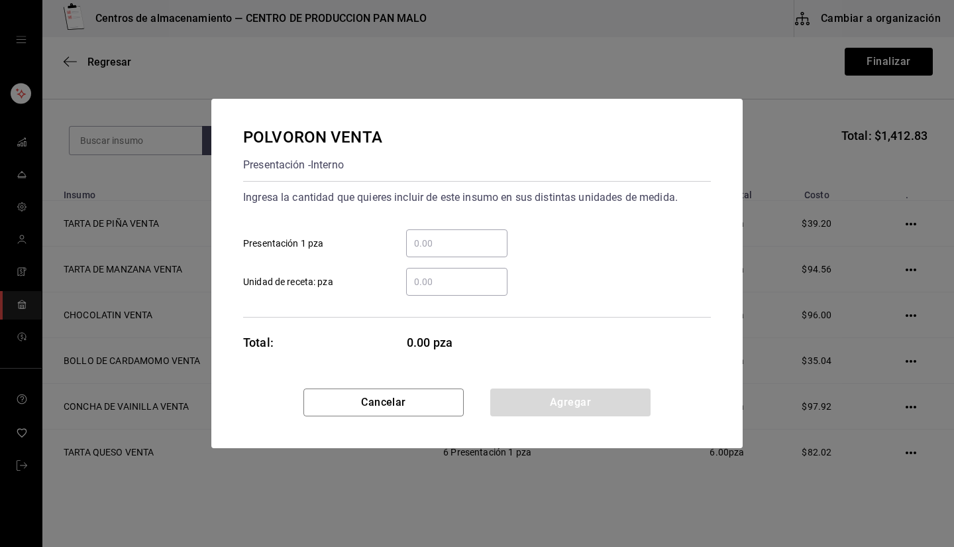
click at [450, 235] on div "​" at bounding box center [456, 243] width 101 height 28
click at [450, 235] on input "​ Presentación 1 pza" at bounding box center [456, 243] width 101 height 16
type input "9"
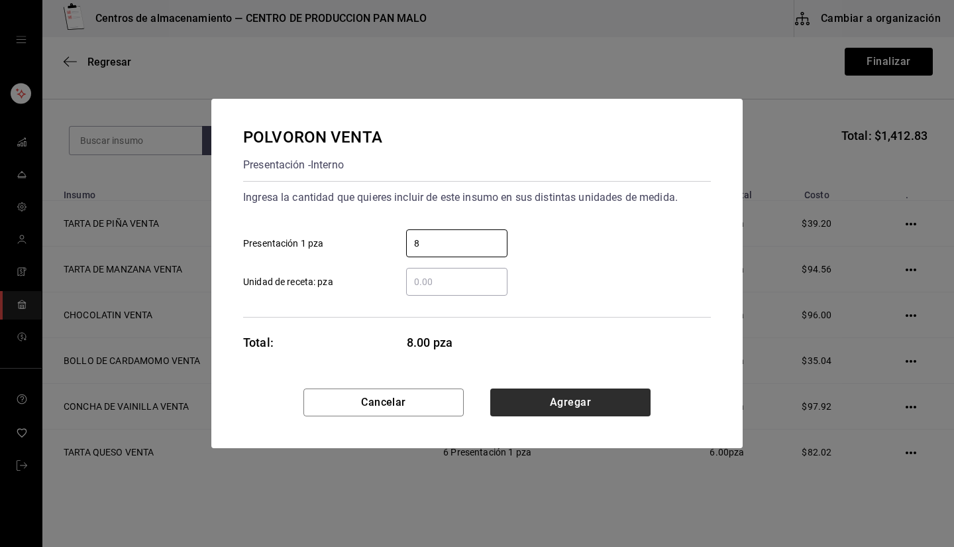
type input "8"
click at [475, 403] on button "Agregar" at bounding box center [570, 402] width 160 height 28
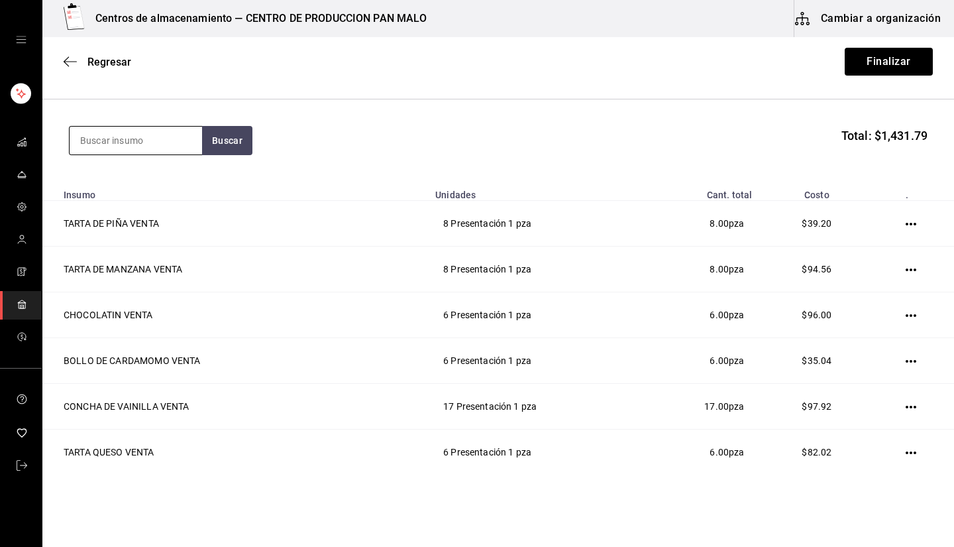
click at [144, 151] on input at bounding box center [136, 141] width 132 height 28
type input "rol de canela"
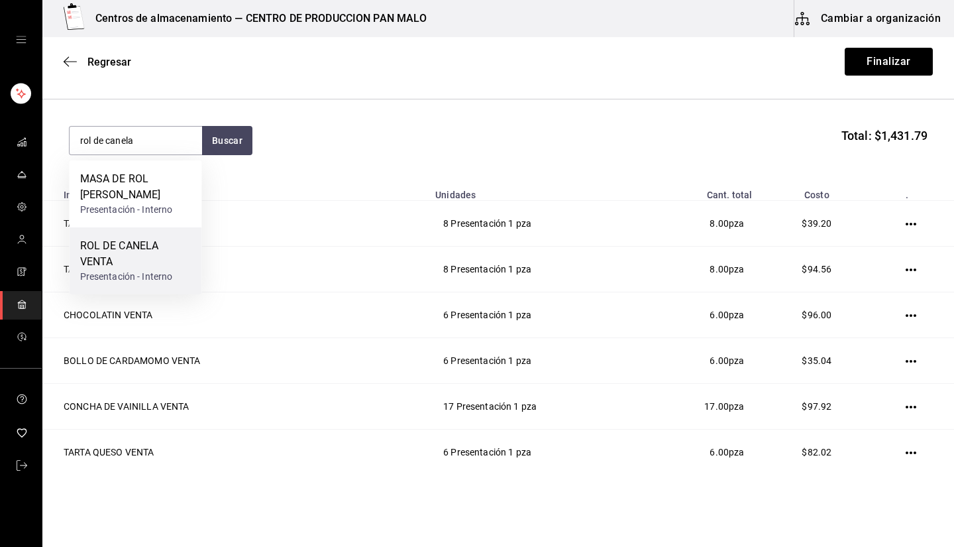
drag, startPoint x: 131, startPoint y: 215, endPoint x: 117, endPoint y: 271, distance: 57.5
click at [117, 271] on div "MASA DE ROL [PERSON_NAME] Presentación - Interno ROL [PERSON_NAME] VENTA Presen…" at bounding box center [136, 227] width 132 height 134
click at [117, 271] on div "Presentación - Interno" at bounding box center [135, 277] width 111 height 14
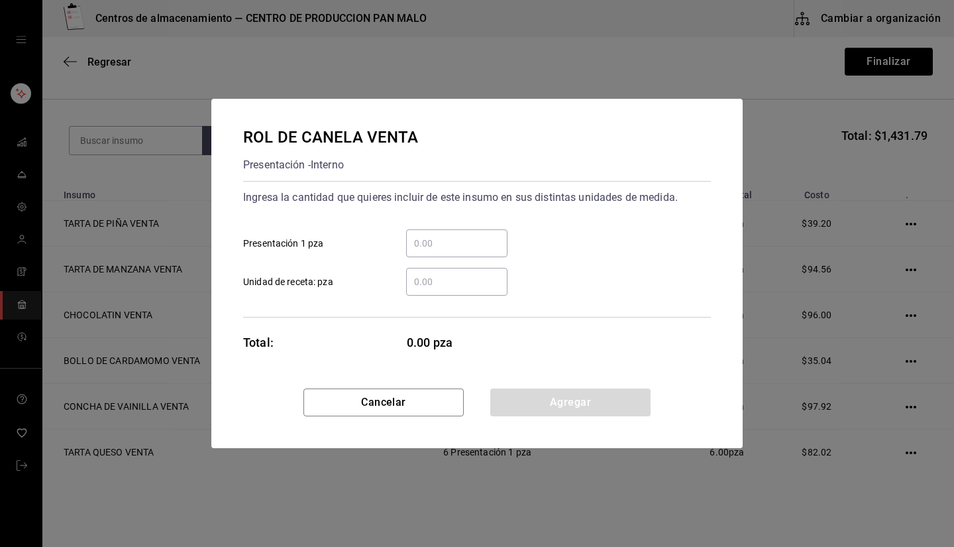
click at [439, 240] on input "​ Presentación 1 pza" at bounding box center [456, 243] width 101 height 16
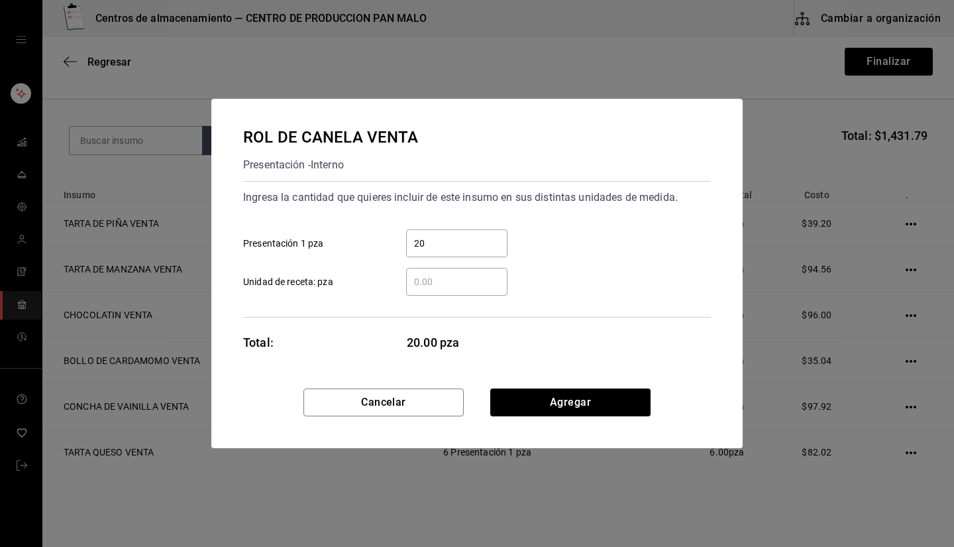
type input "20"
click at [475, 393] on button "Agregar" at bounding box center [570, 402] width 160 height 28
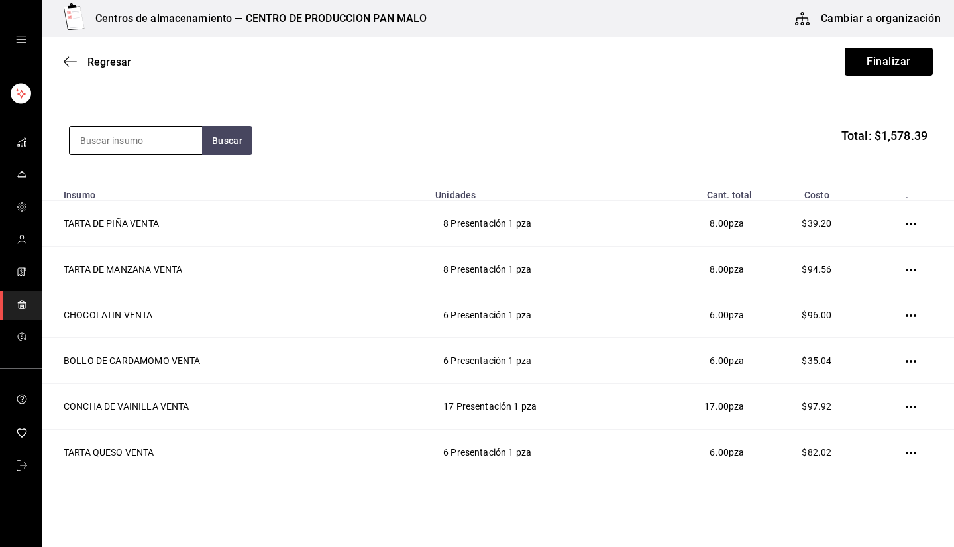
click at [163, 152] on input at bounding box center [136, 141] width 132 height 28
click at [214, 154] on button "Buscar" at bounding box center [227, 140] width 50 height 29
click at [176, 140] on input "tarta queso" at bounding box center [136, 141] width 132 height 28
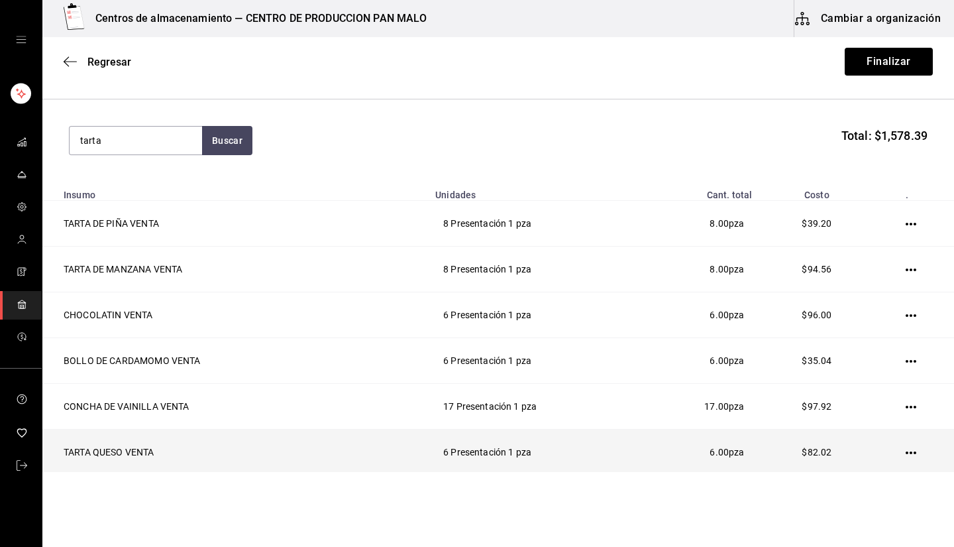
type input "tarta"
click at [475, 450] on icon "button" at bounding box center [911, 452] width 11 height 11
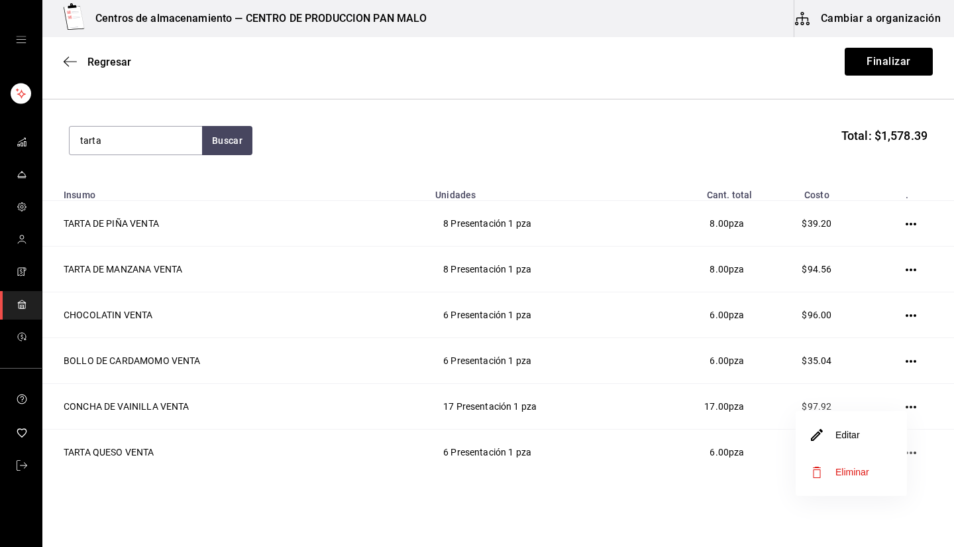
click at [475, 443] on li "Editar" at bounding box center [851, 434] width 111 height 37
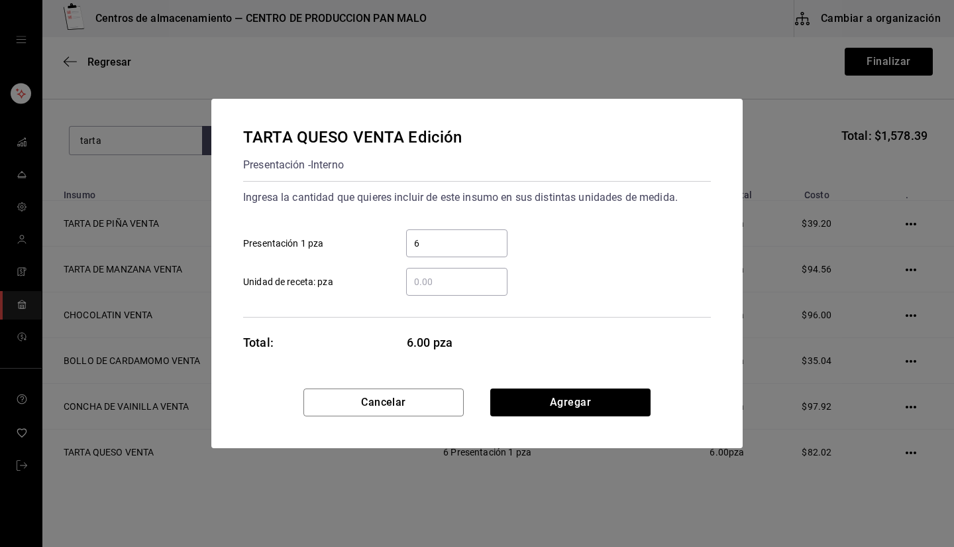
click at [445, 244] on input "6" at bounding box center [456, 243] width 101 height 16
type input "7"
click at [475, 397] on button "Agregar" at bounding box center [570, 402] width 160 height 28
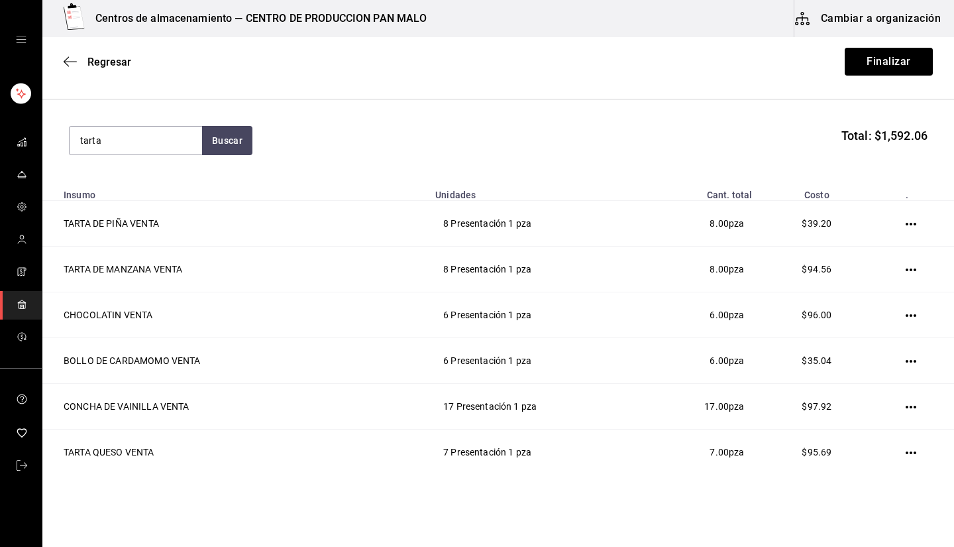
click at [185, 124] on section "tarta Buscar Total: $1,592.06" at bounding box center [498, 140] width 912 height 82
click at [178, 142] on input "tarta" at bounding box center [136, 141] width 132 height 28
type input "croissant"
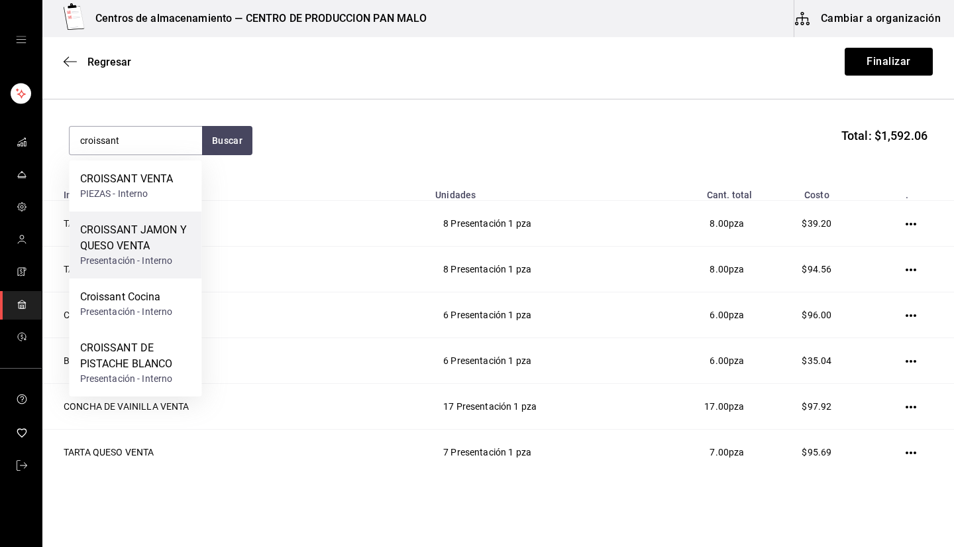
click at [166, 240] on div "CROISSANT JAMON Y QUESO VENTA" at bounding box center [135, 238] width 111 height 32
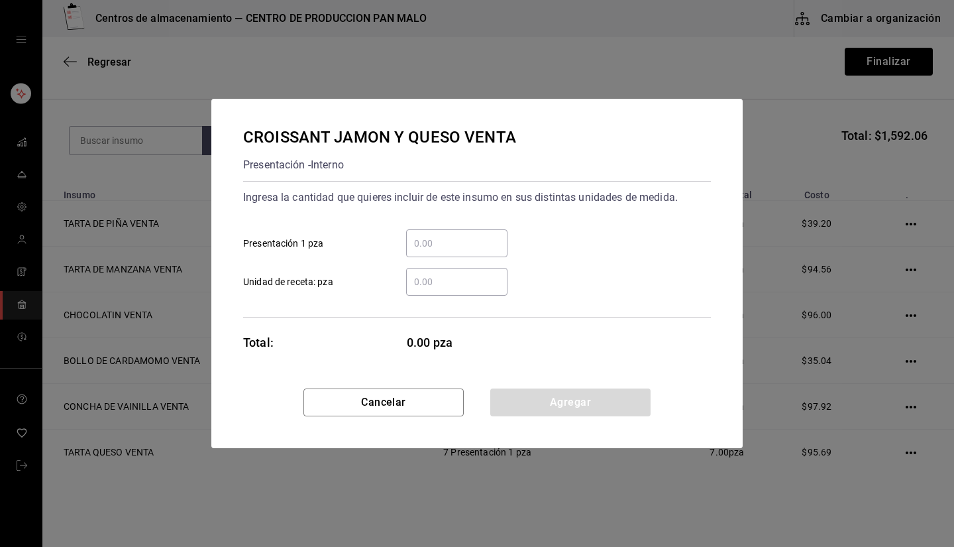
click at [443, 253] on div "​" at bounding box center [456, 243] width 101 height 28
click at [443, 251] on input "​ Presentación 1 pza" at bounding box center [456, 243] width 101 height 16
click at [441, 249] on input "​ Presentación 1 pza" at bounding box center [456, 243] width 101 height 16
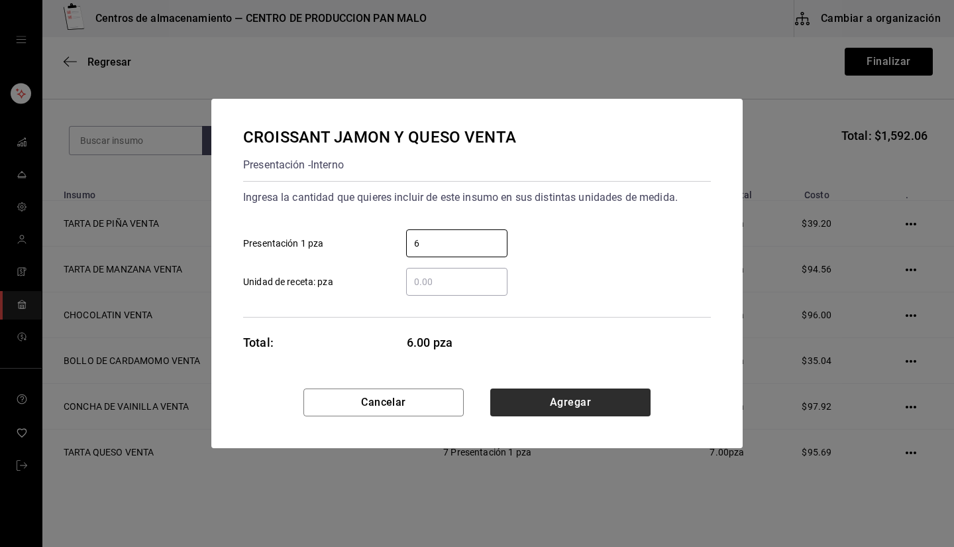
type input "6"
click at [475, 409] on button "Agregar" at bounding box center [570, 402] width 160 height 28
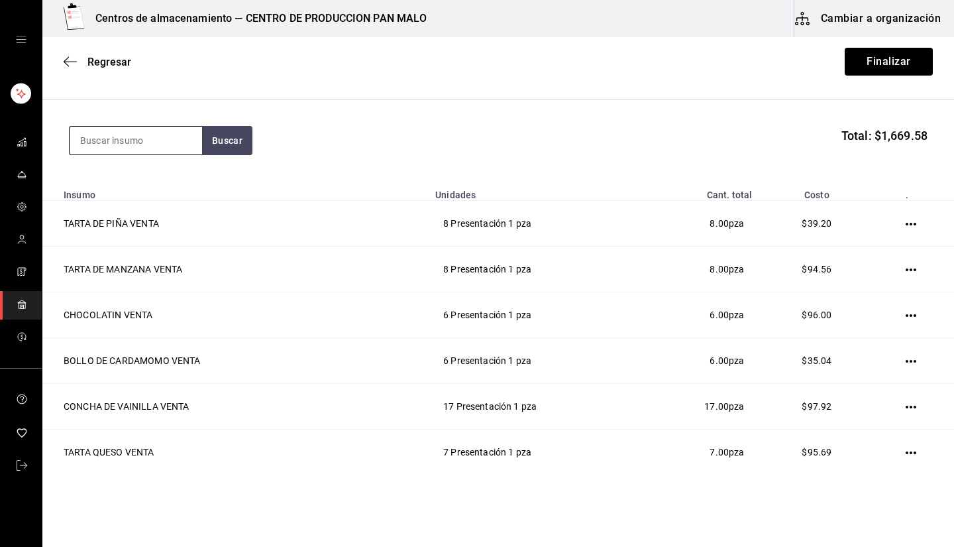
click at [176, 140] on input at bounding box center [136, 141] width 132 height 28
type input "suizo"
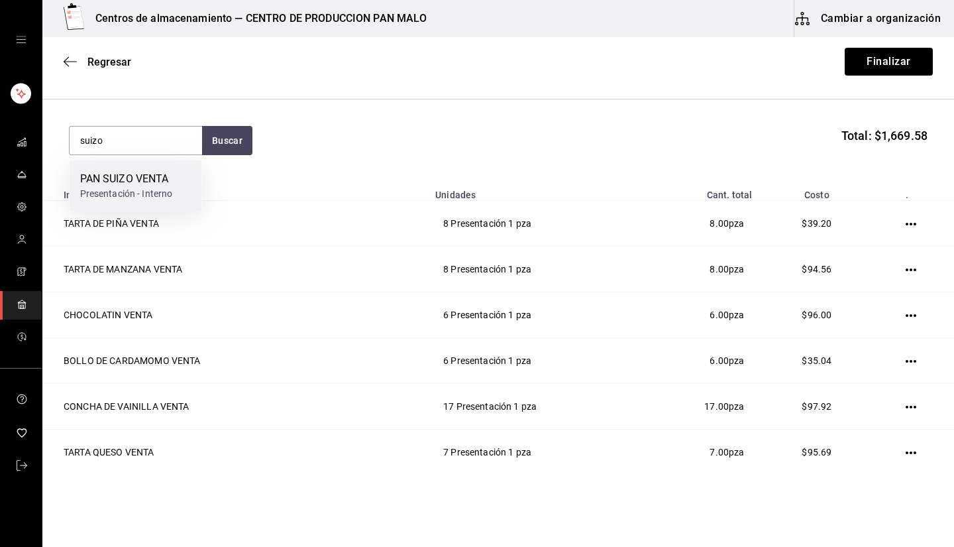
click at [156, 191] on div "Presentación - Interno" at bounding box center [126, 194] width 93 height 14
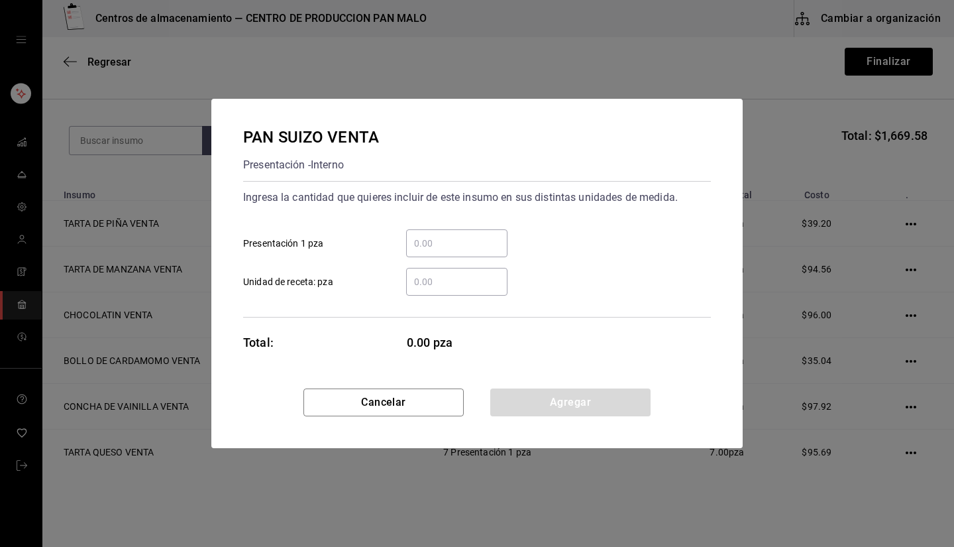
click at [471, 238] on input "​ Presentación 1 pza" at bounding box center [456, 243] width 101 height 16
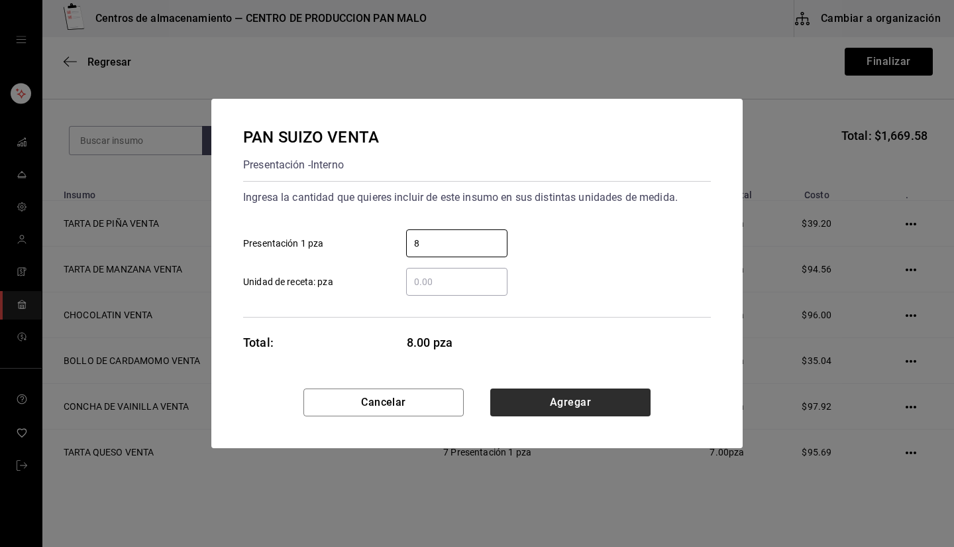
type input "8"
click at [475, 392] on button "Agregar" at bounding box center [570, 402] width 160 height 28
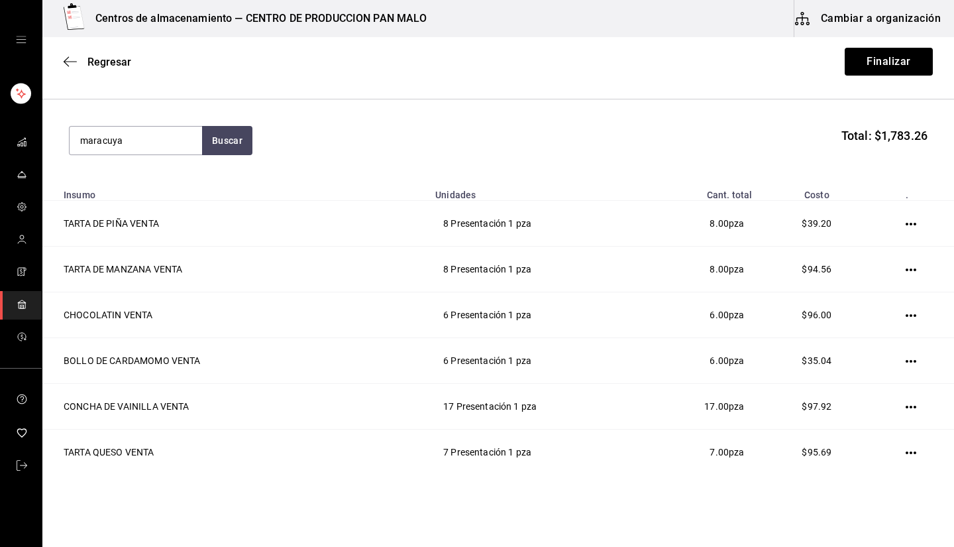
type input "maracuya"
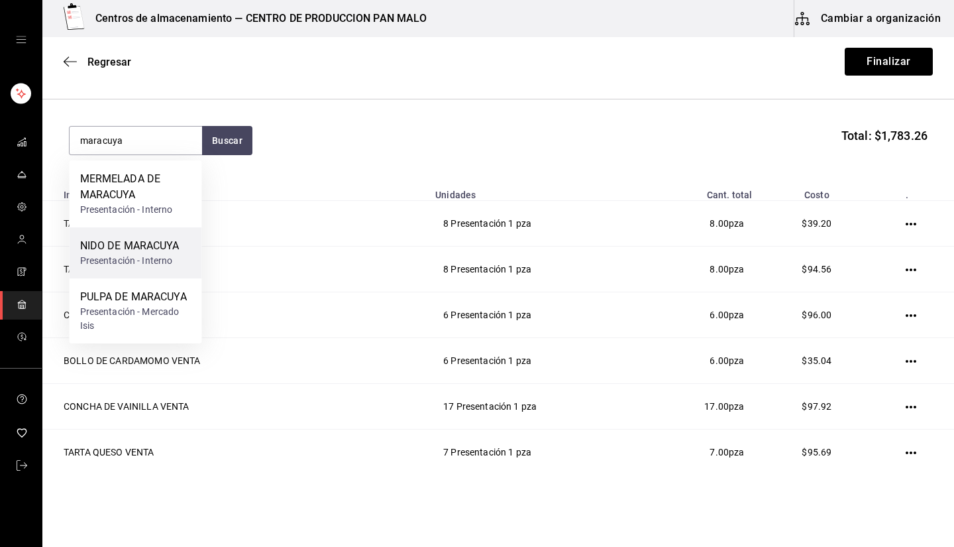
click at [158, 258] on div "Presentación - Interno" at bounding box center [129, 261] width 99 height 14
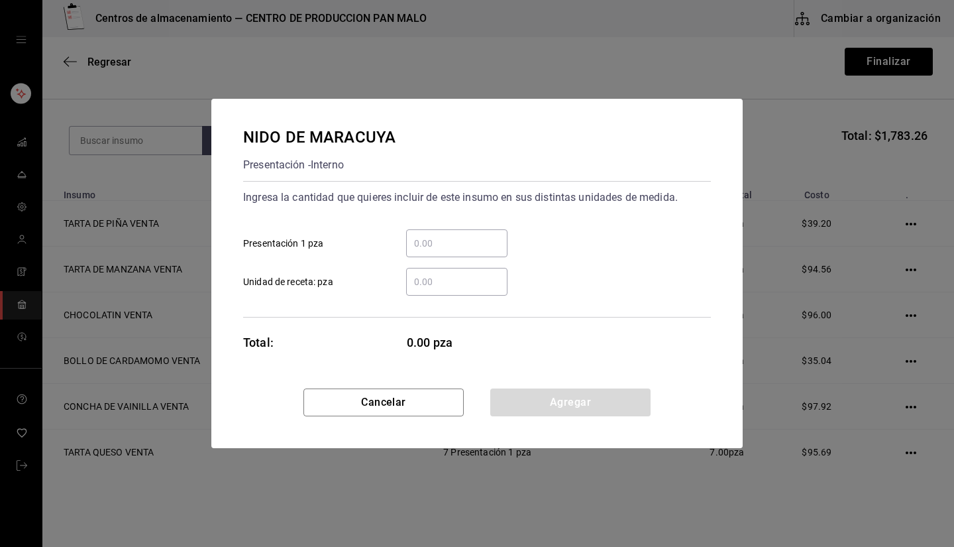
click at [439, 236] on input "​ Presentación 1 pza" at bounding box center [456, 243] width 101 height 16
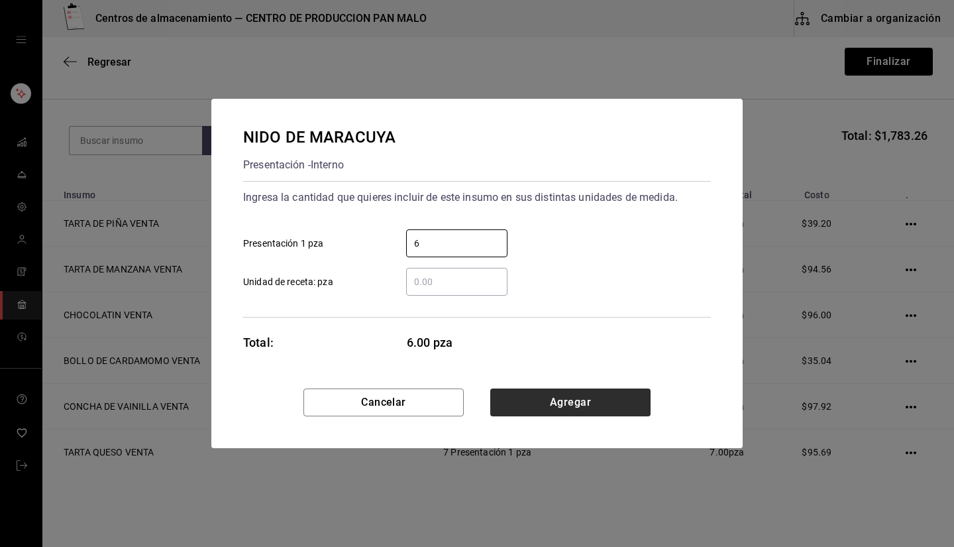
type input "6"
click at [475, 407] on button "Agregar" at bounding box center [570, 402] width 160 height 28
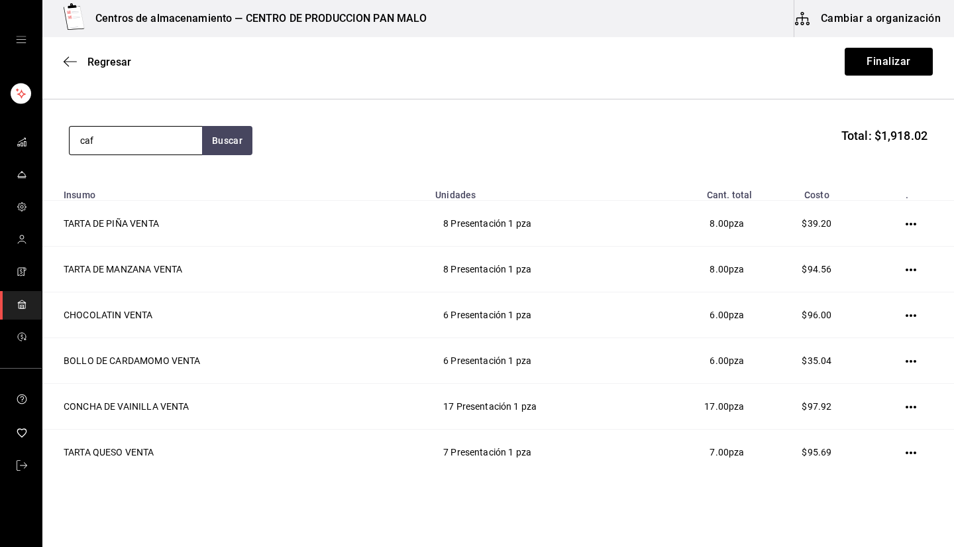
type input "caf"
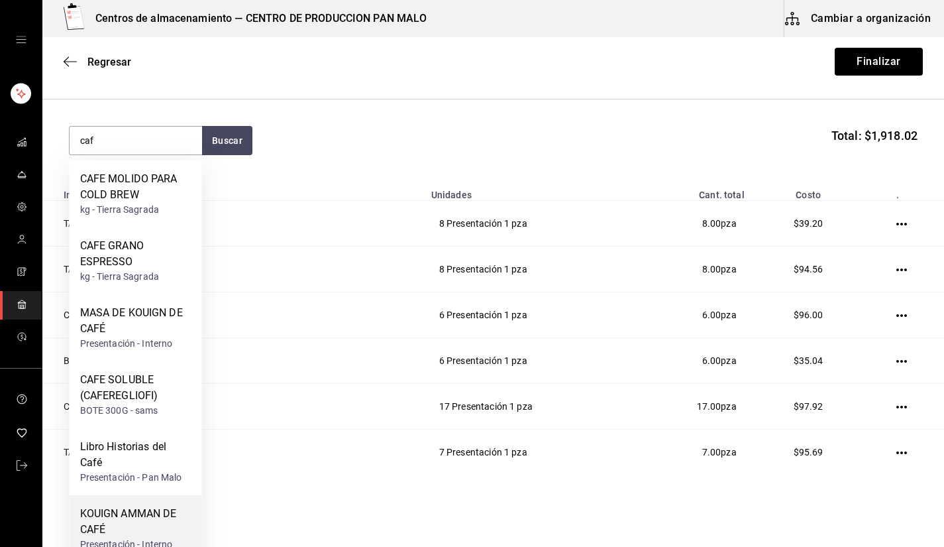
click at [153, 511] on div "KOUIGN AMMAN DE CAFÉ" at bounding box center [135, 521] width 111 height 32
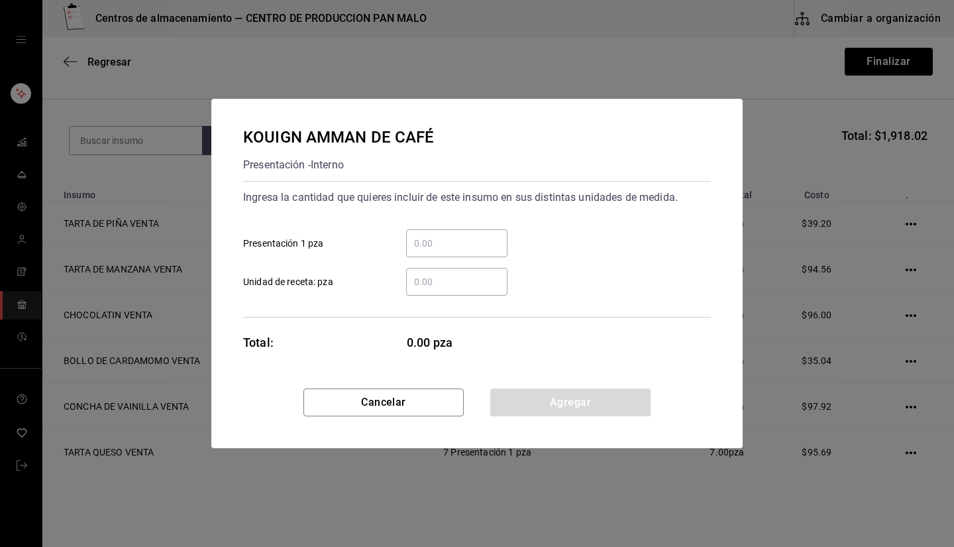
click at [456, 231] on div "​" at bounding box center [456, 243] width 101 height 28
click at [456, 235] on input "​ Presentación 1 pza" at bounding box center [456, 243] width 101 height 16
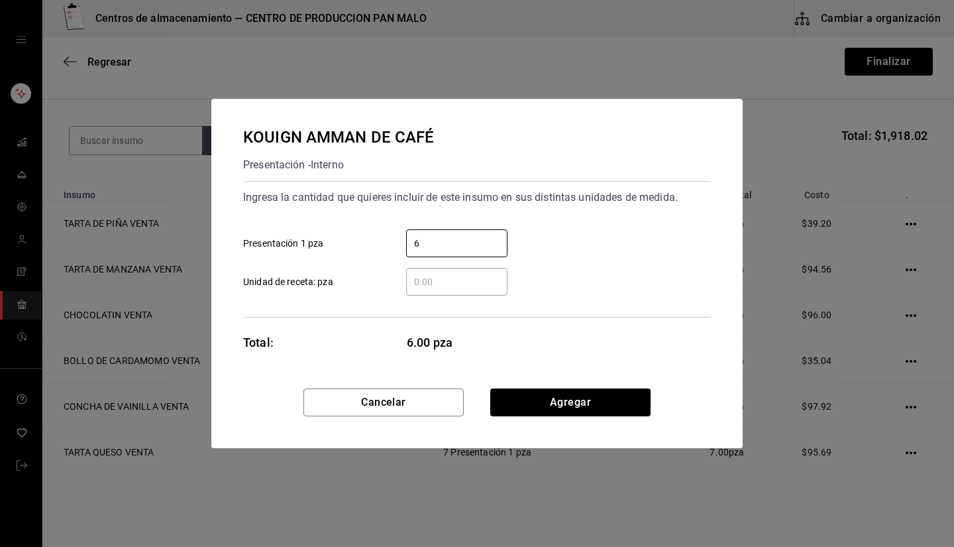
type input "6"
click at [475, 421] on div "Cancelar Agregar" at bounding box center [476, 418] width 531 height 60
click at [475, 409] on button "Agregar" at bounding box center [570, 402] width 160 height 28
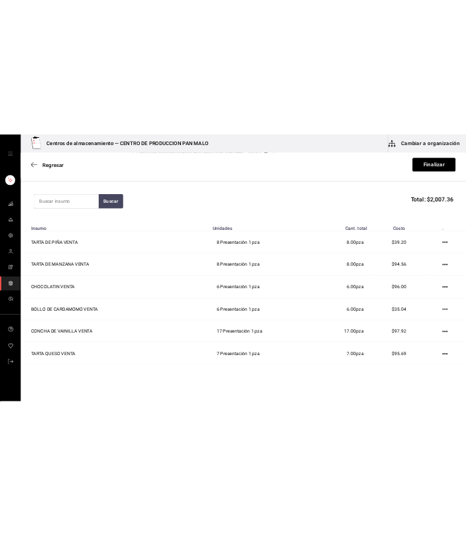
scroll to position [18, 0]
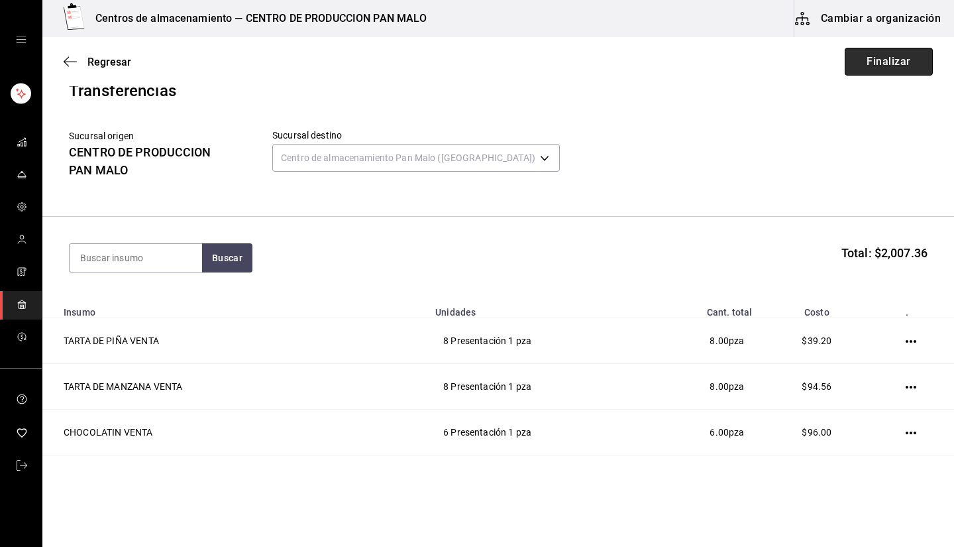
click at [475, 70] on button "Finalizar" at bounding box center [889, 62] width 88 height 28
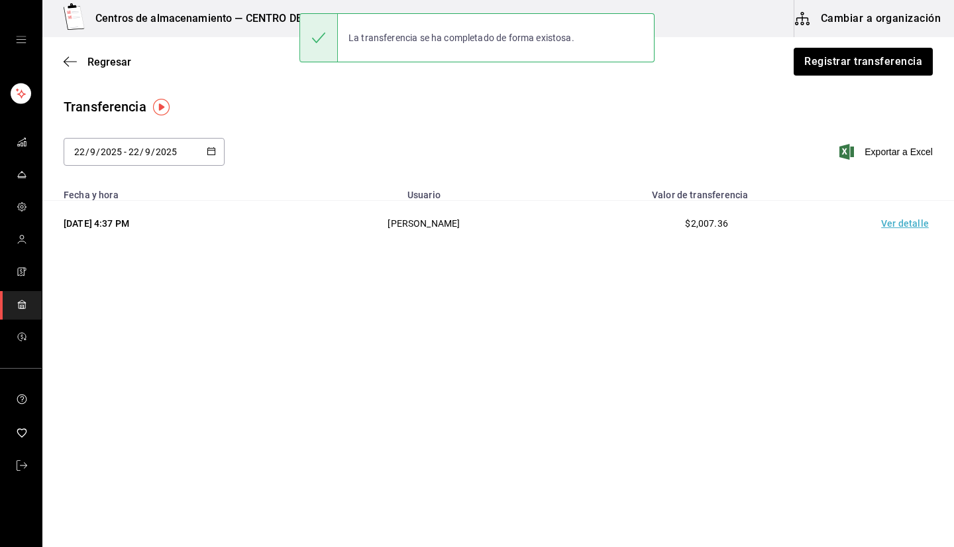
click at [454, 183] on th "Usuario" at bounding box center [423, 191] width 256 height 19
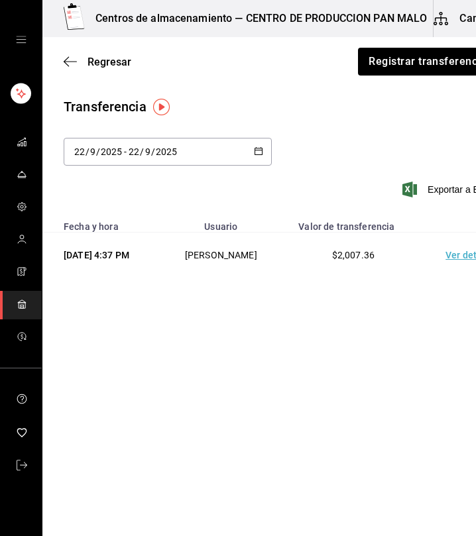
click at [393, 76] on div "Regresar Registrar transferencia" at bounding box center [280, 61] width 476 height 49
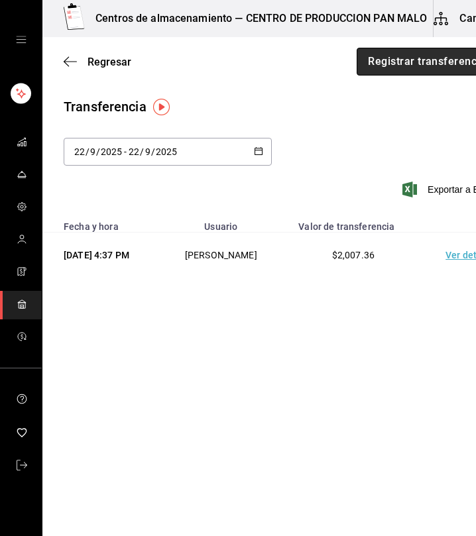
click at [388, 66] on button "Registrar transferencia" at bounding box center [426, 62] width 140 height 28
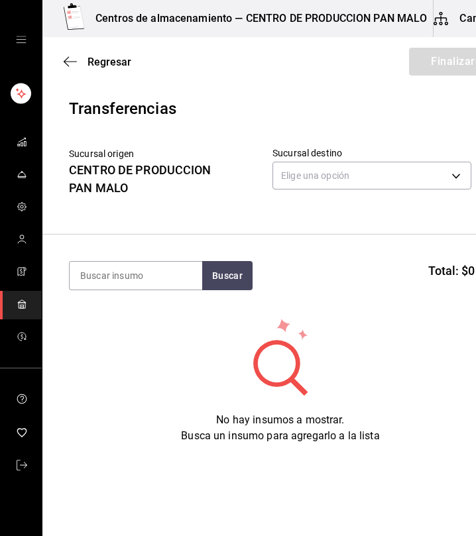
click at [307, 189] on div "Elige una opción default" at bounding box center [371, 173] width 199 height 35
click at [297, 178] on body "Centros de almacenamiento — CENTRO DE PRODUCCION PAN MALO Cambiar a organizació…" at bounding box center [238, 230] width 476 height 461
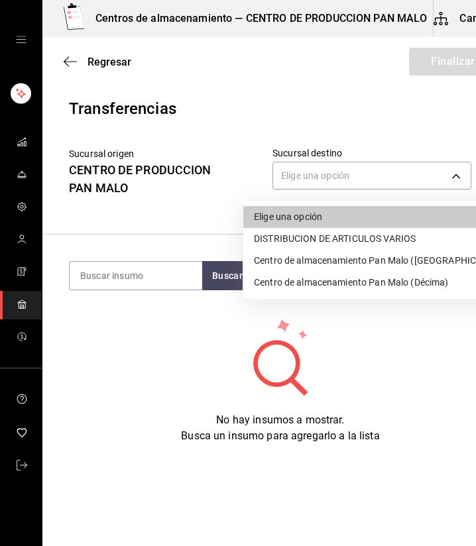
click at [316, 283] on li "Centro de almacenamiento Pan Malo (Décima)" at bounding box center [381, 283] width 276 height 22
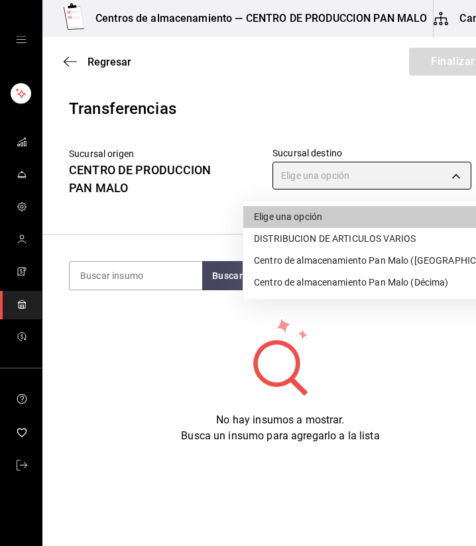
type input "9abab4d3-b7ec-41e7-98de-9fea929b679c"
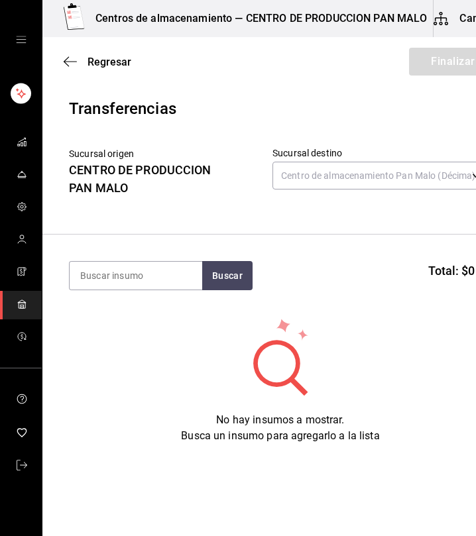
click at [140, 258] on section "Buscar Total: $0.00" at bounding box center [280, 276] width 476 height 82
click at [140, 259] on section "Buscar Total: $0.00" at bounding box center [280, 276] width 476 height 82
click at [126, 272] on input at bounding box center [136, 276] width 132 height 28
type input "TARTA"
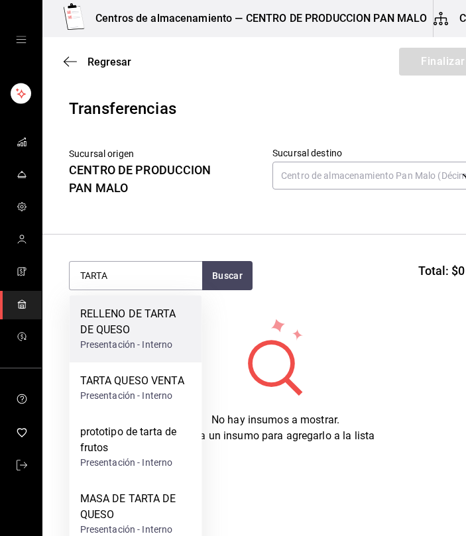
click at [158, 325] on div "RELLENO DE TARTA DE QUESO" at bounding box center [135, 322] width 111 height 32
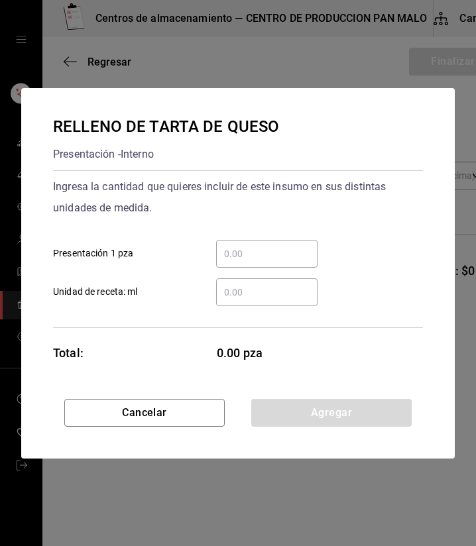
click at [269, 241] on div "​" at bounding box center [266, 254] width 101 height 28
click at [269, 246] on input "​ Presentación 1 pza" at bounding box center [266, 254] width 101 height 16
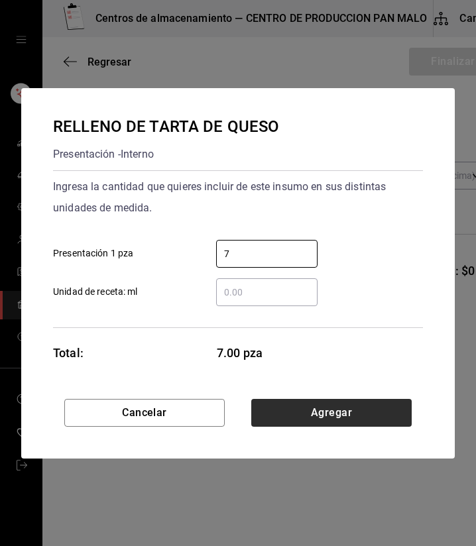
type input "7"
click at [329, 415] on button "Agregar" at bounding box center [331, 413] width 160 height 28
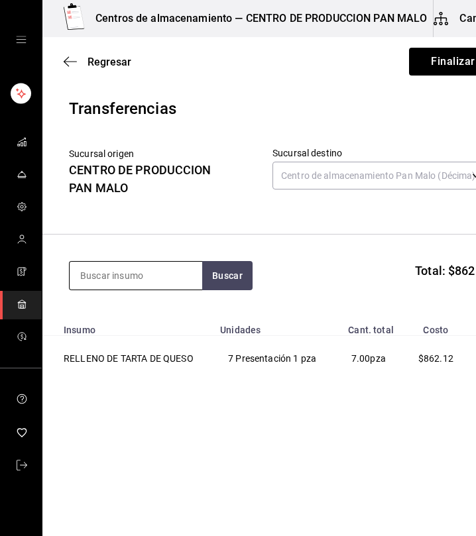
click at [183, 277] on input at bounding box center [136, 276] width 132 height 28
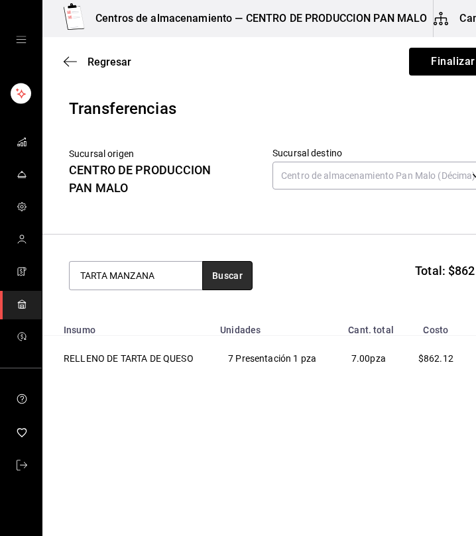
click at [233, 278] on button "Buscar" at bounding box center [227, 275] width 50 height 29
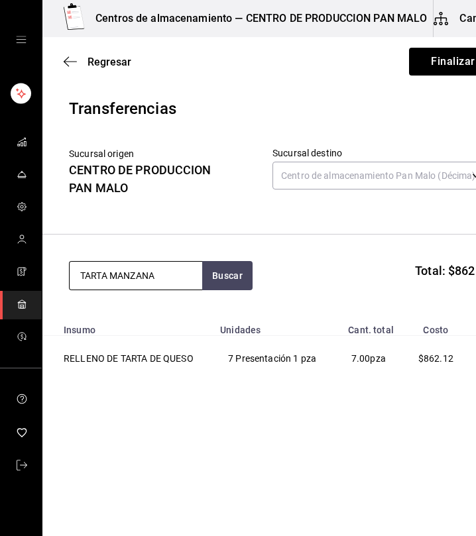
click at [183, 276] on input "TARTA MANZANA" at bounding box center [136, 276] width 132 height 28
type input "TARTA DE MANZANA"
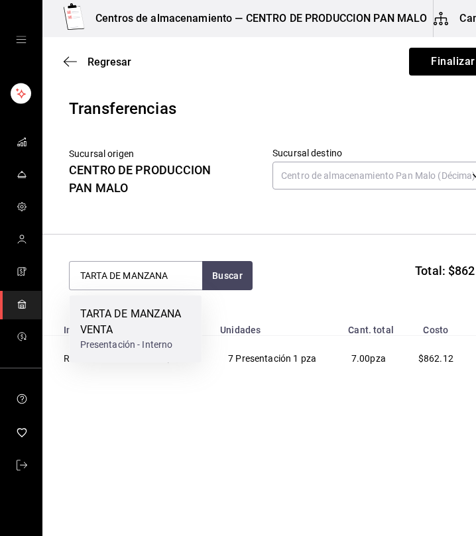
click at [171, 313] on div "TARTA DE MANZANA VENTA" at bounding box center [135, 322] width 111 height 32
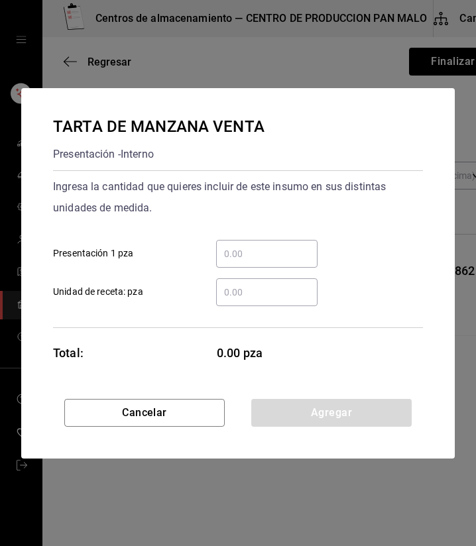
click at [232, 260] on input "​ Presentación 1 pza" at bounding box center [266, 254] width 101 height 16
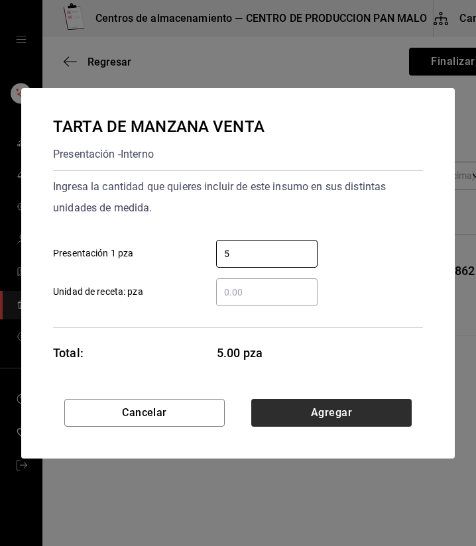
type input "5"
click at [394, 419] on button "Agregar" at bounding box center [331, 413] width 160 height 28
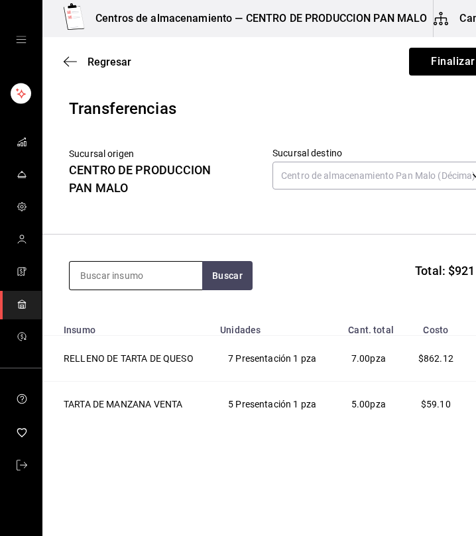
click at [168, 278] on input at bounding box center [136, 276] width 132 height 28
type input "[PERSON_NAME]"
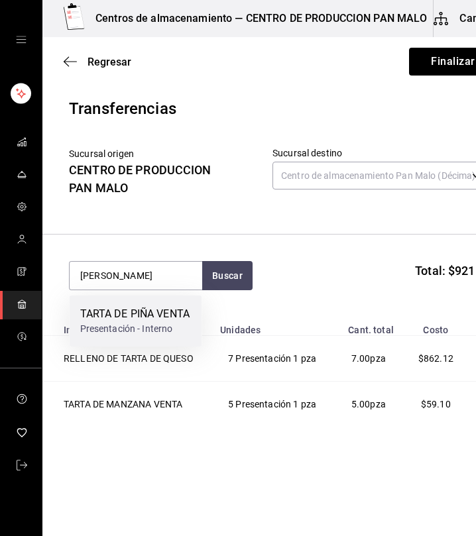
click at [143, 319] on div "TARTA DE PIÑA VENTA" at bounding box center [135, 314] width 110 height 16
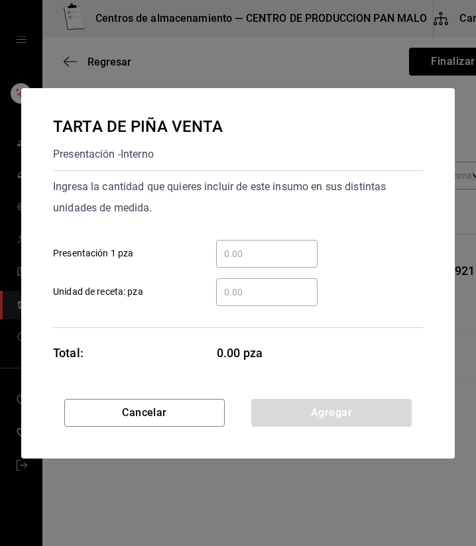
click at [232, 244] on div "​" at bounding box center [266, 254] width 101 height 28
click at [232, 246] on input "​ Presentación 1 pza" at bounding box center [266, 254] width 101 height 16
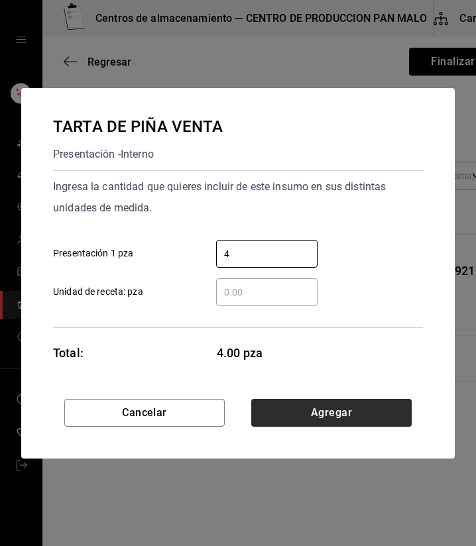
type input "4"
click at [362, 418] on button "Agregar" at bounding box center [331, 413] width 160 height 28
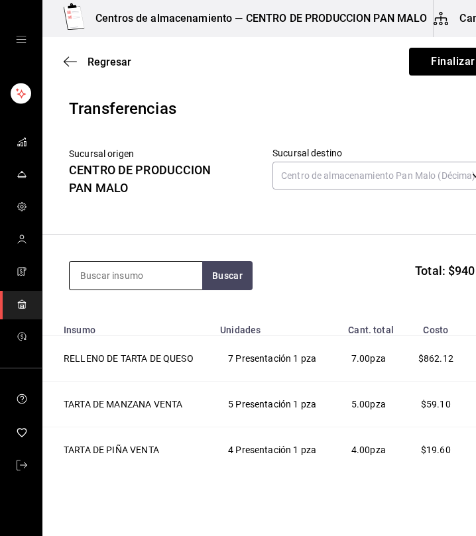
click at [166, 272] on input at bounding box center [136, 276] width 132 height 28
type input "CAF"
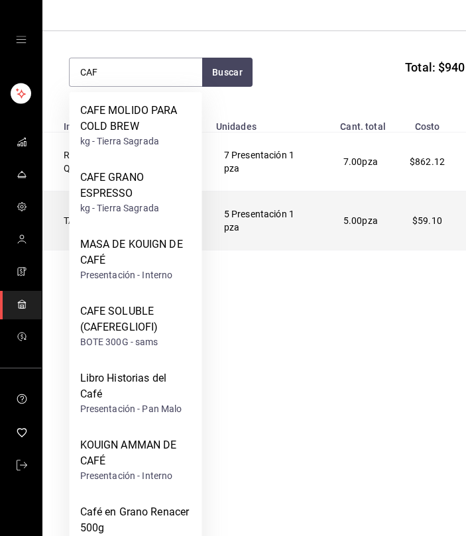
scroll to position [206, 0]
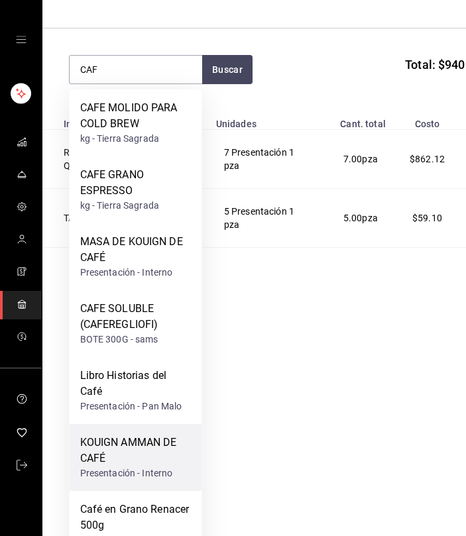
click at [146, 458] on div "KOUIGN AMMAN DE CAFÉ" at bounding box center [135, 451] width 111 height 32
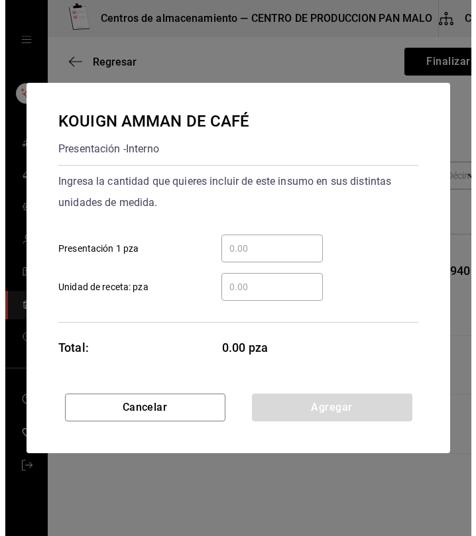
scroll to position [0, 0]
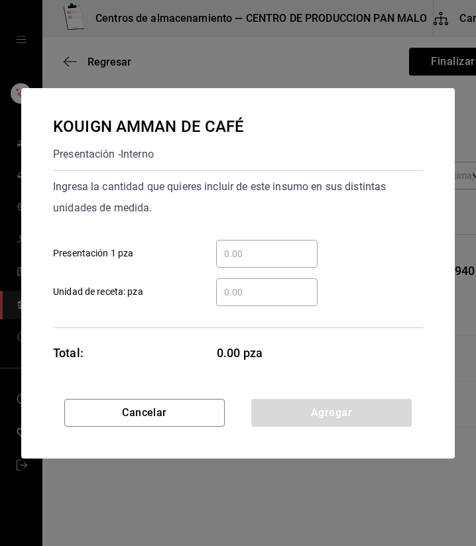
click at [256, 265] on div "​" at bounding box center [266, 254] width 101 height 28
click at [256, 262] on input "​ Presentación 1 pza" at bounding box center [266, 254] width 101 height 16
click at [256, 260] on input "​ Presentación 1 pza" at bounding box center [266, 254] width 101 height 16
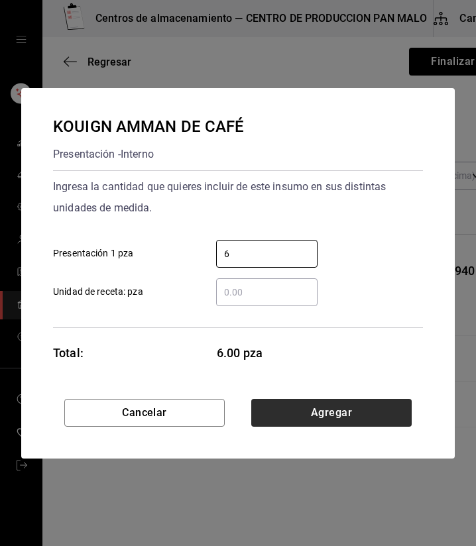
type input "6"
click at [313, 408] on button "Agregar" at bounding box center [331, 413] width 160 height 28
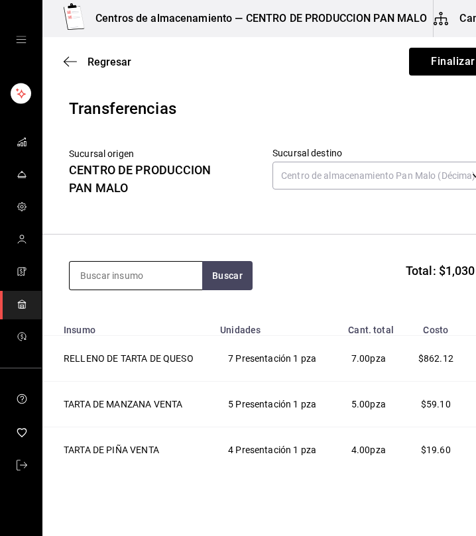
click at [172, 274] on input at bounding box center [136, 276] width 132 height 28
click at [143, 282] on input "CAJA MASA" at bounding box center [136, 276] width 132 height 28
type input "C"
type input "PAN DE CAJA"
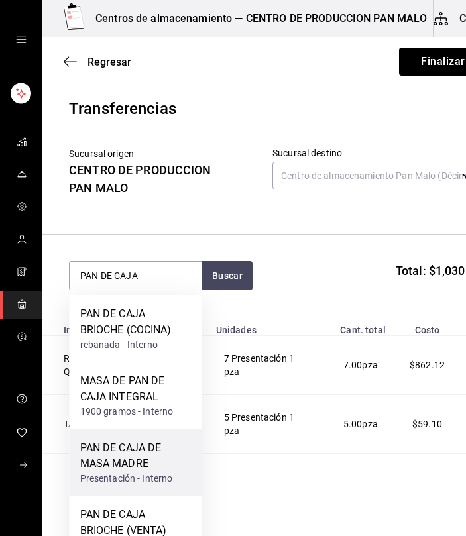
click at [175, 456] on div "PAN DE CAJA DE MASA MADRE" at bounding box center [135, 456] width 111 height 32
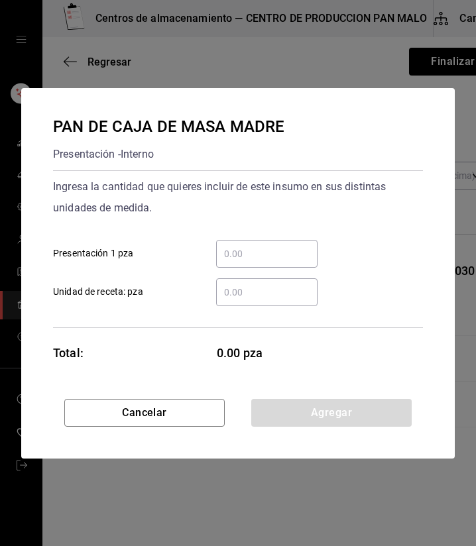
click at [259, 253] on input "​ Presentación 1 pza" at bounding box center [266, 254] width 101 height 16
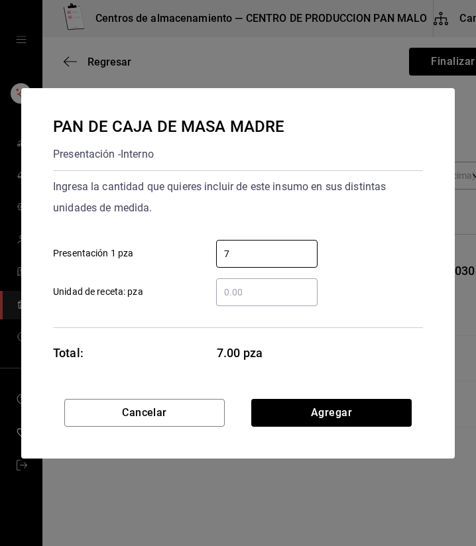
type input "7"
click at [301, 398] on div "PAN DE CAJA DE MASA MADRE Presentación - Interno Ingresa la cantidad que quiere…" at bounding box center [237, 243] width 433 height 311
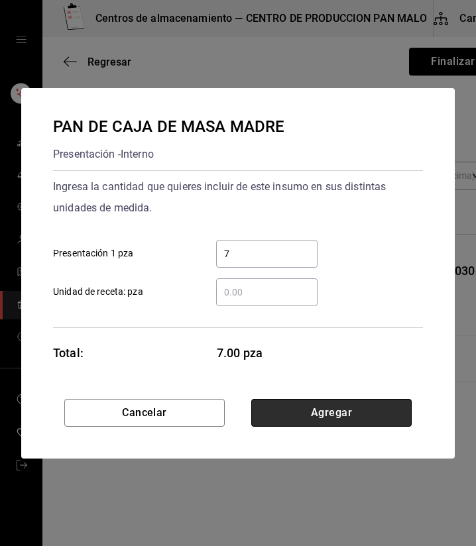
click at [297, 404] on button "Agregar" at bounding box center [331, 413] width 160 height 28
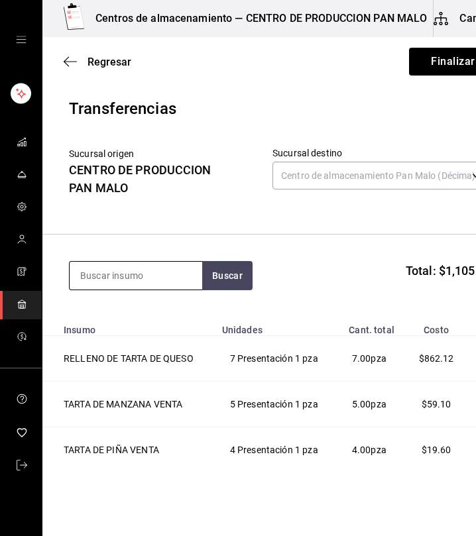
click at [164, 278] on input at bounding box center [136, 276] width 132 height 28
click at [159, 273] on input at bounding box center [136, 276] width 132 height 28
type input "INTEGRAL"
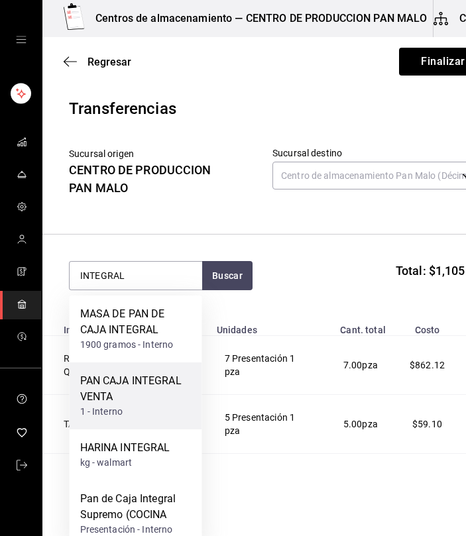
click at [141, 402] on div "PAN CAJA INTEGRAL VENTA" at bounding box center [135, 389] width 111 height 32
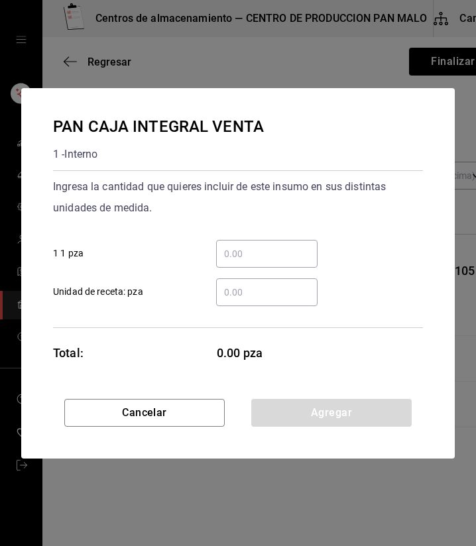
click at [282, 251] on input "​ 1 1 pza" at bounding box center [266, 254] width 101 height 16
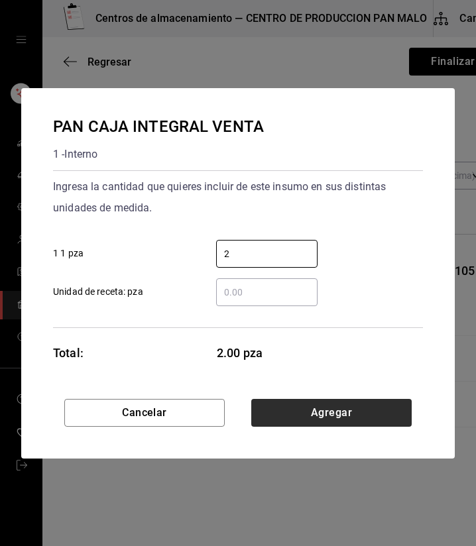
type input "2"
click at [395, 422] on button "Agregar" at bounding box center [331, 413] width 160 height 28
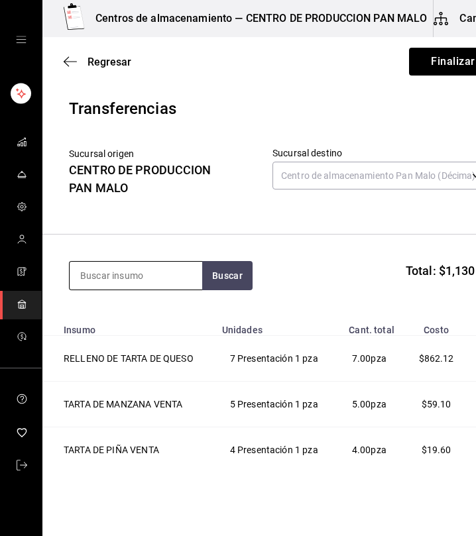
click at [175, 278] on input at bounding box center [136, 276] width 132 height 28
type input "NIDO"
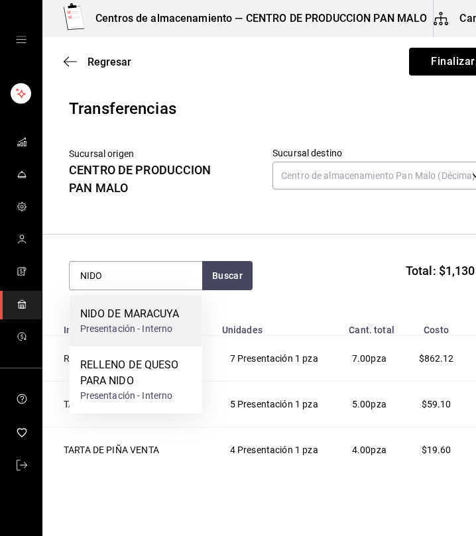
click at [154, 324] on div "Presentación - Interno" at bounding box center [129, 329] width 99 height 14
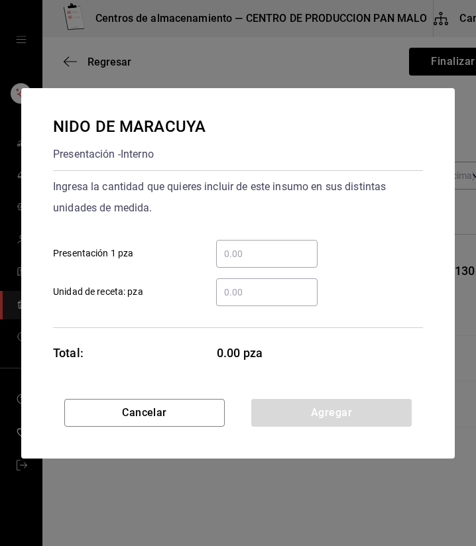
click at [226, 254] on input "​ Presentación 1 pza" at bounding box center [266, 254] width 101 height 16
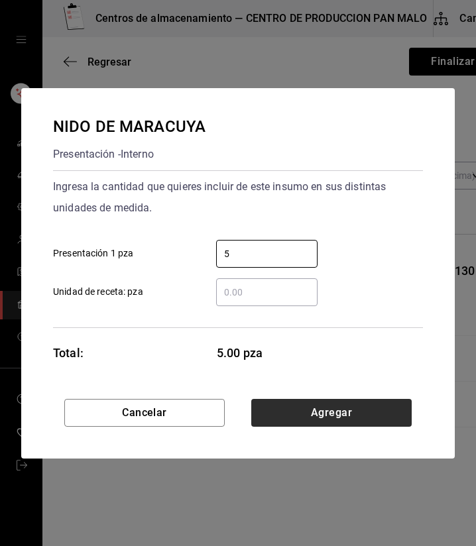
type input "5"
click at [396, 404] on button "Agregar" at bounding box center [331, 413] width 160 height 28
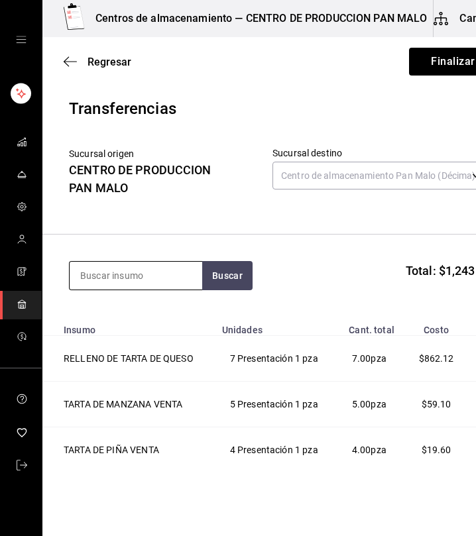
click at [192, 276] on input at bounding box center [136, 276] width 132 height 28
type input "CROISSANT ALMENDRA"
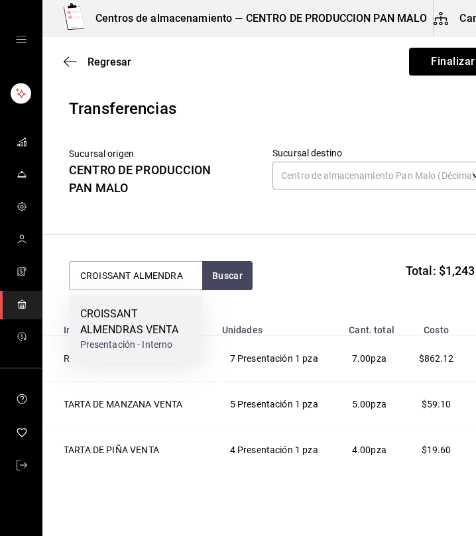
click at [138, 327] on div "CROISSANT ALMENDRAS VENTA" at bounding box center [135, 322] width 111 height 32
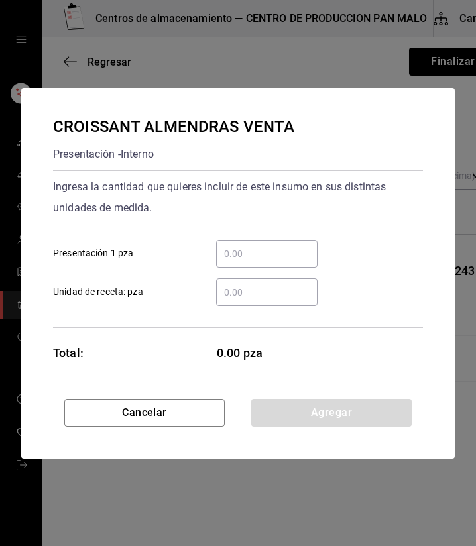
click at [264, 258] on input "​ Presentación 1 pza" at bounding box center [266, 254] width 101 height 16
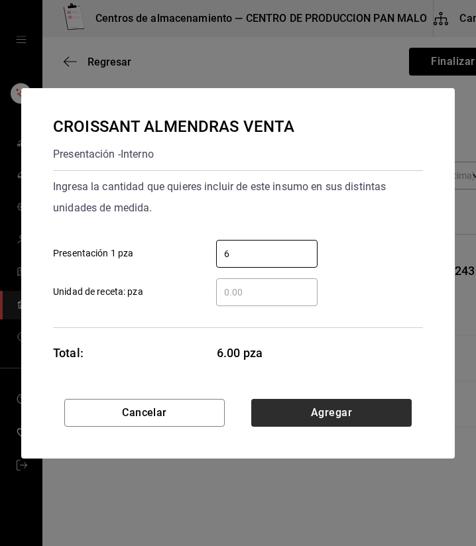
type input "6"
click at [317, 411] on button "Agregar" at bounding box center [331, 413] width 160 height 28
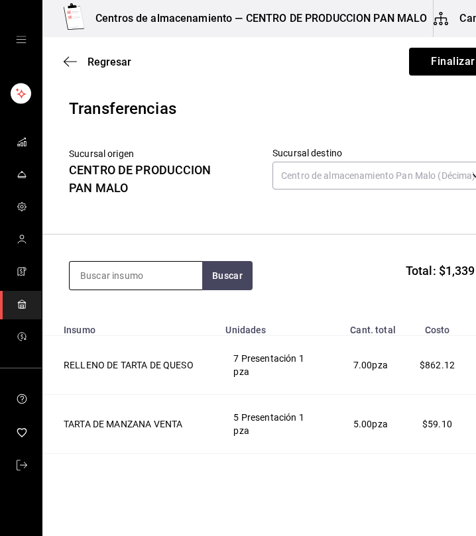
click at [159, 286] on input at bounding box center [136, 276] width 132 height 28
type input "JAMON Y QUESO"
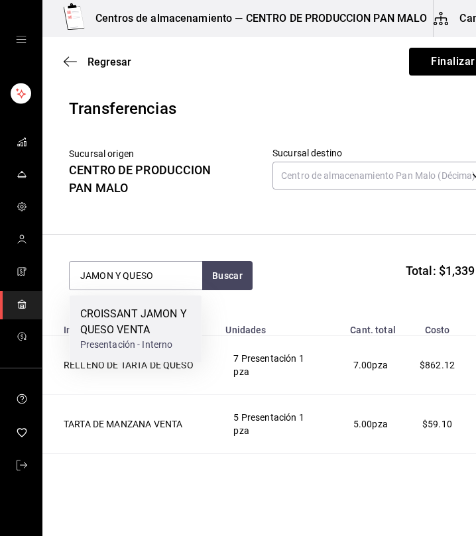
click at [129, 310] on div "CROISSANT JAMON Y QUESO VENTA" at bounding box center [135, 322] width 111 height 32
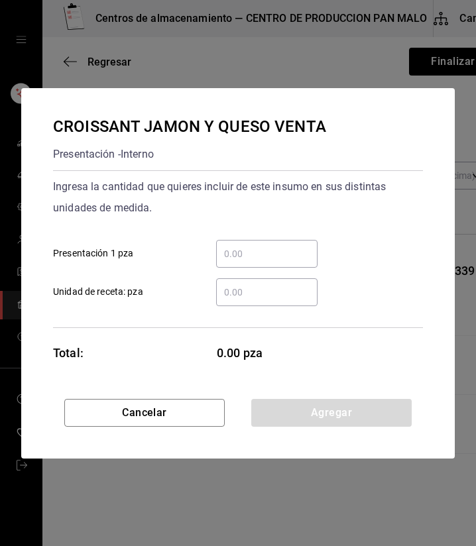
click at [282, 248] on input "​ Presentación 1 pza" at bounding box center [266, 254] width 101 height 16
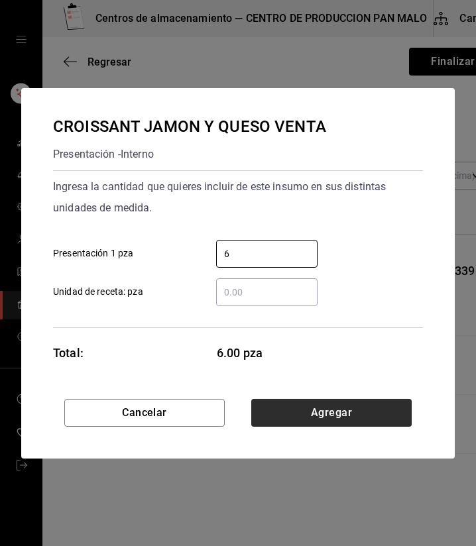
type input "6"
click at [341, 403] on button "Agregar" at bounding box center [331, 413] width 160 height 28
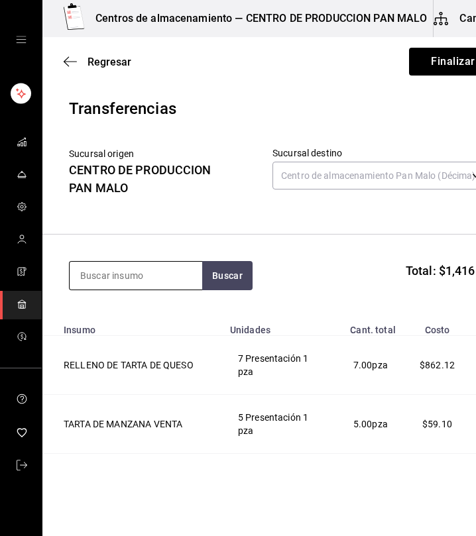
click at [184, 280] on input at bounding box center [136, 276] width 132 height 28
type input "CHOCOLATIN"
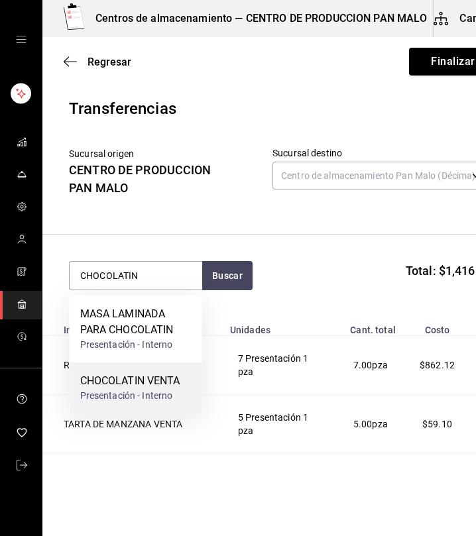
click at [160, 369] on div "CHOCOLATIN VENTA Presentación - Interno" at bounding box center [136, 387] width 132 height 51
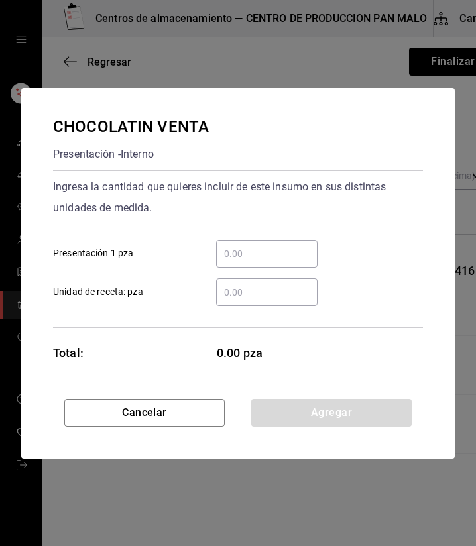
click at [268, 251] on input "​ Presentación 1 pza" at bounding box center [266, 254] width 101 height 16
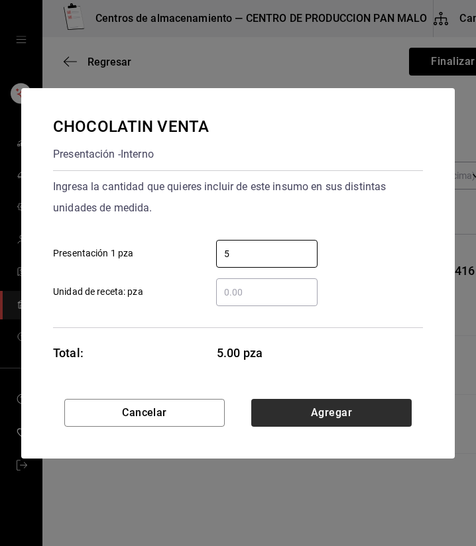
type input "5"
click at [388, 407] on button "Agregar" at bounding box center [331, 413] width 160 height 28
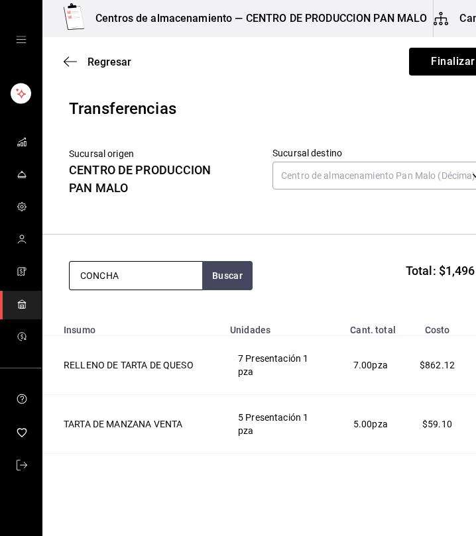
type input "CONCHA"
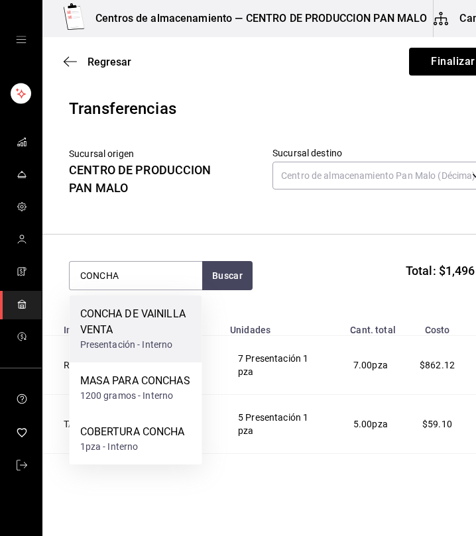
click at [116, 342] on div "Presentación - Interno" at bounding box center [135, 345] width 111 height 14
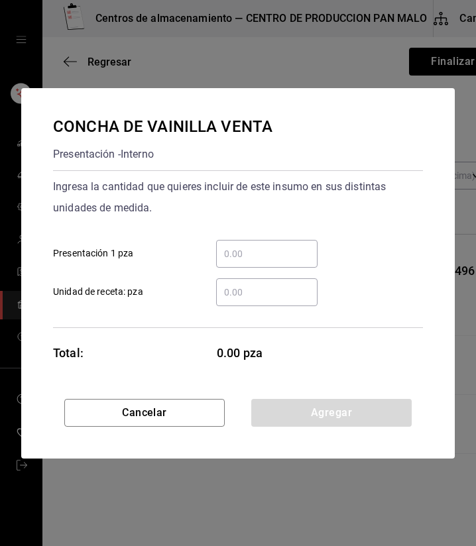
click at [280, 250] on input "​ Presentación 1 pza" at bounding box center [266, 254] width 101 height 16
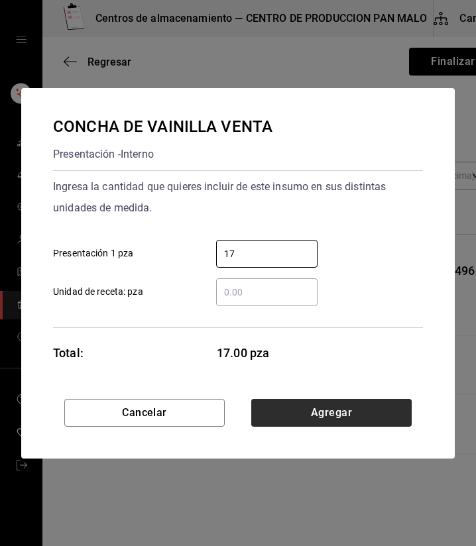
type input "17"
click at [324, 409] on button "Agregar" at bounding box center [331, 413] width 160 height 28
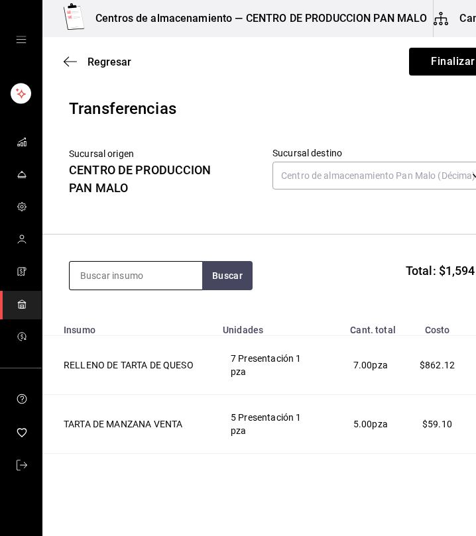
click at [183, 274] on input at bounding box center [136, 276] width 132 height 28
type input "PLATANO"
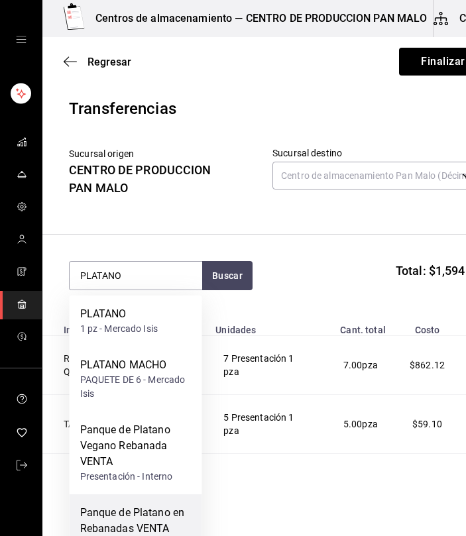
drag, startPoint x: 150, startPoint y: 441, endPoint x: 164, endPoint y: 505, distance: 66.3
click at [164, 505] on div "PLATANO 1 pz - Mercado Isis PLATANO MACHO PAQUETE DE 6 - Mercado Isis Panque de…" at bounding box center [136, 516] width 132 height 443
click at [164, 505] on div "Panque de Platano en Rebanadas VENTA" at bounding box center [135, 521] width 111 height 32
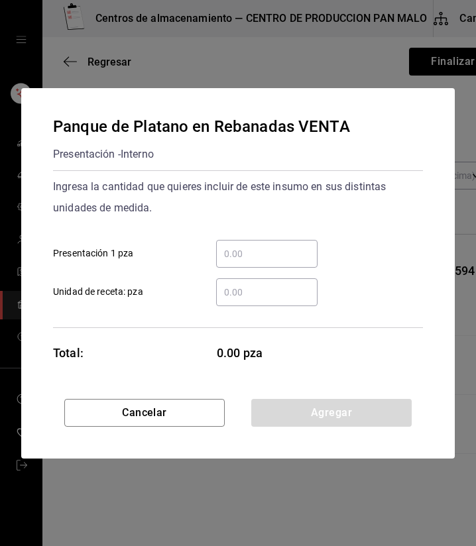
click at [237, 249] on input "​ Presentación 1 pza" at bounding box center [266, 254] width 101 height 16
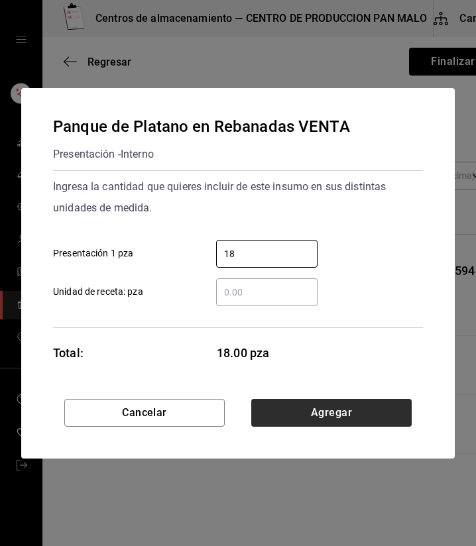
type input "18"
click at [362, 413] on button "Agregar" at bounding box center [331, 413] width 160 height 28
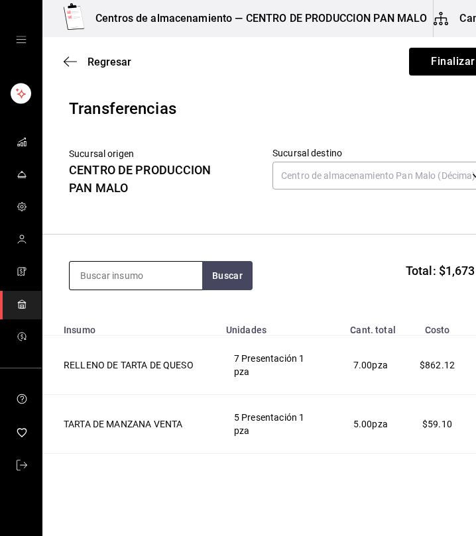
click at [183, 274] on input at bounding box center [136, 276] width 132 height 28
type input "ZANAHORIA"
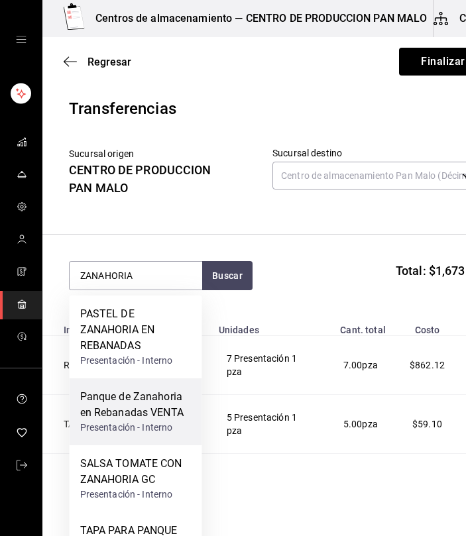
click at [143, 426] on div "Presentación - Interno" at bounding box center [135, 428] width 111 height 14
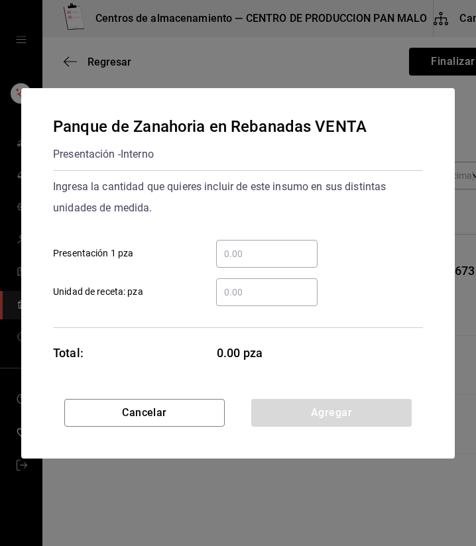
click at [247, 252] on input "​ Presentación 1 pza" at bounding box center [266, 254] width 101 height 16
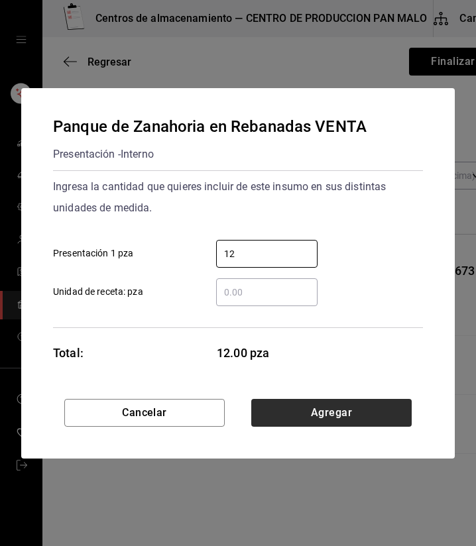
type input "12"
click at [391, 408] on button "Agregar" at bounding box center [331, 413] width 160 height 28
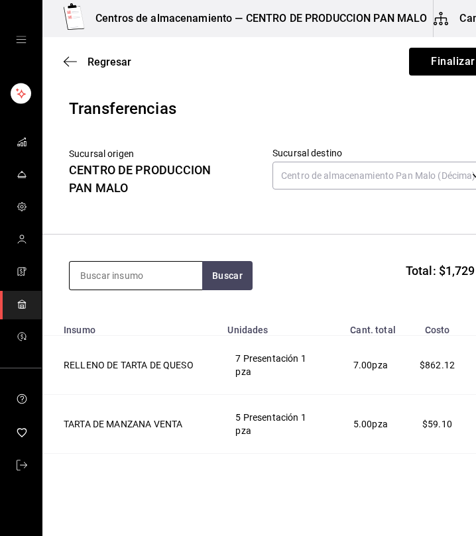
click at [163, 272] on input at bounding box center [136, 276] width 132 height 28
type input "POLVORON"
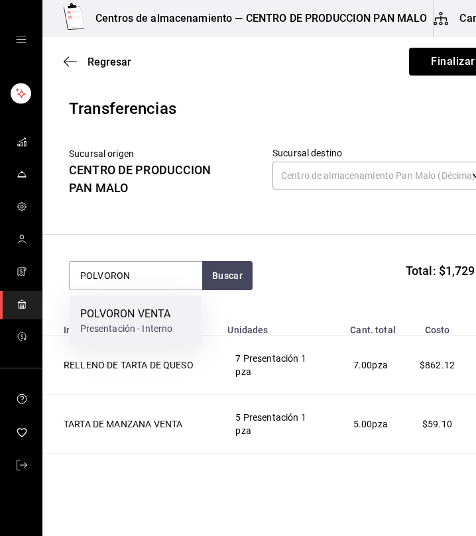
click at [146, 317] on div "POLVORON VENTA" at bounding box center [126, 314] width 93 height 16
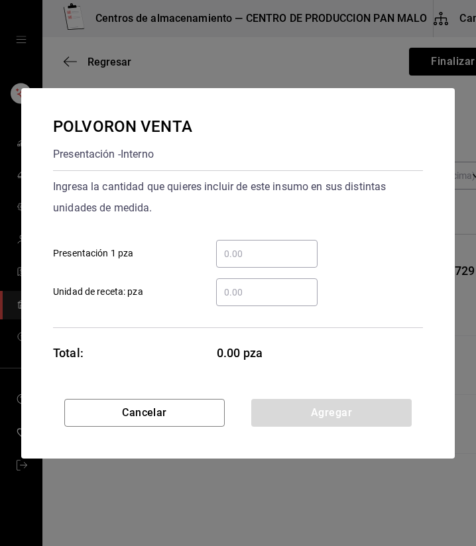
click at [268, 254] on input "​ Presentación 1 pza" at bounding box center [266, 254] width 101 height 16
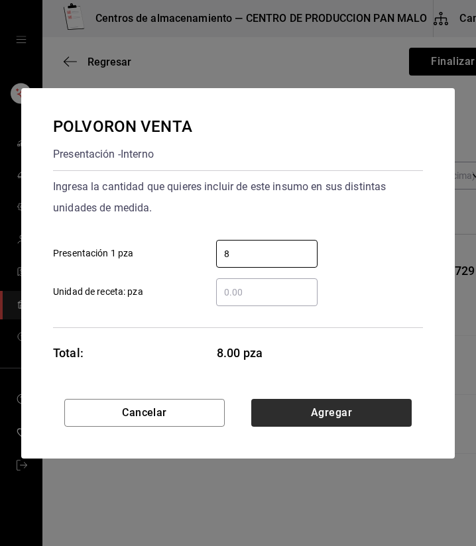
type input "8"
click at [369, 422] on button "Agregar" at bounding box center [331, 413] width 160 height 28
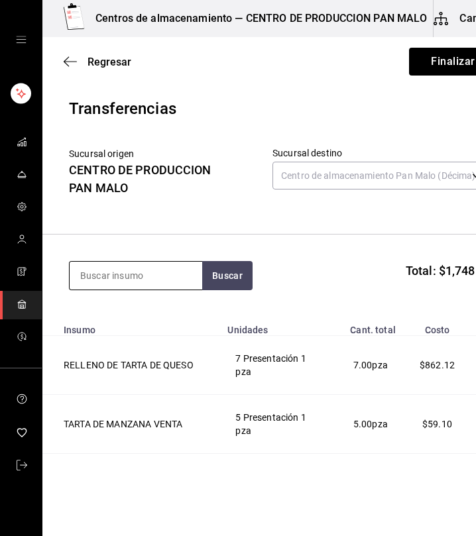
click at [162, 274] on input at bounding box center [136, 276] width 132 height 28
type input "CARDAMOMO"
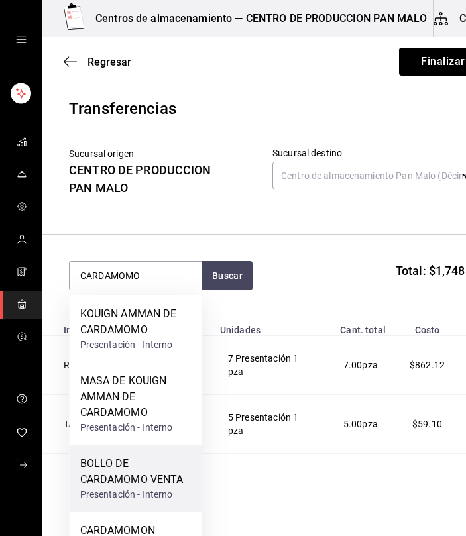
click at [132, 492] on div "Presentación - Interno" at bounding box center [135, 495] width 111 height 14
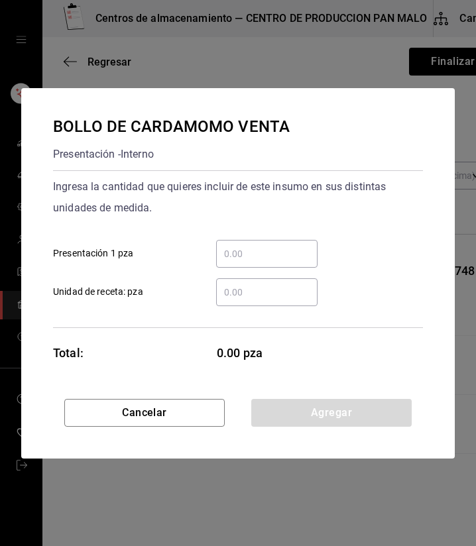
click at [253, 255] on input "​ Presentación 1 pza" at bounding box center [266, 254] width 101 height 16
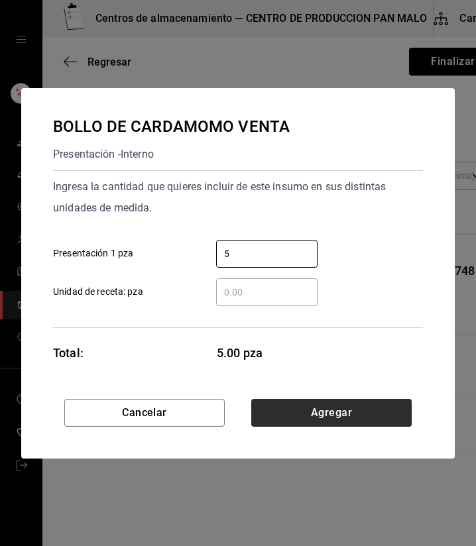
type input "5"
click at [384, 411] on button "Agregar" at bounding box center [331, 413] width 160 height 28
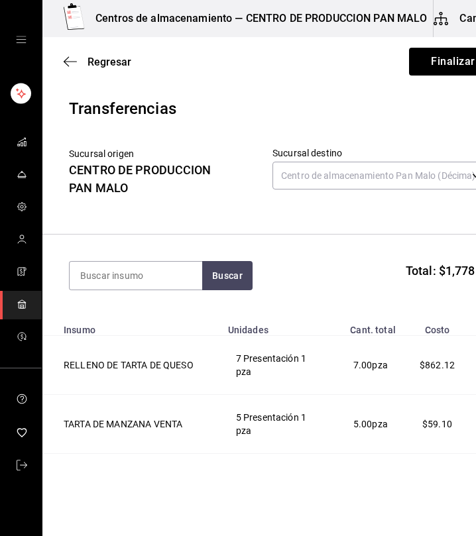
click at [164, 255] on section "Buscar Total: $1,778.08" at bounding box center [280, 276] width 476 height 82
click at [164, 264] on input at bounding box center [136, 276] width 132 height 28
type input "NUDO"
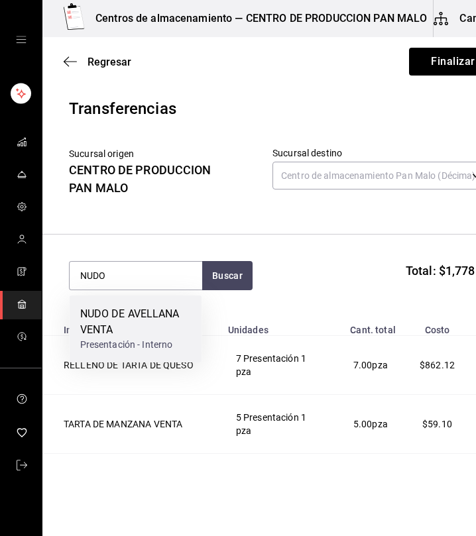
click at [133, 334] on div "NUDO DE AVELLANA VENTA" at bounding box center [135, 322] width 111 height 32
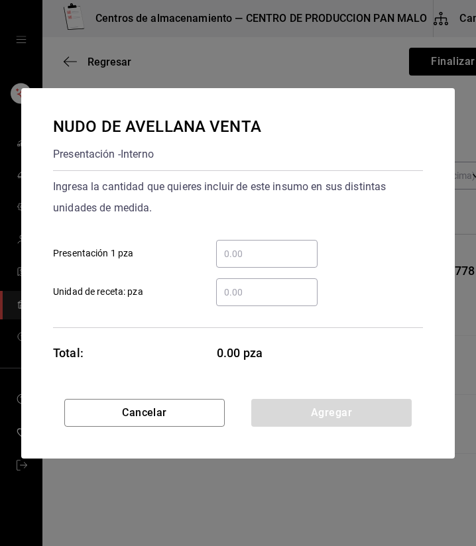
click at [259, 248] on input "​ Presentación 1 pza" at bounding box center [266, 254] width 101 height 16
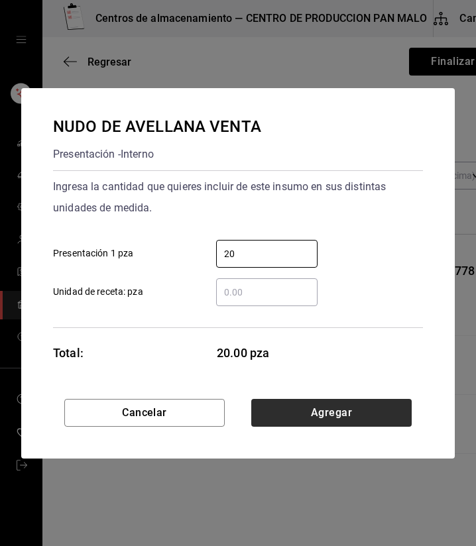
type input "20"
click at [317, 423] on button "Agregar" at bounding box center [331, 413] width 160 height 28
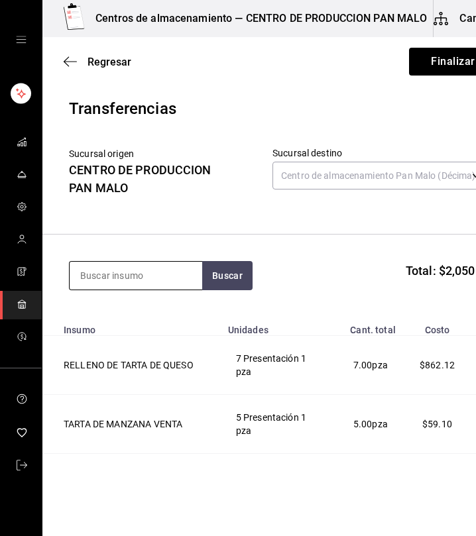
click at [129, 283] on input at bounding box center [136, 276] width 132 height 28
type input "ROL DE"
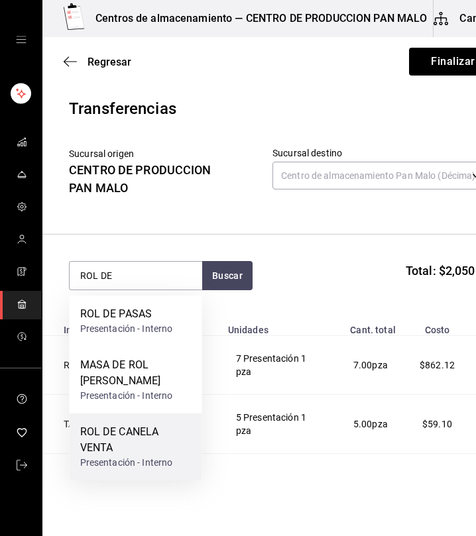
click at [154, 444] on div "ROL DE CANELA VENTA" at bounding box center [135, 440] width 111 height 32
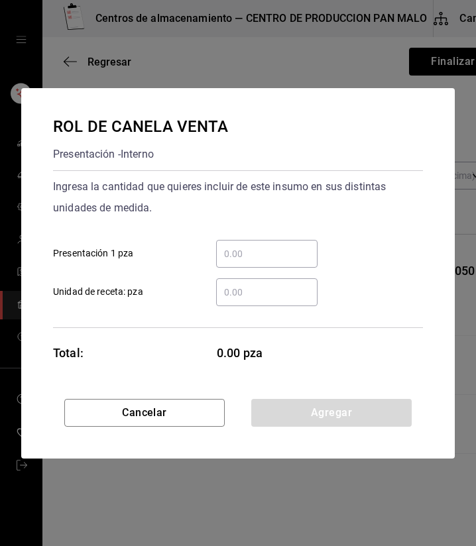
click at [252, 252] on input "​ Presentación 1 pza" at bounding box center [266, 254] width 101 height 16
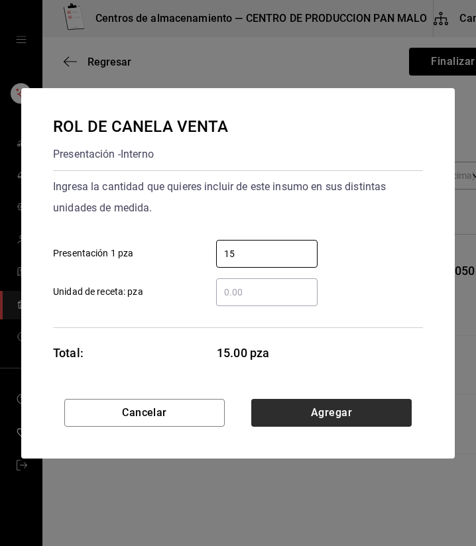
type input "15"
click at [340, 413] on button "Agregar" at bounding box center [331, 413] width 160 height 28
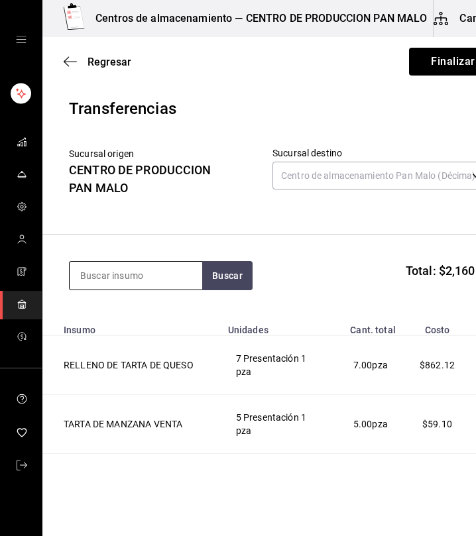
click at [160, 268] on input at bounding box center [136, 276] width 132 height 28
type input "CHOCOL"
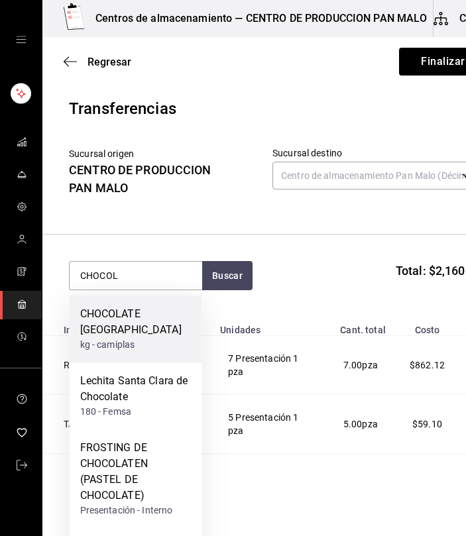
click at [141, 338] on div "kg - camiplas" at bounding box center [135, 345] width 111 height 14
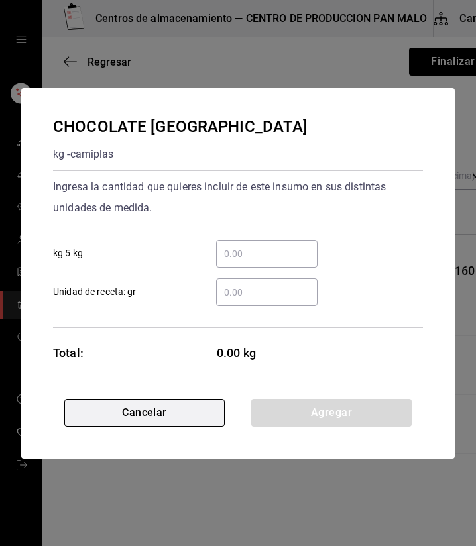
click at [195, 418] on button "Cancelar" at bounding box center [144, 413] width 160 height 28
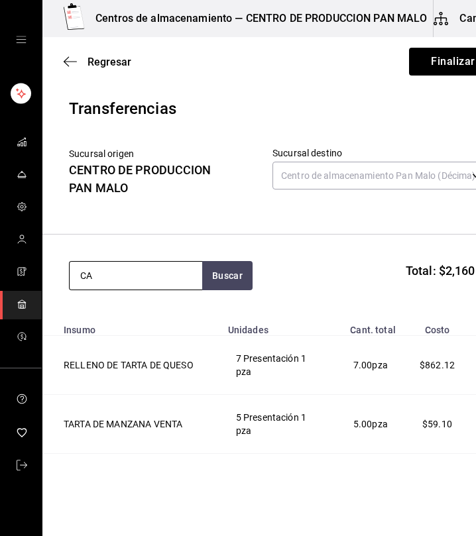
type input "C"
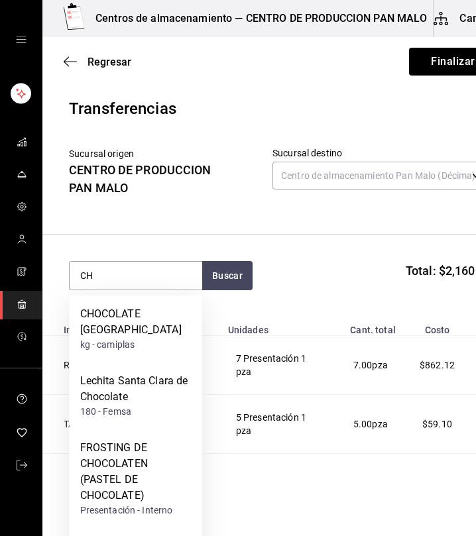
type input "C"
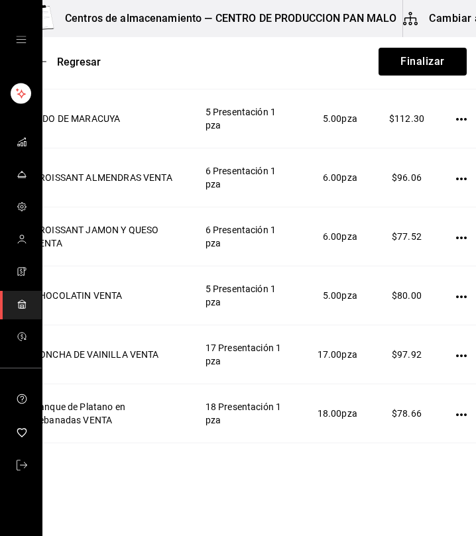
scroll to position [0, 106]
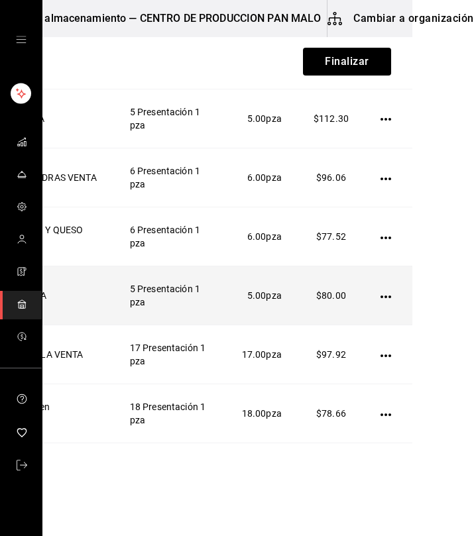
click at [382, 313] on td at bounding box center [388, 295] width 48 height 59
click at [380, 302] on icon "button" at bounding box center [385, 296] width 11 height 11
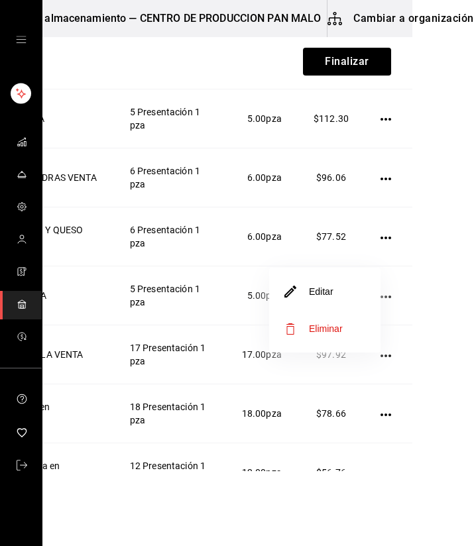
click at [345, 305] on li "Editar" at bounding box center [324, 291] width 111 height 37
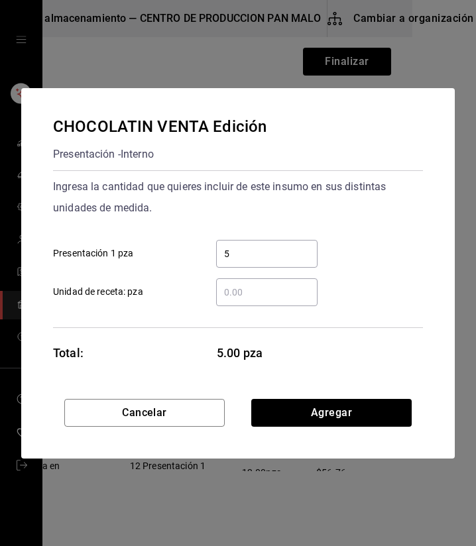
drag, startPoint x: 259, startPoint y: 267, endPoint x: 267, endPoint y: 235, distance: 33.4
click at [267, 235] on div "5 ​ Presentación 1 pza" at bounding box center [232, 248] width 380 height 38
click at [246, 242] on div "5 ​" at bounding box center [266, 254] width 101 height 28
click at [246, 246] on input "5" at bounding box center [266, 254] width 101 height 16
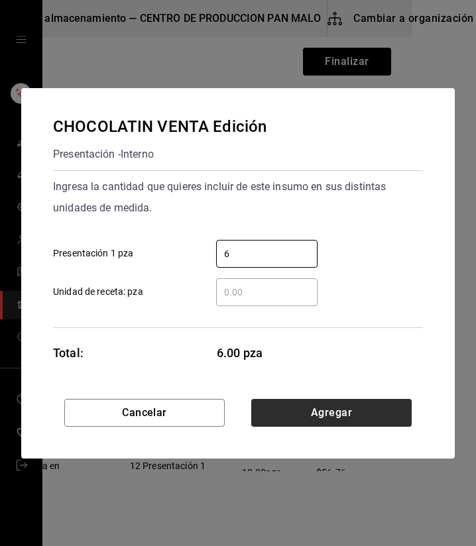
type input "6"
click at [327, 412] on button "Agregar" at bounding box center [331, 413] width 160 height 28
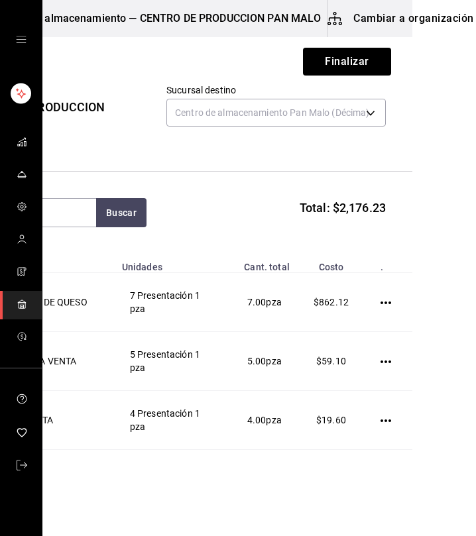
scroll to position [36, 0]
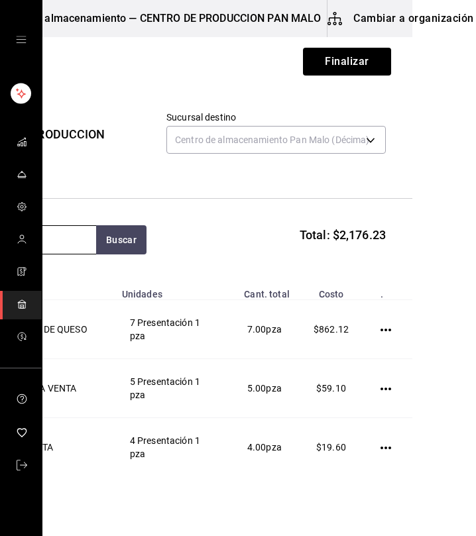
click at [77, 238] on input at bounding box center [30, 240] width 132 height 28
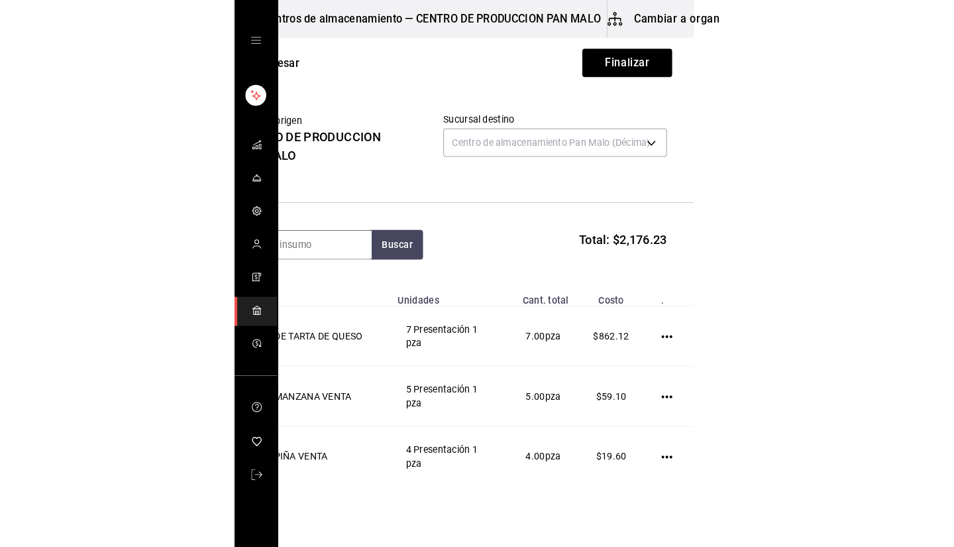
scroll to position [0, 0]
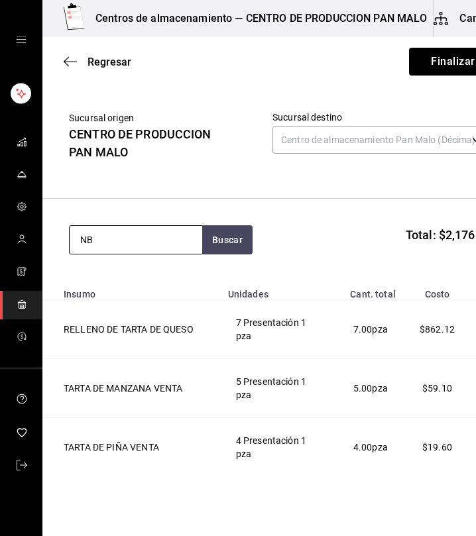
type input "N"
type input "BAGUETTE DE AJO"
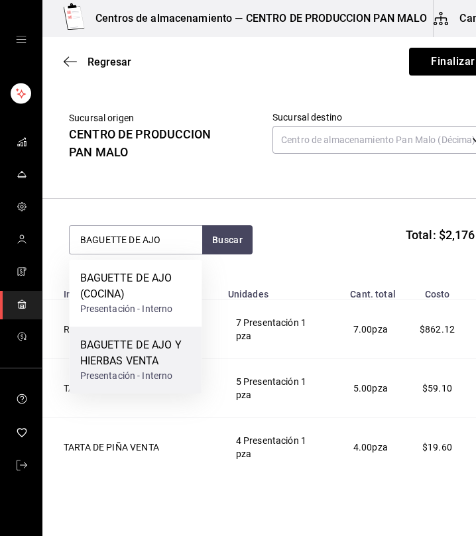
click at [143, 365] on div "BAGUETTE DE AJO Y HIERBAS VENTA" at bounding box center [135, 353] width 111 height 32
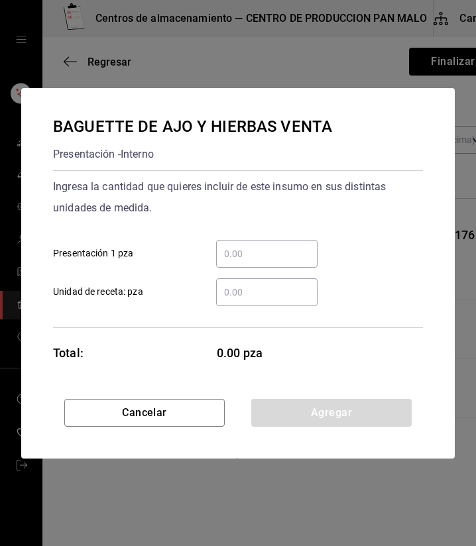
click at [231, 250] on input "​ Presentación 1 pza" at bounding box center [266, 254] width 101 height 16
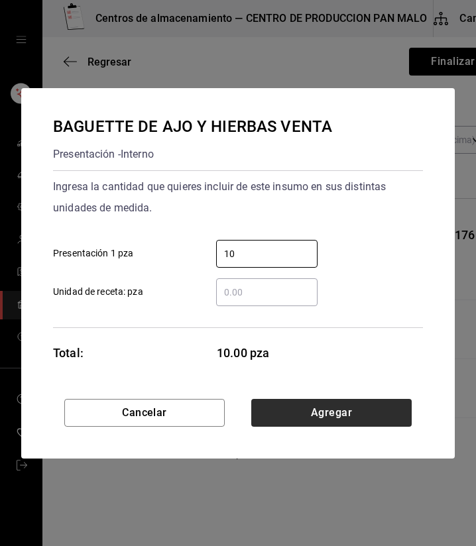
type input "10"
click at [382, 407] on button "Agregar" at bounding box center [331, 413] width 160 height 28
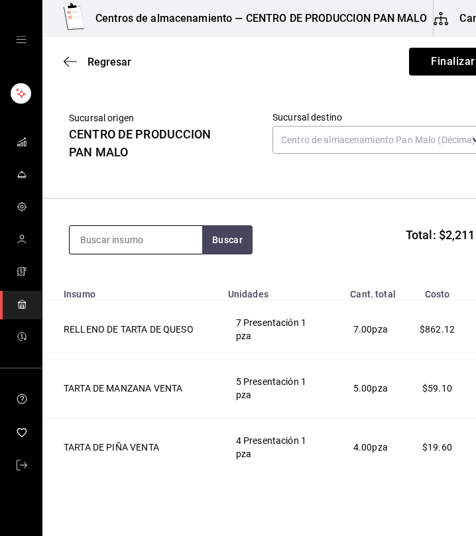
click at [178, 233] on input at bounding box center [136, 240] width 132 height 28
click at [176, 233] on input at bounding box center [136, 240] width 132 height 28
type input "SUIZO"
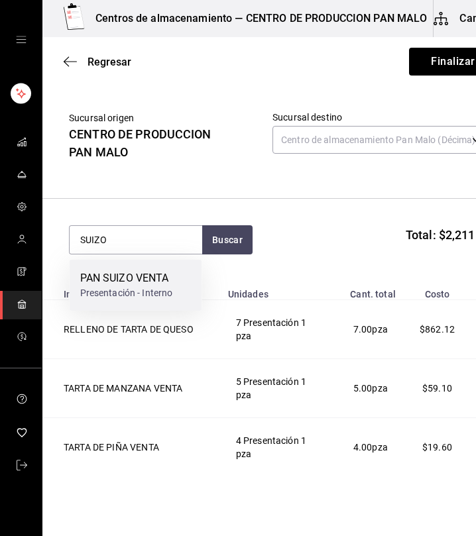
click at [137, 293] on div "Presentación - Interno" at bounding box center [126, 293] width 93 height 14
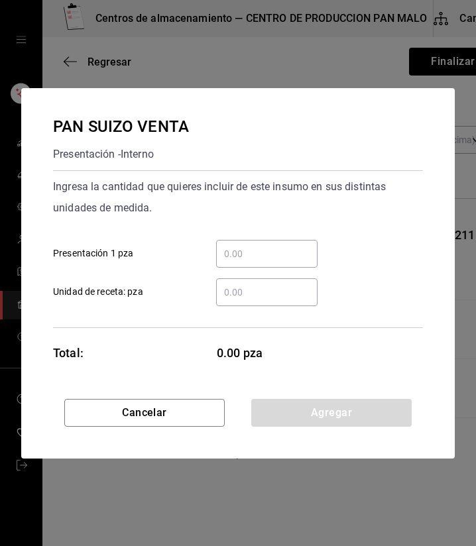
click at [238, 251] on input "​ Presentación 1 pza" at bounding box center [266, 254] width 101 height 16
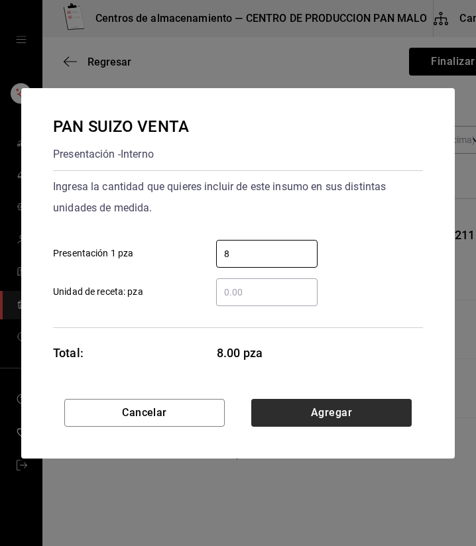
type input "8"
click at [385, 413] on button "Agregar" at bounding box center [331, 413] width 160 height 28
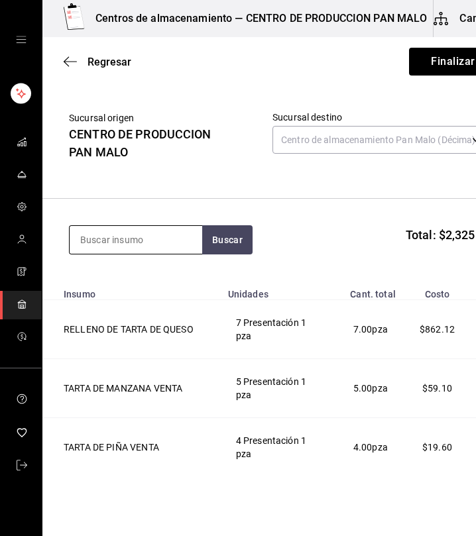
click at [132, 233] on input at bounding box center [136, 240] width 132 height 28
type input "ELOT"
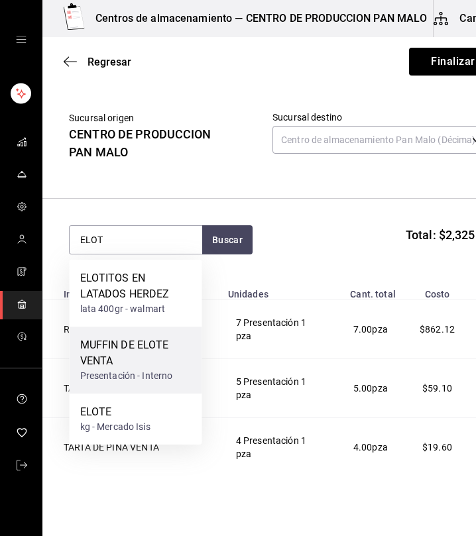
click at [140, 379] on div "Presentación - Interno" at bounding box center [135, 376] width 111 height 14
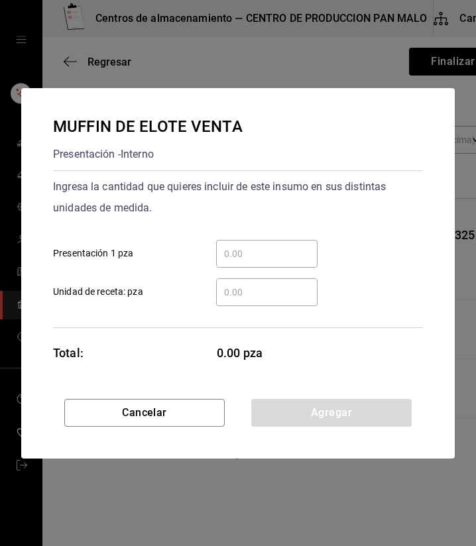
click at [275, 260] on input "​ Presentación 1 pza" at bounding box center [266, 254] width 101 height 16
type input "3"
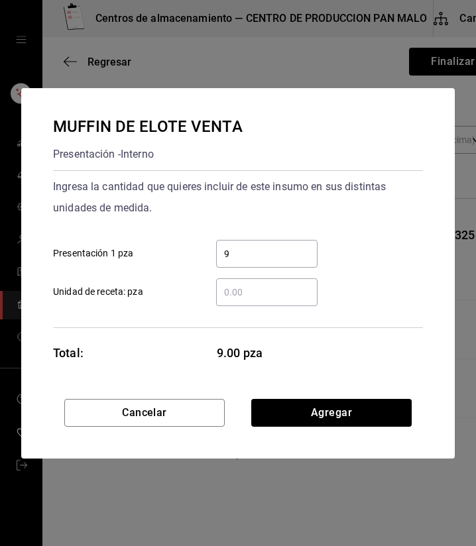
type input "9"
click at [310, 393] on div "MUFFIN DE ELOTE VENTA Presentación - Interno Ingresa la cantidad que quieres in…" at bounding box center [237, 243] width 433 height 311
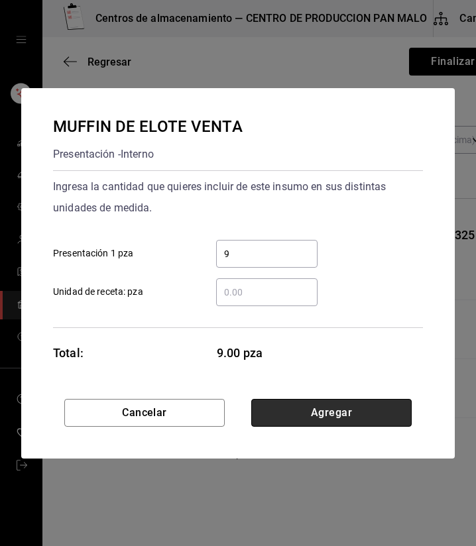
click at [299, 408] on button "Agregar" at bounding box center [331, 413] width 160 height 28
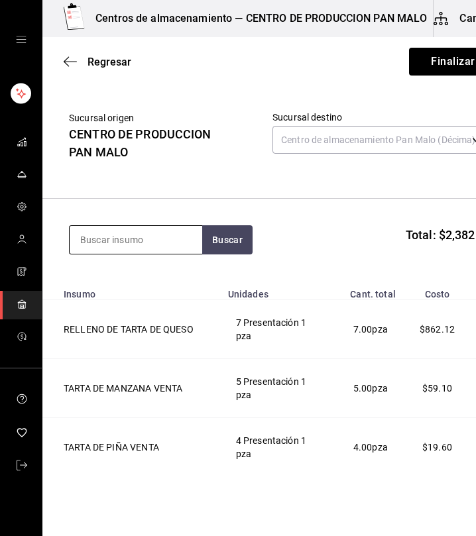
click at [180, 240] on input at bounding box center [136, 240] width 132 height 28
type input "A"
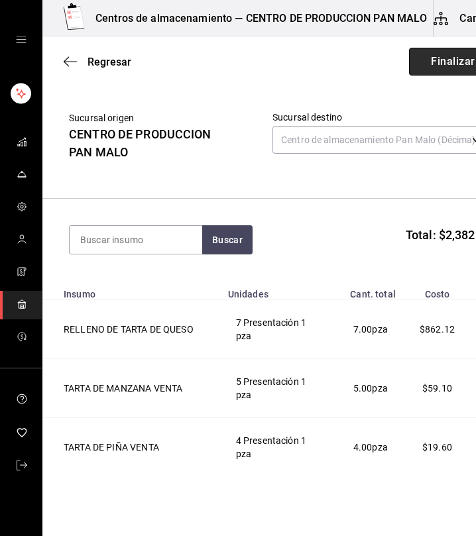
click at [424, 68] on button "Finalizar" at bounding box center [453, 62] width 88 height 28
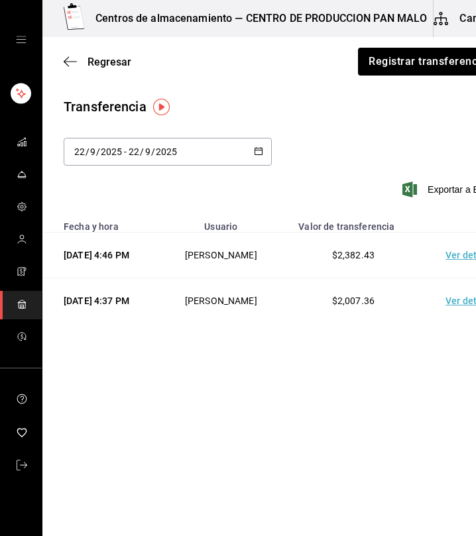
click at [364, 364] on main "Regresar Registrar transferencia Transferencia [DATE] [DATE] - [DATE] [DATE] Ex…" at bounding box center [280, 249] width 476 height 424
